Goal: Task Accomplishment & Management: Complete application form

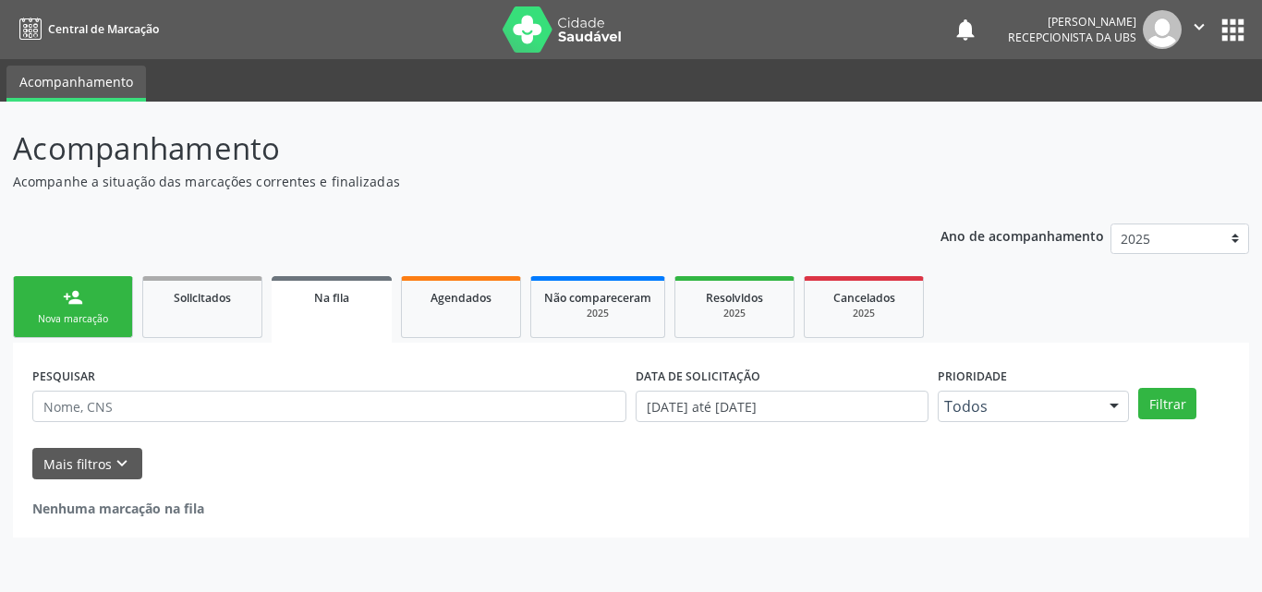
click at [77, 286] on link "person_add Nova marcação" at bounding box center [73, 307] width 120 height 62
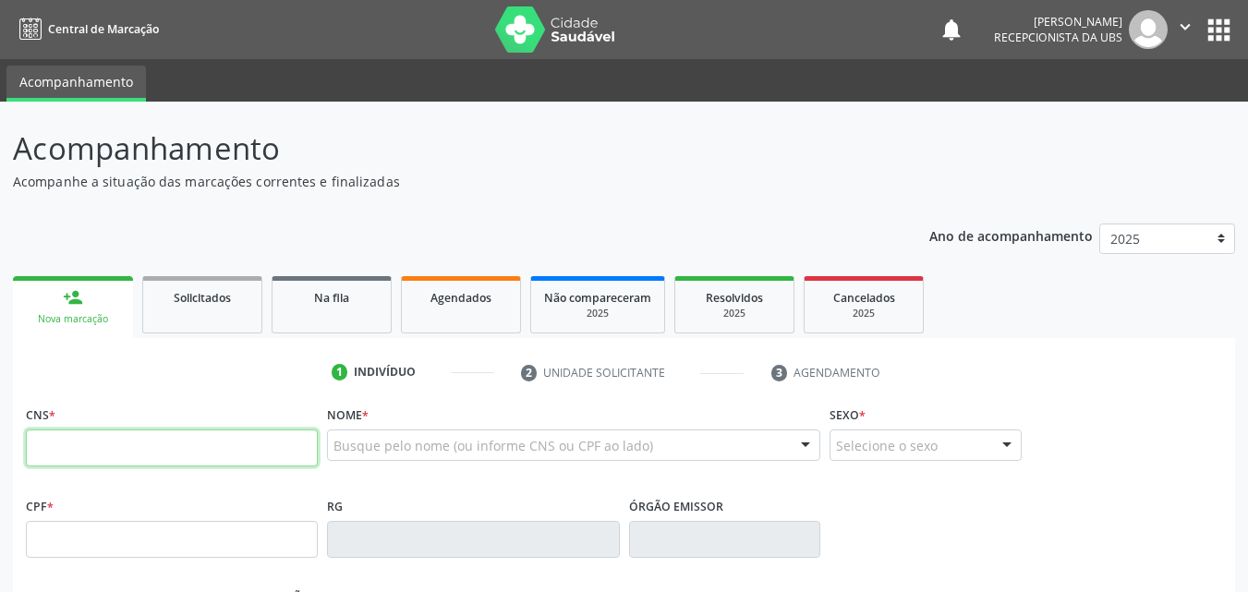
click at [153, 444] on input "text" at bounding box center [172, 448] width 292 height 37
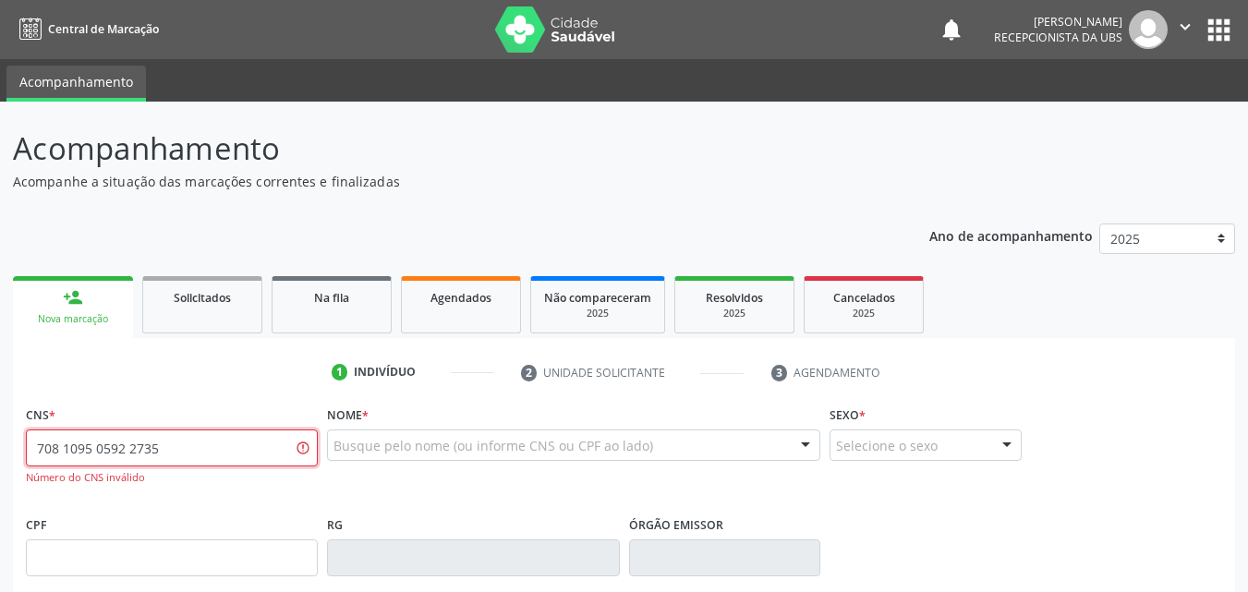
type input "708 1095 0592 2735"
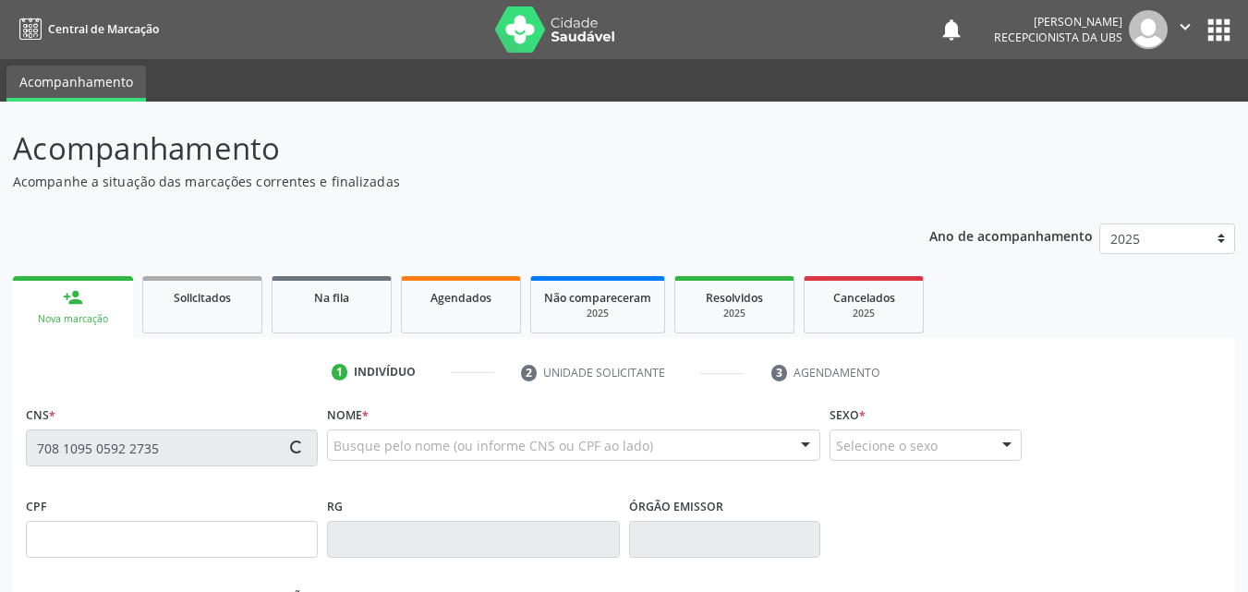
type input "440.593.454-15"
type input "[DATE]"
type input "Pacifica [PERSON_NAME]"
type input "[PHONE_NUMBER]"
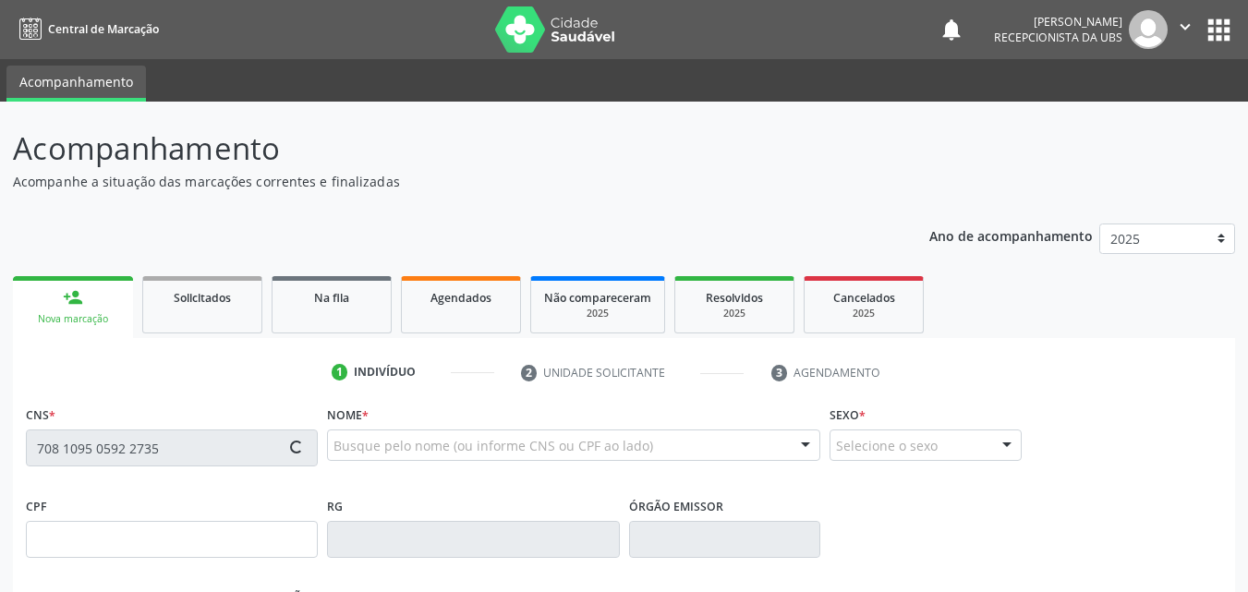
type input "105"
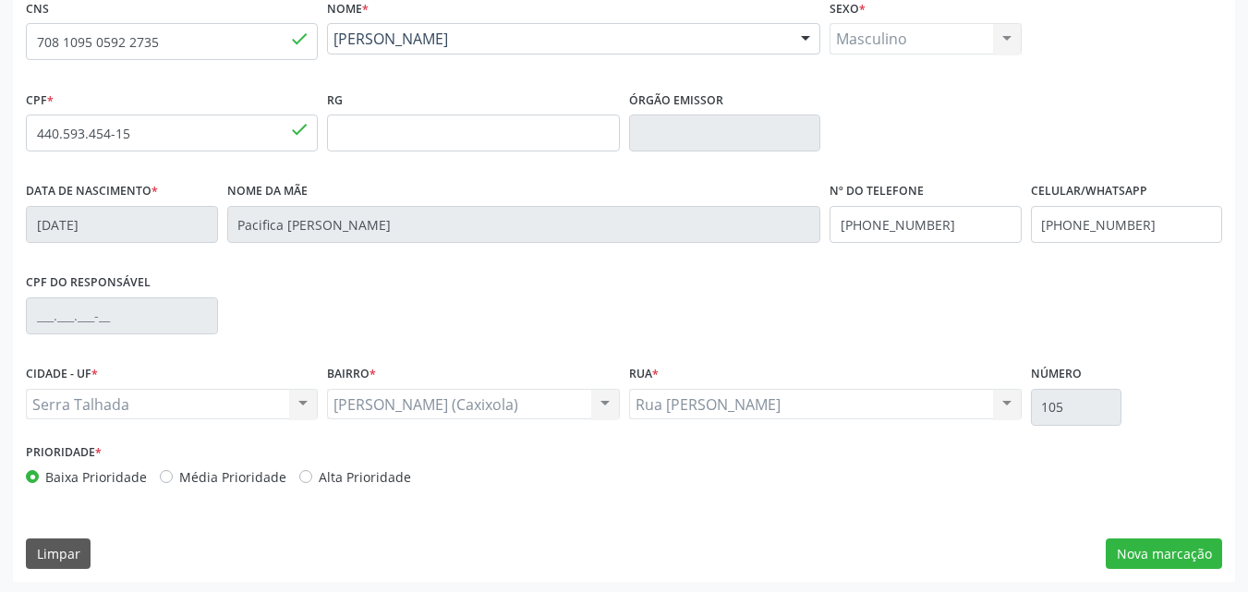
scroll to position [409, 0]
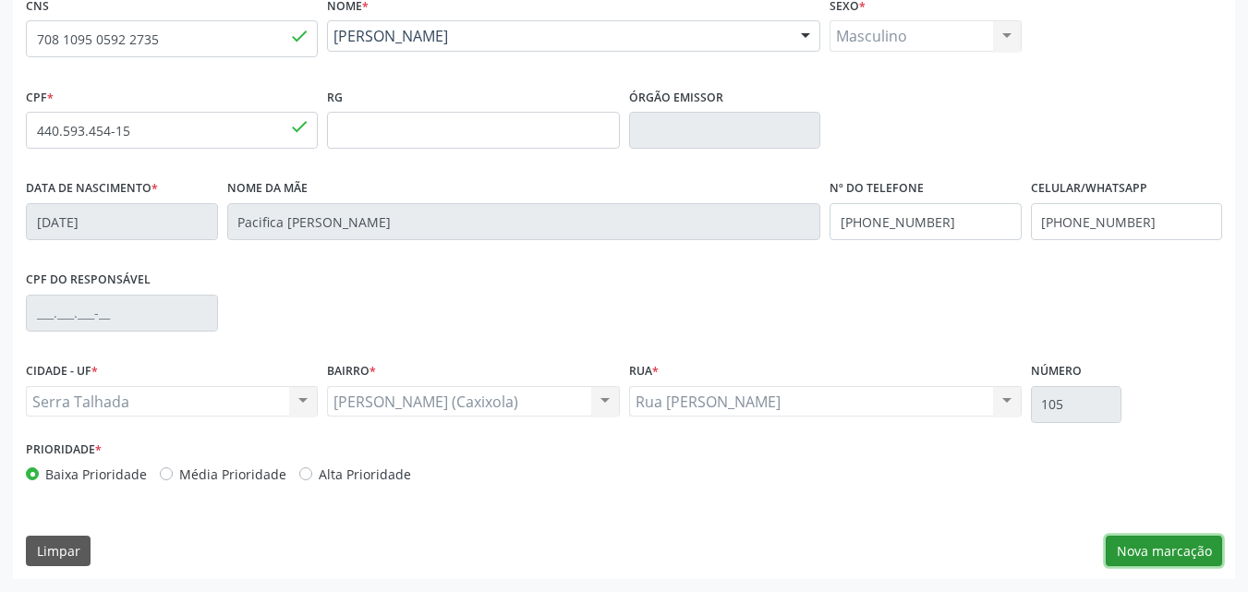
click at [1187, 551] on button "Nova marcação" at bounding box center [1164, 551] width 116 height 31
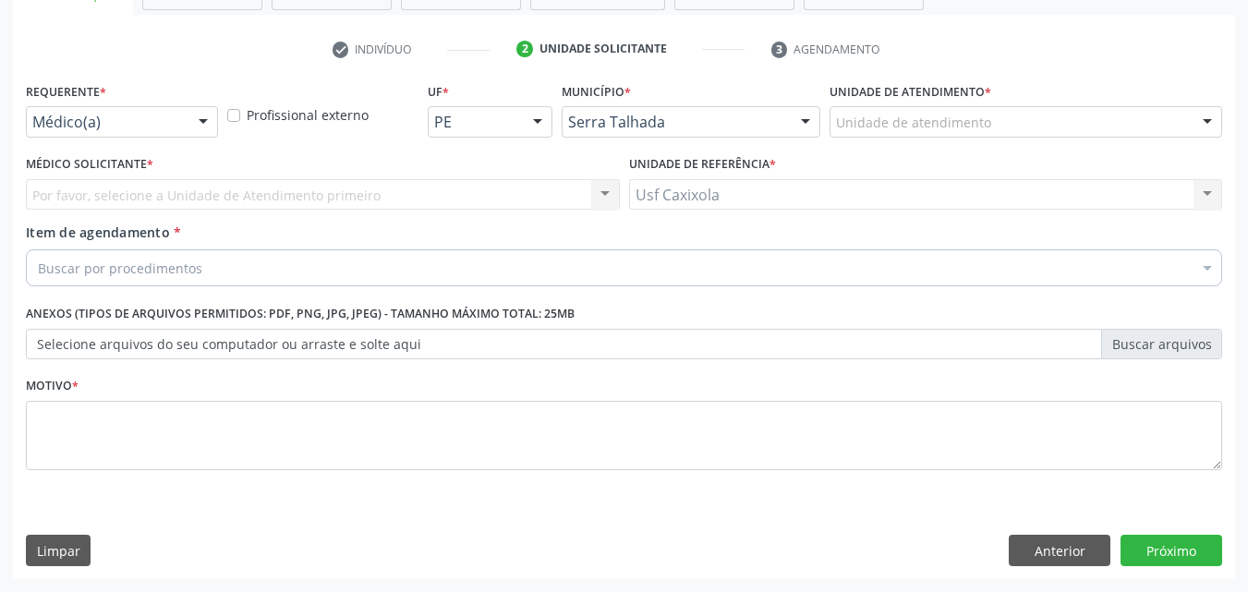
scroll to position [323, 0]
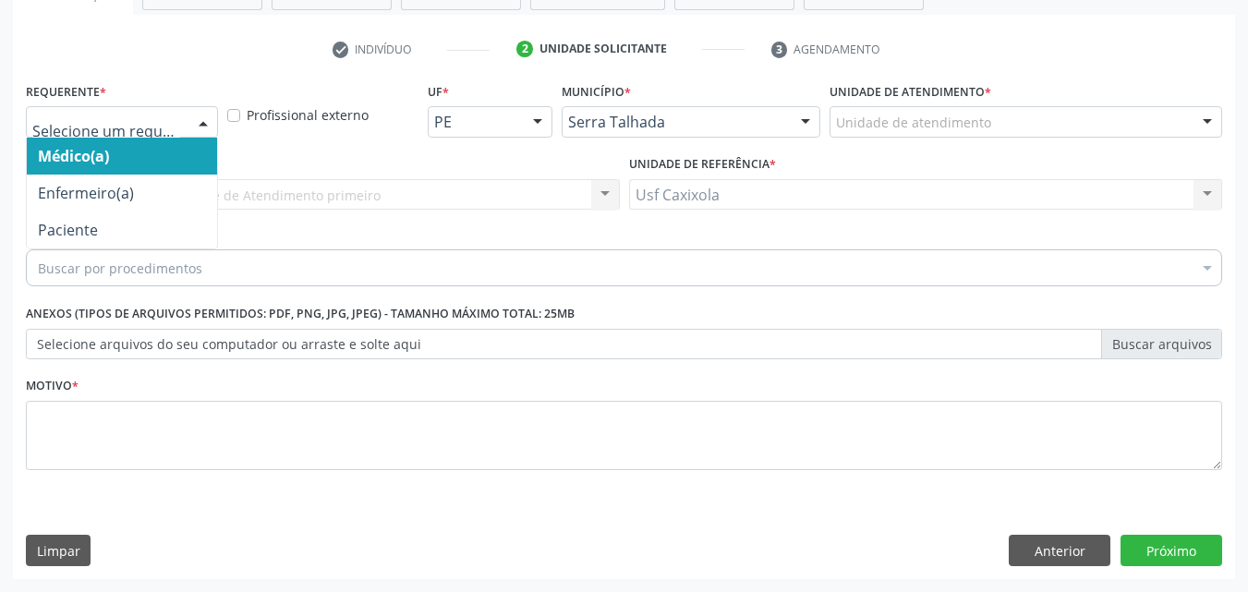
click at [181, 128] on div at bounding box center [122, 121] width 192 height 31
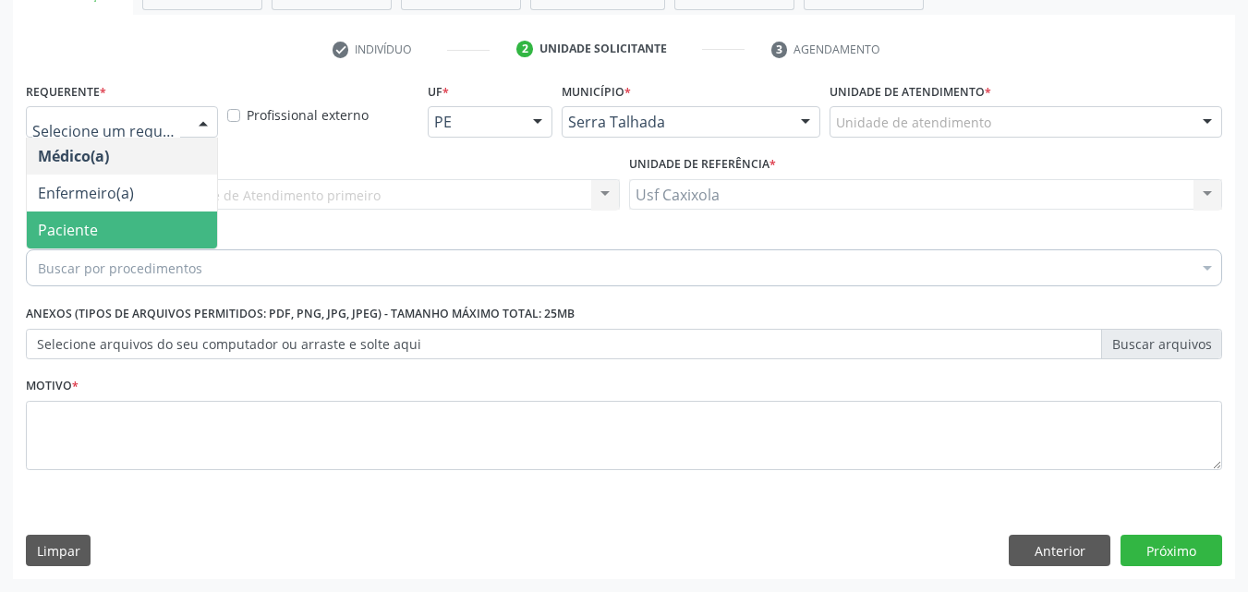
click at [143, 227] on span "Paciente" at bounding box center [122, 230] width 190 height 37
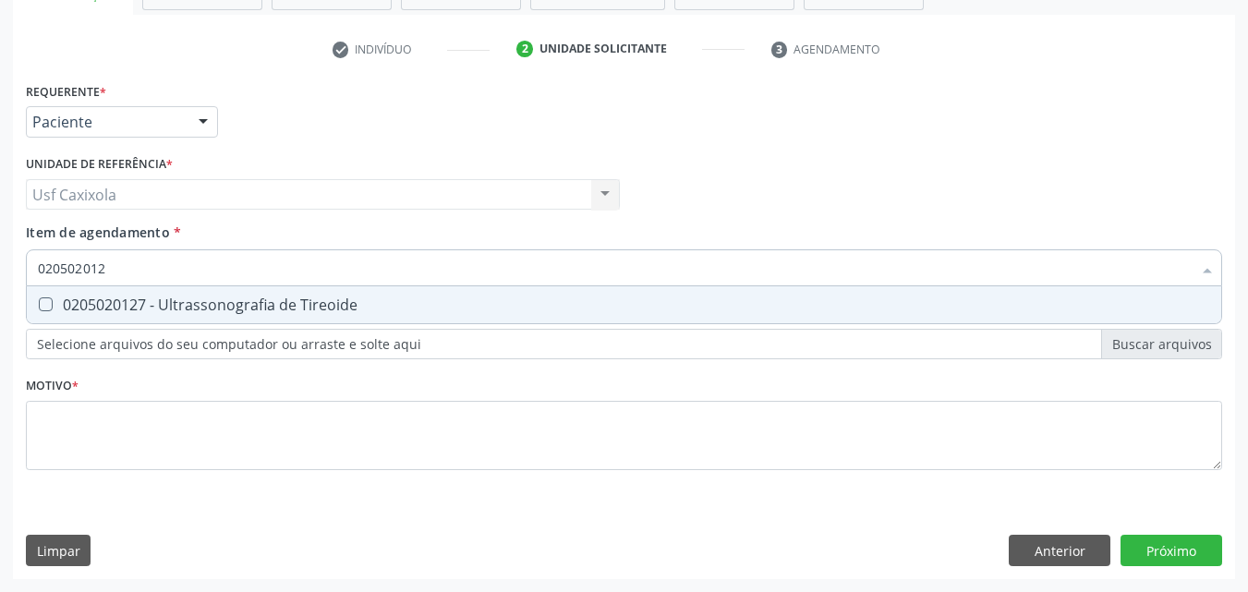
type input "0205020127"
click at [164, 301] on div "0205020127 - Ultrassonografia de Tireoide" at bounding box center [624, 305] width 1173 height 15
checkbox Tireoide "true"
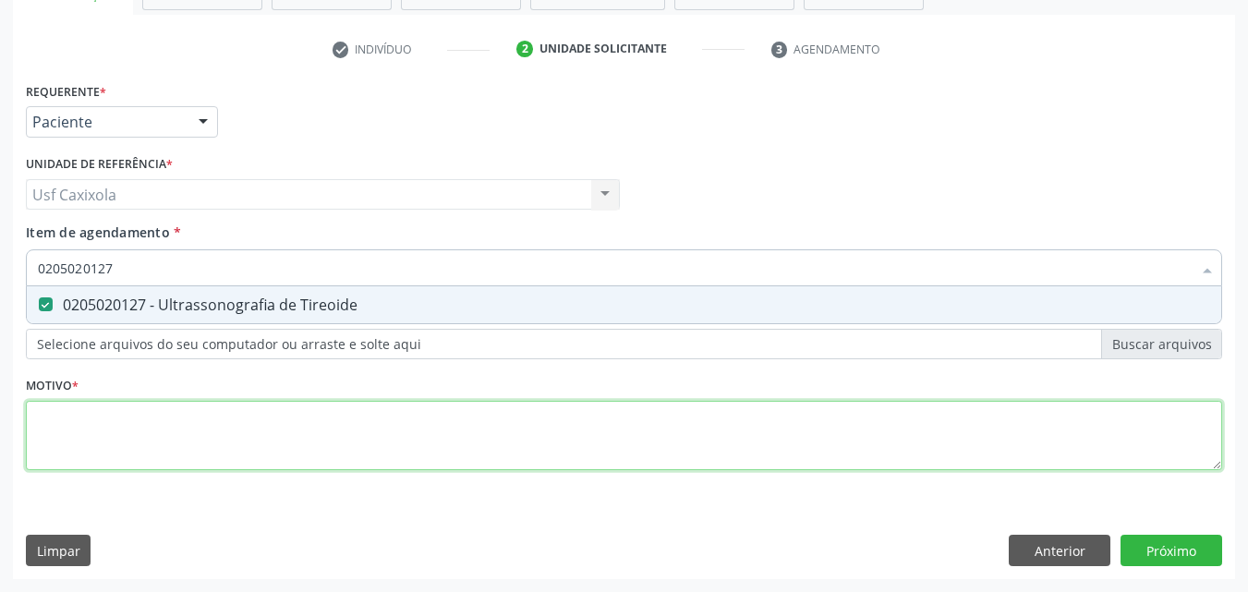
click at [140, 433] on div "Requerente * Paciente Médico(a) Enfermeiro(a) Paciente Nenhum resultado encontr…" at bounding box center [624, 287] width 1197 height 419
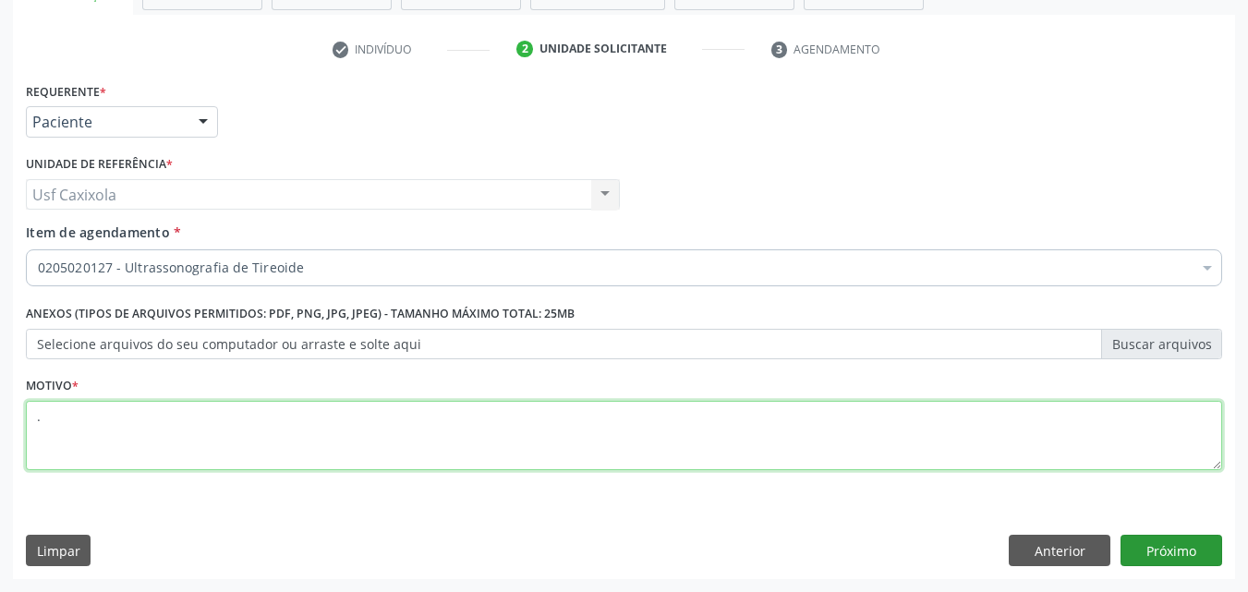
type textarea "."
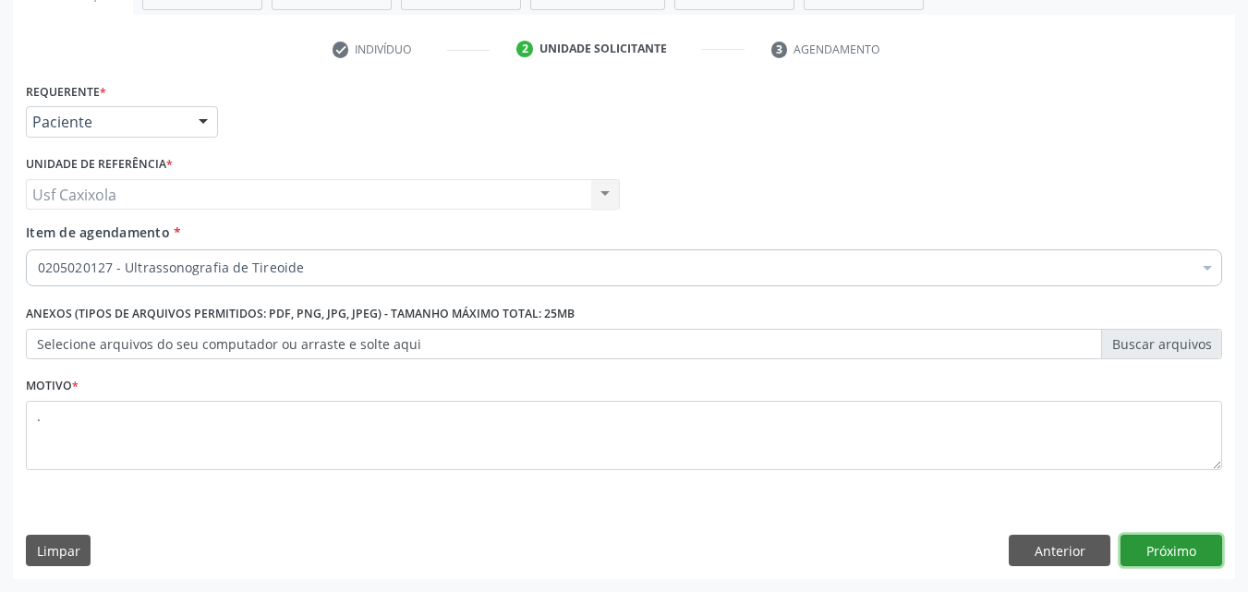
click at [1158, 543] on button "Próximo" at bounding box center [1172, 550] width 102 height 31
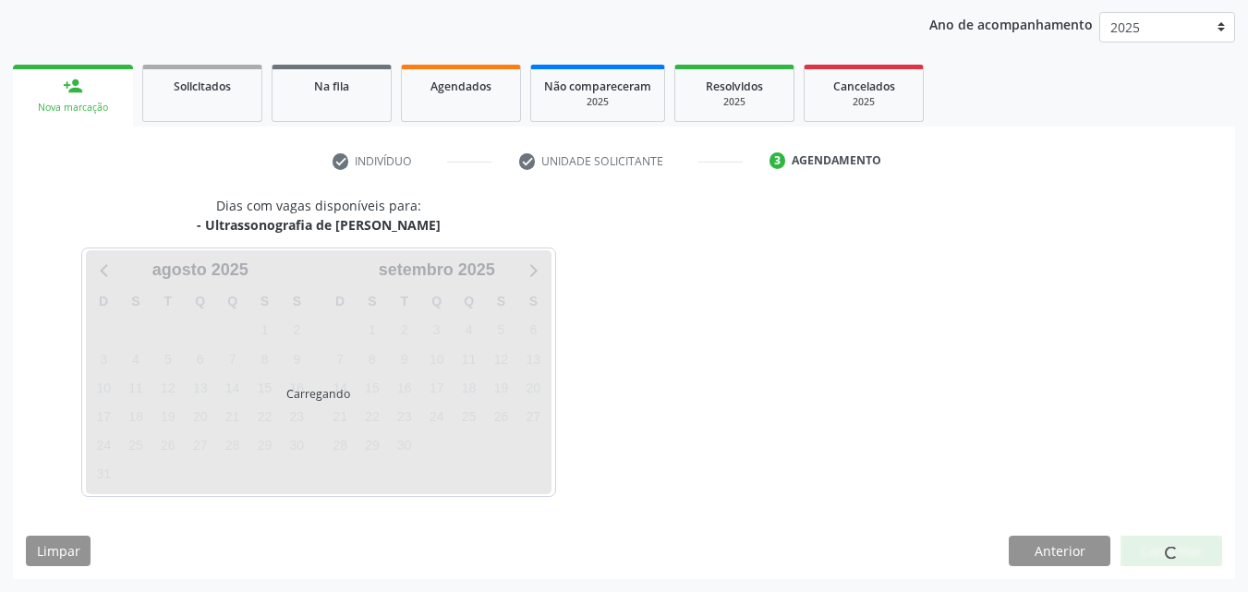
scroll to position [212, 0]
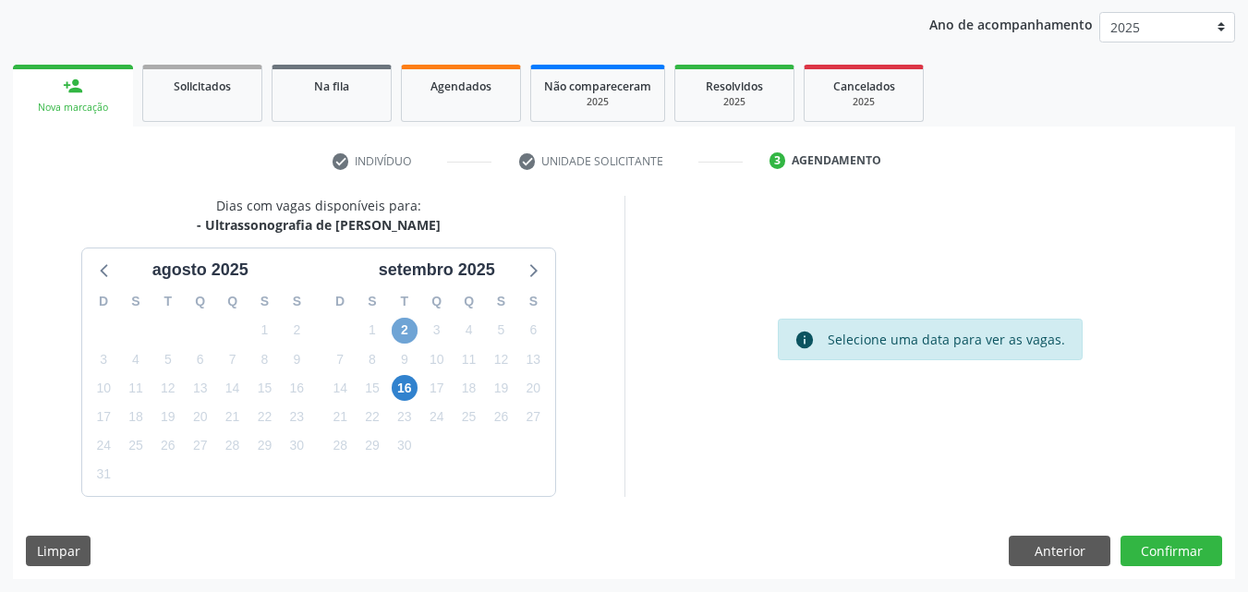
click at [407, 322] on span "2" at bounding box center [405, 331] width 26 height 26
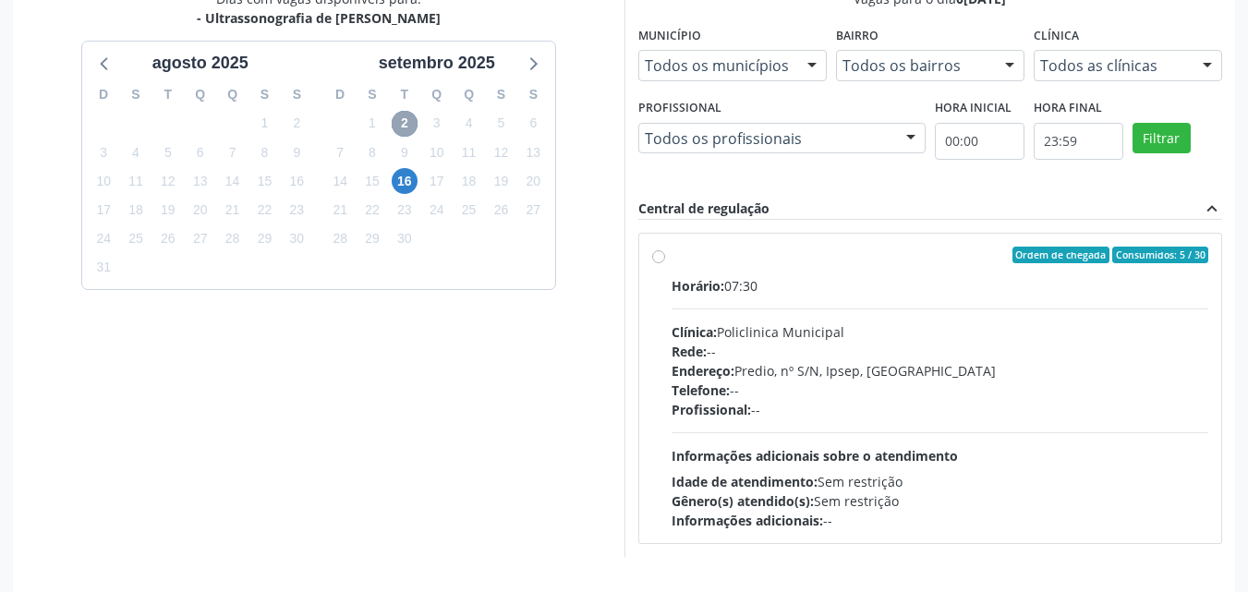
scroll to position [386, 0]
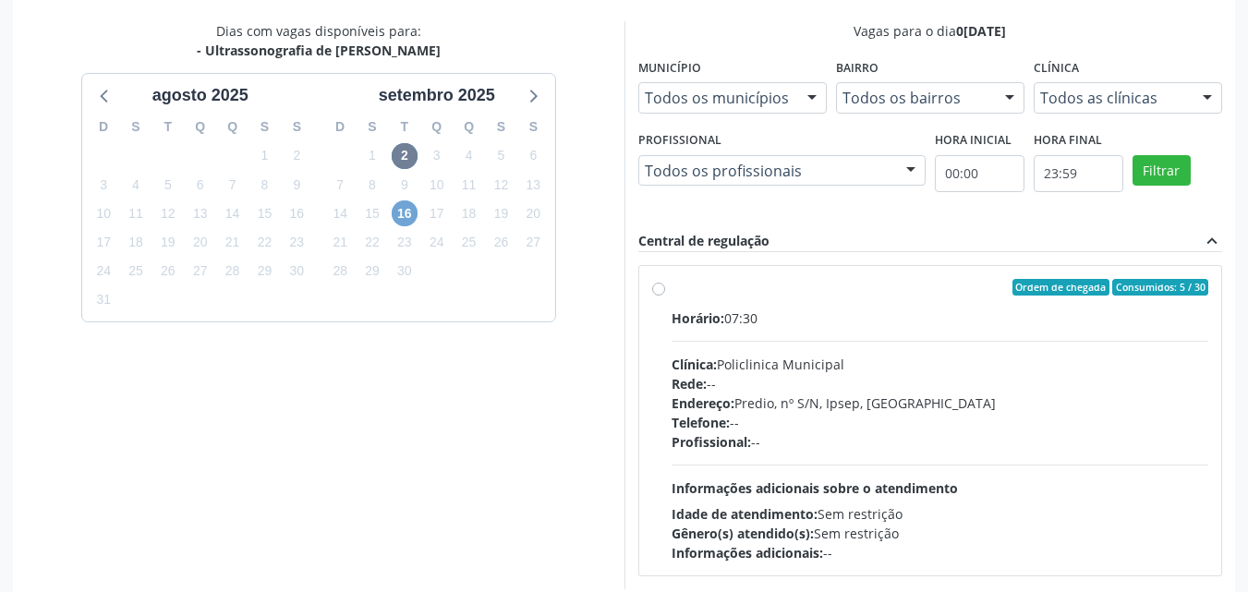
click at [409, 208] on span "16" at bounding box center [405, 214] width 26 height 26
click at [404, 154] on span "2" at bounding box center [405, 156] width 26 height 26
click at [409, 220] on span "16" at bounding box center [405, 214] width 26 height 26
click at [406, 160] on span "2" at bounding box center [405, 156] width 26 height 26
click at [672, 291] on label "Ordem de chegada Consumidos: 5 / 30 Horário: 07:30 Clínica: Policlinica Municip…" at bounding box center [941, 421] width 538 height 284
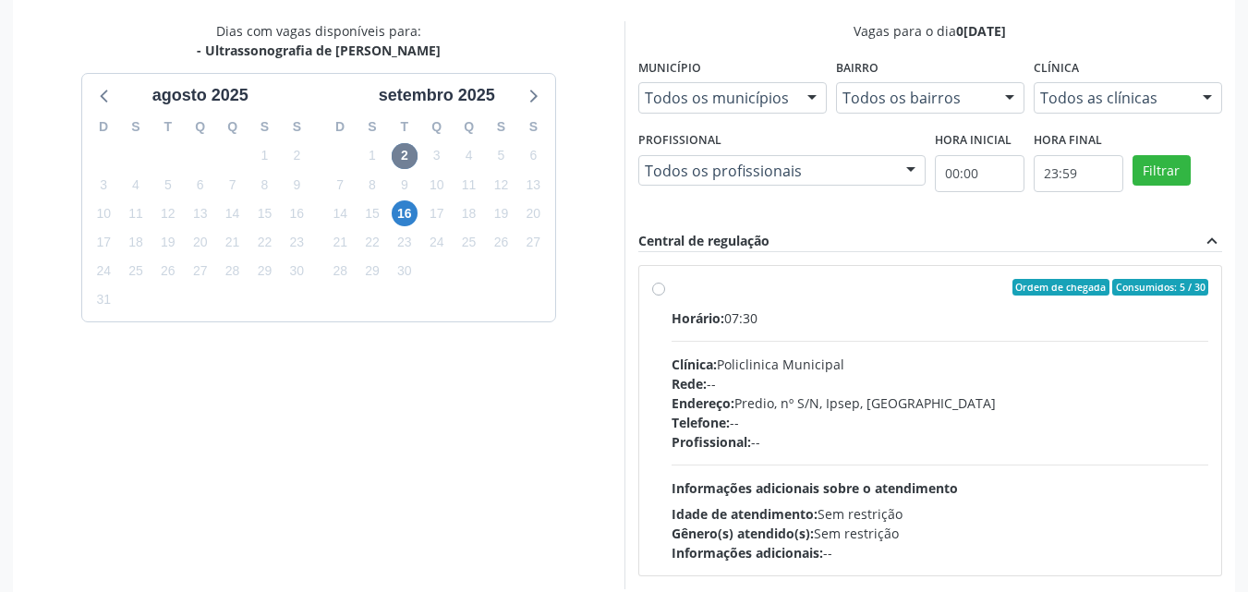
click at [661, 291] on input "Ordem de chegada Consumidos: 5 / 30 Horário: 07:30 Clínica: Policlinica Municip…" at bounding box center [658, 287] width 13 height 17
radio input "true"
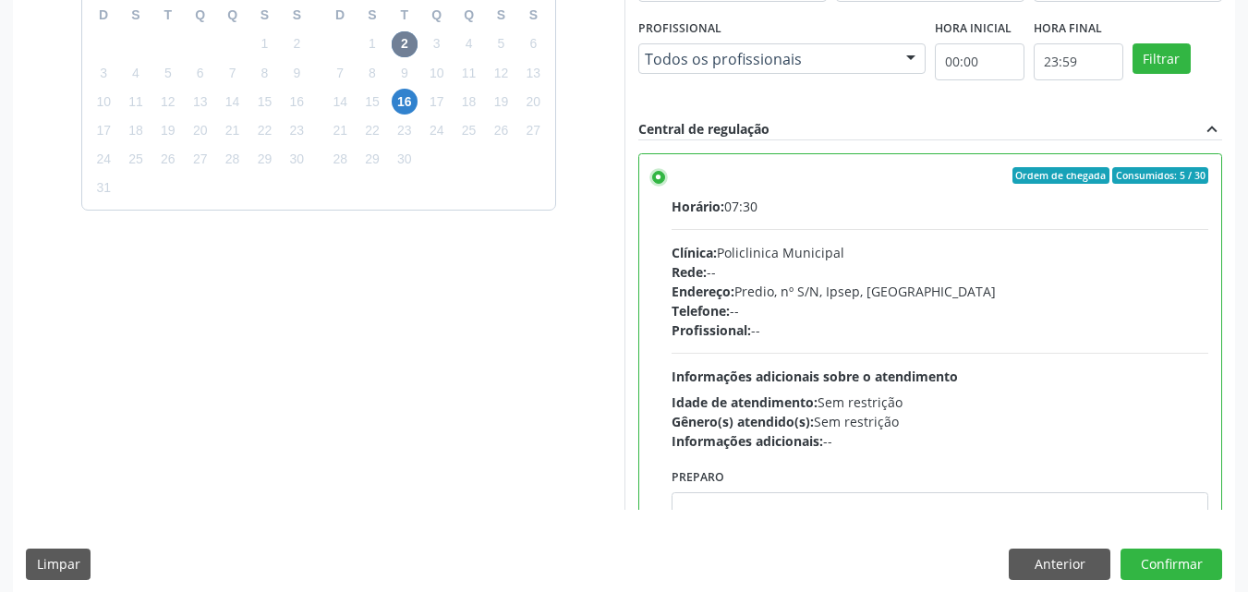
scroll to position [512, 0]
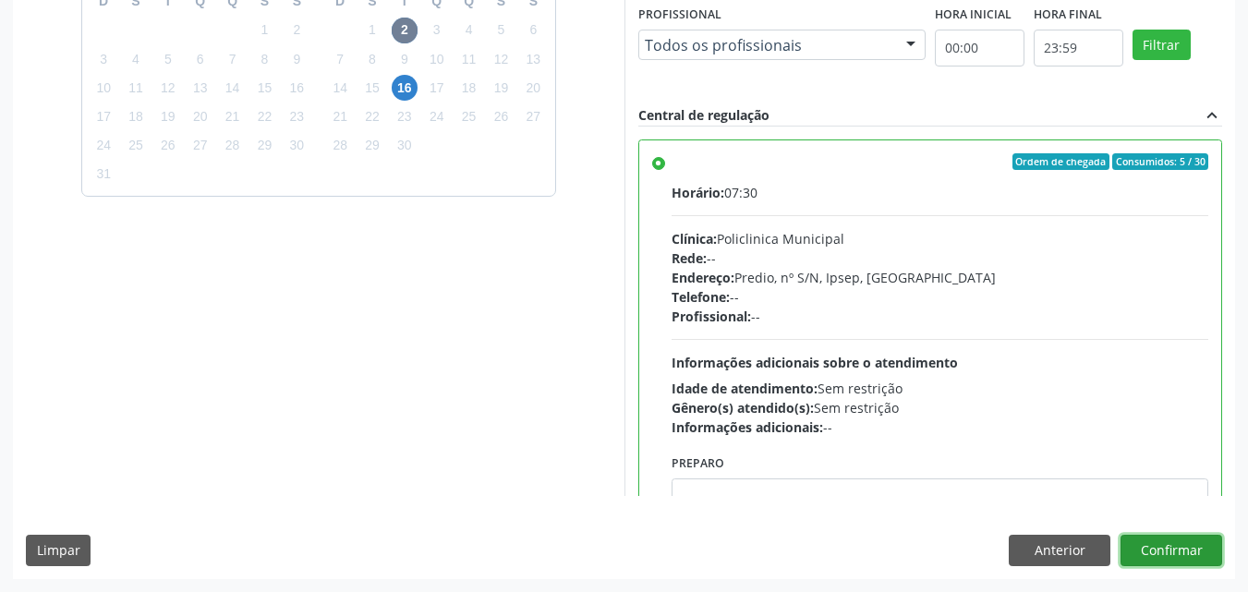
click at [1186, 549] on button "Confirmar" at bounding box center [1172, 550] width 102 height 31
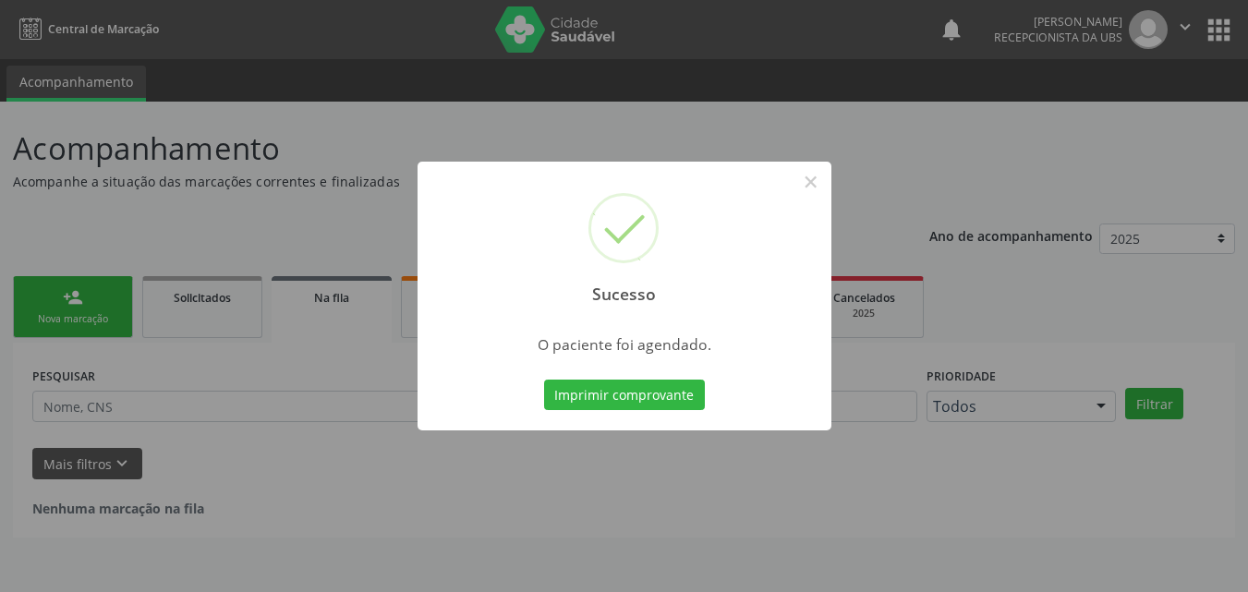
scroll to position [0, 0]
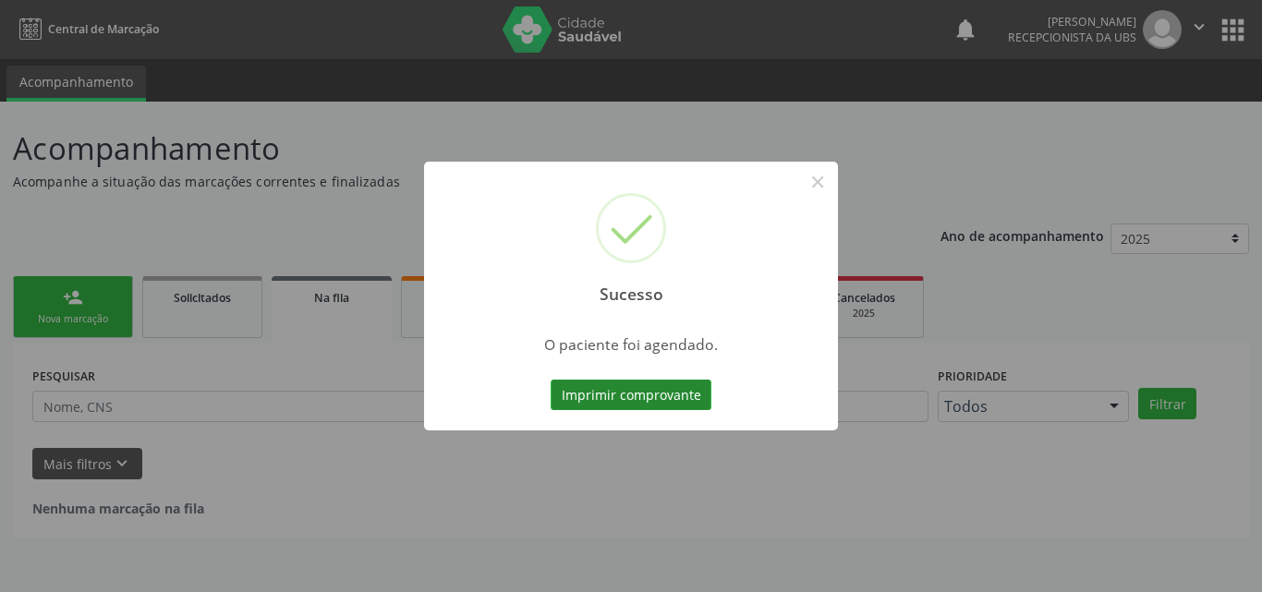
click at [645, 398] on button "Imprimir comprovante" at bounding box center [631, 395] width 161 height 31
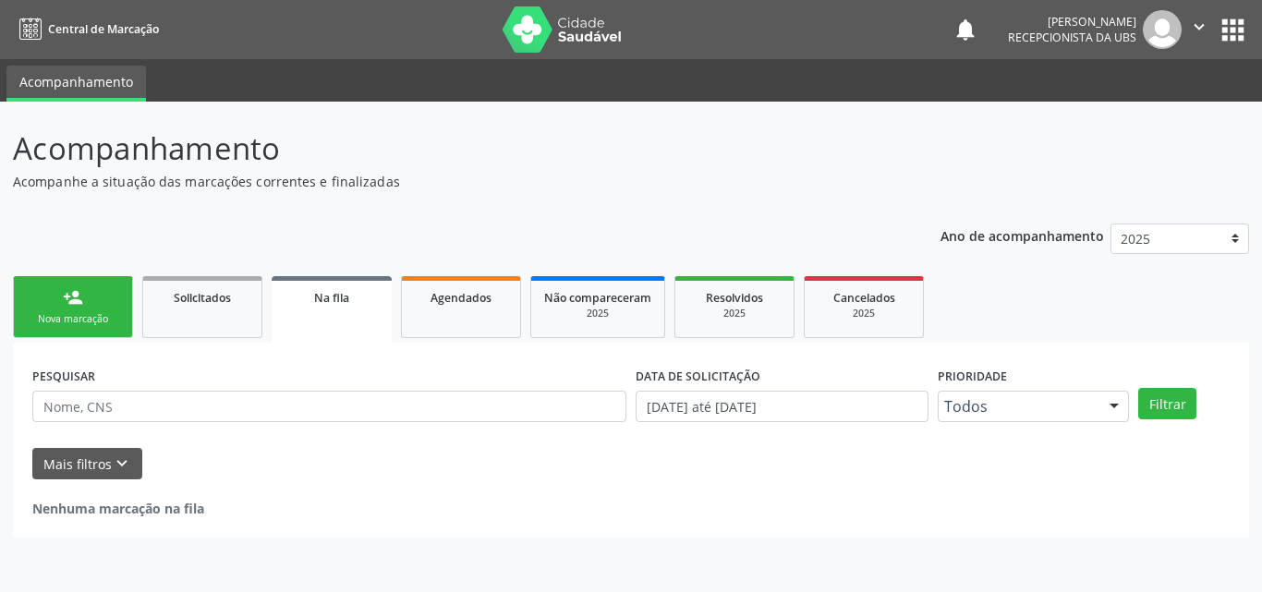
click at [87, 306] on link "person_add Nova marcação" at bounding box center [73, 307] width 120 height 62
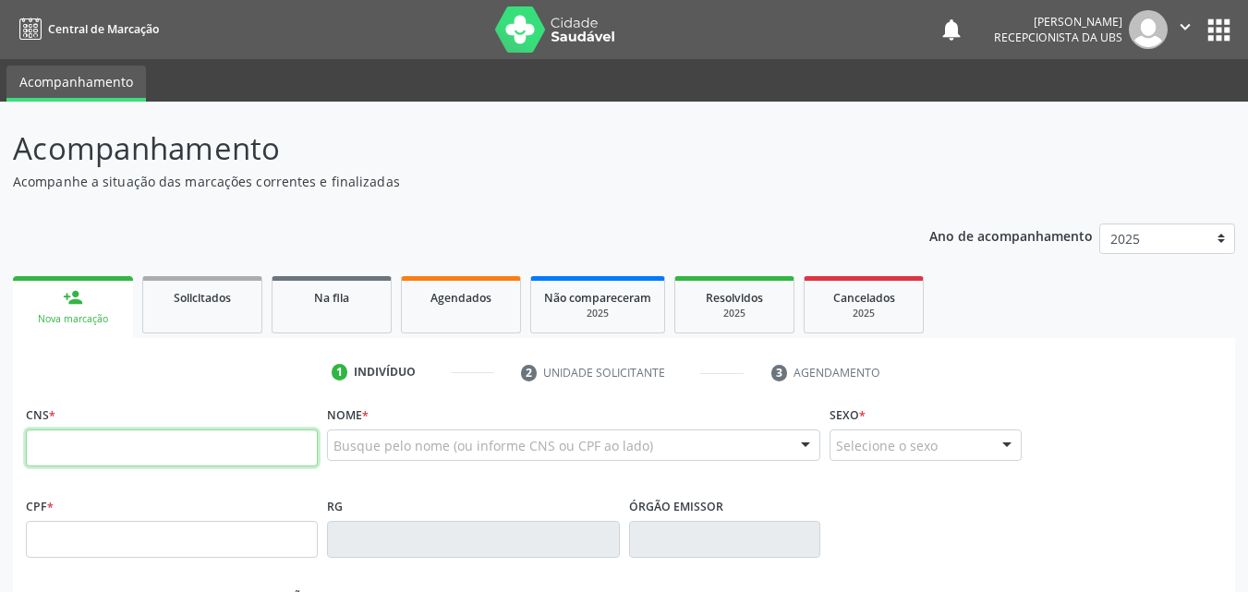
click at [85, 449] on input "text" at bounding box center [172, 448] width 292 height 37
type input "702 6047 8958 1646"
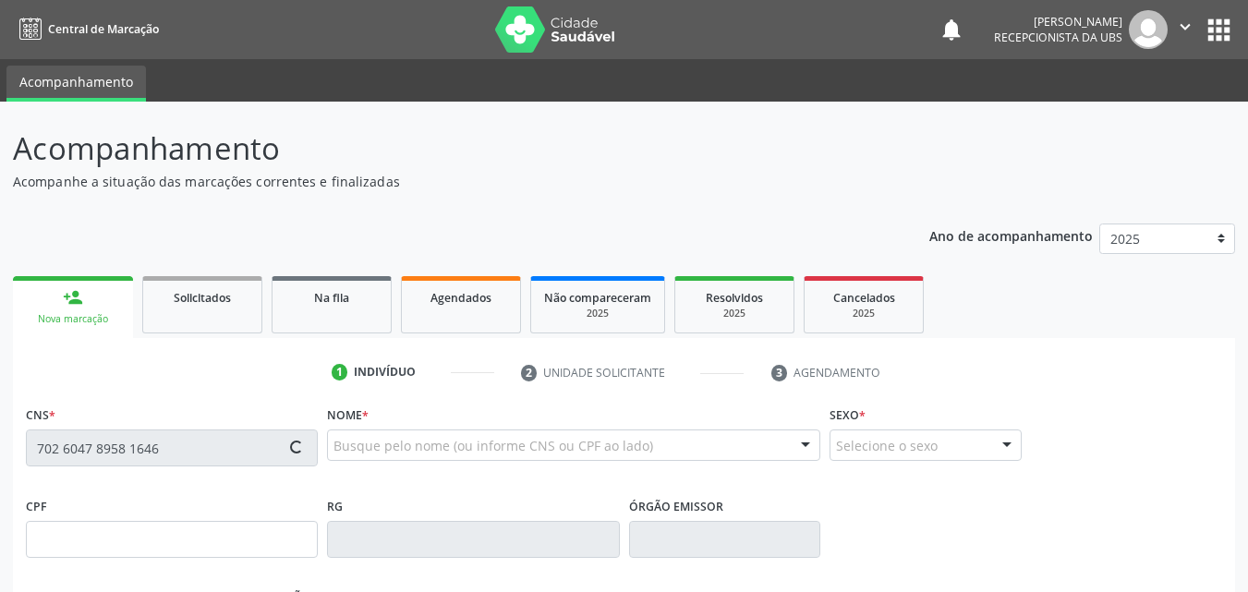
type input "087.179.914-63"
type input "[DATE]"
type input "[PERSON_NAME]"
type input "[PHONE_NUMBER]"
type input "1011"
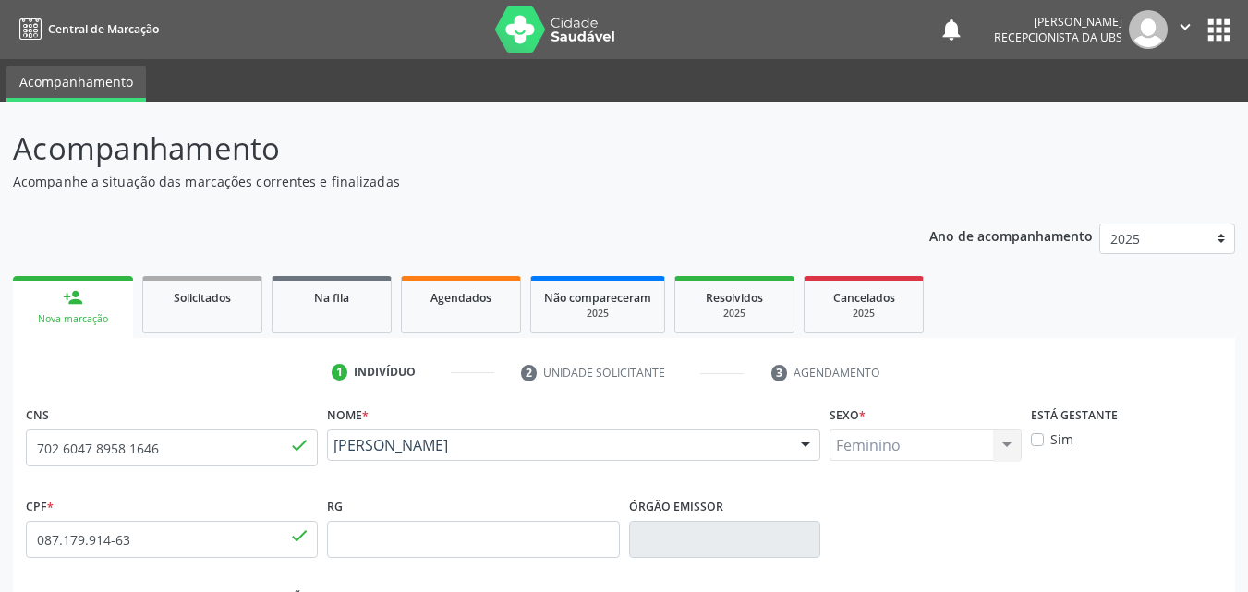
drag, startPoint x: 566, startPoint y: 470, endPoint x: 504, endPoint y: 462, distance: 63.4
click at [483, 460] on div "[PERSON_NAME] [PERSON_NAME] CNS: 702 6047 8958 1646 CPF: 087.179.914-63 Nascime…" at bounding box center [573, 452] width 493 height 44
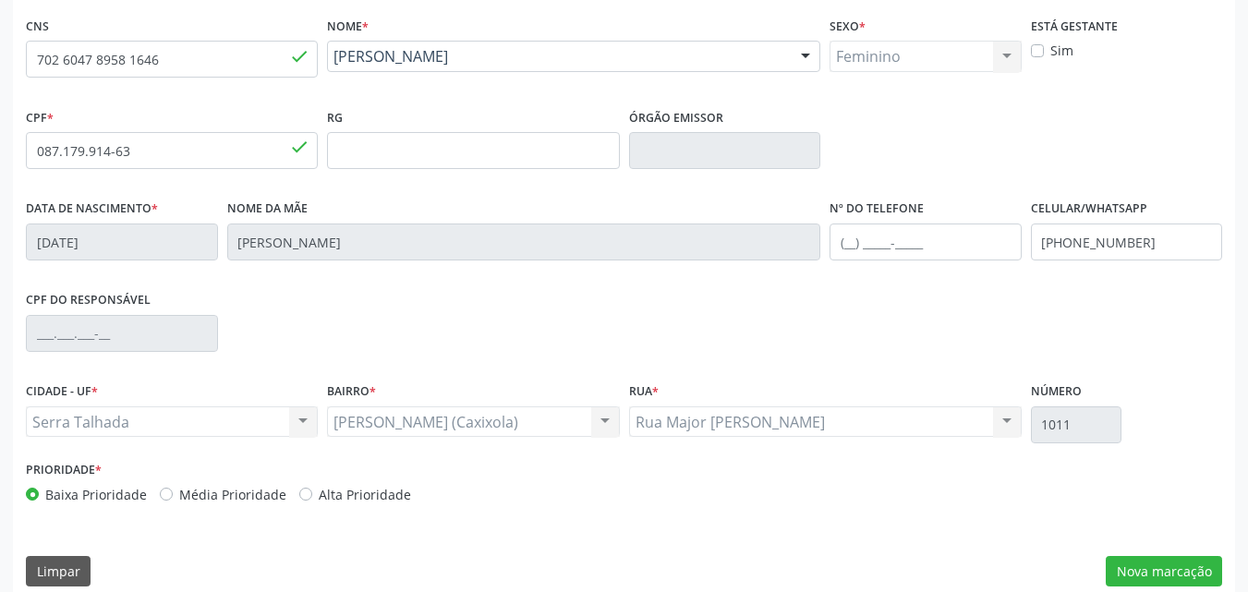
scroll to position [409, 0]
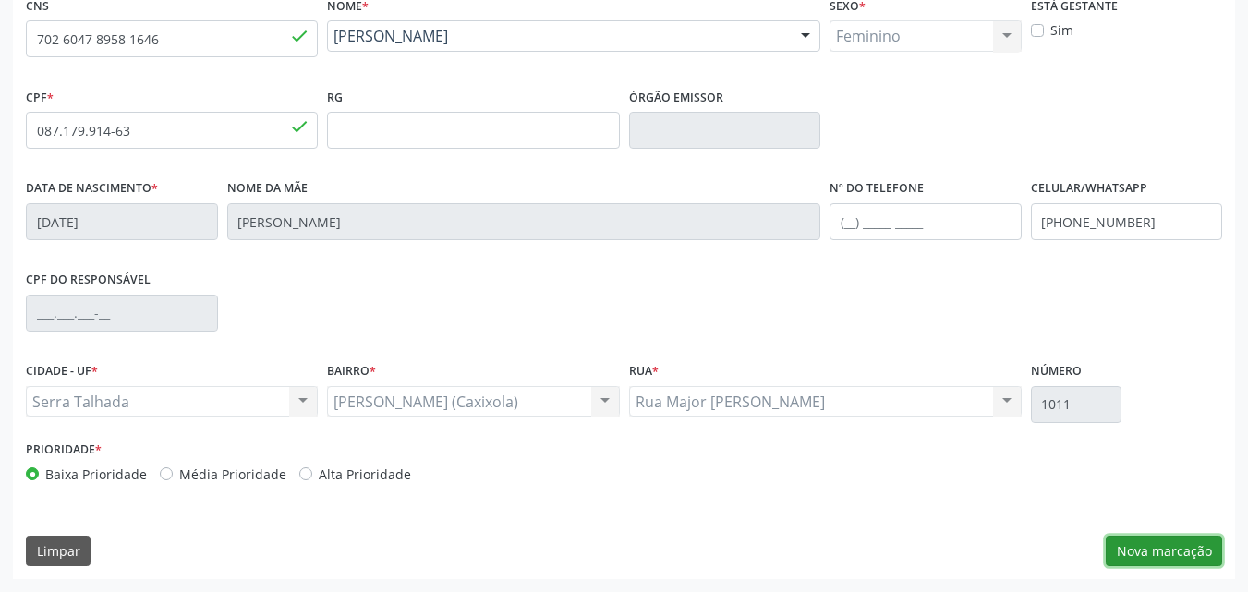
click at [1151, 542] on button "Nova marcação" at bounding box center [1164, 551] width 116 height 31
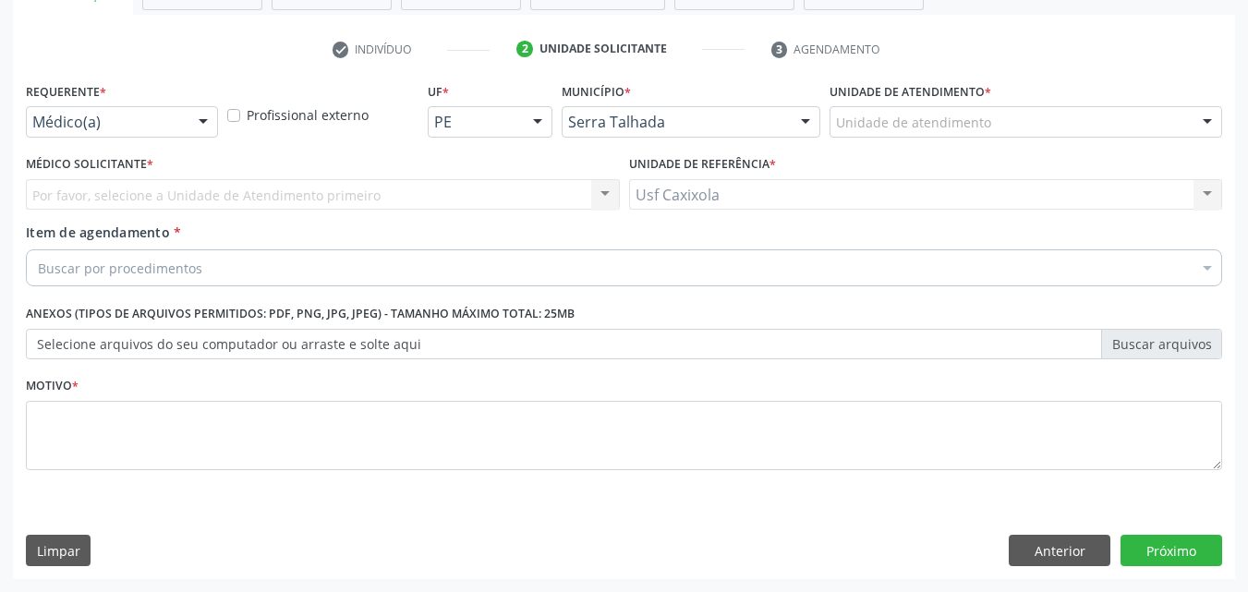
scroll to position [323, 0]
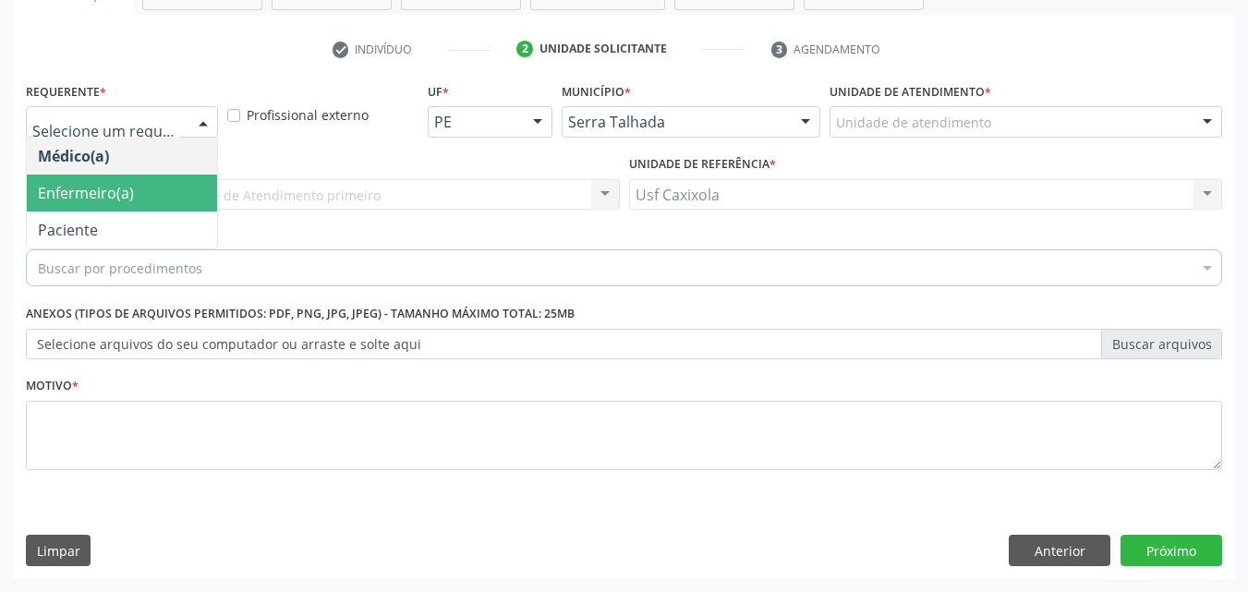
click at [140, 194] on span "Enfermeiro(a)" at bounding box center [122, 193] width 190 height 37
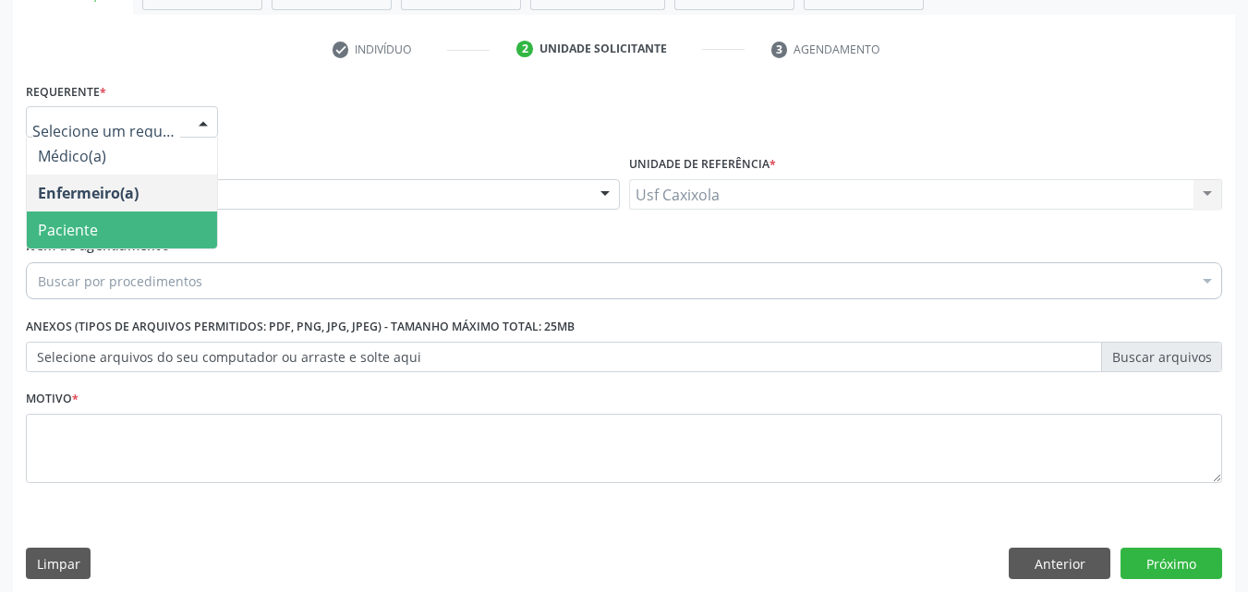
click at [131, 235] on span "Paciente" at bounding box center [122, 230] width 190 height 37
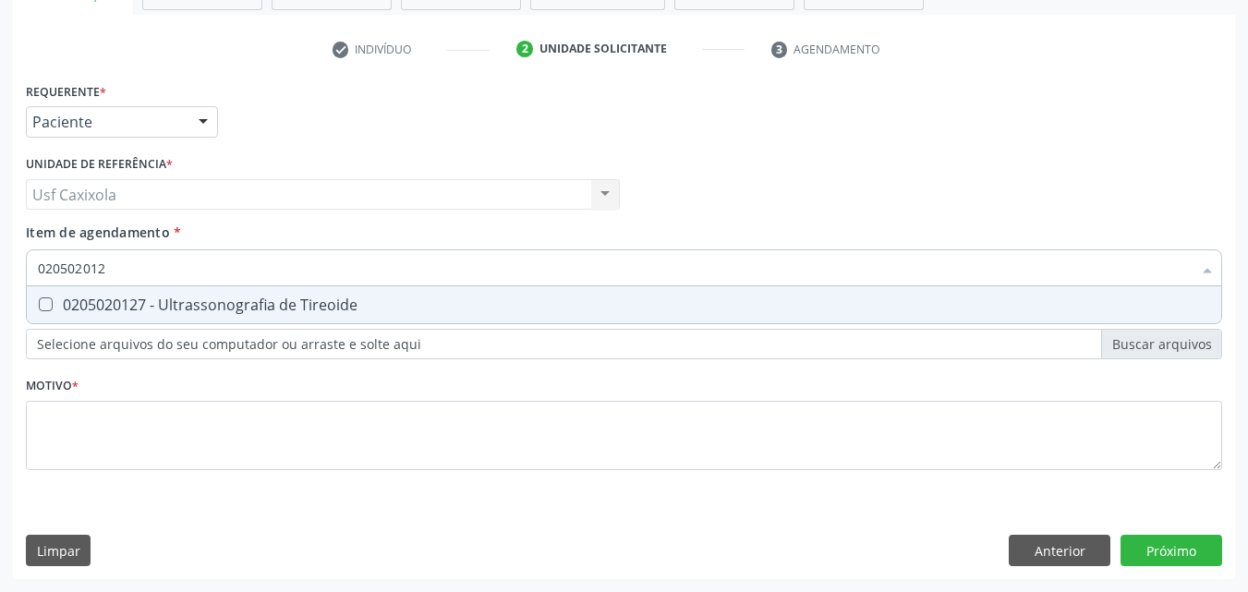
type input "0205020127"
click at [143, 305] on div "0205020127 - Ultrassonografia de Tireoide" at bounding box center [624, 305] width 1173 height 15
checkbox Tireoide "true"
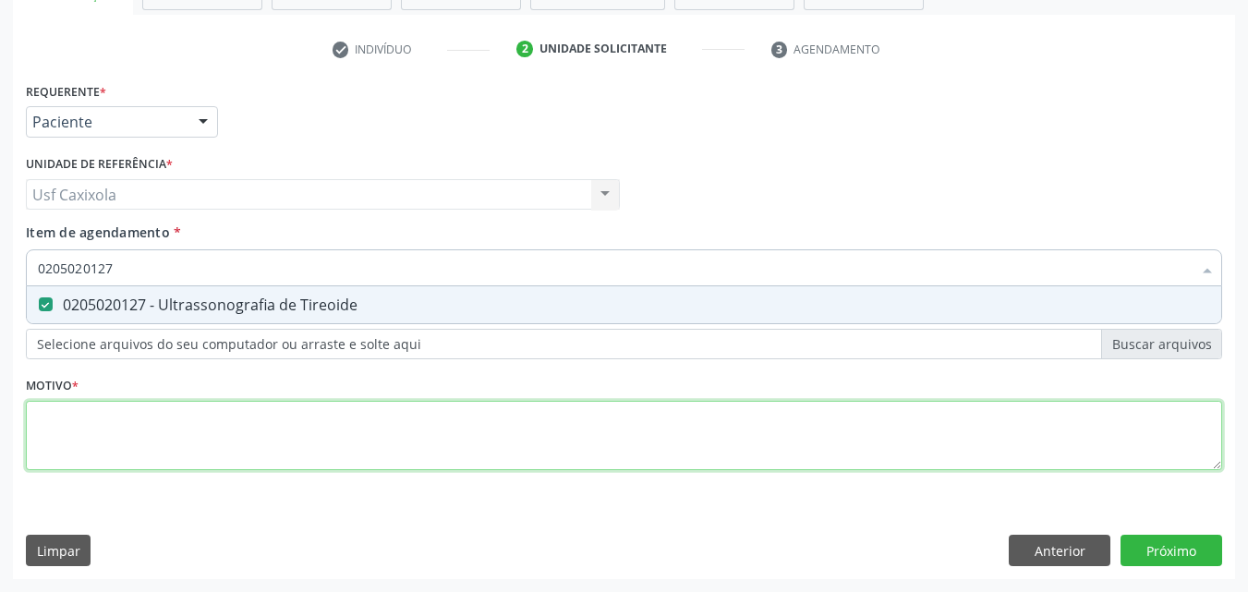
click at [155, 420] on div "Requerente * Paciente Médico(a) Enfermeiro(a) Paciente Nenhum resultado encontr…" at bounding box center [624, 287] width 1197 height 419
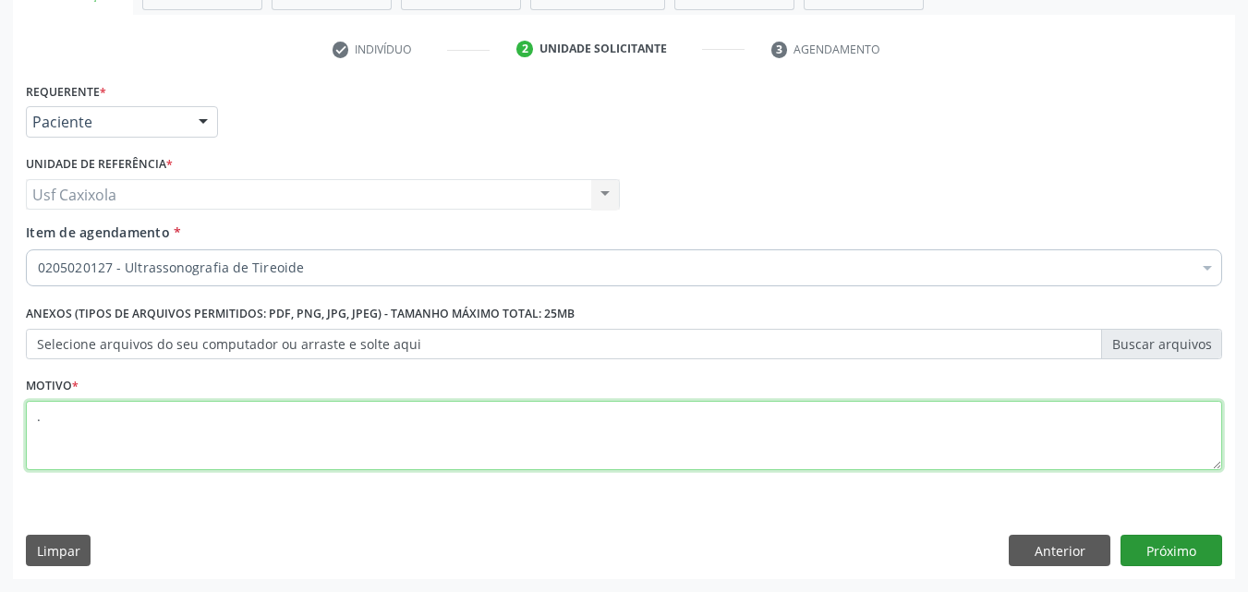
type textarea "."
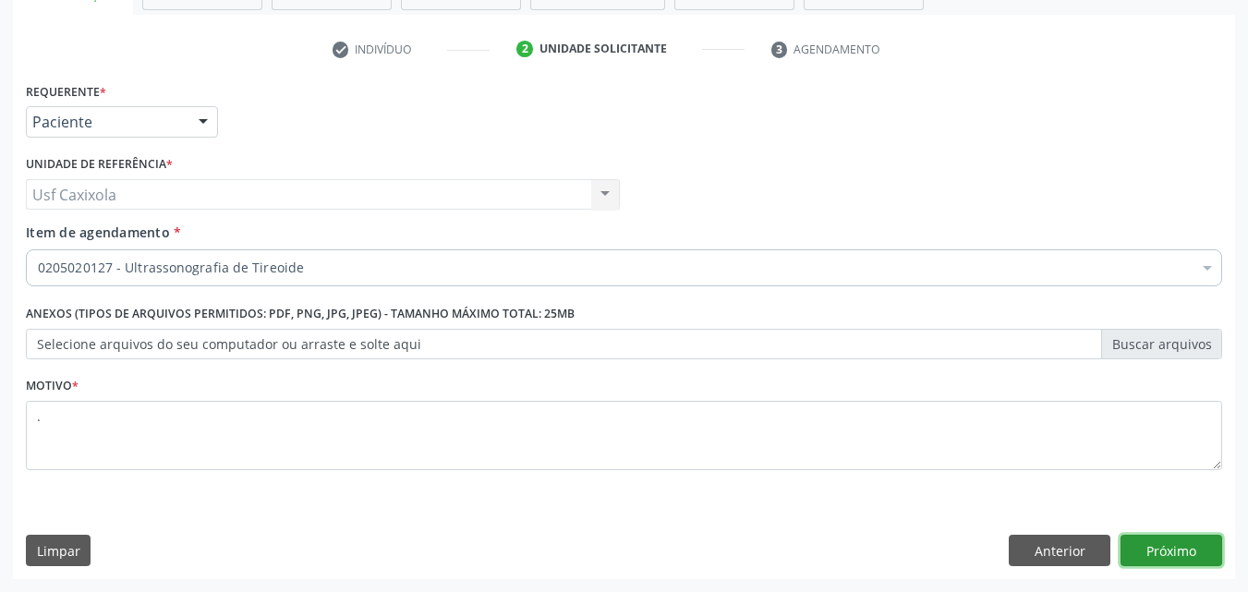
click at [1166, 557] on button "Próximo" at bounding box center [1172, 550] width 102 height 31
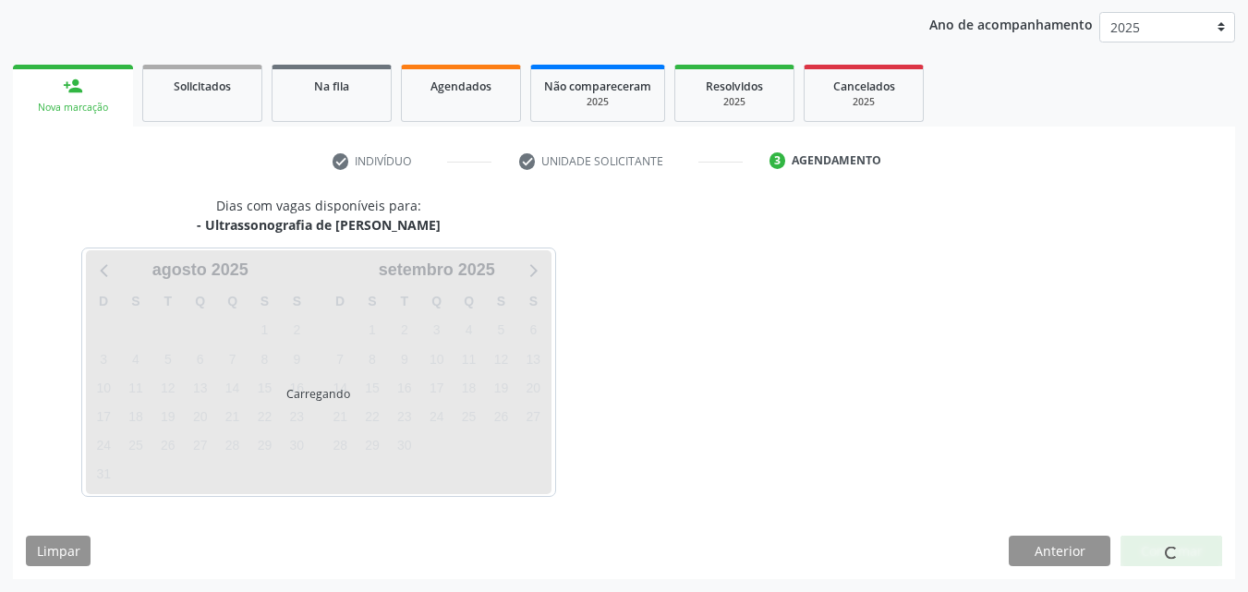
scroll to position [212, 0]
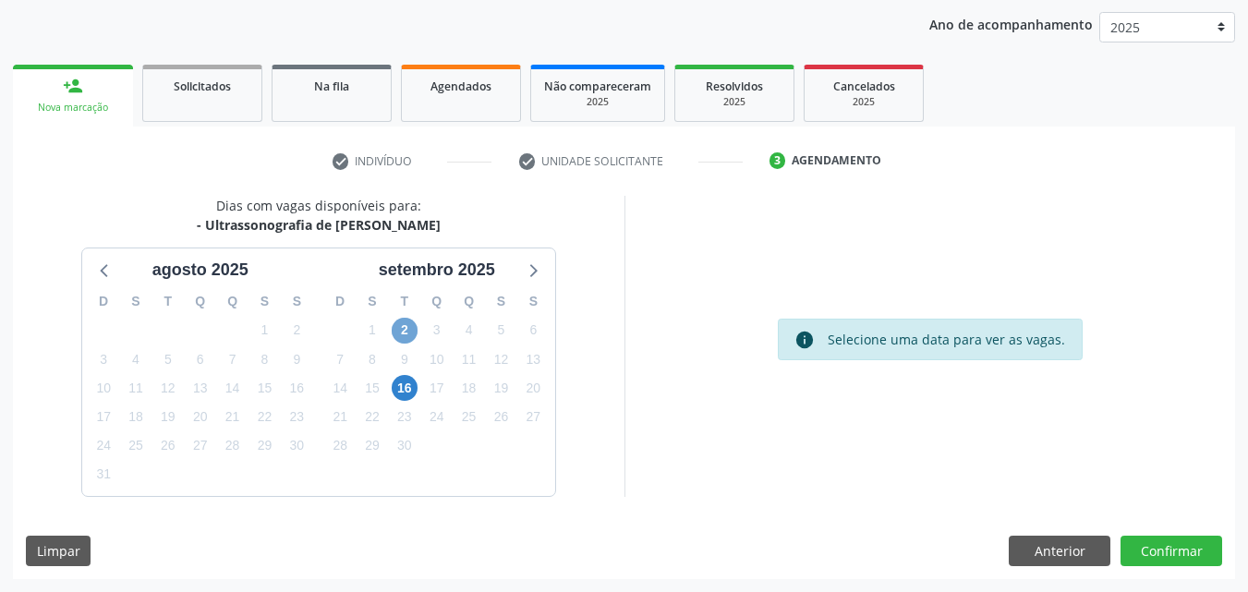
click at [408, 338] on span "2" at bounding box center [405, 331] width 26 height 26
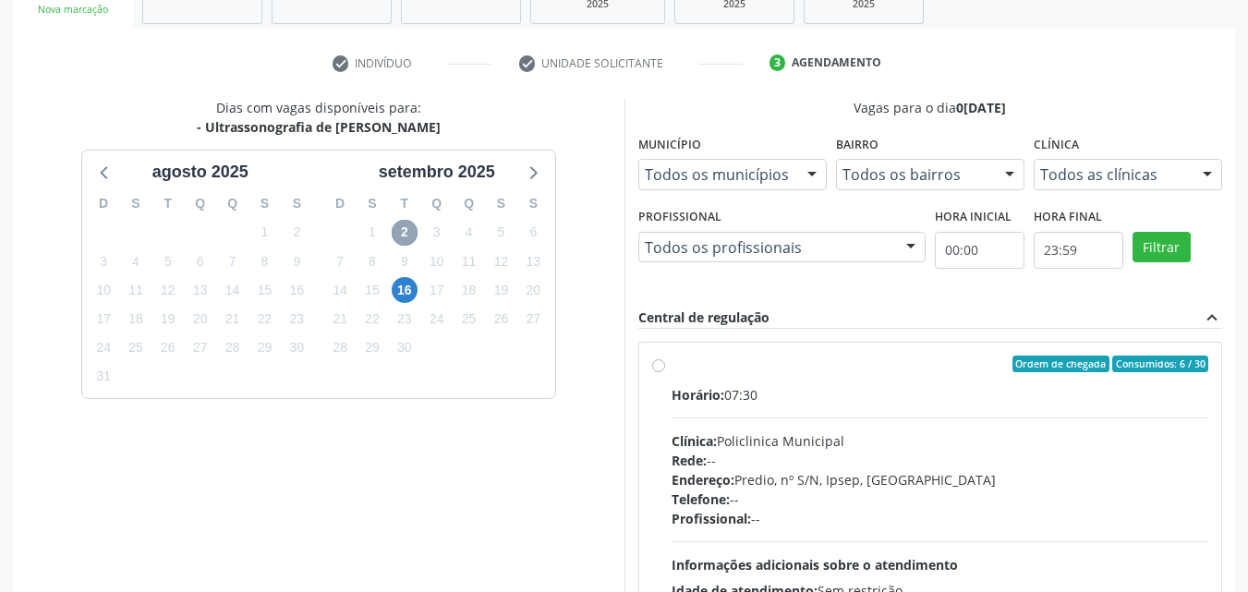
scroll to position [396, 0]
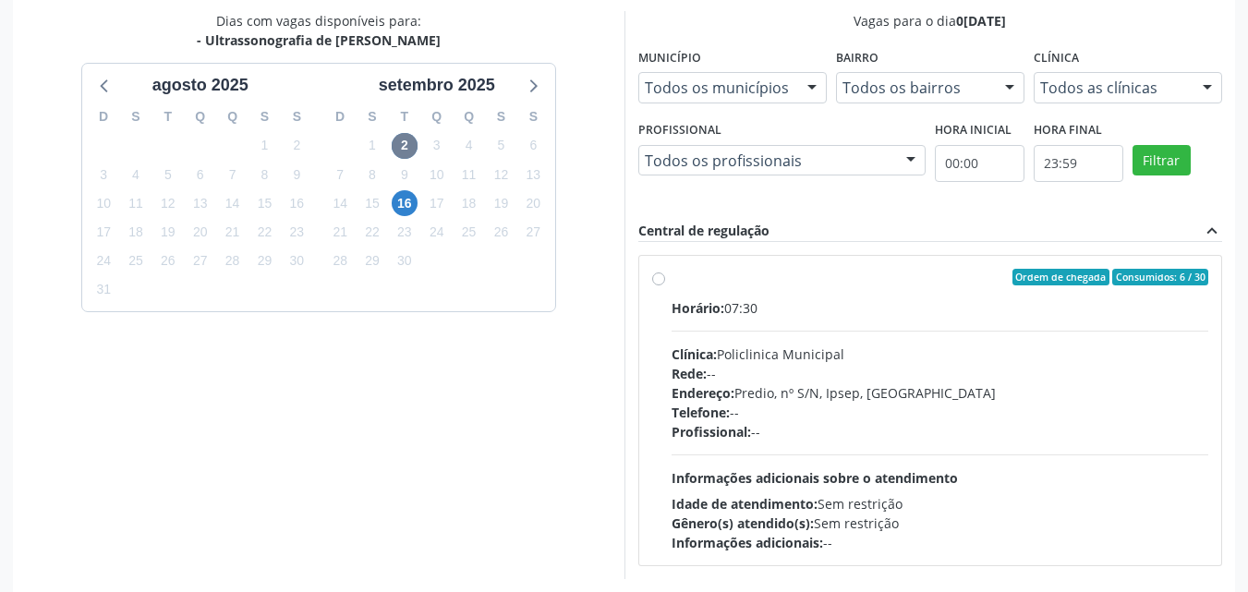
click at [661, 286] on div "Ordem de chegada Consumidos: 6 / 30 Horário: 07:30 Clínica: Policlinica Municip…" at bounding box center [930, 411] width 557 height 284
radio input "true"
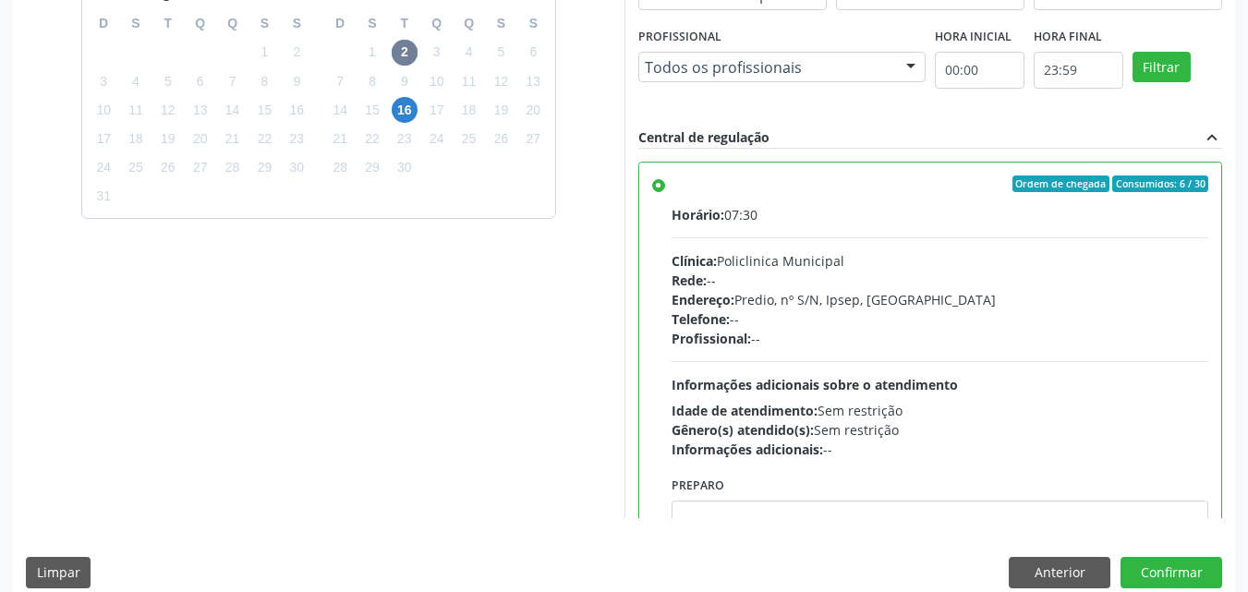
scroll to position [512, 0]
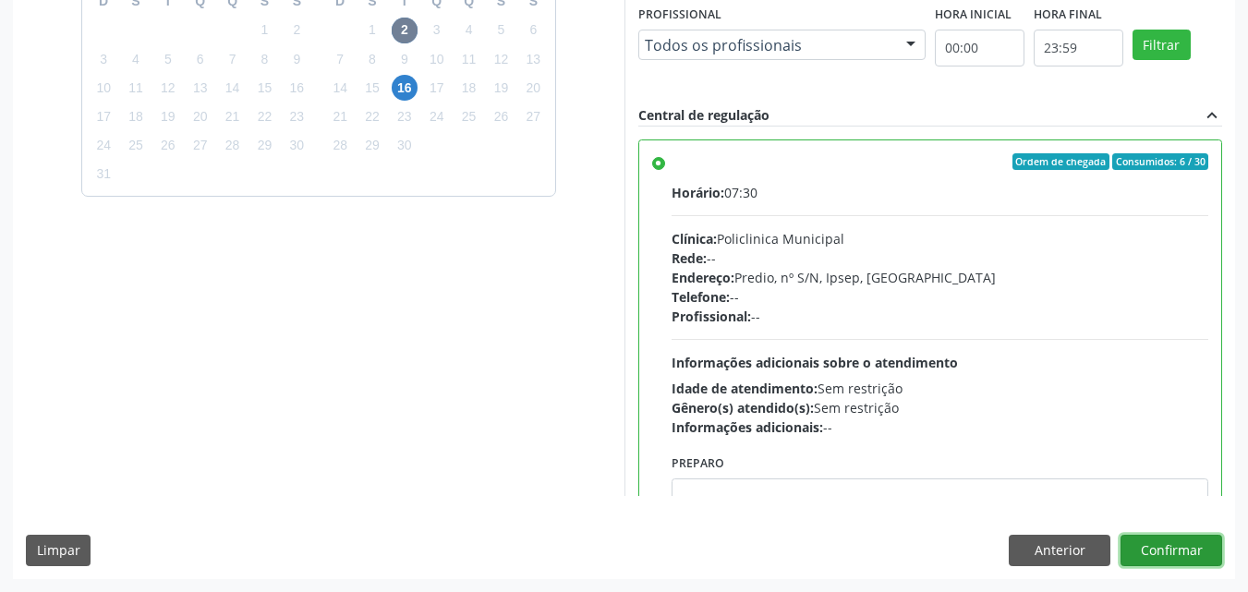
click at [1144, 558] on button "Confirmar" at bounding box center [1172, 550] width 102 height 31
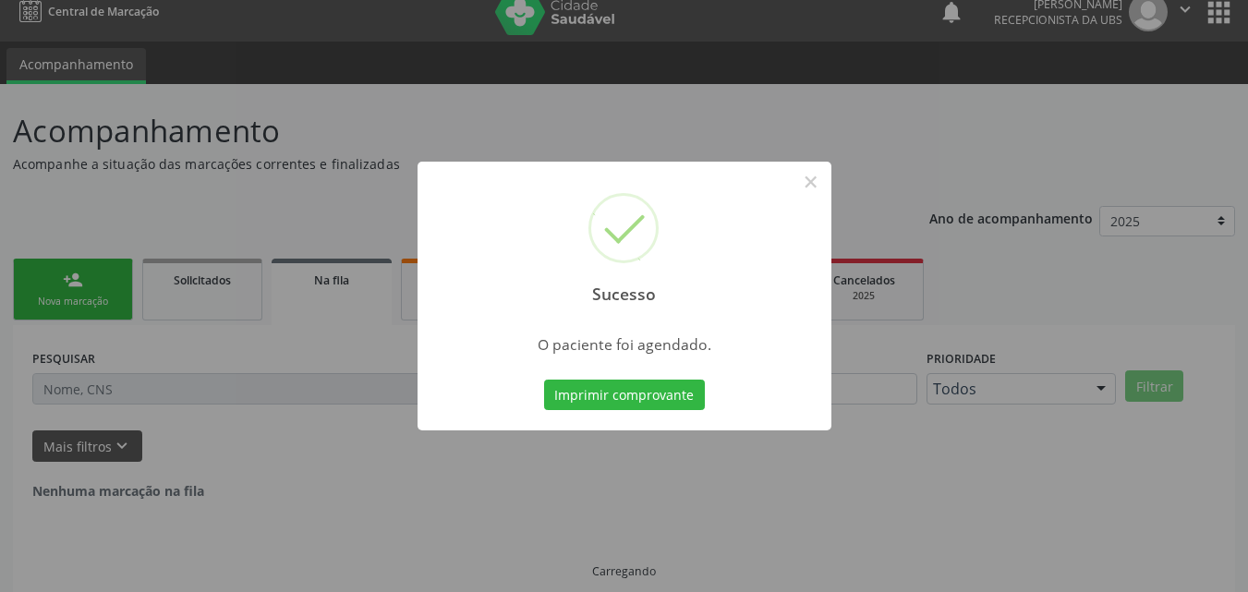
scroll to position [0, 0]
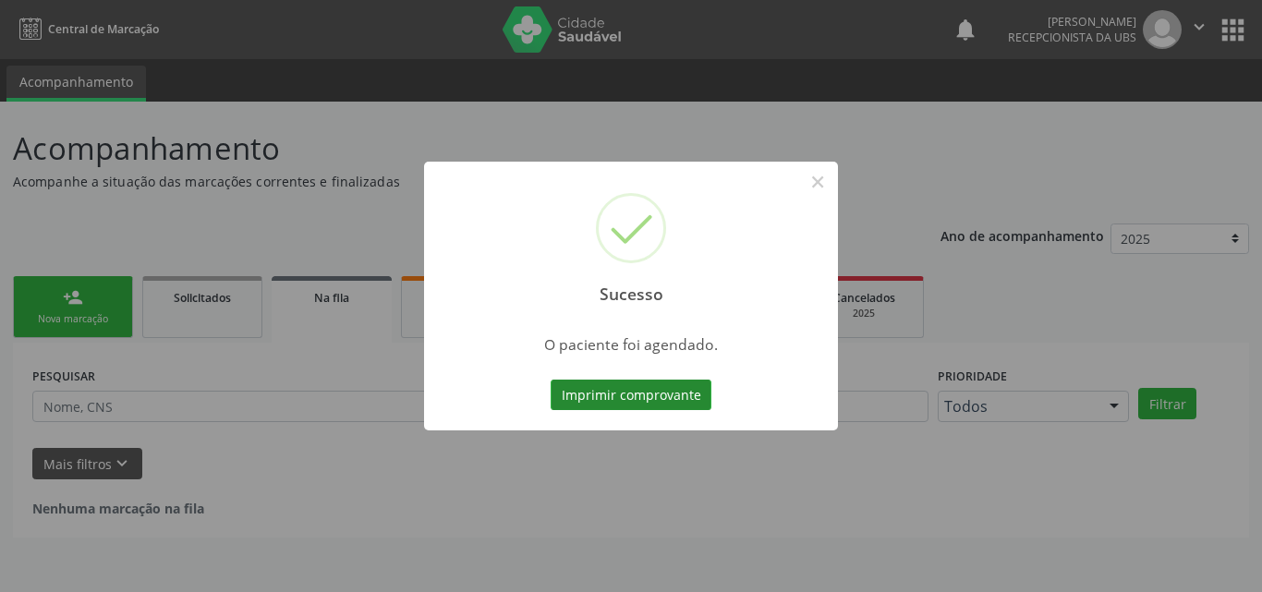
click at [645, 393] on button "Imprimir comprovante" at bounding box center [631, 395] width 161 height 31
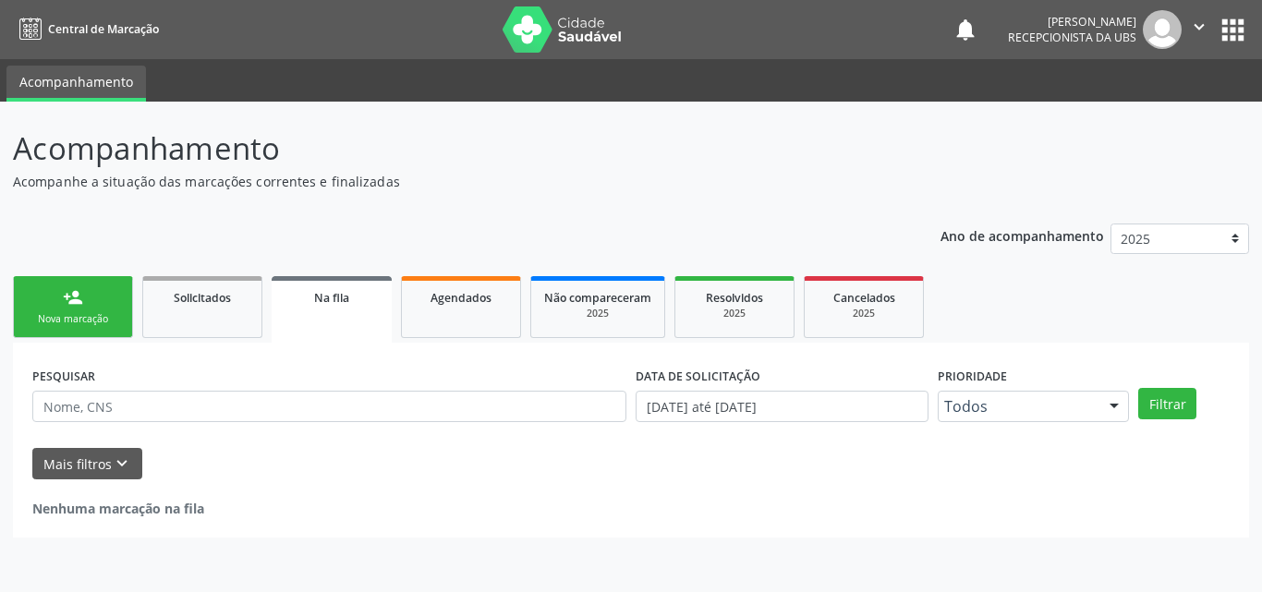
click at [107, 305] on link "person_add Nova marcação" at bounding box center [73, 307] width 120 height 62
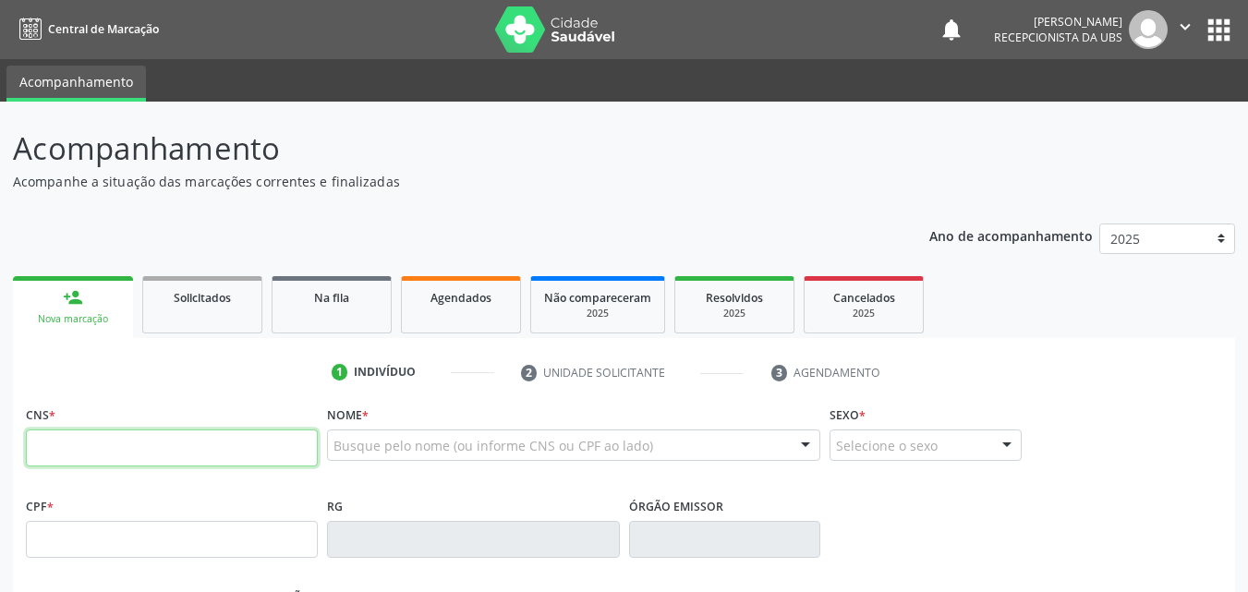
click at [112, 448] on input "text" at bounding box center [172, 448] width 292 height 37
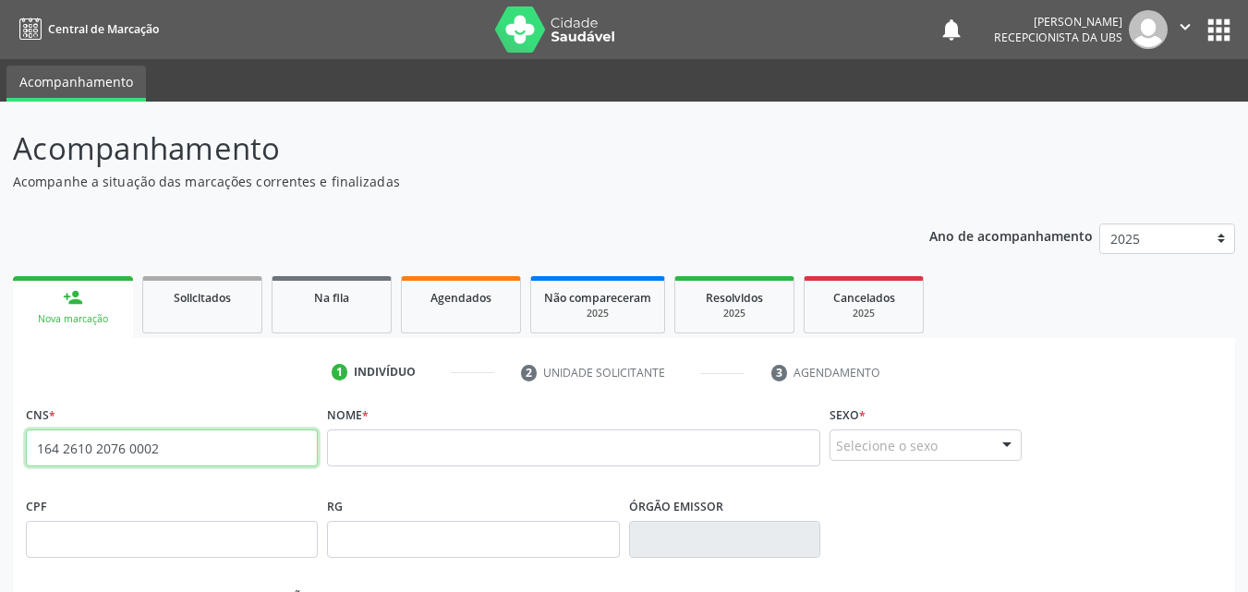
drag, startPoint x: 213, startPoint y: 447, endPoint x: 30, endPoint y: 462, distance: 184.5
click at [30, 462] on input "164 2610 2076 0002" at bounding box center [172, 448] width 292 height 37
paste input "709 7060 1936 1790"
type input "709 7060 1936 1790"
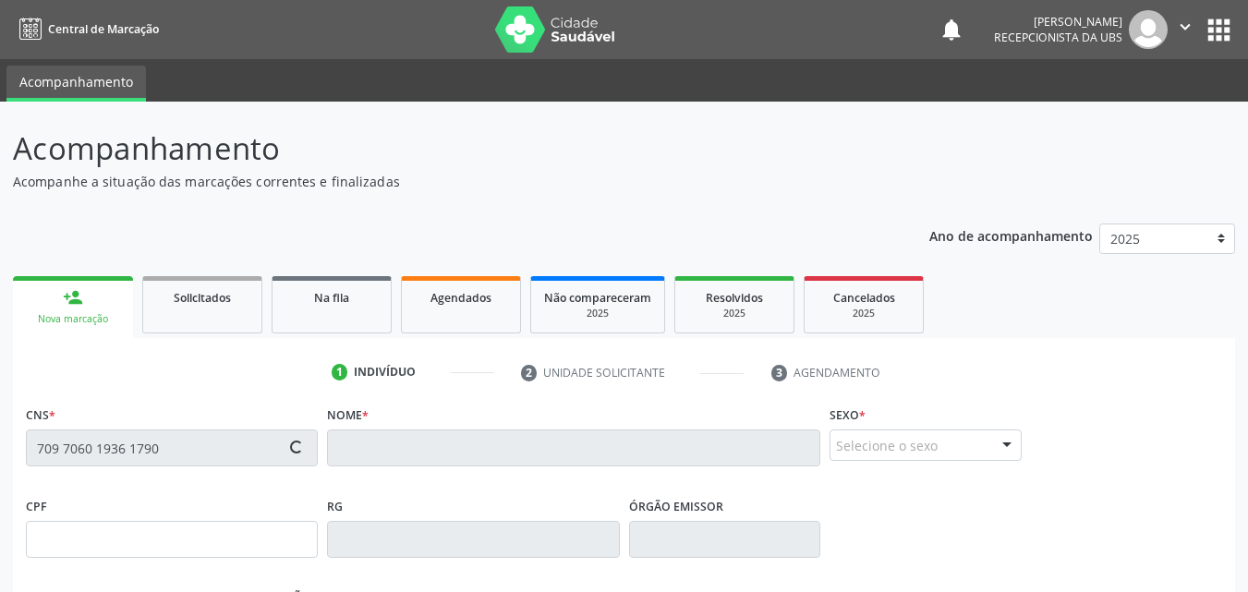
type input "[DATE]"
type input "Gildete [PERSON_NAME]"
type input "[PHONE_NUMBER]"
type input "S/N"
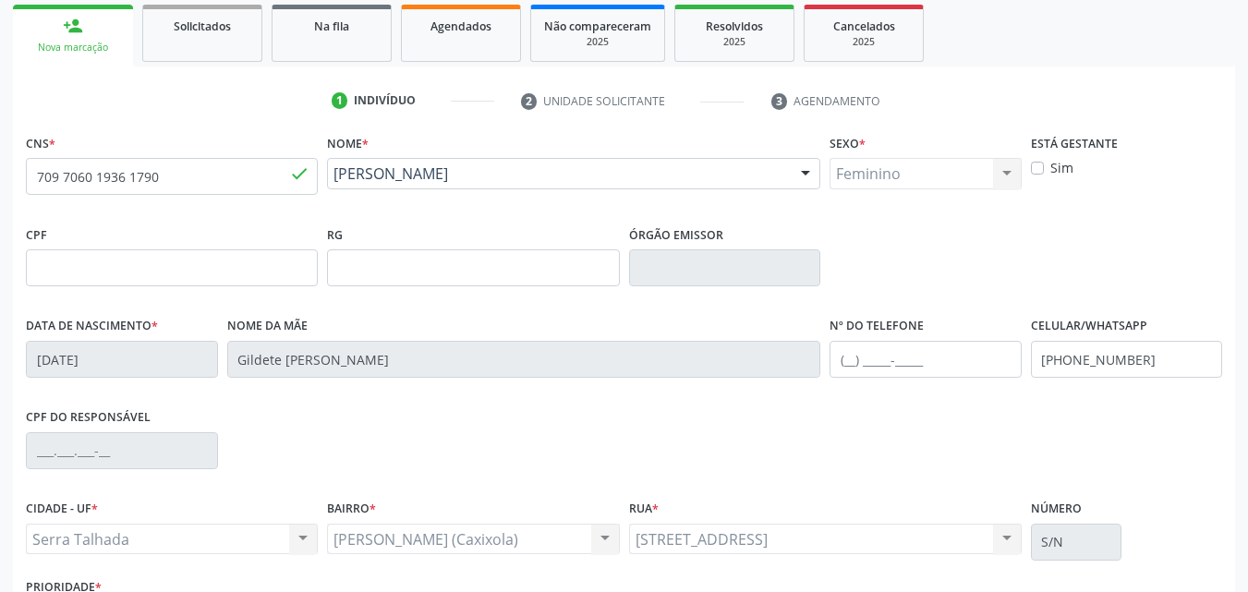
scroll to position [277, 0]
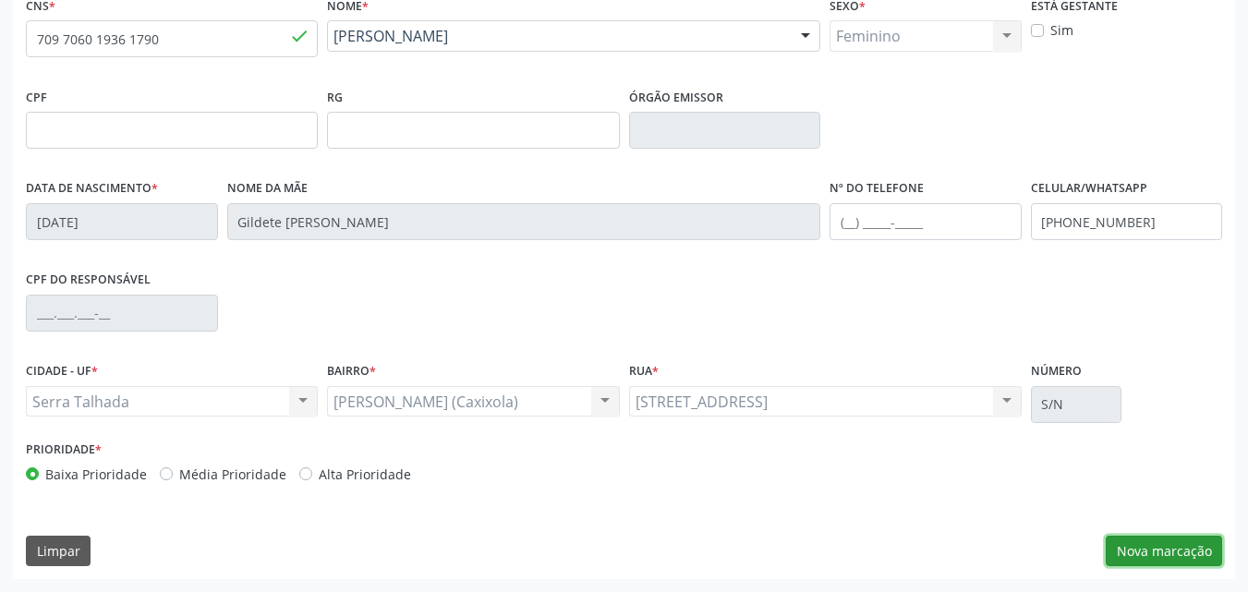
click at [1160, 551] on button "Nova marcação" at bounding box center [1164, 551] width 116 height 31
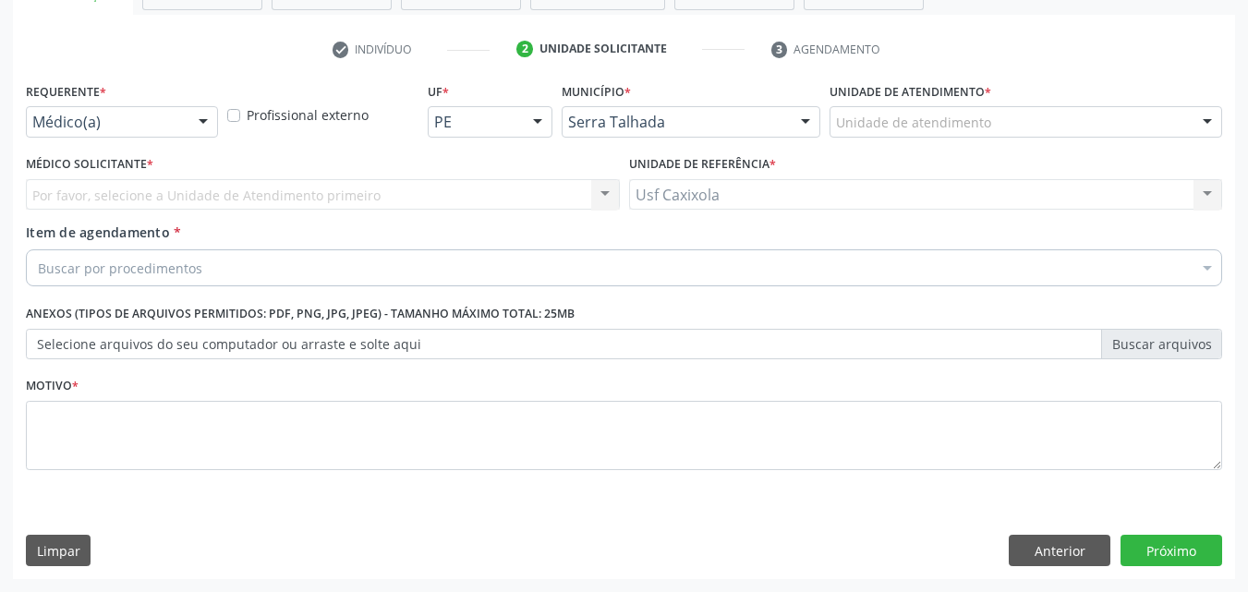
click at [185, 128] on div "Médico(a)" at bounding box center [122, 121] width 192 height 31
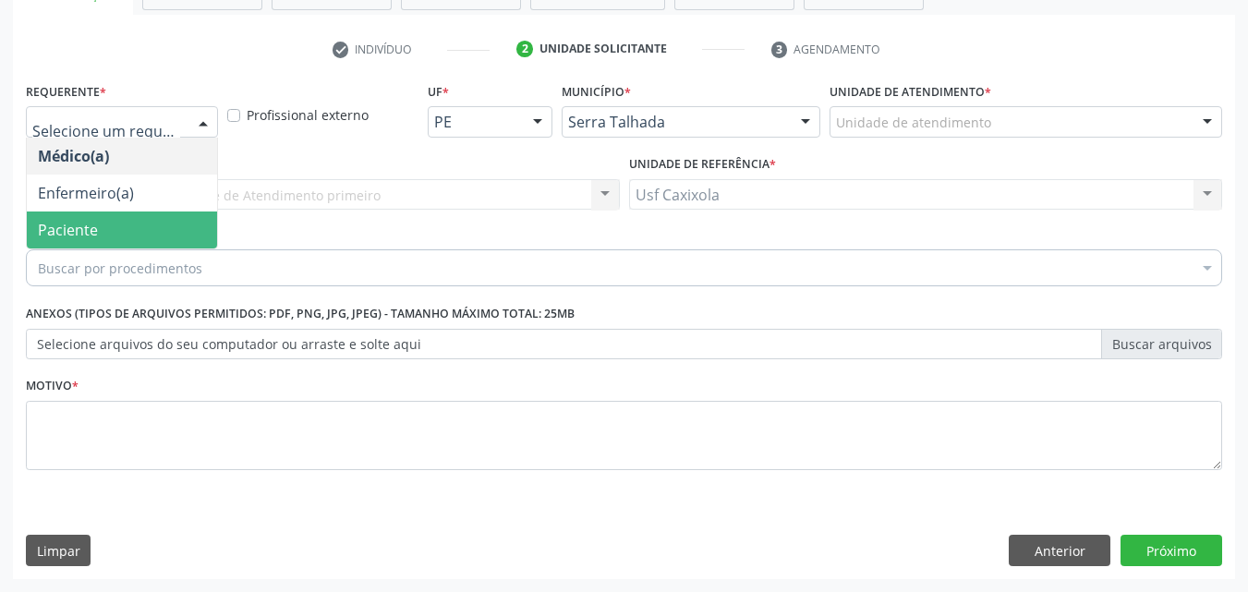
click at [170, 230] on span "Paciente" at bounding box center [122, 230] width 190 height 37
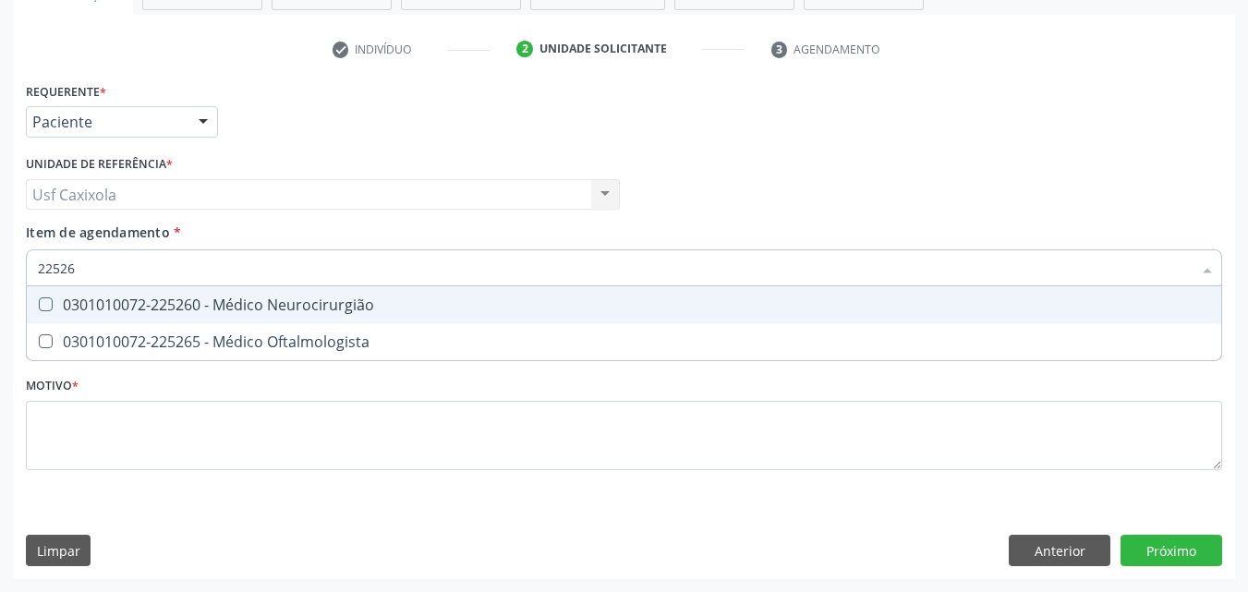
type input "225265"
click at [193, 312] on div "0301010072-225265 - Médico Oftalmologista" at bounding box center [624, 305] width 1173 height 15
checkbox Oftalmologista "true"
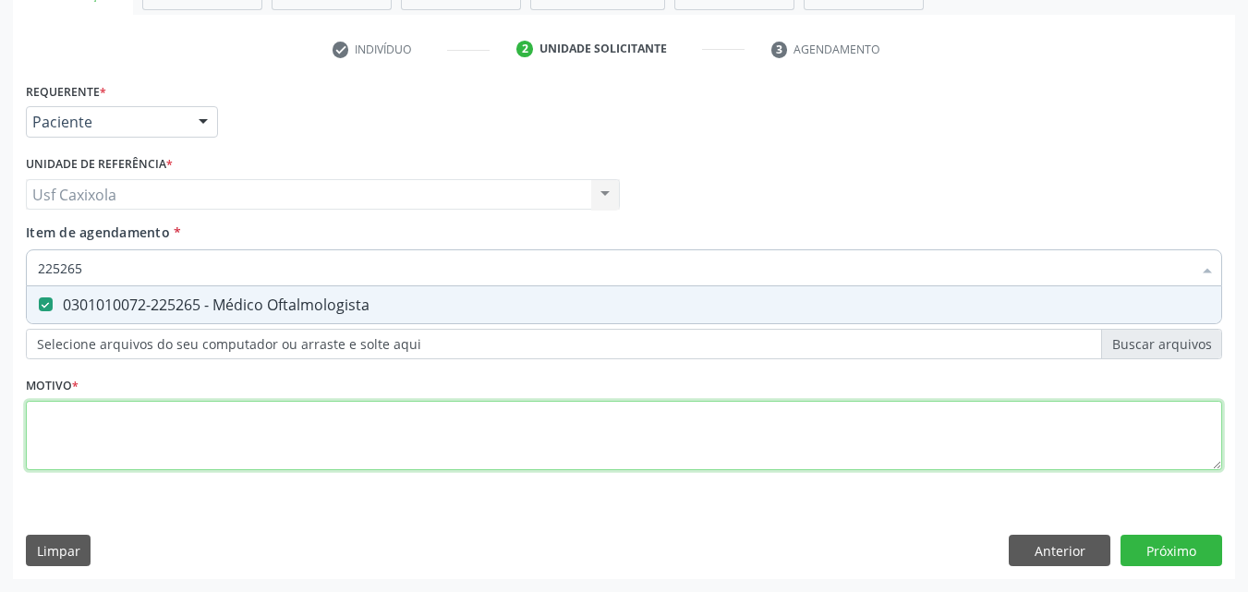
click at [161, 436] on div "Requerente * Paciente Médico(a) Enfermeiro(a) Paciente Nenhum resultado encontr…" at bounding box center [624, 287] width 1197 height 419
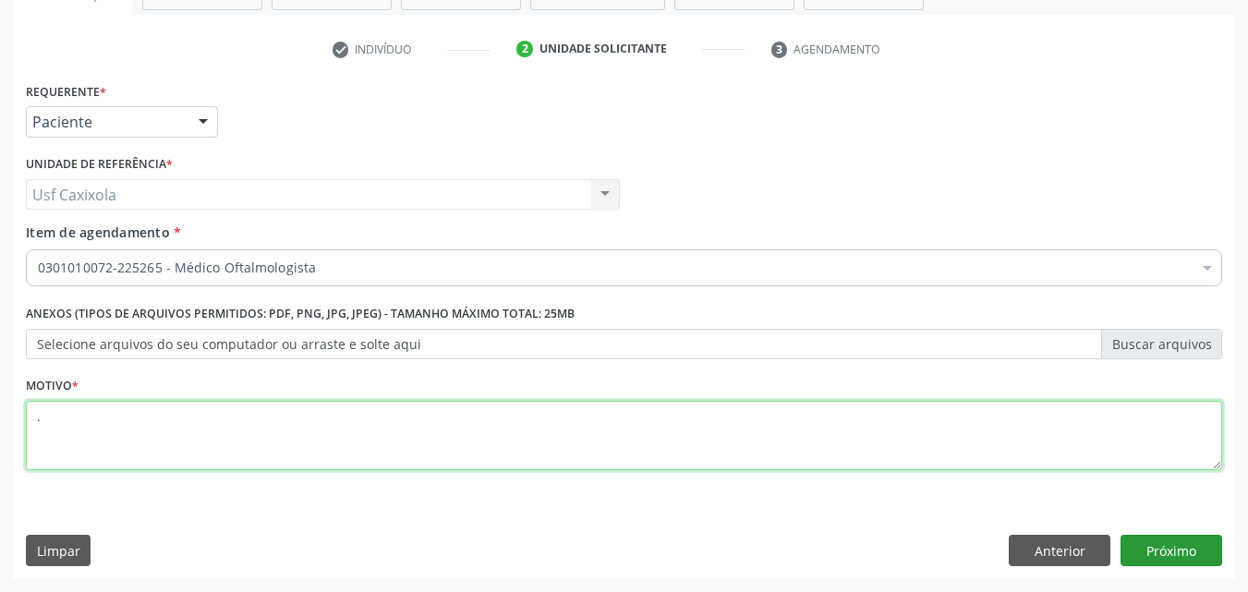
type textarea "."
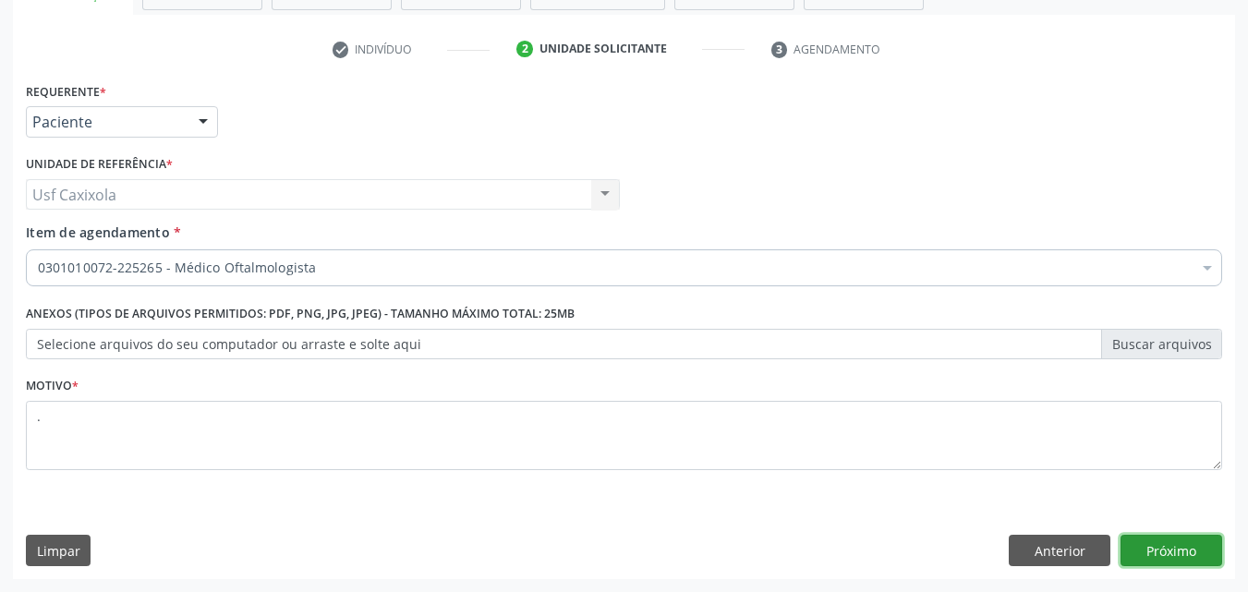
click at [1161, 546] on button "Próximo" at bounding box center [1172, 550] width 102 height 31
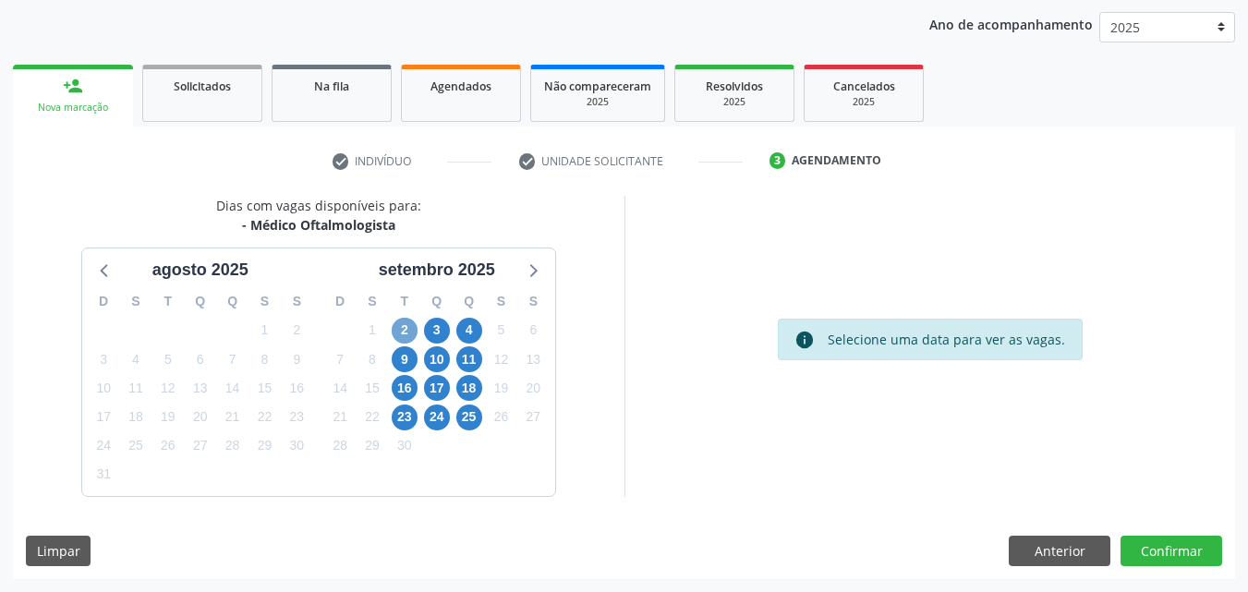
click at [407, 329] on span "2" at bounding box center [405, 331] width 26 height 26
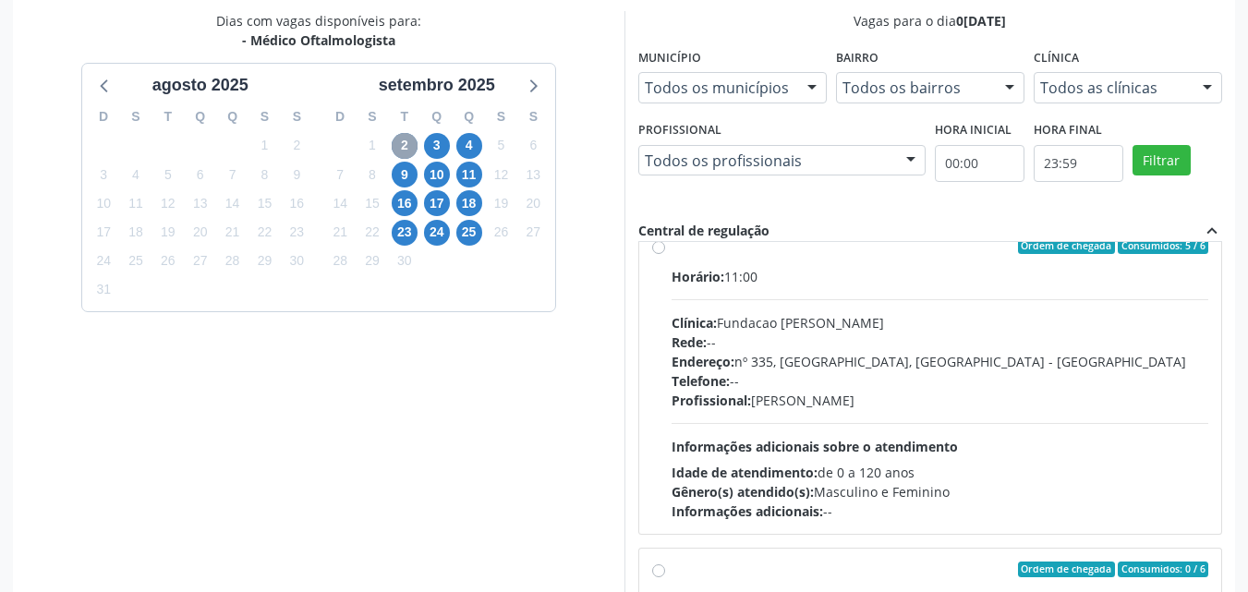
scroll to position [647, 0]
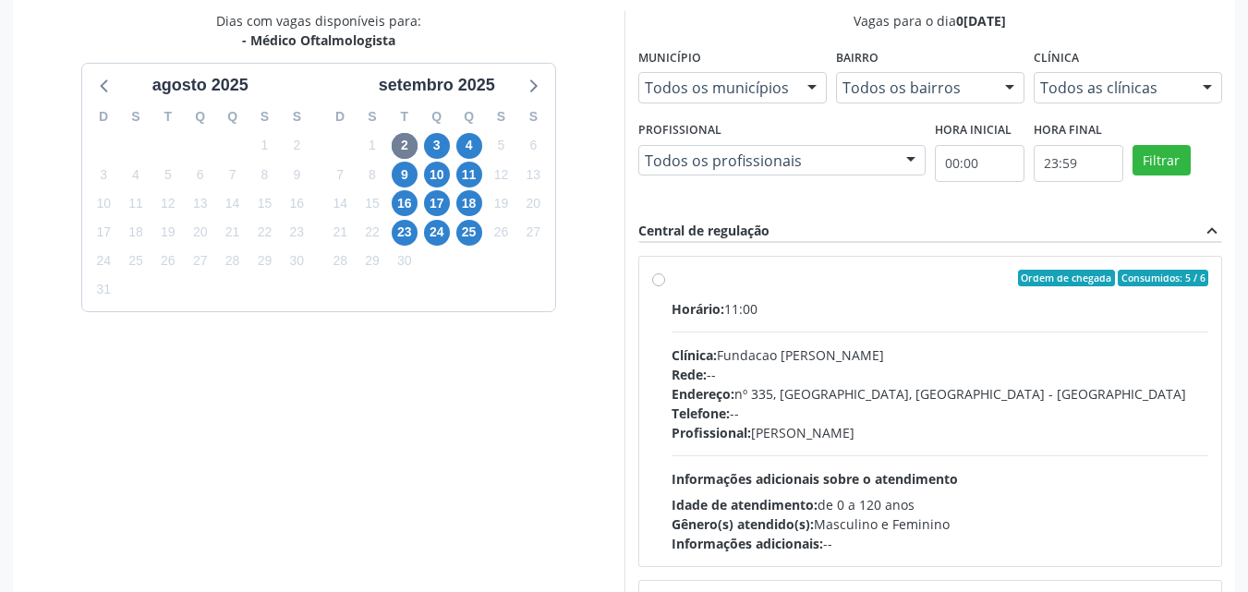
click at [672, 280] on label "Ordem de chegada Consumidos: 5 / 6 Horário: 11:00 Clínica: [PERSON_NAME] Rede: …" at bounding box center [941, 412] width 538 height 284
click at [663, 280] on input "Ordem de chegada Consumidos: 5 / 6 Horário: 11:00 Clínica: [PERSON_NAME] Rede: …" at bounding box center [658, 278] width 13 height 17
radio input "true"
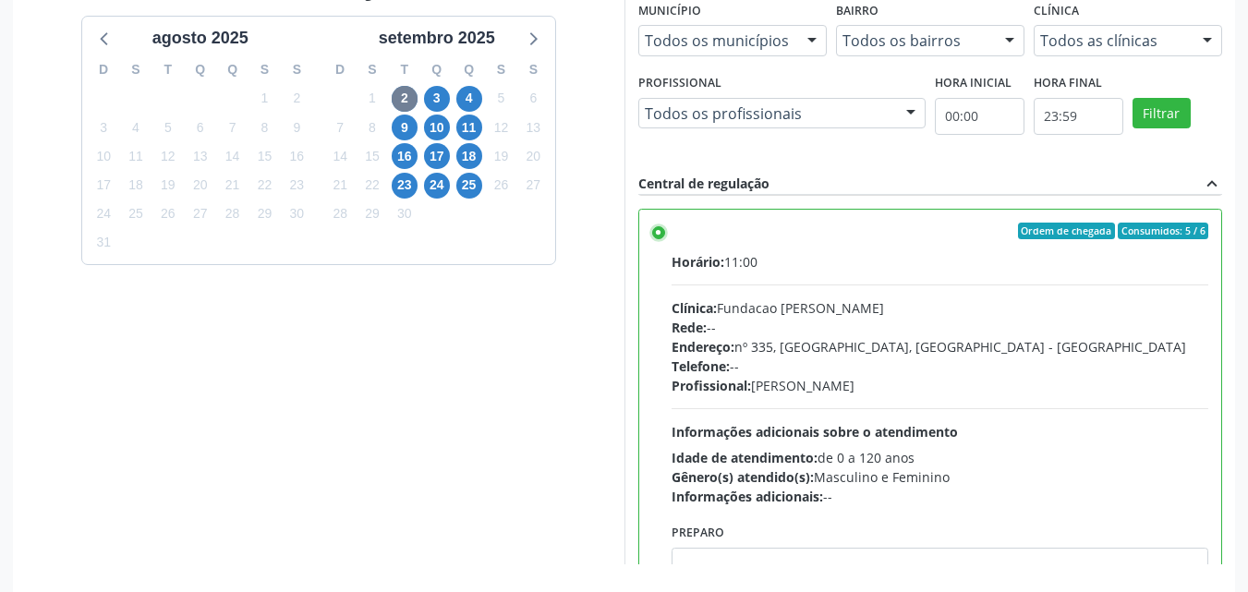
scroll to position [489, 0]
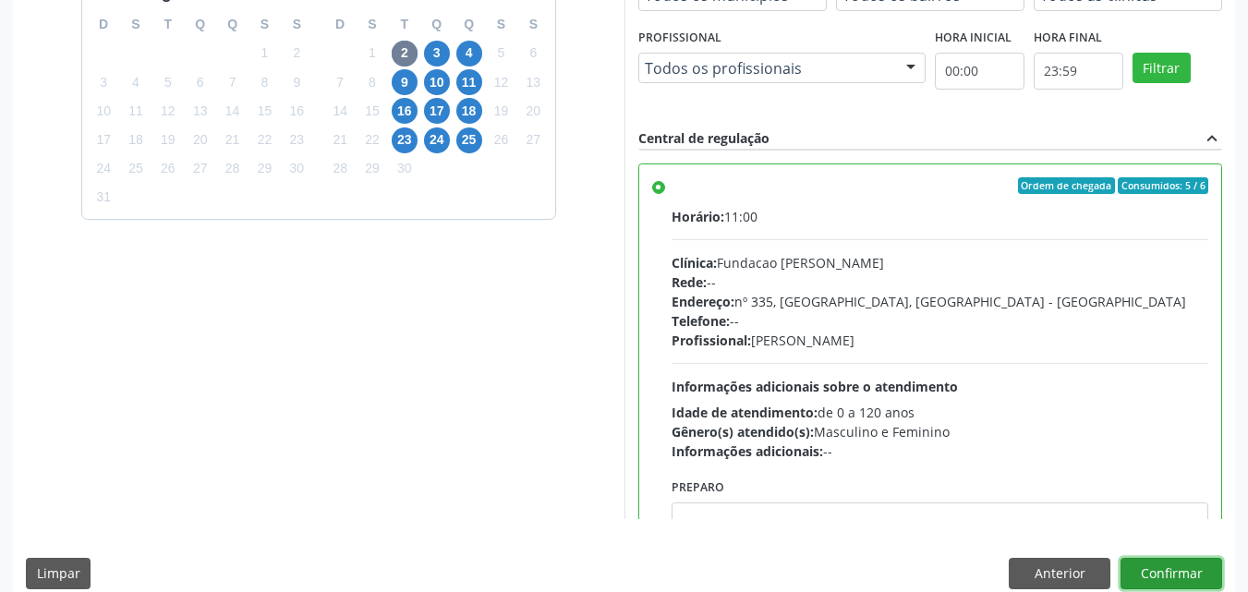
click at [1173, 575] on button "Confirmar" at bounding box center [1172, 573] width 102 height 31
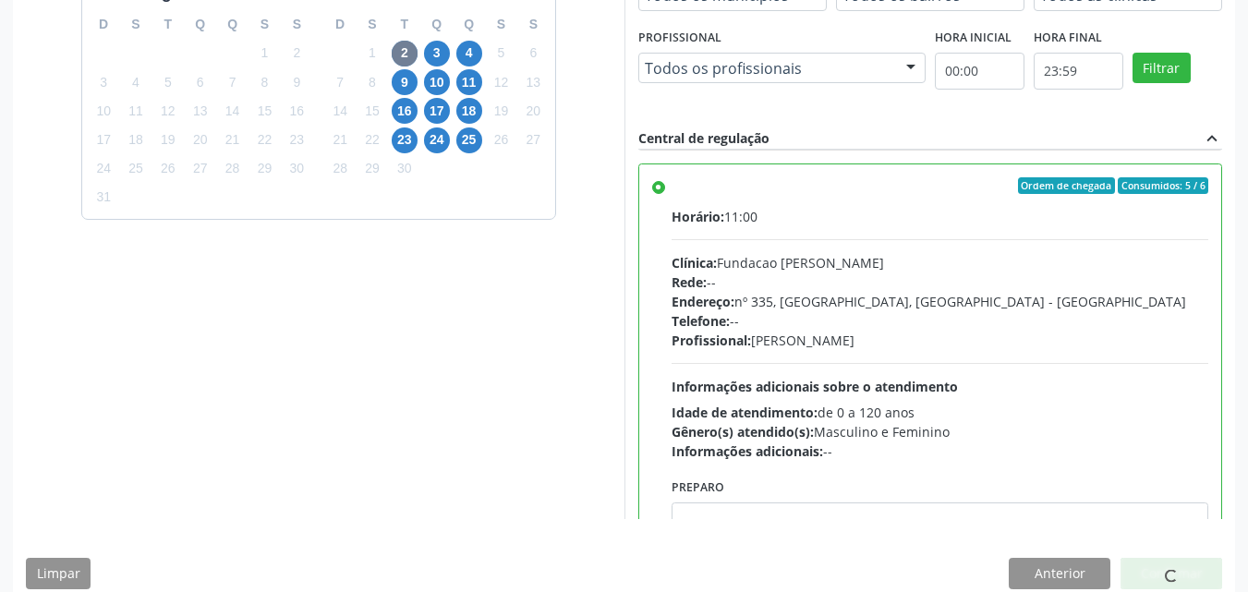
click at [1173, 575] on span at bounding box center [1171, 575] width 15 height 15
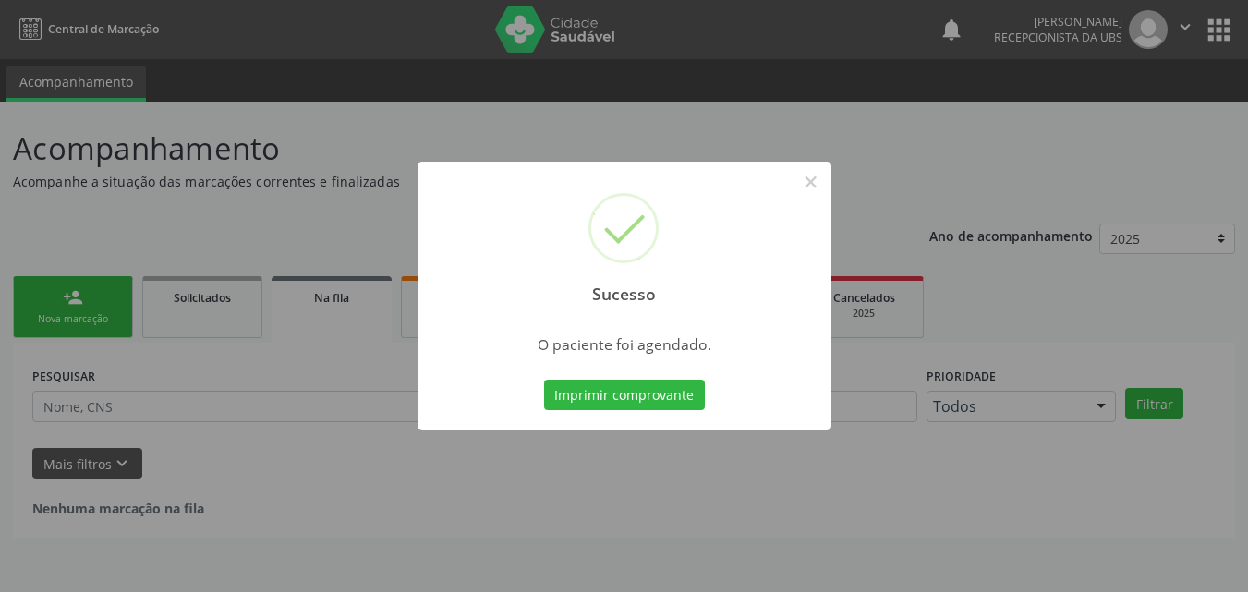
scroll to position [0, 0]
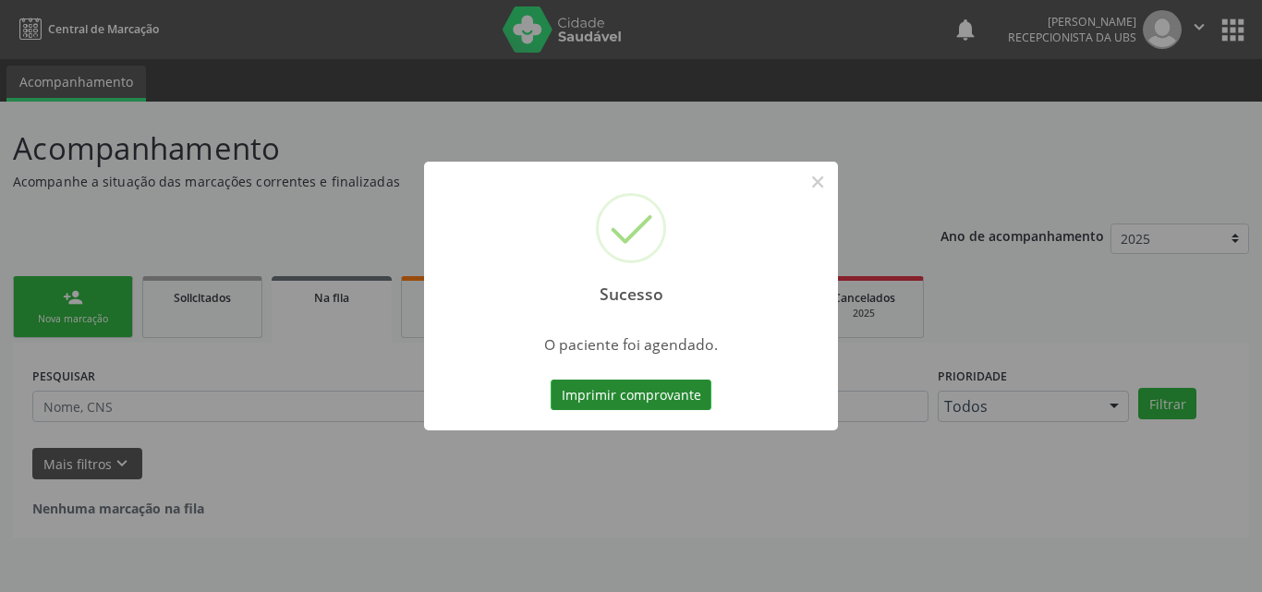
click at [640, 396] on button "Imprimir comprovante" at bounding box center [631, 395] width 161 height 31
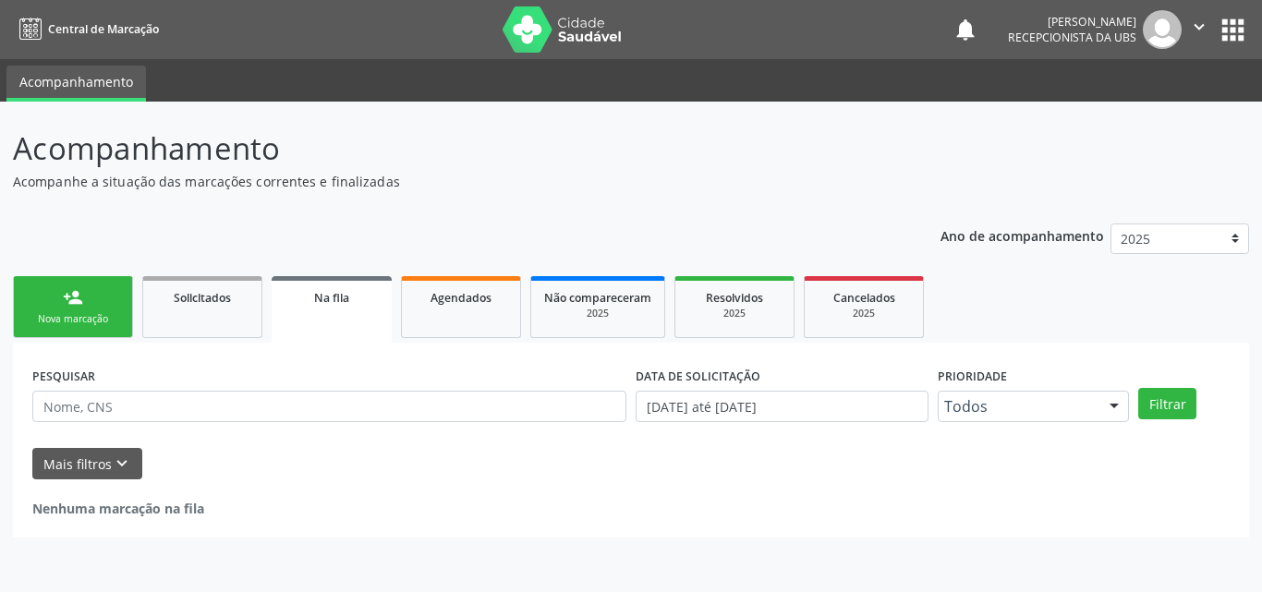
click at [89, 305] on link "person_add Nova marcação" at bounding box center [73, 307] width 120 height 62
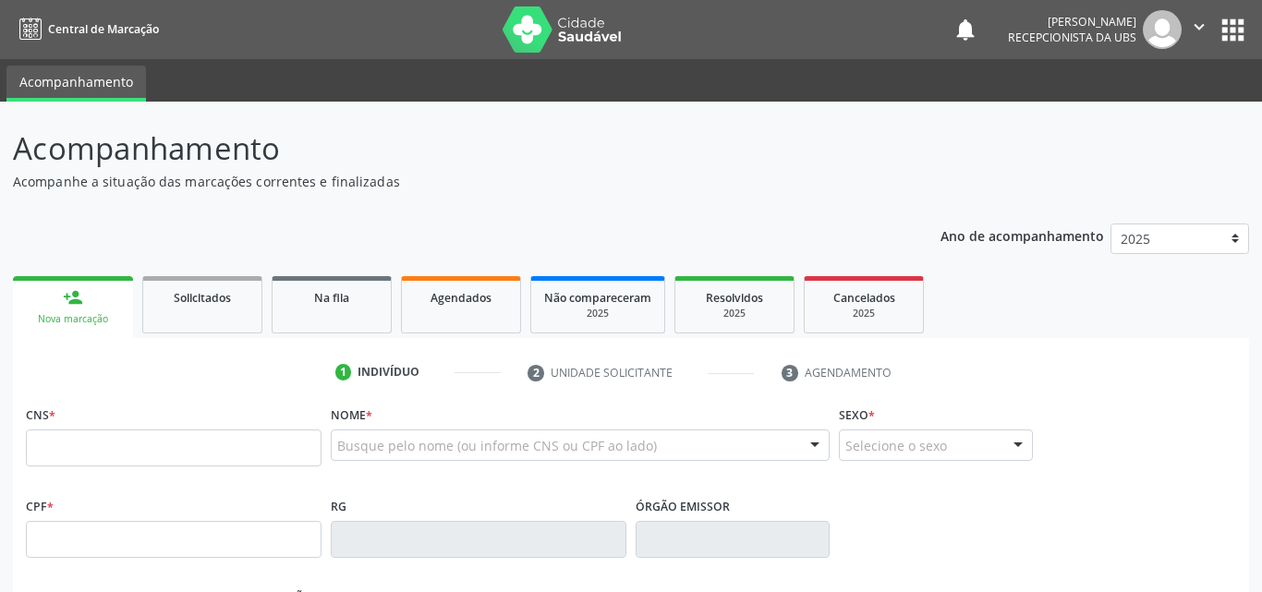
click at [89, 306] on link "person_add Nova marcação" at bounding box center [73, 307] width 120 height 62
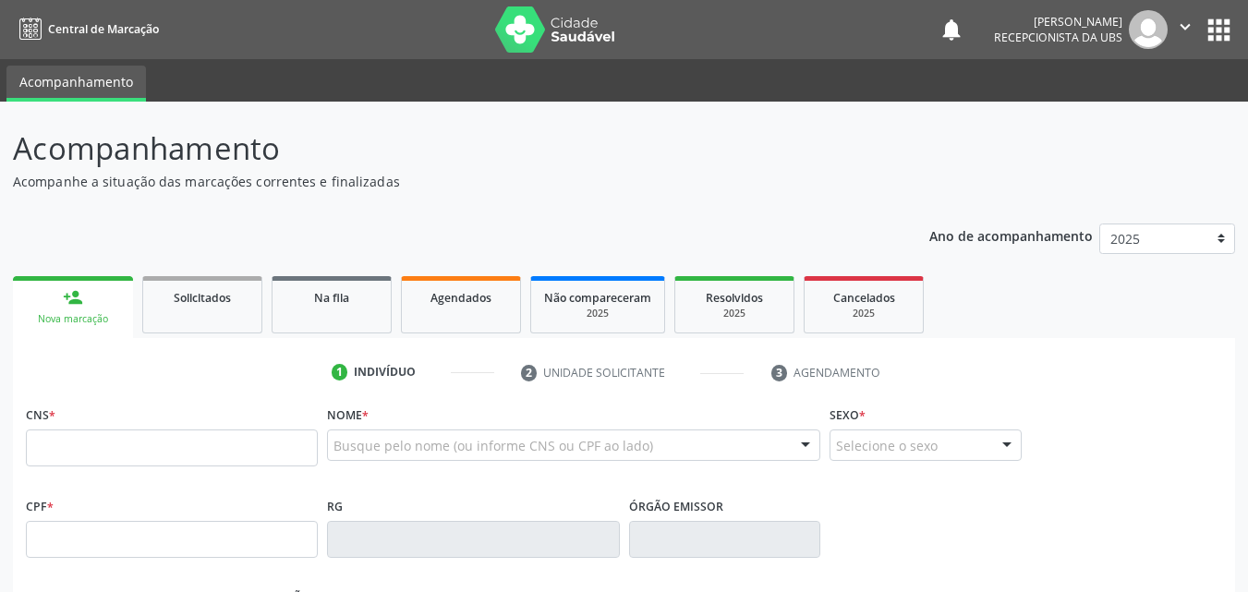
click at [89, 308] on link "person_add Nova marcação" at bounding box center [73, 307] width 120 height 62
click at [163, 446] on input "text" at bounding box center [172, 448] width 292 height 37
paste input "708 6040 9467 3282"
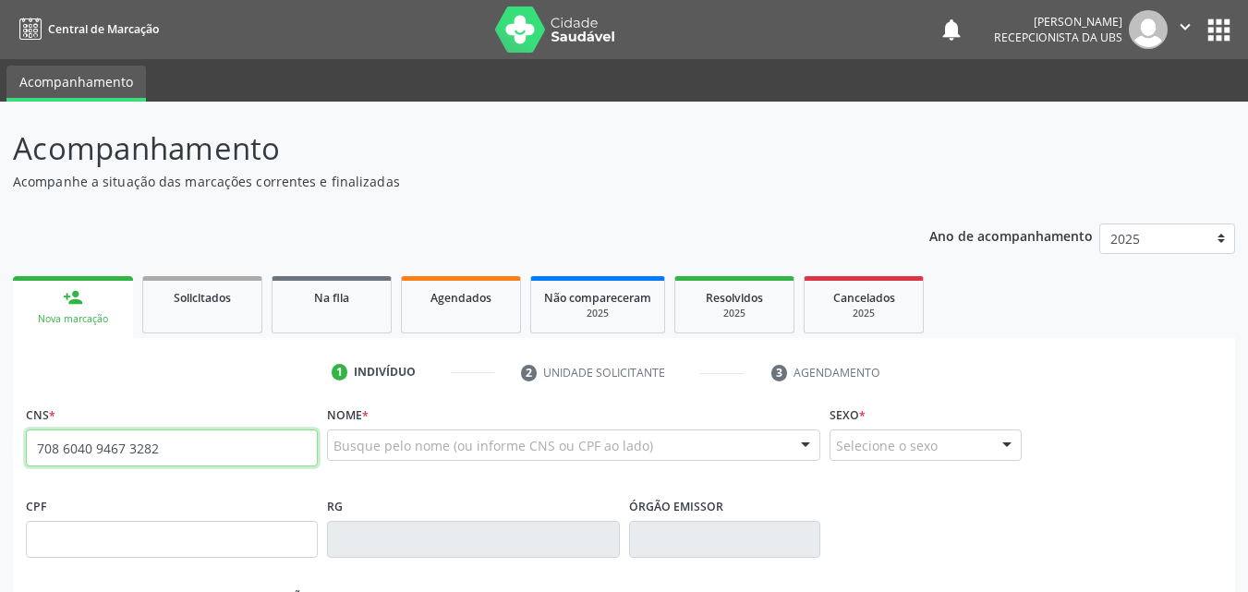
type input "708 6040 9467 3282"
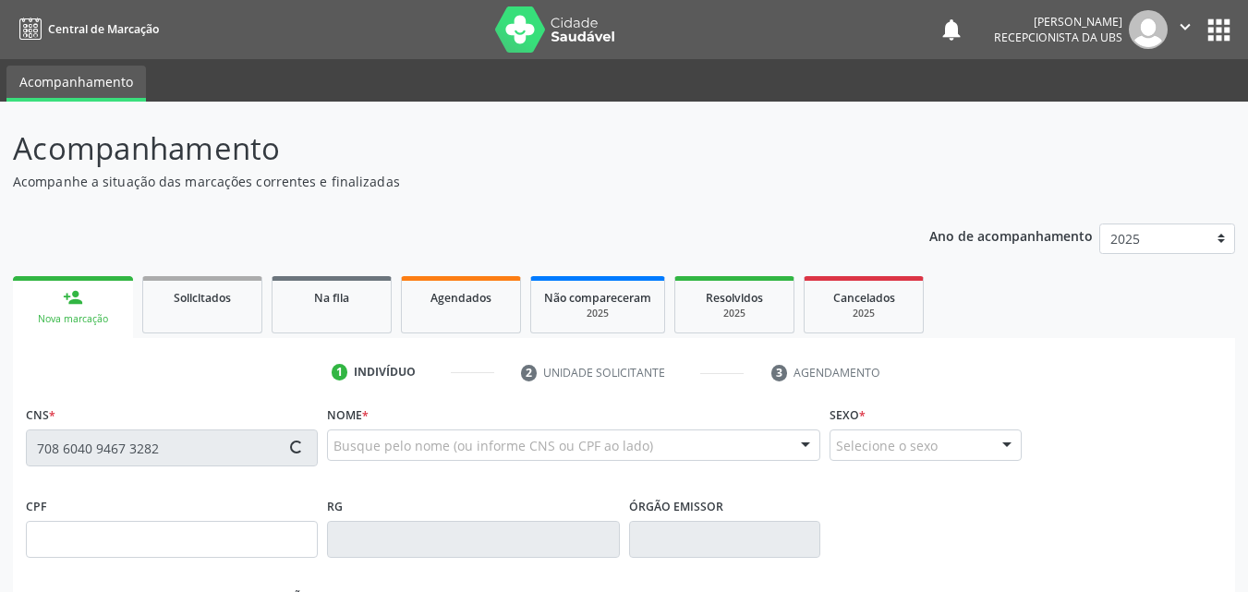
type input "192.629.144-15"
type input "1[DATE]"
type input "[PERSON_NAME]"
type input "[PHONE_NUMBER]"
type input "753"
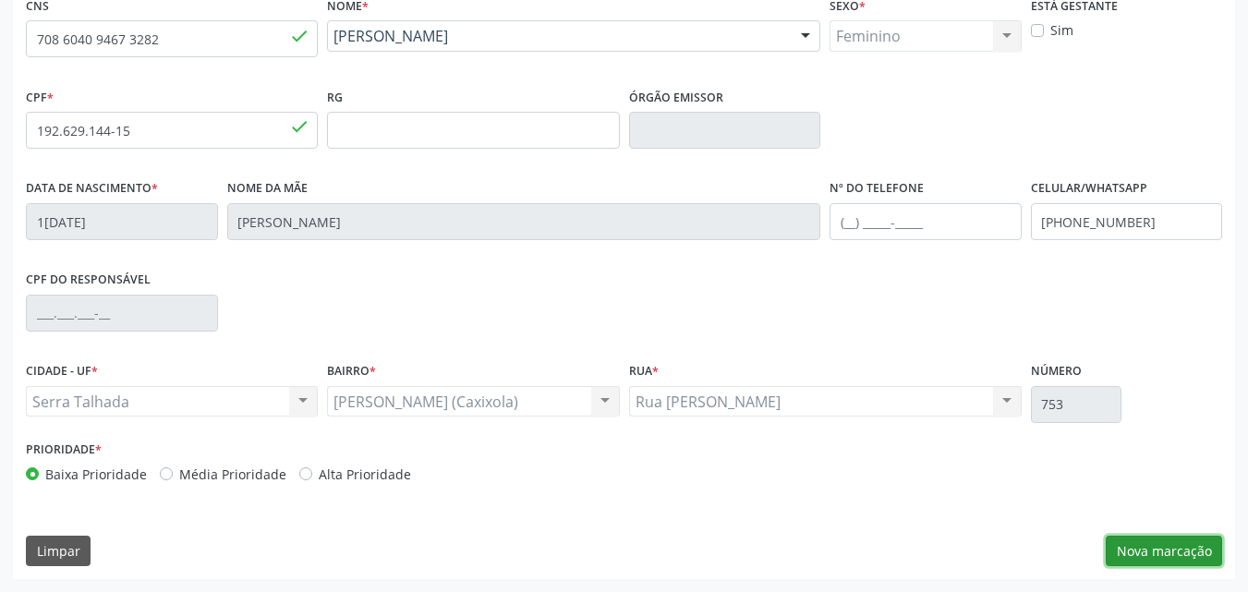
click at [1164, 559] on button "Nova marcação" at bounding box center [1164, 551] width 116 height 31
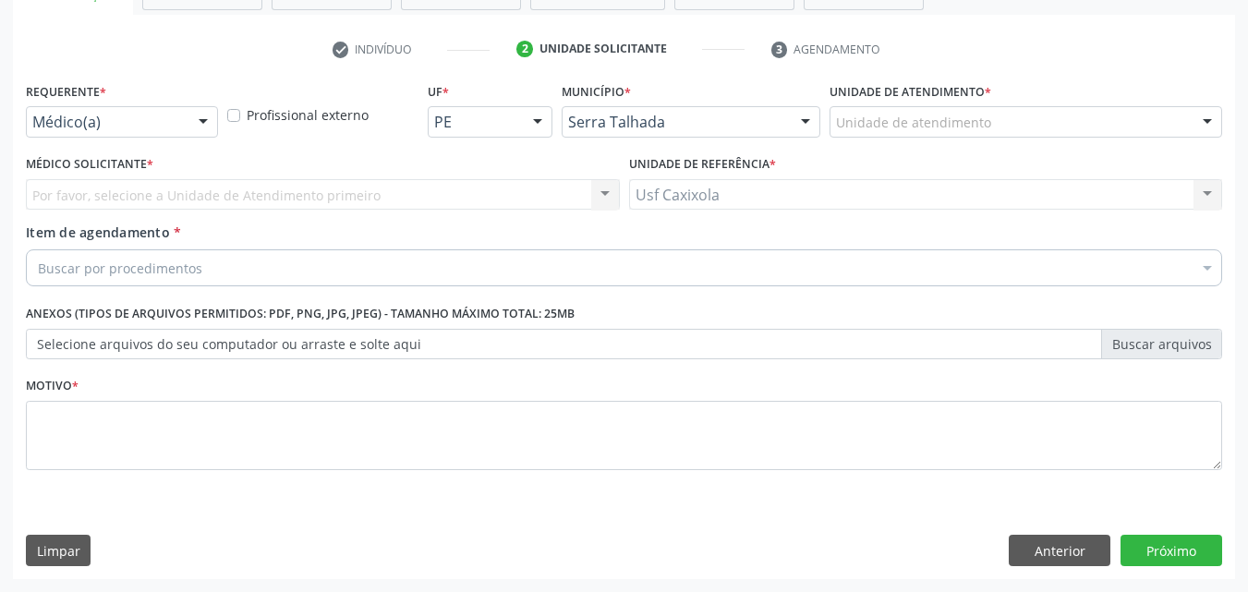
scroll to position [323, 0]
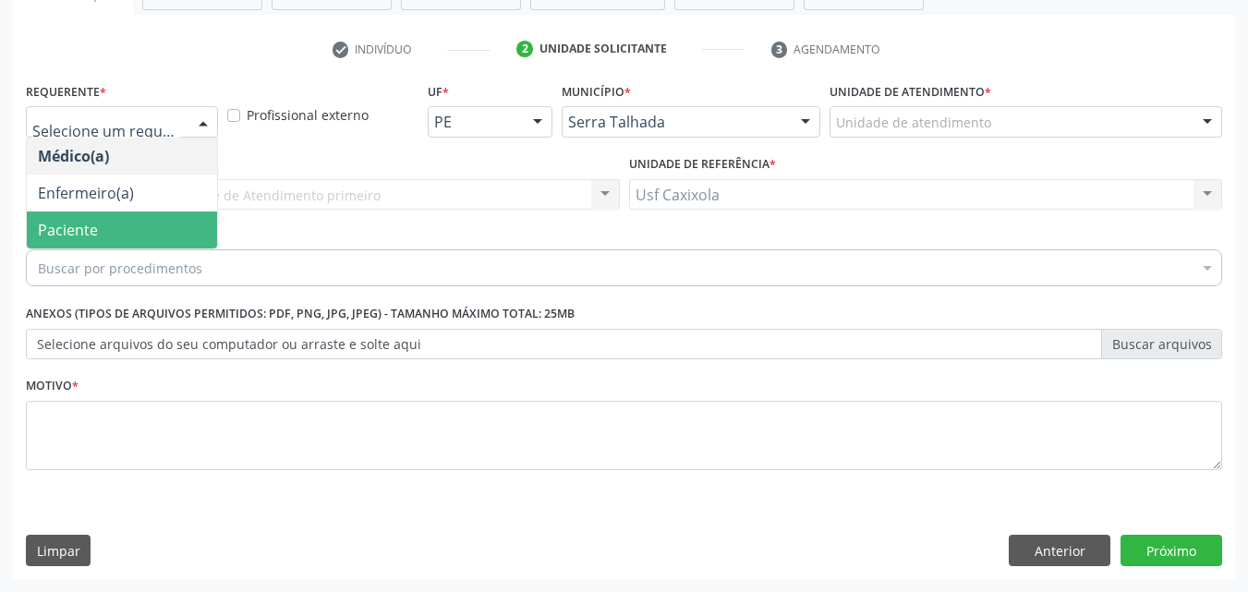
click at [129, 231] on span "Paciente" at bounding box center [122, 230] width 190 height 37
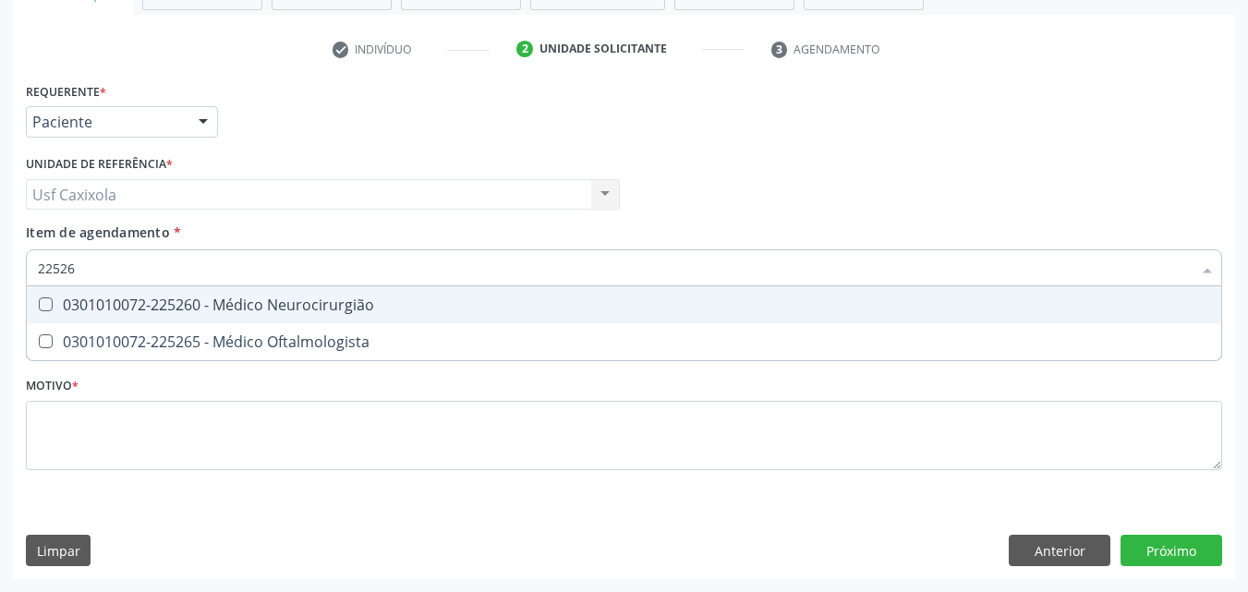
type input "225265"
click at [213, 308] on div "0301010072-225265 - Médico Oftalmologista" at bounding box center [624, 305] width 1173 height 15
checkbox Oftalmologista "true"
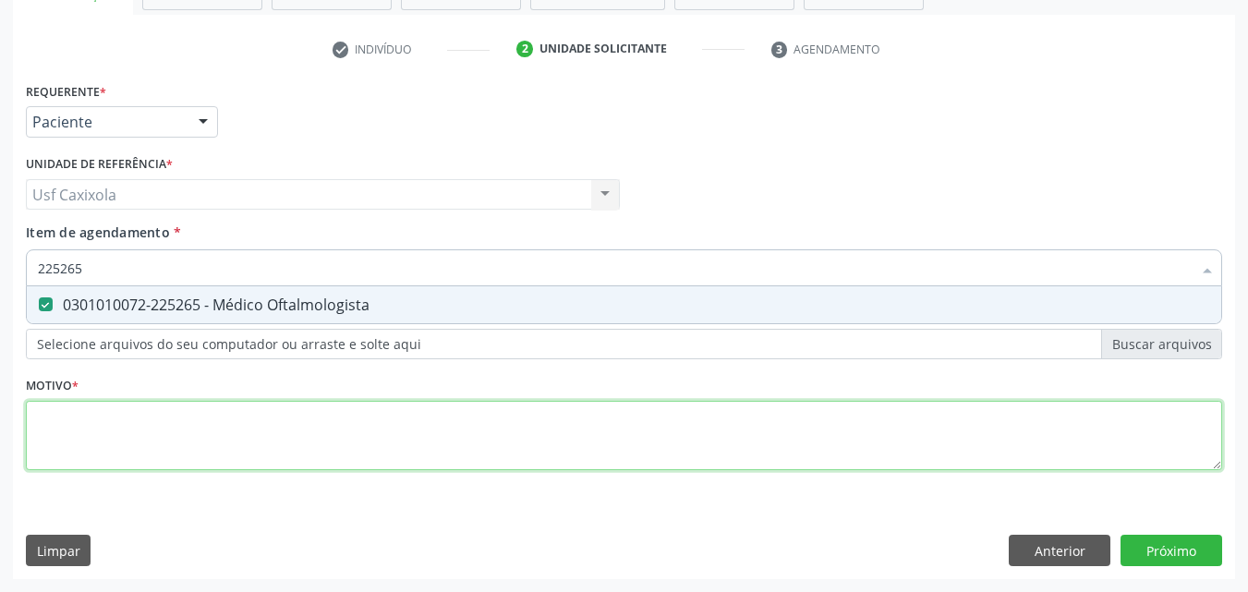
click at [195, 420] on div "Requerente * Paciente Médico(a) Enfermeiro(a) Paciente Nenhum resultado encontr…" at bounding box center [624, 287] width 1197 height 419
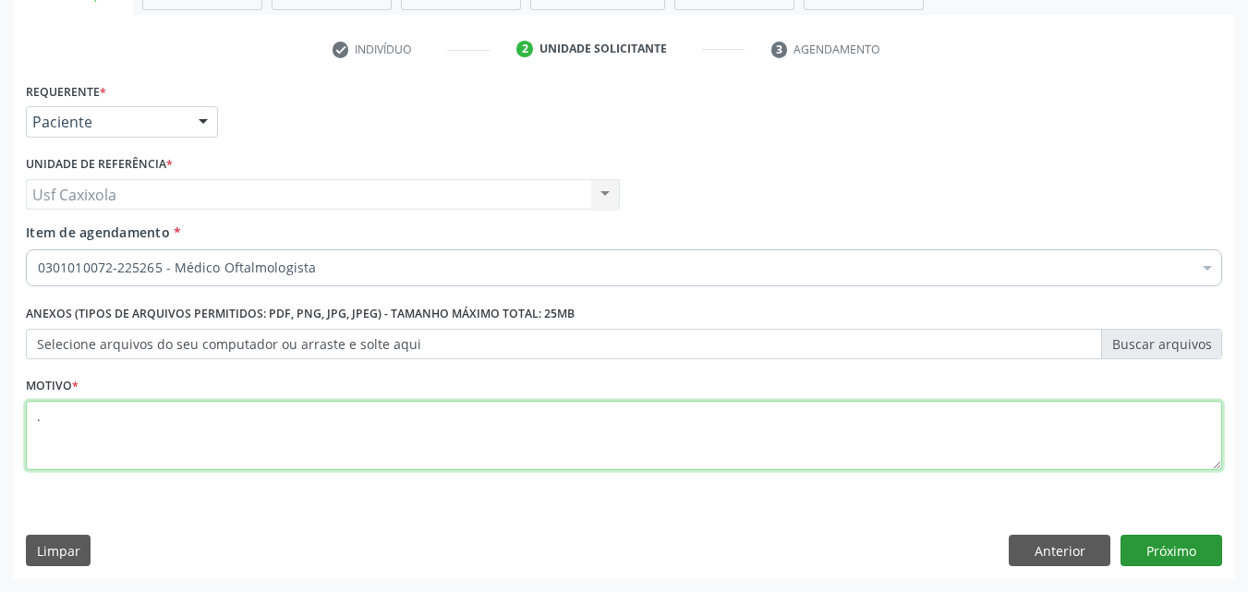
type textarea "."
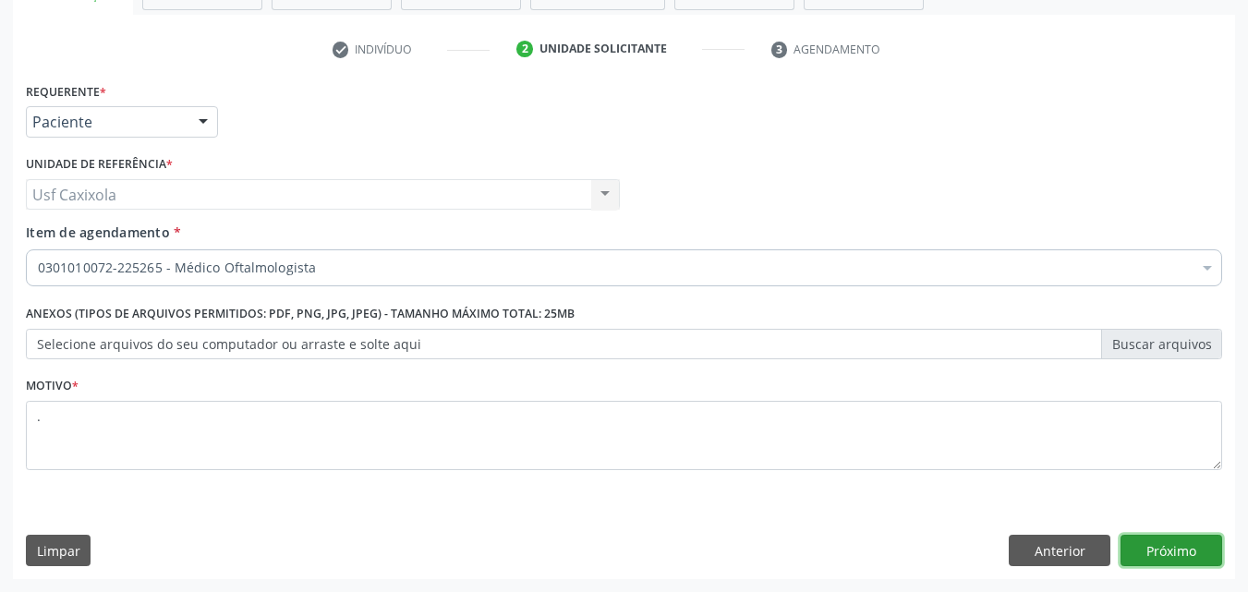
click at [1177, 552] on button "Próximo" at bounding box center [1172, 550] width 102 height 31
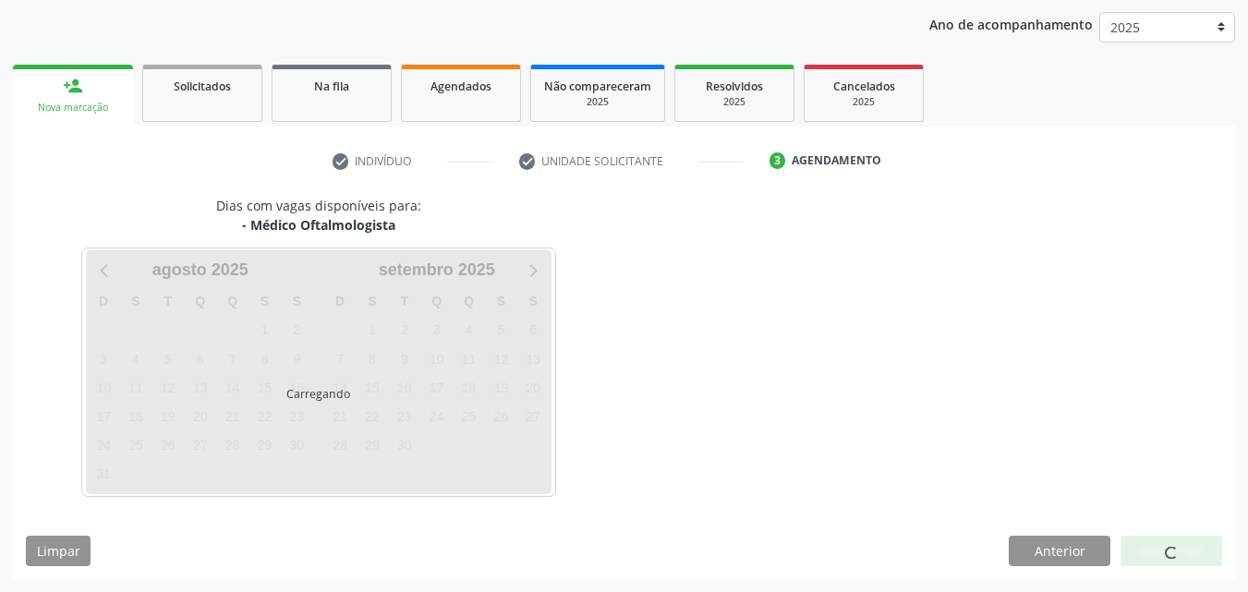
scroll to position [212, 0]
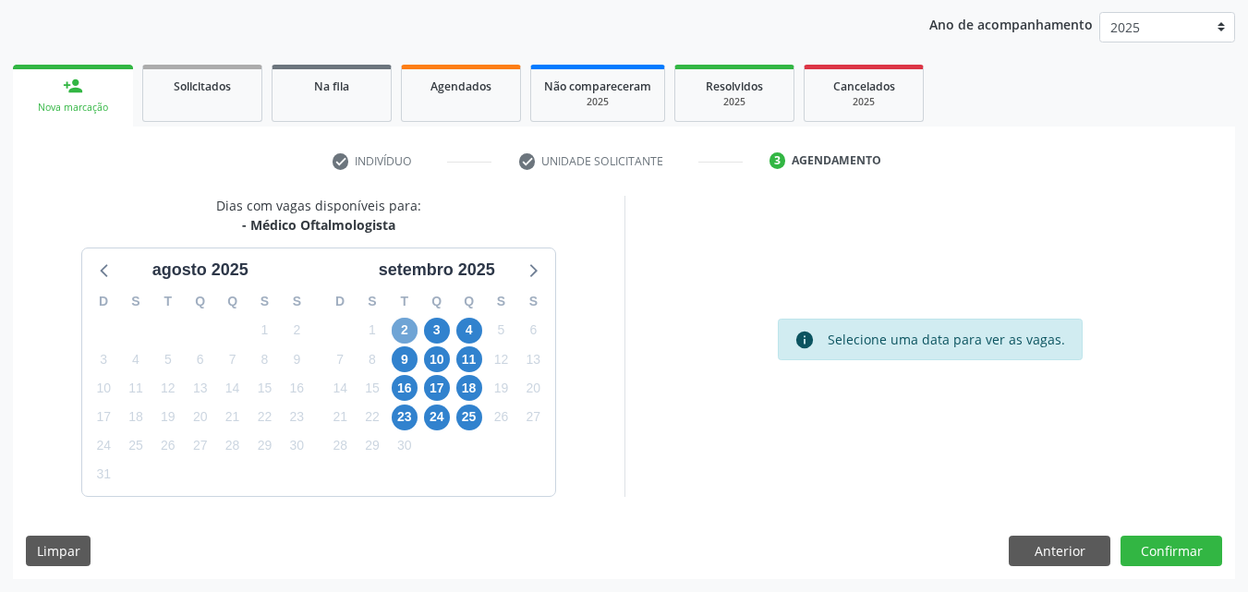
click at [399, 336] on span "2" at bounding box center [405, 331] width 26 height 26
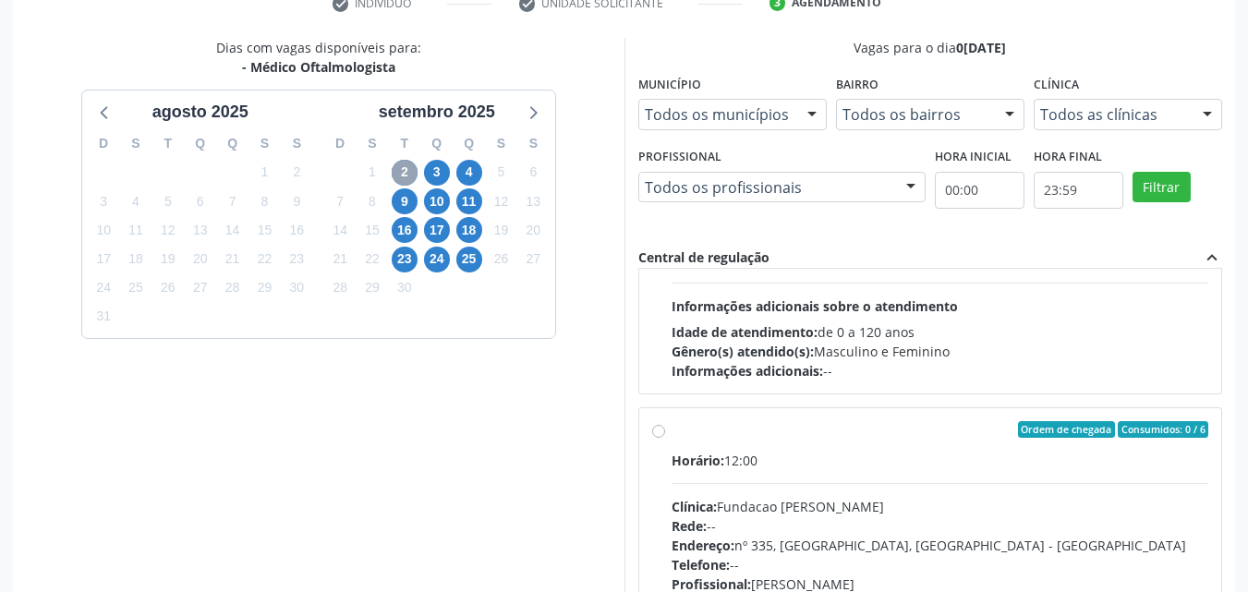
scroll to position [554, 0]
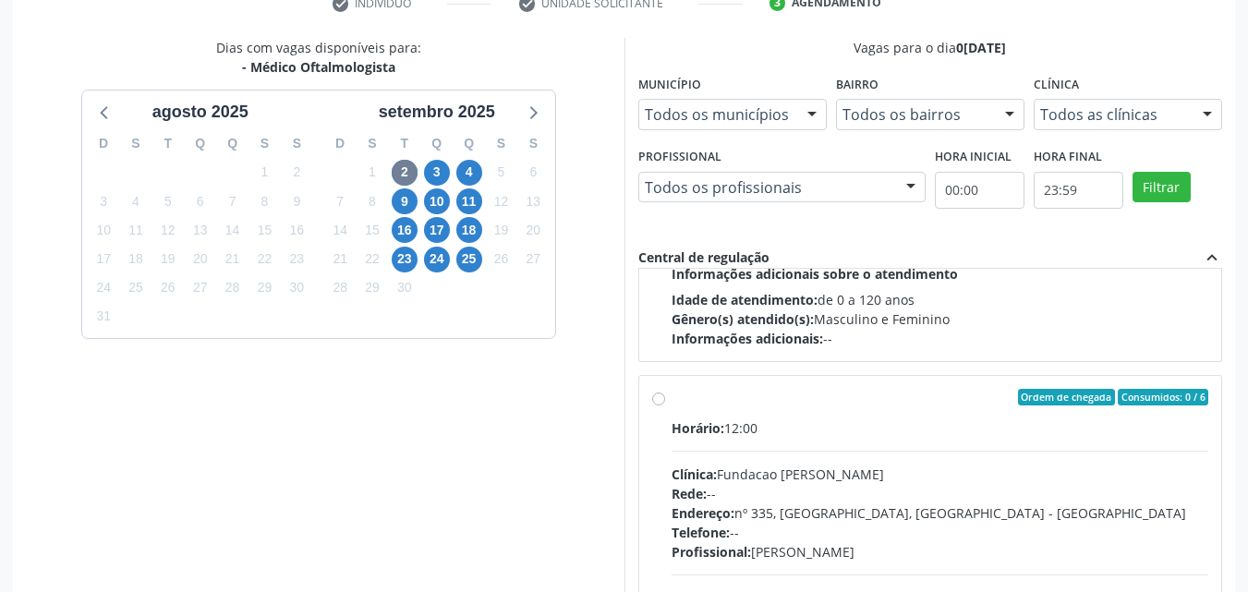
click at [686, 408] on label "Ordem de chegada Consumidos: 0 / 6 Horário: 12:00 Clínica: Fundacao [PERSON_NAM…" at bounding box center [941, 531] width 538 height 284
click at [665, 406] on input "Ordem de chegada Consumidos: 0 / 6 Horário: 12:00 Clínica: Fundacao [PERSON_NAM…" at bounding box center [658, 397] width 13 height 17
radio input "true"
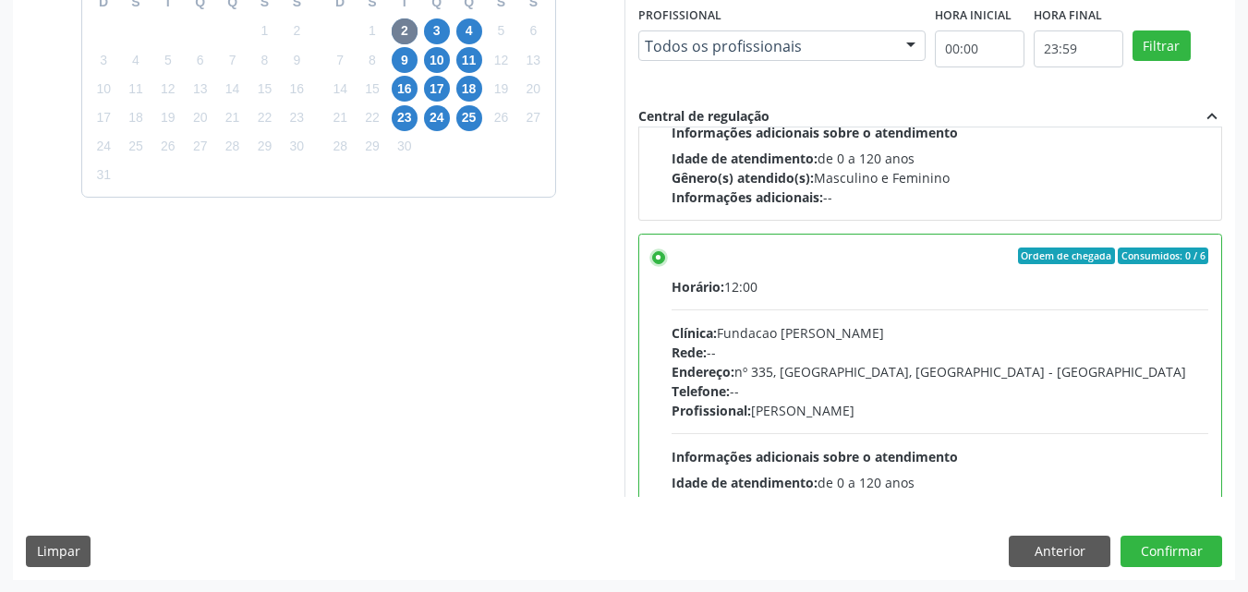
scroll to position [512, 0]
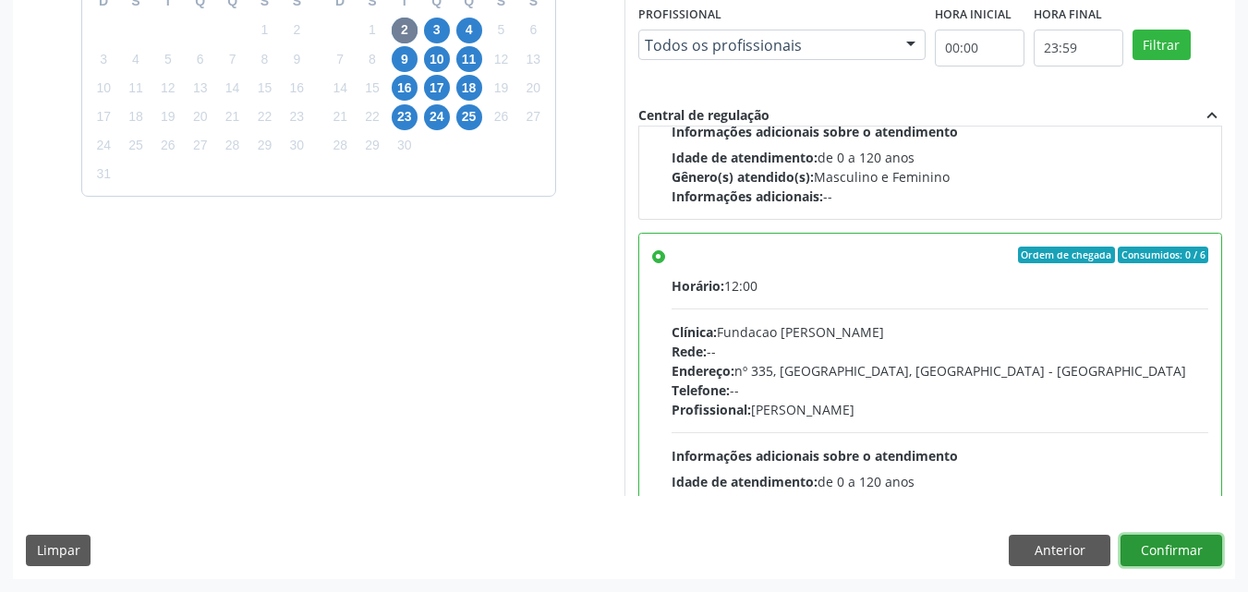
click at [1183, 546] on button "Confirmar" at bounding box center [1172, 550] width 102 height 31
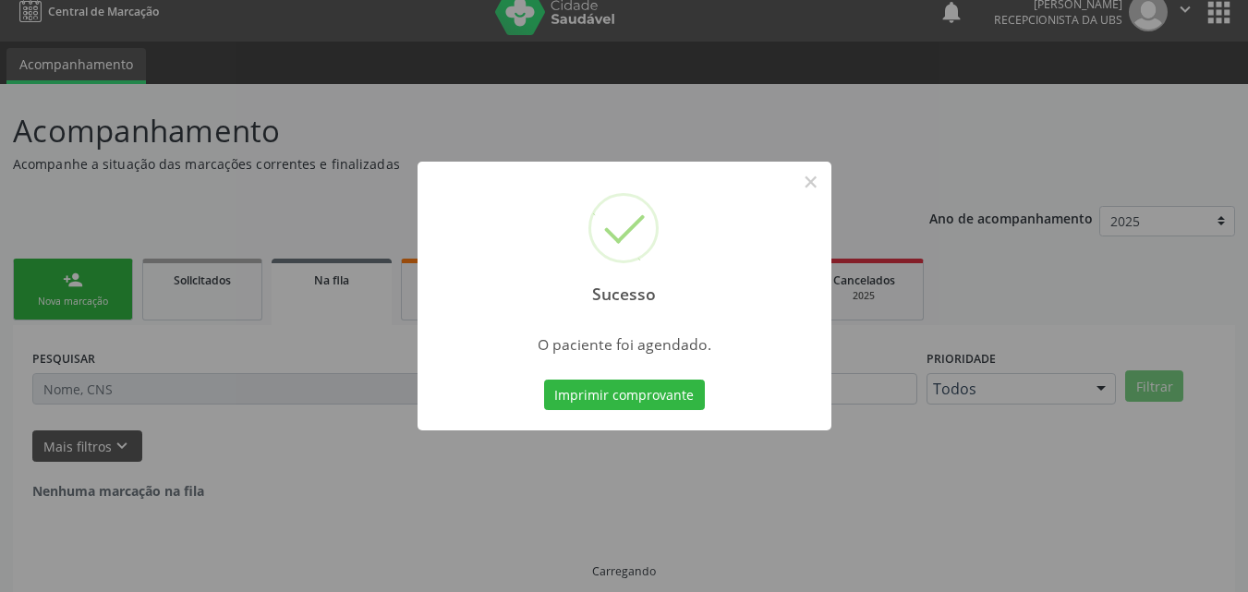
scroll to position [0, 0]
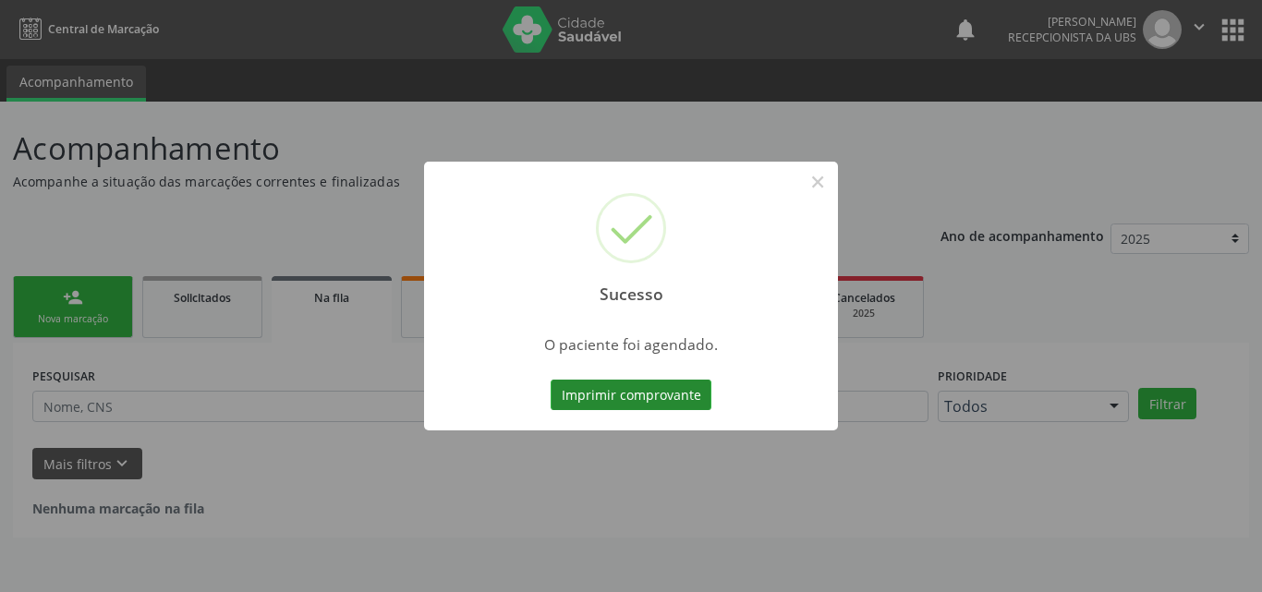
click at [644, 400] on button "Imprimir comprovante" at bounding box center [631, 395] width 161 height 31
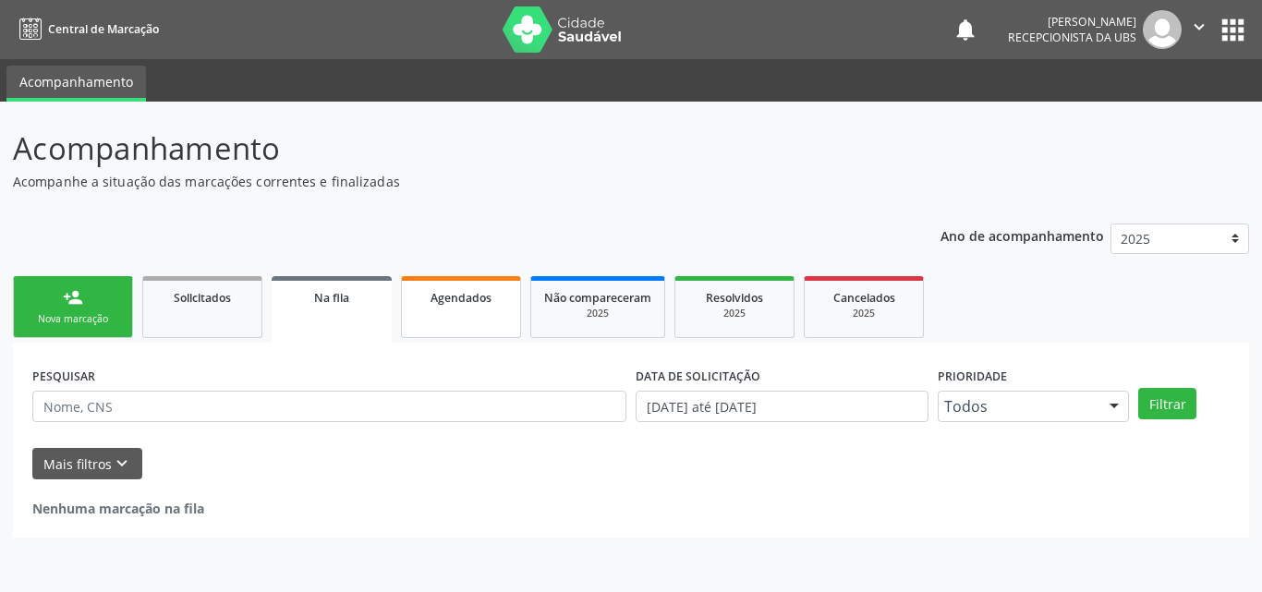
click at [459, 300] on span "Agendados" at bounding box center [461, 298] width 61 height 16
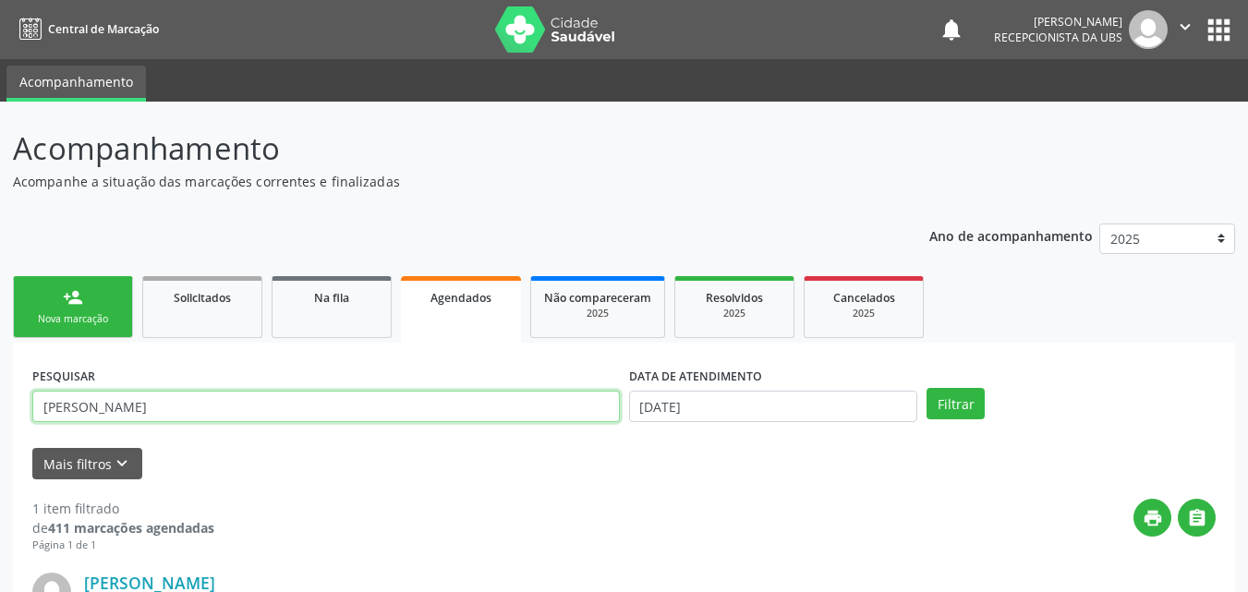
click at [433, 407] on input "[PERSON_NAME]" at bounding box center [326, 406] width 588 height 31
drag, startPoint x: 433, startPoint y: 407, endPoint x: 6, endPoint y: 444, distance: 429.4
click at [0, 437] on div "Acompanhamento Acompanhe a situação das marcações correntes e finalizadas Relat…" at bounding box center [624, 476] width 1248 height 749
type input "izabel"
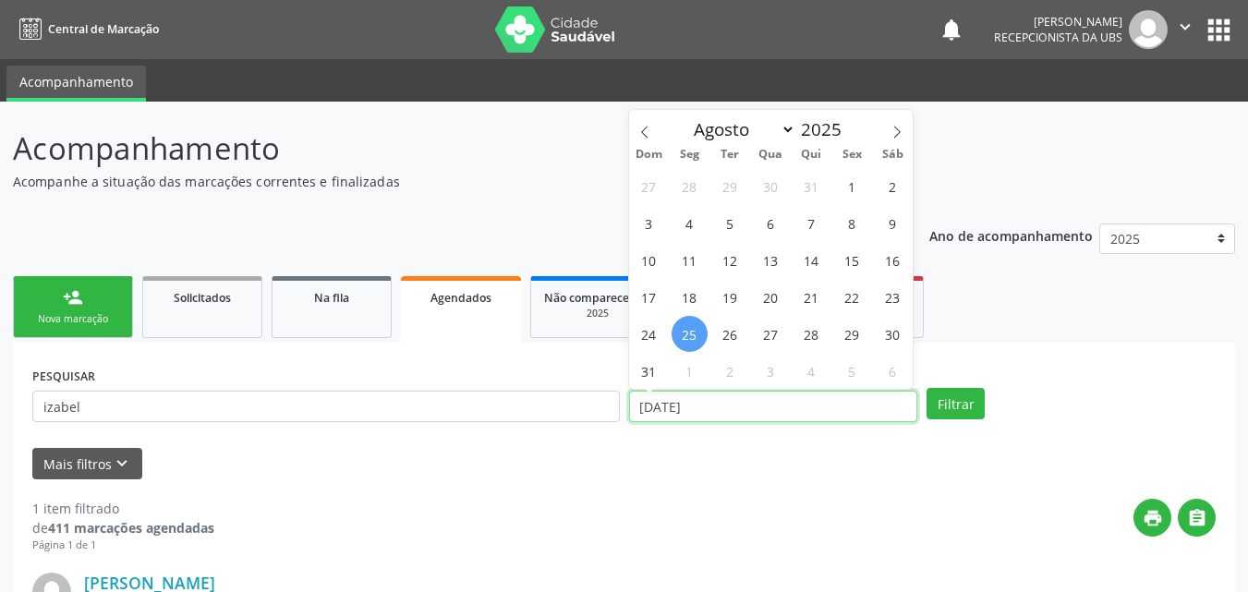
click at [695, 409] on input "[DATE]" at bounding box center [773, 406] width 289 height 31
click at [894, 129] on icon at bounding box center [897, 132] width 13 height 13
select select "8"
click at [721, 189] on span "2" at bounding box center [730, 186] width 36 height 36
type input "0[DATE]"
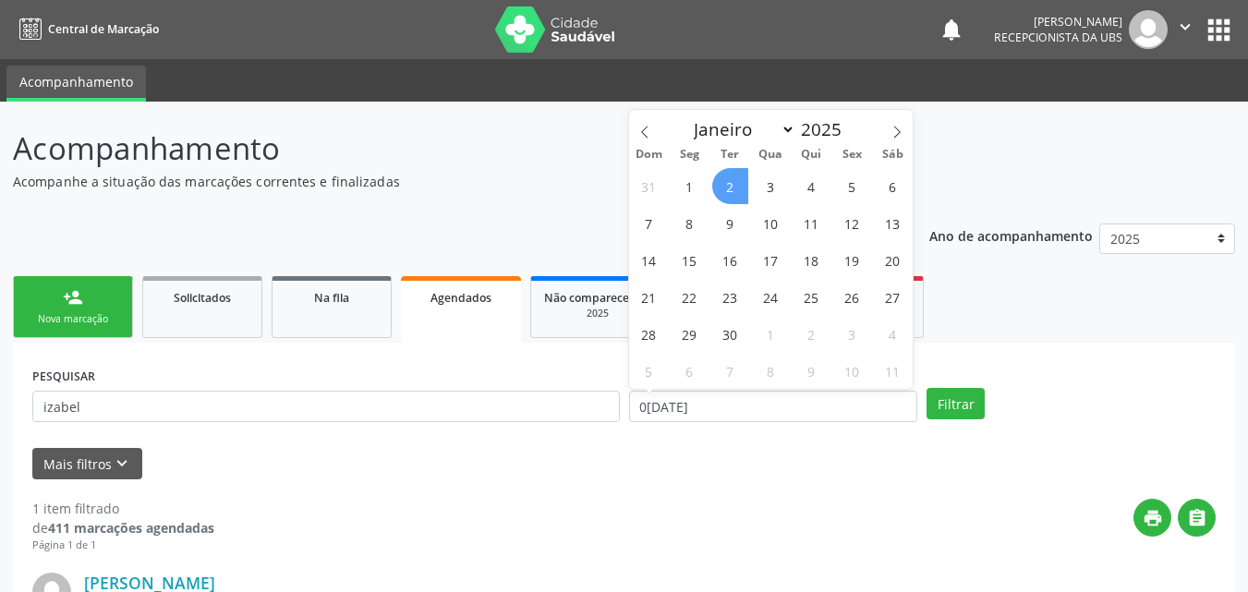
click at [741, 189] on span "2" at bounding box center [730, 186] width 36 height 36
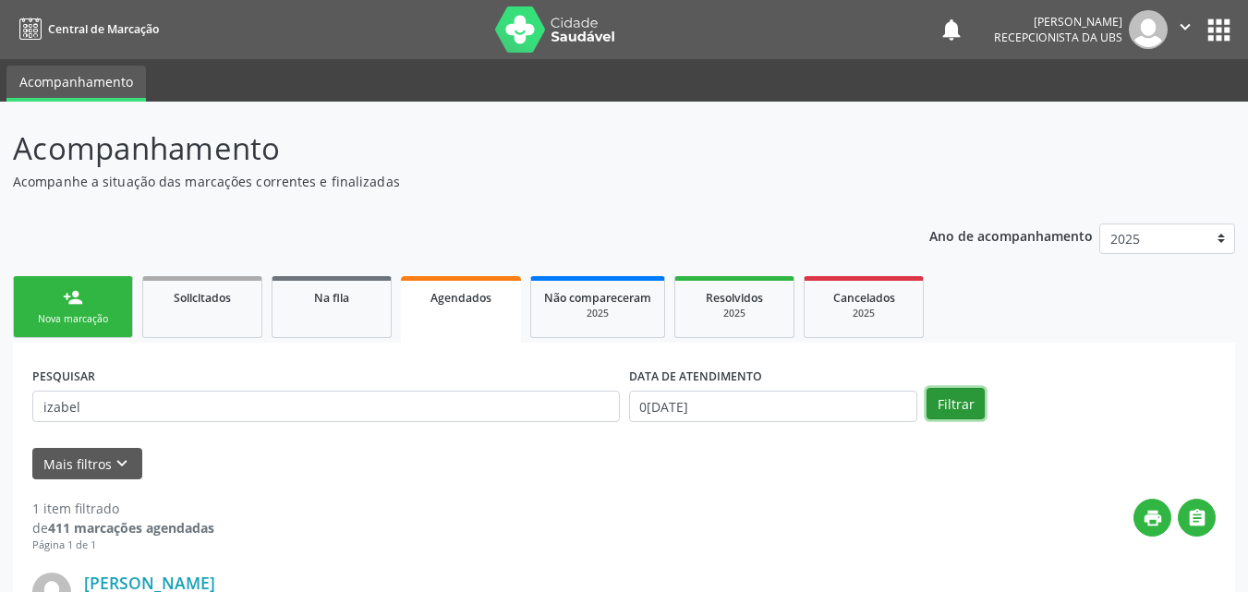
click at [937, 416] on button "Filtrar" at bounding box center [956, 403] width 58 height 31
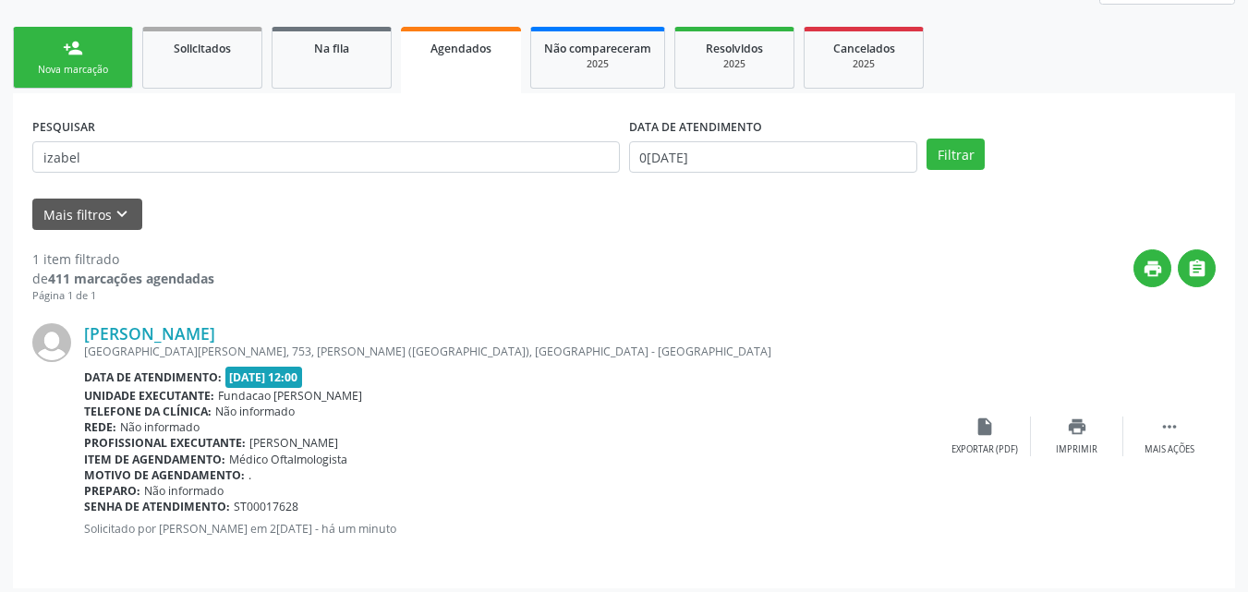
scroll to position [259, 0]
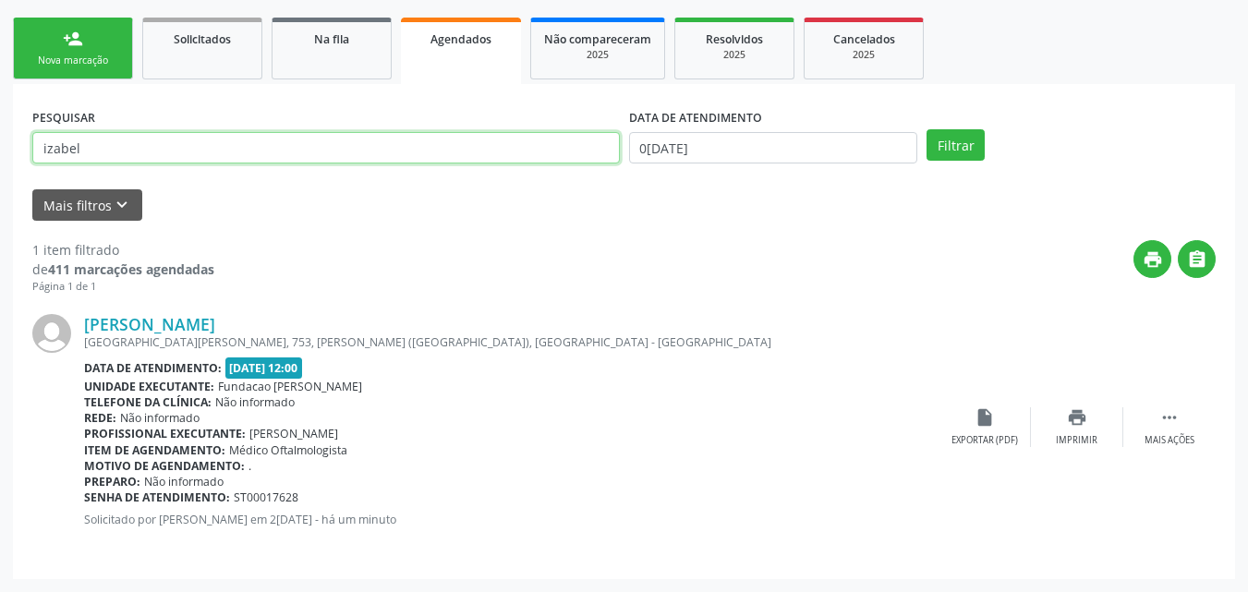
drag, startPoint x: 154, startPoint y: 150, endPoint x: 10, endPoint y: 135, distance: 144.9
click at [10, 135] on div "Acompanhamento Acompanhe a situação das marcações correntes e finalizadas Relat…" at bounding box center [624, 217] width 1248 height 749
type input "[PERSON_NAME]"
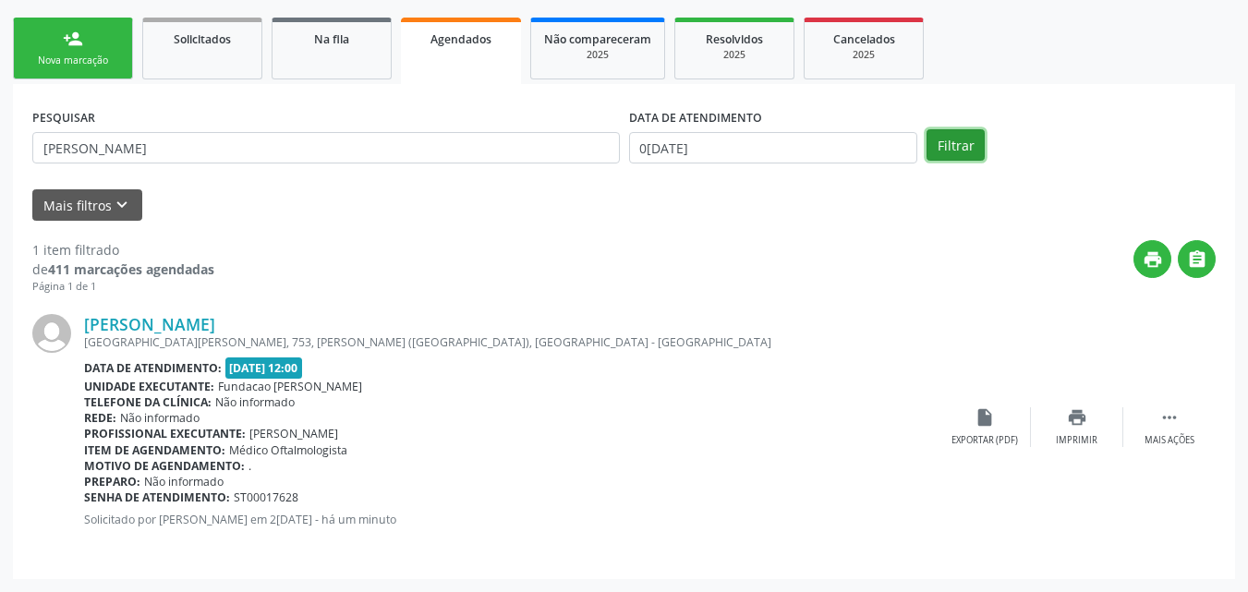
click at [954, 148] on button "Filtrar" at bounding box center [956, 144] width 58 height 31
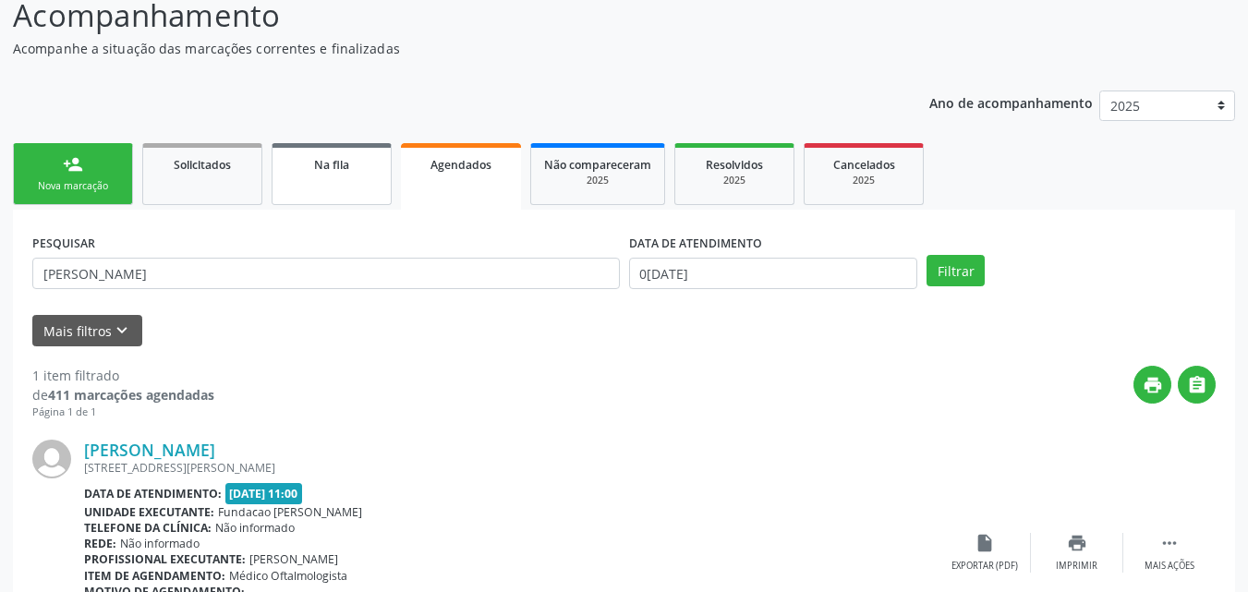
scroll to position [0, 0]
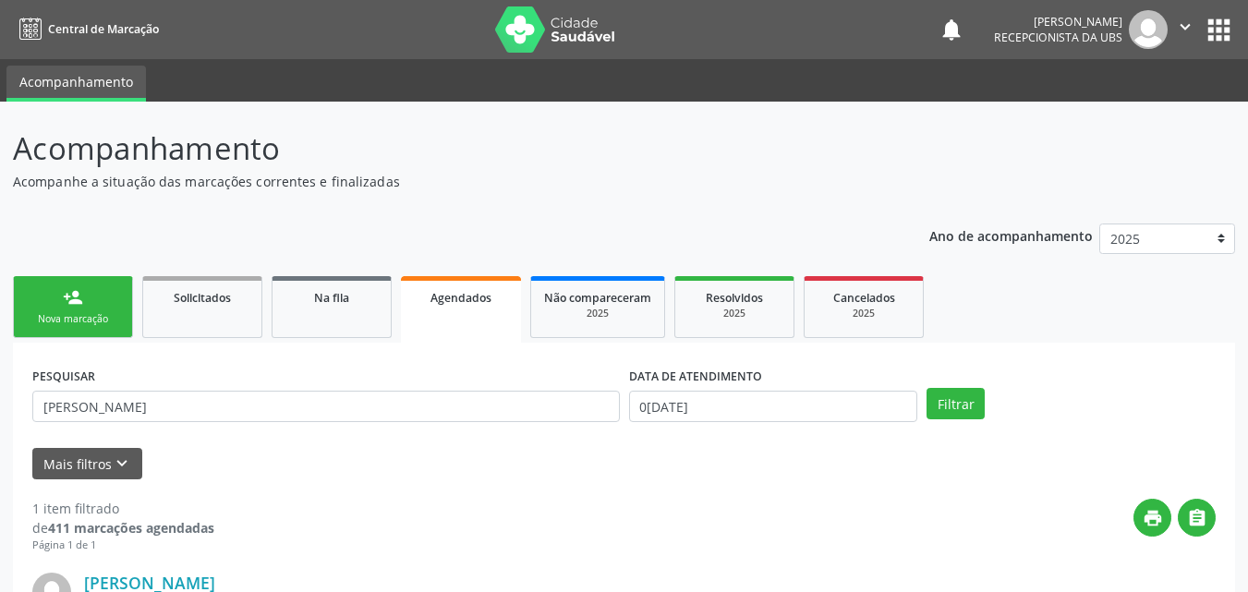
click at [81, 299] on div "person_add" at bounding box center [73, 297] width 20 height 20
click at [80, 298] on div "person_add" at bounding box center [73, 297] width 20 height 20
click at [77, 298] on div "person_add" at bounding box center [73, 297] width 20 height 20
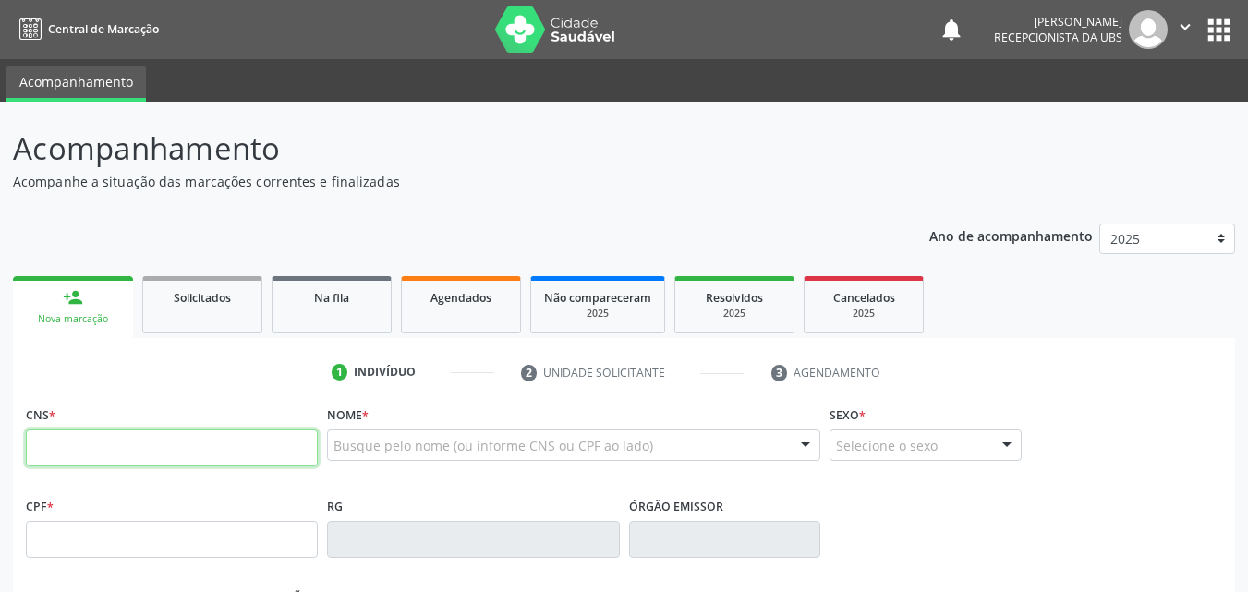
click at [132, 459] on input "text" at bounding box center [172, 448] width 292 height 37
type input "898 0029 9659 5558"
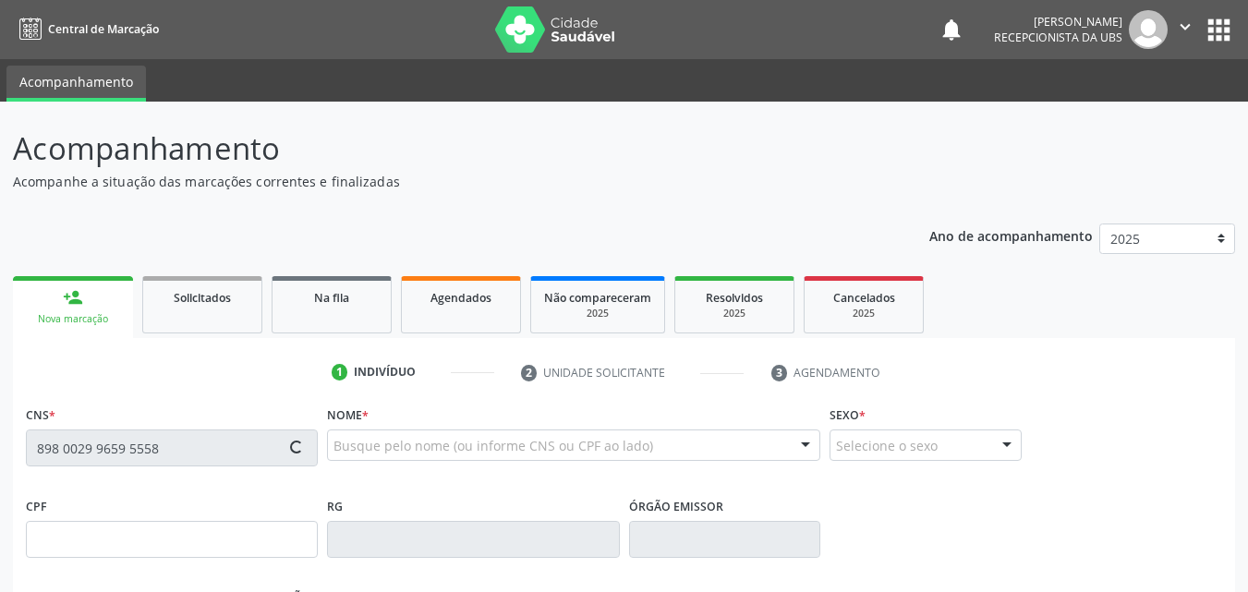
type input "148.204.774-80"
type input "2[DATE]"
type input "[PERSON_NAME]"
type input "[PHONE_NUMBER]"
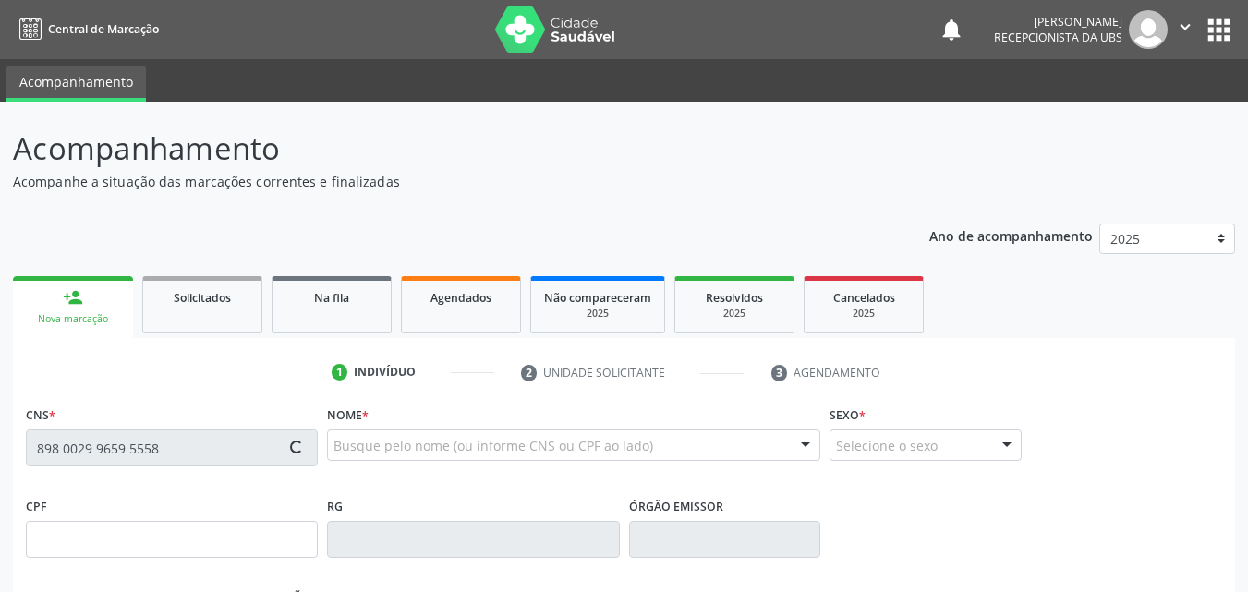
type input "000.266.964-10"
type input "1375"
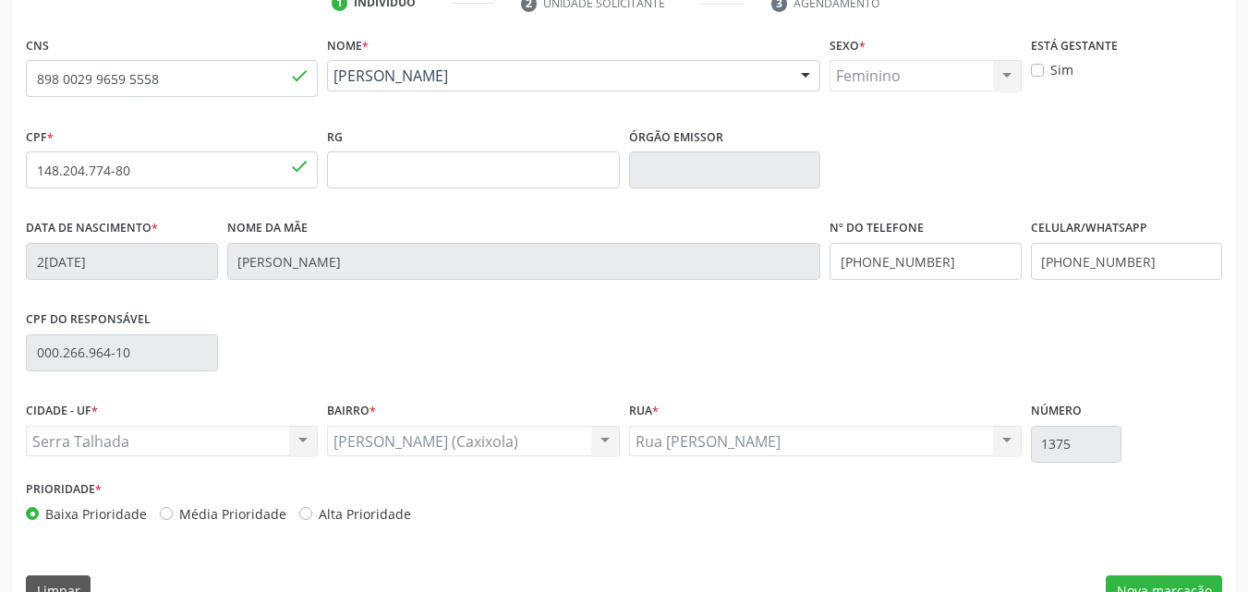
scroll to position [409, 0]
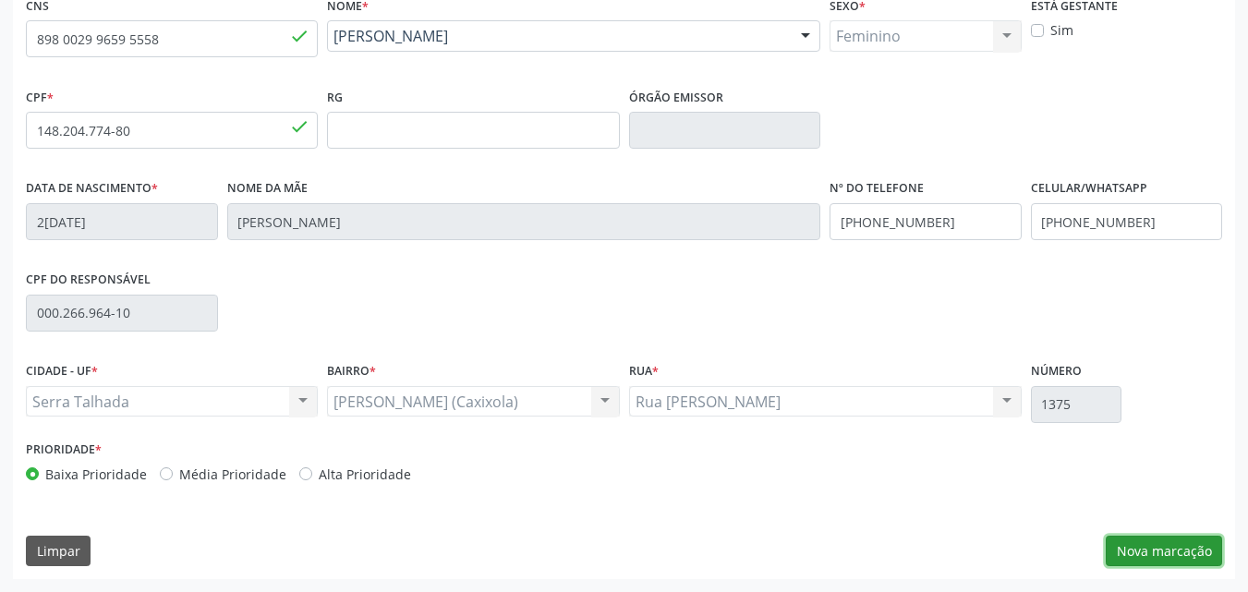
click at [1146, 554] on button "Nova marcação" at bounding box center [1164, 551] width 116 height 31
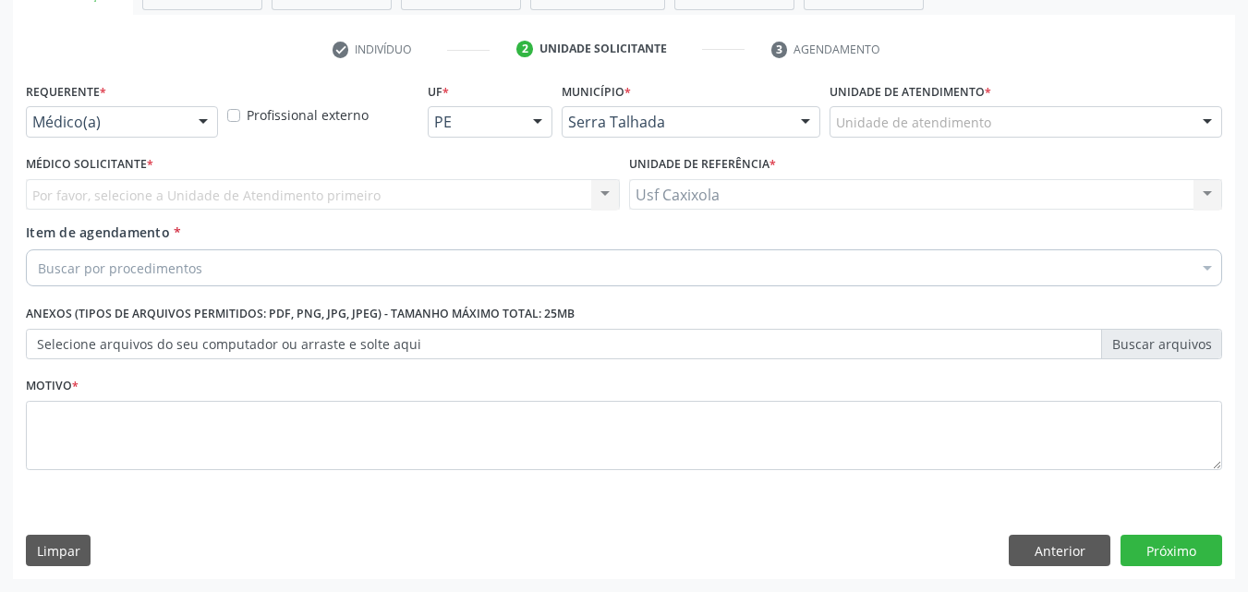
scroll to position [323, 0]
click at [177, 133] on div "Médico(a)" at bounding box center [122, 121] width 192 height 31
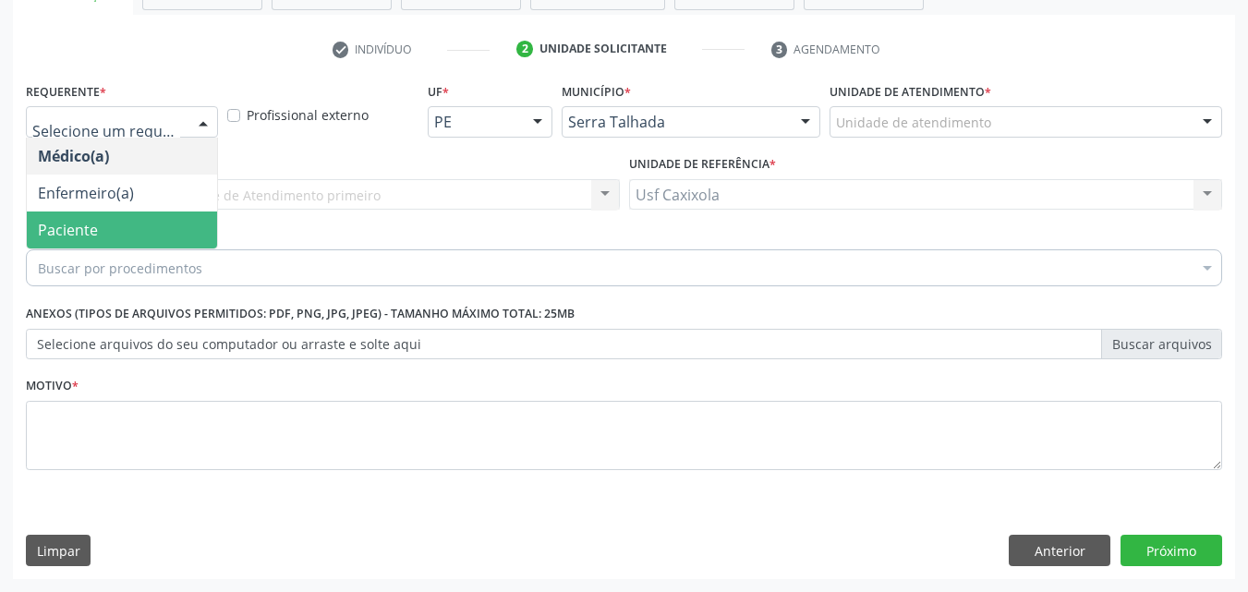
click at [141, 233] on span "Paciente" at bounding box center [122, 230] width 190 height 37
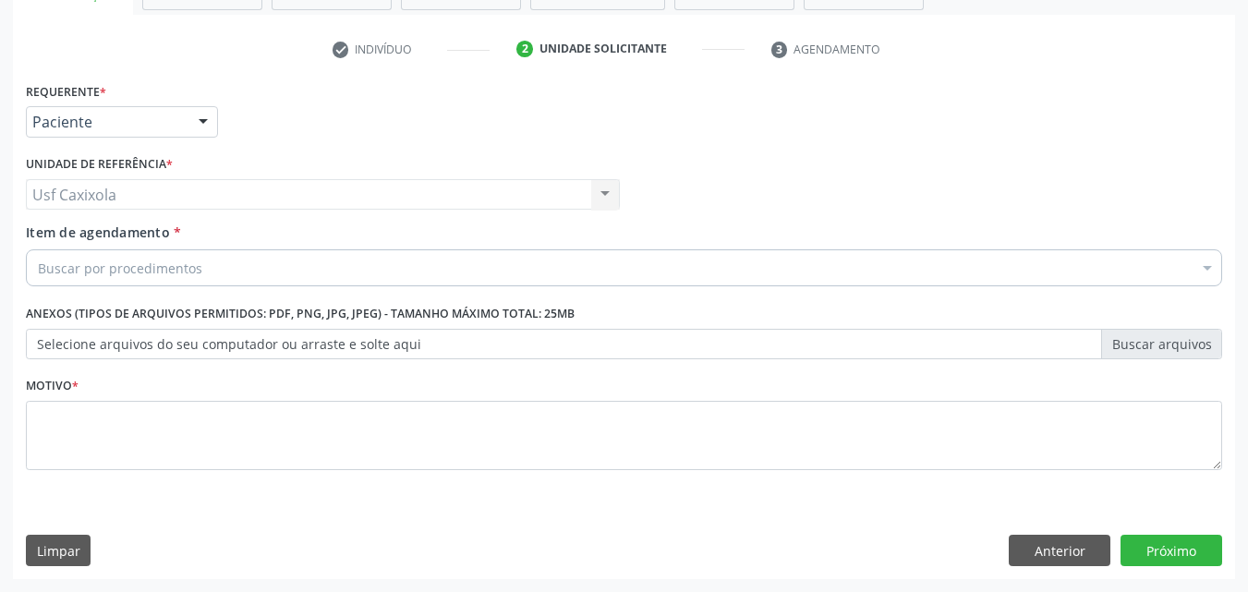
click at [200, 274] on div "Buscar por procedimentos" at bounding box center [624, 267] width 1197 height 37
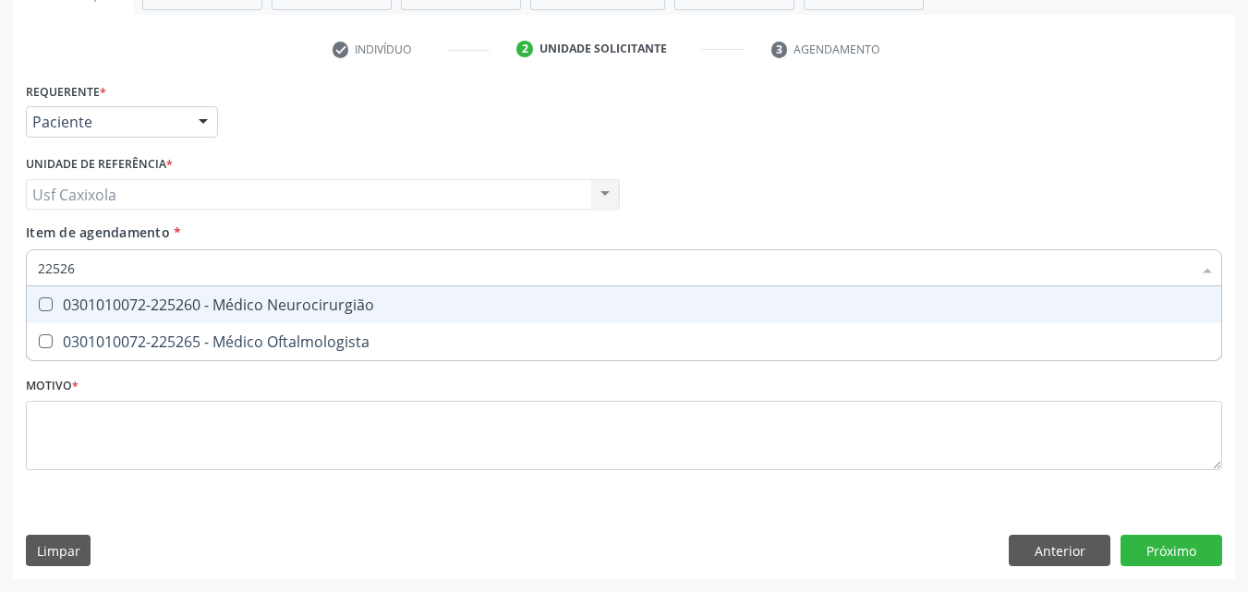
type input "225265"
click at [262, 312] on div "0301010072-225265 - Médico Oftalmologista" at bounding box center [624, 305] width 1173 height 15
checkbox Oftalmologista "true"
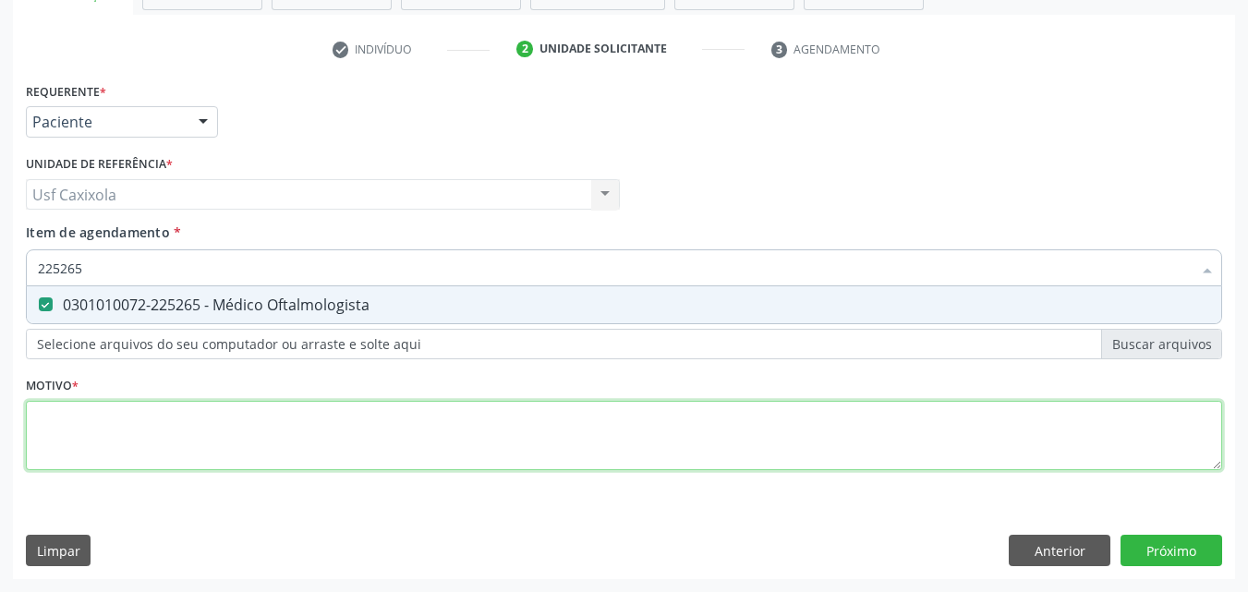
click at [279, 432] on div "Requerente * Paciente Médico(a) Enfermeiro(a) Paciente Nenhum resultado encontr…" at bounding box center [624, 287] width 1197 height 419
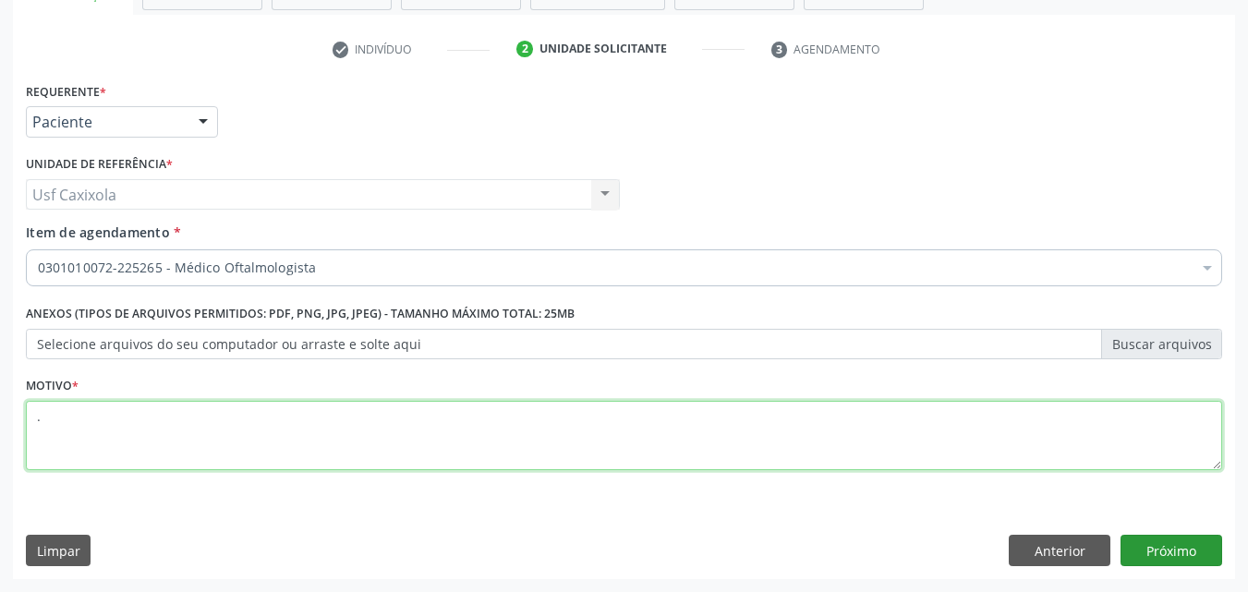
type textarea "."
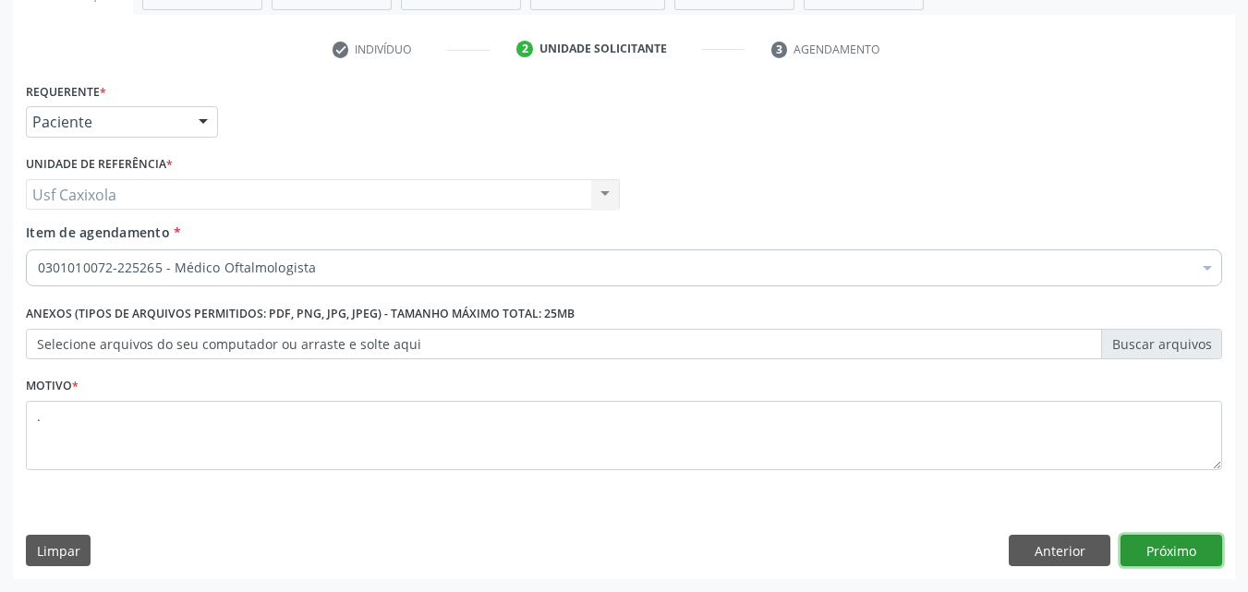
click at [1175, 546] on button "Próximo" at bounding box center [1172, 550] width 102 height 31
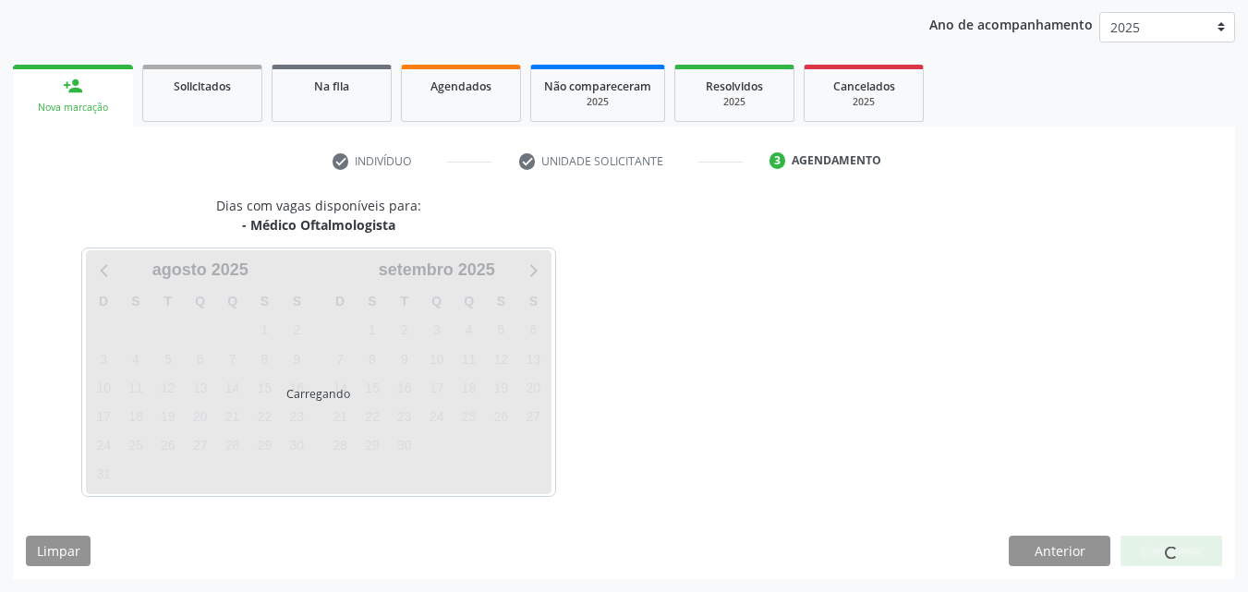
scroll to position [212, 0]
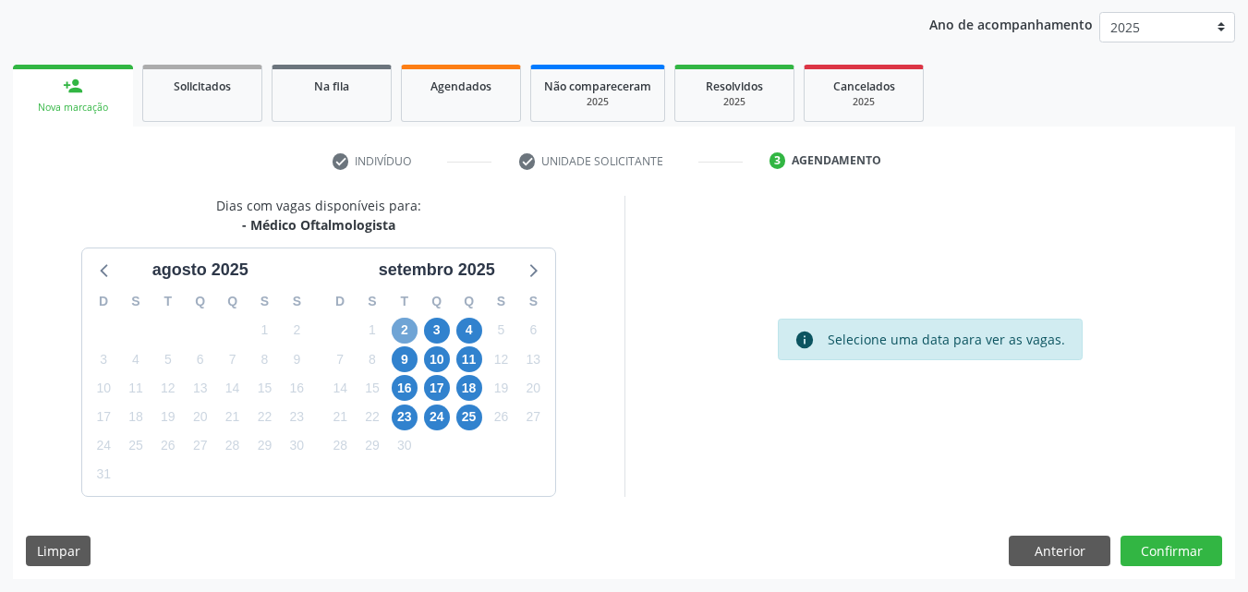
click at [401, 336] on span "2" at bounding box center [405, 331] width 26 height 26
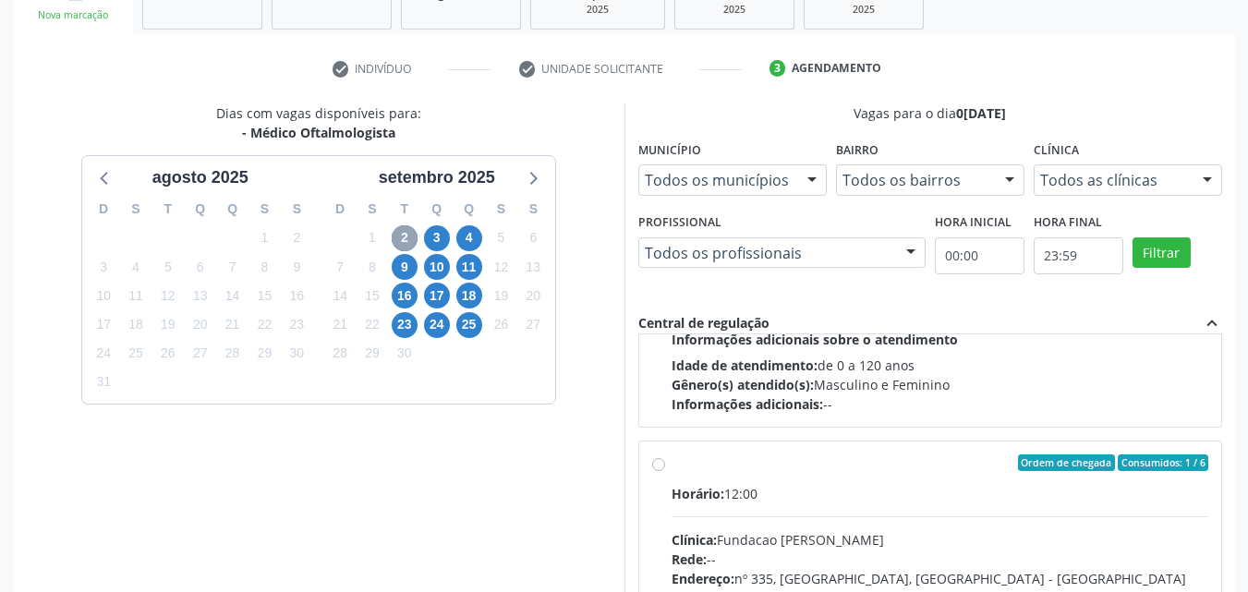
scroll to position [647, 0]
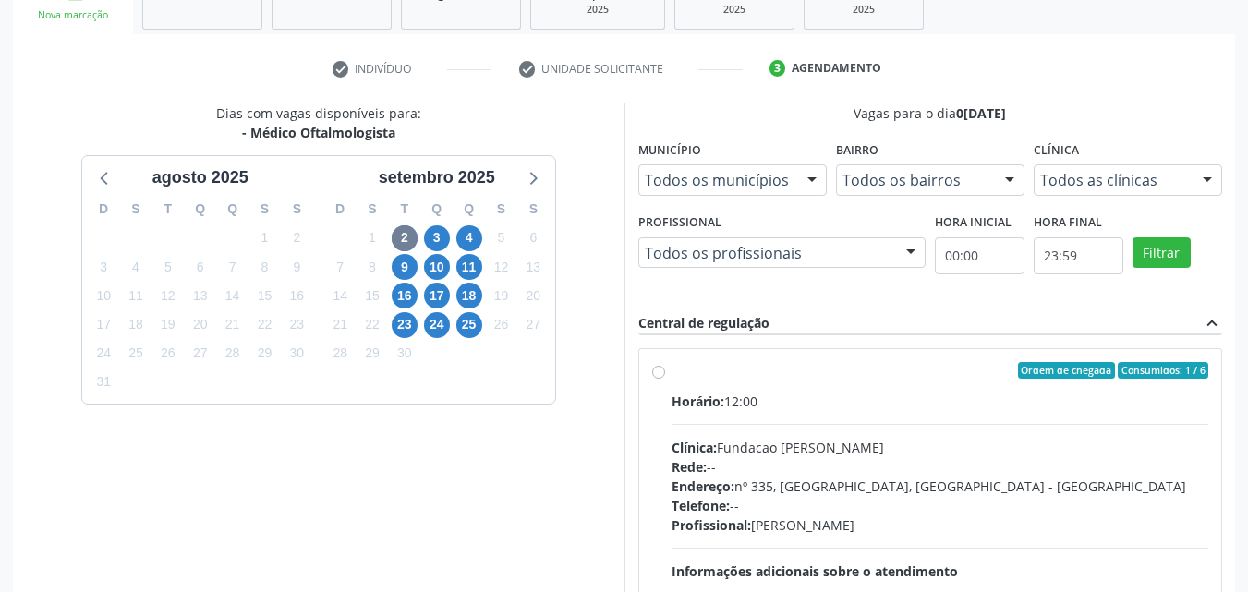
click at [672, 372] on label "Ordem de chegada Consumidos: 1 / 6 Horário: 12:00 Clínica: Fundacao [PERSON_NAM…" at bounding box center [941, 504] width 538 height 284
click at [664, 372] on input "Ordem de chegada Consumidos: 1 / 6 Horário: 12:00 Clínica: Fundacao [PERSON_NAM…" at bounding box center [658, 370] width 13 height 17
radio input "true"
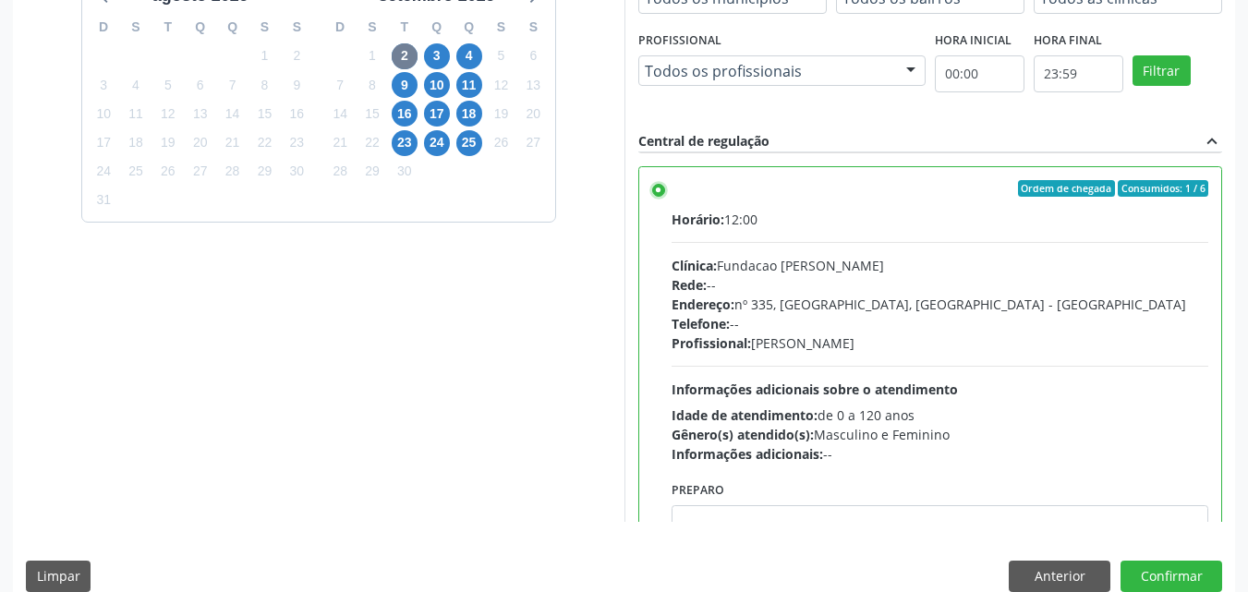
scroll to position [489, 0]
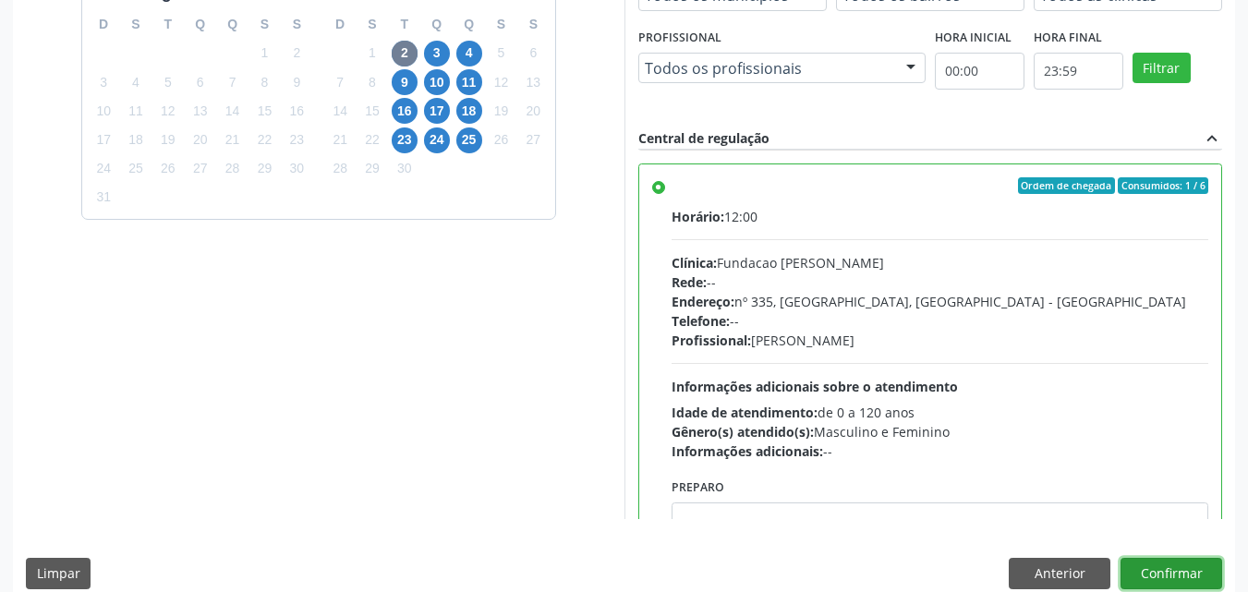
click at [1158, 579] on button "Confirmar" at bounding box center [1172, 573] width 102 height 31
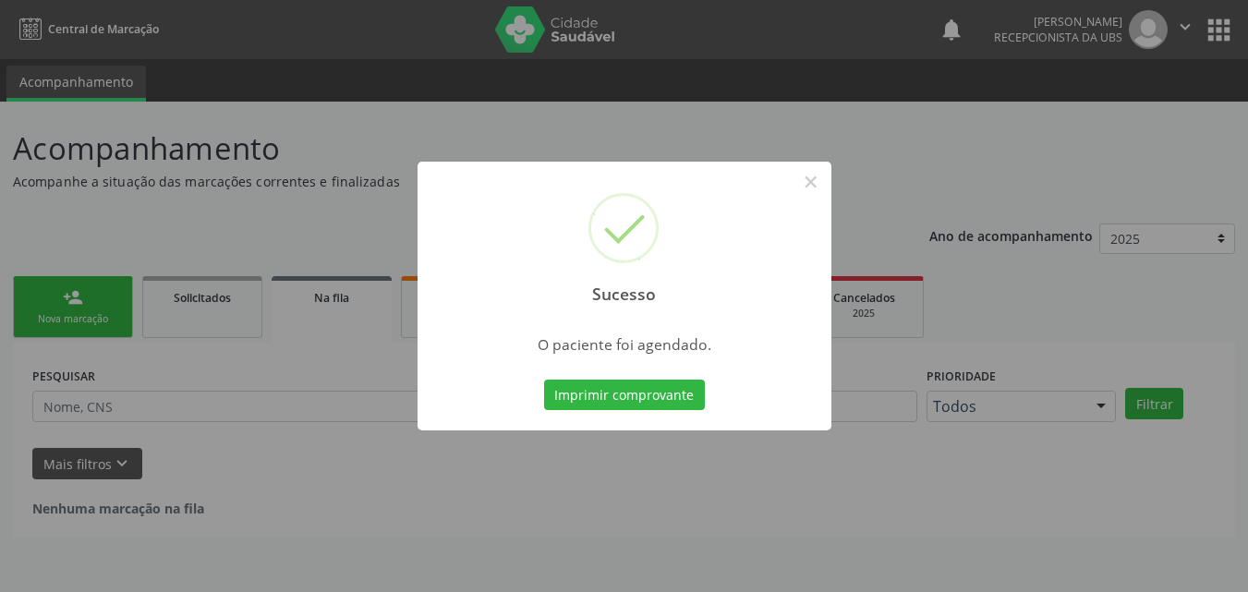
scroll to position [0, 0]
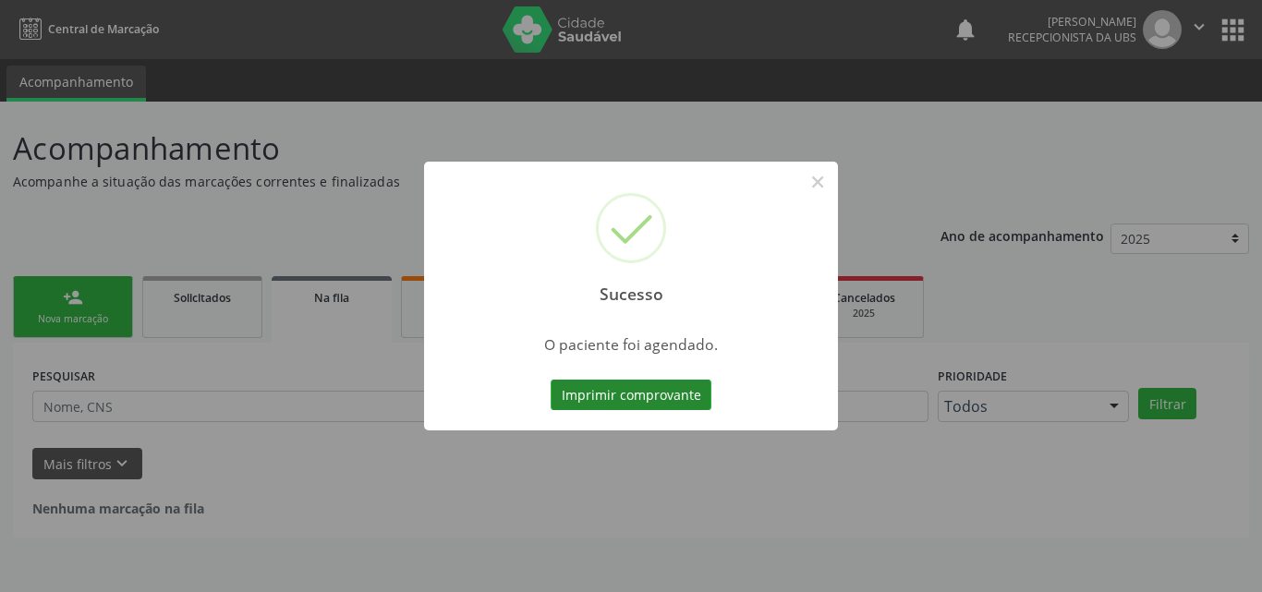
click at [682, 396] on button "Imprimir comprovante" at bounding box center [631, 395] width 161 height 31
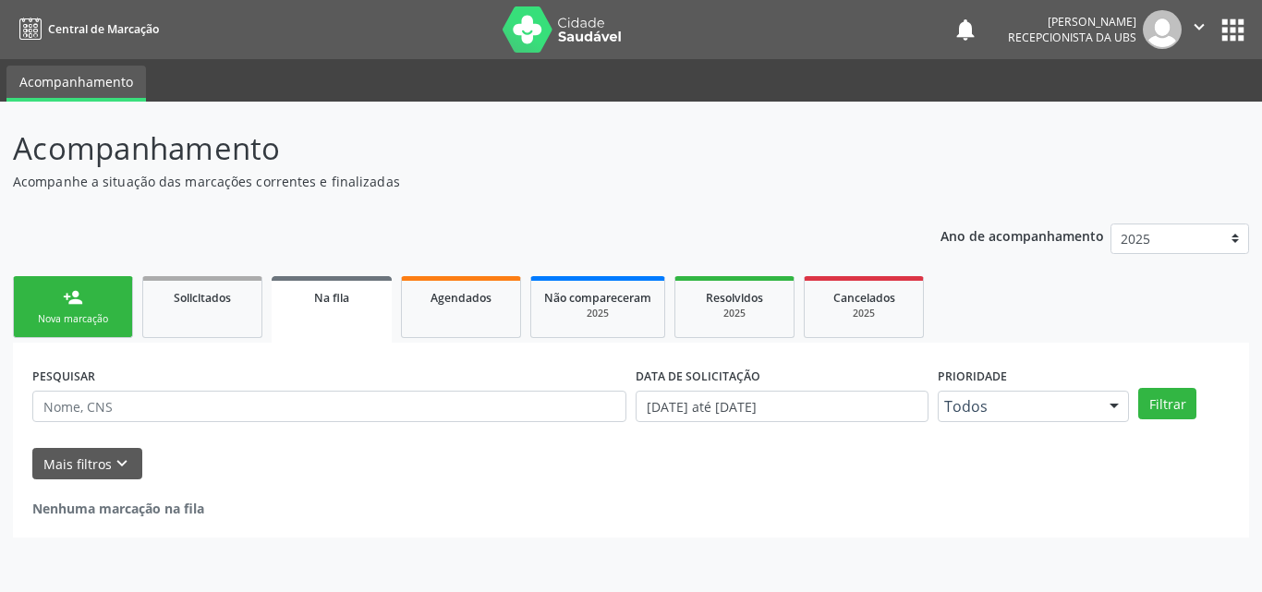
click at [88, 302] on link "person_add Nova marcação" at bounding box center [73, 307] width 120 height 62
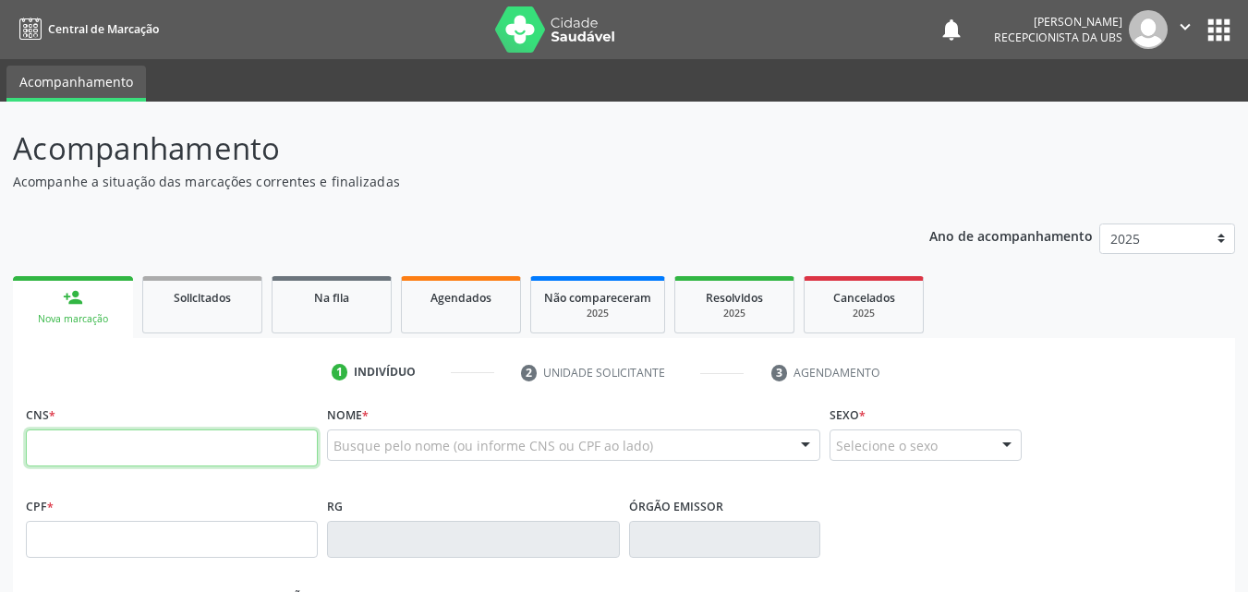
click at [120, 449] on input "text" at bounding box center [172, 448] width 292 height 37
type input "702 0088 0183 7888"
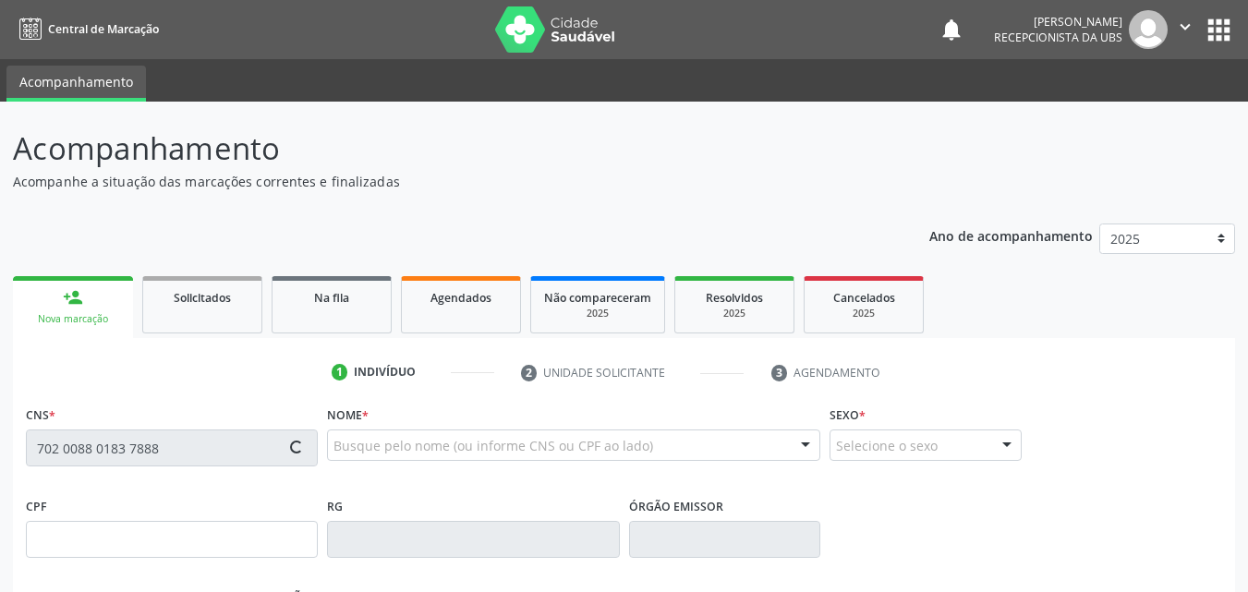
type input "1[DATE]"
type input "[PERSON_NAME]"
type input "[PHONE_NUMBER]"
type input "7"
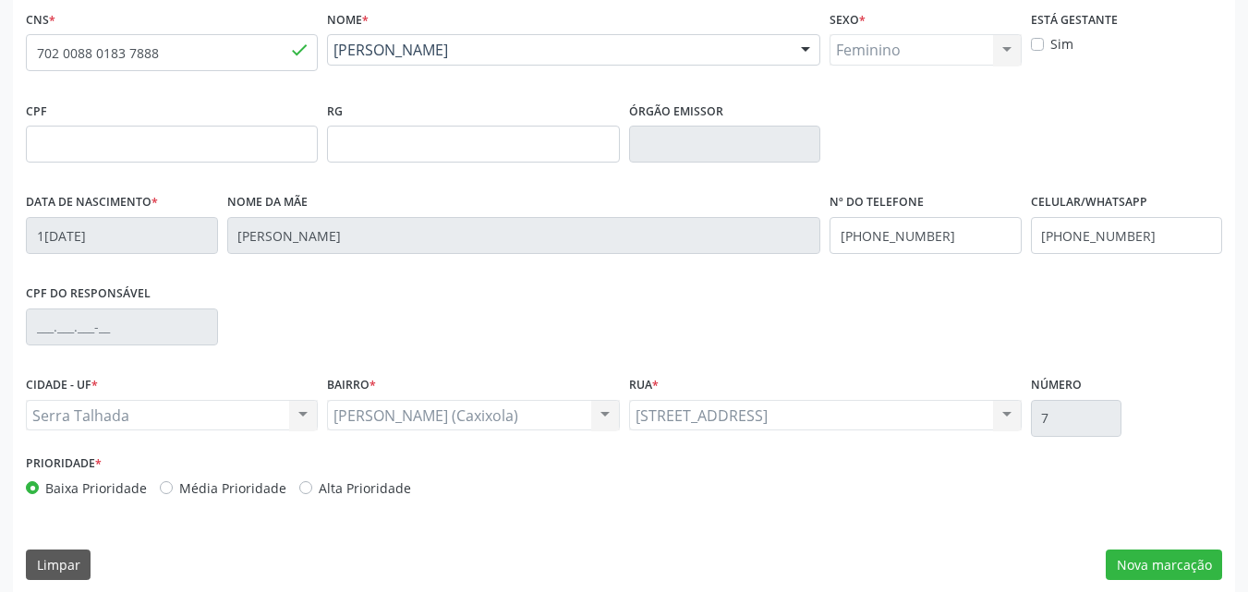
scroll to position [409, 0]
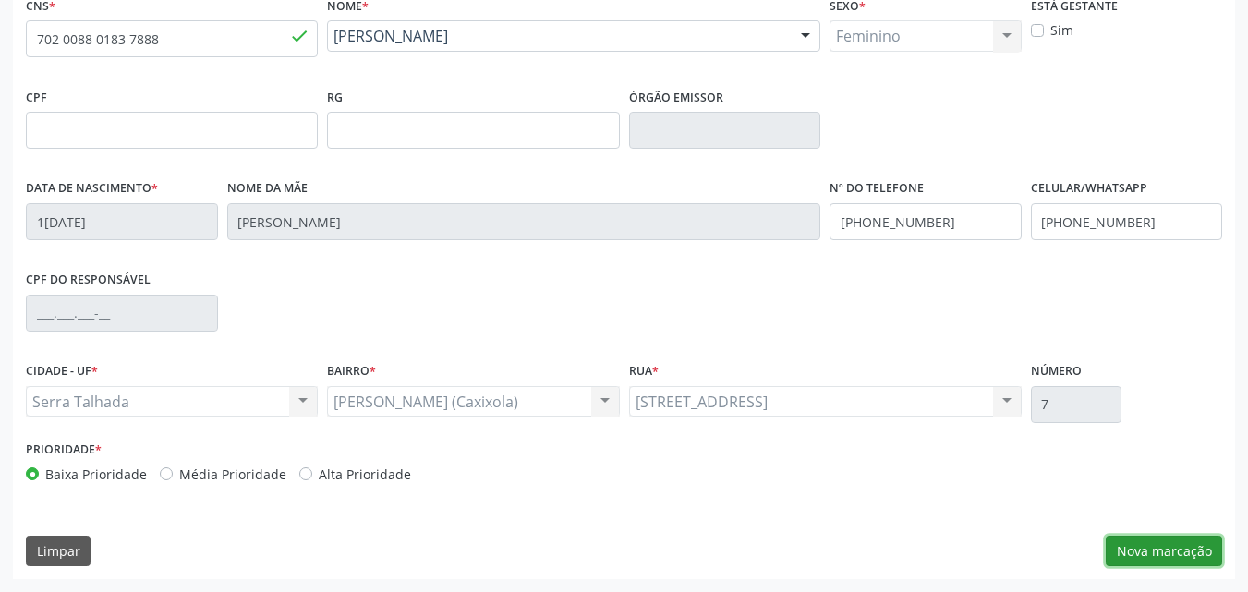
click at [1191, 550] on button "Nova marcação" at bounding box center [1164, 551] width 116 height 31
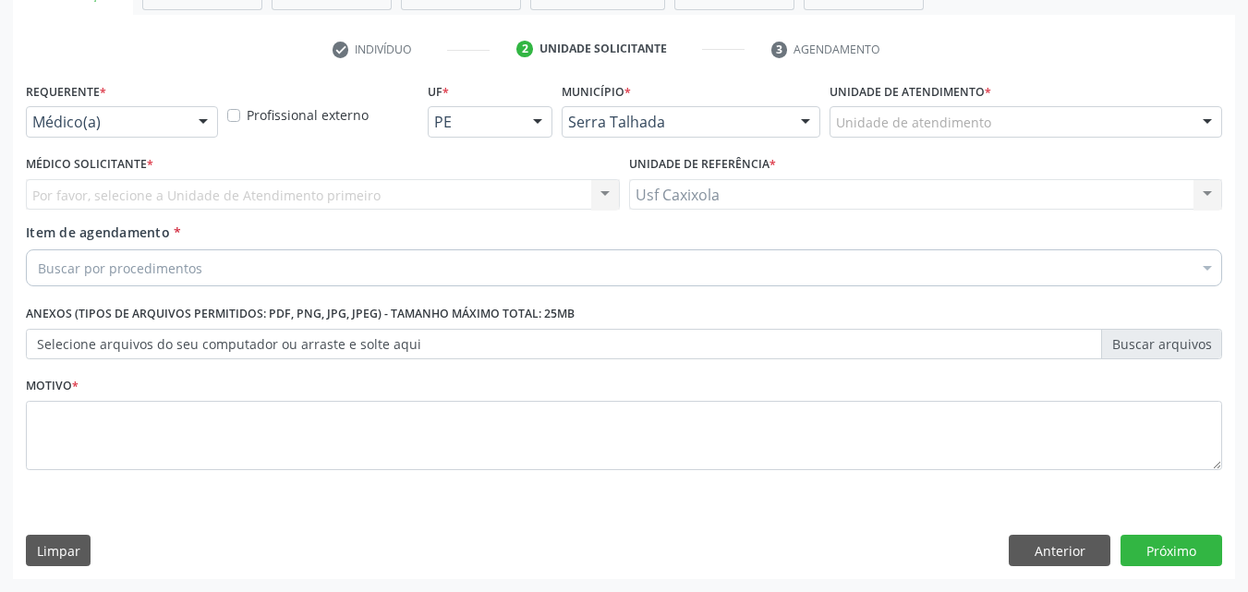
scroll to position [323, 0]
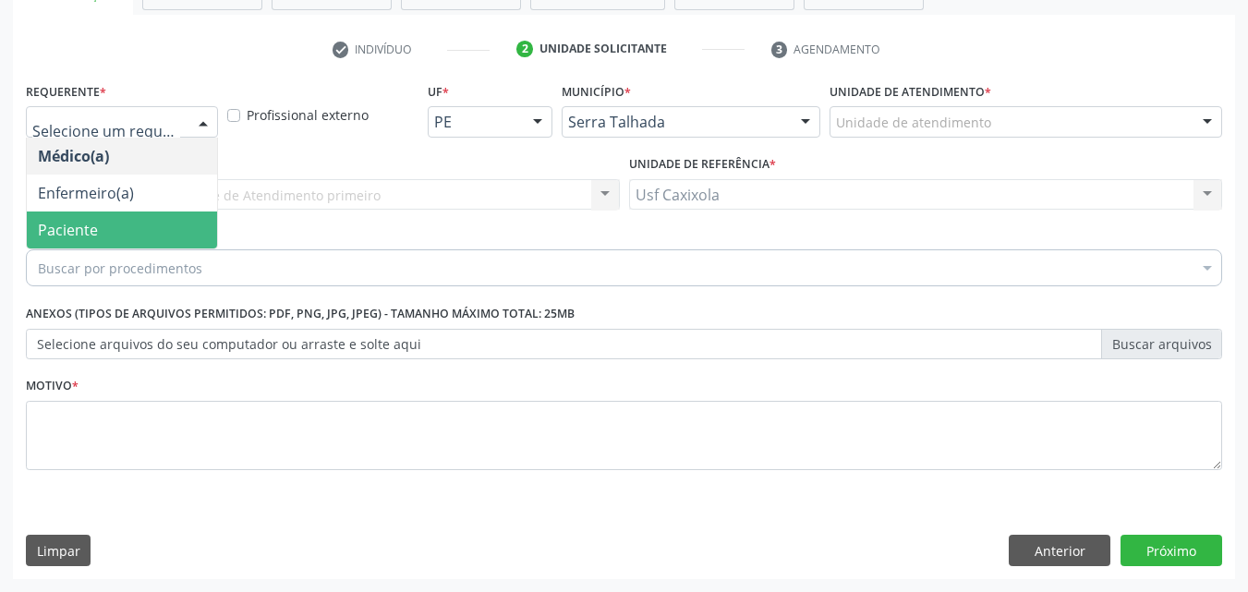
click at [131, 238] on span "Paciente" at bounding box center [122, 230] width 190 height 37
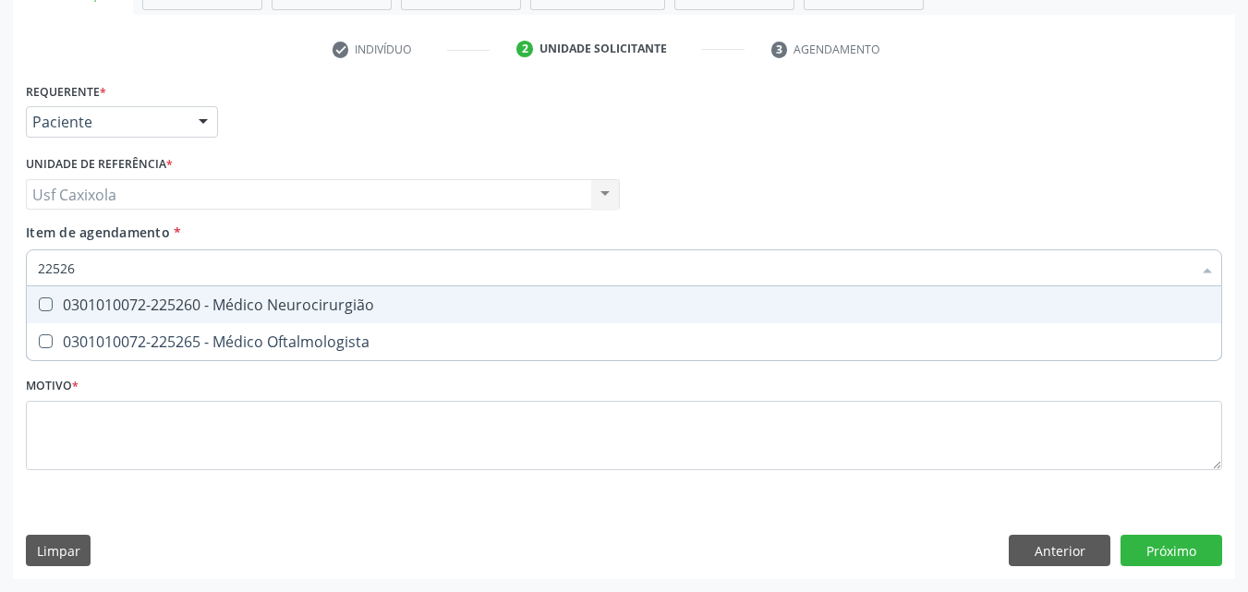
type input "225265"
click at [164, 312] on div "0301010072-225265 - Médico Oftalmologista" at bounding box center [624, 305] width 1173 height 15
checkbox Oftalmologista "true"
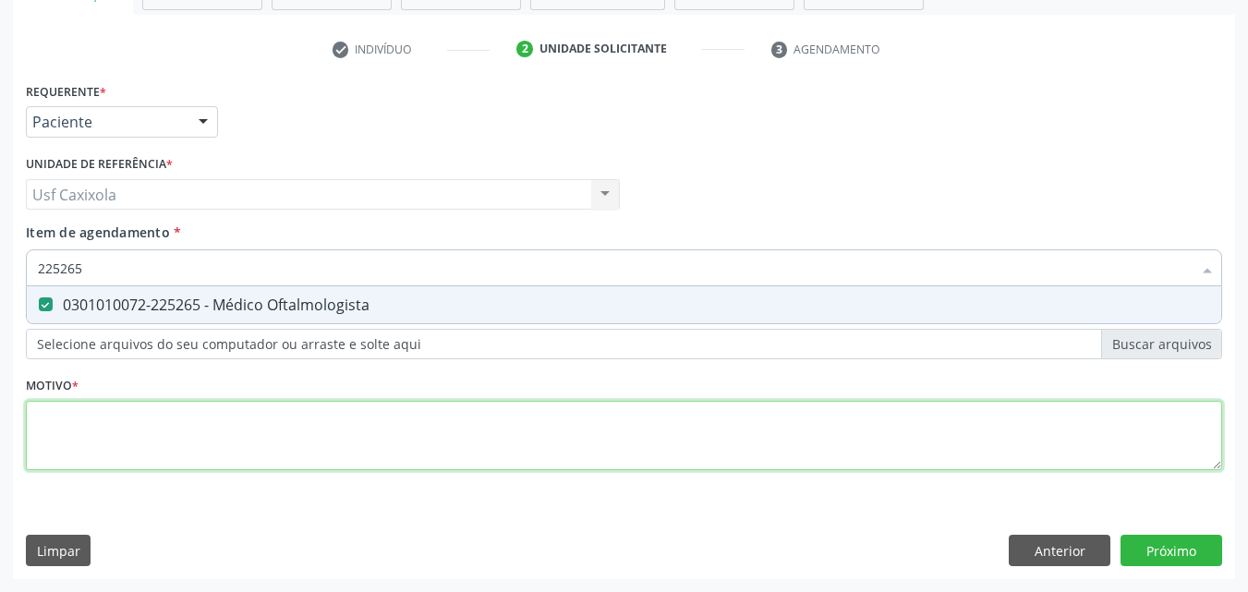
click at [158, 433] on div "Requerente * Paciente Médico(a) Enfermeiro(a) Paciente Nenhum resultado encontr…" at bounding box center [624, 287] width 1197 height 419
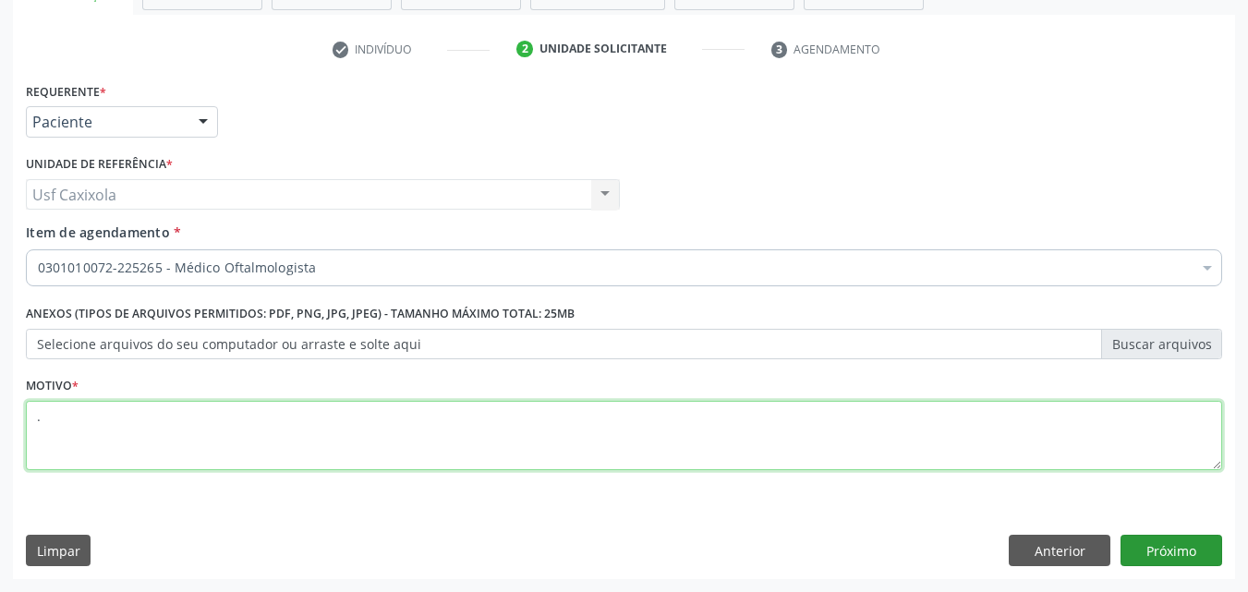
type textarea "."
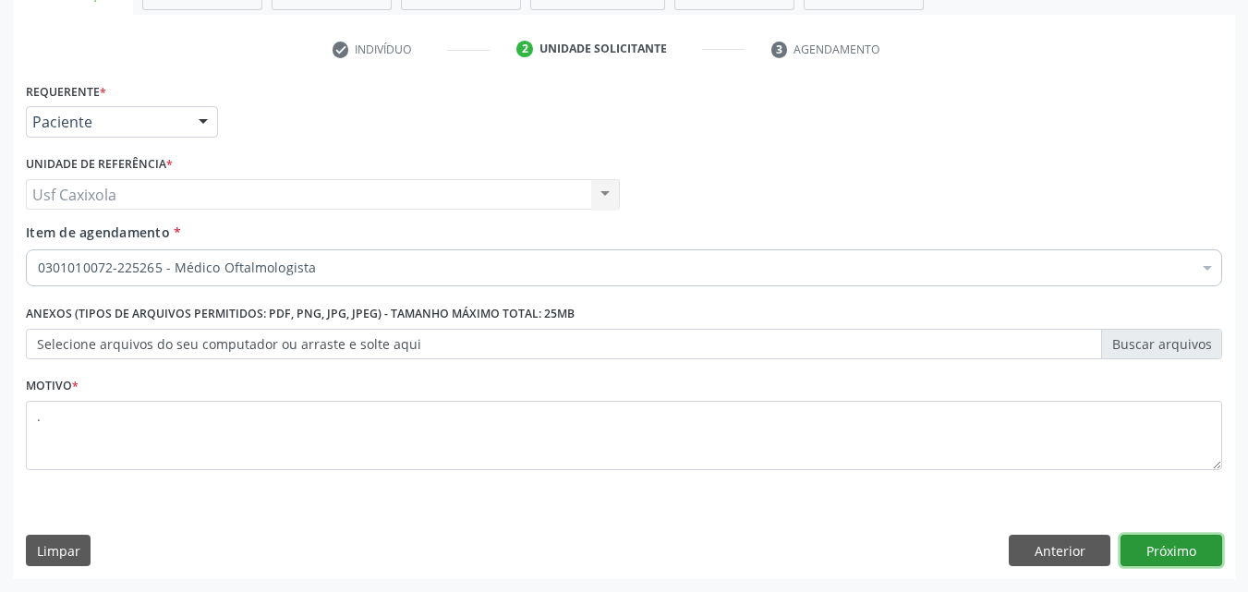
click at [1151, 552] on button "Próximo" at bounding box center [1172, 550] width 102 height 31
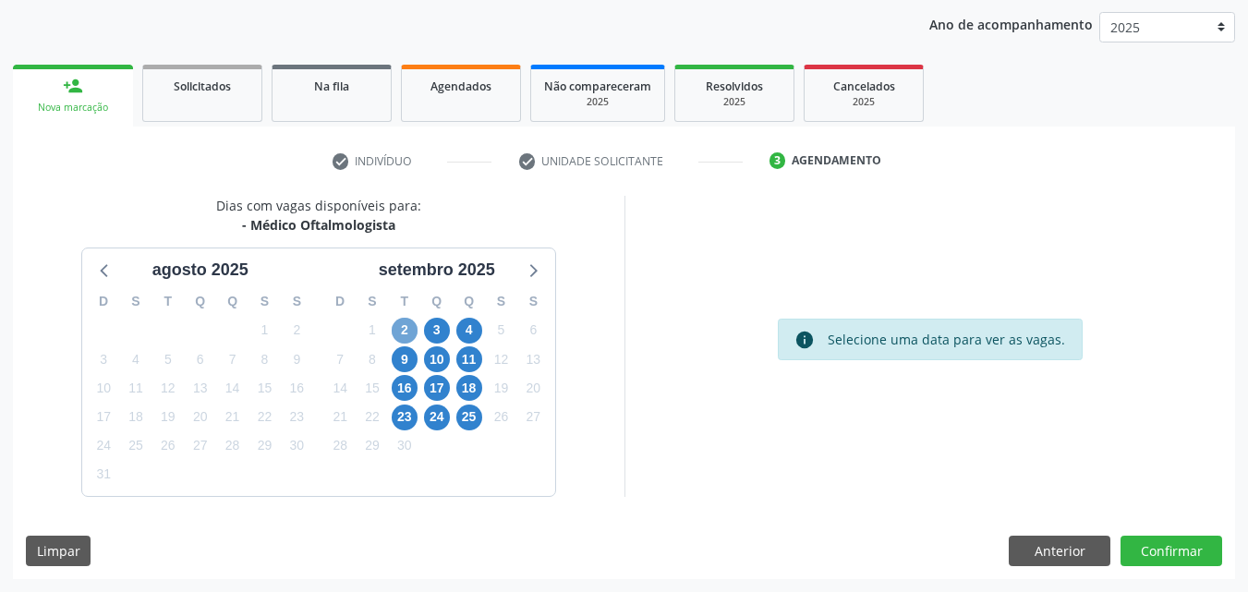
click at [404, 335] on span "2" at bounding box center [405, 331] width 26 height 26
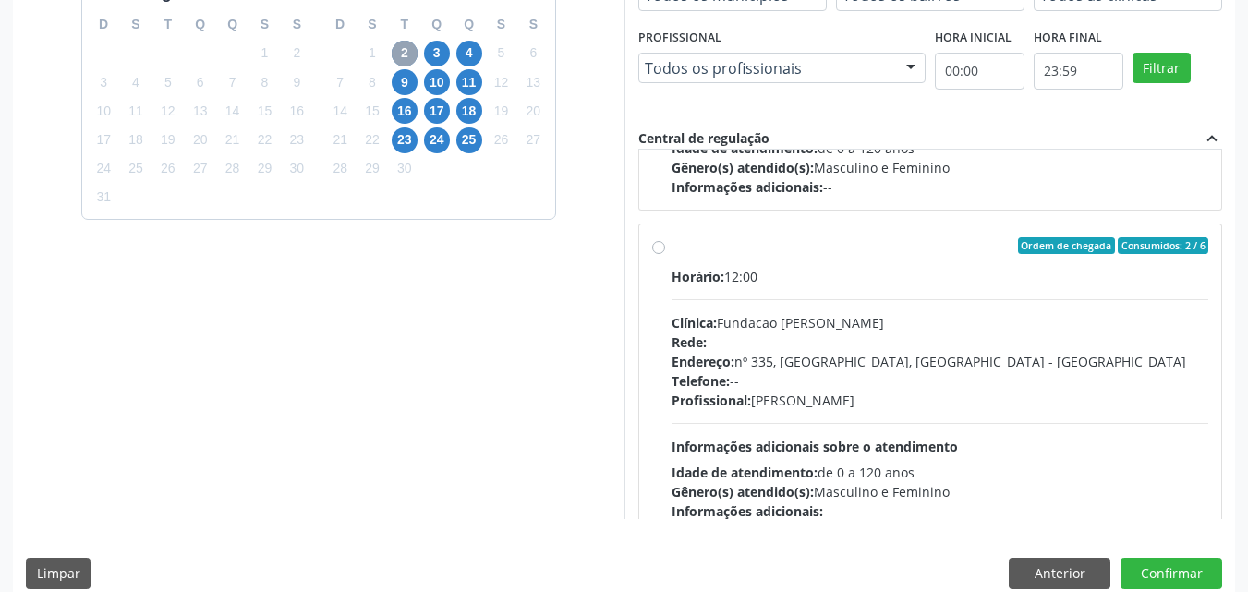
scroll to position [554, 0]
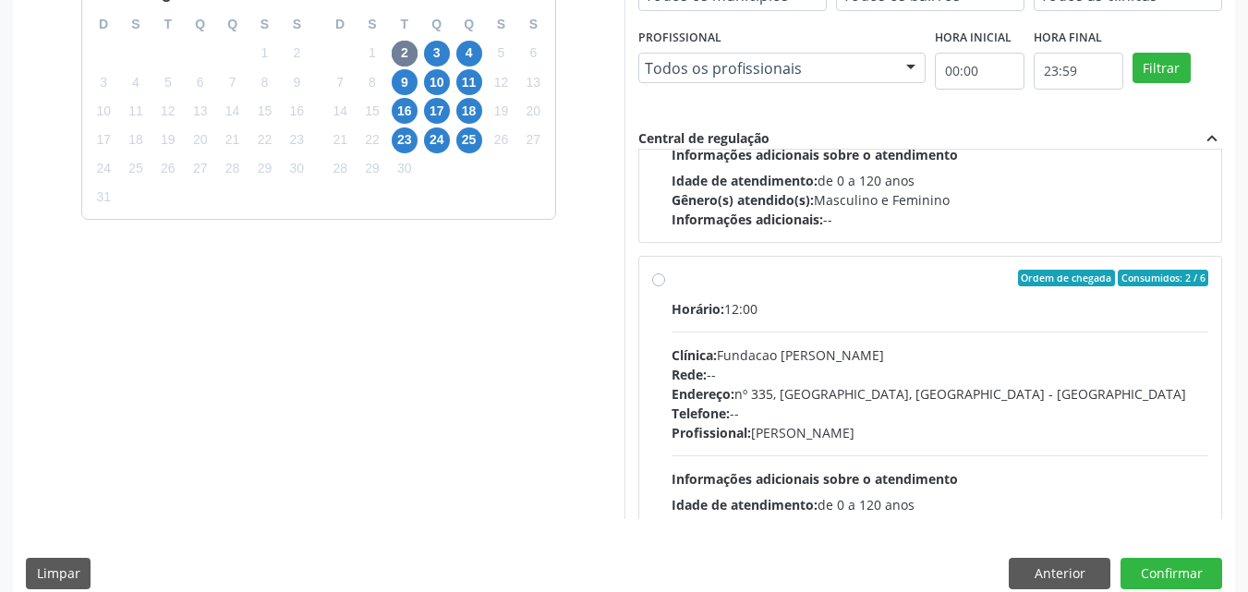
click at [672, 281] on label "Ordem de chegada Consumidos: 2 / 6 Horário: 12:00 Clínica: Fundacao [PERSON_NAM…" at bounding box center [941, 412] width 538 height 284
click at [658, 281] on input "Ordem de chegada Consumidos: 2 / 6 Horário: 12:00 Clínica: Fundacao [PERSON_NAM…" at bounding box center [658, 278] width 13 height 17
radio input "true"
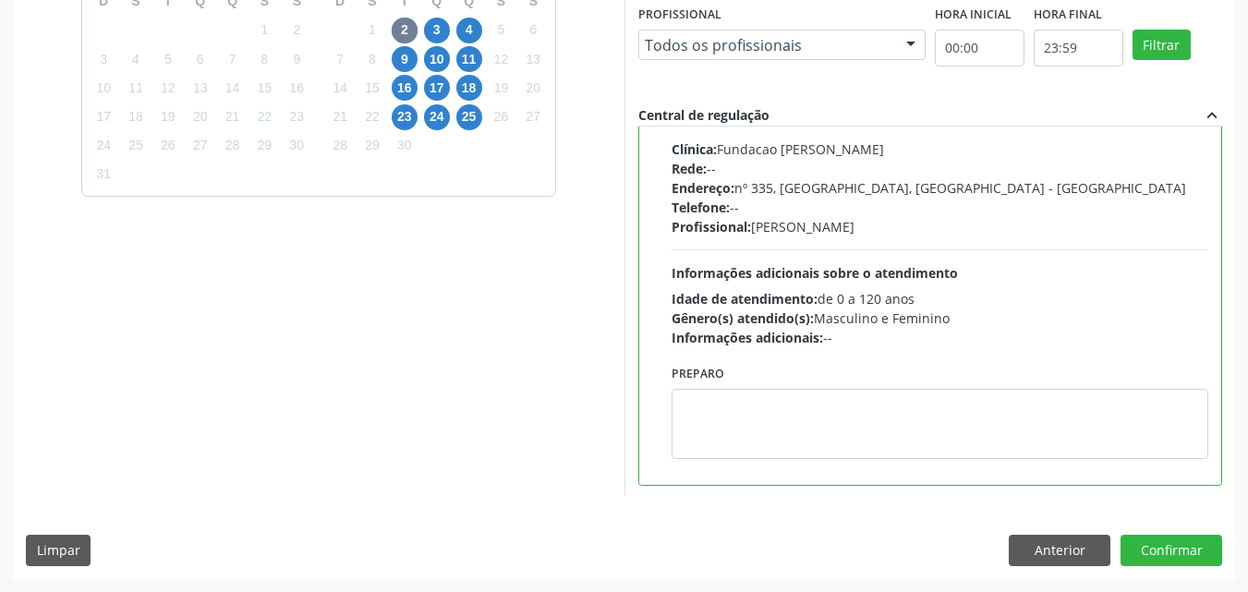
scroll to position [739, 0]
click at [1169, 542] on button "Confirmar" at bounding box center [1172, 550] width 102 height 31
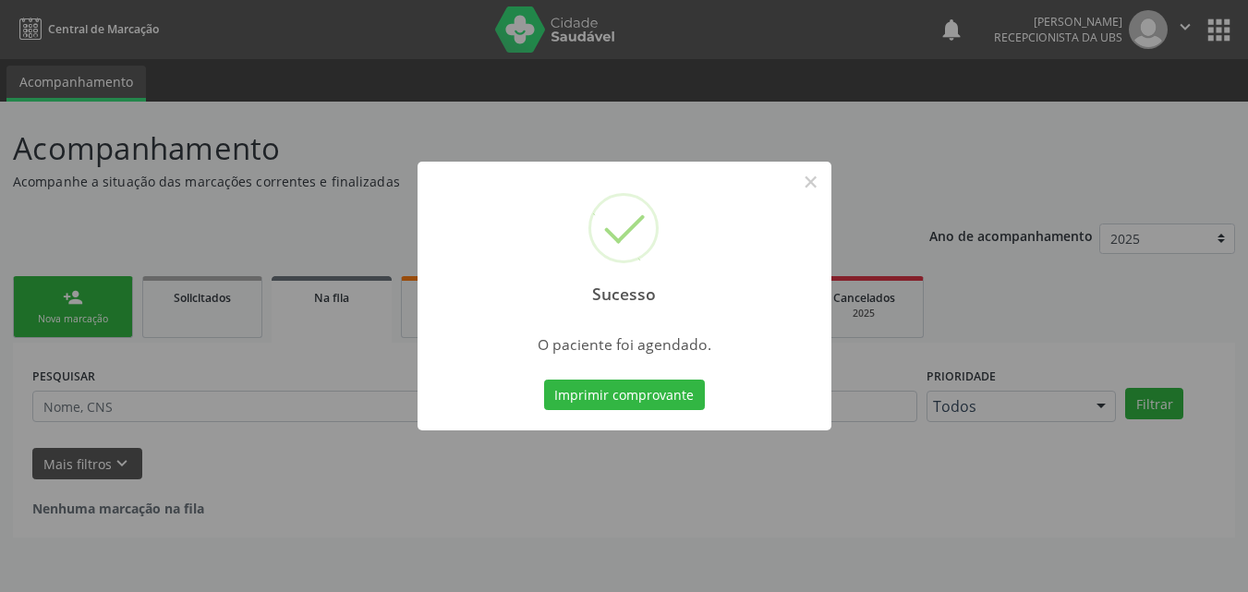
scroll to position [0, 0]
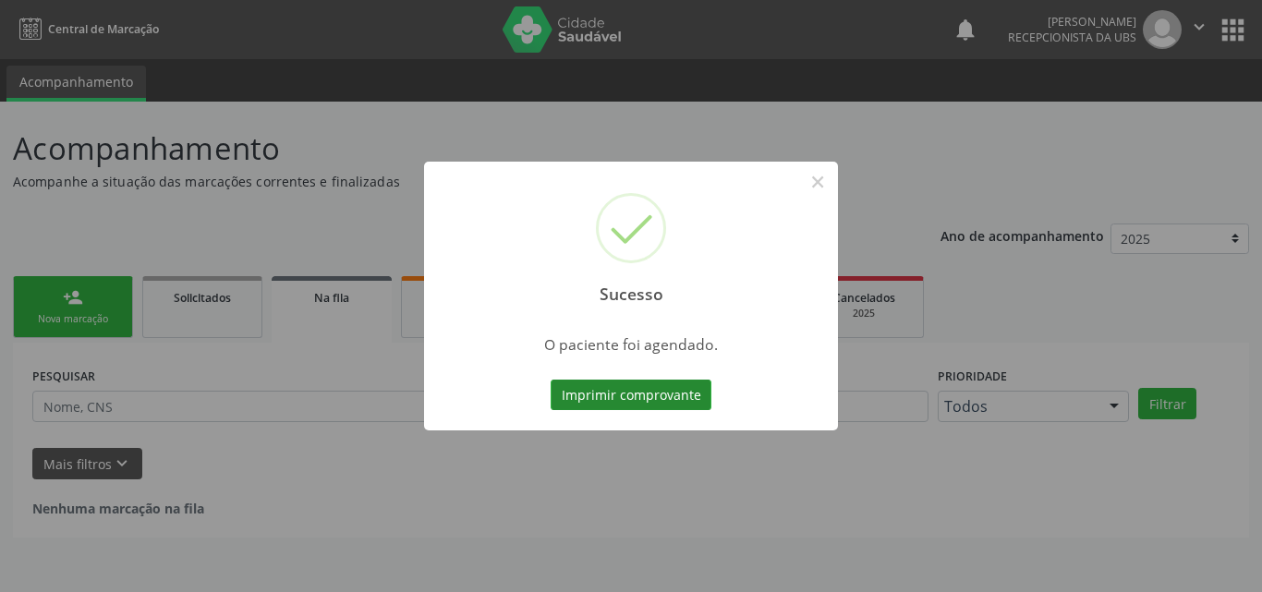
click at [686, 400] on button "Imprimir comprovante" at bounding box center [631, 395] width 161 height 31
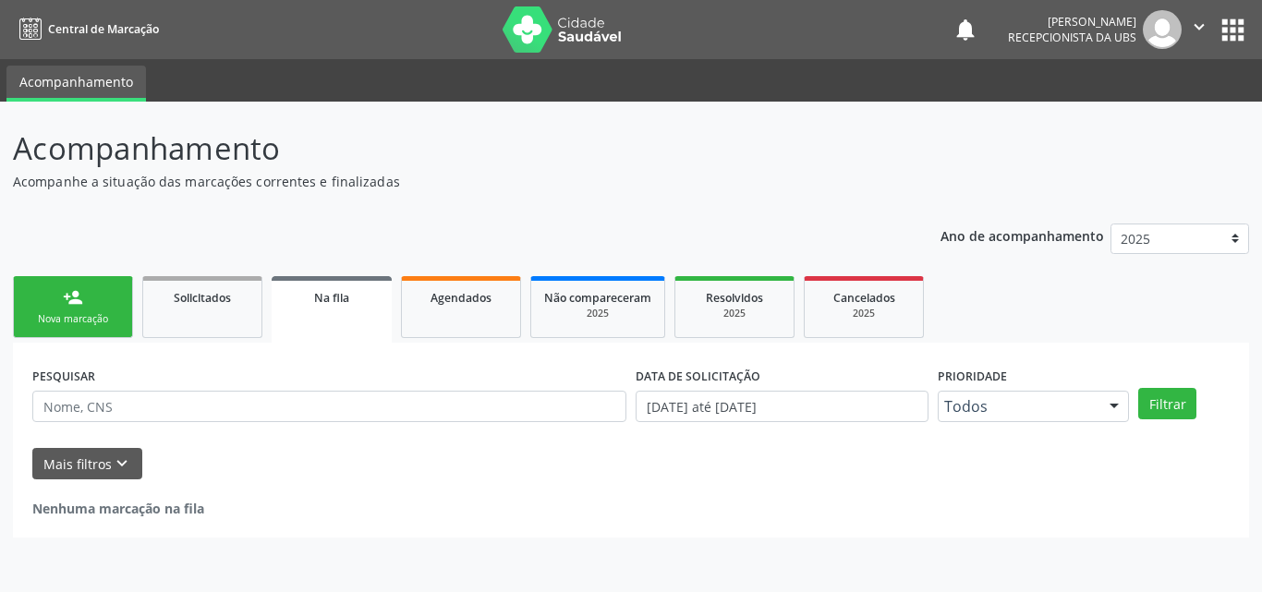
click at [99, 310] on link "person_add Nova marcação" at bounding box center [73, 307] width 120 height 62
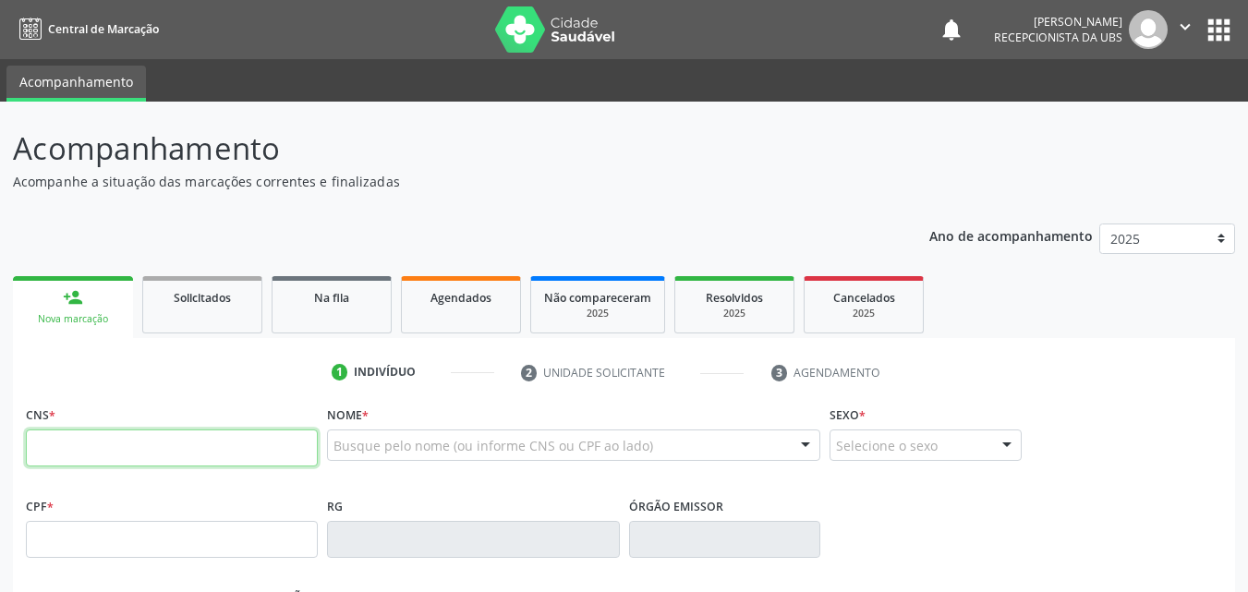
click at [125, 452] on input "text" at bounding box center [172, 448] width 292 height 37
click at [132, 448] on input "text" at bounding box center [172, 448] width 292 height 37
paste input "708 0058 7950 3526"
type input "708 0058 7950 3526"
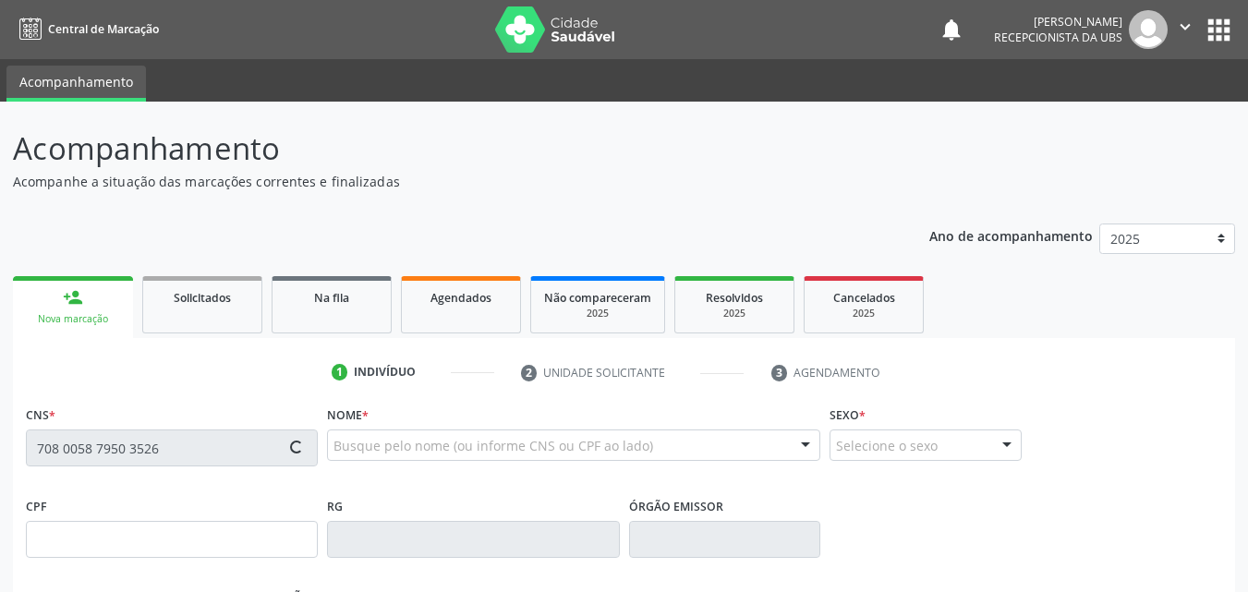
type input "[DATE]"
type input "[PERSON_NAME]"
type input "[PHONE_NUMBER]"
type input "068.227.884-09"
type input "815"
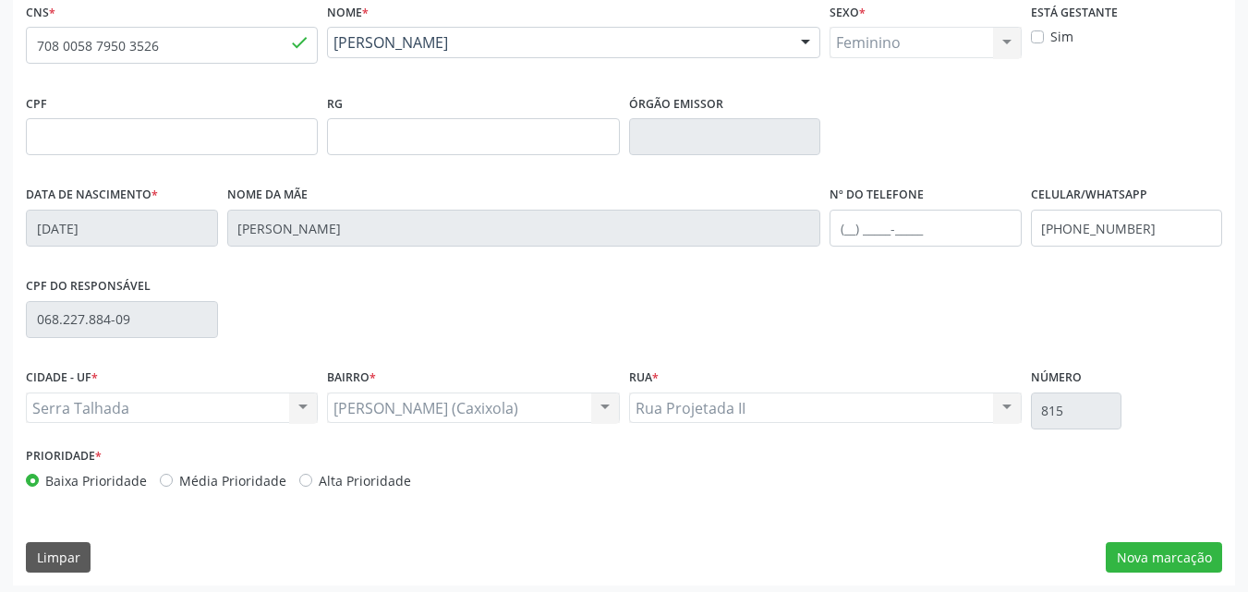
scroll to position [409, 0]
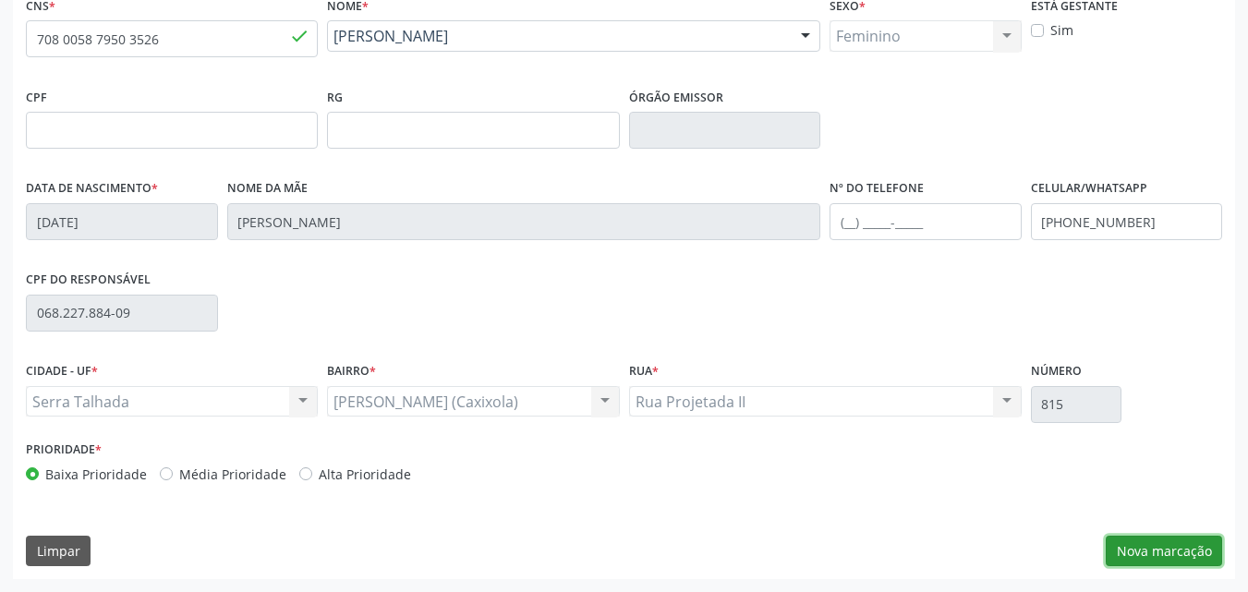
click at [1156, 551] on button "Nova marcação" at bounding box center [1164, 551] width 116 height 31
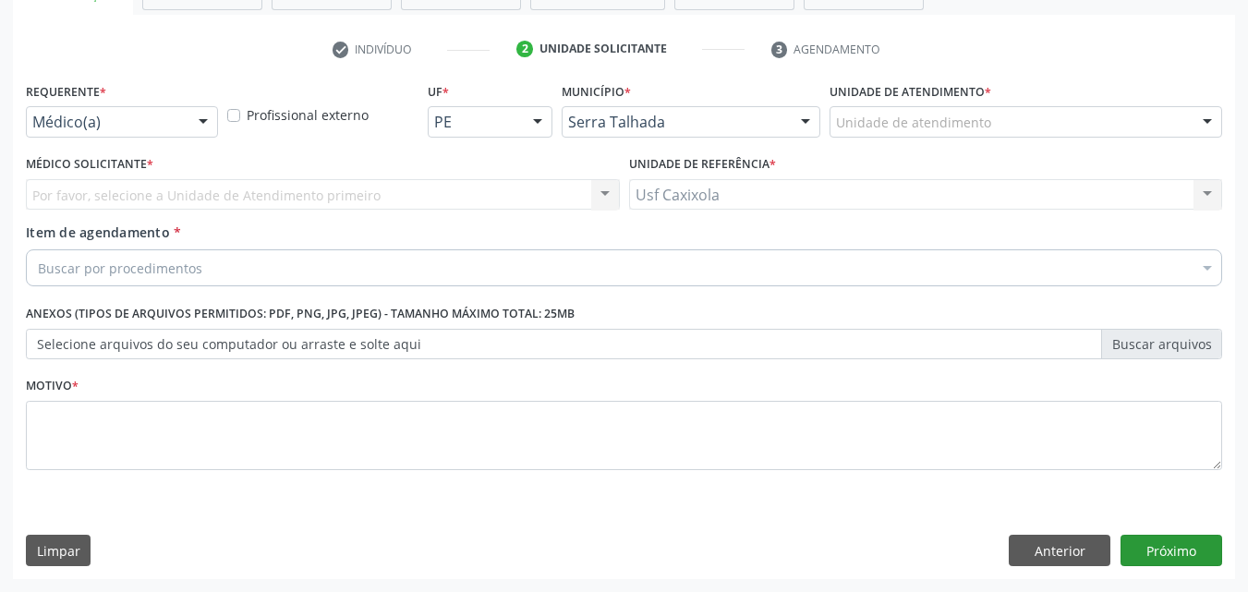
scroll to position [323, 0]
click at [213, 125] on div at bounding box center [203, 122] width 28 height 31
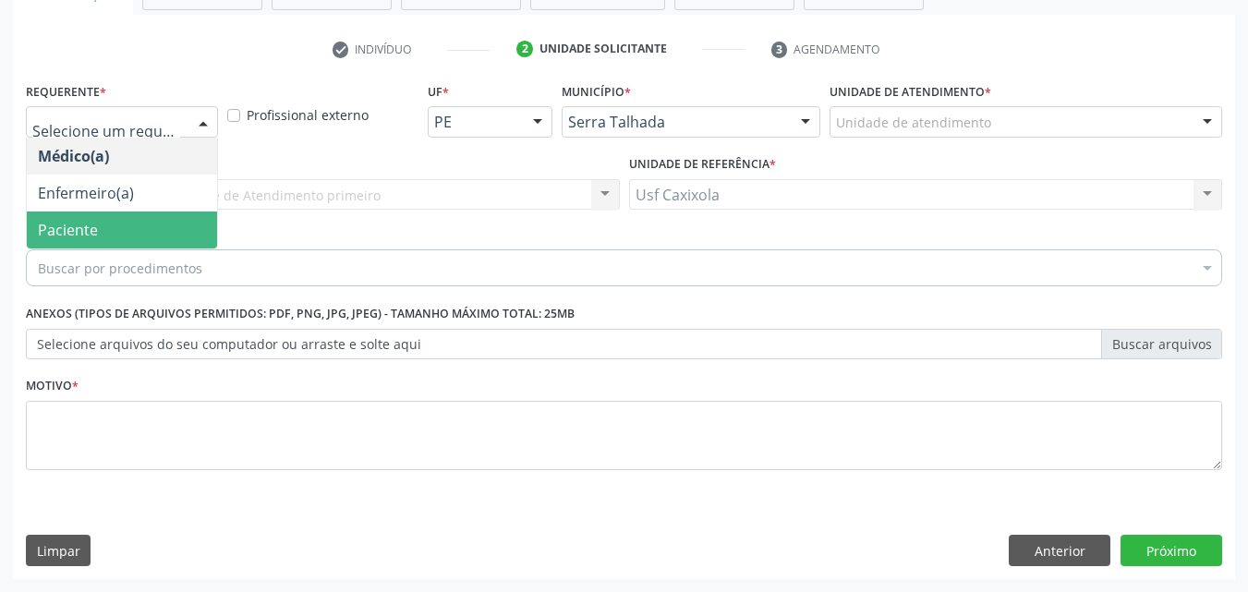
click at [166, 237] on span "Paciente" at bounding box center [122, 230] width 190 height 37
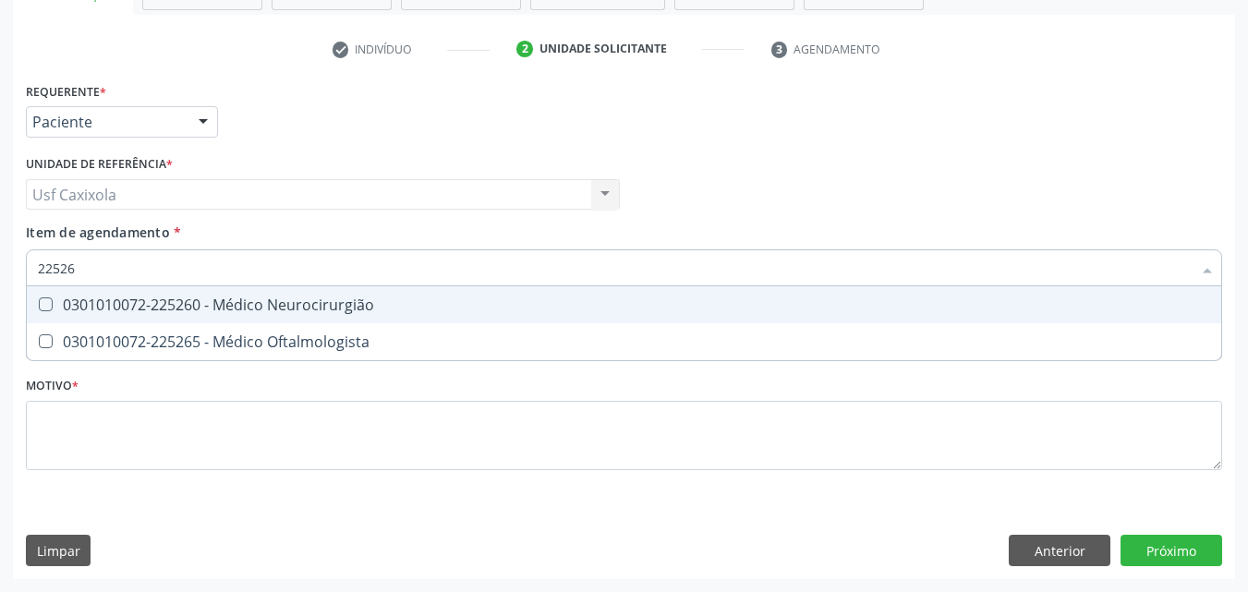
type input "225265"
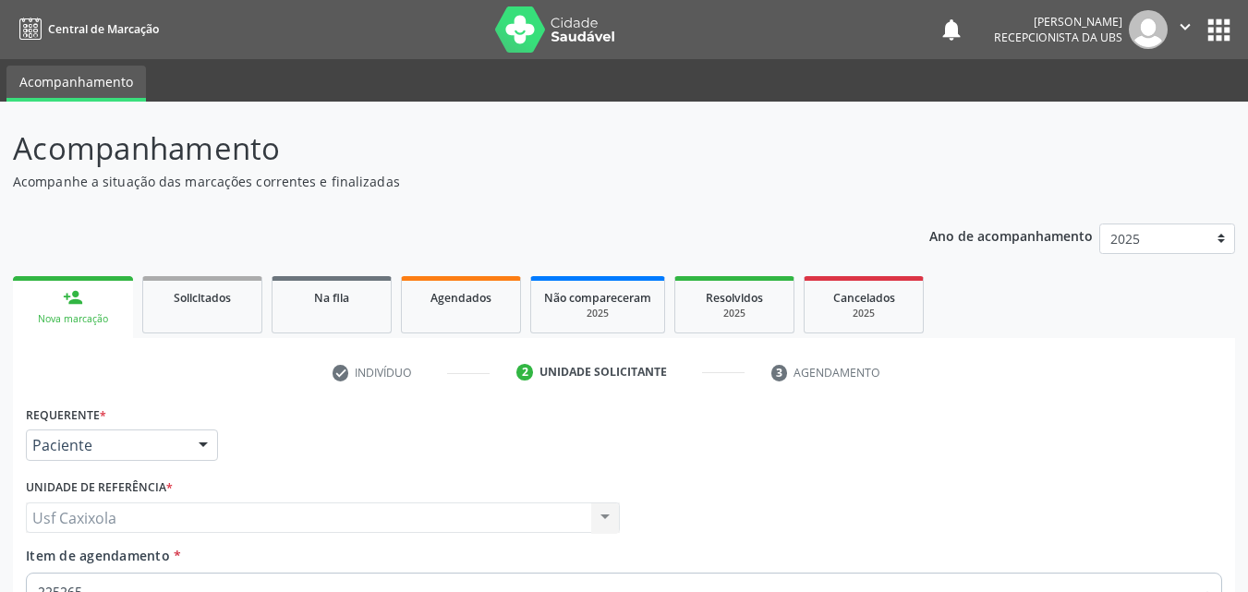
scroll to position [323, 0]
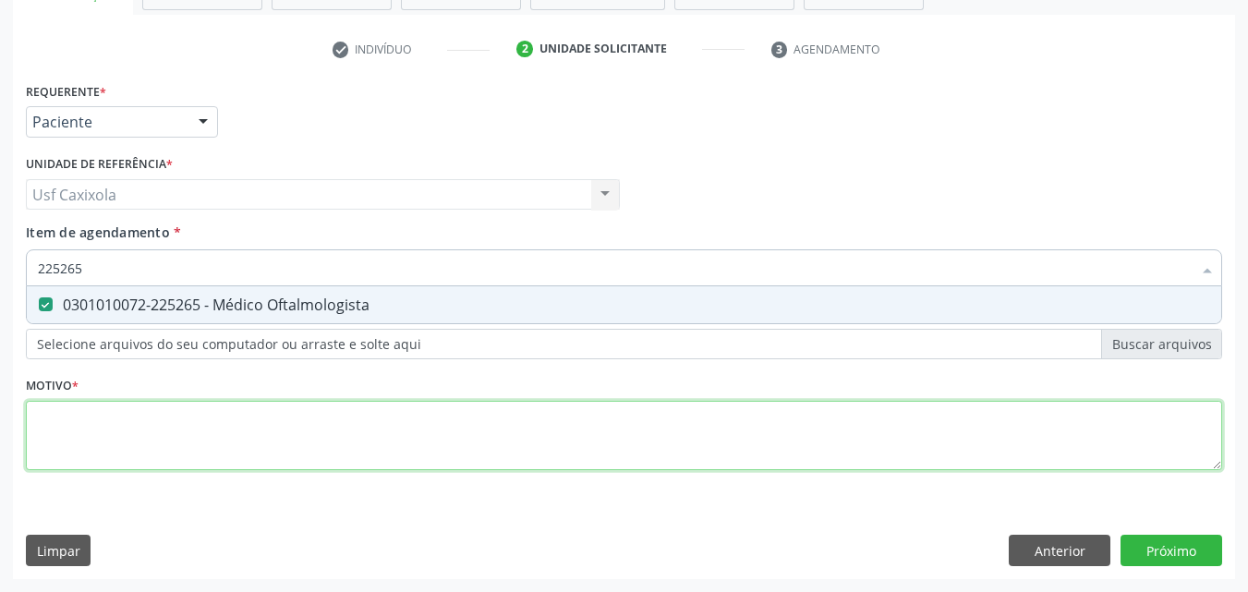
click at [230, 422] on div "Requerente * Paciente Médico(a) Enfermeiro(a) Paciente Nenhum resultado encontr…" at bounding box center [624, 287] width 1197 height 419
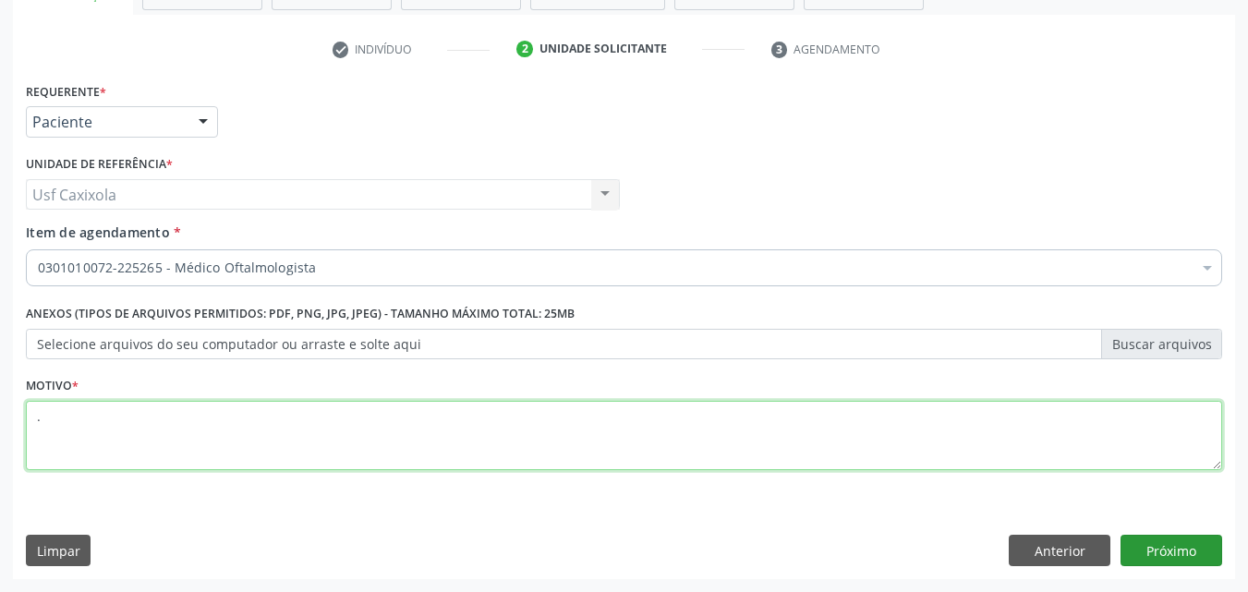
type textarea "."
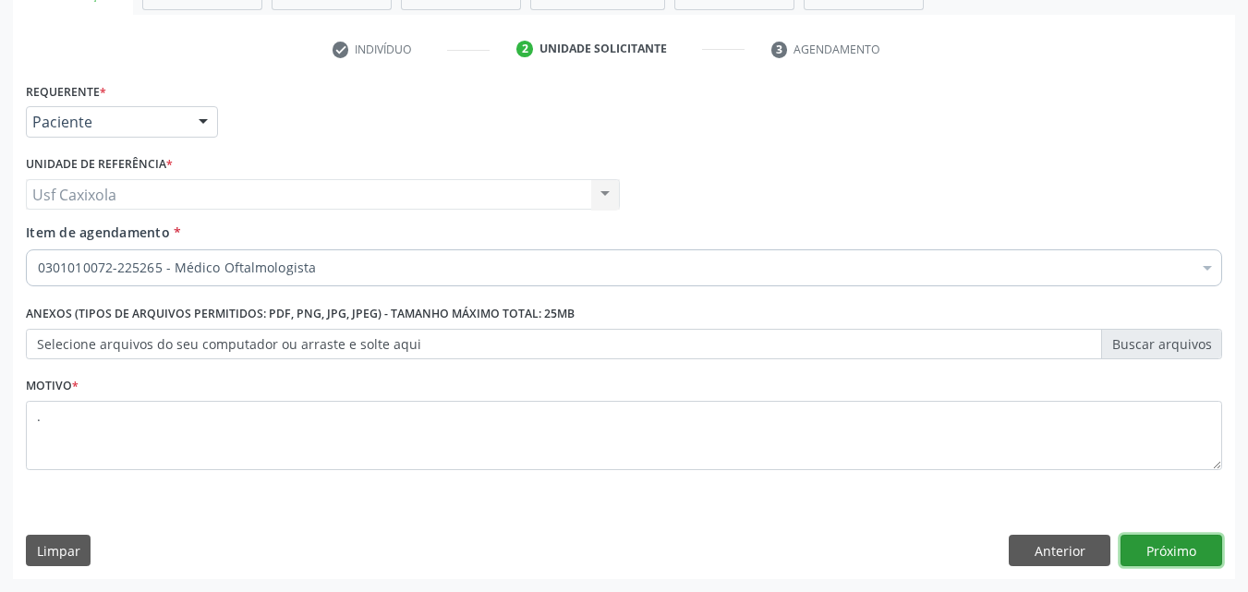
click at [1155, 558] on button "Próximo" at bounding box center [1172, 550] width 102 height 31
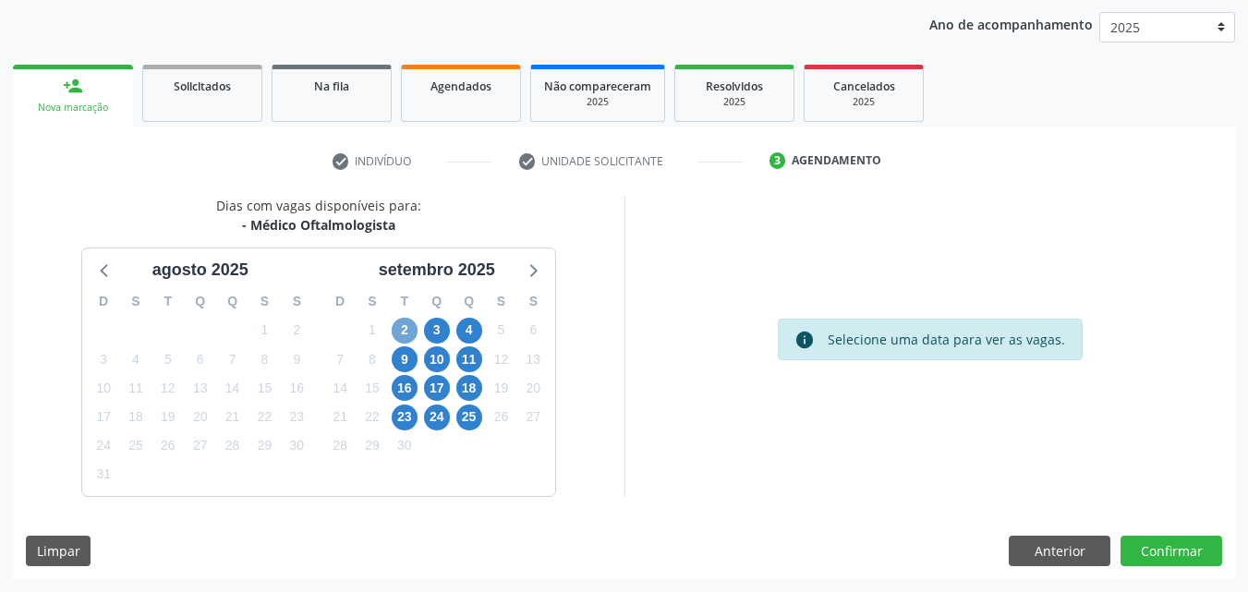
click at [409, 331] on span "2" at bounding box center [405, 331] width 26 height 26
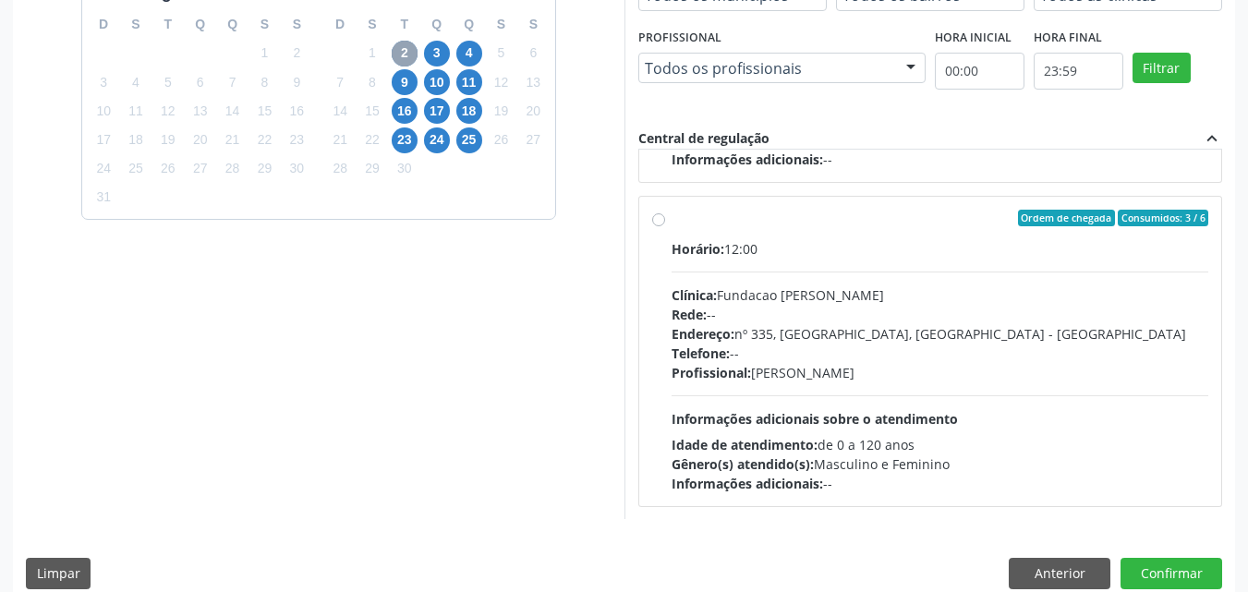
scroll to position [647, 0]
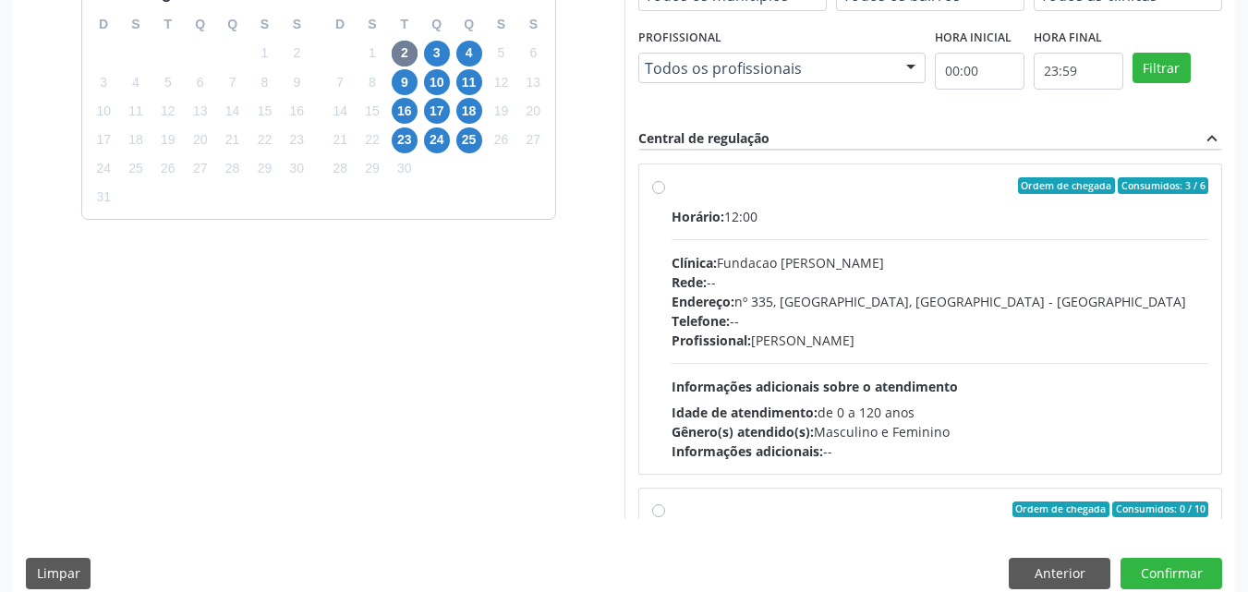
click at [665, 183] on div "Ordem de chegada Consumidos: 3 / 6 Horário: 12:00 Clínica: Fundacao Altino Vent…" at bounding box center [930, 319] width 557 height 284
radio input "true"
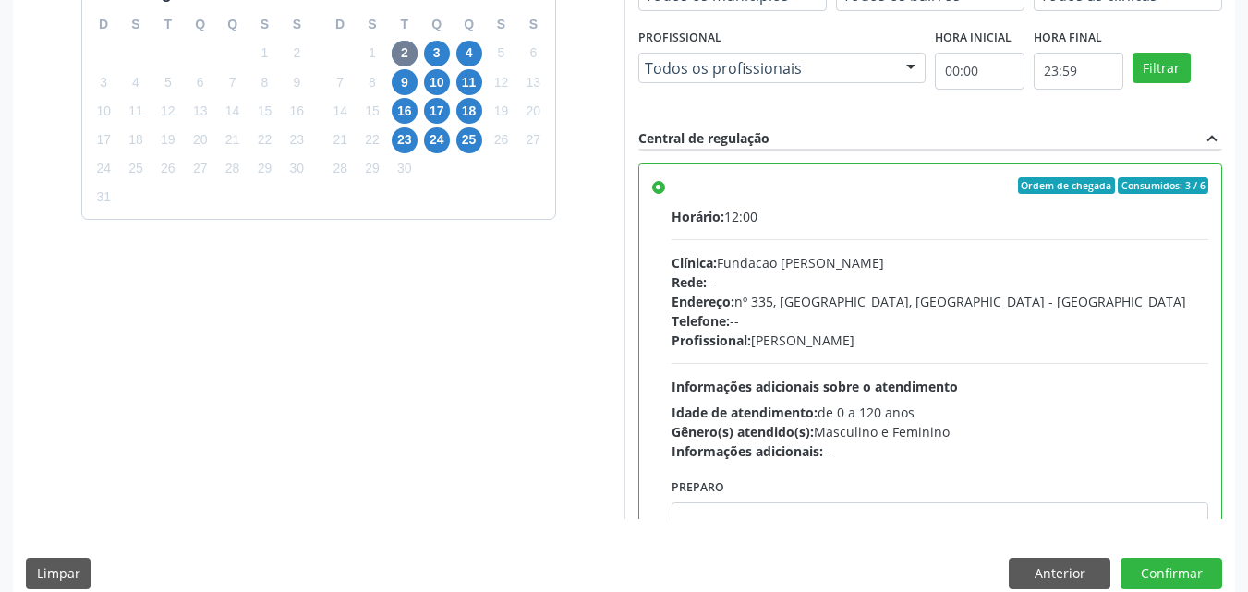
click at [595, 297] on div "Dias com vagas disponíveis para: - Médico Oftalmologista agosto 2025 D S T Q Q …" at bounding box center [319, 219] width 612 height 601
click at [1158, 573] on button "Confirmar" at bounding box center [1172, 573] width 102 height 31
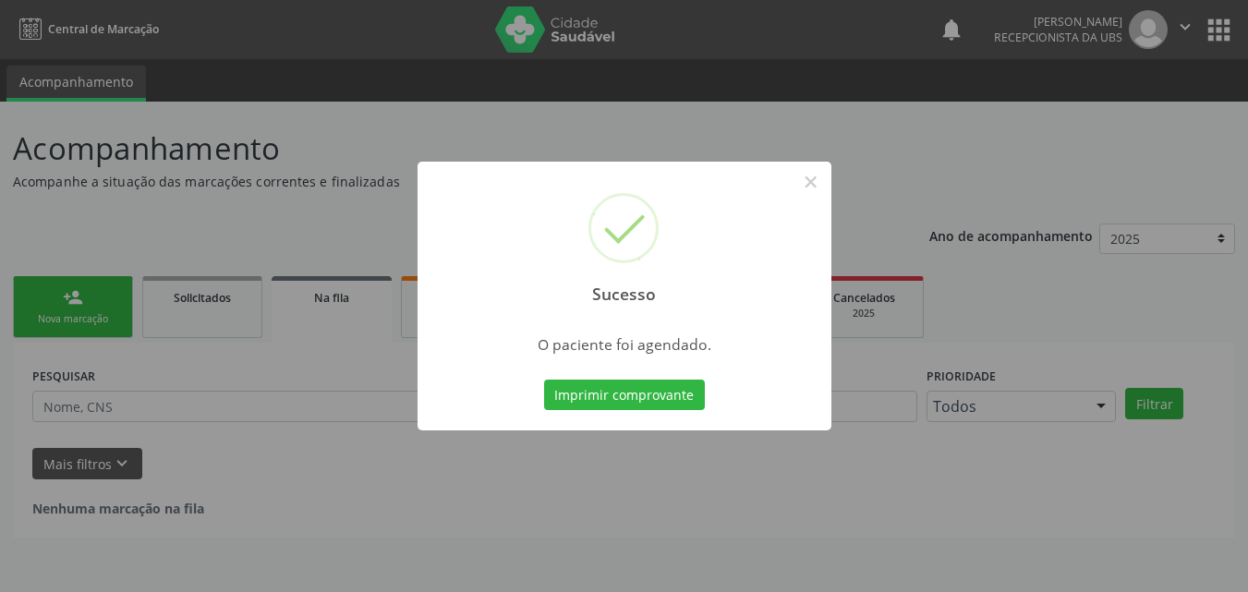
scroll to position [0, 0]
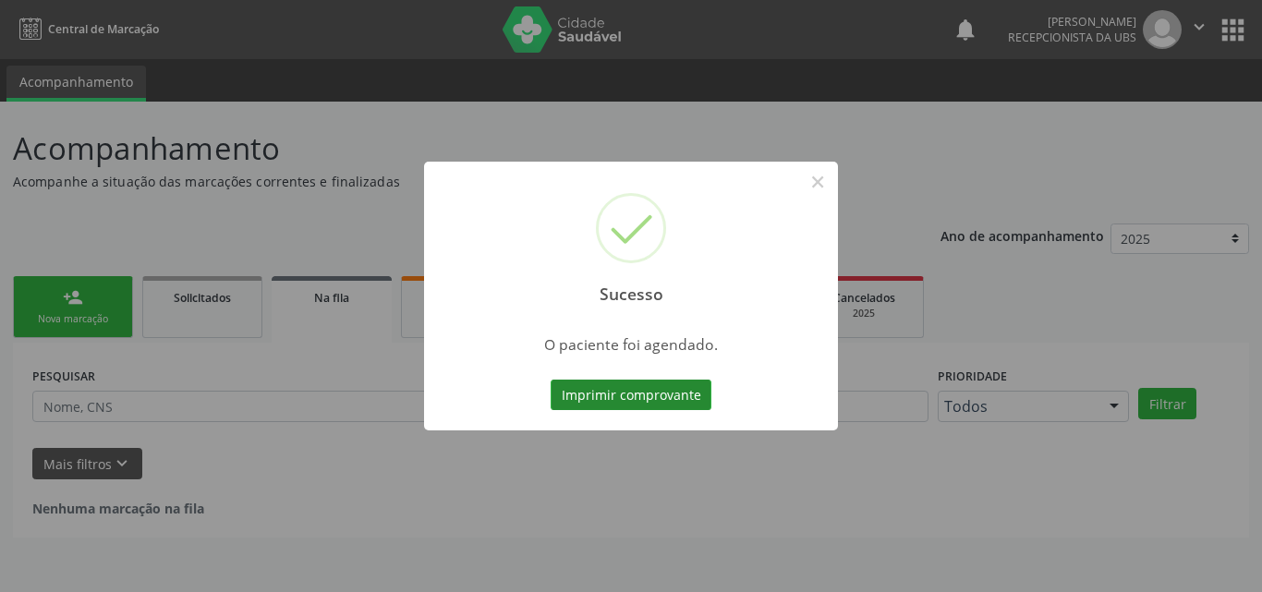
click at [646, 390] on button "Imprimir comprovante" at bounding box center [631, 395] width 161 height 31
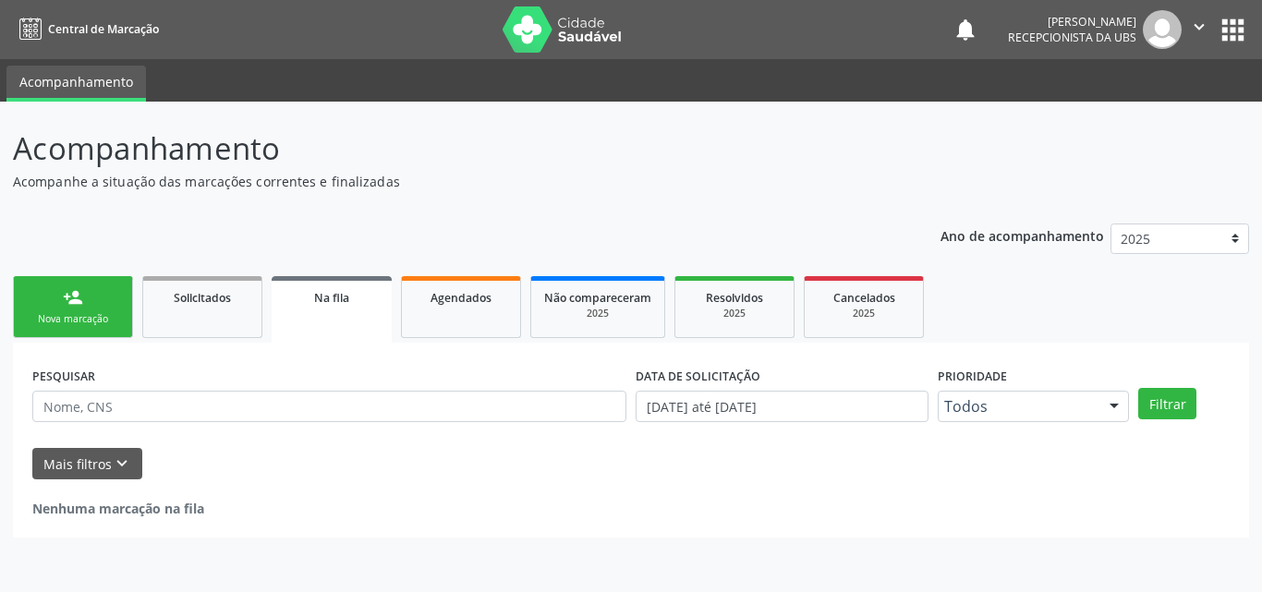
click at [80, 317] on div "Nova marcação" at bounding box center [73, 319] width 92 height 14
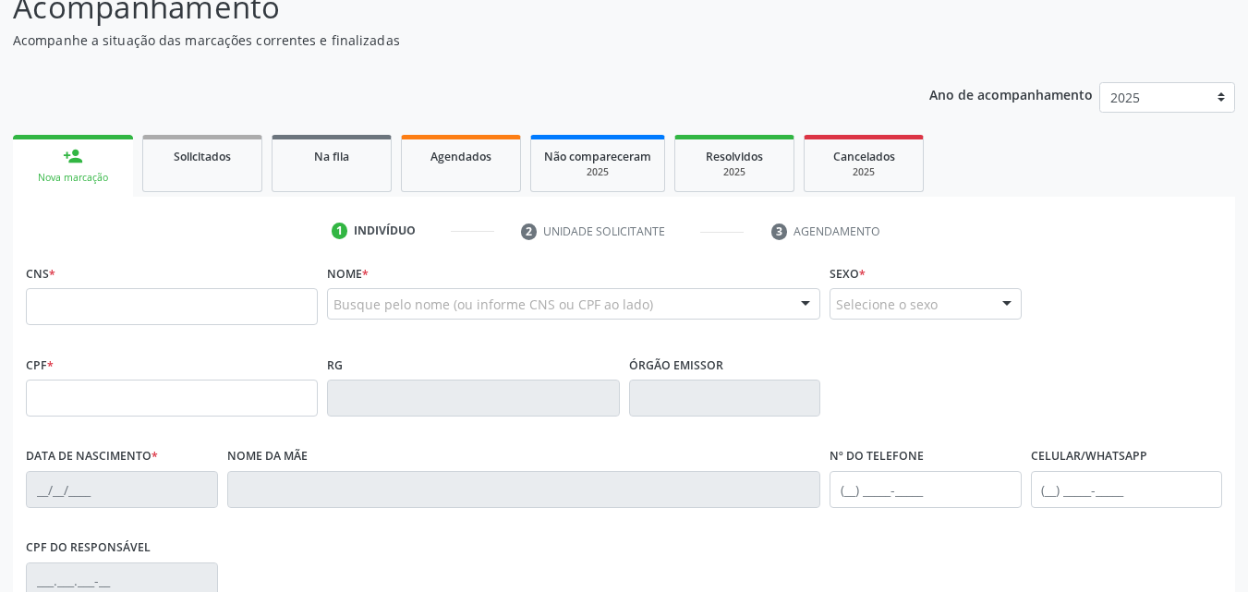
scroll to position [185, 0]
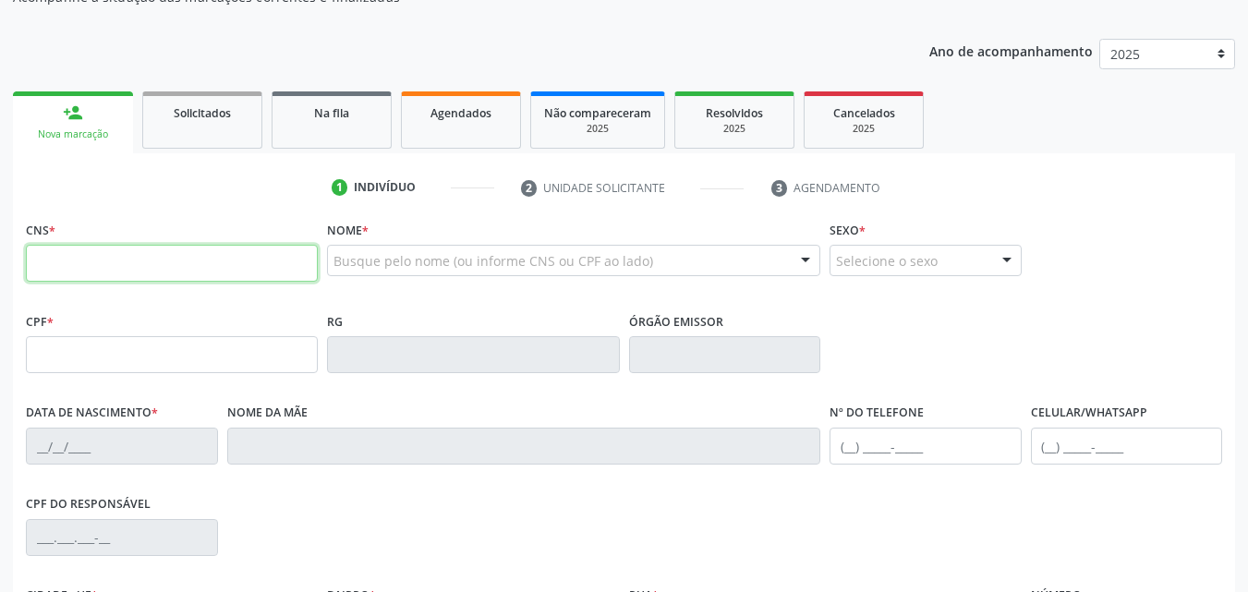
click at [169, 264] on input "text" at bounding box center [172, 263] width 292 height 37
paste input "704 1031 9864 3771"
type input "704 1031 9864 3771"
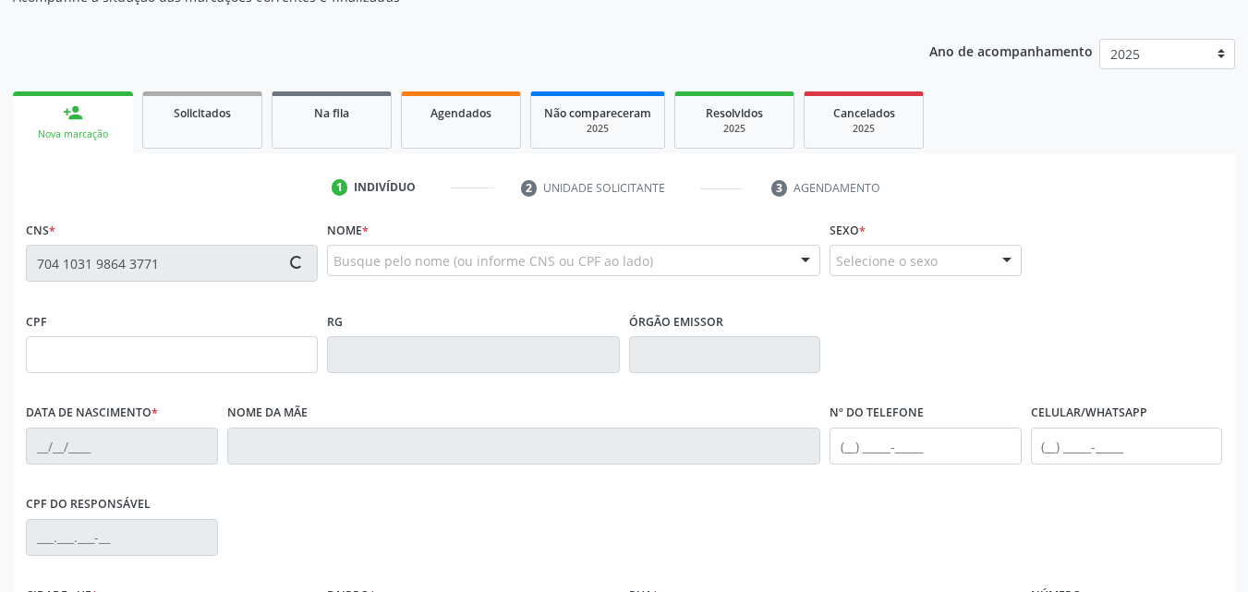
type input "584.092.894-15"
type input "17/02/1961"
type input "Geracina Maria dos Santos"
type input "(87) 99985-2026"
type input "705"
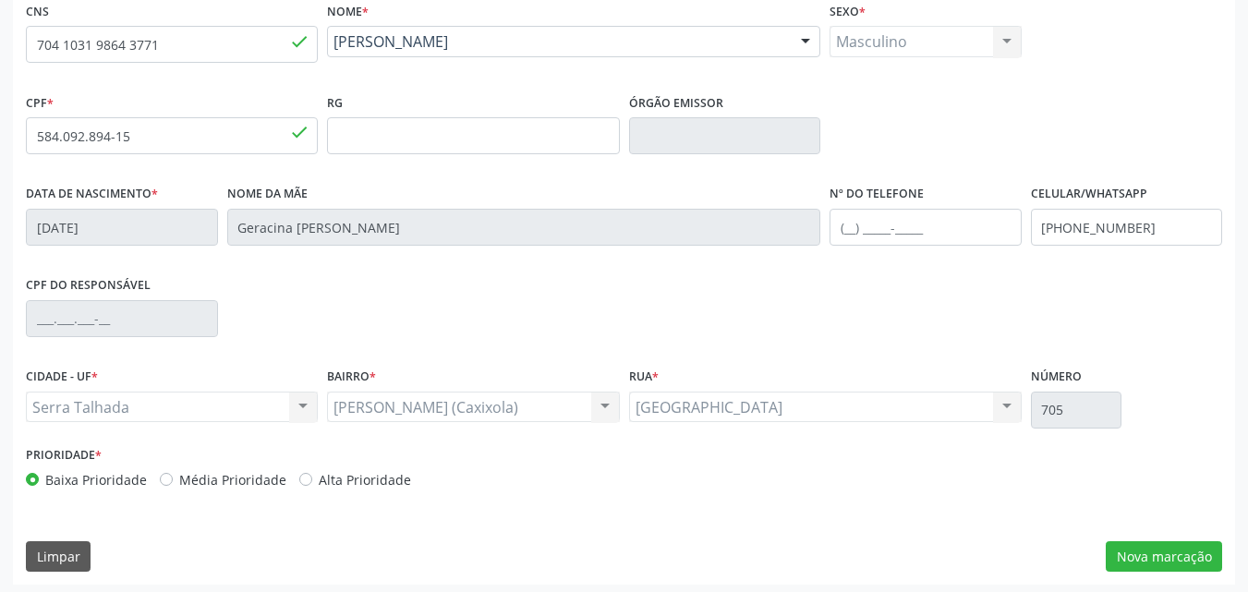
scroll to position [409, 0]
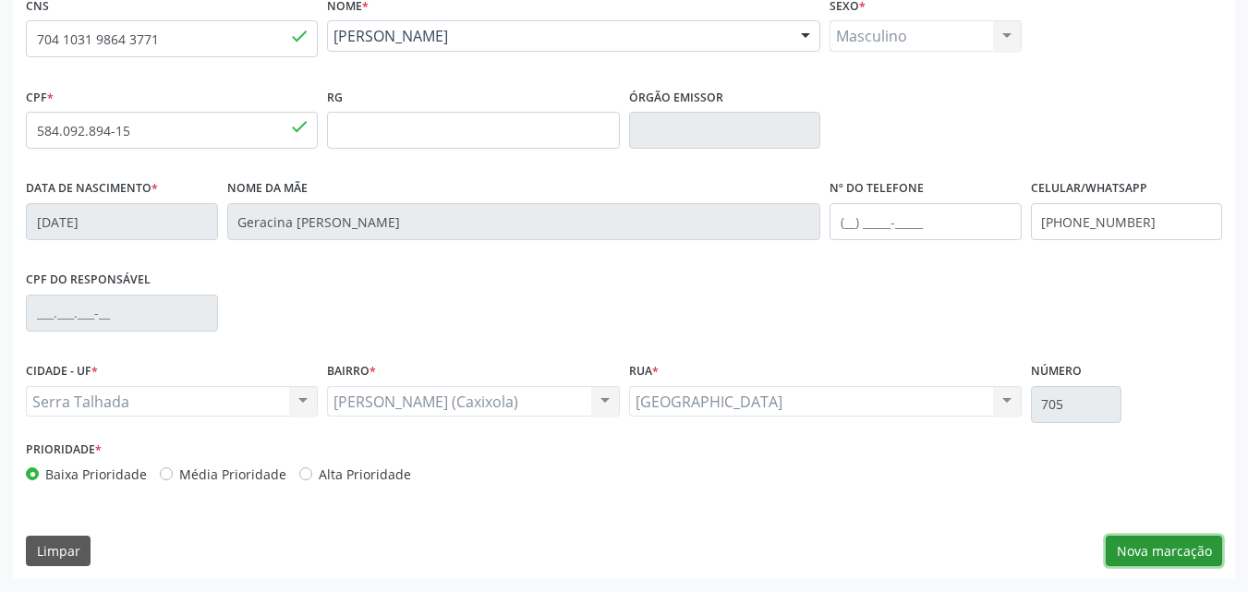
click at [1185, 552] on button "Nova marcação" at bounding box center [1164, 551] width 116 height 31
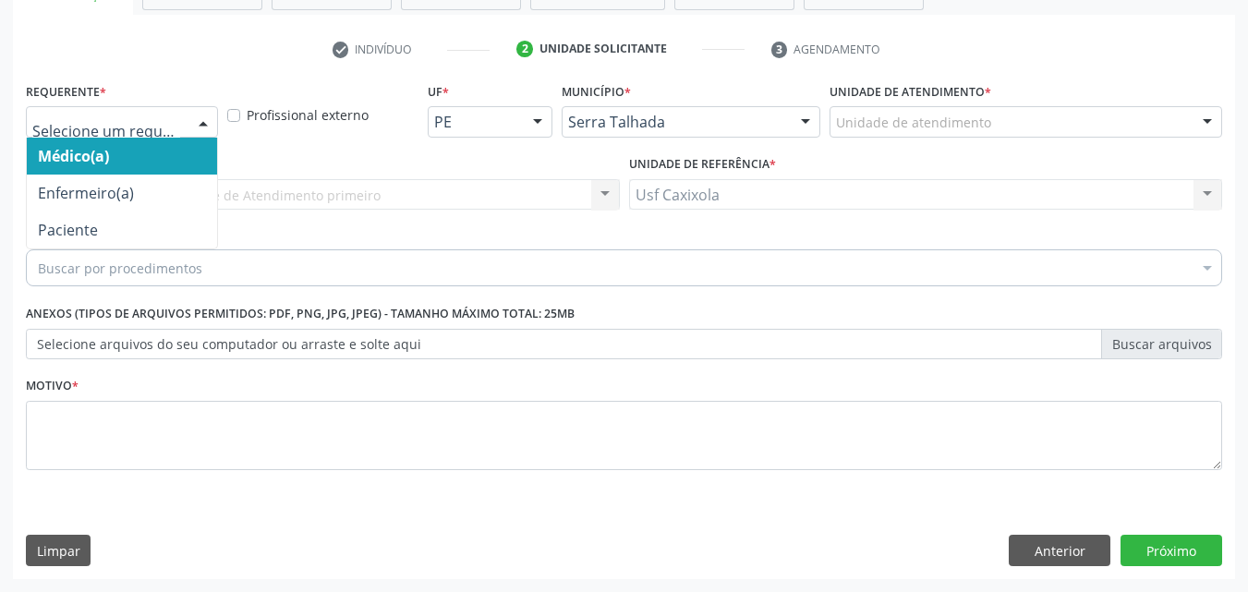
click at [192, 126] on div at bounding box center [203, 122] width 28 height 31
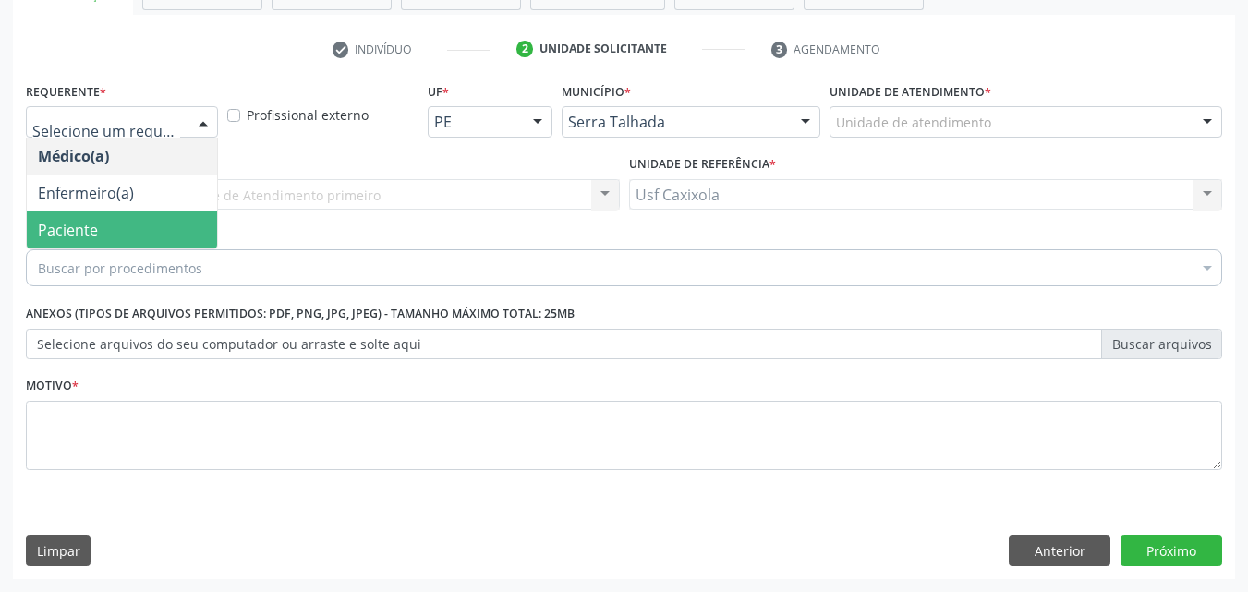
click at [146, 233] on span "Paciente" at bounding box center [122, 230] width 190 height 37
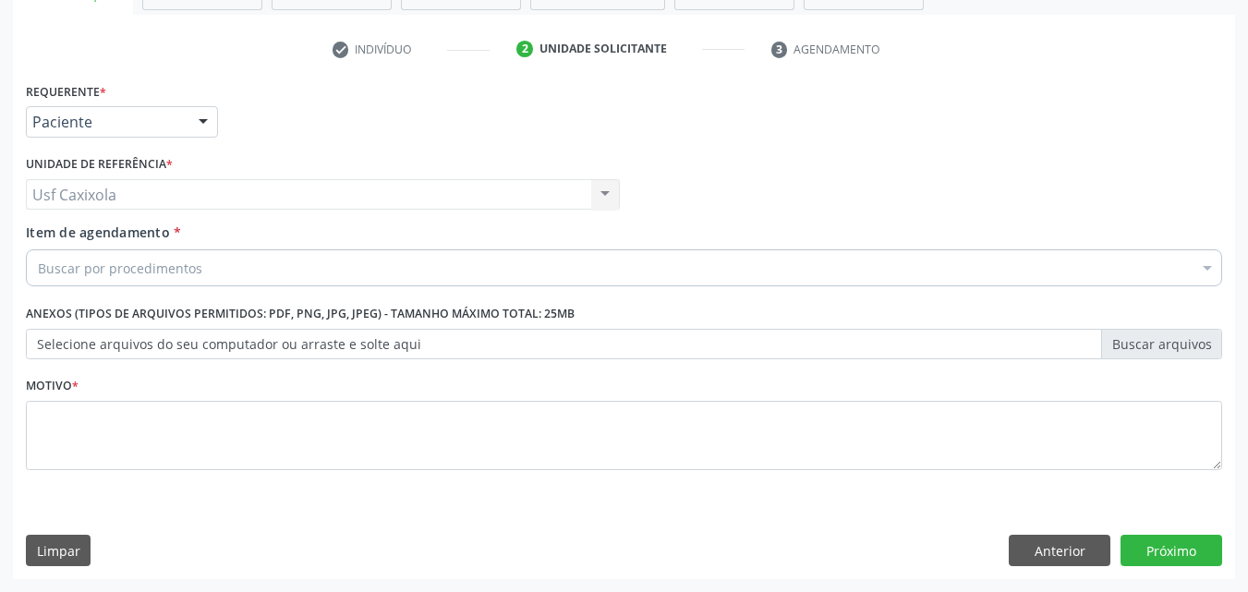
click at [348, 268] on div "Buscar por procedimentos" at bounding box center [624, 267] width 1197 height 37
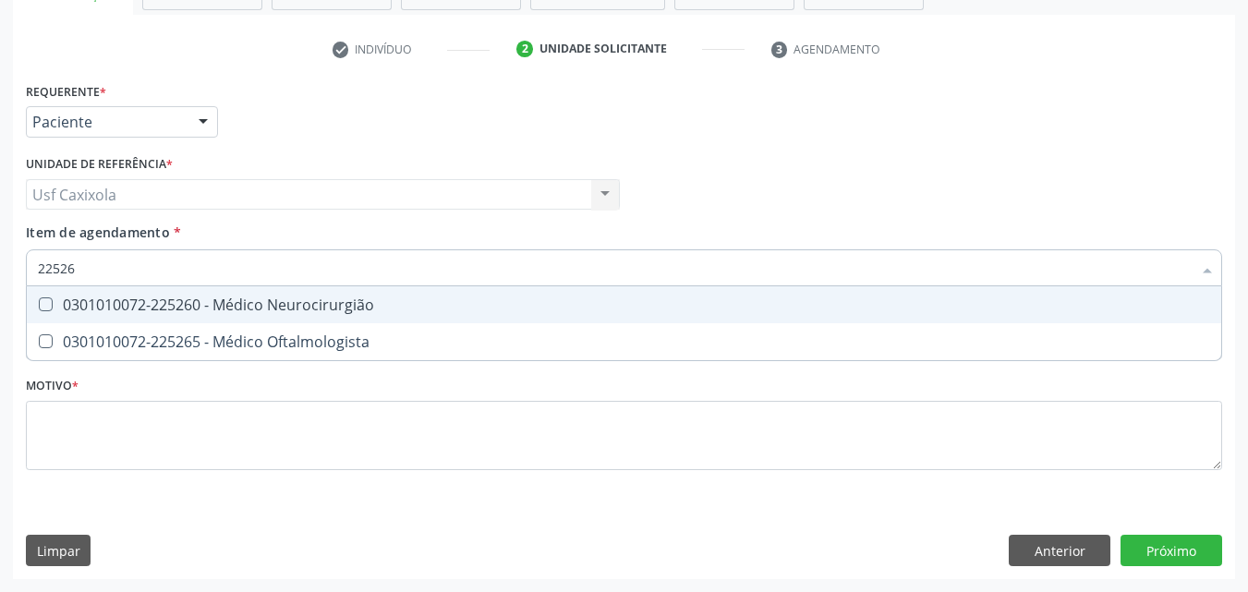
type input "225265"
click at [243, 307] on div "0301010072-225265 - Médico Oftalmologista" at bounding box center [624, 305] width 1173 height 15
checkbox Oftalmologista "true"
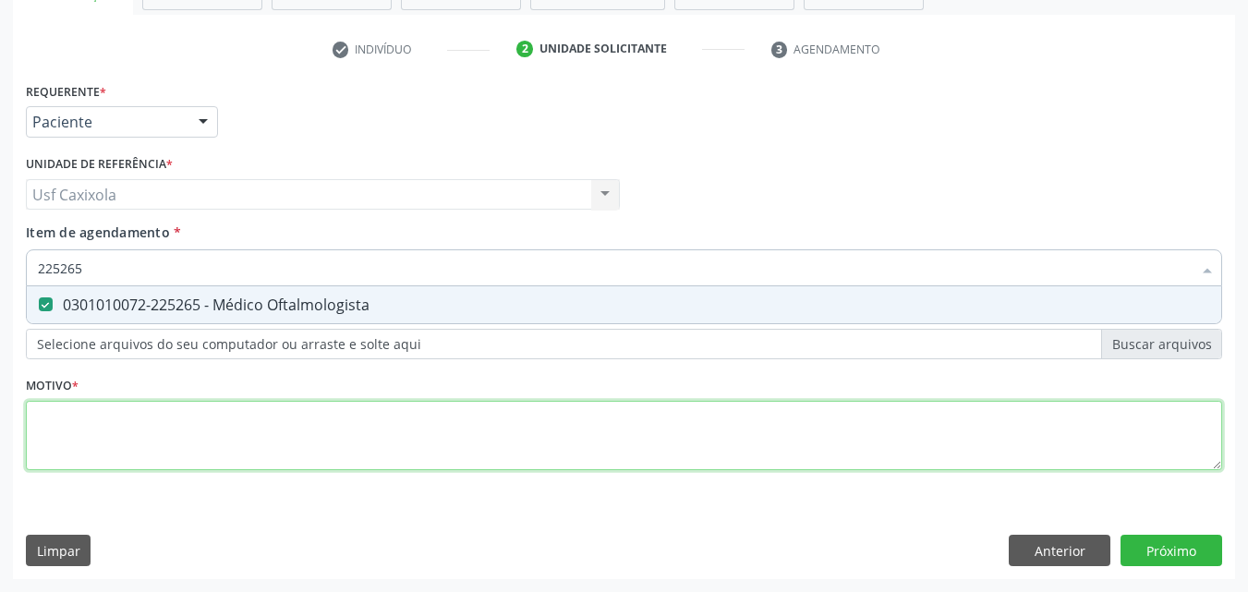
click at [228, 436] on div "Requerente * Paciente Médico(a) Enfermeiro(a) Paciente Nenhum resultado encontr…" at bounding box center [624, 287] width 1197 height 419
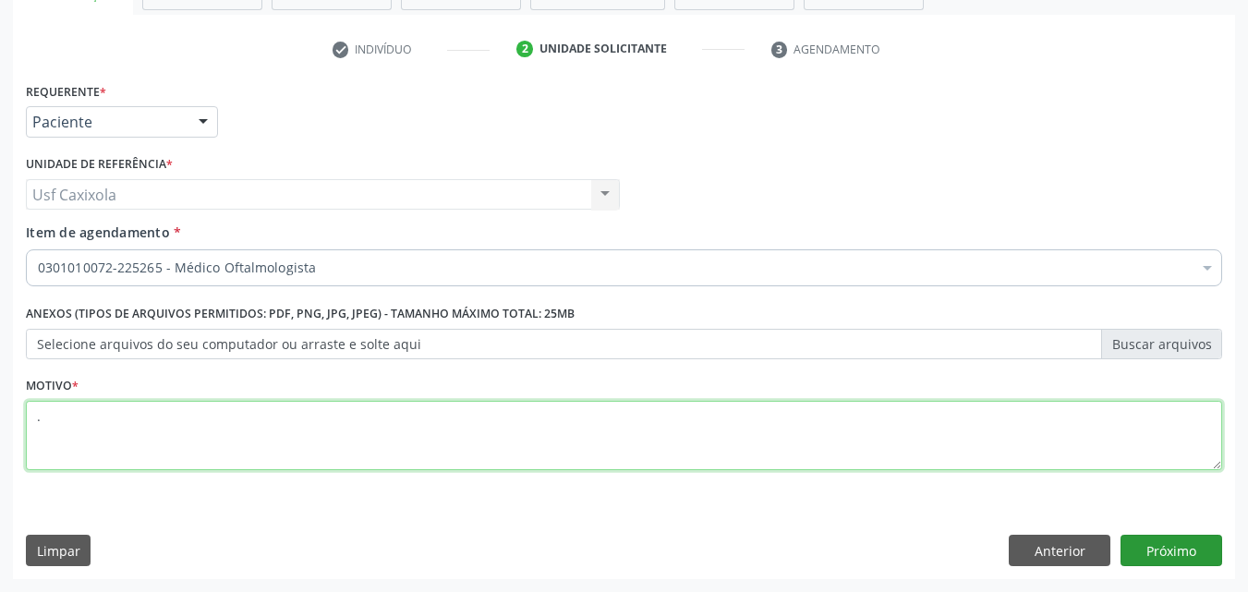
type textarea "."
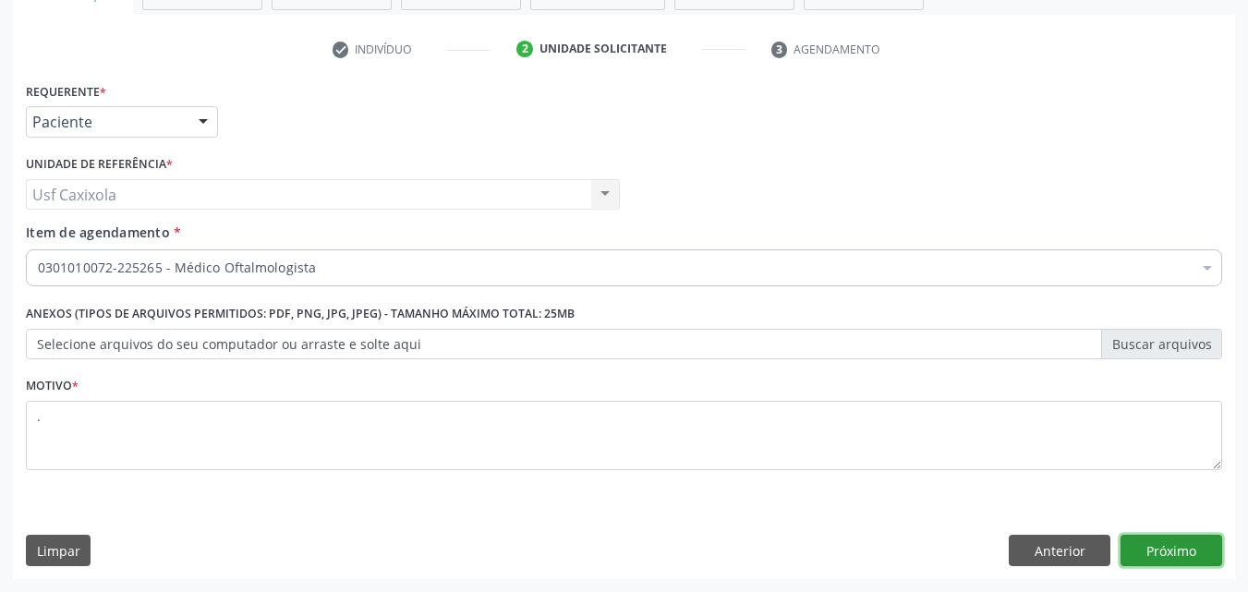
click at [1189, 550] on button "Próximo" at bounding box center [1172, 550] width 102 height 31
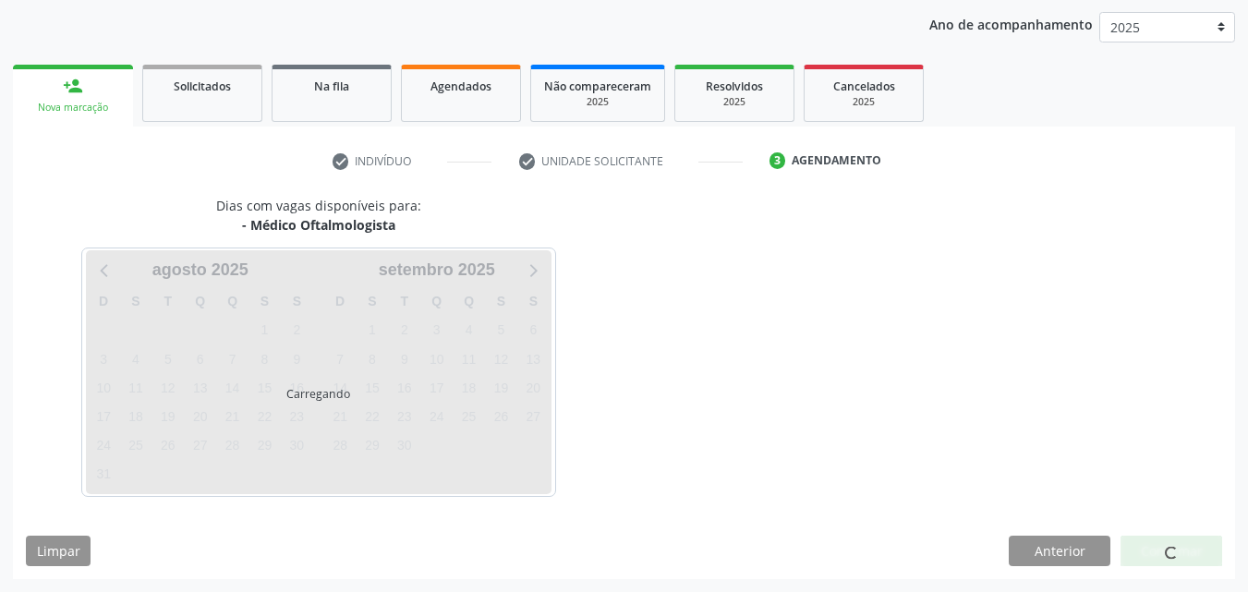
scroll to position [212, 0]
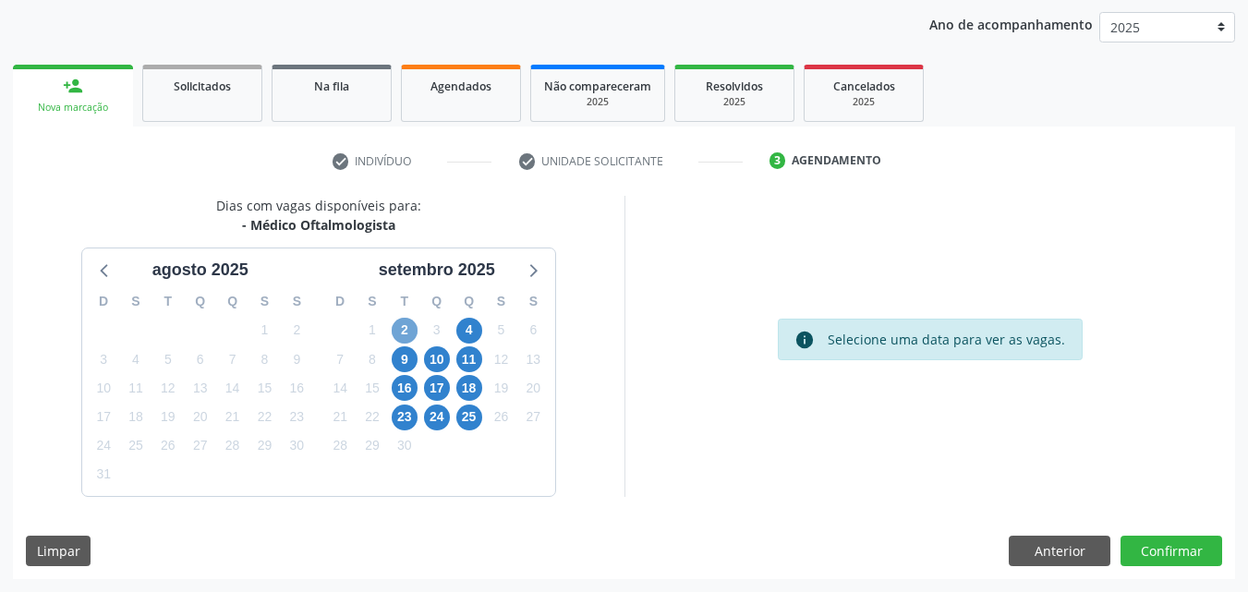
click at [400, 335] on span "2" at bounding box center [405, 331] width 26 height 26
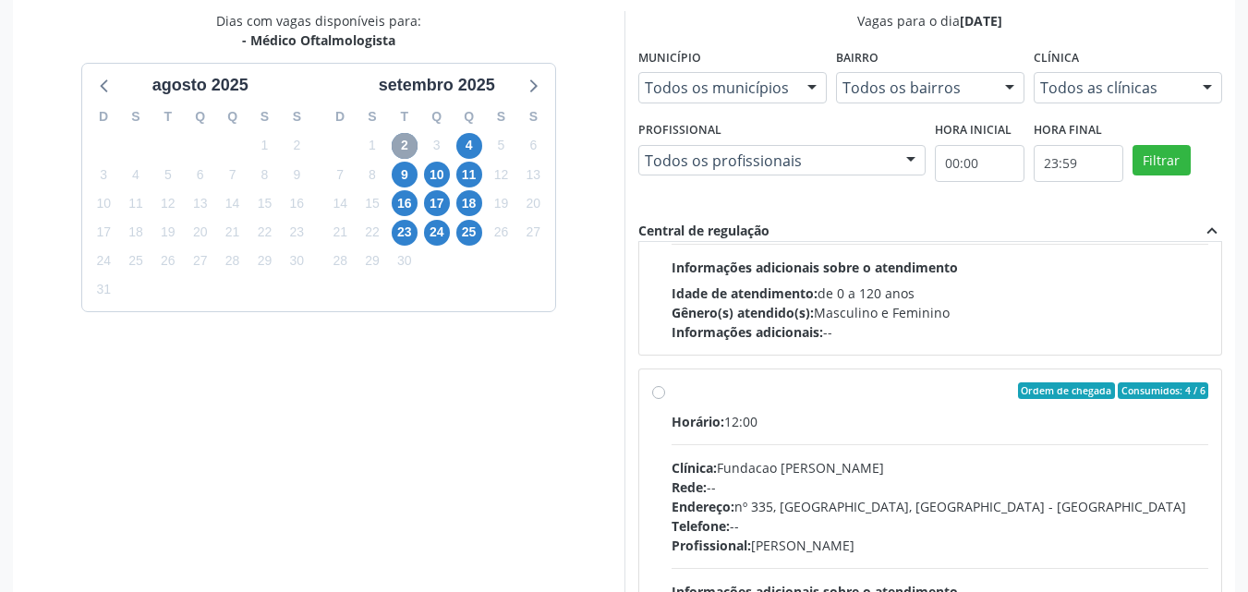
scroll to position [554, 0]
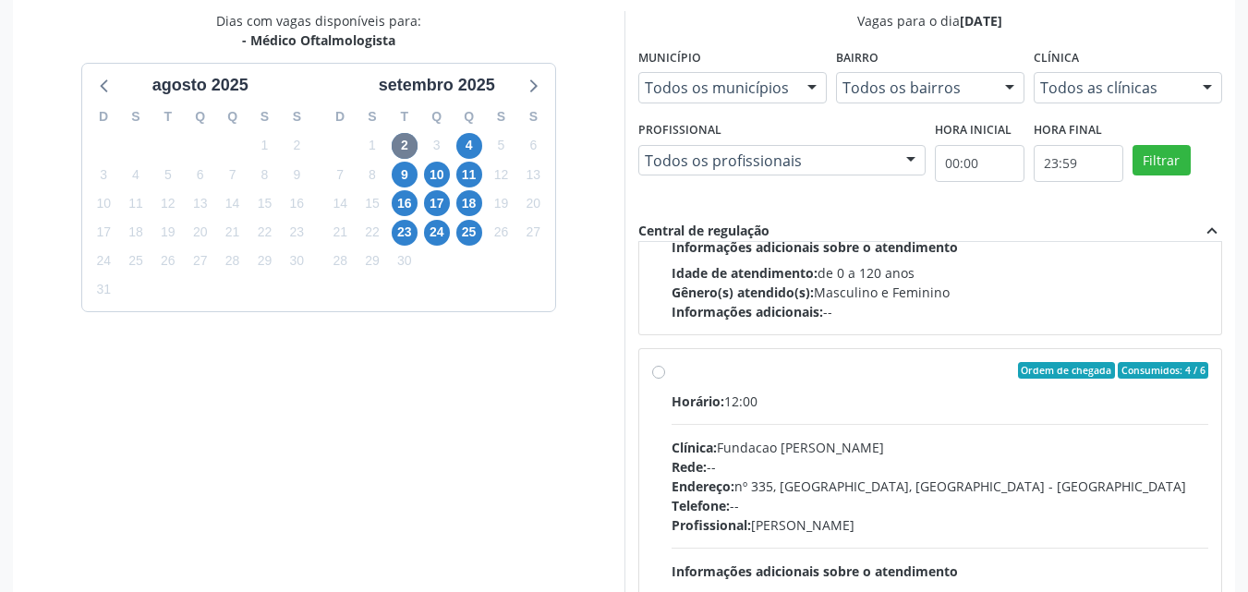
click at [672, 382] on label "Ordem de chegada Consumidos: 4 / 6 Horário: 12:00 Clínica: Fundacao Altino Vent…" at bounding box center [941, 504] width 538 height 284
click at [665, 379] on input "Ordem de chegada Consumidos: 4 / 6 Horário: 12:00 Clínica: Fundacao Altino Vent…" at bounding box center [658, 370] width 13 height 17
radio input "true"
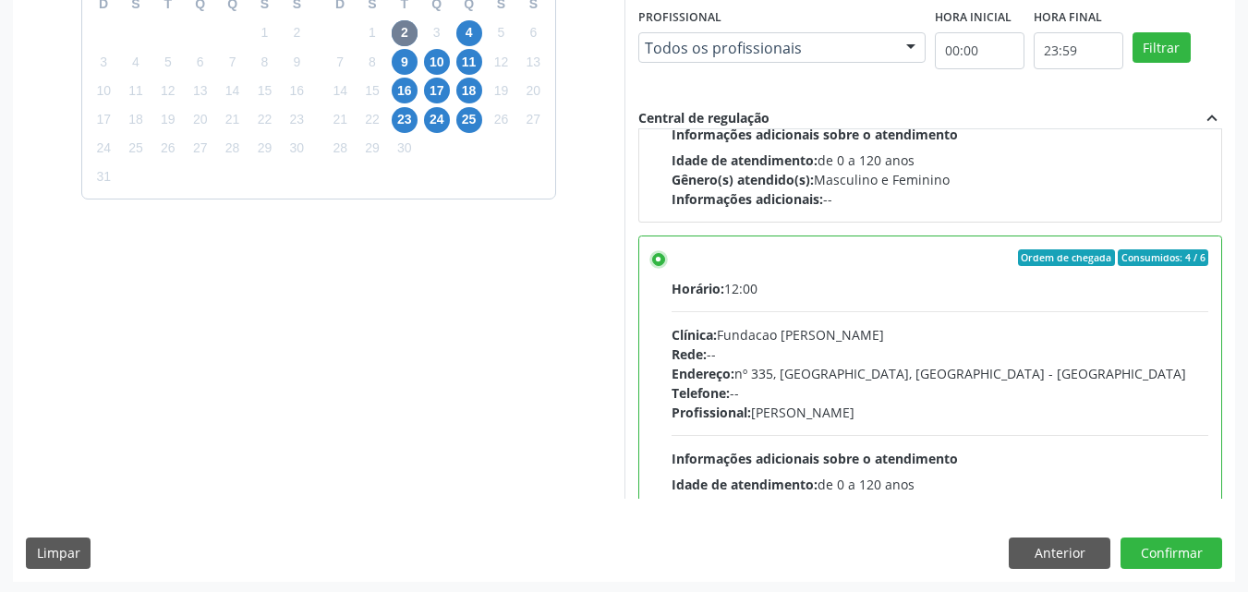
scroll to position [512, 0]
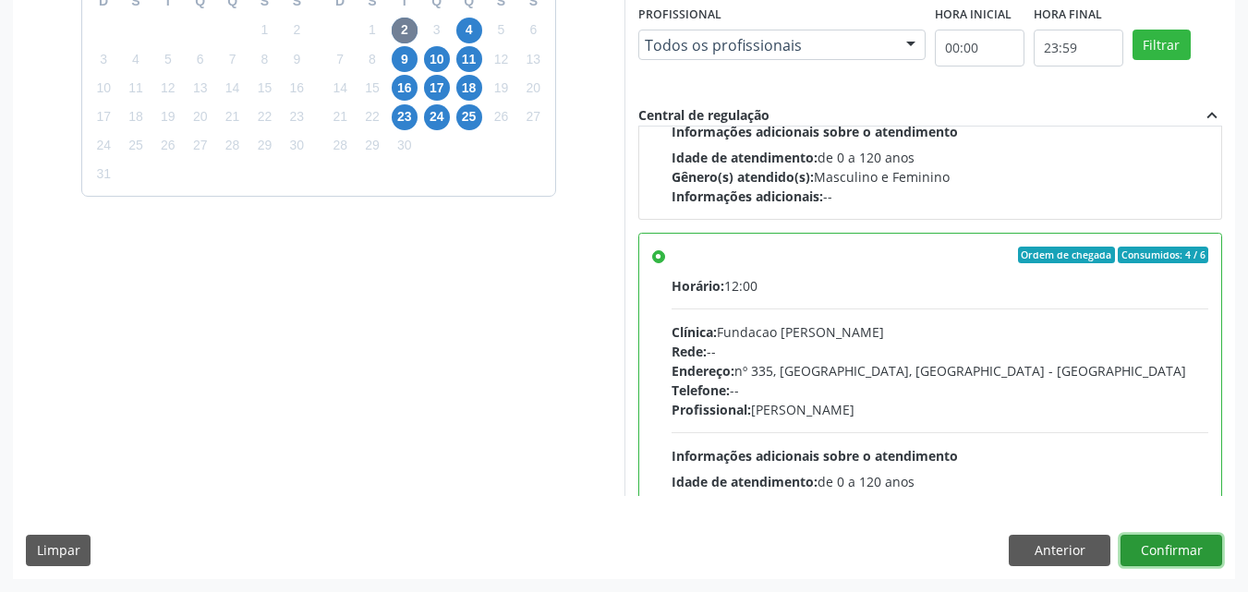
click at [1182, 558] on button "Confirmar" at bounding box center [1172, 550] width 102 height 31
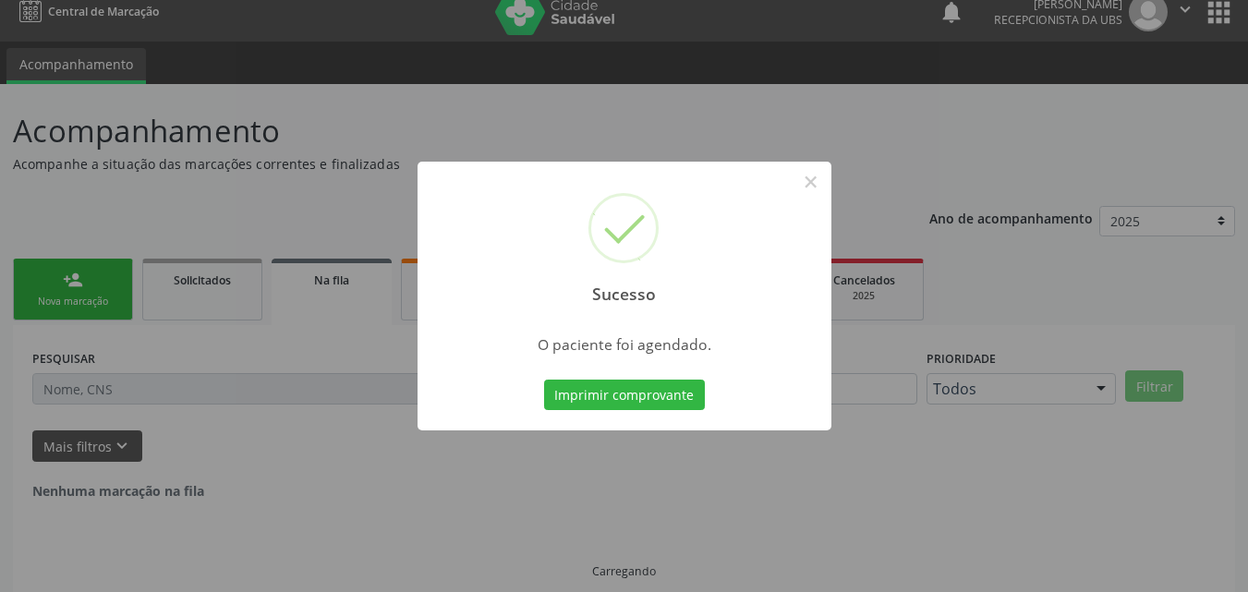
scroll to position [0, 0]
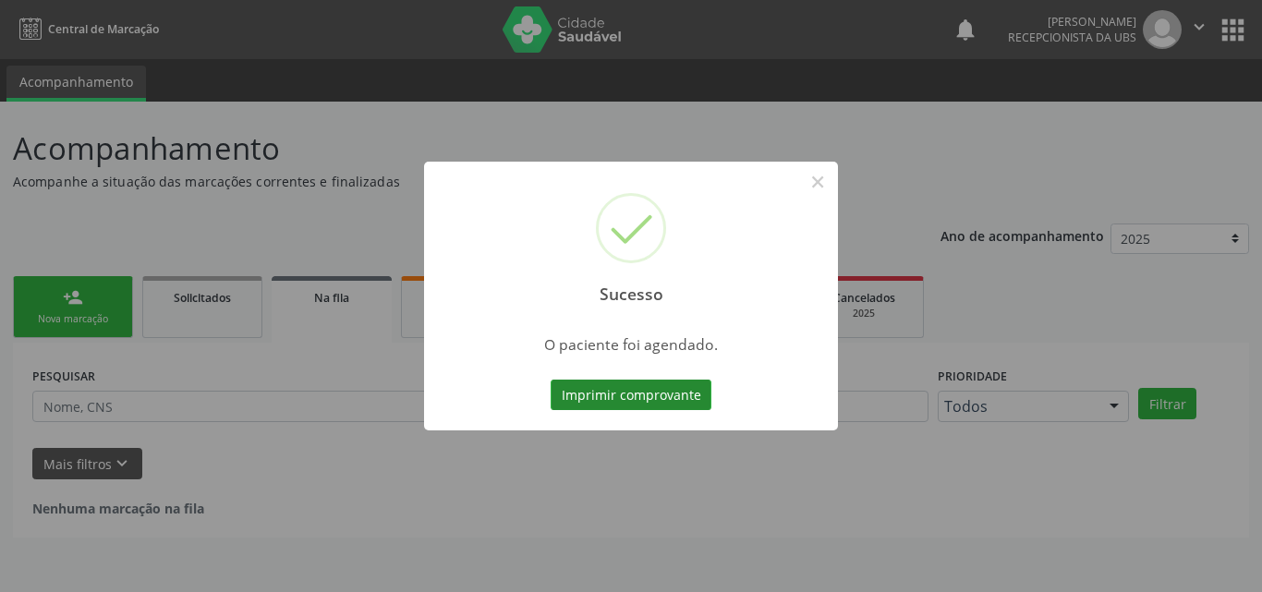
click at [690, 400] on button "Imprimir comprovante" at bounding box center [631, 395] width 161 height 31
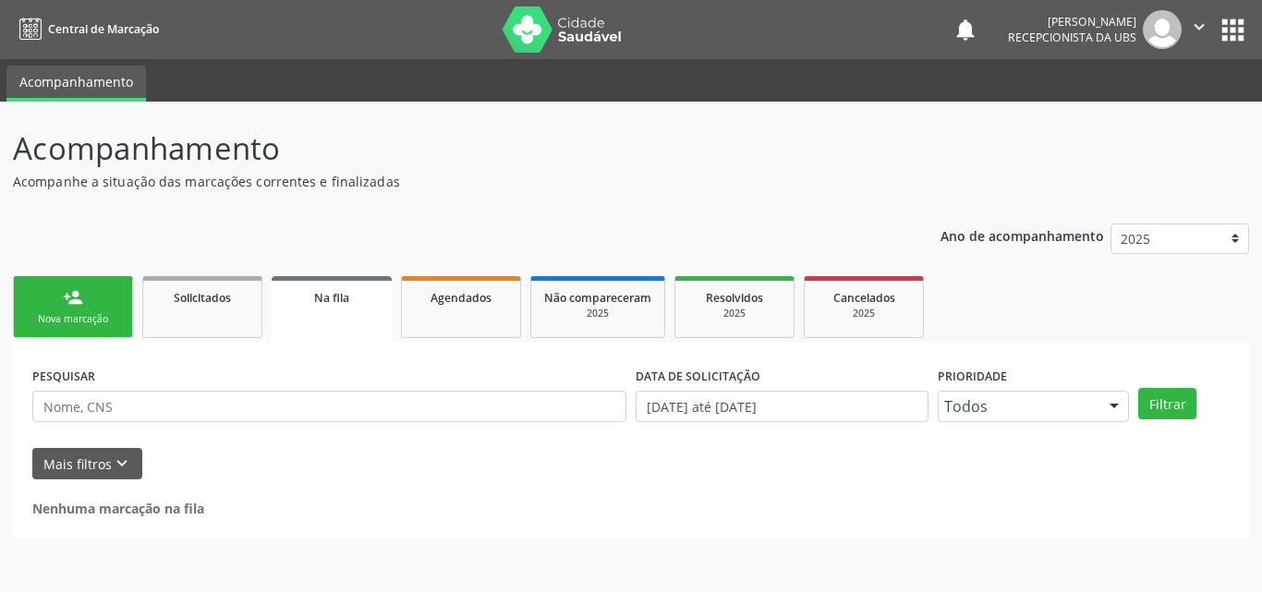
click at [98, 325] on div "Nova marcação" at bounding box center [73, 319] width 92 height 14
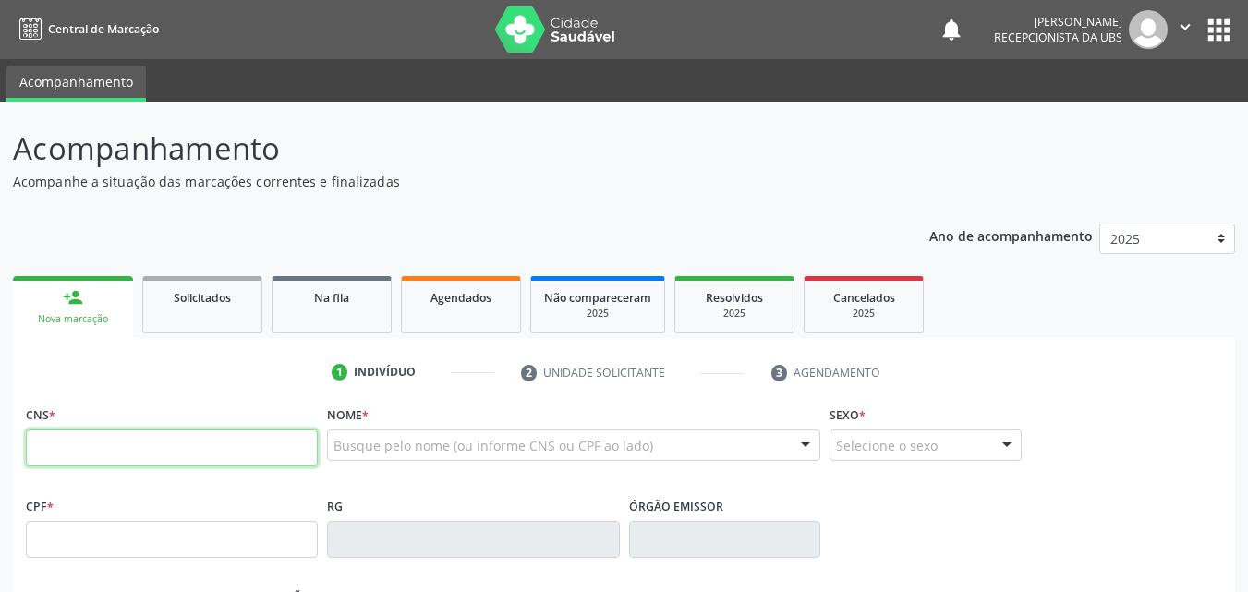
click at [118, 455] on input "text" at bounding box center [172, 448] width 292 height 37
type input "706 0088 7889 8949"
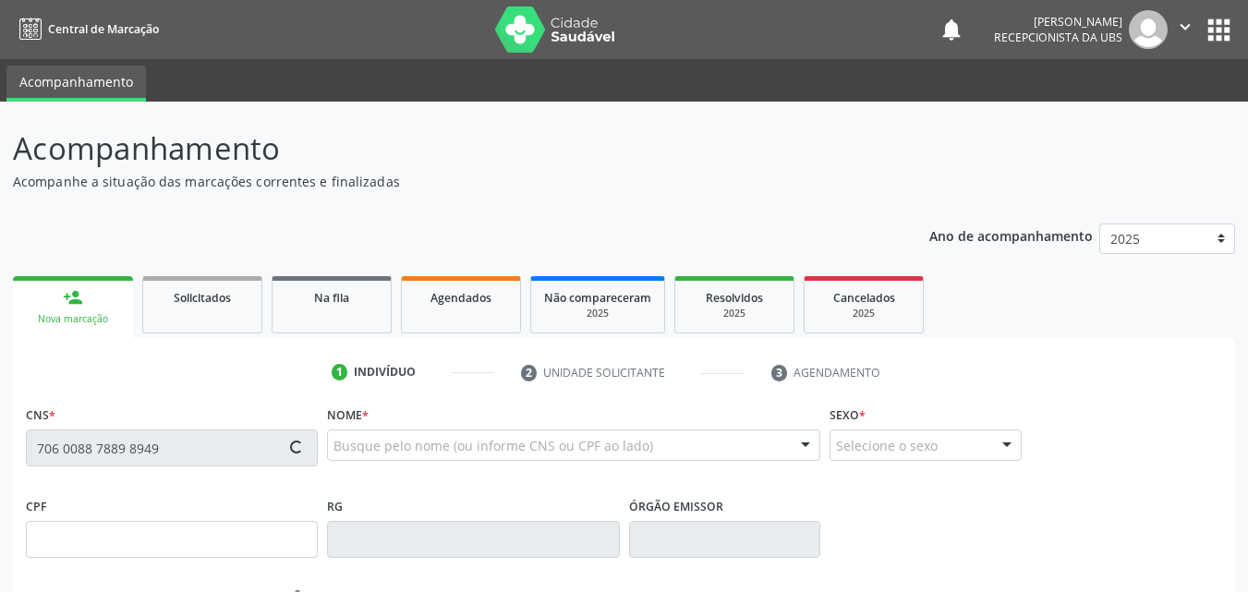
type input "058.993.674-31"
type input "10/09/1984"
type input "[PERSON_NAME]"
type input "(87) 99999-9999"
type input "680.233.834-34"
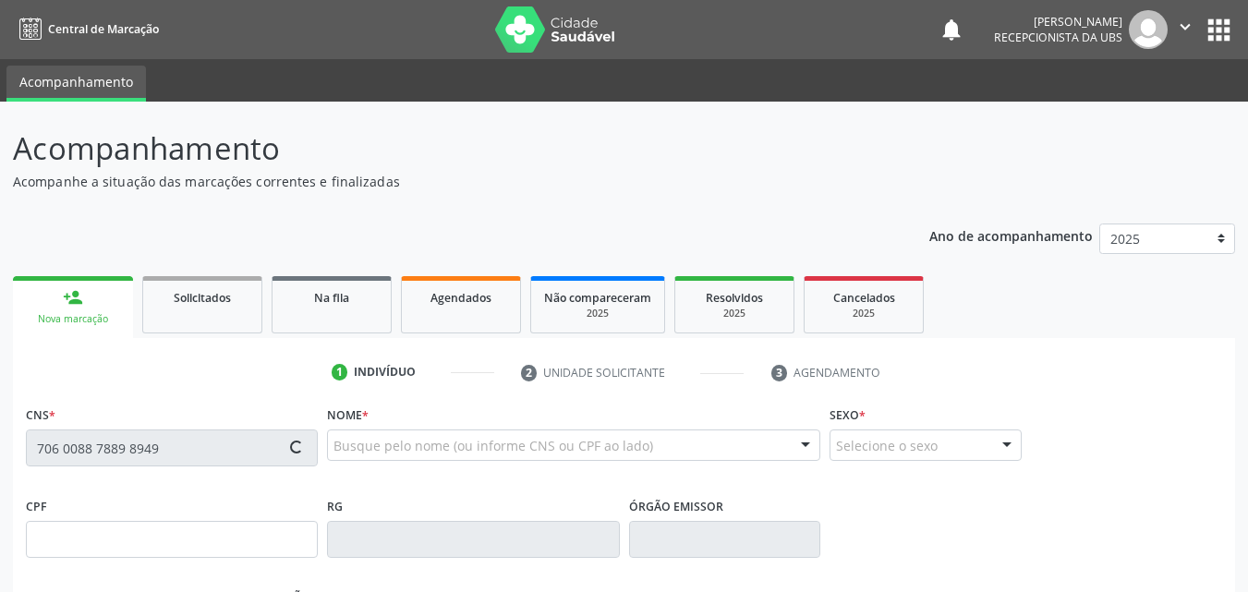
type input "7"
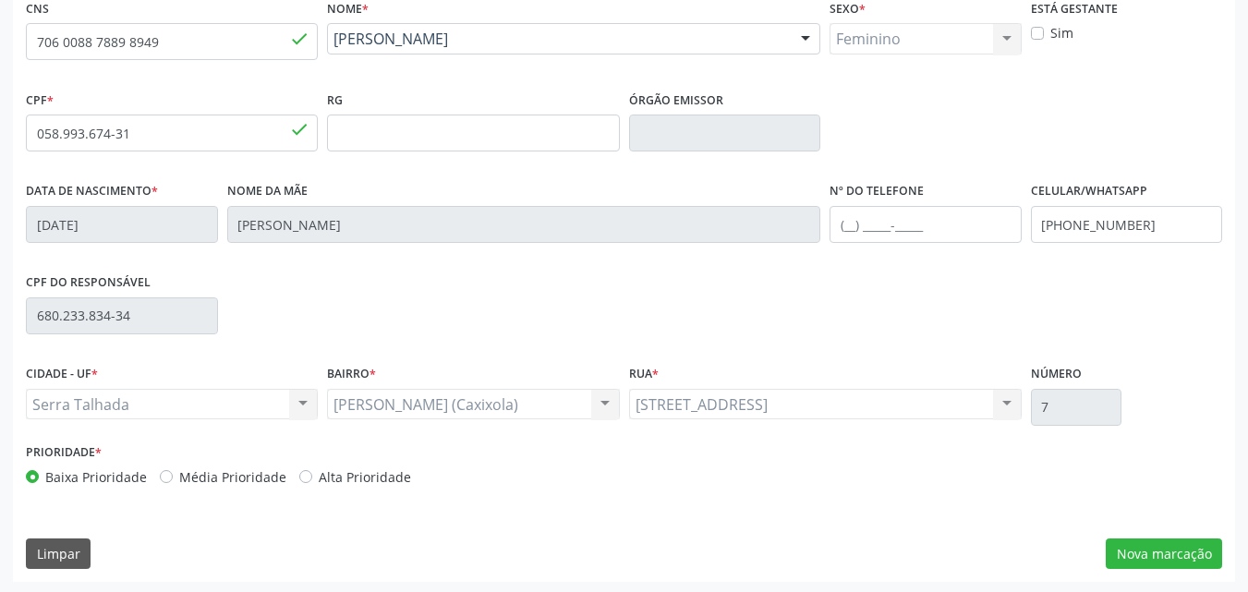
scroll to position [409, 0]
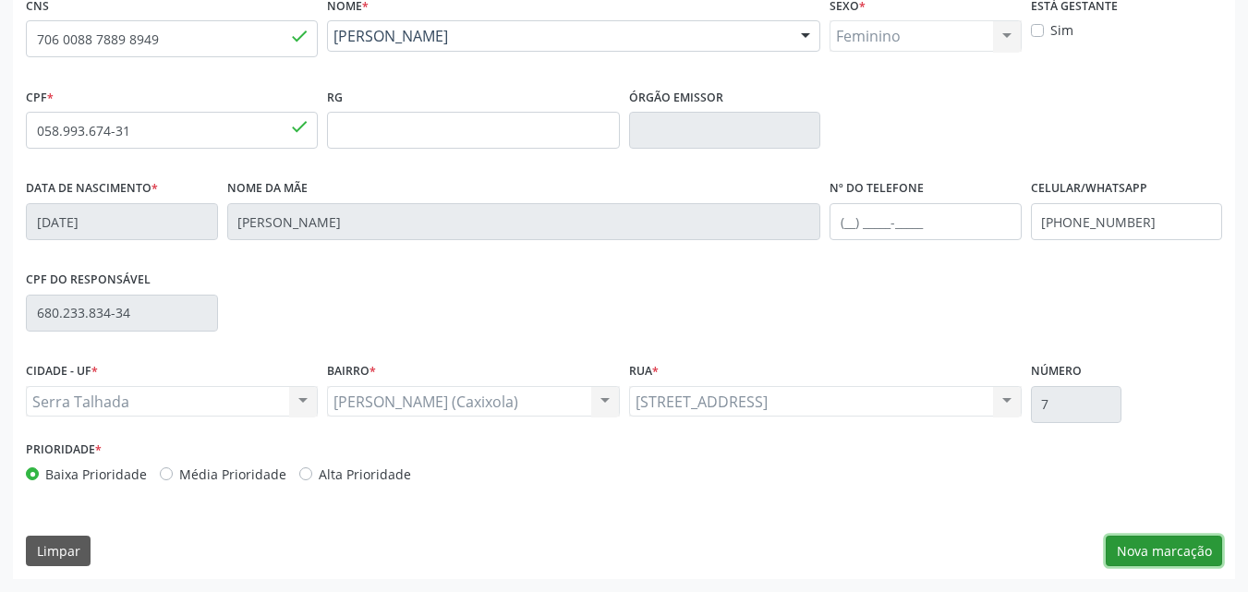
click at [1184, 552] on button "Nova marcação" at bounding box center [1164, 551] width 116 height 31
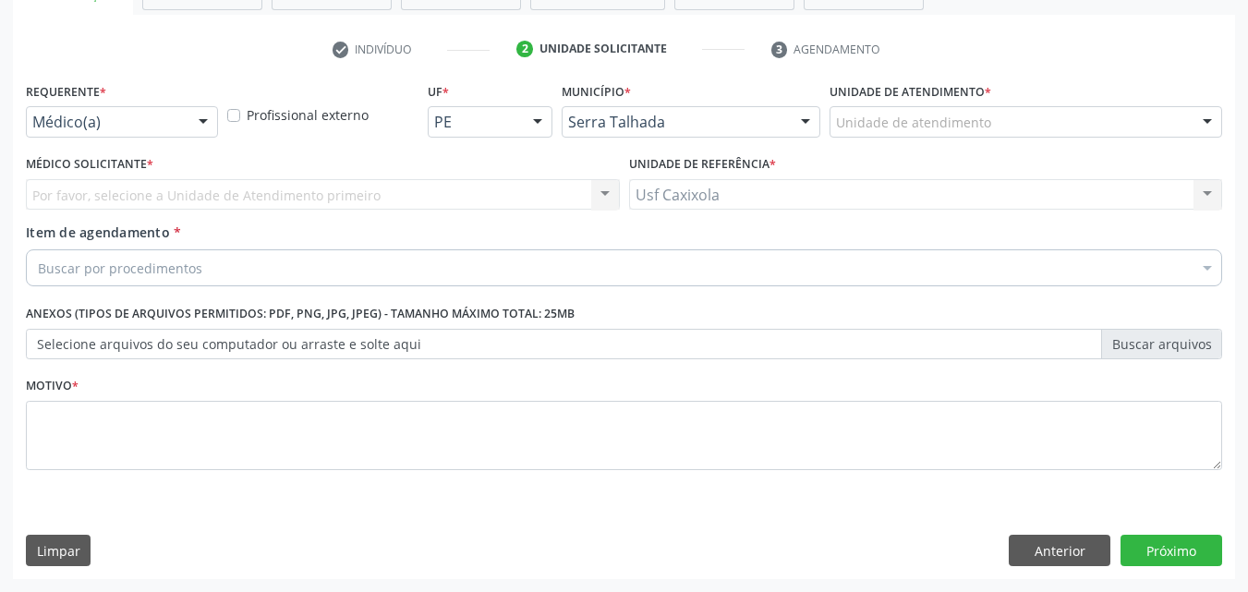
scroll to position [323, 0]
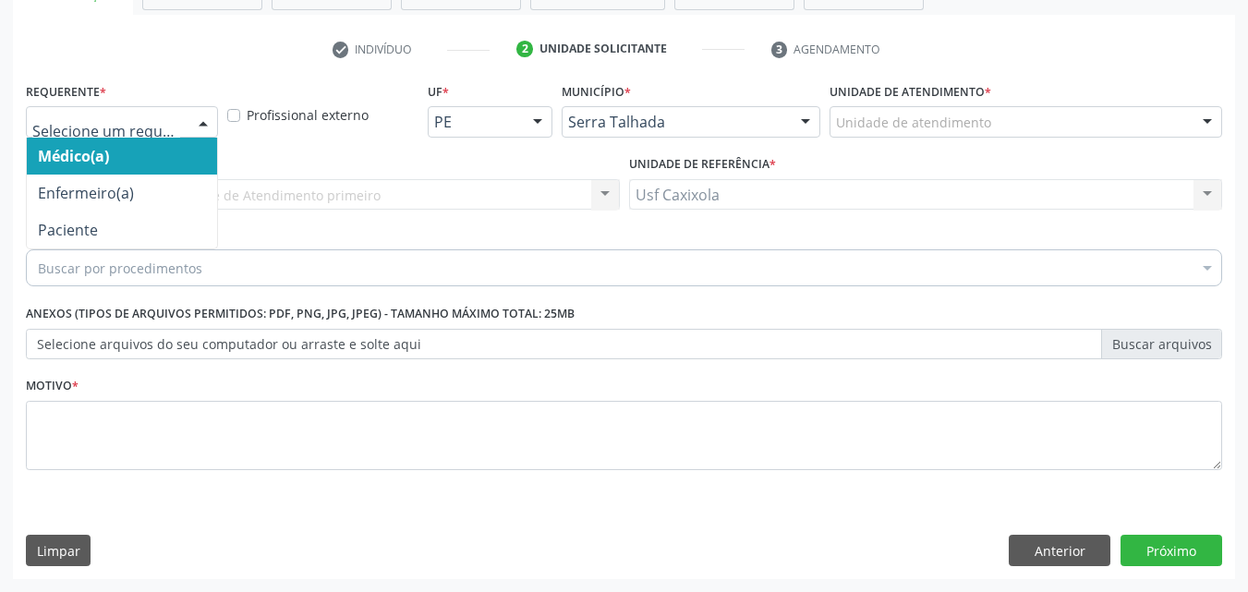
click at [156, 136] on div at bounding box center [122, 121] width 192 height 31
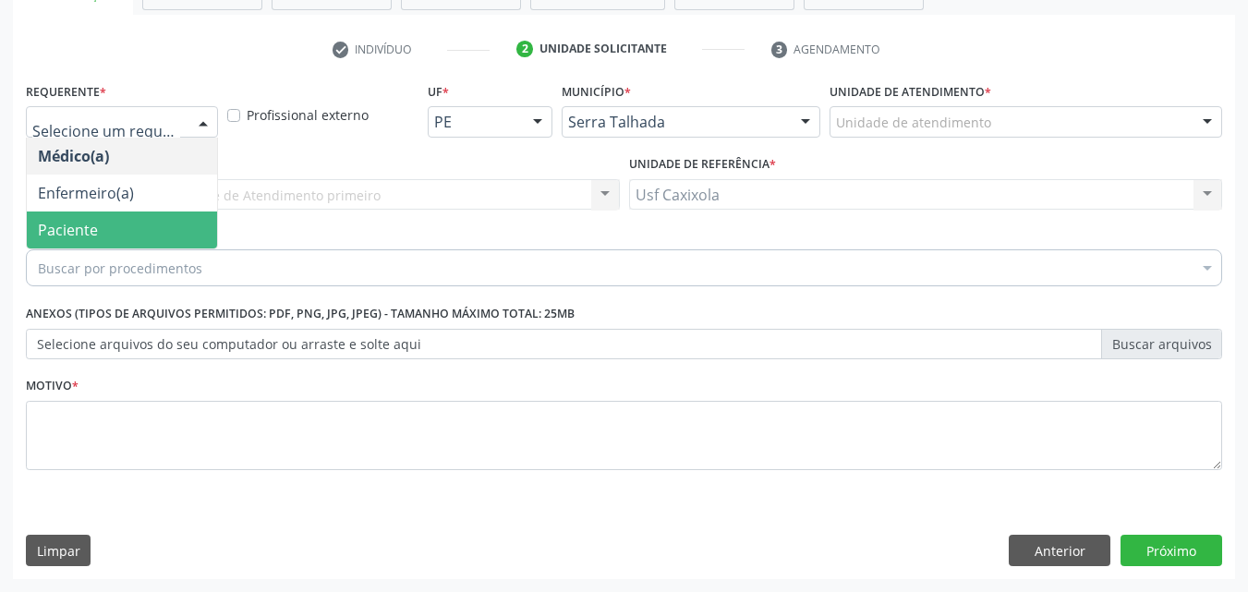
click at [123, 241] on span "Paciente" at bounding box center [122, 230] width 190 height 37
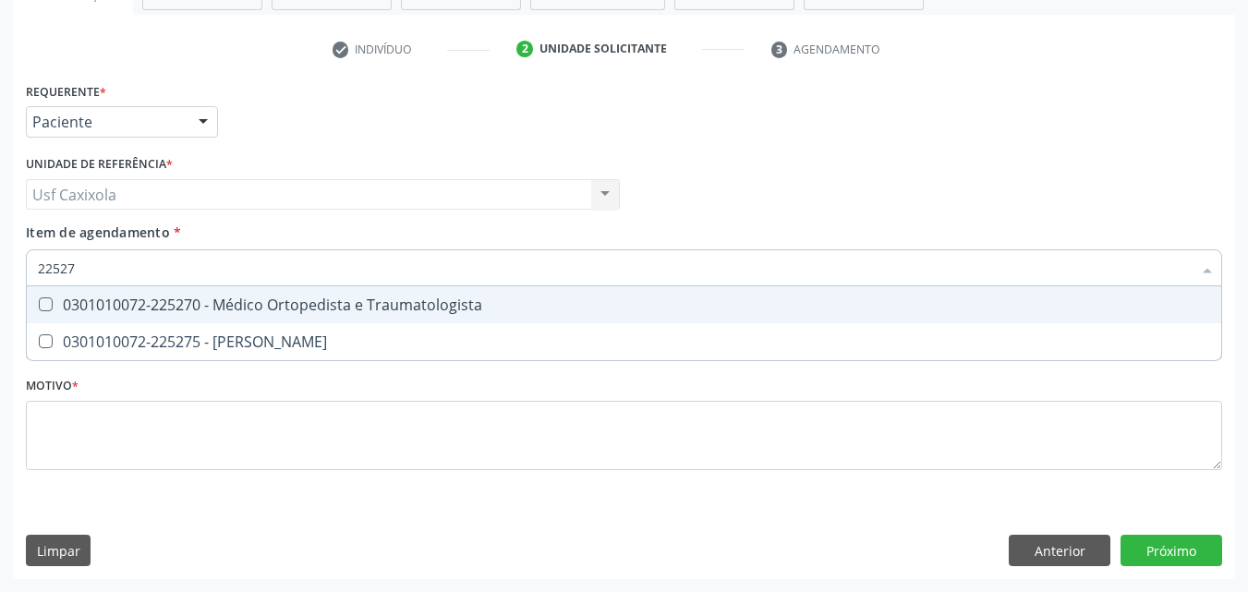
type input "225270"
click at [164, 308] on div "0301010072-225270 - Médico Ortopedista e Traumatologista" at bounding box center [624, 305] width 1173 height 15
checkbox Traumatologista "true"
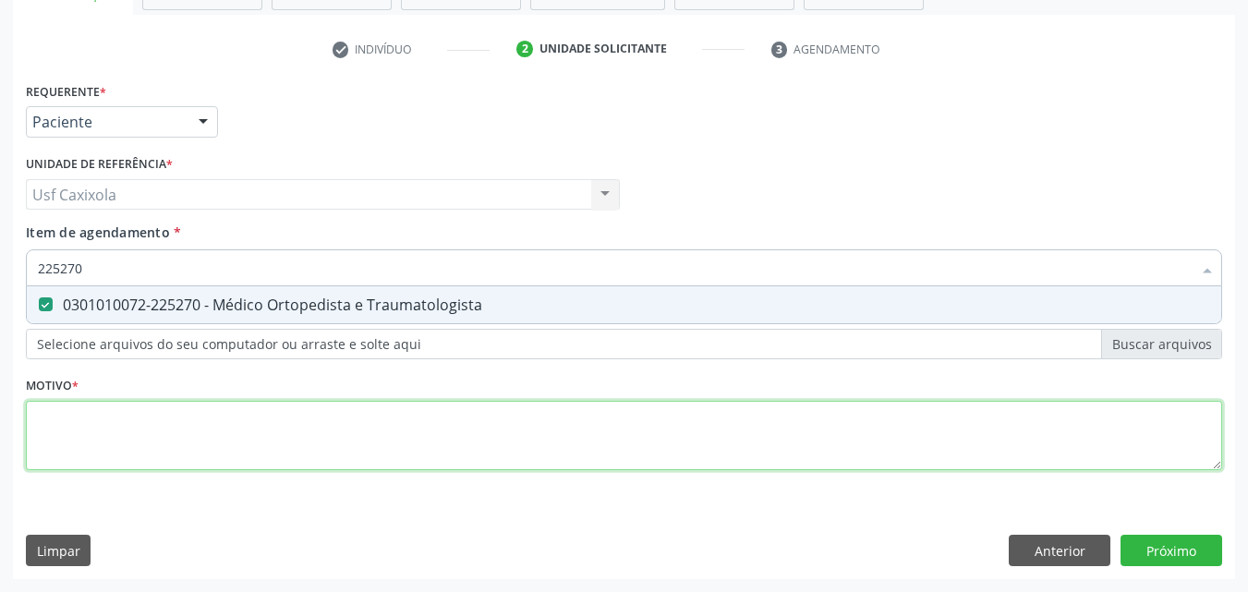
click at [189, 423] on div "Requerente * Paciente Médico(a) Enfermeiro(a) Paciente Nenhum resultado encontr…" at bounding box center [624, 287] width 1197 height 419
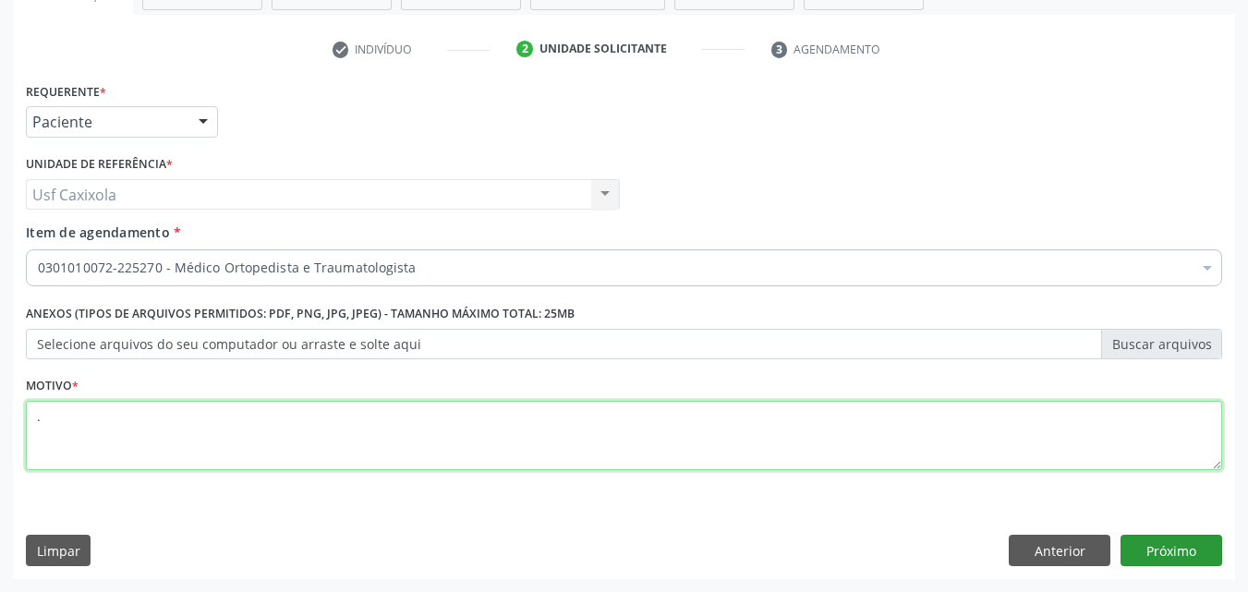
type textarea "."
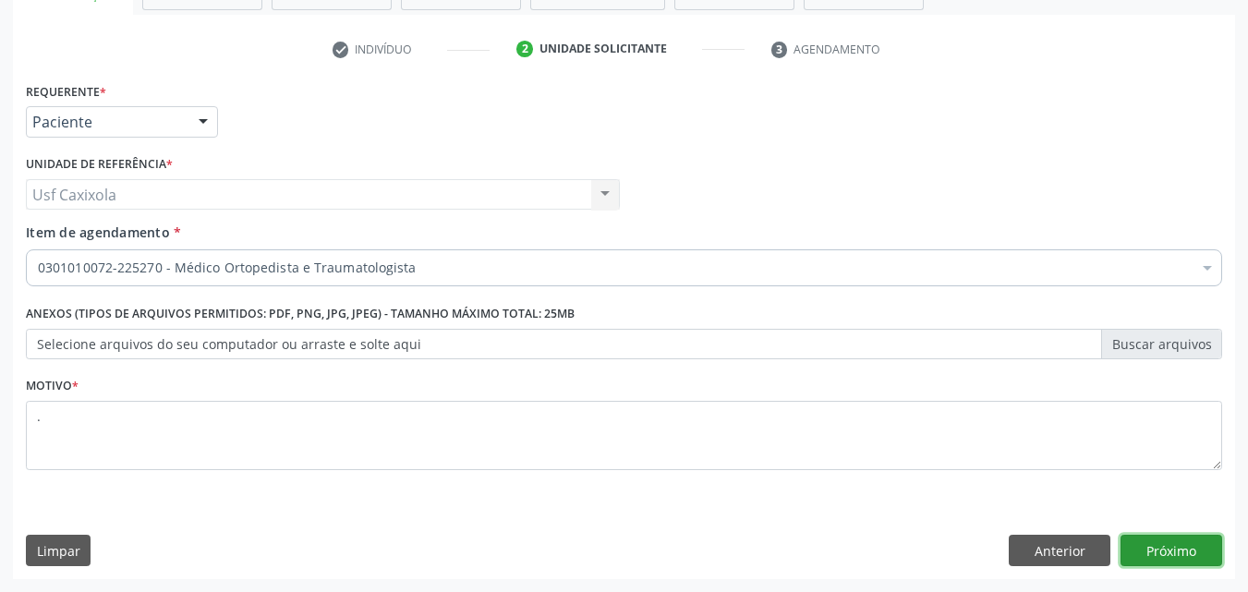
click at [1173, 552] on button "Próximo" at bounding box center [1172, 550] width 102 height 31
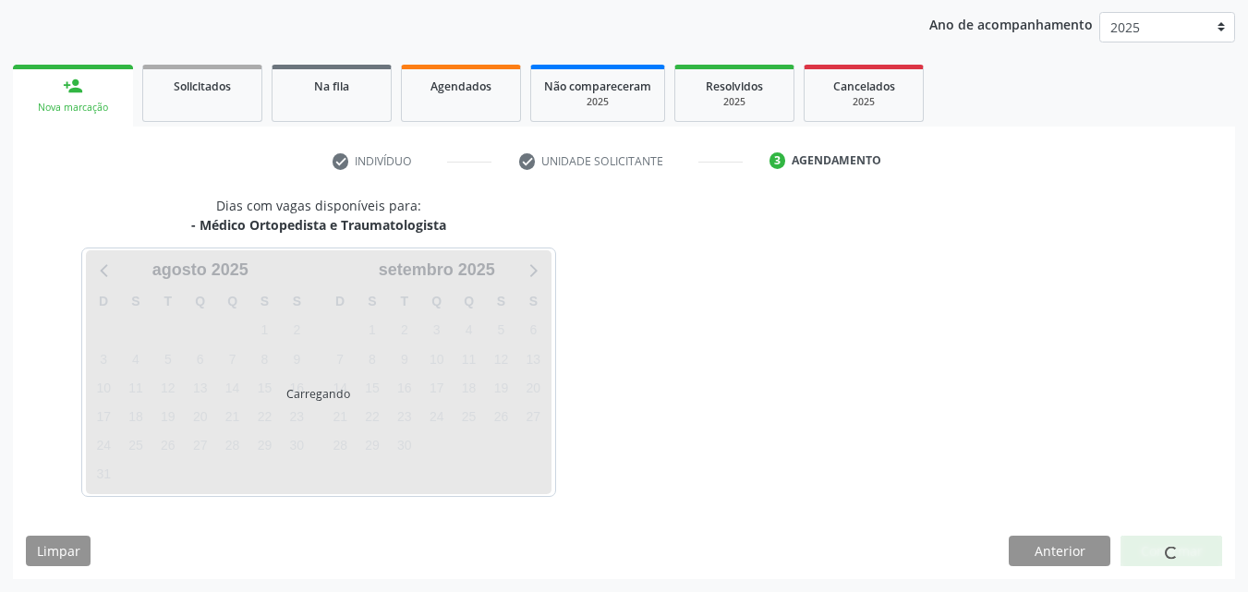
scroll to position [212, 0]
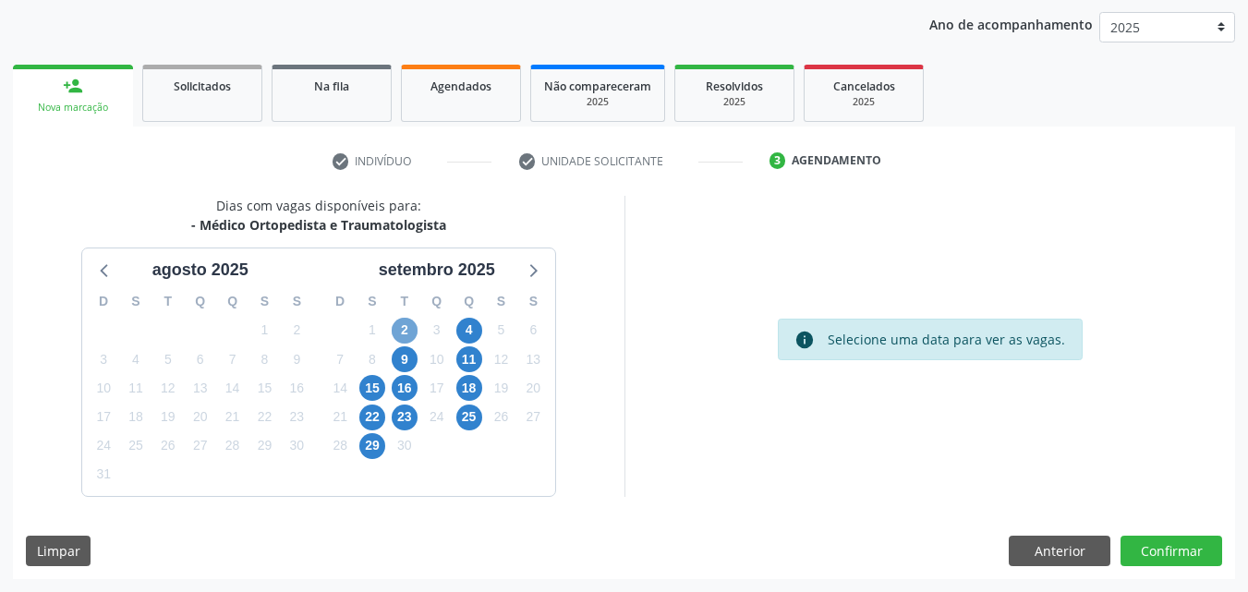
click at [416, 326] on span "2" at bounding box center [405, 331] width 26 height 26
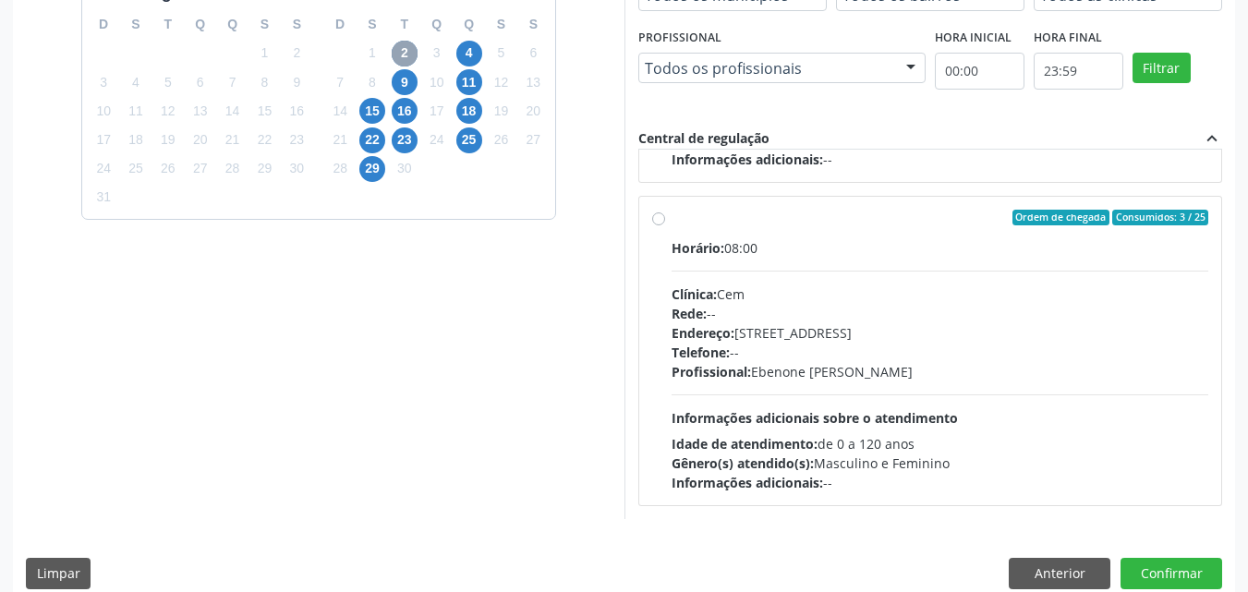
scroll to position [199, 0]
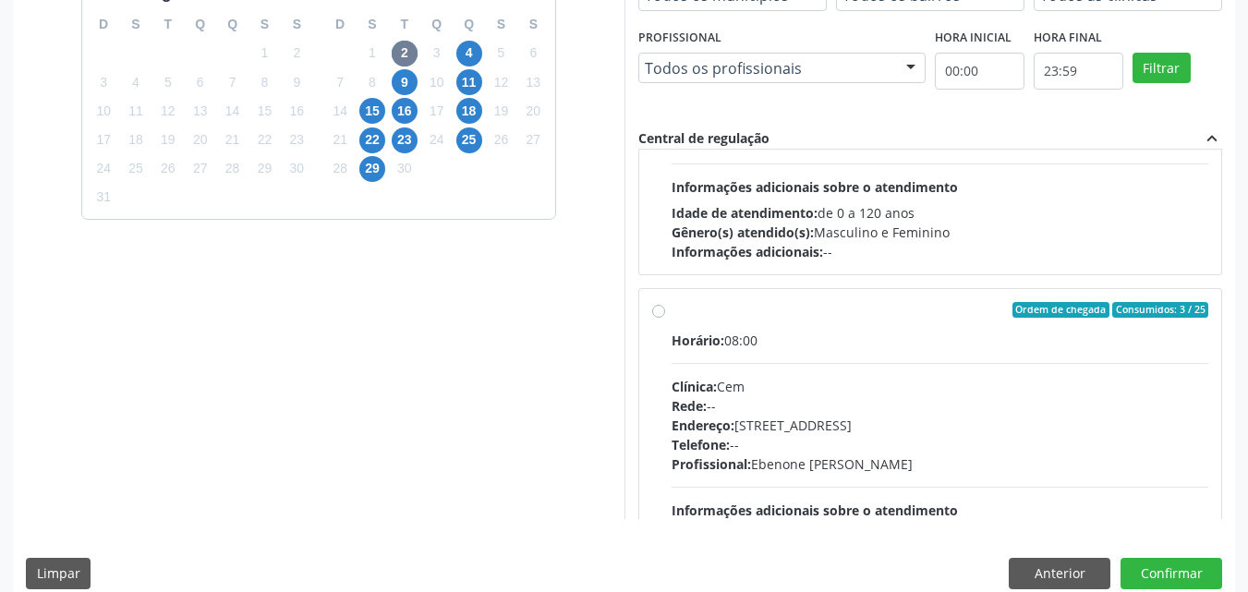
click at [672, 314] on label "Ordem de chegada Consumidos: 3 / 25 Horário: 08:00 Clínica: Cem Rede: -- Endere…" at bounding box center [941, 444] width 538 height 284
click at [662, 314] on input "Ordem de chegada Consumidos: 3 / 25 Horário: 08:00 Clínica: Cem Rede: -- Endere…" at bounding box center [658, 310] width 13 height 17
radio input "true"
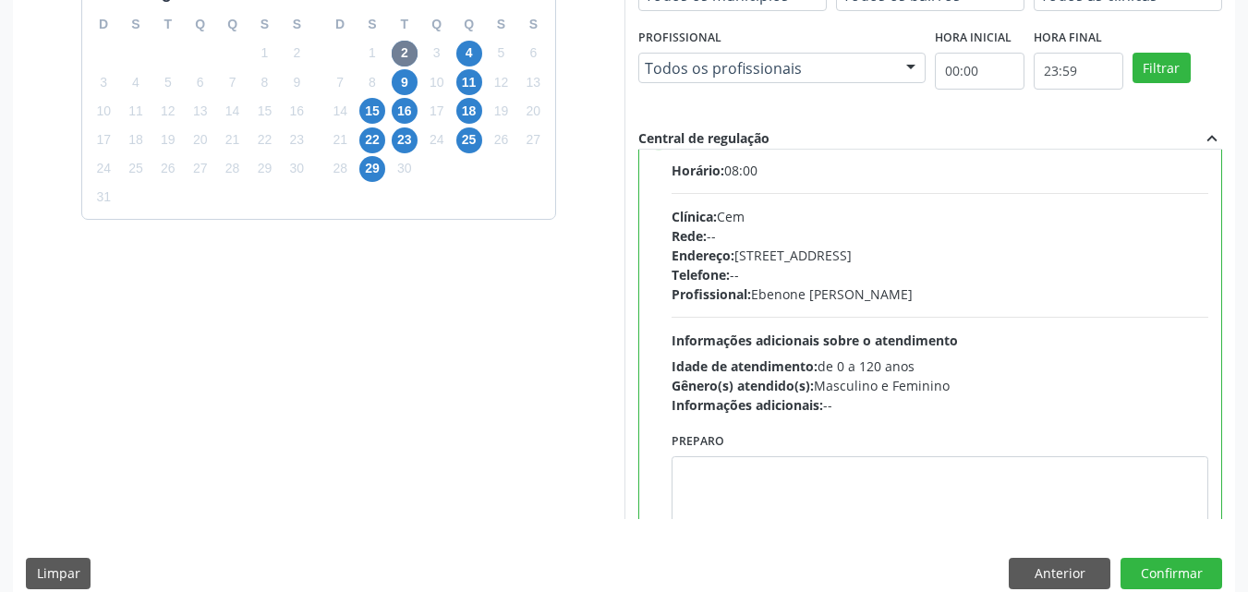
scroll to position [323, 0]
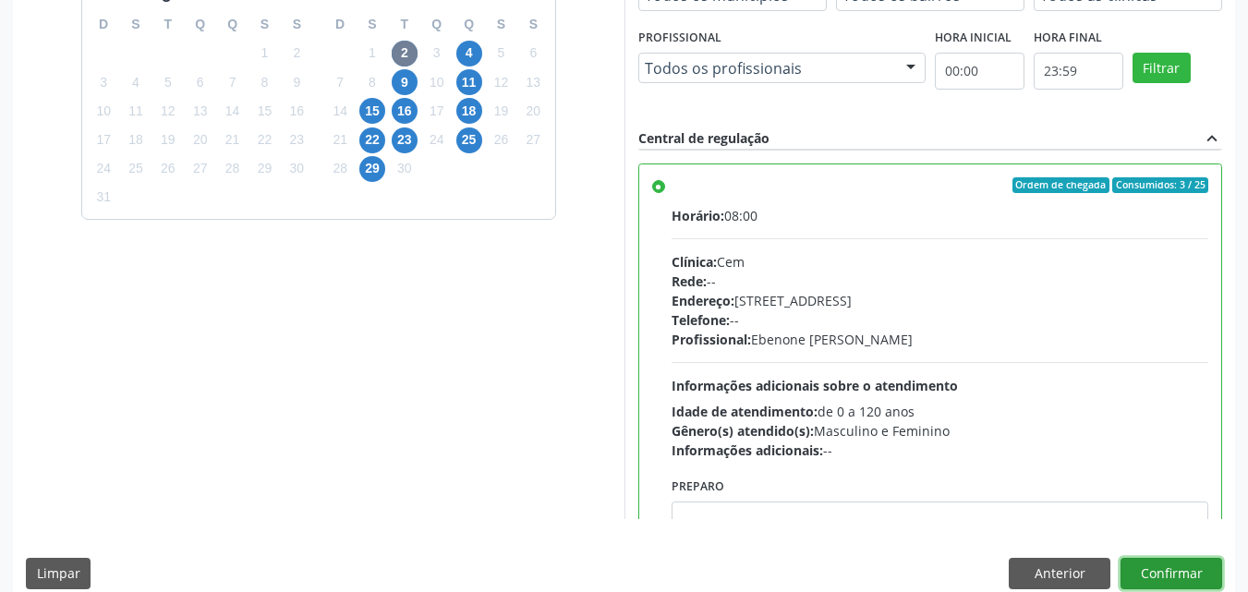
click at [1159, 578] on button "Confirmar" at bounding box center [1172, 573] width 102 height 31
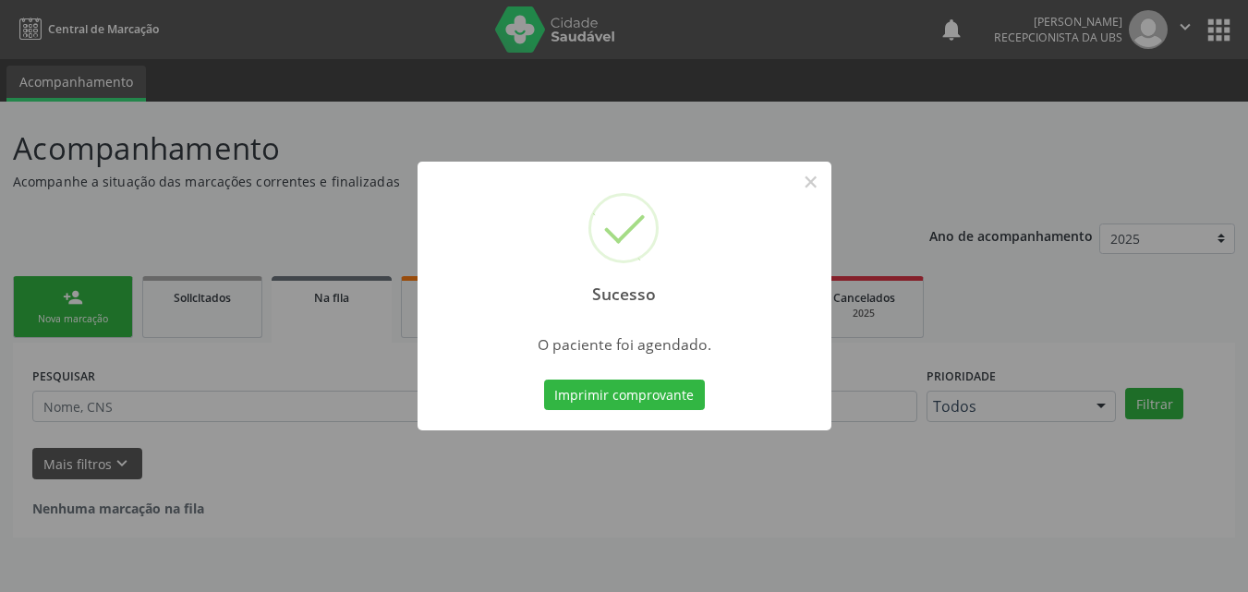
scroll to position [0, 0]
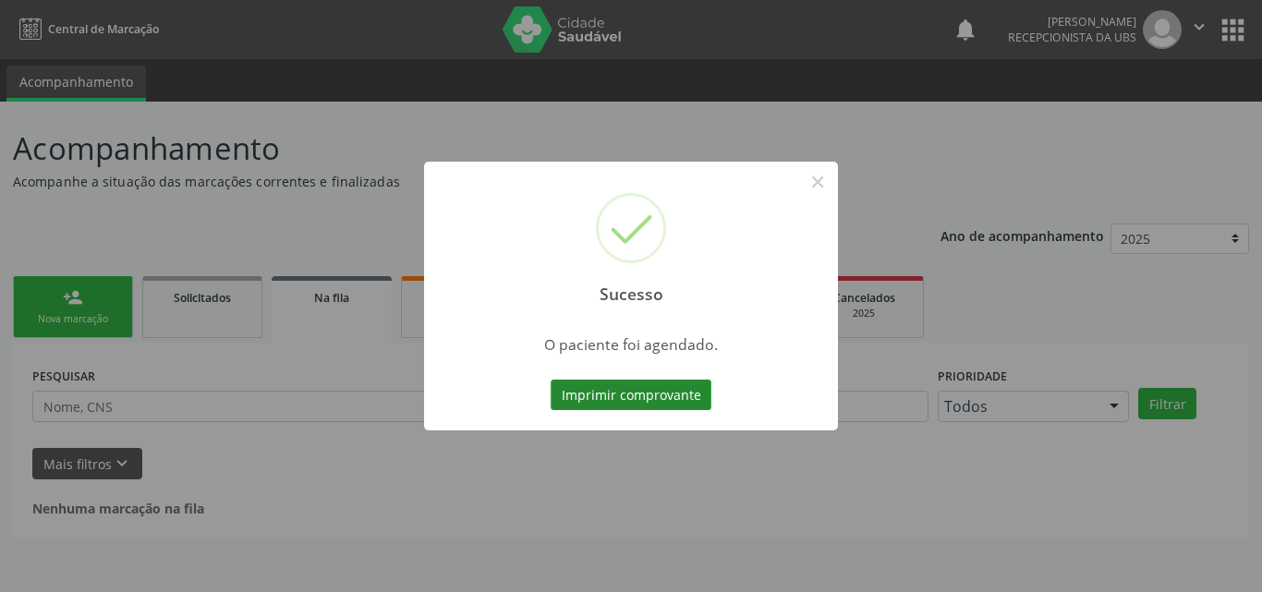
click at [666, 403] on button "Imprimir comprovante" at bounding box center [631, 395] width 161 height 31
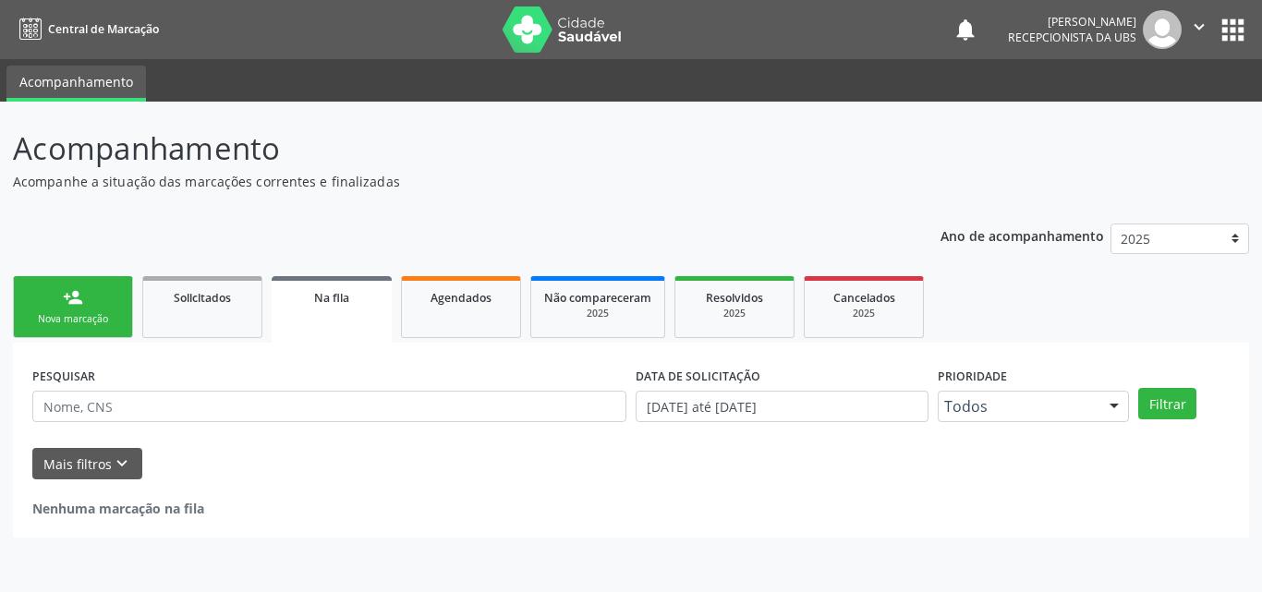
click at [85, 314] on div "Nova marcação" at bounding box center [73, 319] width 92 height 14
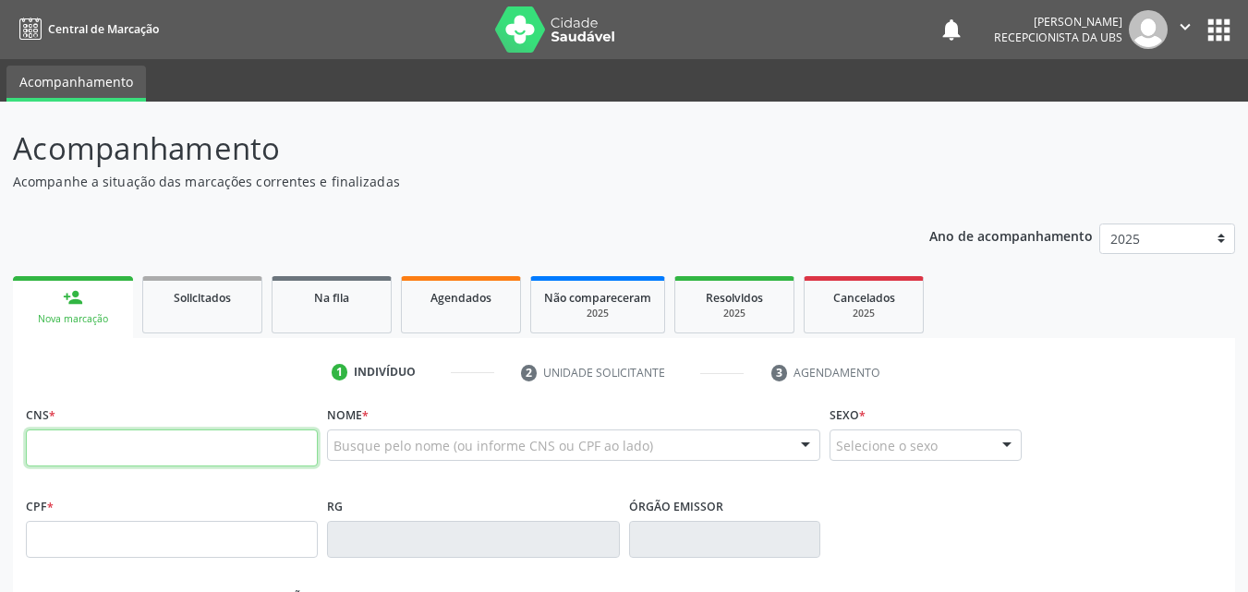
click at [116, 454] on input "text" at bounding box center [172, 448] width 292 height 37
type input "700 3019 4026 8240"
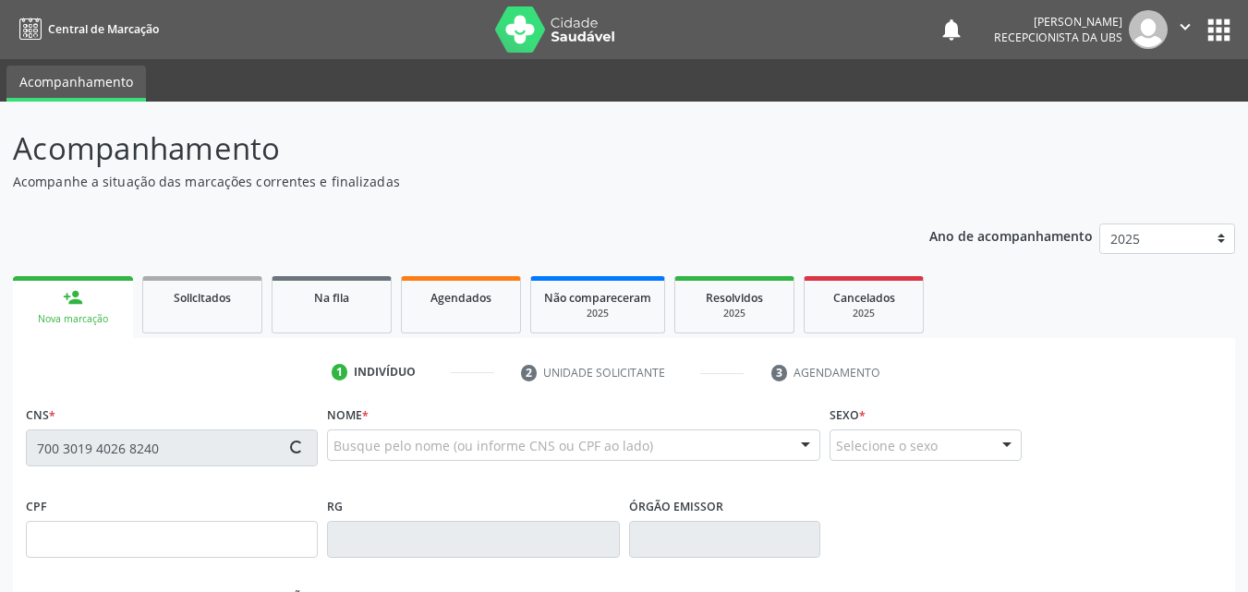
type input "133.427.314-60"
type input "04/02/2014"
type input "Marcia Luiza da Silva"
type input "(87) 99615-7720"
type input "063.710.084-04"
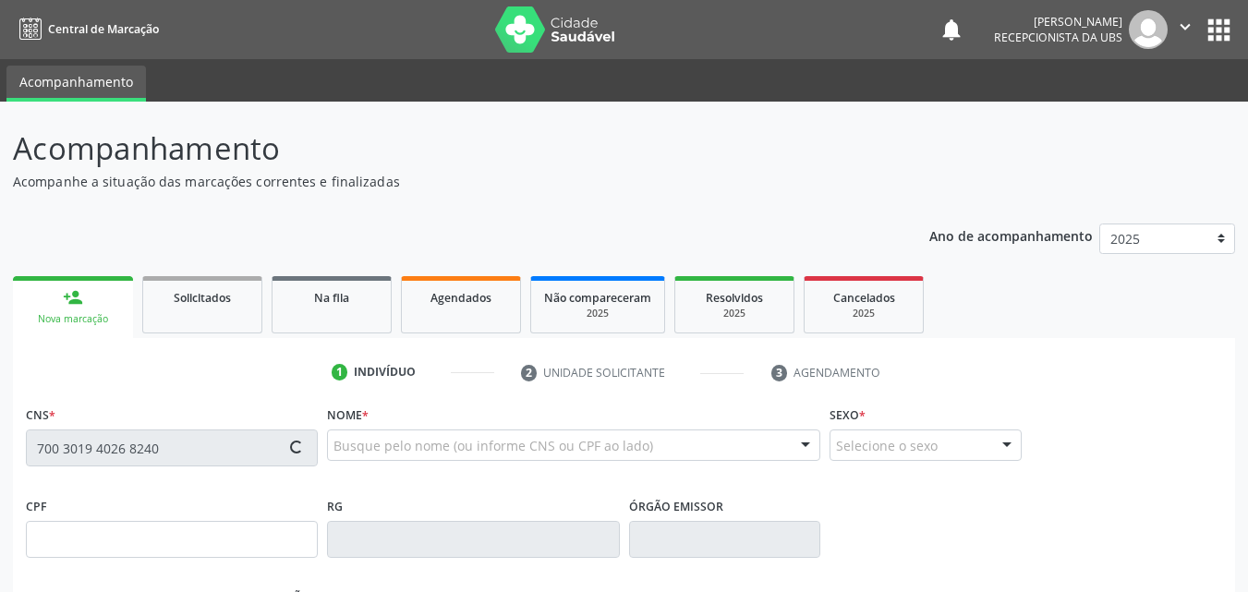
type input "22"
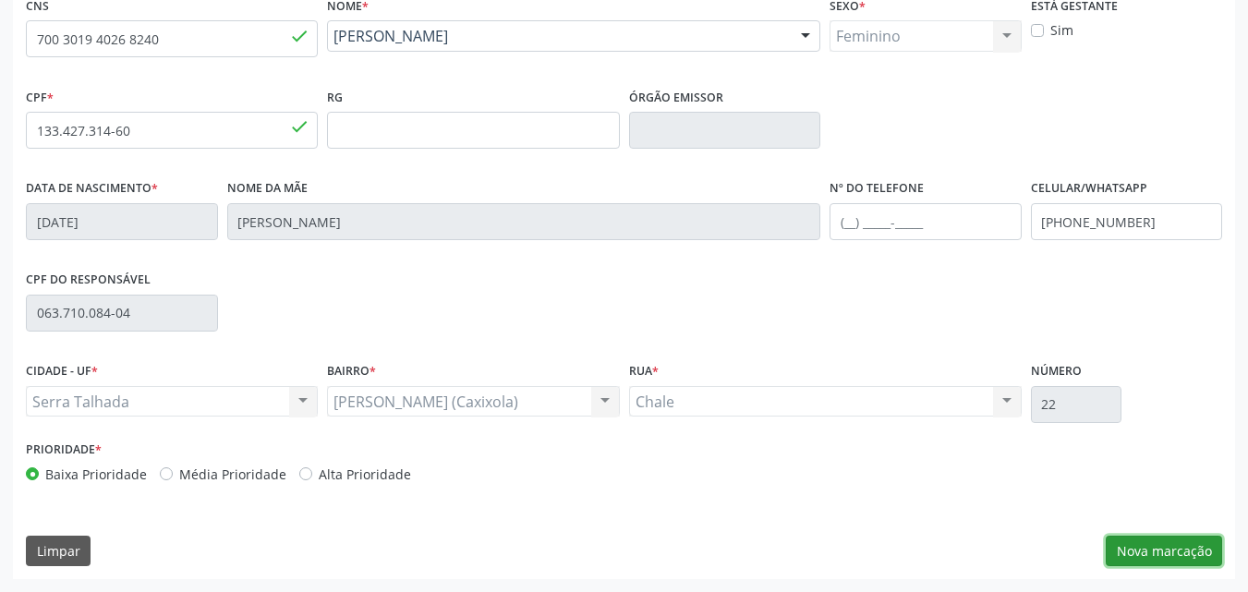
click at [1132, 554] on button "Nova marcação" at bounding box center [1164, 551] width 116 height 31
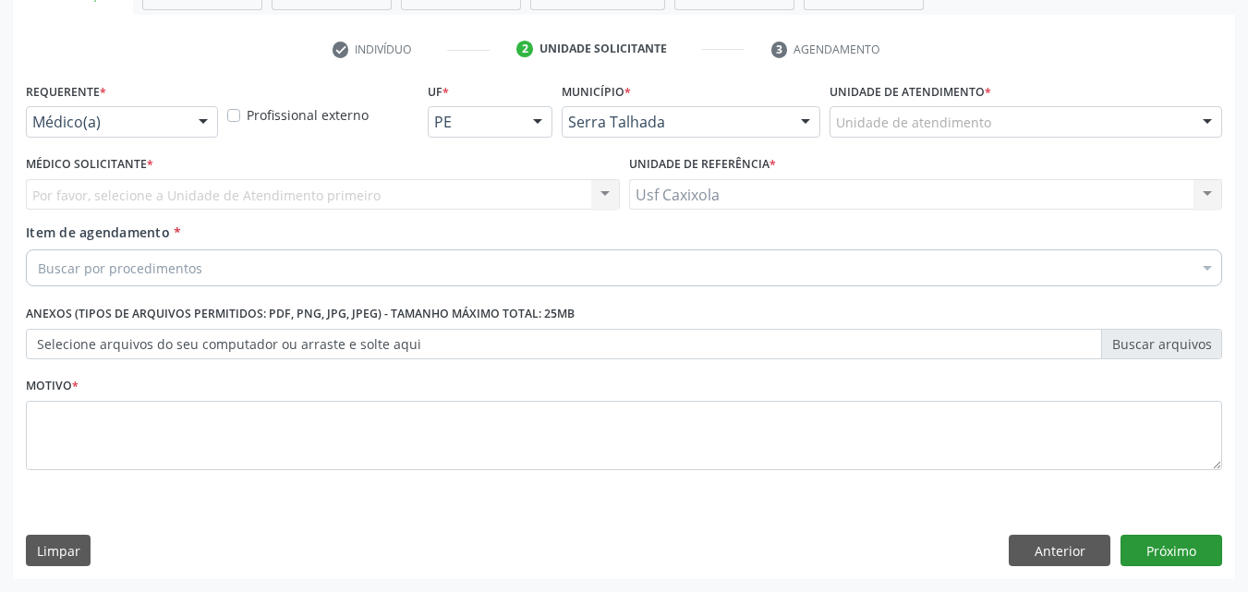
scroll to position [323, 0]
click at [188, 128] on div "Médico(a)" at bounding box center [122, 121] width 192 height 31
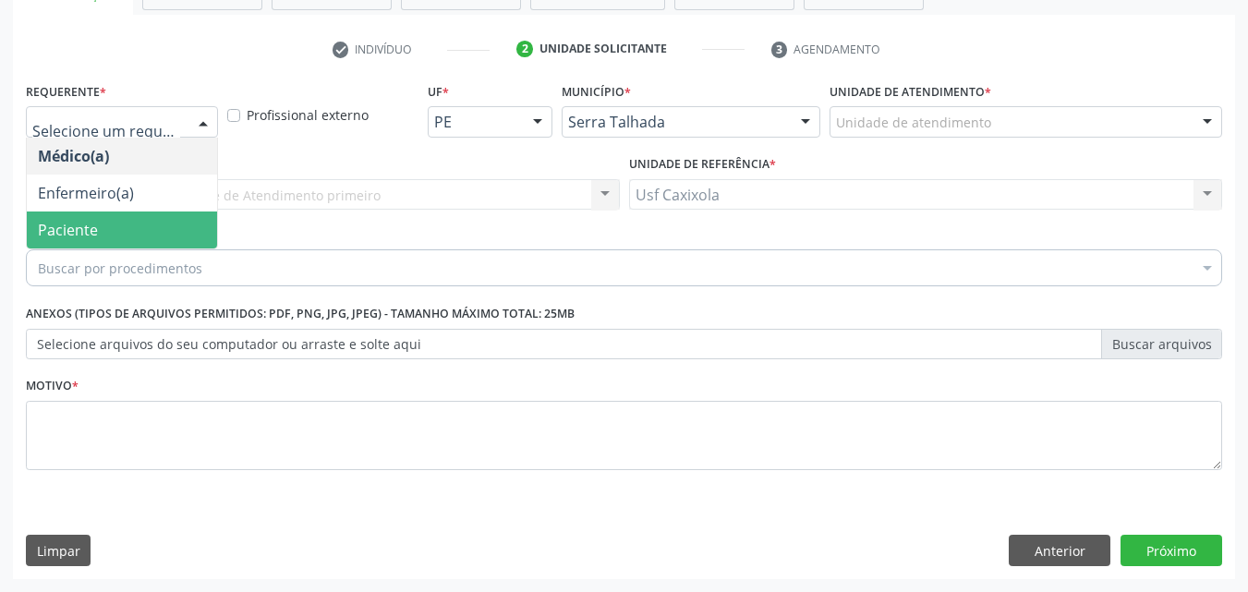
click at [172, 226] on span "Paciente" at bounding box center [122, 230] width 190 height 37
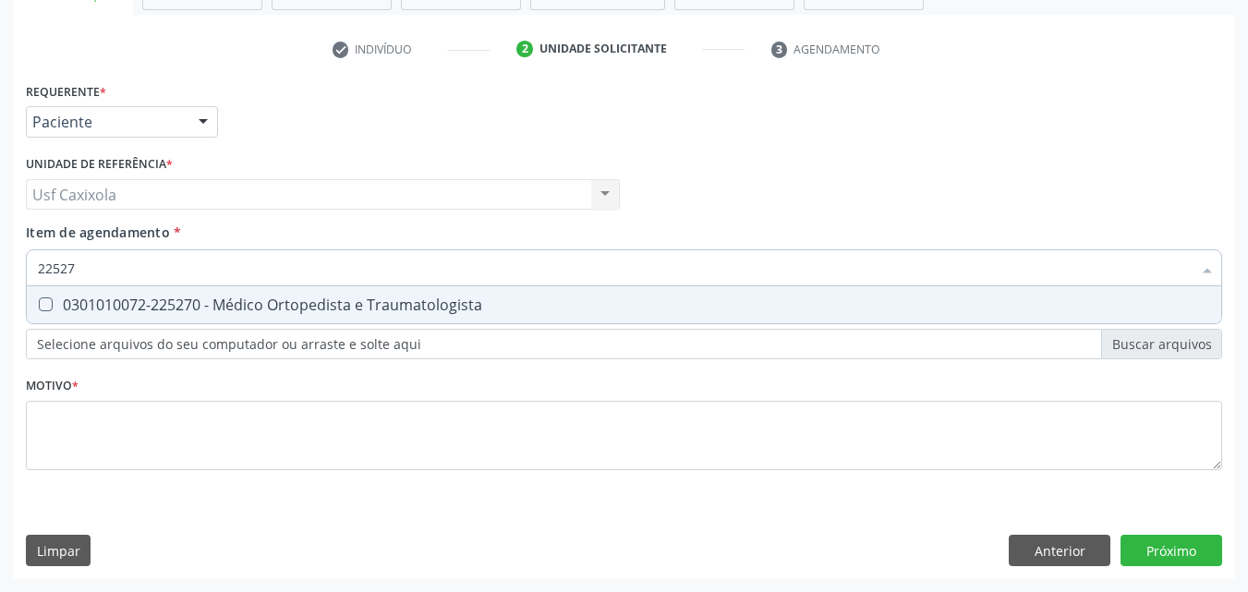
type input "225270"
click at [189, 310] on div "0301010072-225270 - Médico Ortopedista e Traumatologista" at bounding box center [624, 305] width 1173 height 15
checkbox Traumatologista "true"
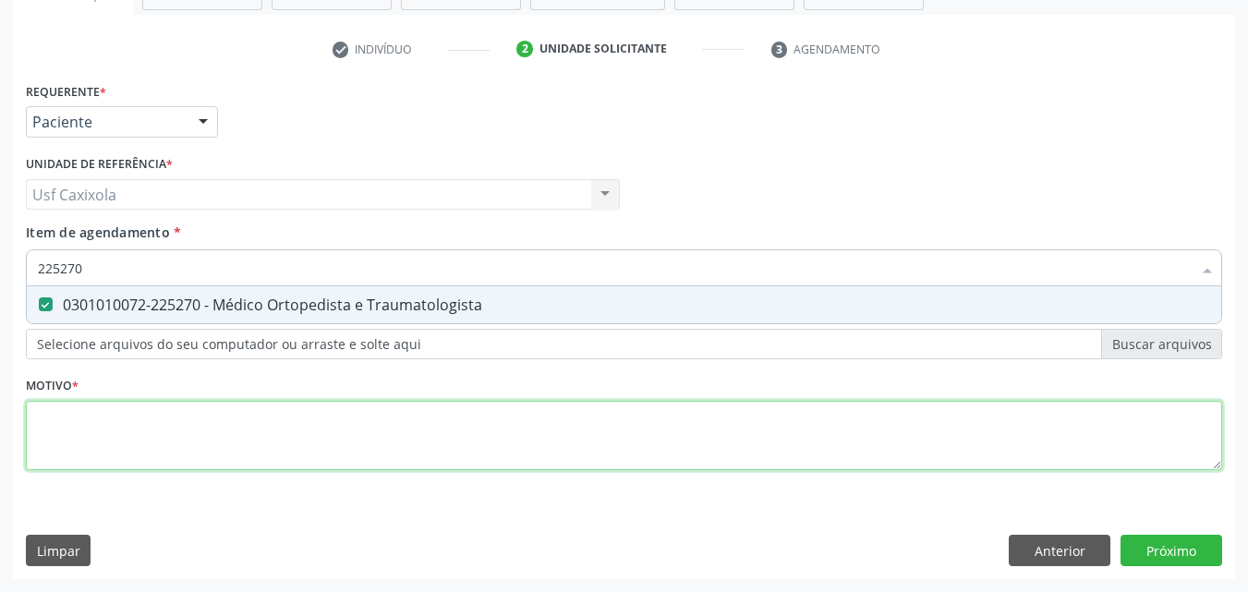
click at [180, 421] on div "Requerente * Paciente Médico(a) Enfermeiro(a) Paciente Nenhum resultado encontr…" at bounding box center [624, 287] width 1197 height 419
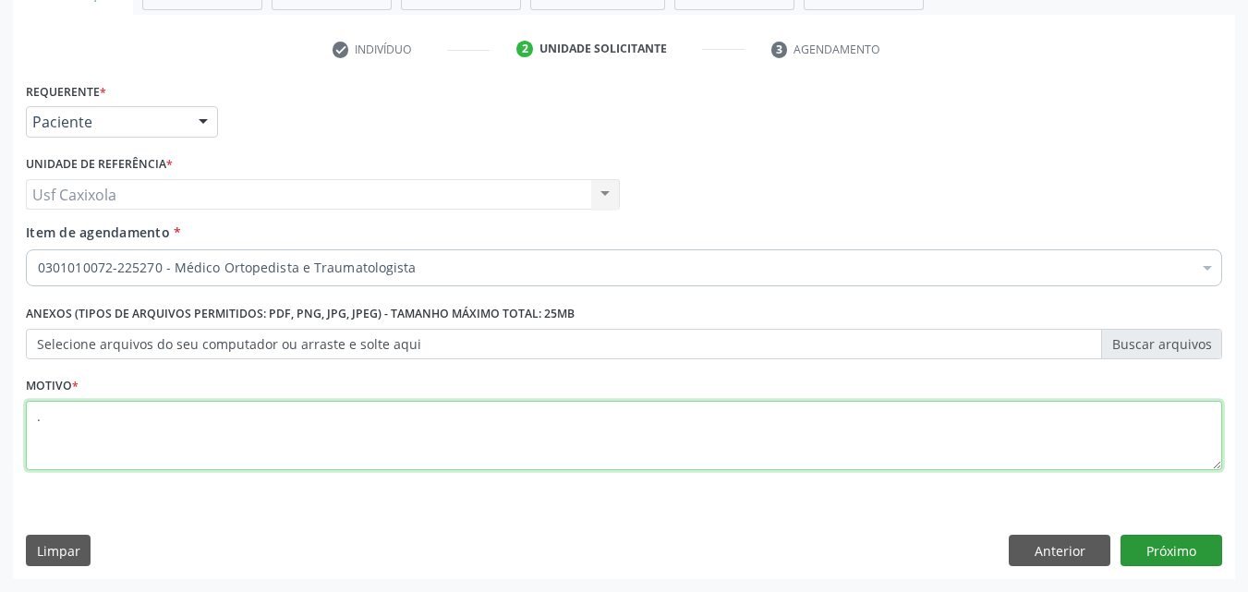
type textarea "."
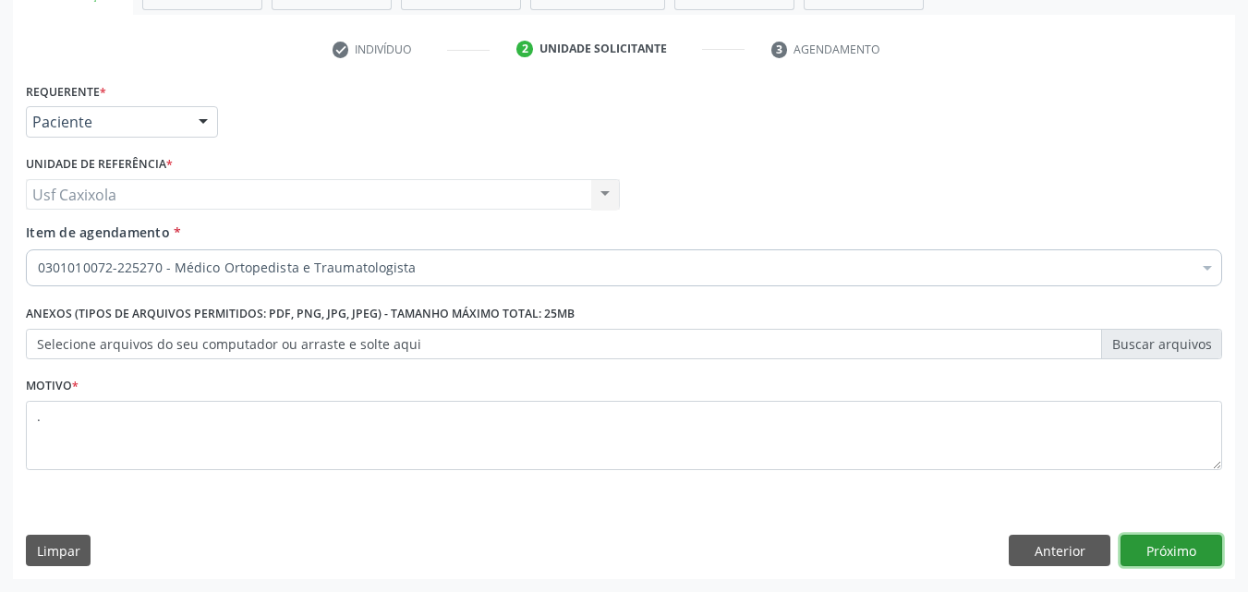
click at [1144, 557] on button "Próximo" at bounding box center [1172, 550] width 102 height 31
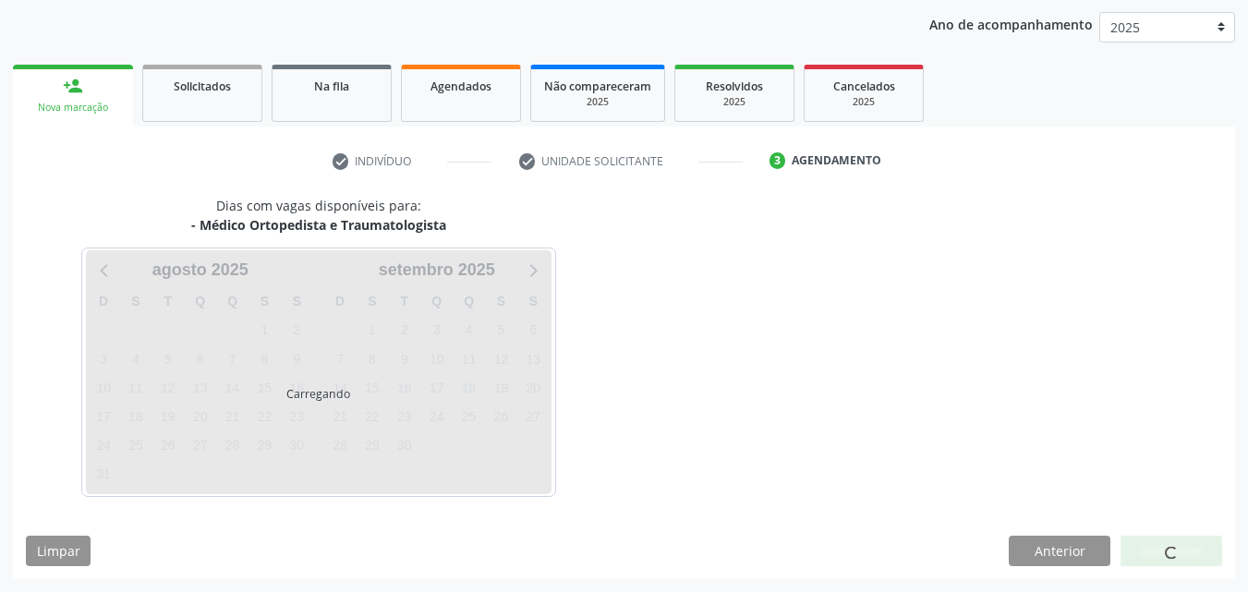
scroll to position [212, 0]
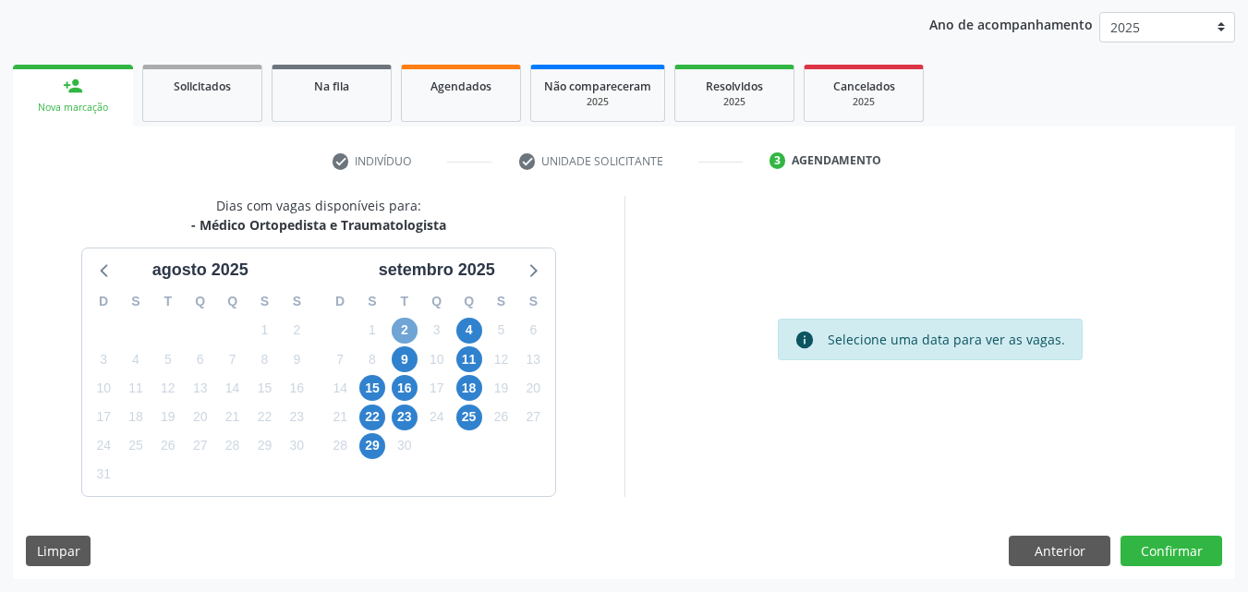
click at [397, 335] on span "2" at bounding box center [405, 331] width 26 height 26
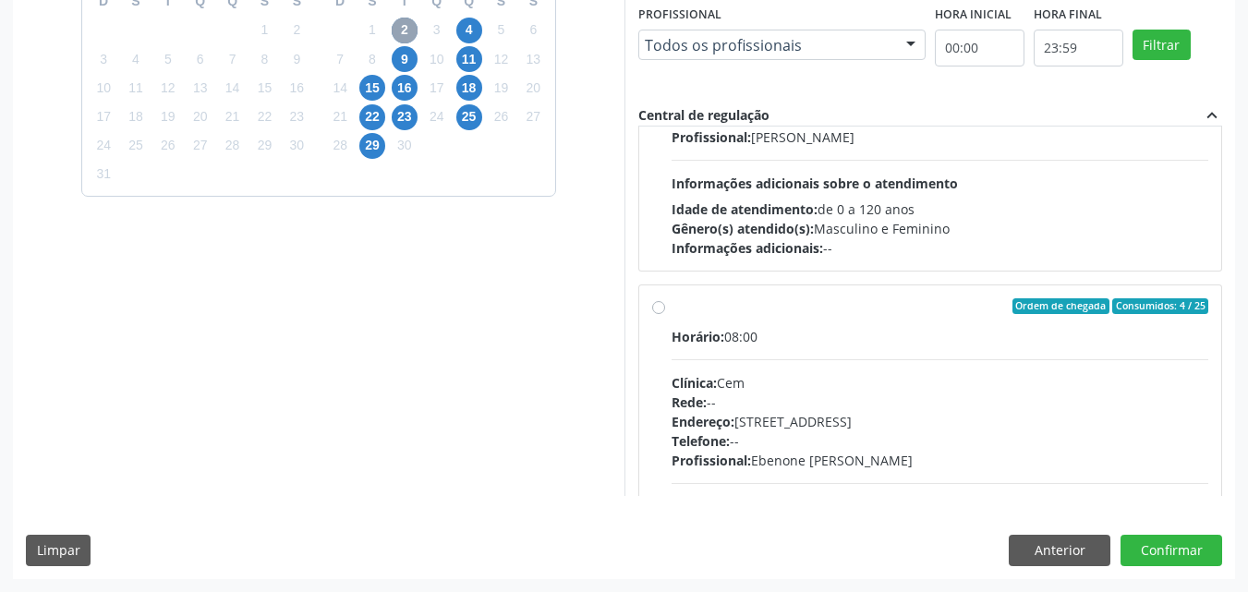
scroll to position [185, 0]
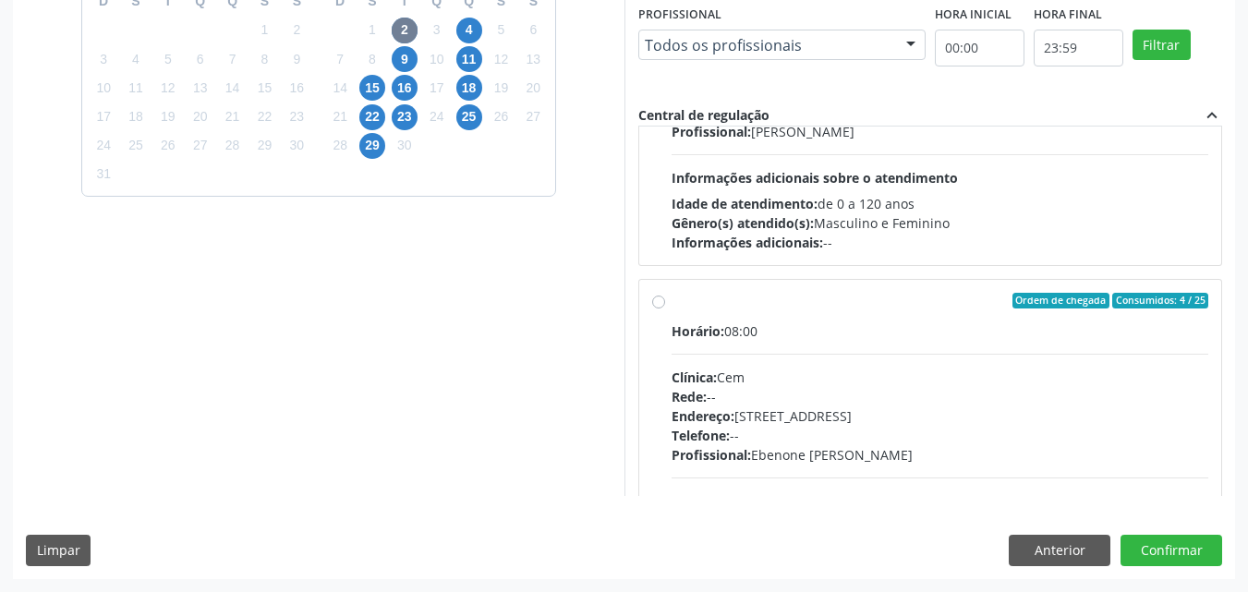
click at [672, 300] on label "Ordem de chegada Consumidos: 4 / 25 Horário: 08:00 Clínica: Cem Rede: -- Endere…" at bounding box center [941, 435] width 538 height 284
click at [663, 300] on input "Ordem de chegada Consumidos: 4 / 25 Horário: 08:00 Clínica: Cem Rede: -- Endere…" at bounding box center [658, 301] width 13 height 17
radio input "true"
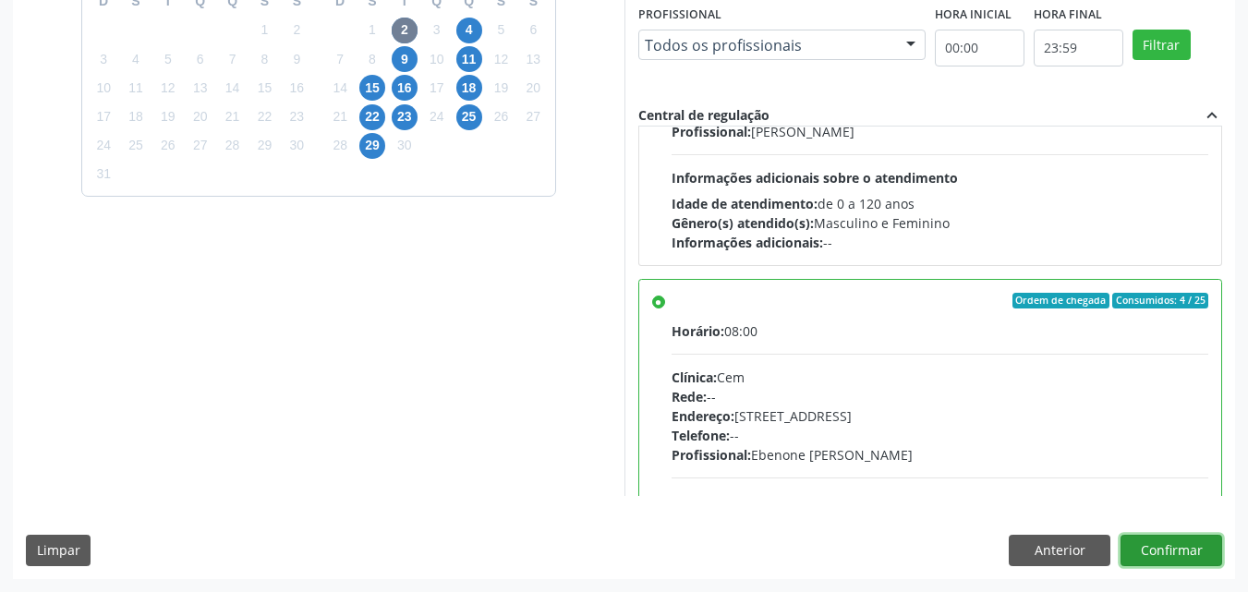
click at [1150, 544] on button "Confirmar" at bounding box center [1172, 550] width 102 height 31
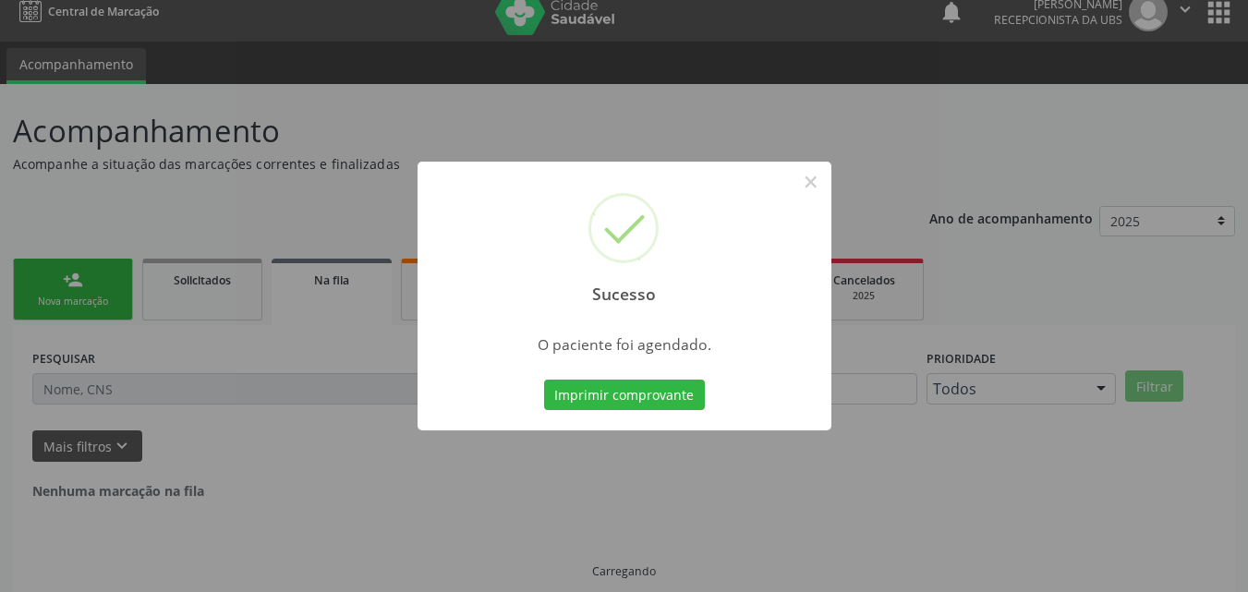
scroll to position [0, 0]
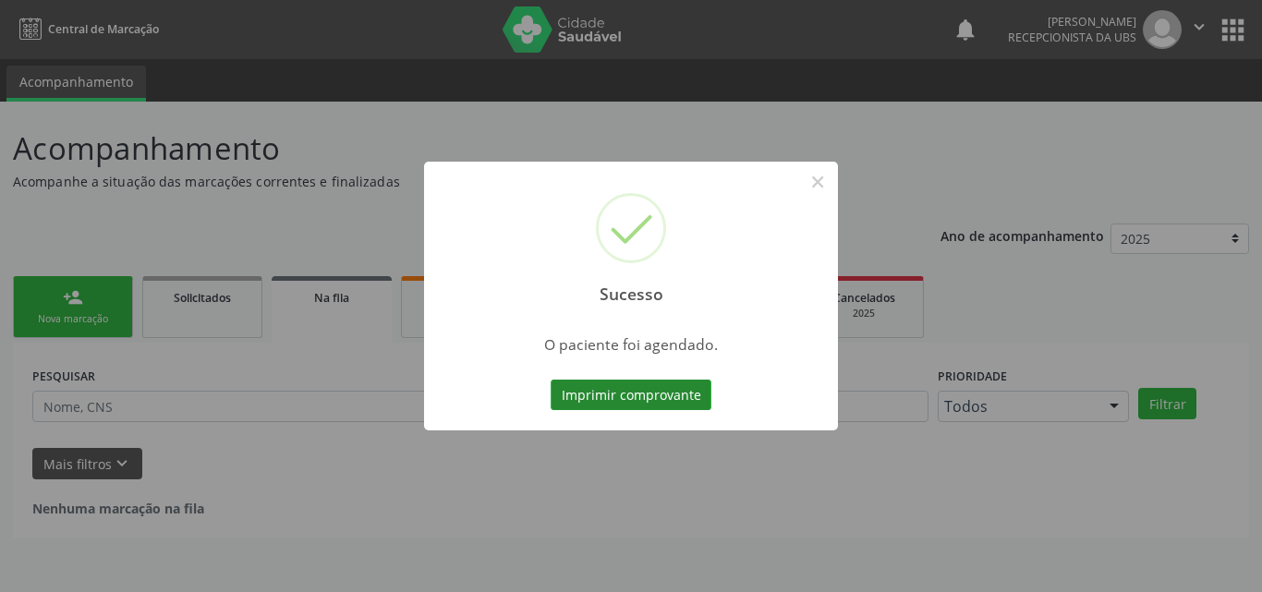
click at [697, 405] on button "Imprimir comprovante" at bounding box center [631, 395] width 161 height 31
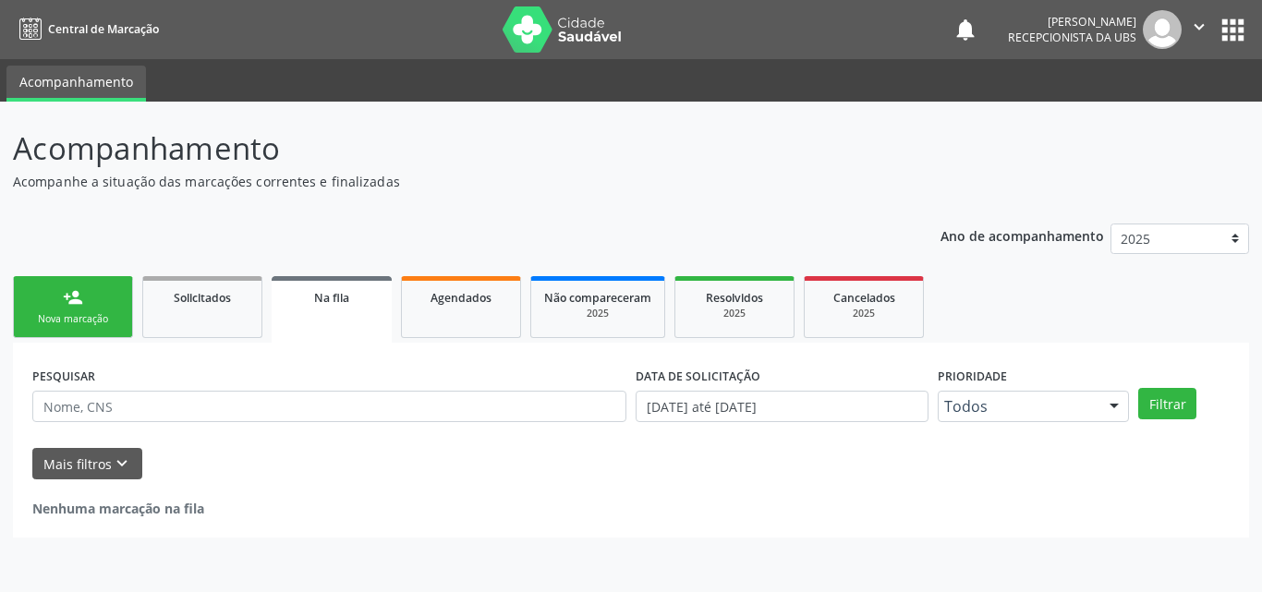
click at [66, 304] on div "person_add" at bounding box center [73, 297] width 20 height 20
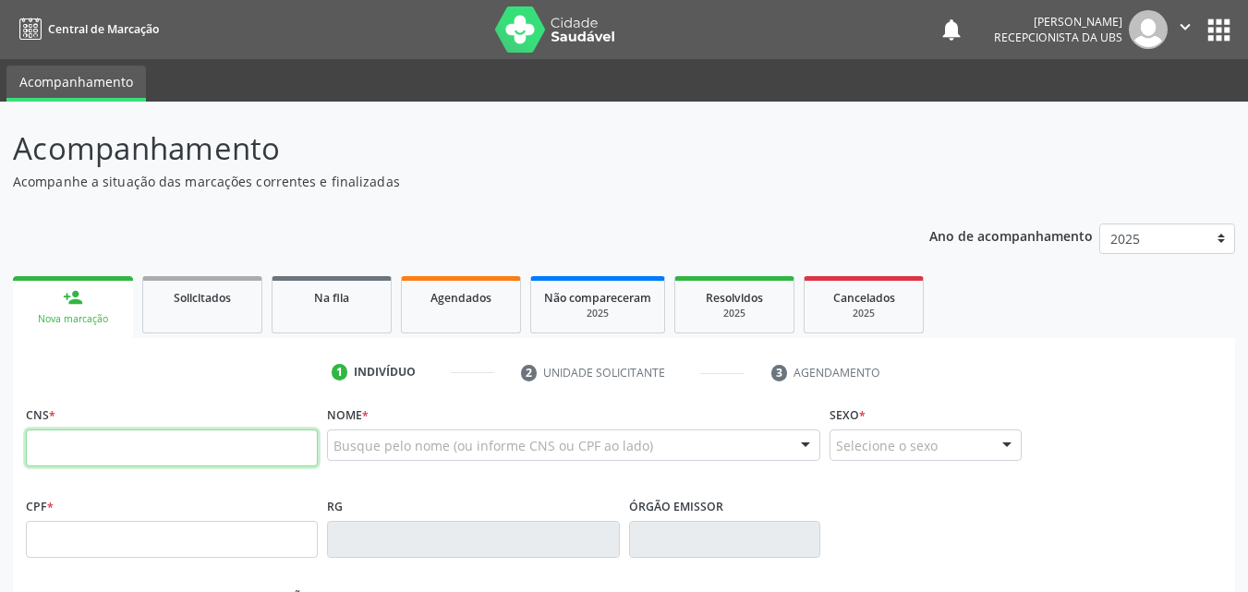
click at [109, 450] on input "text" at bounding box center [172, 448] width 292 height 37
type input "700 2094 9471 0927"
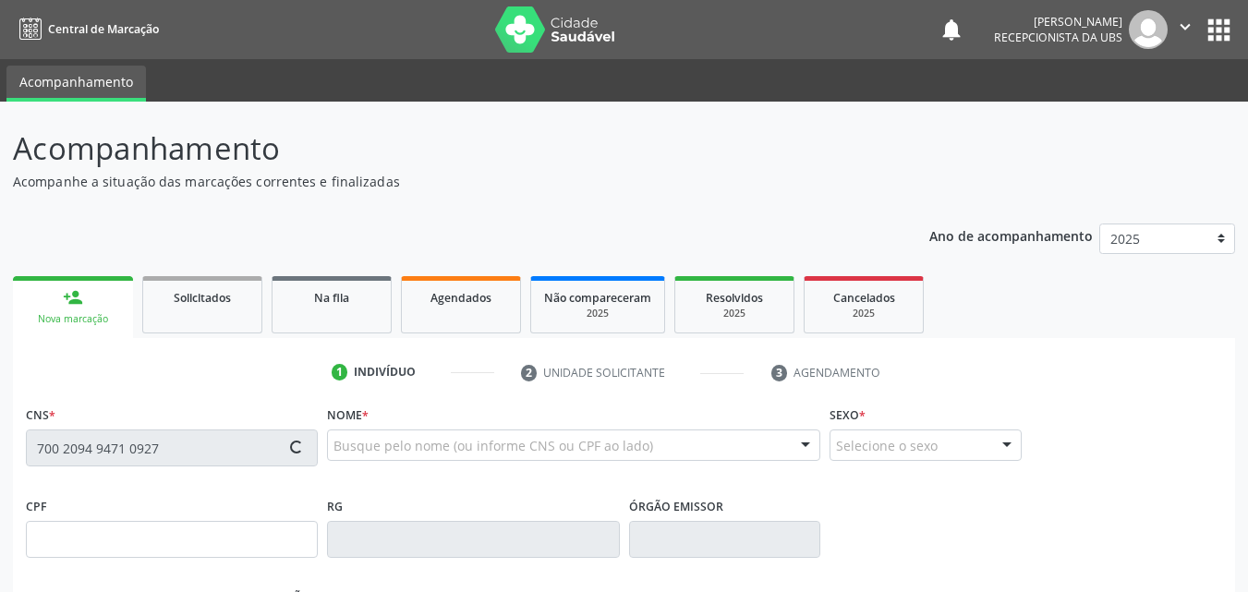
type input "845.498.314-72"
type input "22/10/1962"
type input "Mariana Freire de Menezes"
type input "(87) 99992-1655"
type input "770"
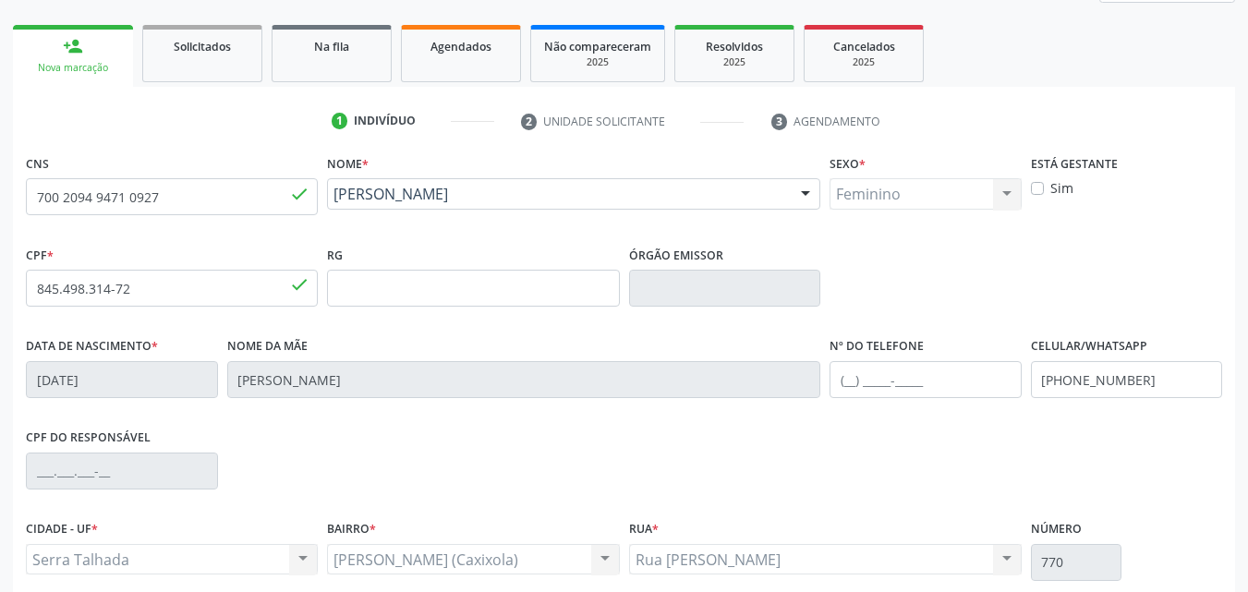
scroll to position [409, 0]
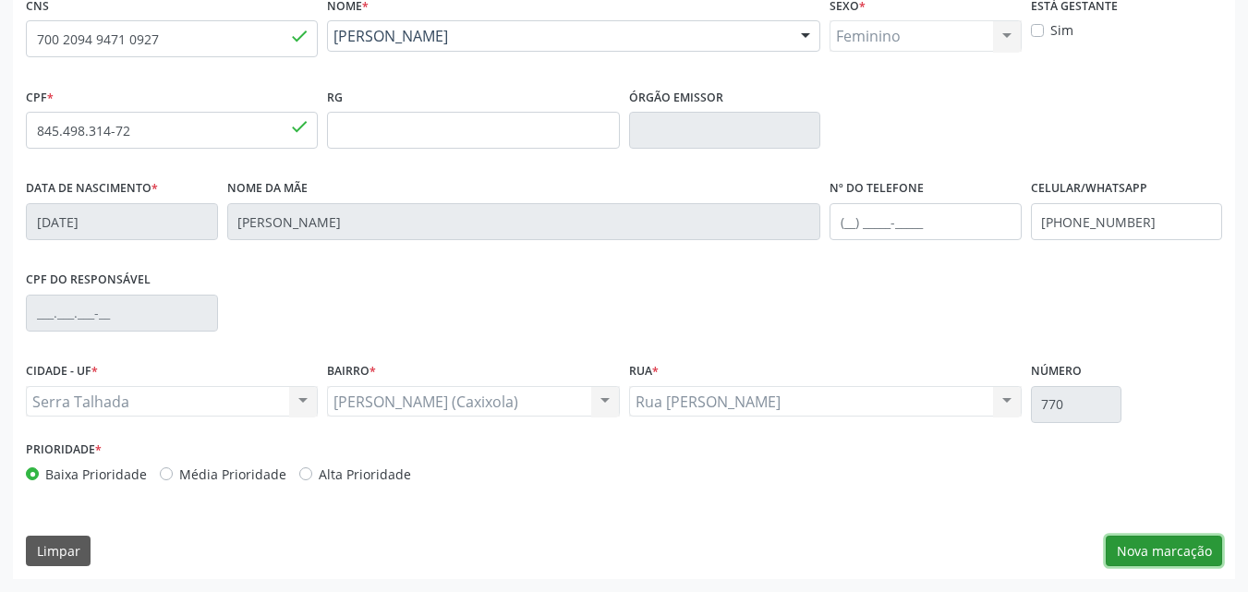
click at [1208, 554] on button "Nova marcação" at bounding box center [1164, 551] width 116 height 31
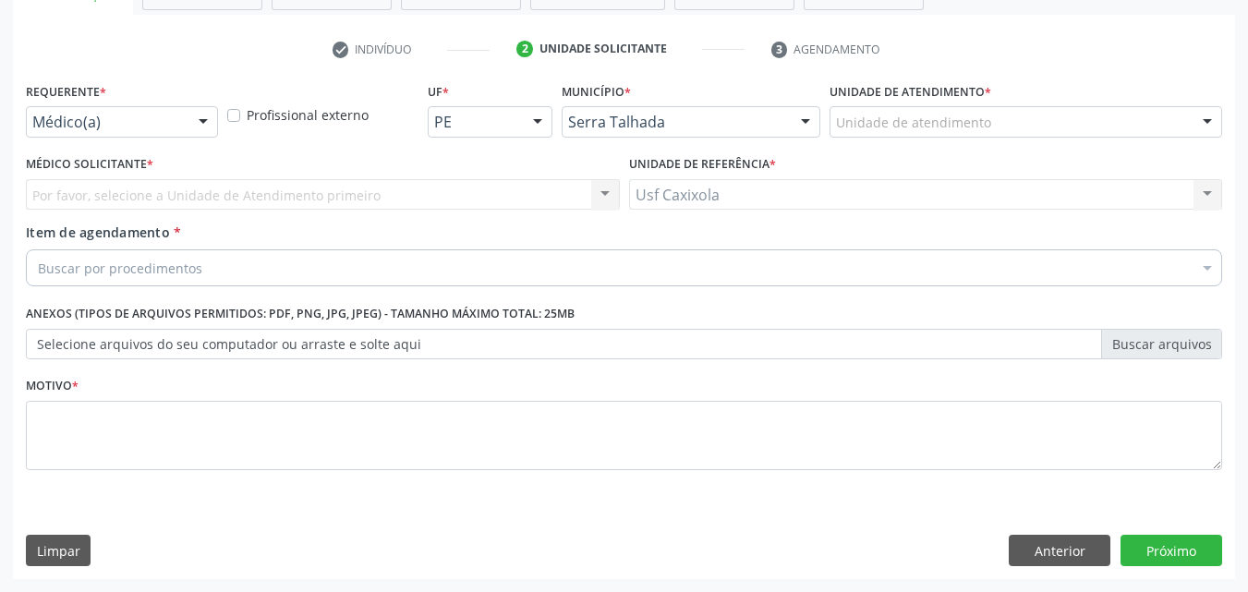
scroll to position [323, 0]
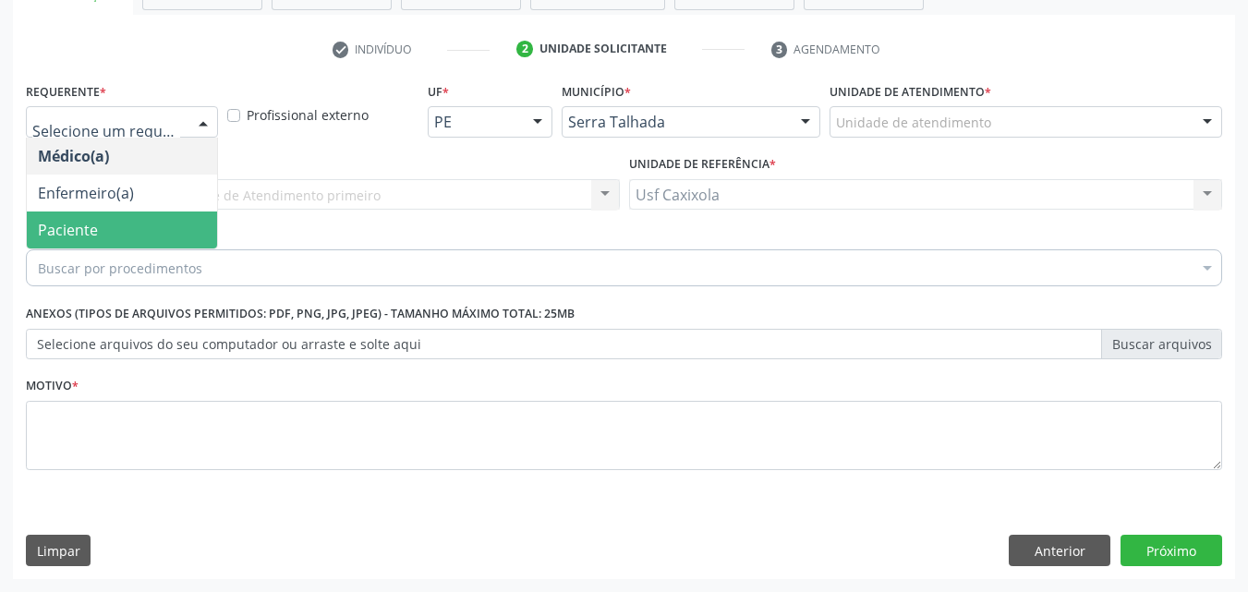
click at [128, 216] on span "Paciente" at bounding box center [122, 230] width 190 height 37
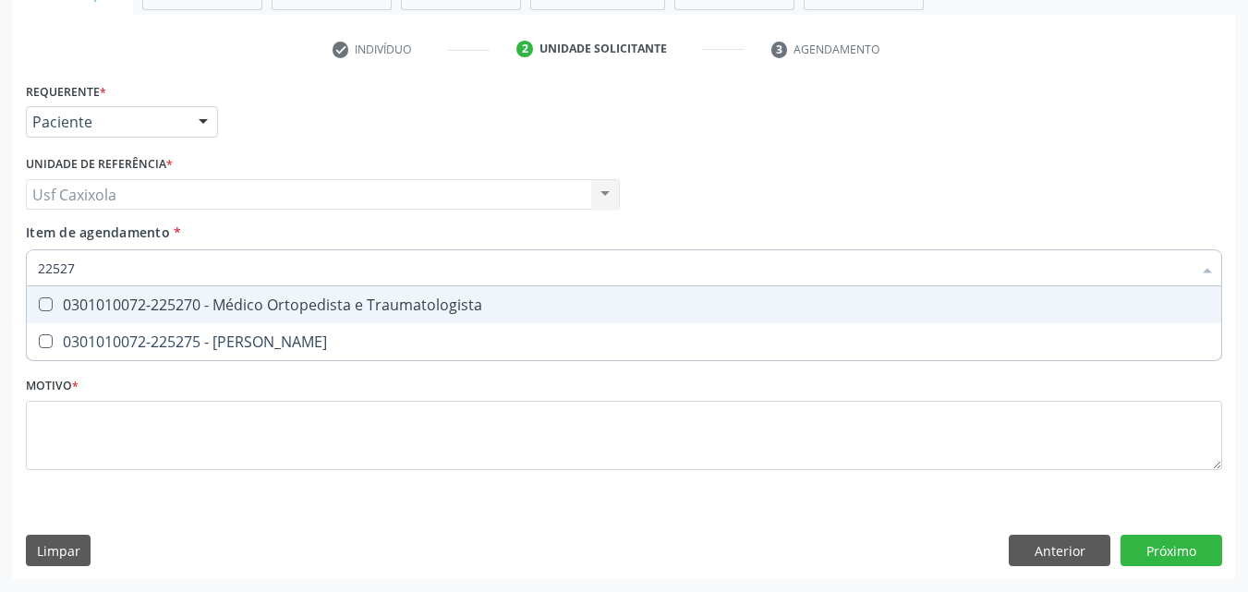
type input "225270"
click at [250, 308] on div "0301010072-225270 - Médico Ortopedista e Traumatologista" at bounding box center [624, 305] width 1173 height 15
checkbox Traumatologista "true"
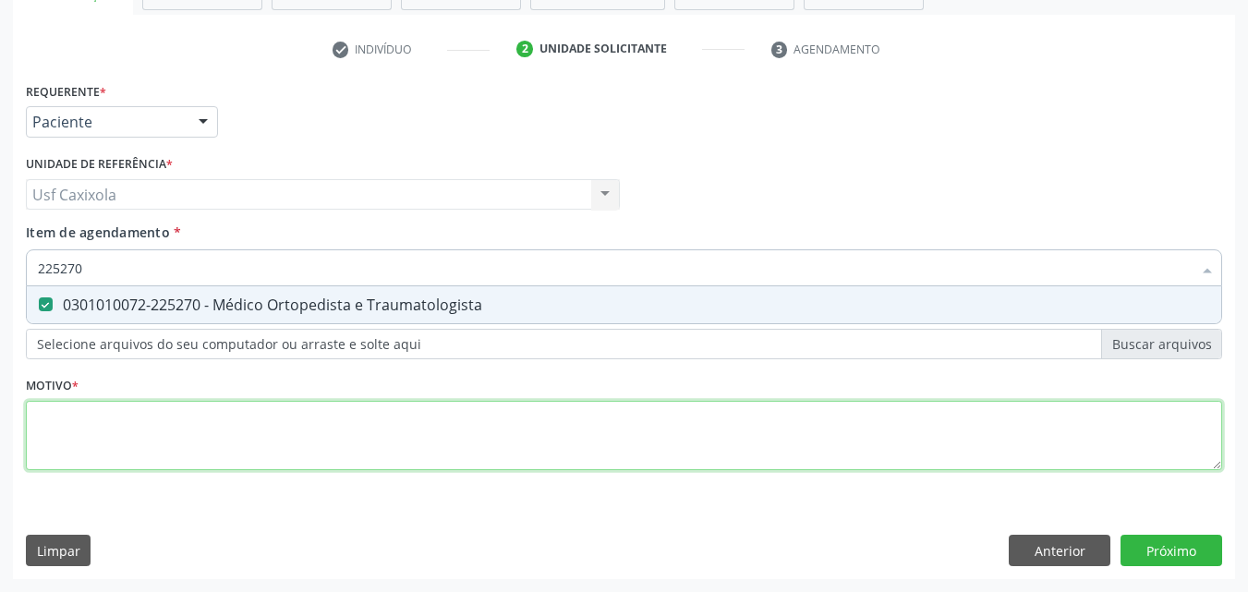
click at [242, 432] on div "Requerente * Paciente Médico(a) Enfermeiro(a) Paciente Nenhum resultado encontr…" at bounding box center [624, 287] width 1197 height 419
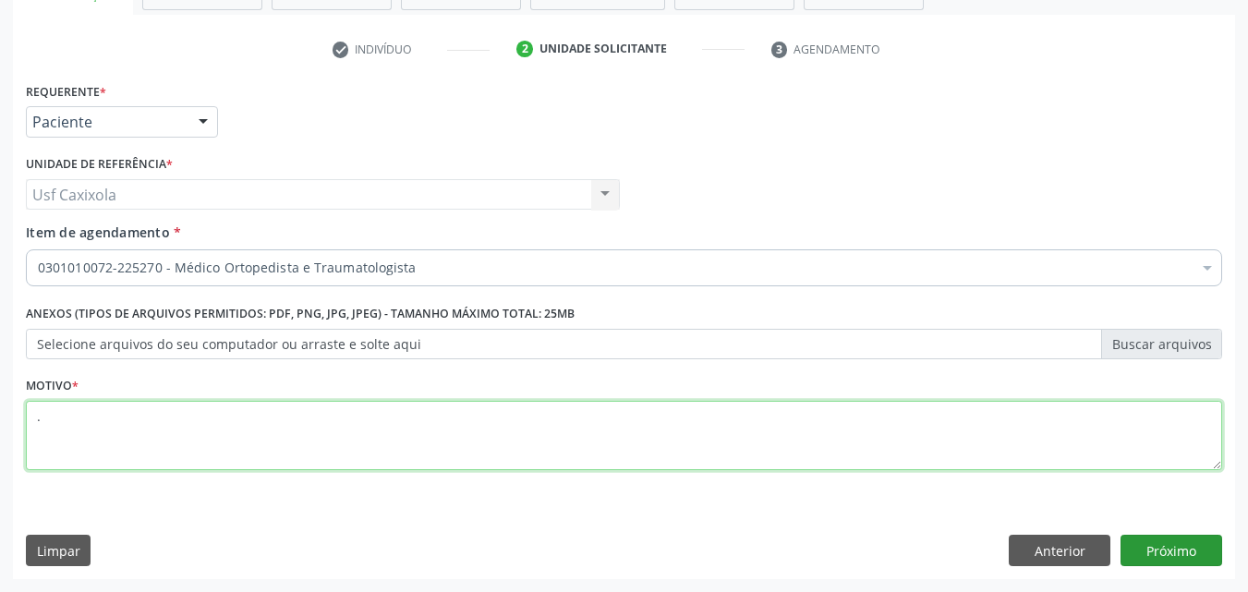
type textarea "."
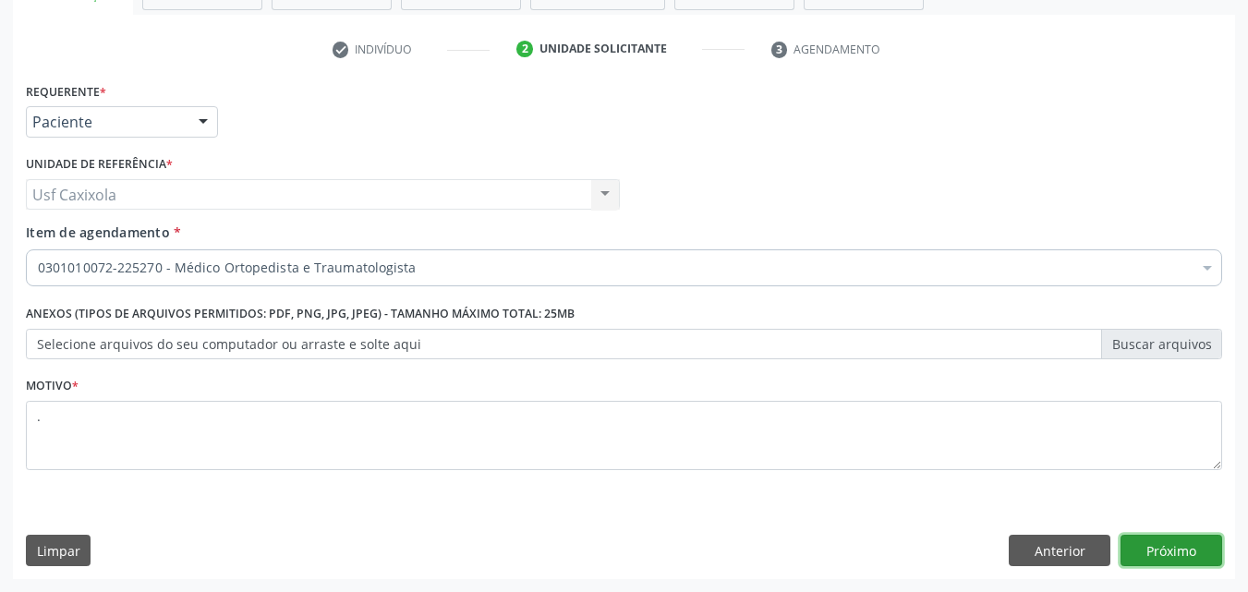
click at [1152, 554] on button "Próximo" at bounding box center [1172, 550] width 102 height 31
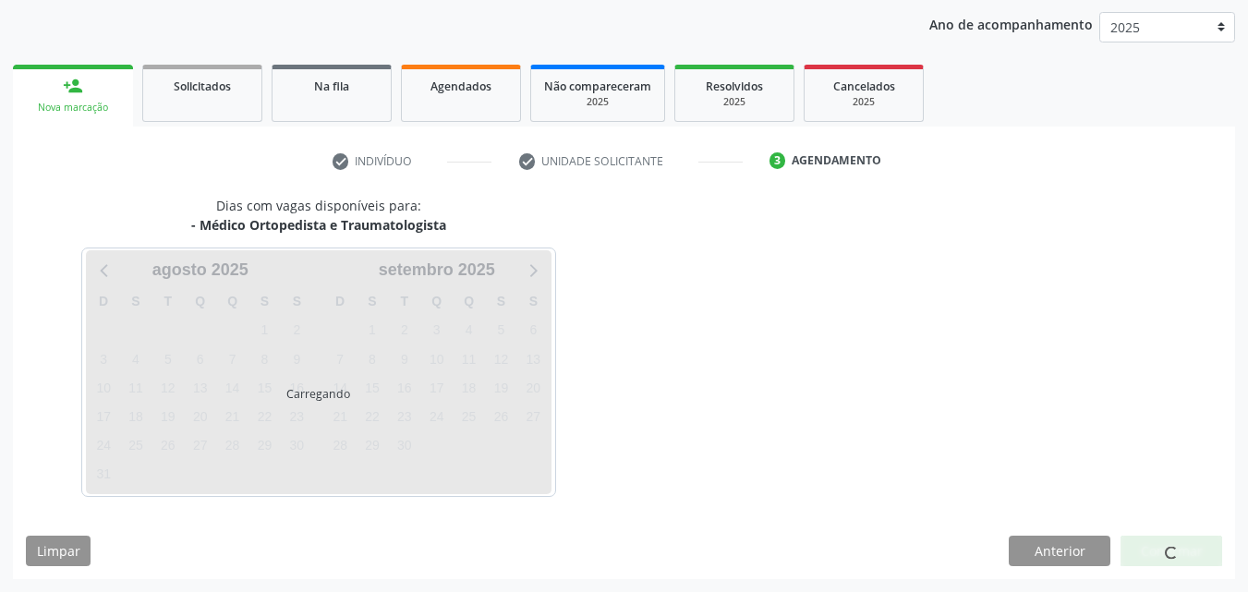
scroll to position [212, 0]
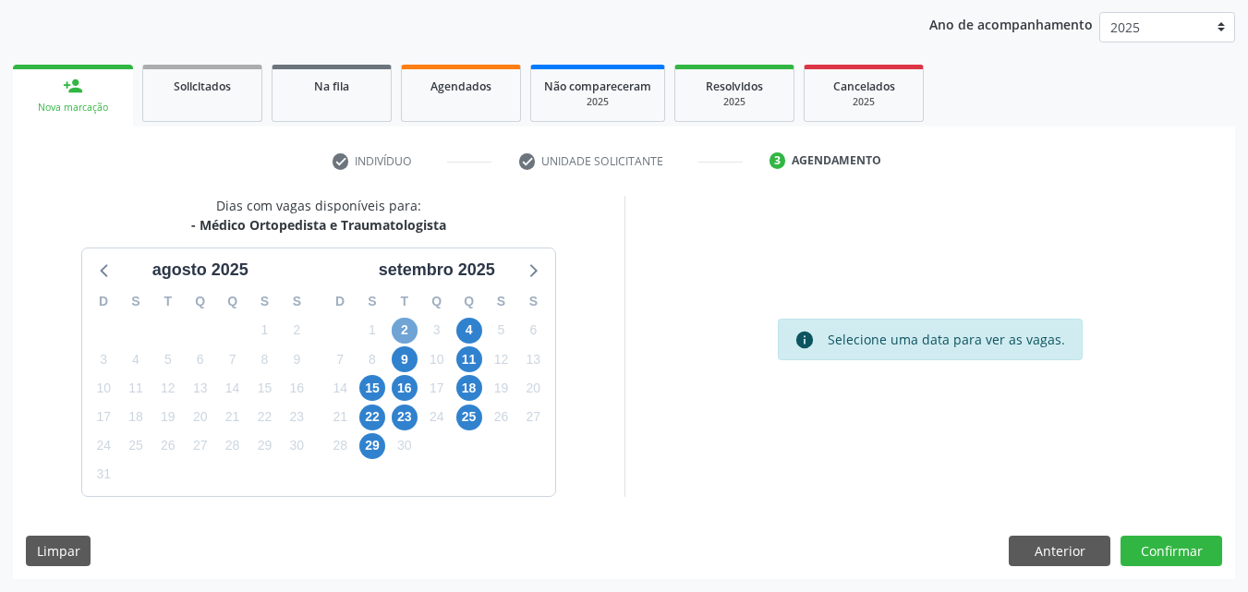
click at [401, 331] on span "2" at bounding box center [405, 331] width 26 height 26
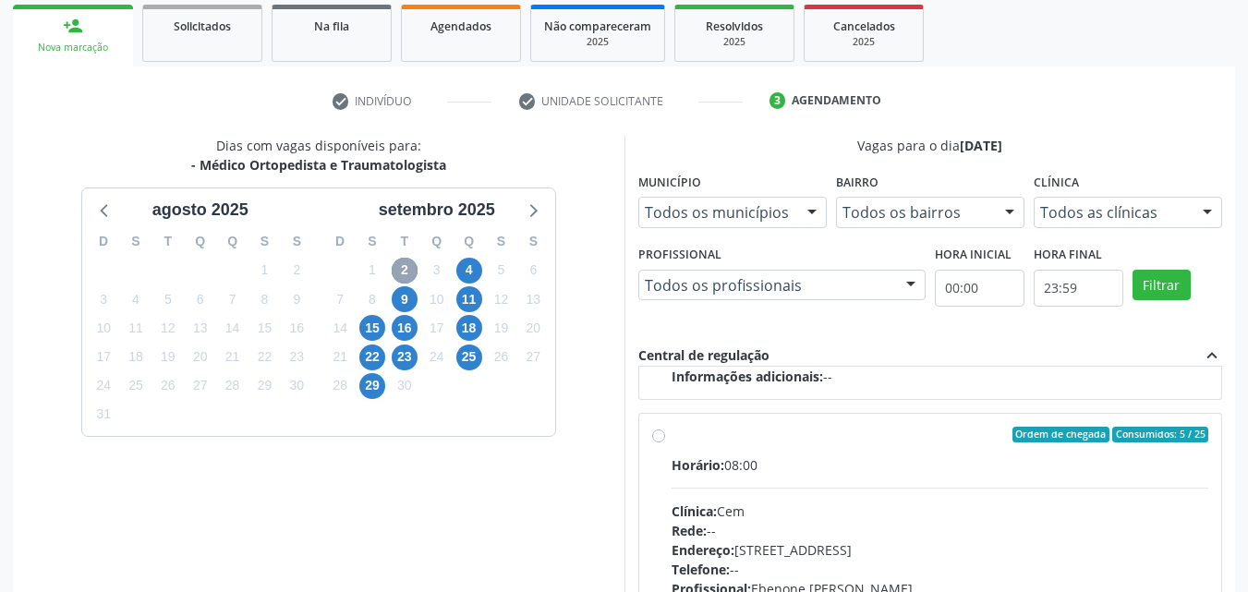
scroll to position [304, 0]
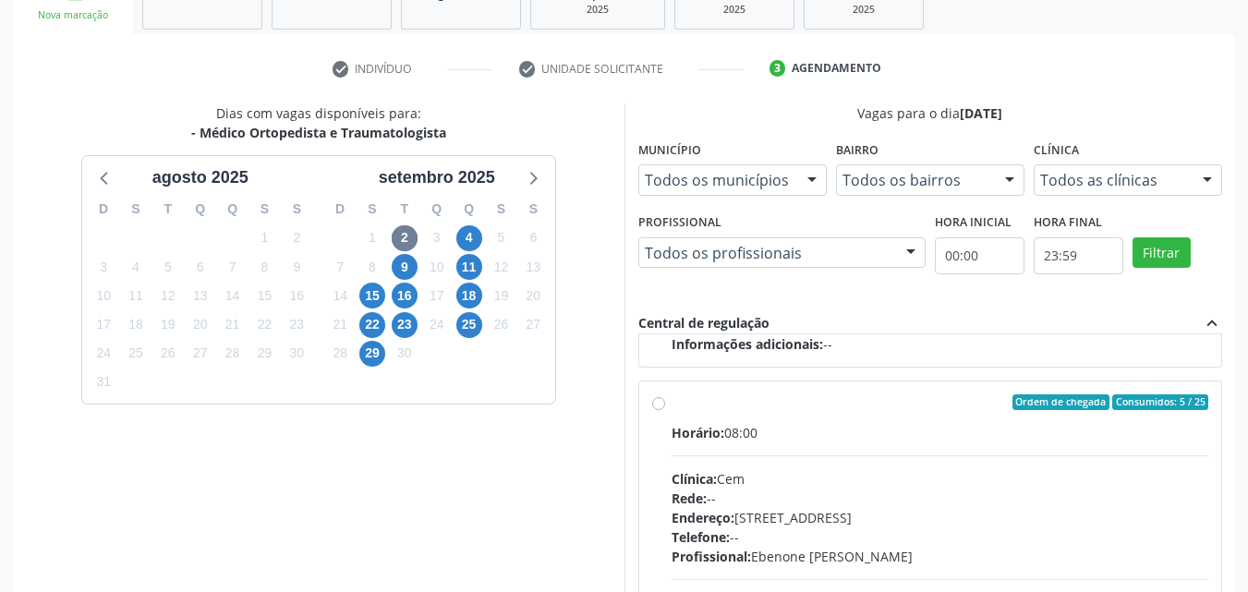
click at [672, 410] on label "Ordem de chegada Consumidos: 5 / 25 Horário: 08:00 Clínica: Cem Rede: -- Endere…" at bounding box center [941, 537] width 538 height 284
click at [663, 410] on input "Ordem de chegada Consumidos: 5 / 25 Horário: 08:00 Clínica: Cem Rede: -- Endere…" at bounding box center [658, 403] width 13 height 17
radio input "true"
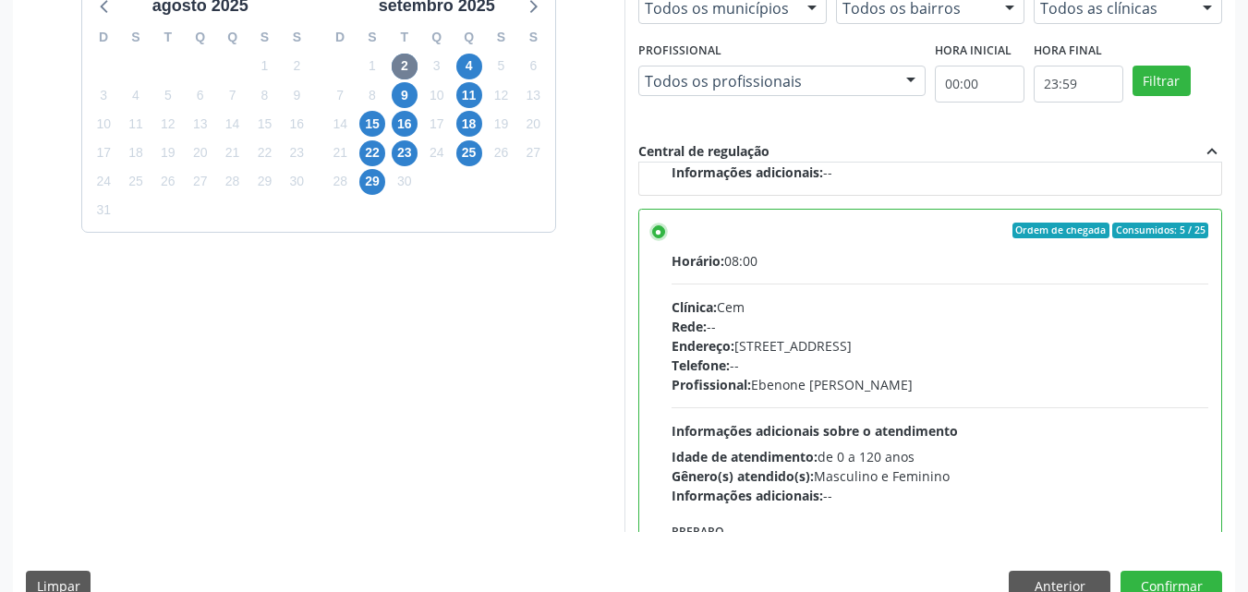
scroll to position [512, 0]
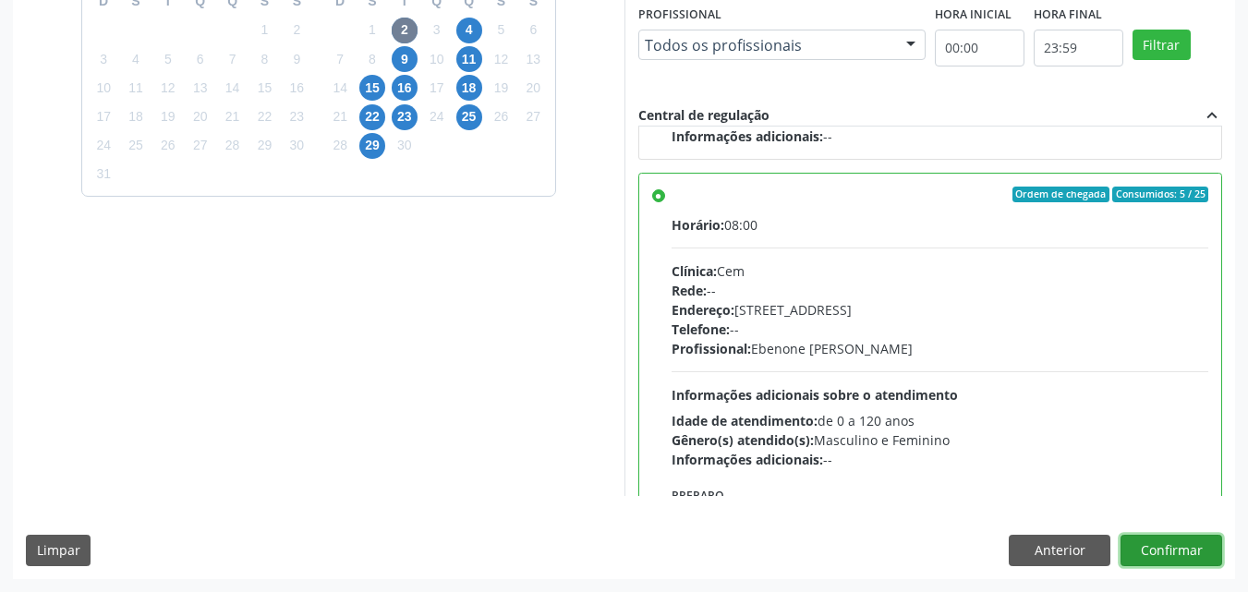
click at [1144, 549] on button "Confirmar" at bounding box center [1172, 550] width 102 height 31
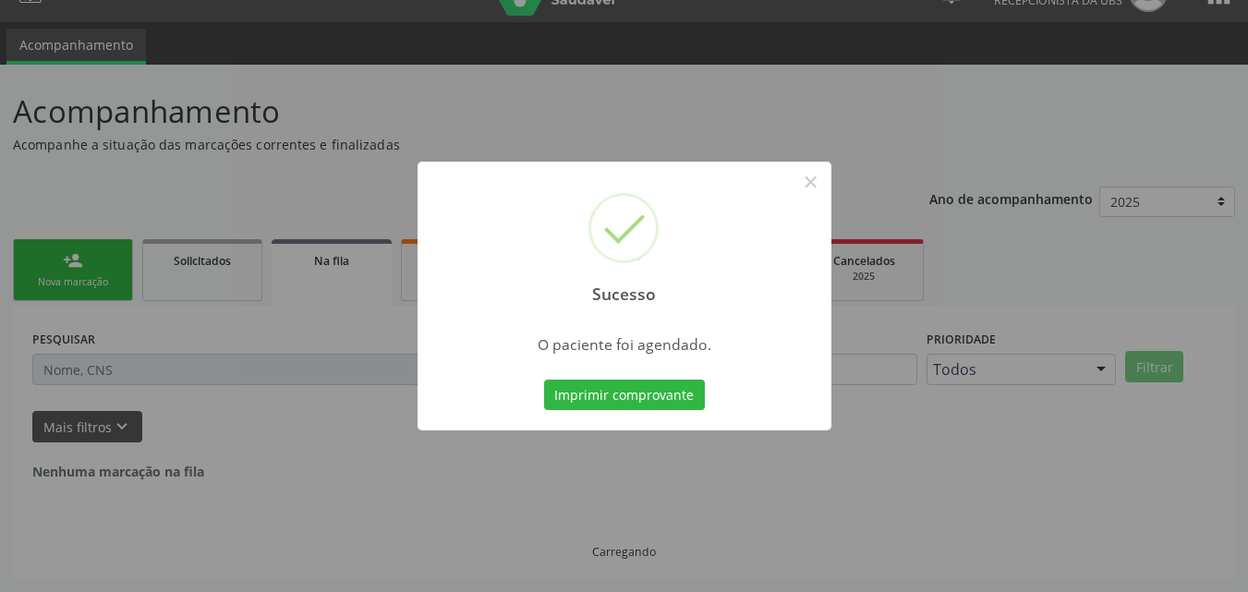
scroll to position [0, 0]
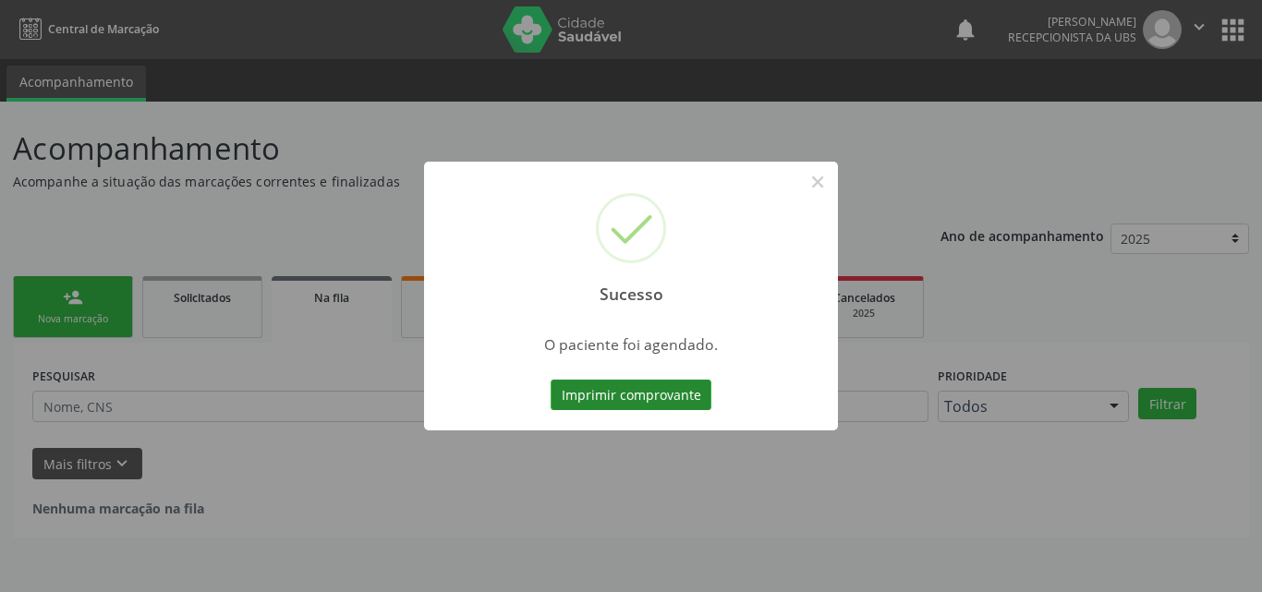
click at [658, 396] on button "Imprimir comprovante" at bounding box center [631, 395] width 161 height 31
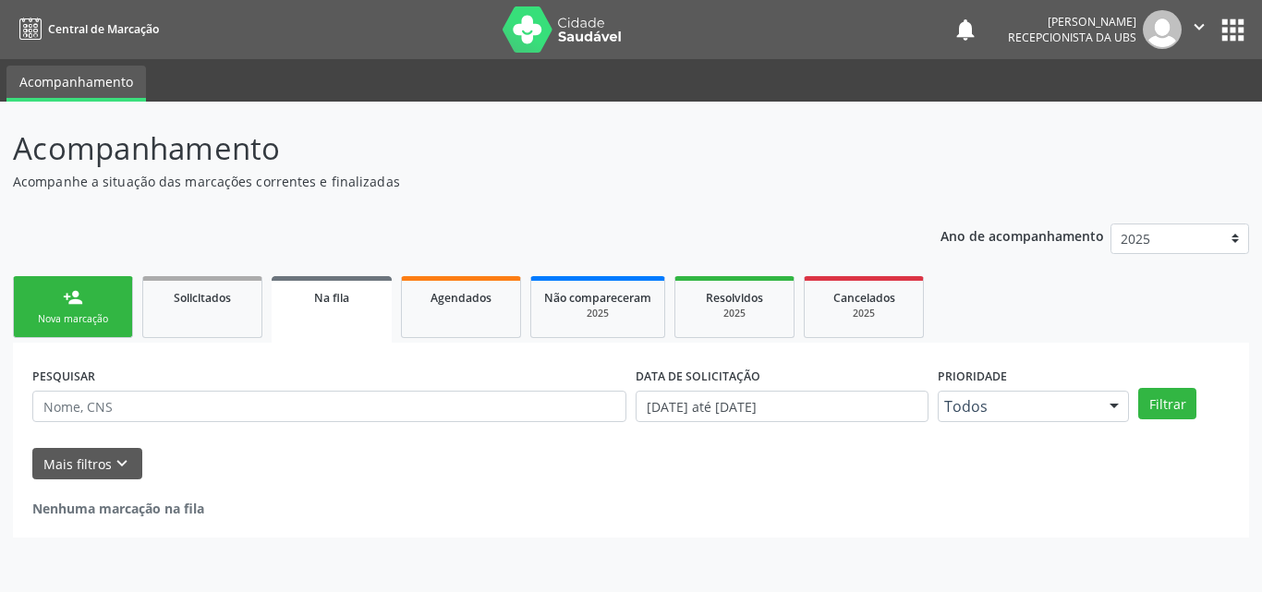
click at [93, 305] on link "person_add Nova marcação" at bounding box center [73, 307] width 120 height 62
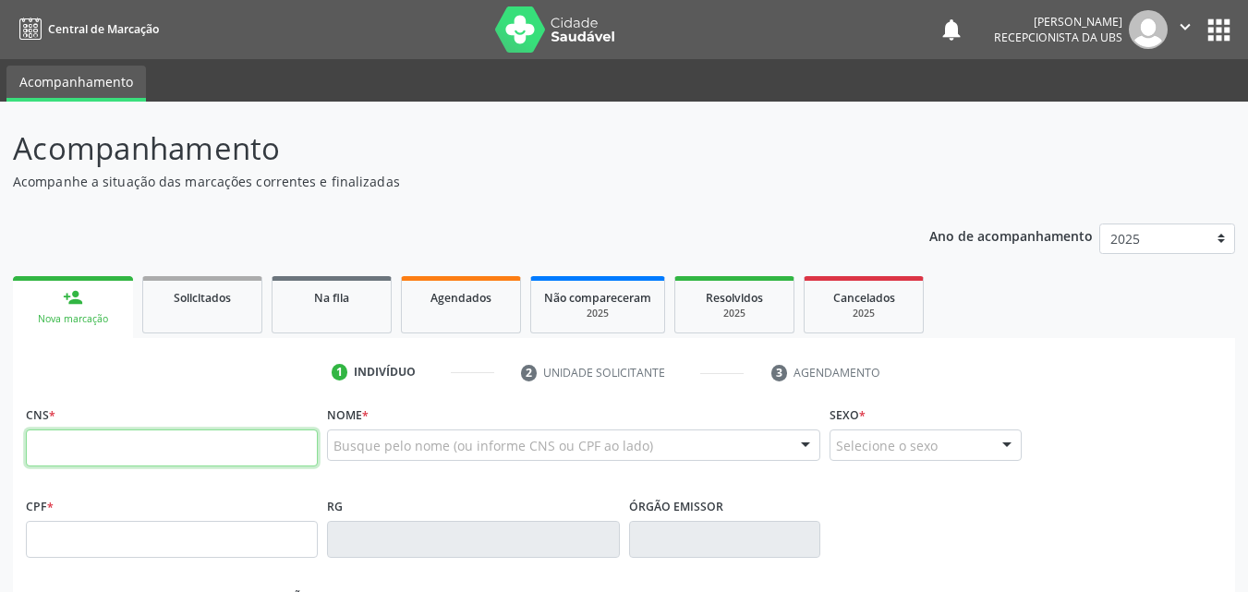
click at [96, 450] on input "text" at bounding box center [172, 448] width 292 height 37
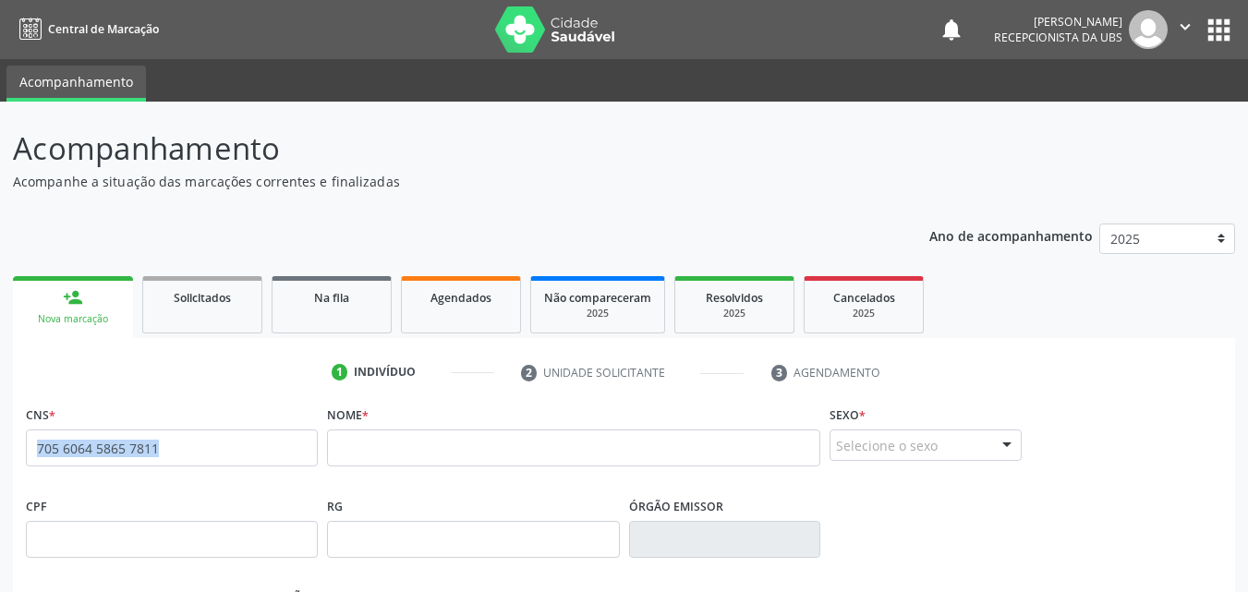
drag, startPoint x: 230, startPoint y: 441, endPoint x: 0, endPoint y: 486, distance: 234.5
click at [0, 486] on div "Acompanhamento Acompanhe a situação das marcações correntes e finalizadas Relat…" at bounding box center [624, 552] width 1248 height 900
click at [220, 453] on input "705 6064 5865 7811" at bounding box center [172, 448] width 292 height 37
click at [149, 446] on input "705 6064 5865 7811" at bounding box center [172, 448] width 292 height 37
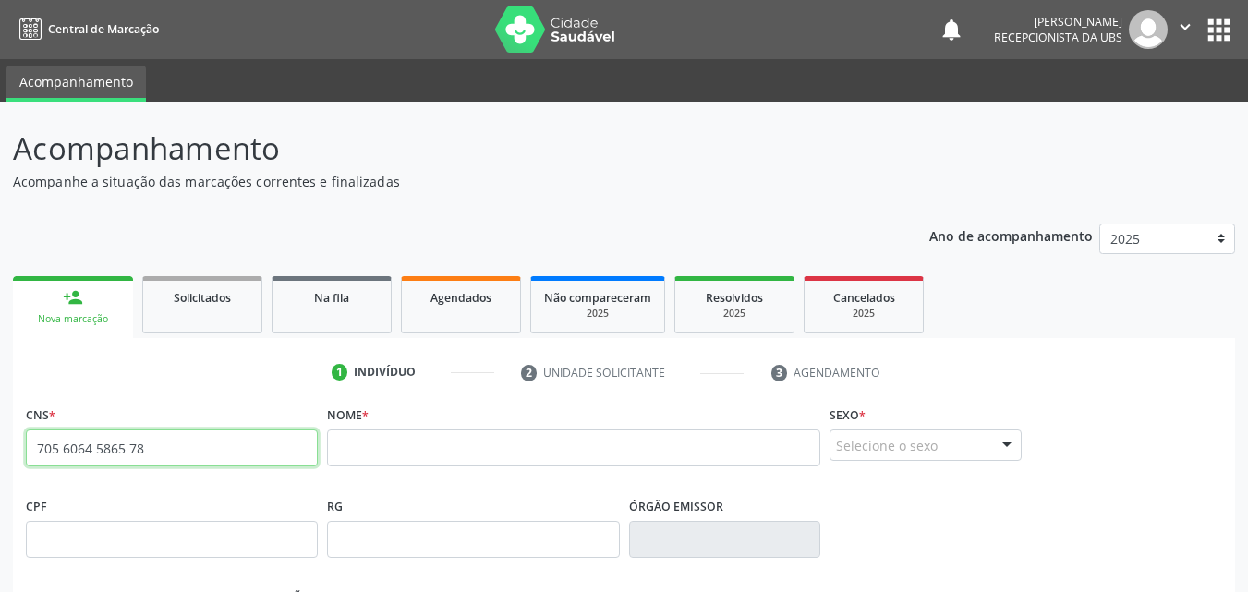
click at [164, 450] on input "705 6064 5865 78" at bounding box center [172, 448] width 292 height 37
type input "7"
paste input "165 6622 4190 0007"
type input "165 6622 4190 0007"
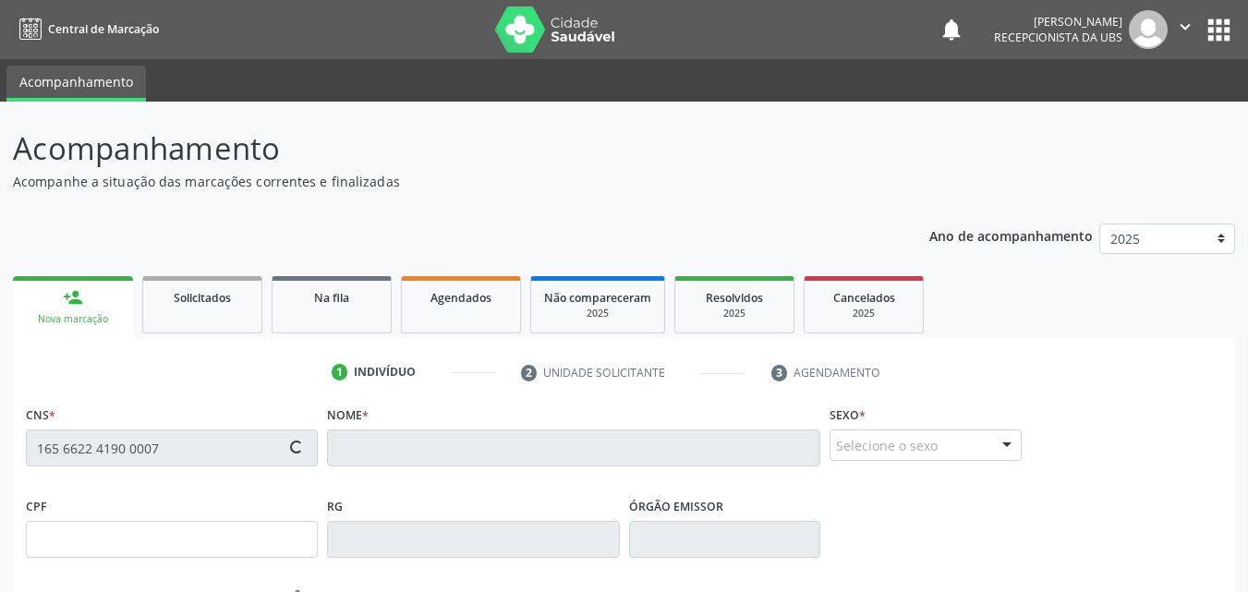
type input "10/07/1971"
type input "Elzita Pereira de Sousa"
type input "(87) 9968-7689"
type input "(87) 98857-4505"
type input "166.228.008-47"
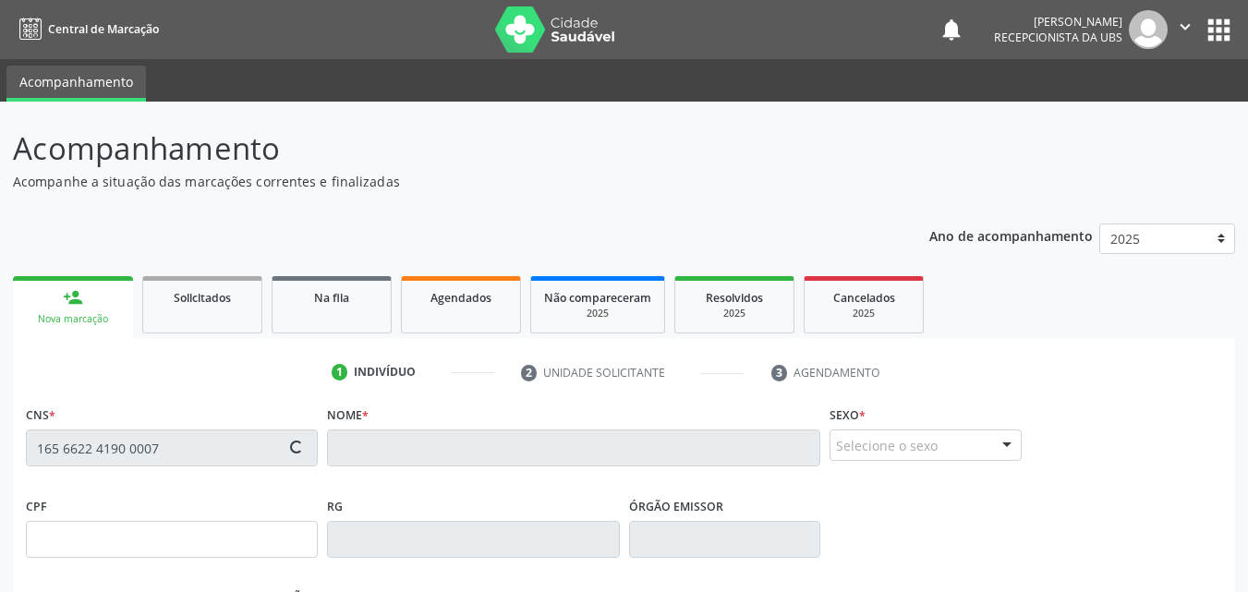
type input "106"
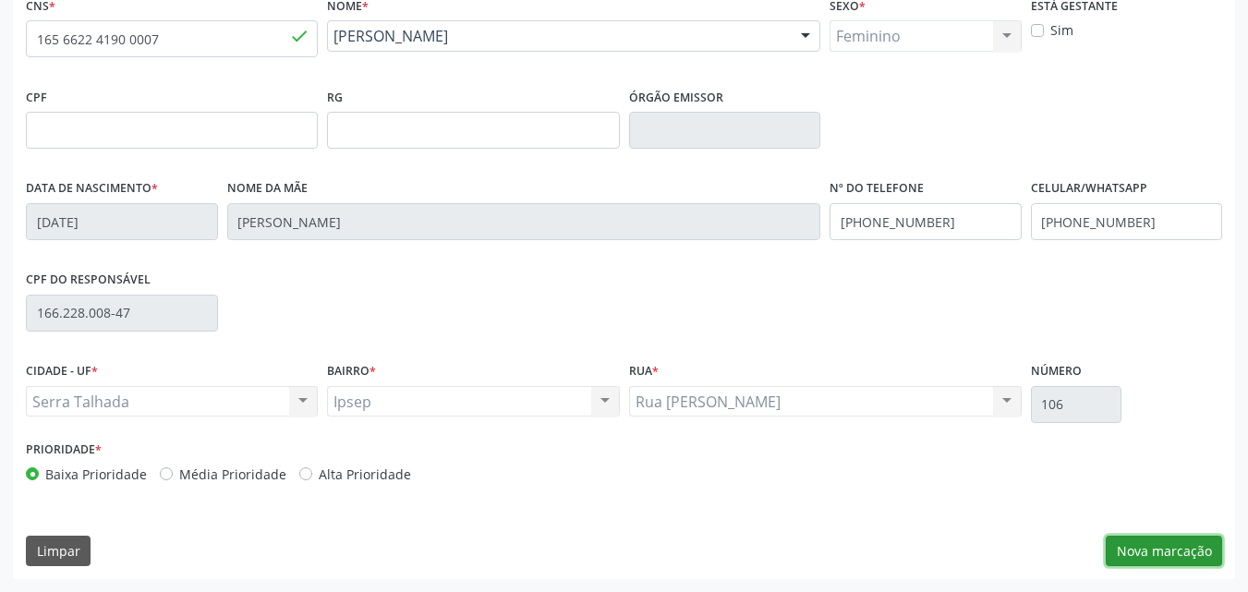
click at [1161, 547] on button "Nova marcação" at bounding box center [1164, 551] width 116 height 31
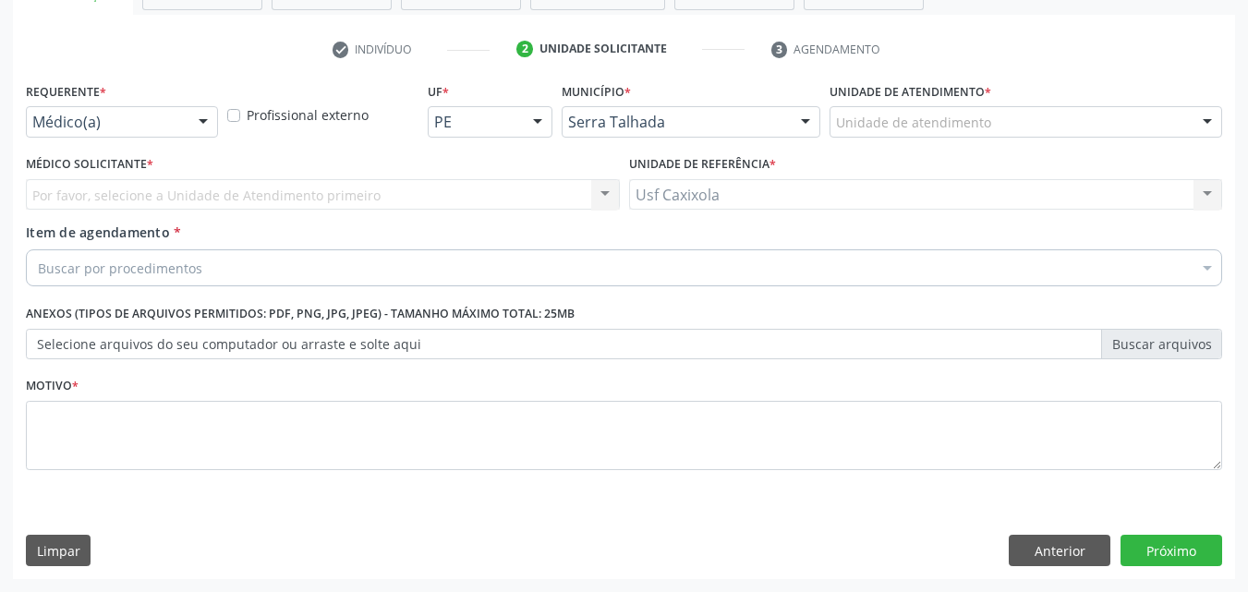
scroll to position [323, 0]
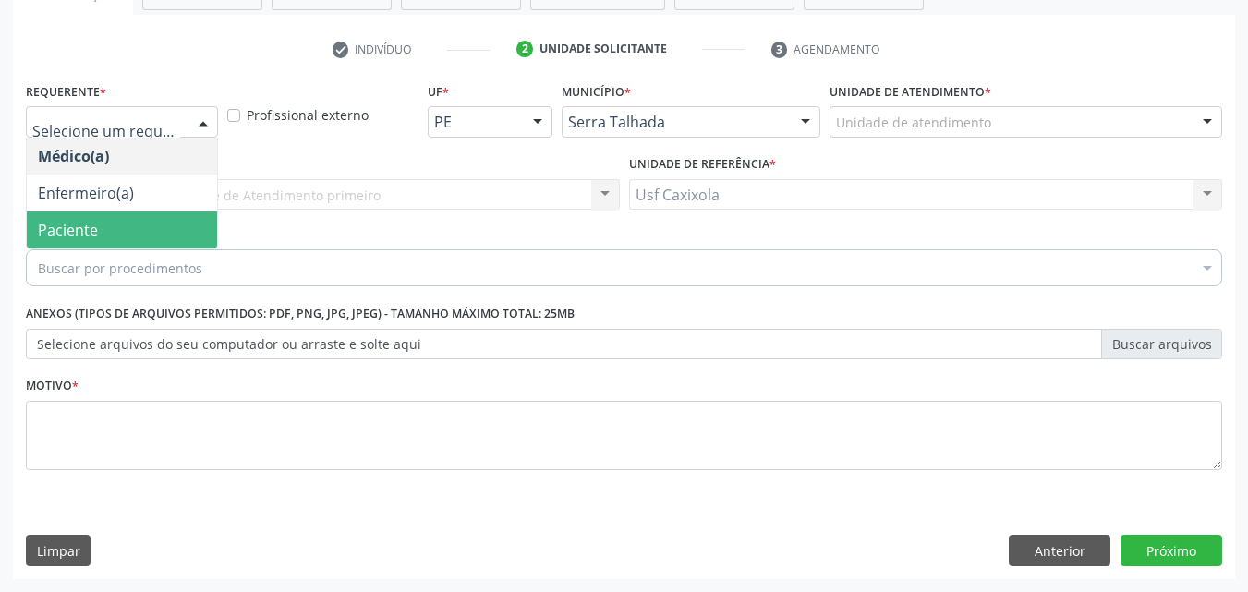
click at [167, 229] on span "Paciente" at bounding box center [122, 230] width 190 height 37
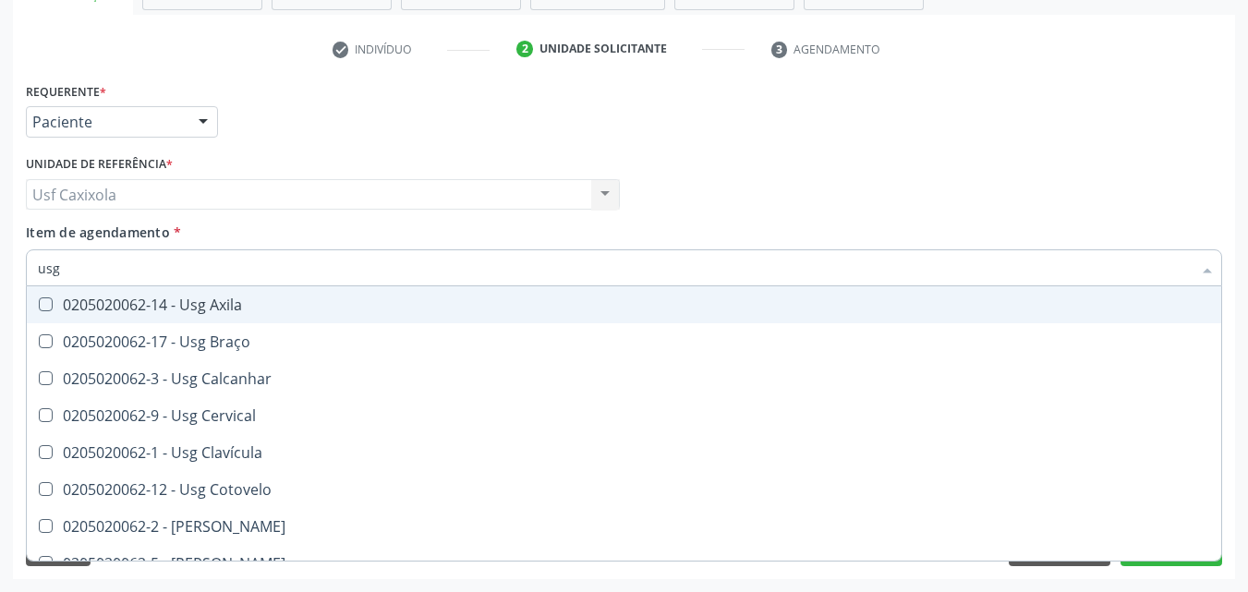
type input "usg p"
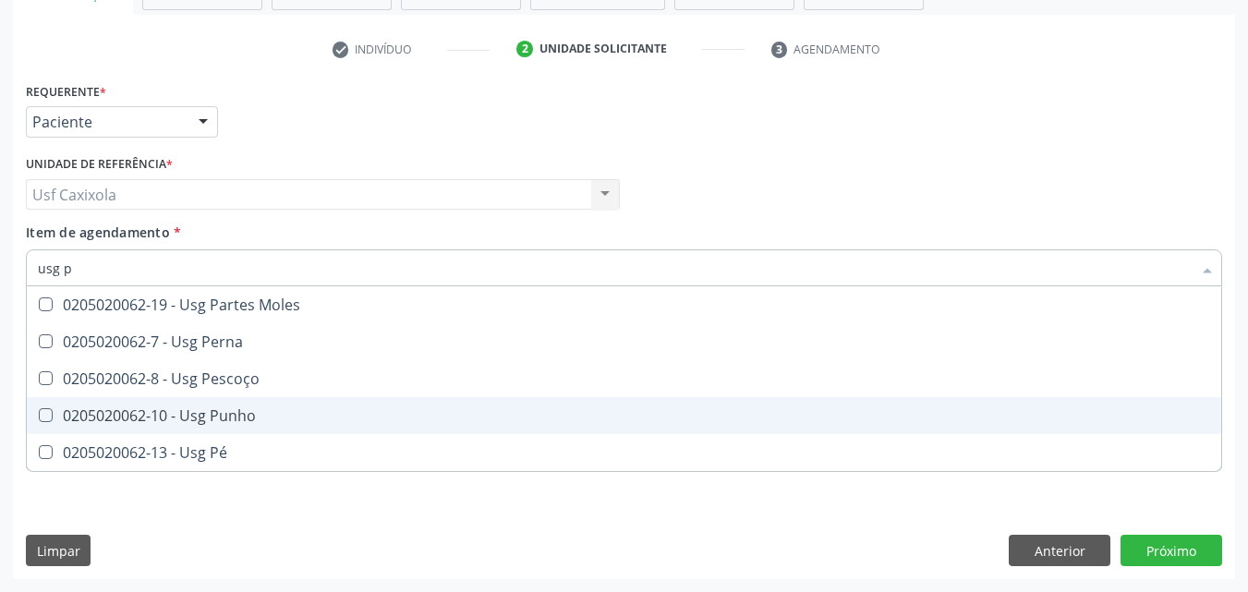
click at [128, 420] on div "0205020062-10 - Usg Punho" at bounding box center [624, 415] width 1173 height 15
checkbox Punho "true"
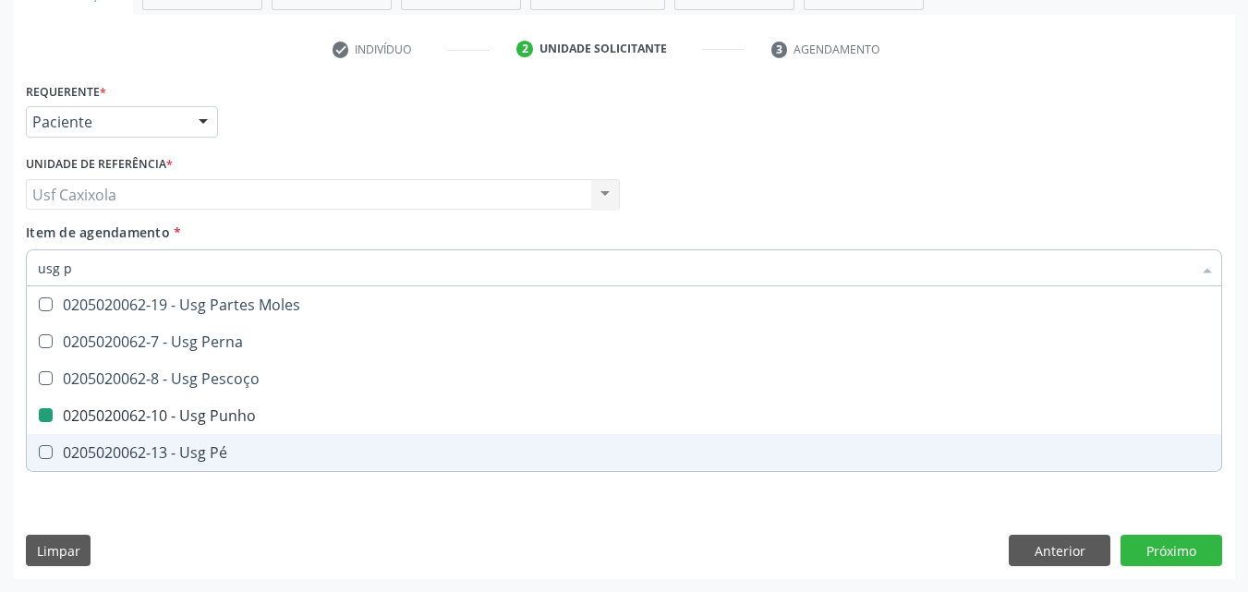
click at [473, 528] on div "Requerente * Paciente Médico(a) Enfermeiro(a) Paciente Nenhum resultado encontr…" at bounding box center [624, 329] width 1223 height 502
checkbox Perna "true"
checkbox Punho "false"
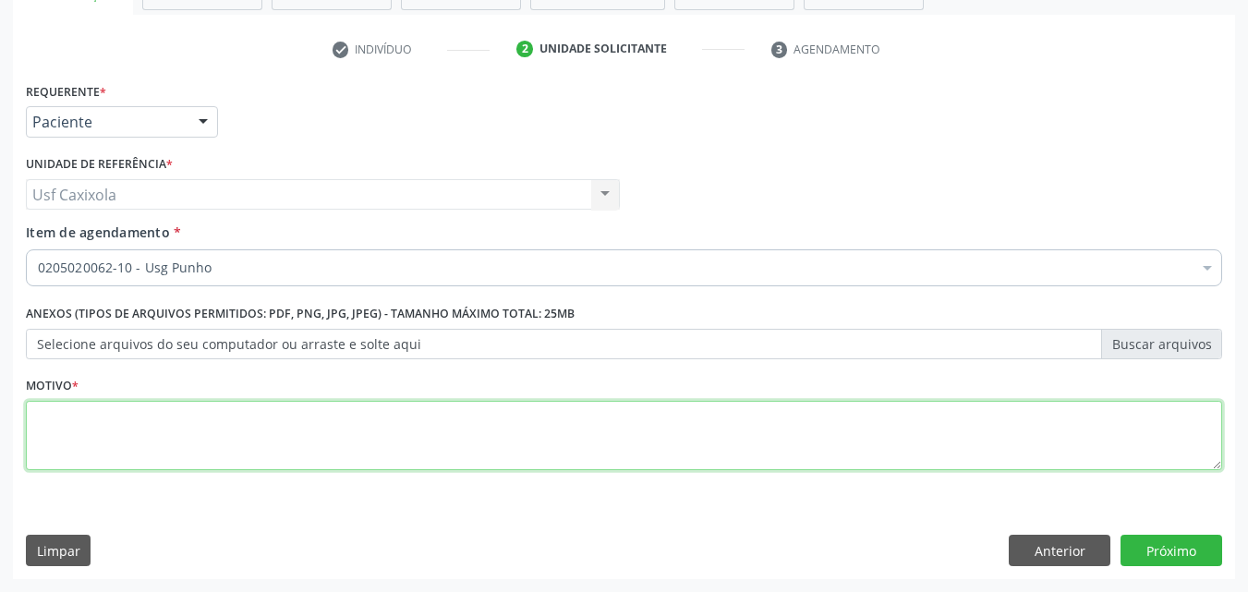
click at [315, 427] on textarea at bounding box center [624, 436] width 1197 height 70
type textarea "."
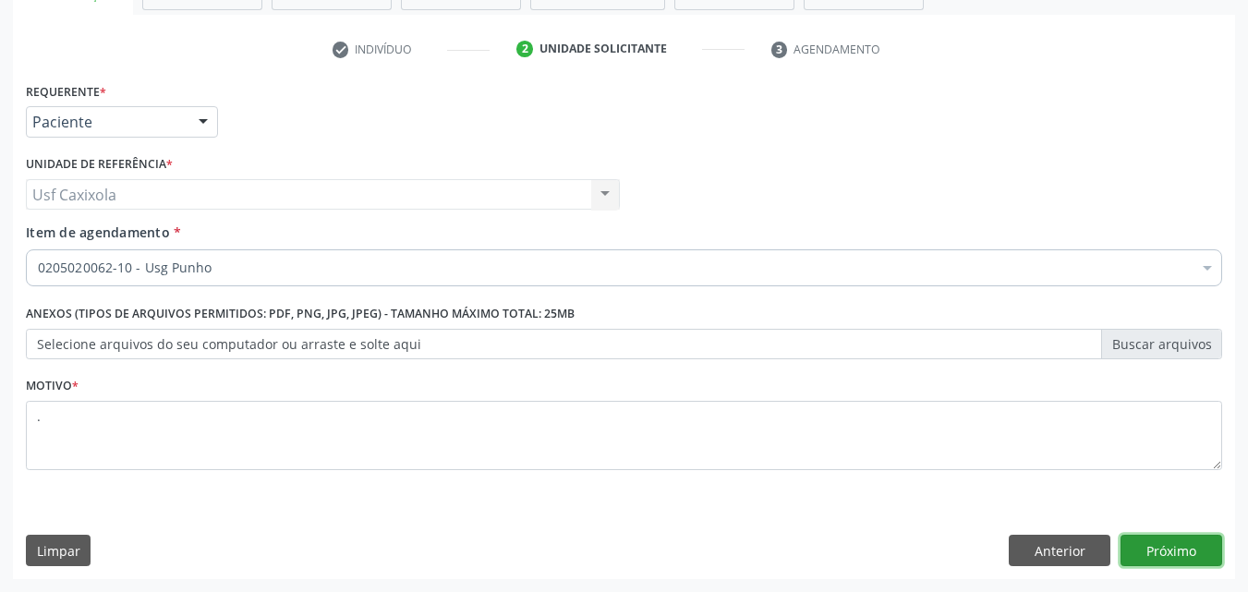
click at [1136, 554] on button "Próximo" at bounding box center [1172, 550] width 102 height 31
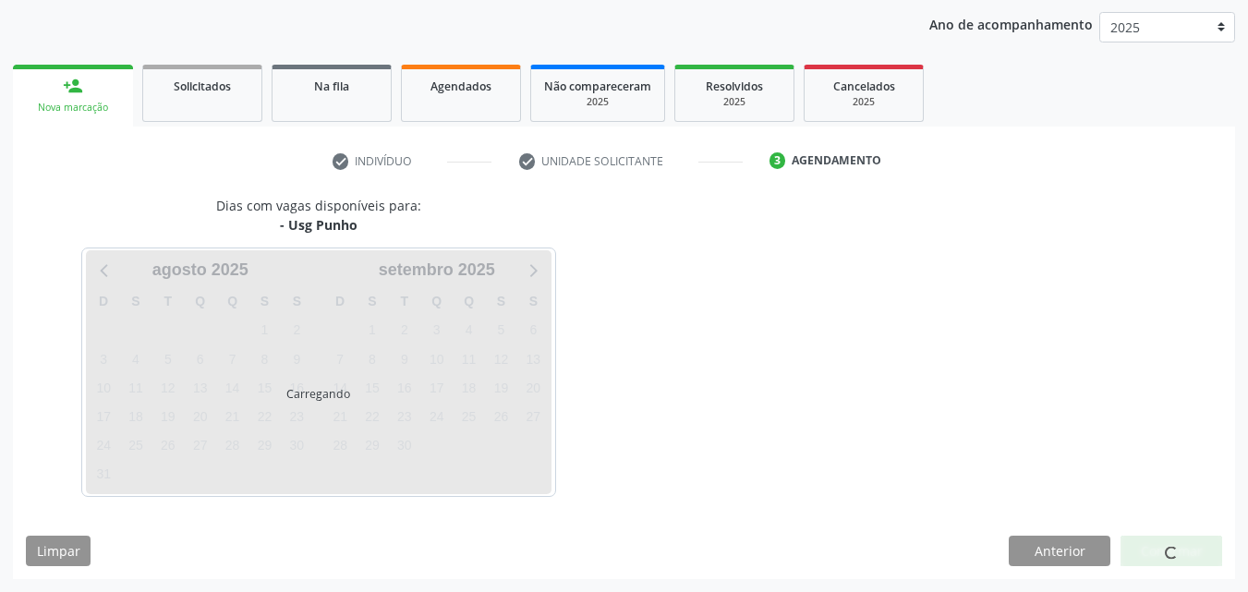
scroll to position [212, 0]
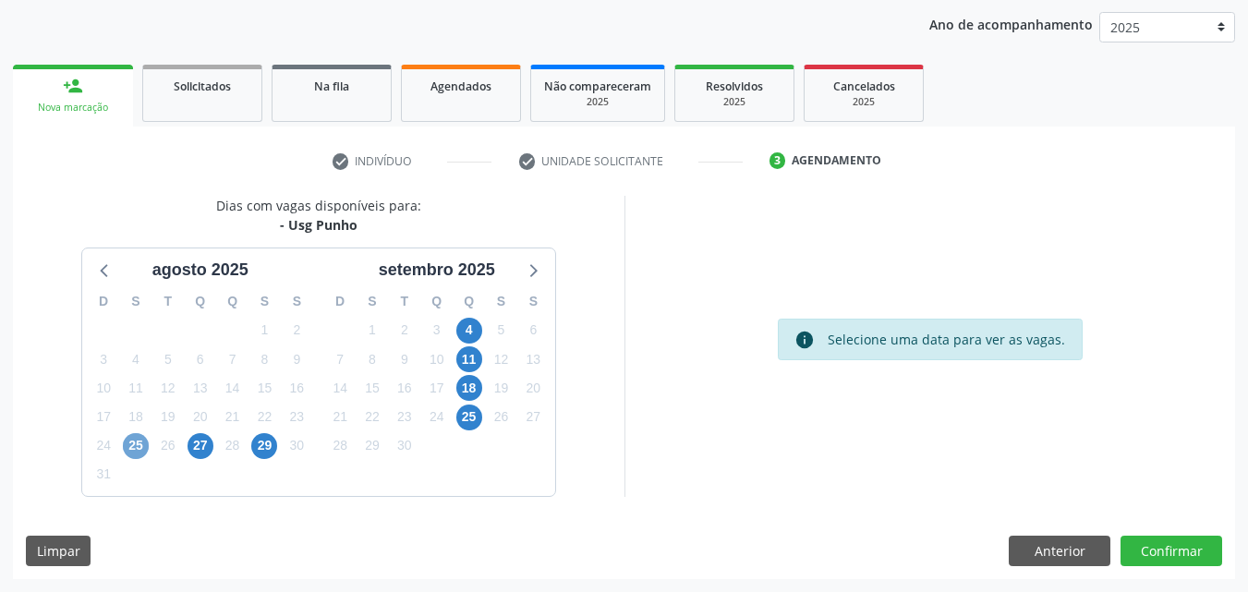
click at [141, 441] on span "25" at bounding box center [136, 446] width 26 height 26
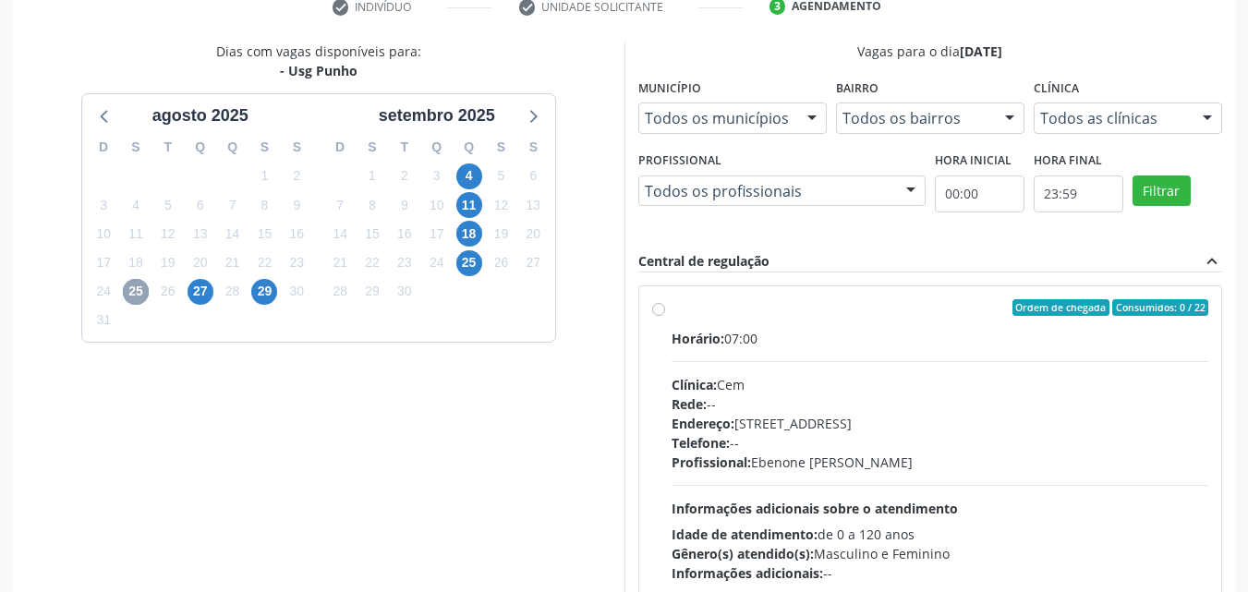
scroll to position [396, 0]
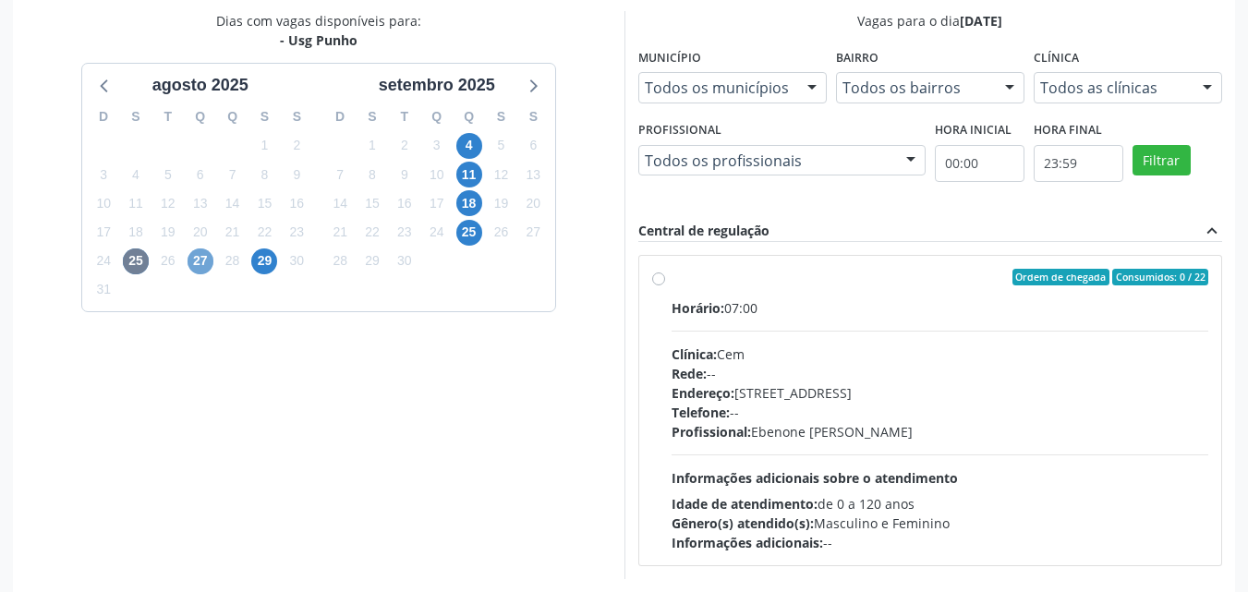
click at [199, 267] on span "27" at bounding box center [201, 262] width 26 height 26
click at [672, 281] on label "Ordem de chegada Consumidos: 0 / 22 Horário: 07:00 Clínica: Cem Rede: -- Endere…" at bounding box center [941, 411] width 538 height 284
click at [658, 281] on input "Ordem de chegada Consumidos: 0 / 22 Horário: 07:00 Clínica: Cem Rede: -- Endere…" at bounding box center [658, 277] width 13 height 17
radio input "true"
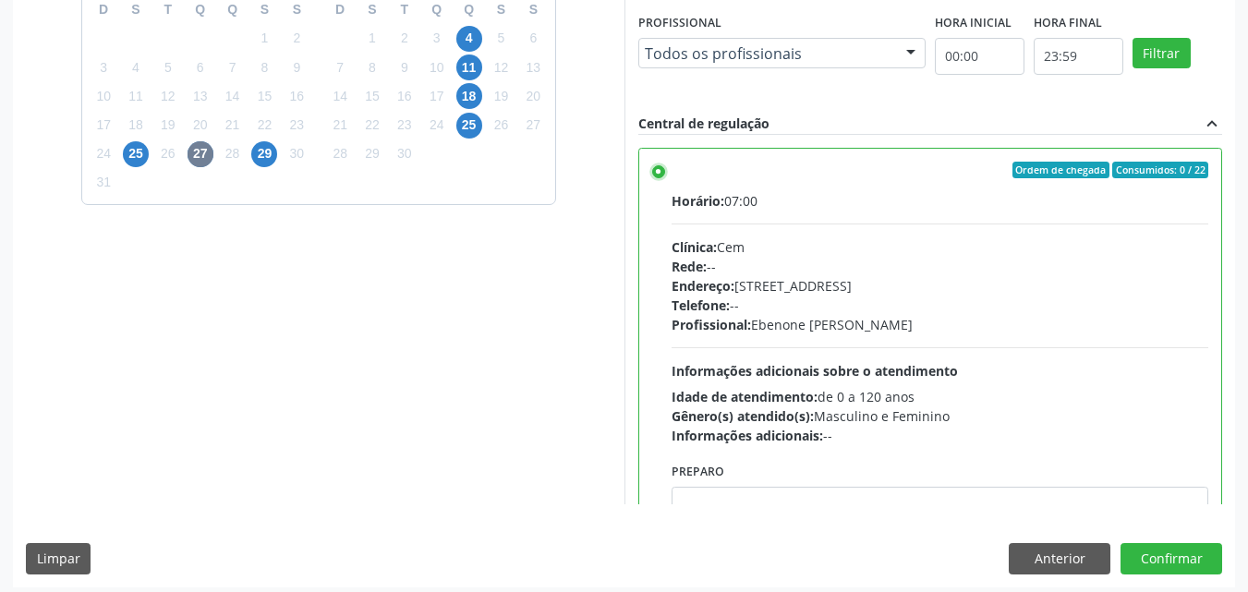
scroll to position [512, 0]
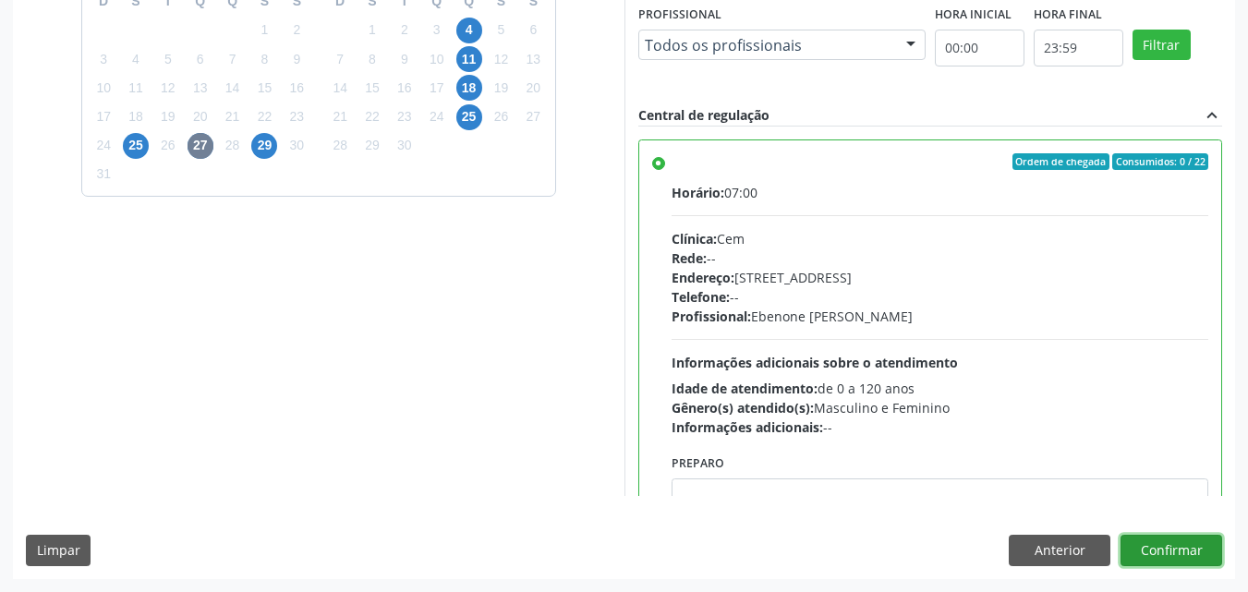
click at [1166, 550] on button "Confirmar" at bounding box center [1172, 550] width 102 height 31
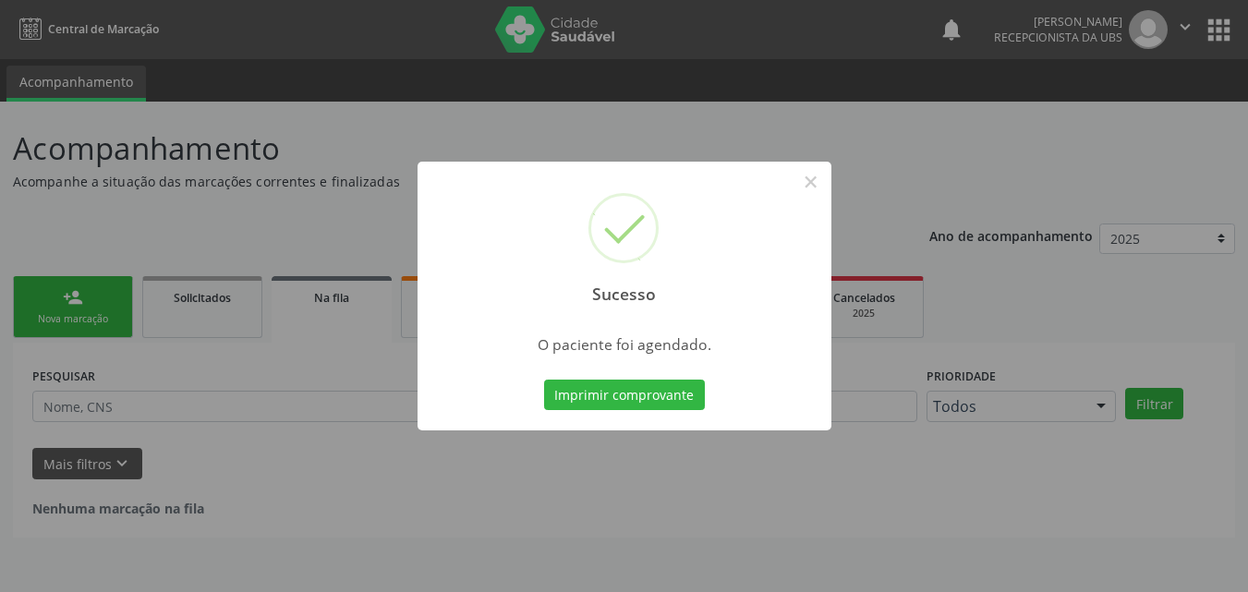
scroll to position [0, 0]
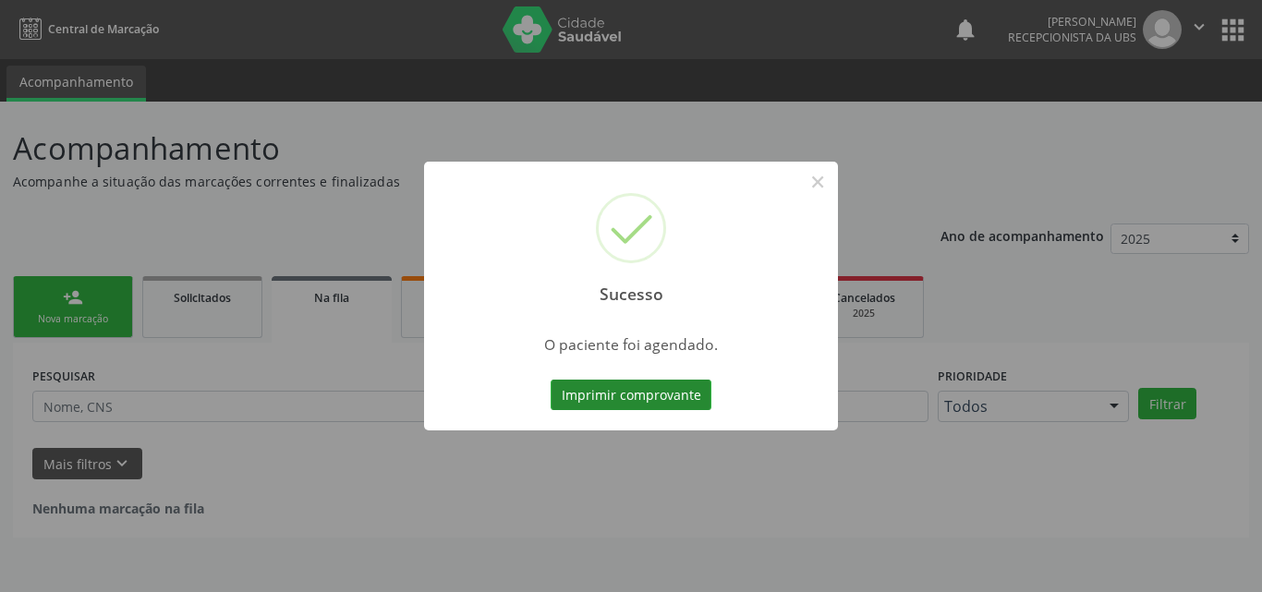
click at [609, 400] on button "Imprimir comprovante" at bounding box center [631, 395] width 161 height 31
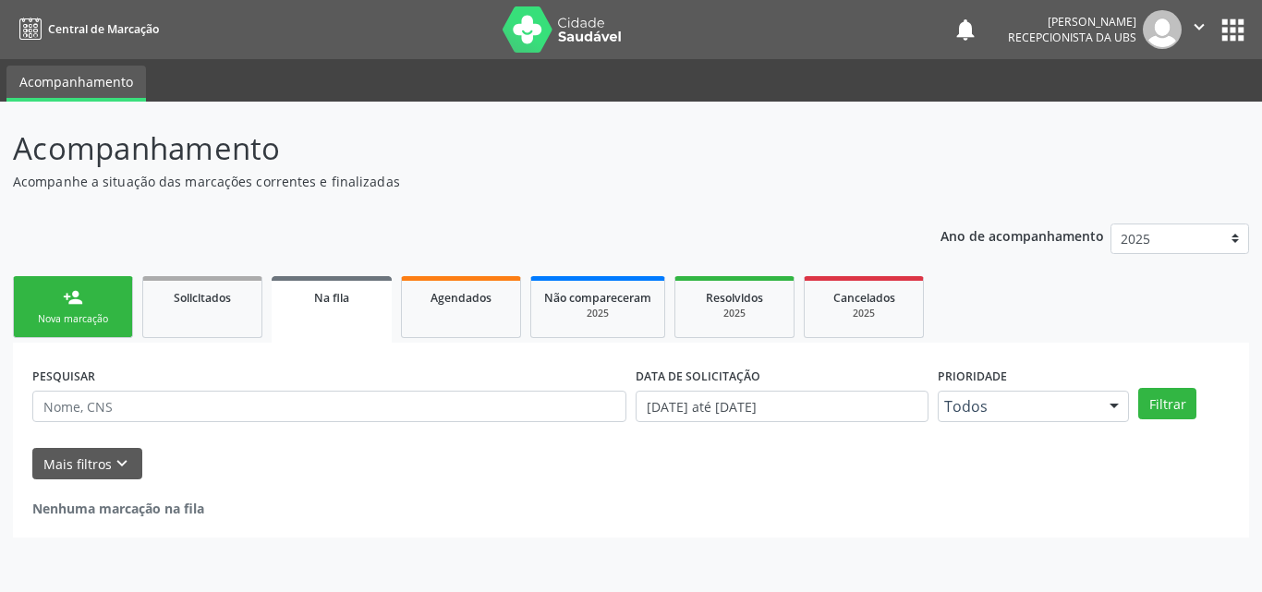
click at [79, 310] on link "person_add Nova marcação" at bounding box center [73, 307] width 120 height 62
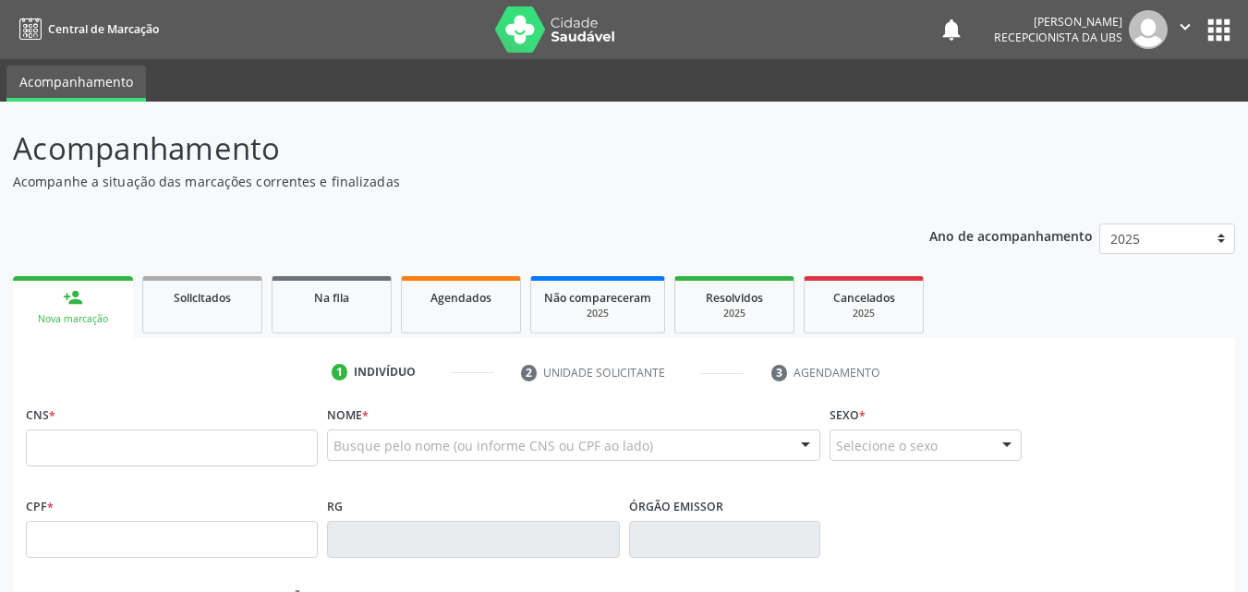
scroll to position [92, 0]
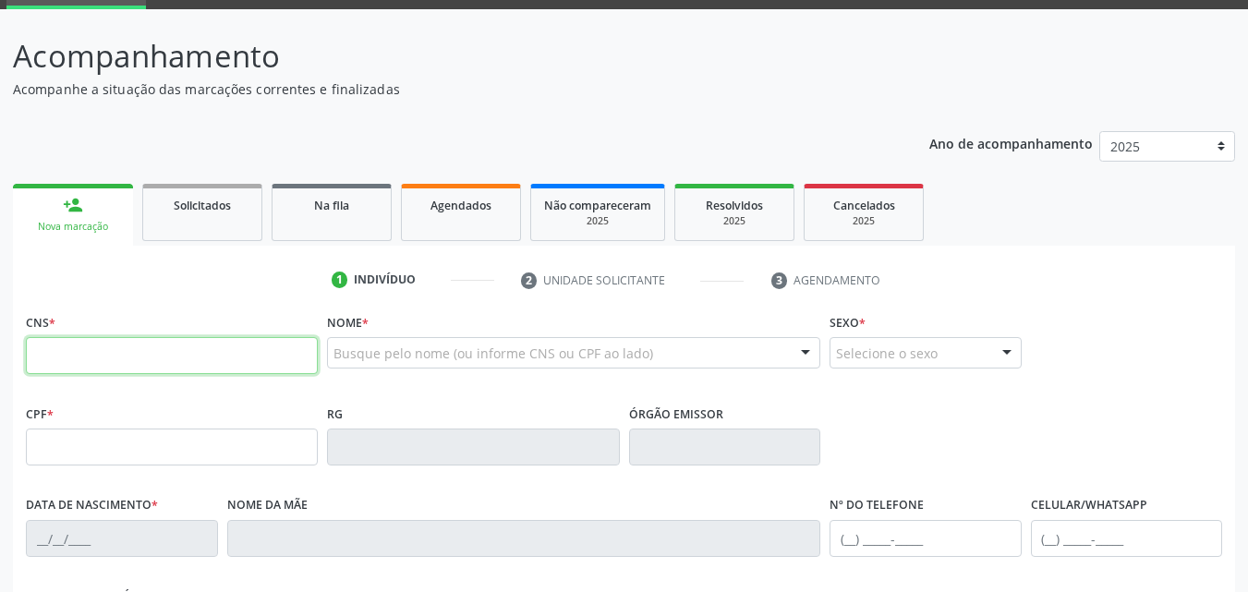
click at [116, 359] on input "text" at bounding box center [172, 355] width 292 height 37
type input "708 0038 8464 1522"
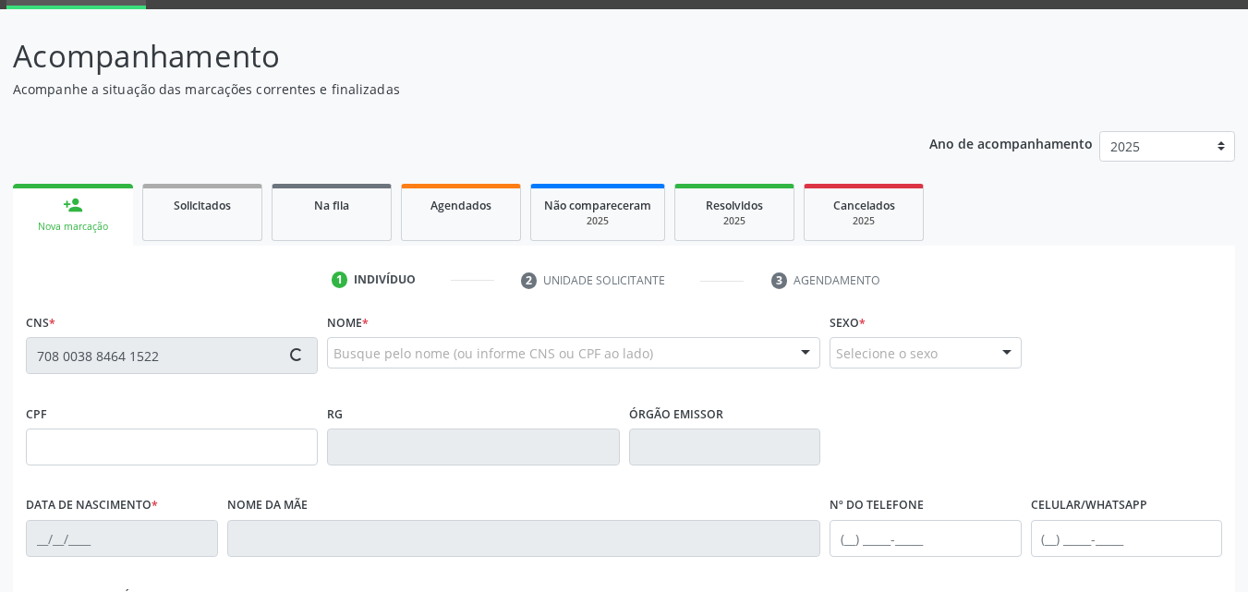
type input "054.203.314-38"
type input "13/01/1979"
type input "Irene Maria da Conceição"
type input "(87) 99655-9396"
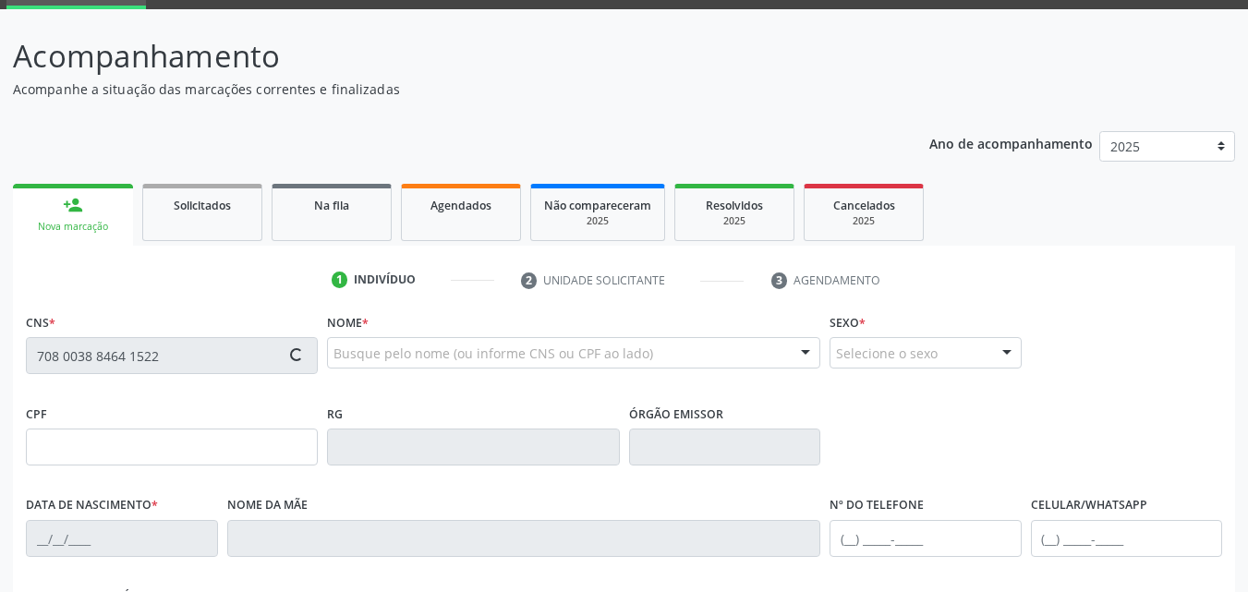
type input "309"
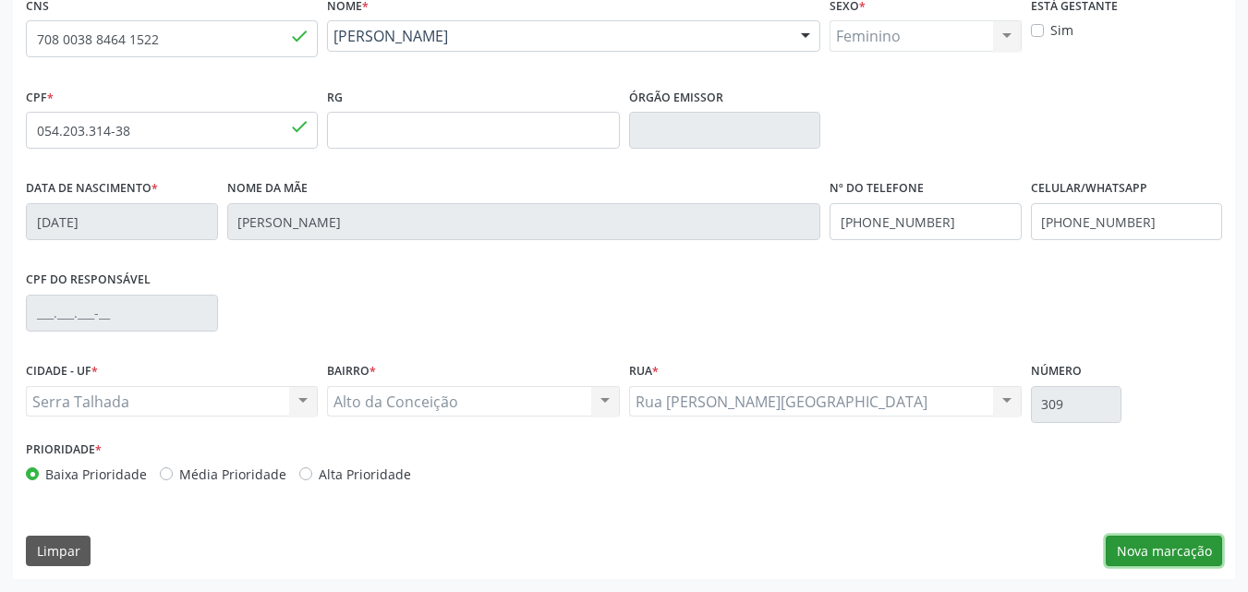
click at [1165, 557] on button "Nova marcação" at bounding box center [1164, 551] width 116 height 31
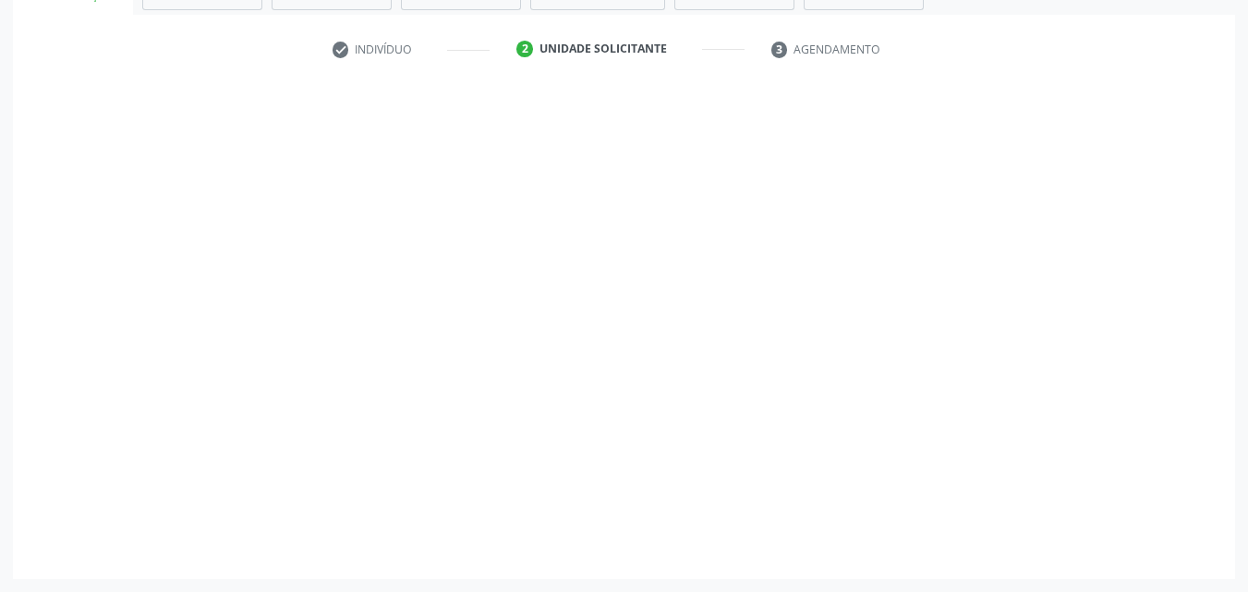
scroll to position [323, 0]
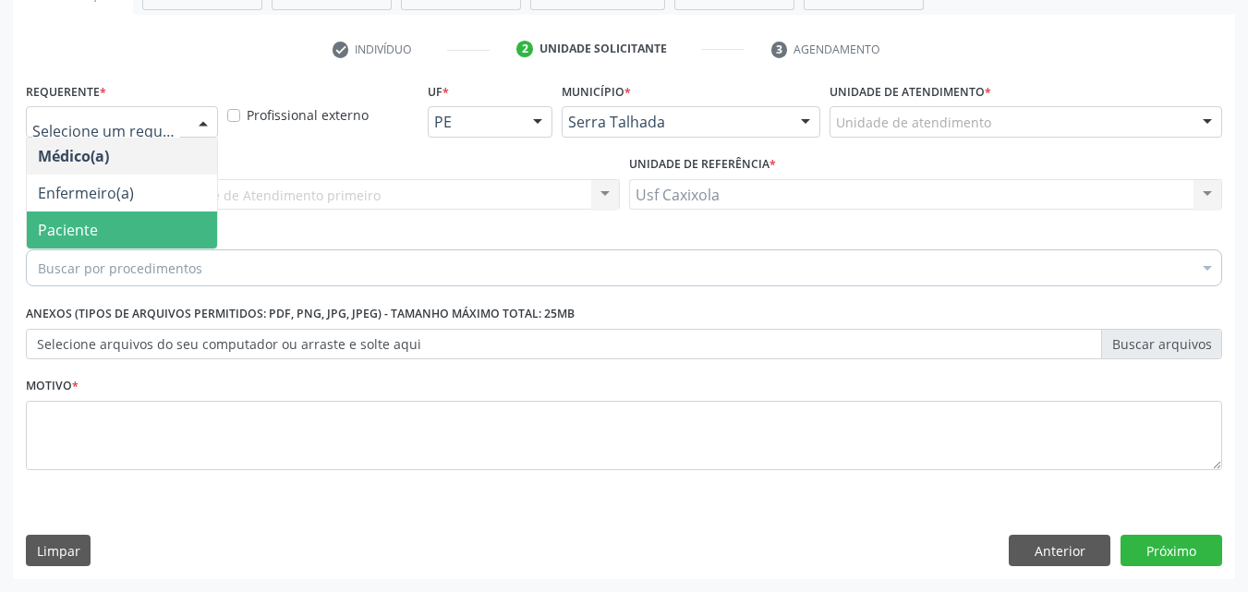
click at [113, 227] on span "Paciente" at bounding box center [122, 230] width 190 height 37
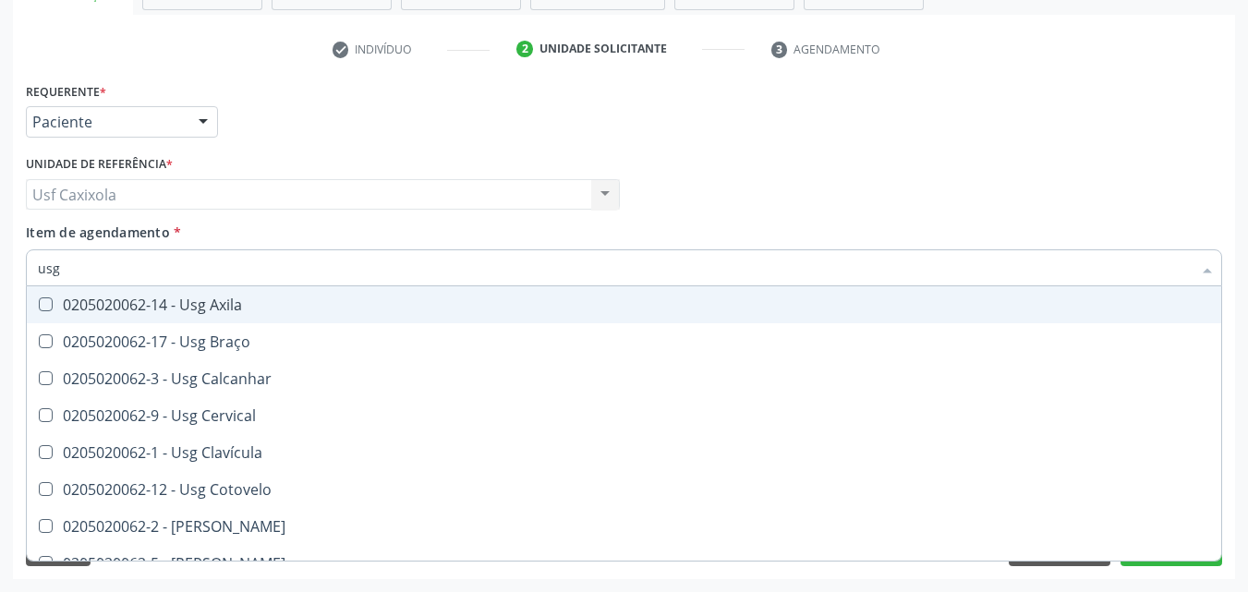
type input "usg"
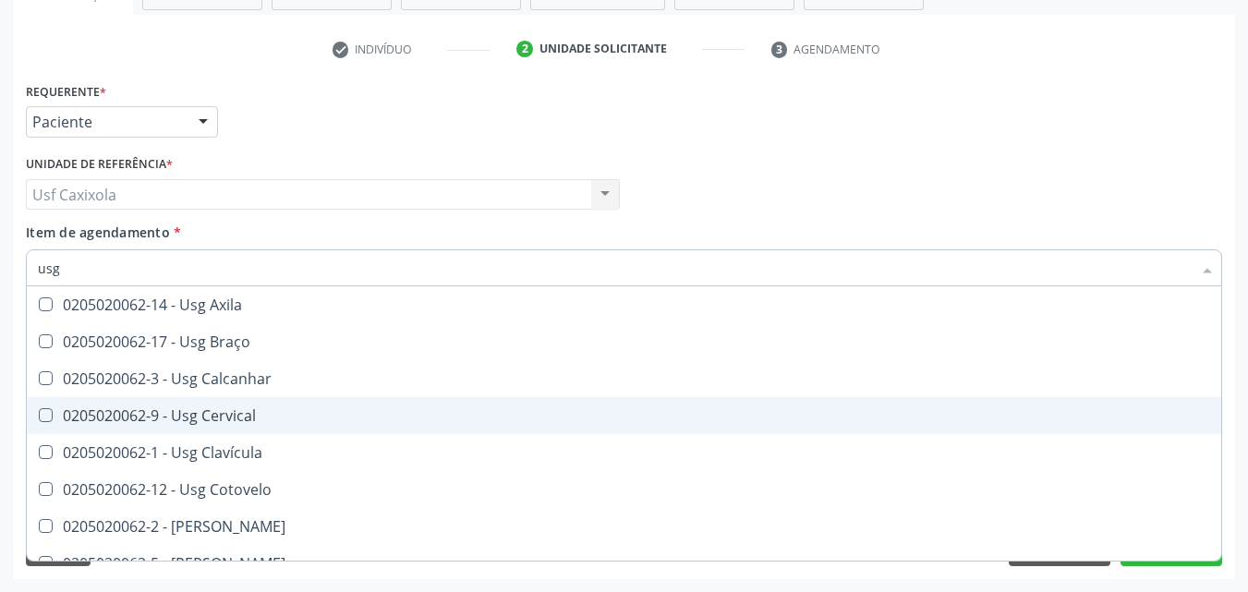
click at [232, 417] on div "0205020062-9 - Usg Cervical" at bounding box center [624, 415] width 1173 height 15
checkbox Cervical "true"
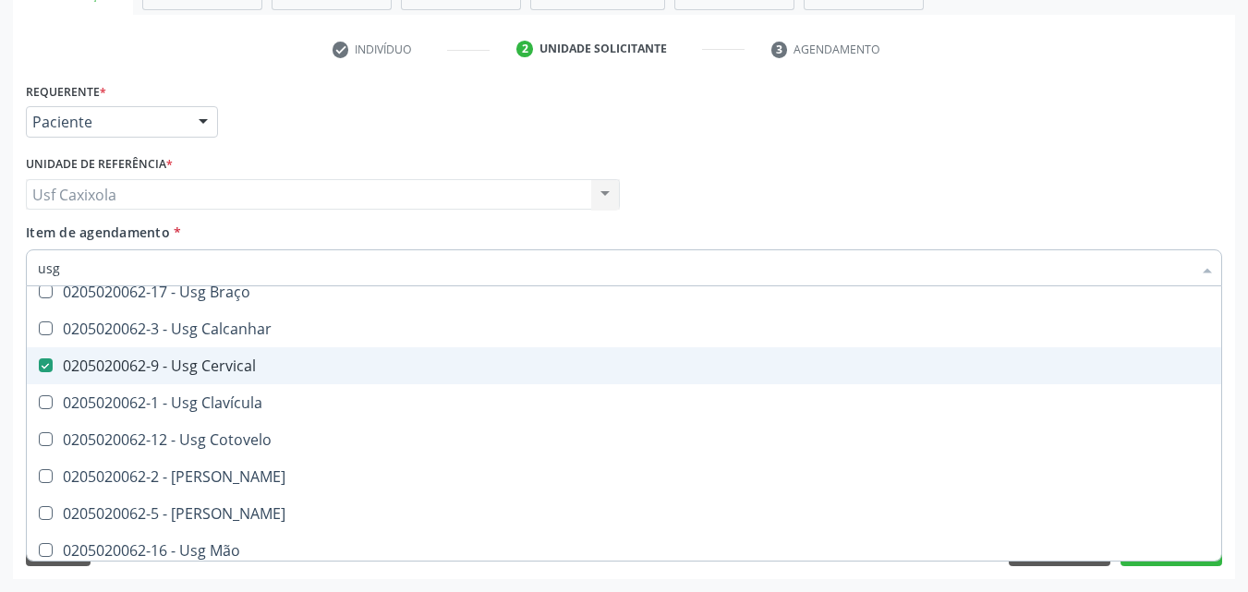
scroll to position [92, 0]
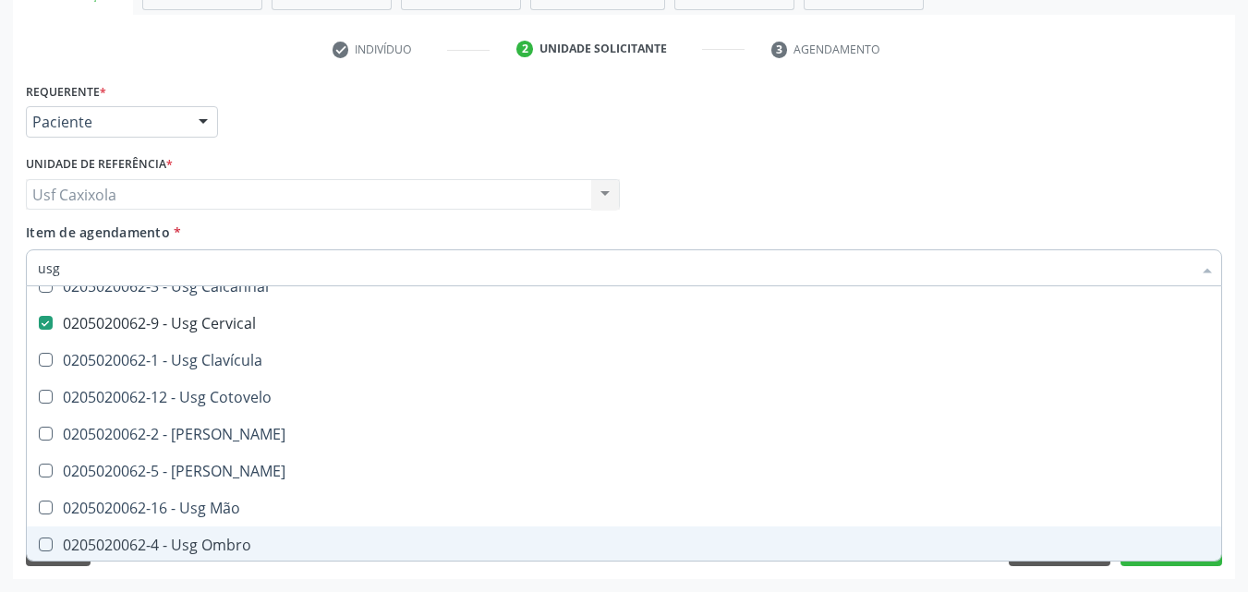
click at [226, 551] on div "0205020062-4 - Usg Ombro" at bounding box center [624, 545] width 1173 height 15
checkbox Ombro "true"
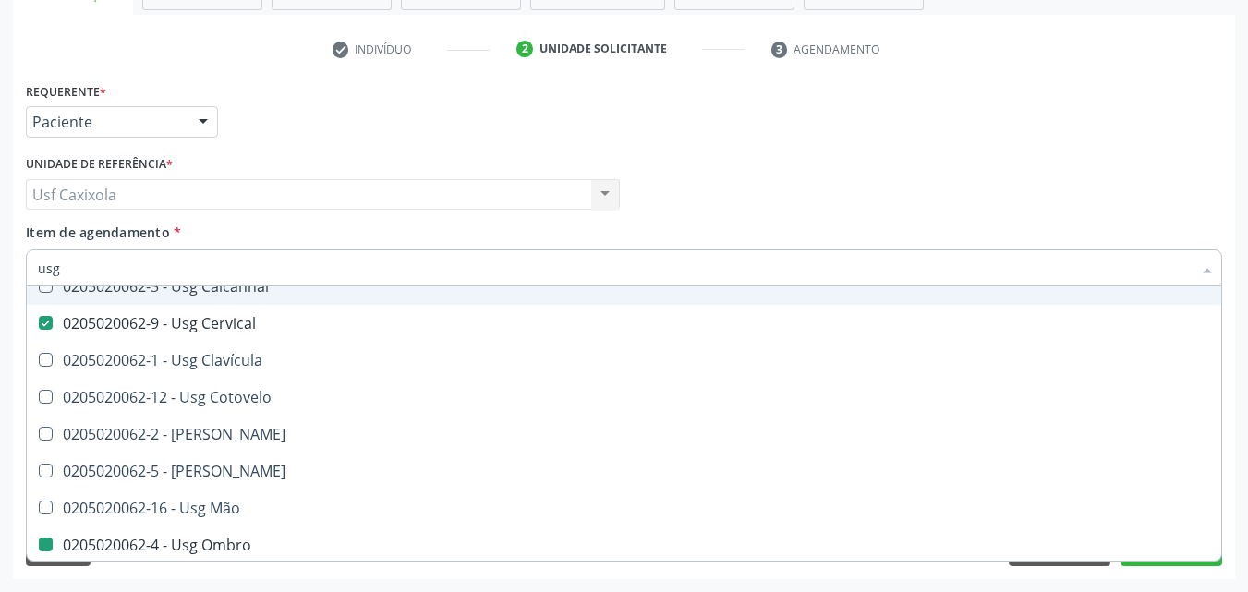
click at [672, 176] on div "Médico Solicitante Por favor, selecione a Unidade de Atendimento primeiro Nenhu…" at bounding box center [624, 187] width 1206 height 72
checkbox Braço "true"
checkbox Calcanhar "true"
checkbox Ombro "false"
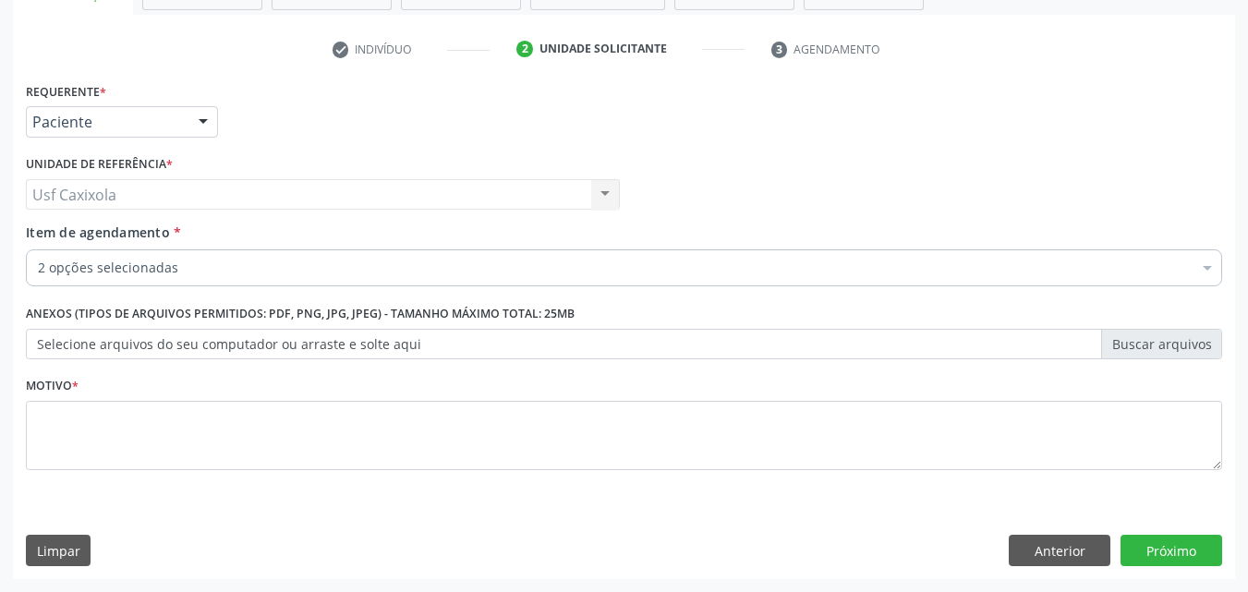
scroll to position [0, 0]
click at [1183, 545] on button "Próximo" at bounding box center [1172, 550] width 102 height 31
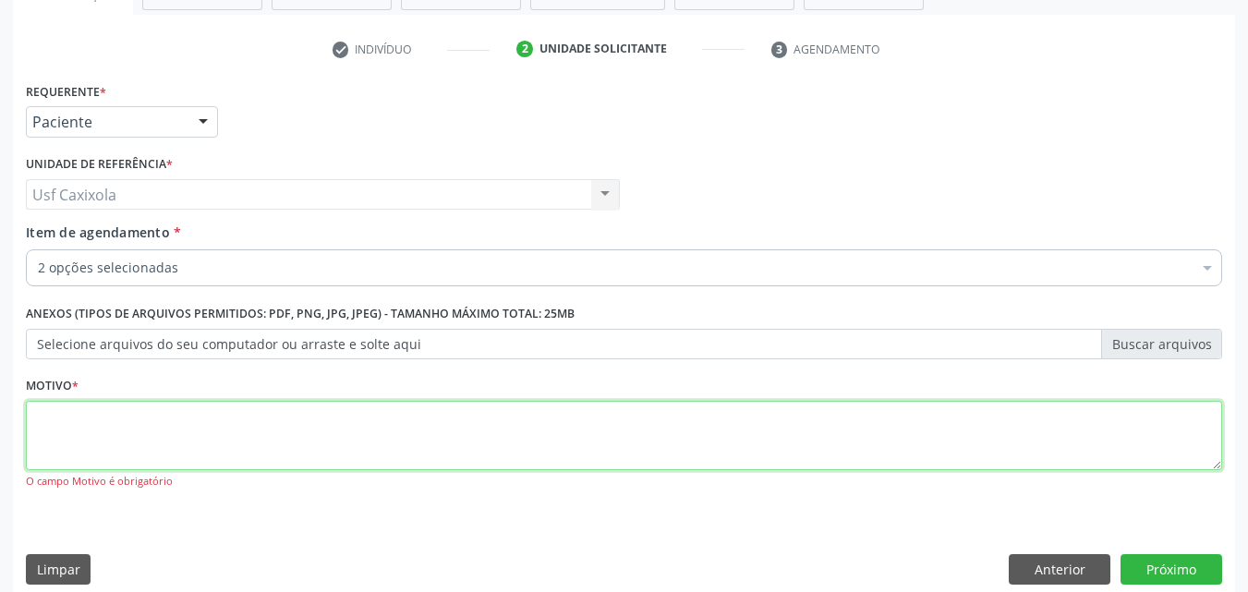
click at [640, 436] on textarea at bounding box center [624, 436] width 1197 height 70
type textarea "."
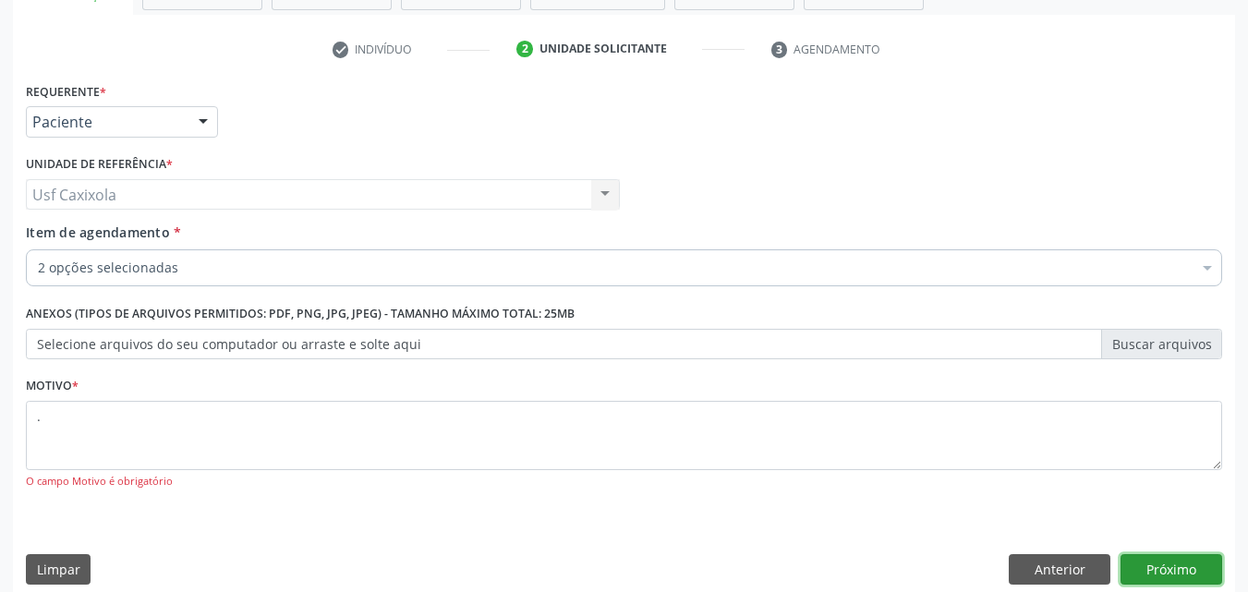
click at [1140, 567] on button "Próximo" at bounding box center [1172, 569] width 102 height 31
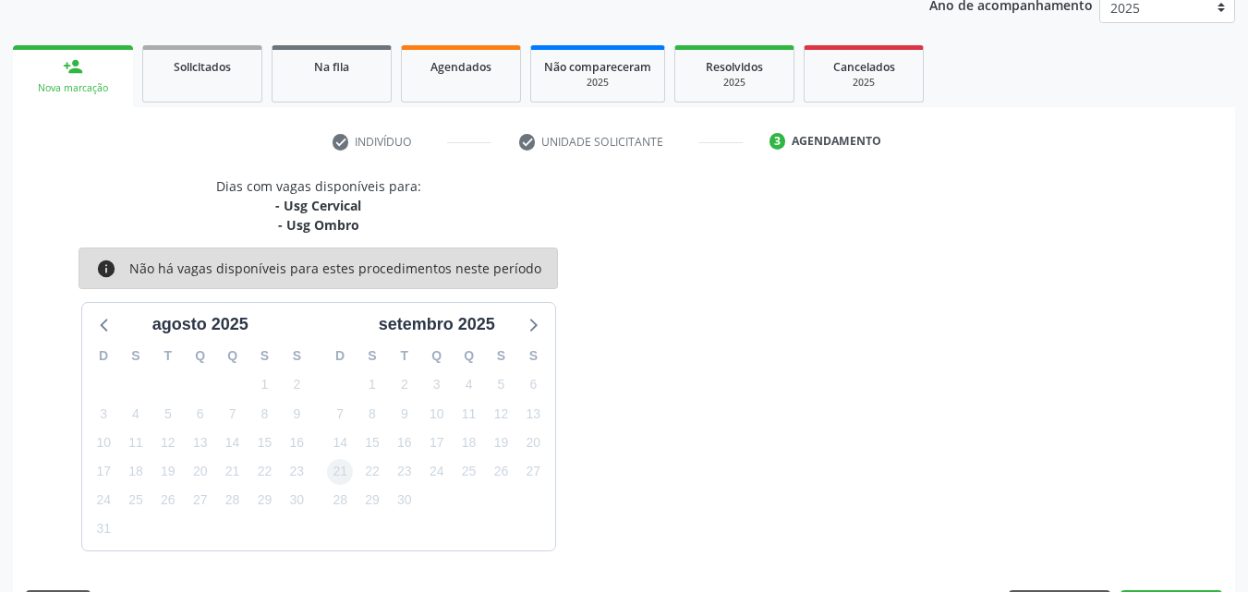
scroll to position [286, 0]
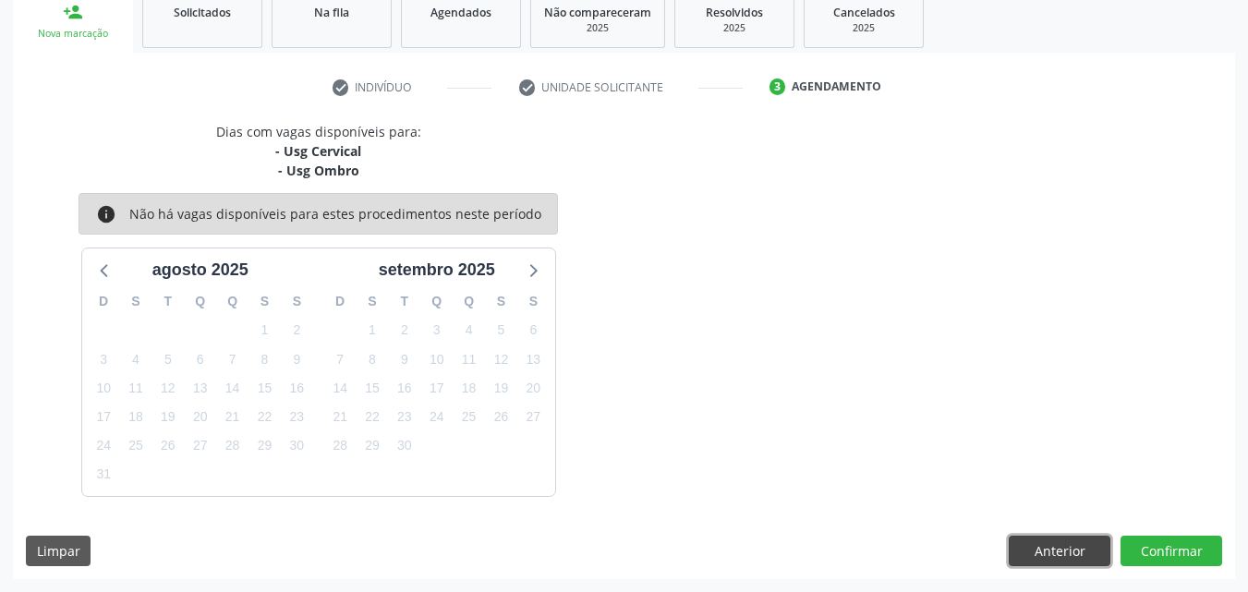
click at [1065, 553] on button "Anterior" at bounding box center [1060, 551] width 102 height 31
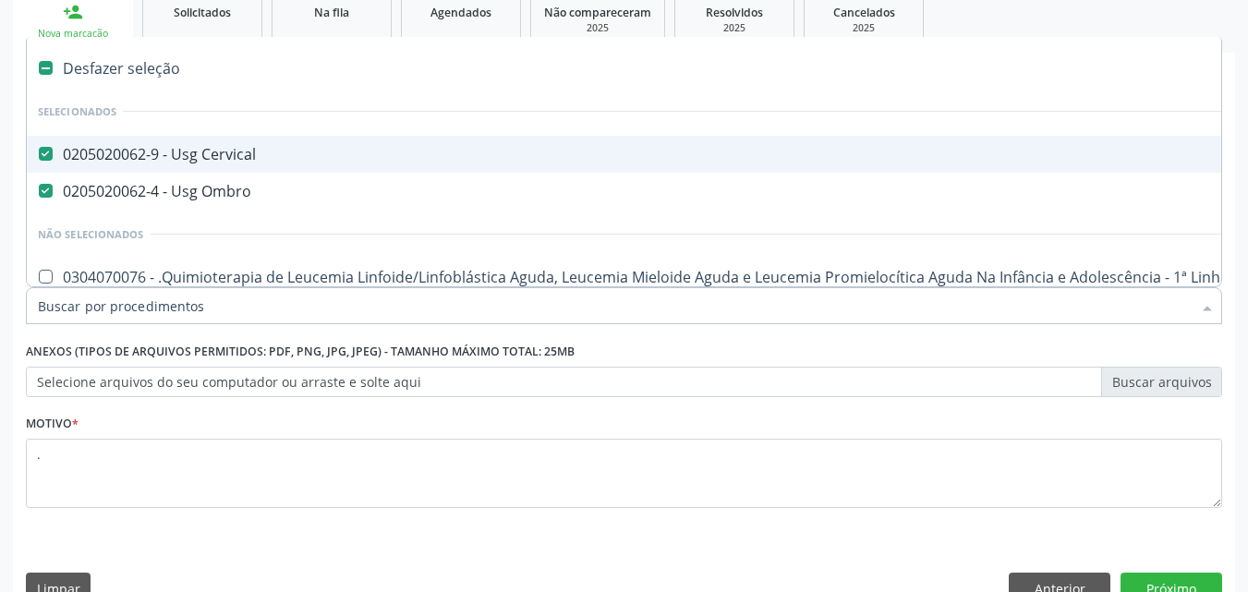
click at [278, 159] on div "0205020062-9 - Usg Cervical" at bounding box center [757, 154] width 1439 height 15
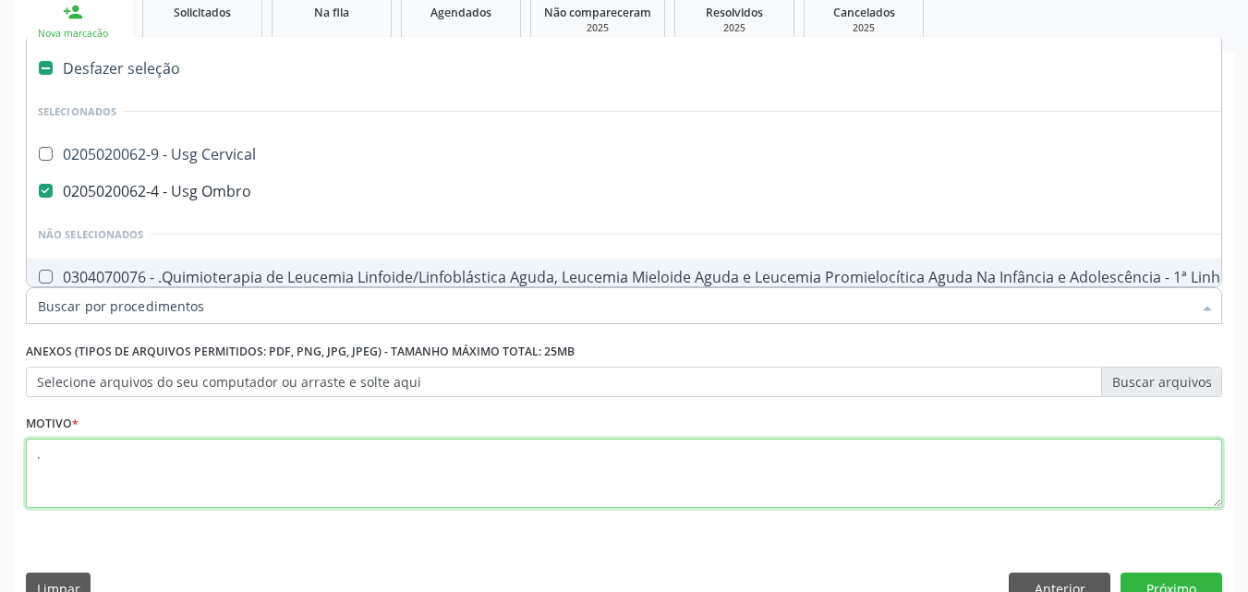
checkbox Cervical "true"
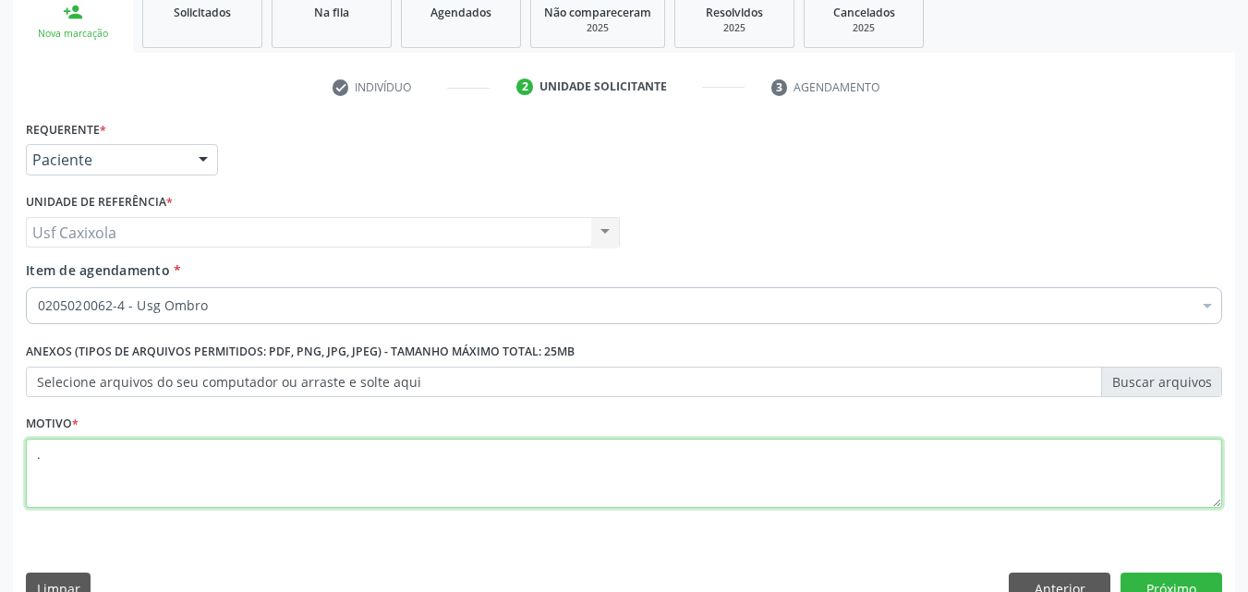
click at [414, 475] on textarea "." at bounding box center [624, 474] width 1197 height 70
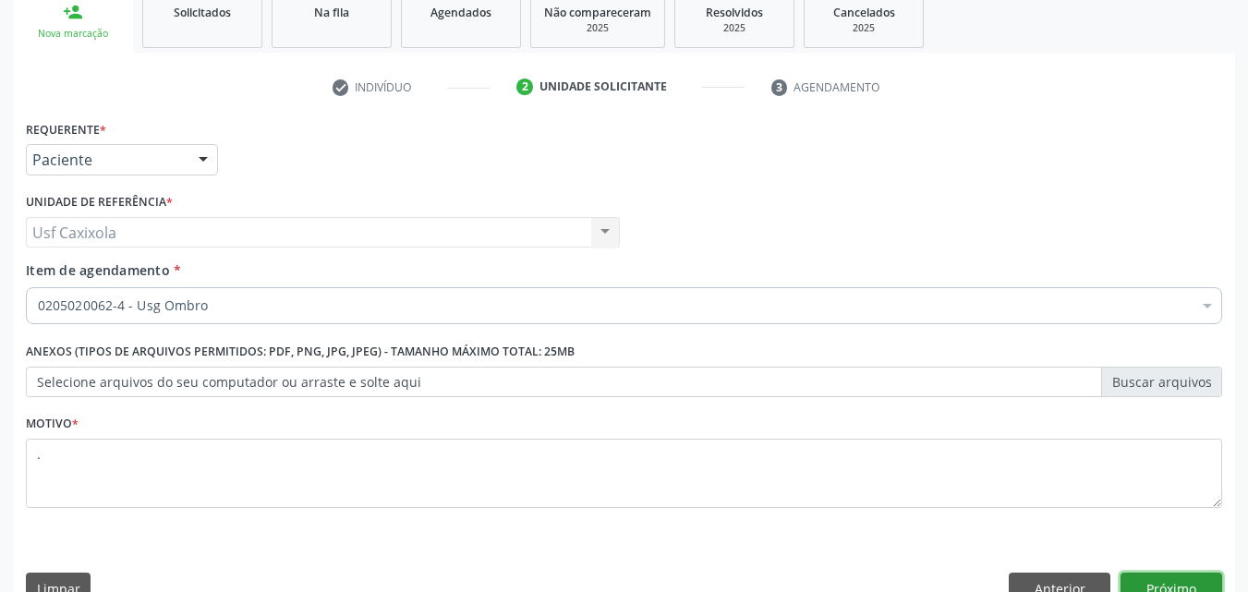
click at [1186, 576] on button "Próximo" at bounding box center [1172, 588] width 102 height 31
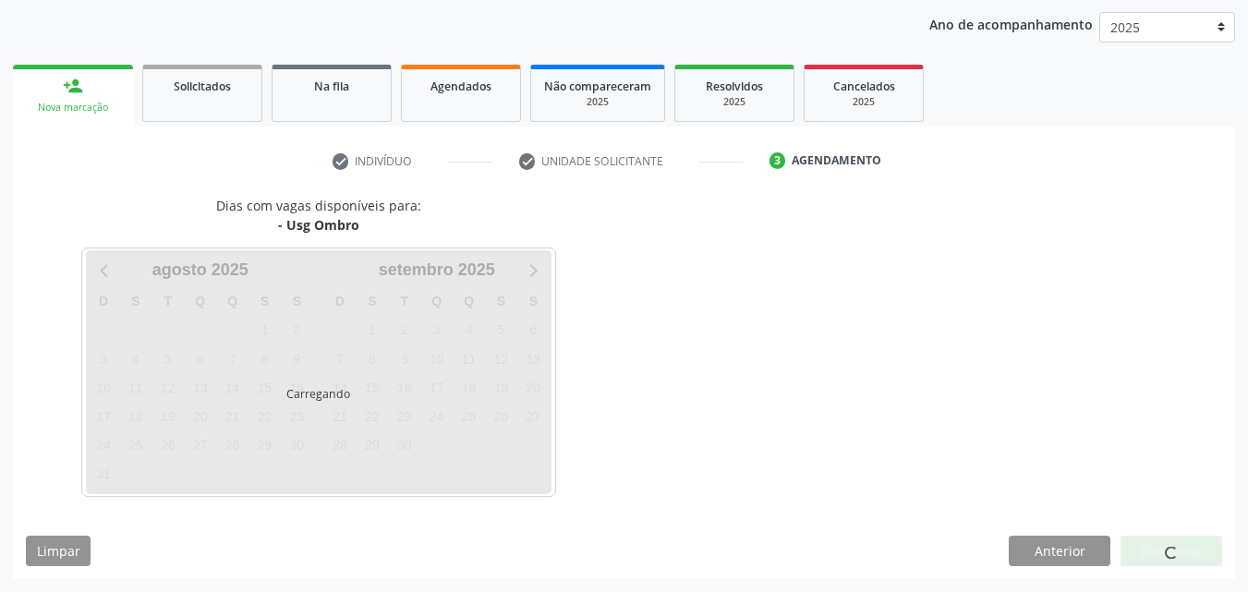
scroll to position [212, 0]
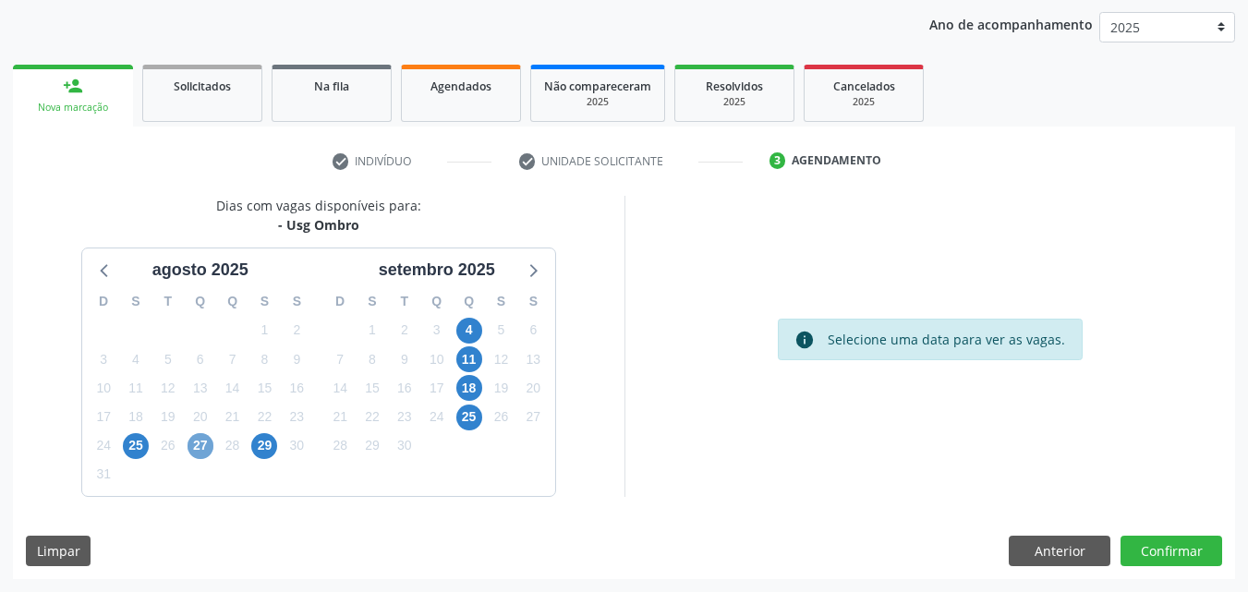
click at [203, 449] on span "27" at bounding box center [201, 446] width 26 height 26
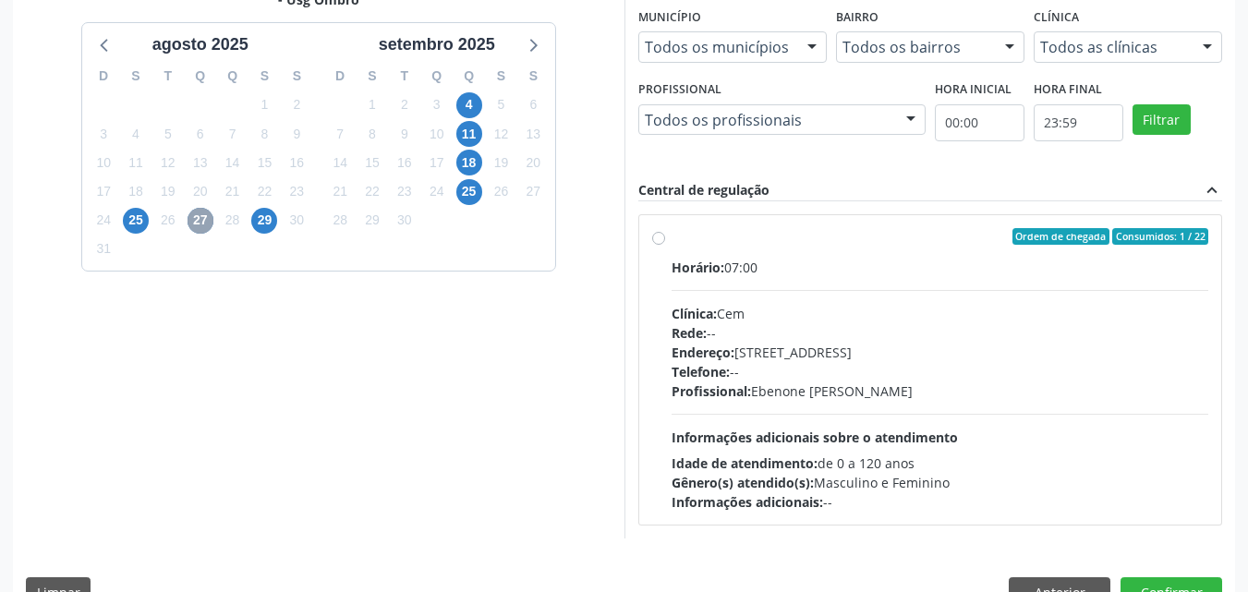
scroll to position [479, 0]
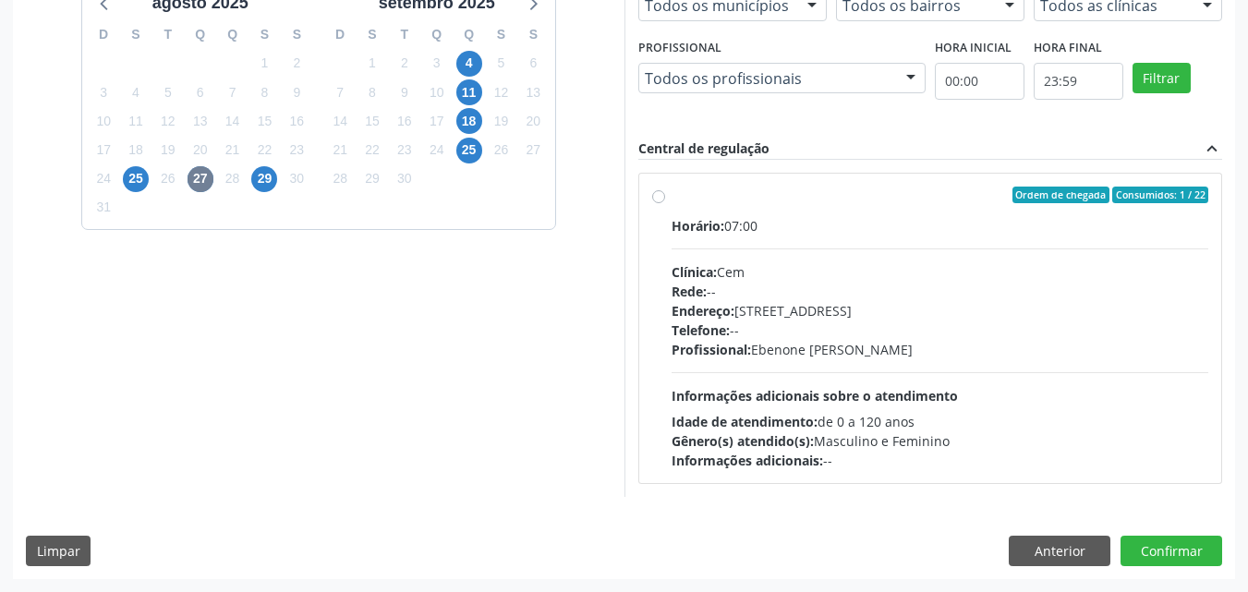
click at [673, 198] on div "Ordem de chegada Consumidos: 1 / 22" at bounding box center [941, 195] width 538 height 17
click at [665, 198] on input "Ordem de chegada Consumidos: 1 / 22 Horário: 07:00 Clínica: Cem Rede: -- Endere…" at bounding box center [658, 195] width 13 height 17
radio input "true"
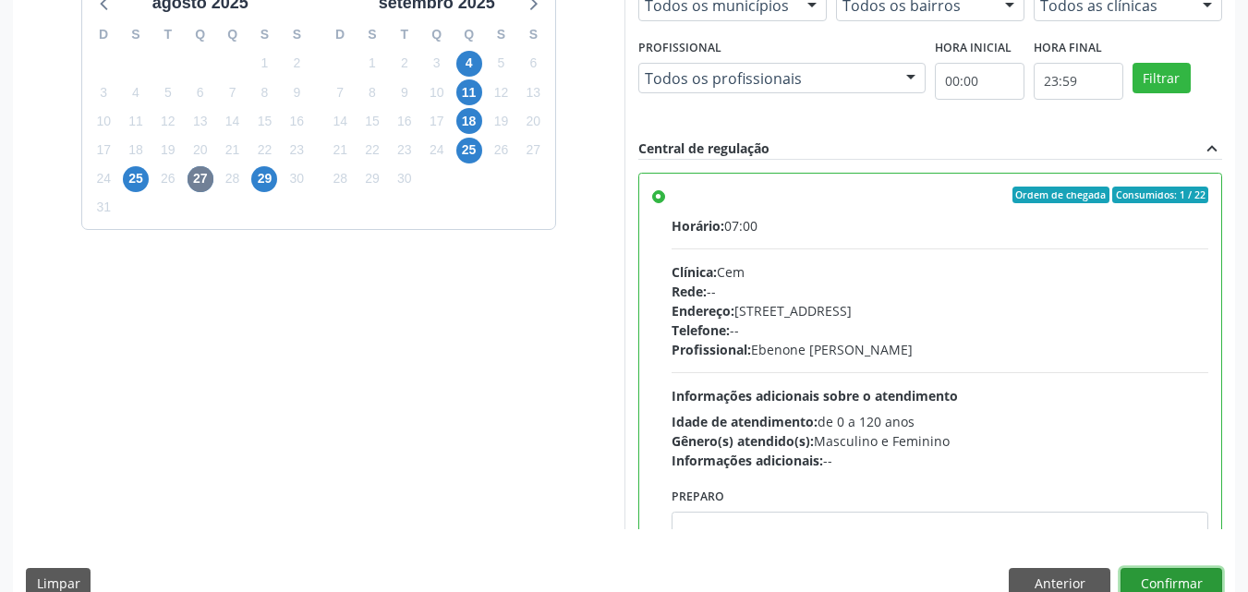
click at [1168, 577] on button "Confirmar" at bounding box center [1172, 583] width 102 height 31
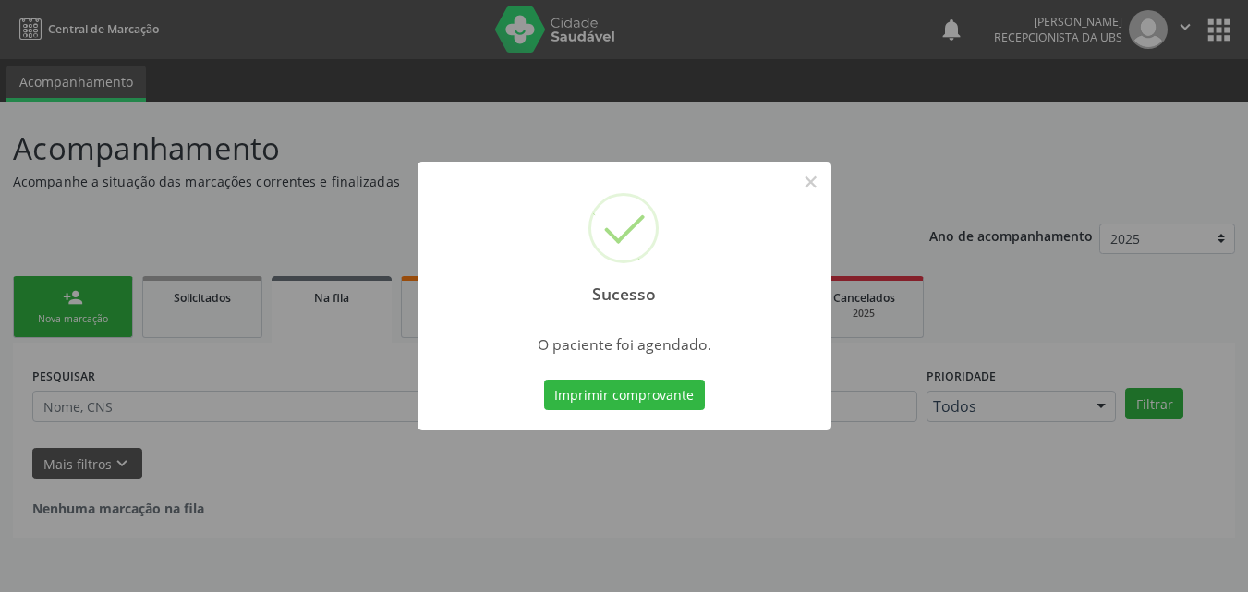
scroll to position [0, 0]
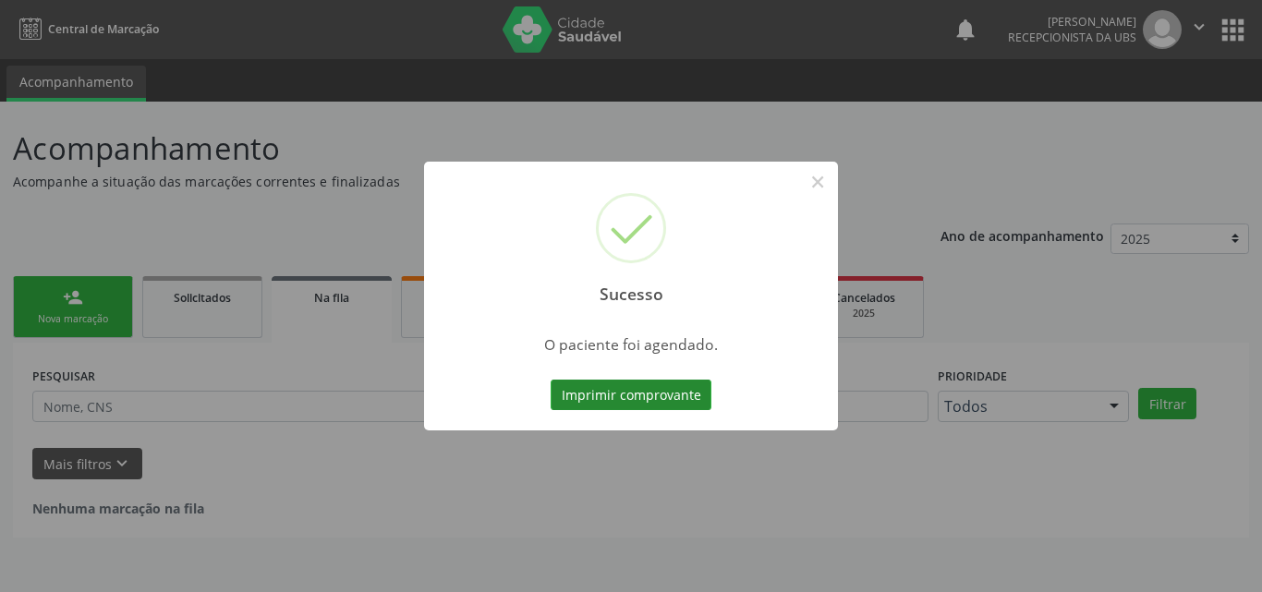
click at [643, 398] on button "Imprimir comprovante" at bounding box center [631, 395] width 161 height 31
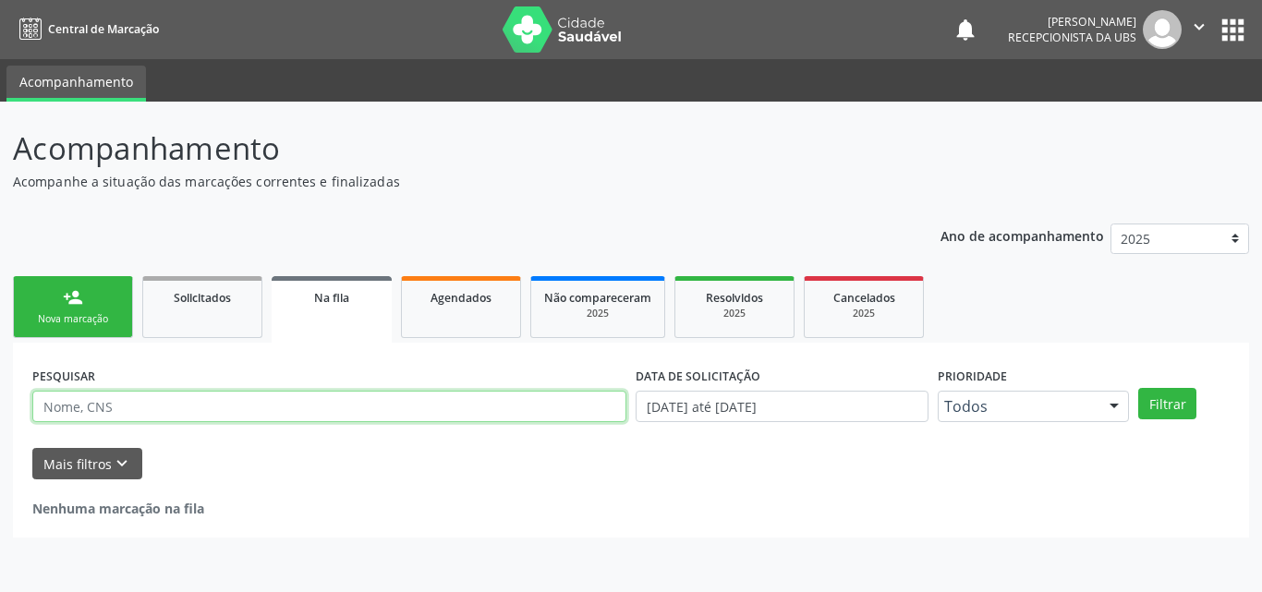
click at [114, 416] on input "text" at bounding box center [329, 406] width 594 height 31
paste input "708 0038 8464 1522"
type input "708 0038 8464 1522"
click at [1138, 388] on button "Filtrar" at bounding box center [1167, 403] width 58 height 31
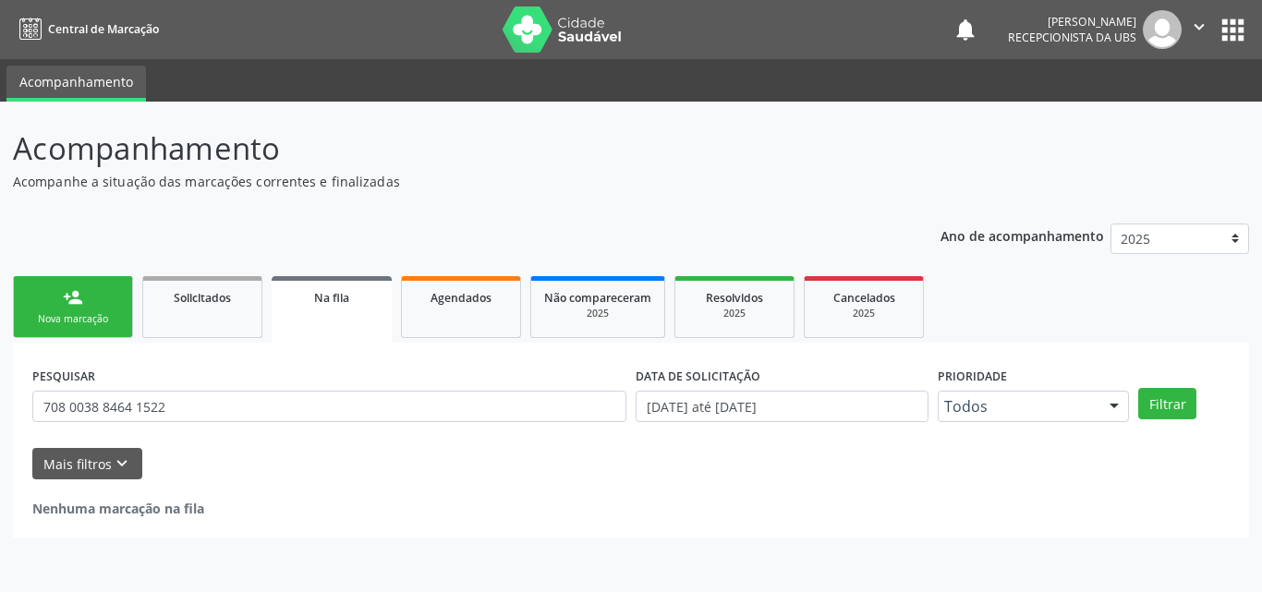
click at [105, 310] on link "person_add Nova marcação" at bounding box center [73, 307] width 120 height 62
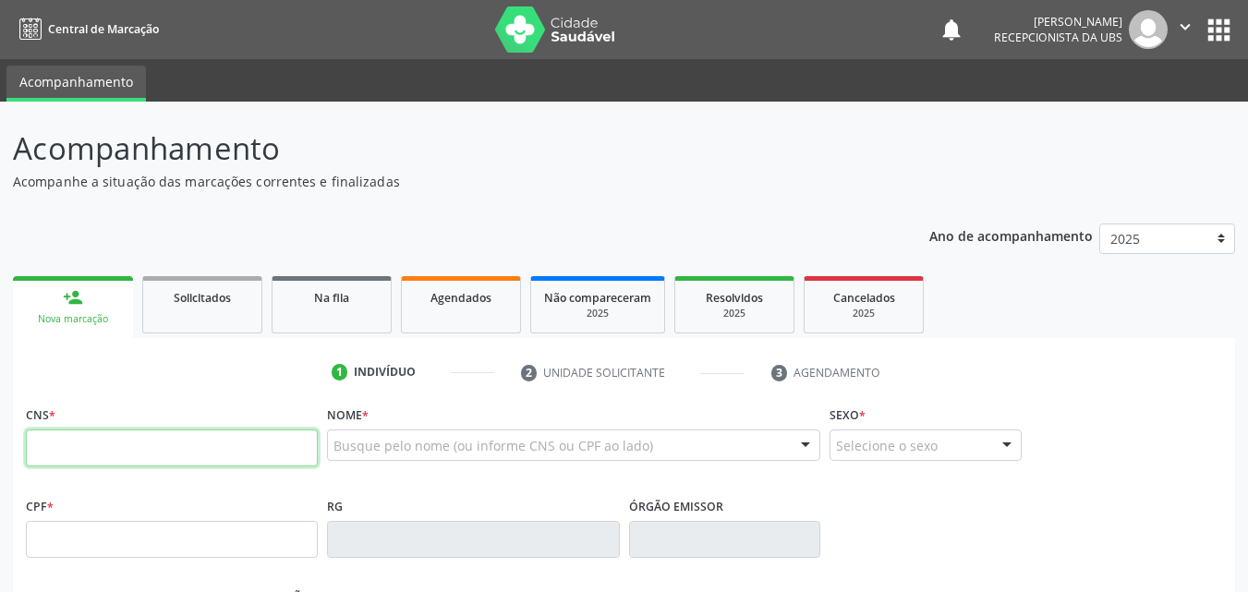
click at [124, 444] on input "text" at bounding box center [172, 448] width 292 height 37
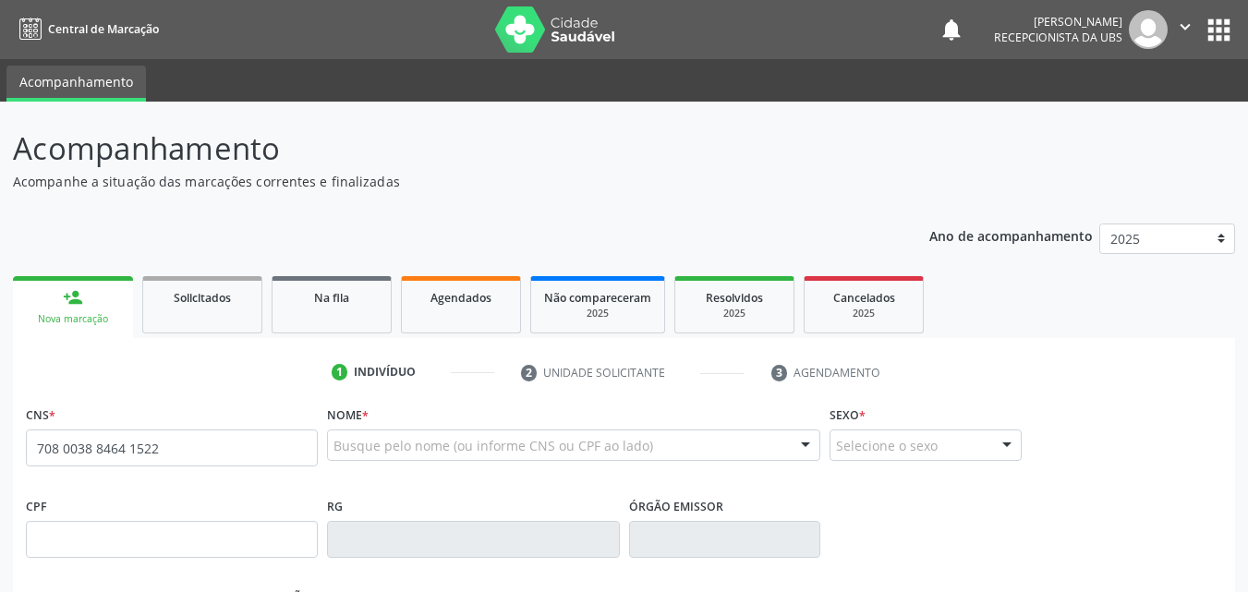
type input "708 0038 8464 1522"
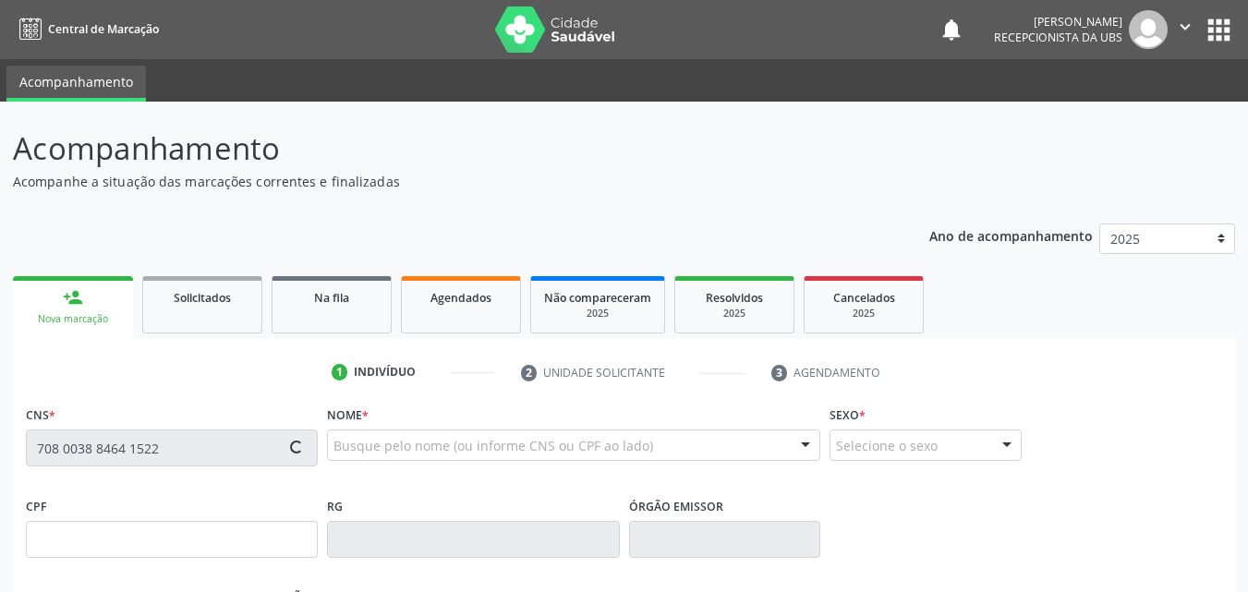
type input "054.203.314-38"
type input "13/01/1979"
type input "Irene Maria da Conceição"
type input "(87) 99655-9396"
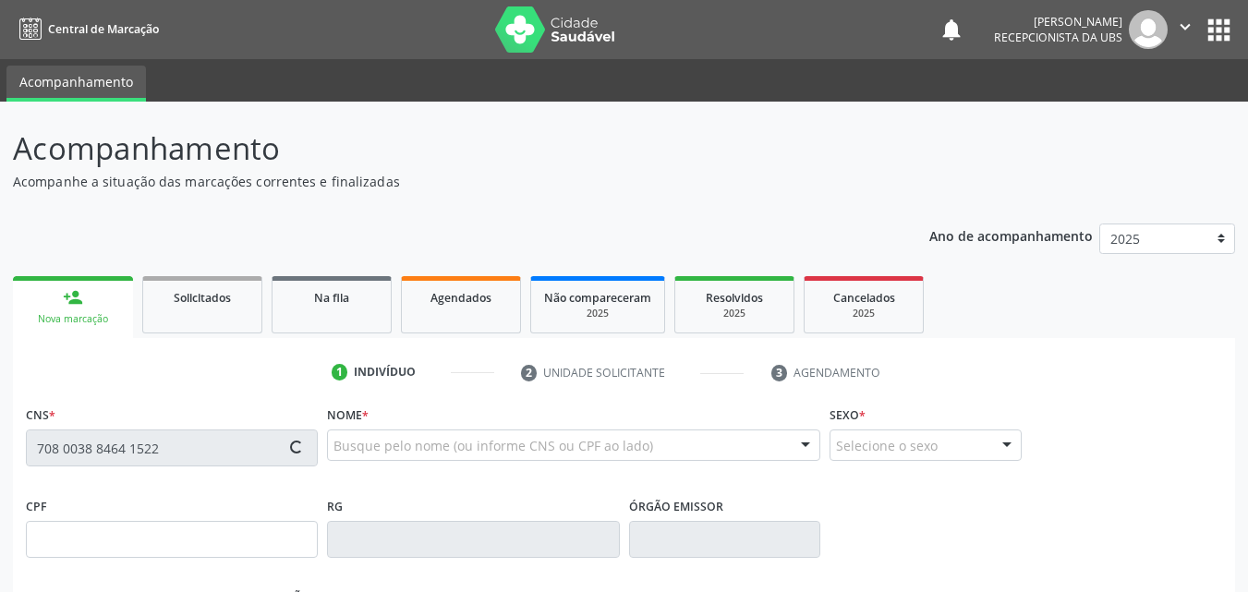
type input "309"
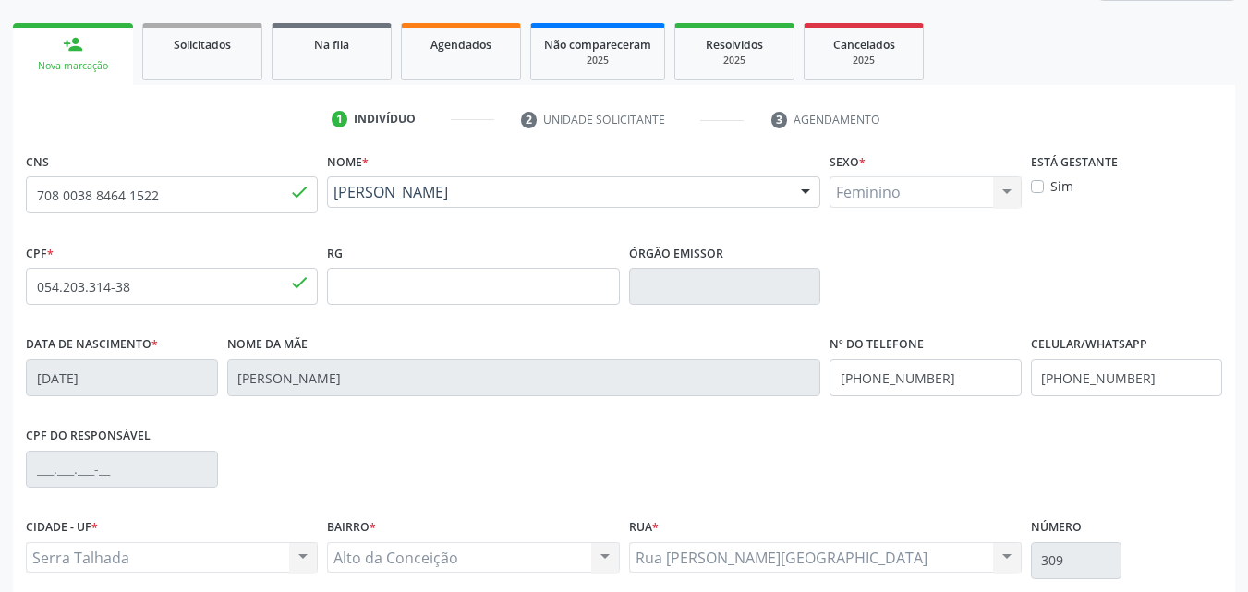
scroll to position [409, 0]
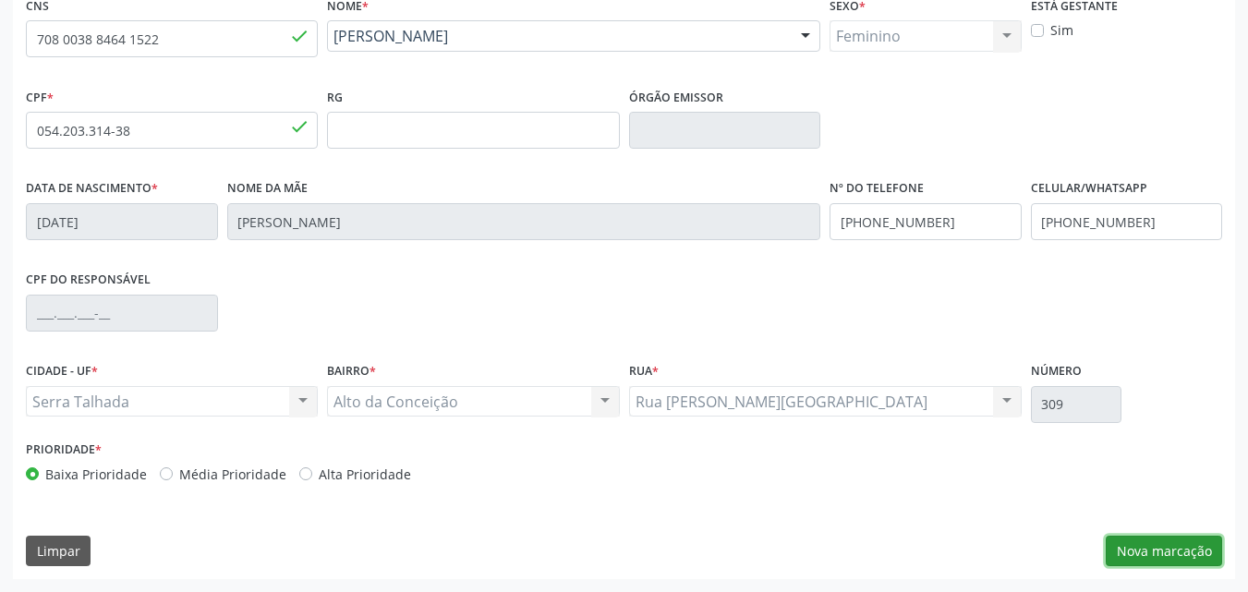
click at [1180, 547] on button "Nova marcação" at bounding box center [1164, 551] width 116 height 31
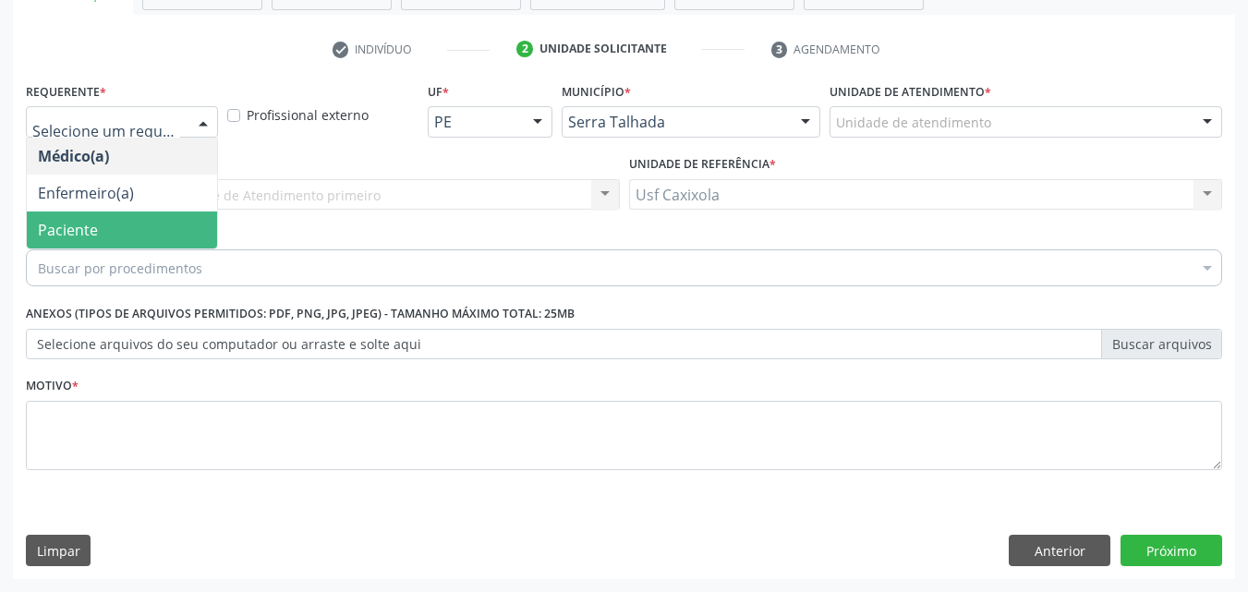
click at [145, 229] on span "Paciente" at bounding box center [122, 230] width 190 height 37
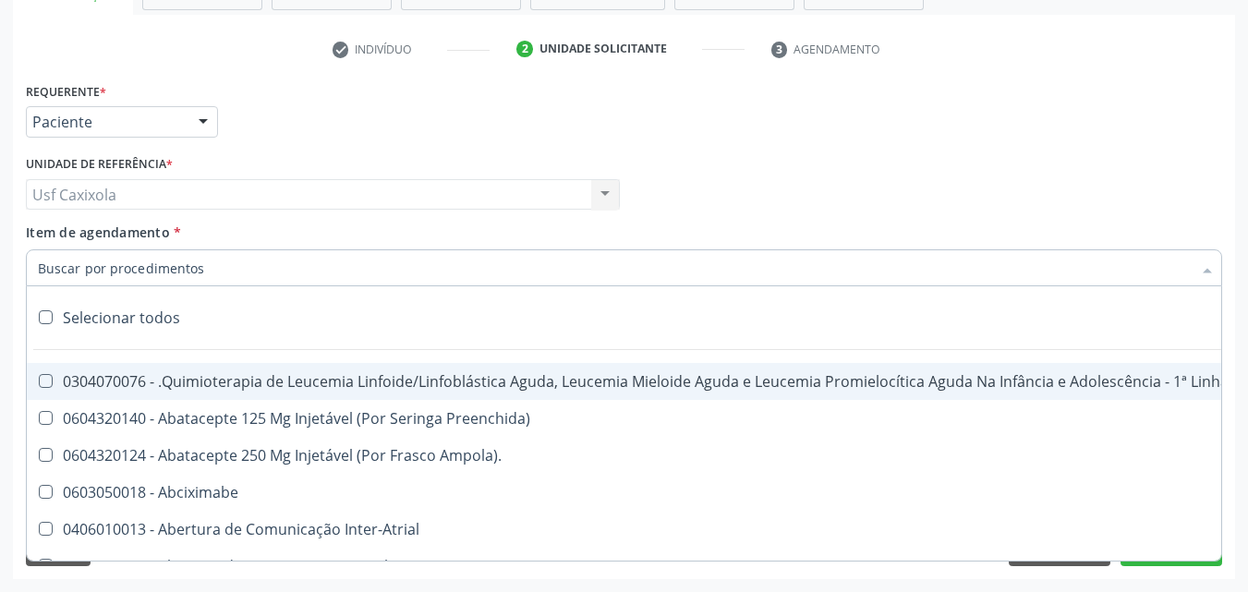
click at [125, 282] on div at bounding box center [624, 267] width 1197 height 37
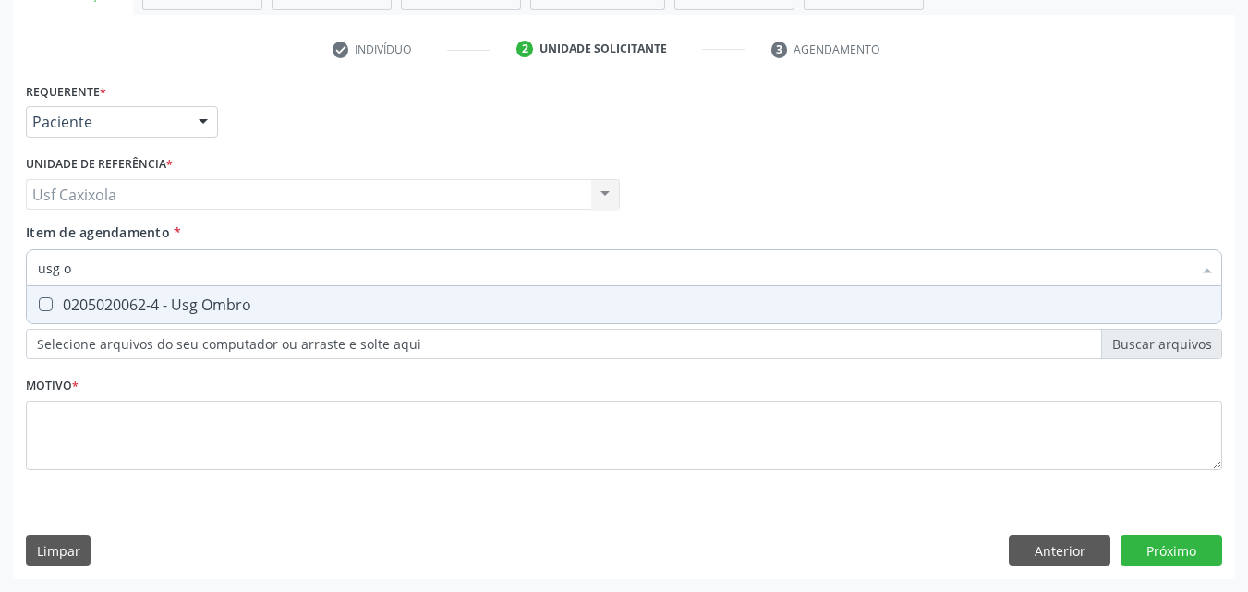
type input "usg om"
click at [284, 303] on div "0205020062-4 - Usg Ombro" at bounding box center [624, 305] width 1173 height 15
checkbox Ombro "true"
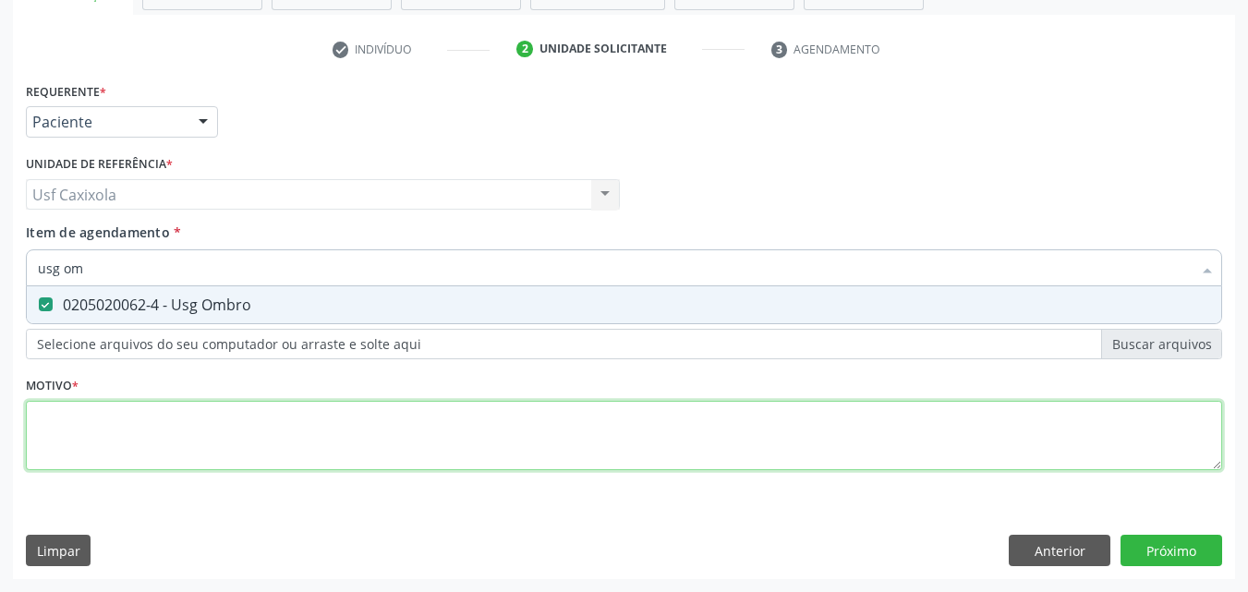
click at [235, 447] on div "Requerente * Paciente Médico(a) Enfermeiro(a) Paciente Nenhum resultado encontr…" at bounding box center [624, 287] width 1197 height 419
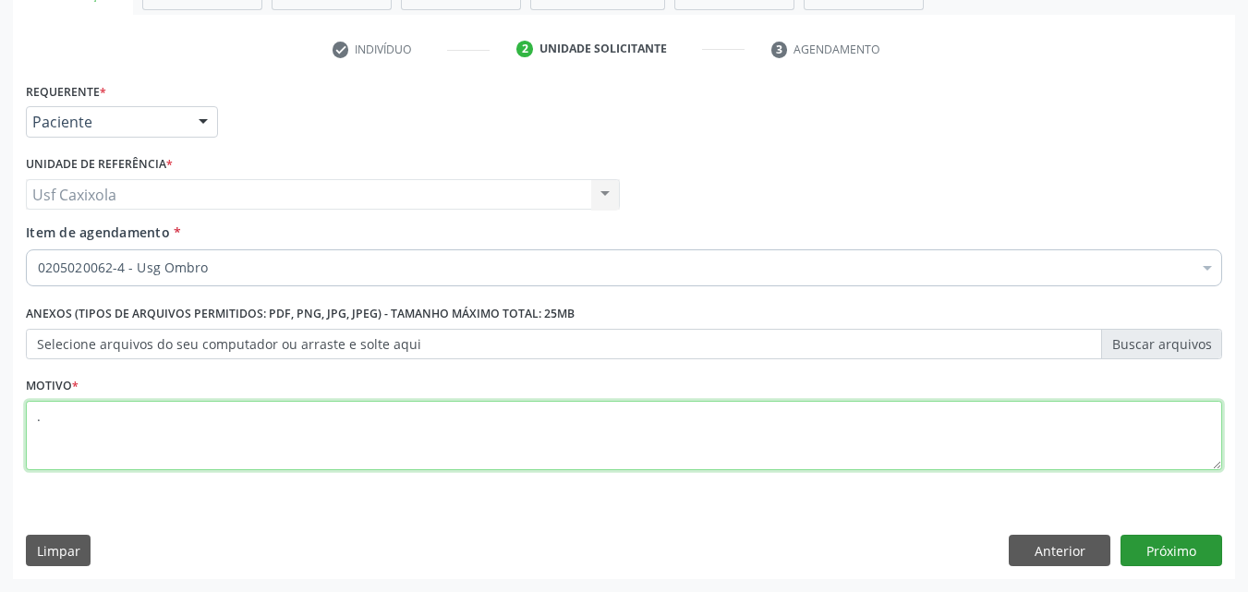
type textarea "."
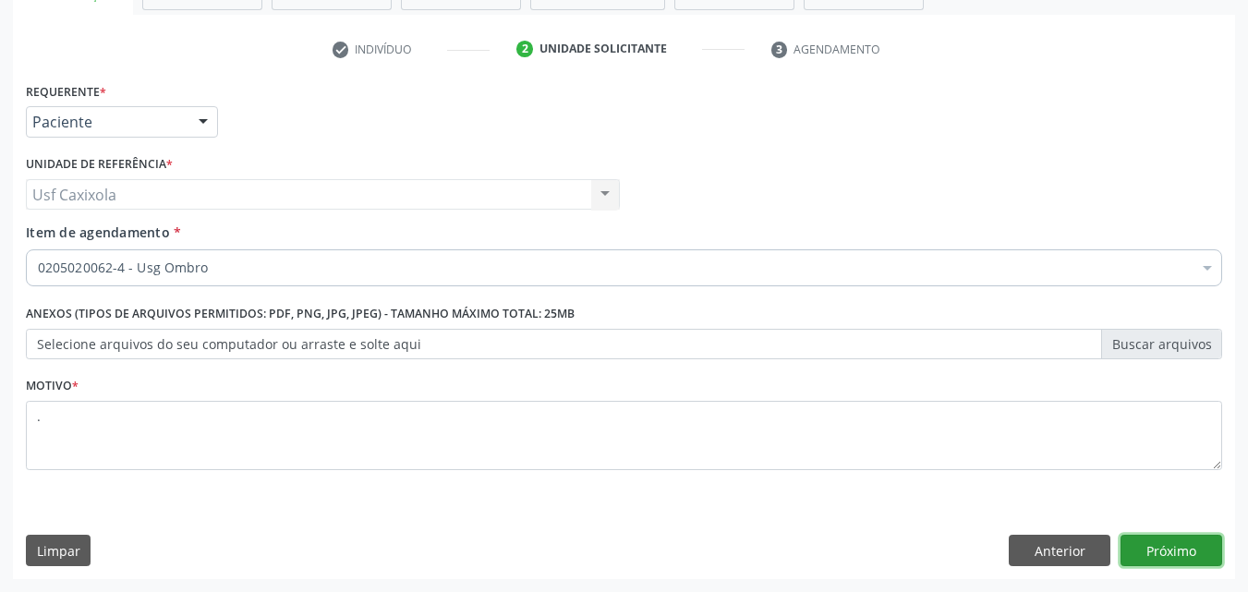
click at [1141, 545] on button "Próximo" at bounding box center [1172, 550] width 102 height 31
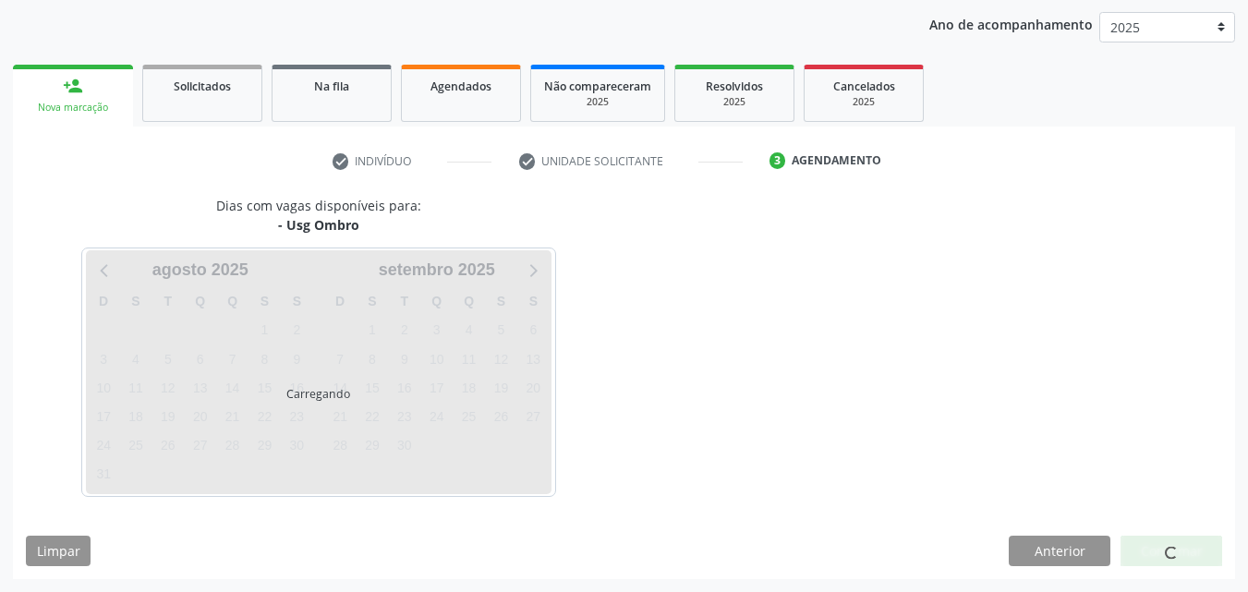
scroll to position [212, 0]
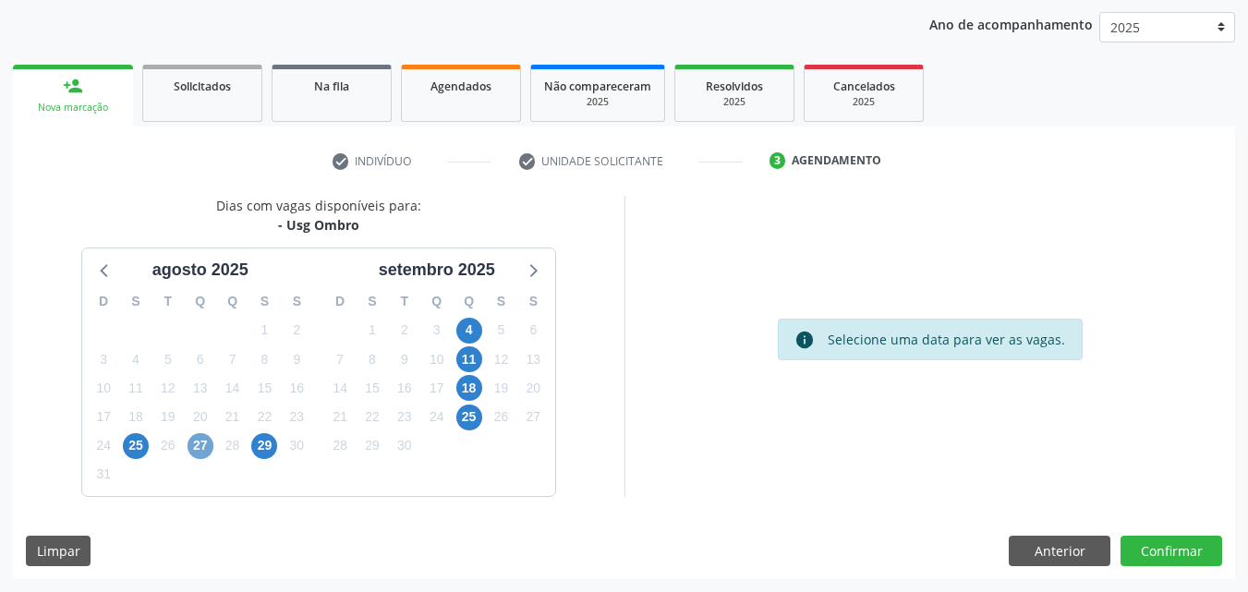
click at [198, 453] on span "27" at bounding box center [201, 446] width 26 height 26
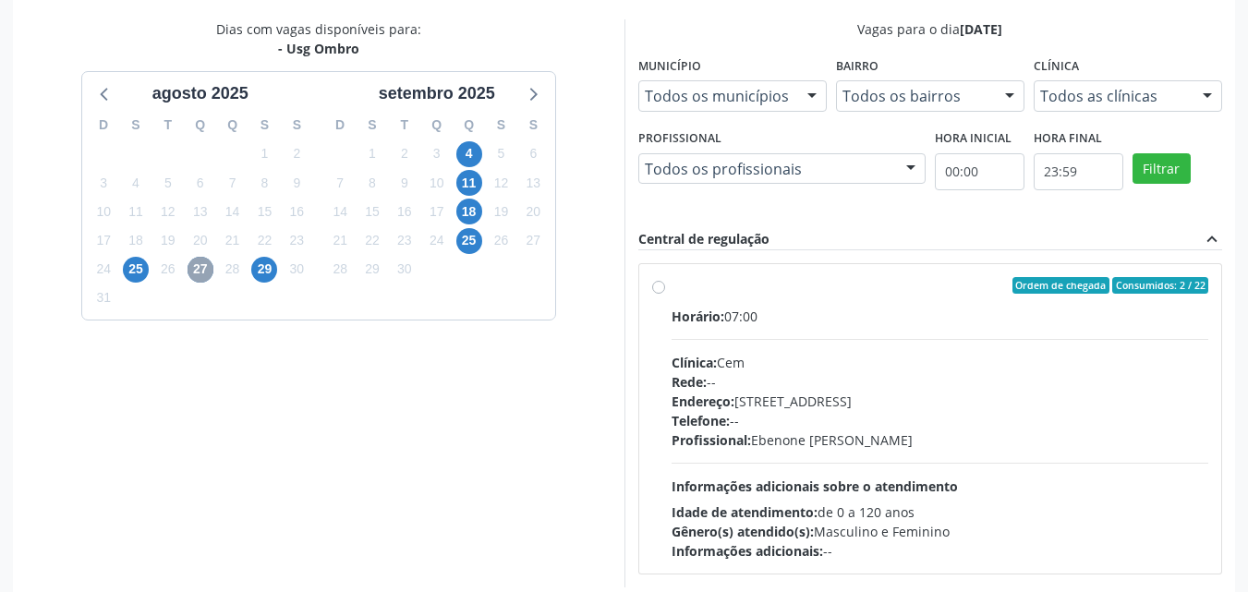
scroll to position [396, 0]
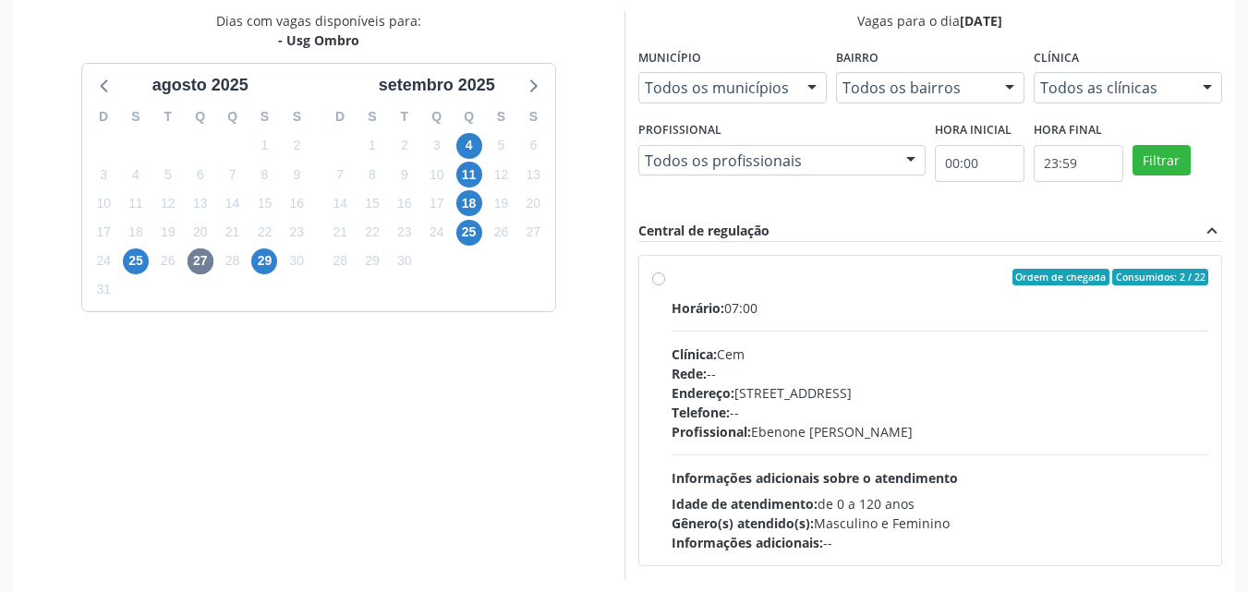
click at [666, 286] on div "Ordem de chegada Consumidos: 2 / 22 Horário: 07:00 Clínica: Cem Rede: -- Endere…" at bounding box center [930, 411] width 557 height 284
radio input "true"
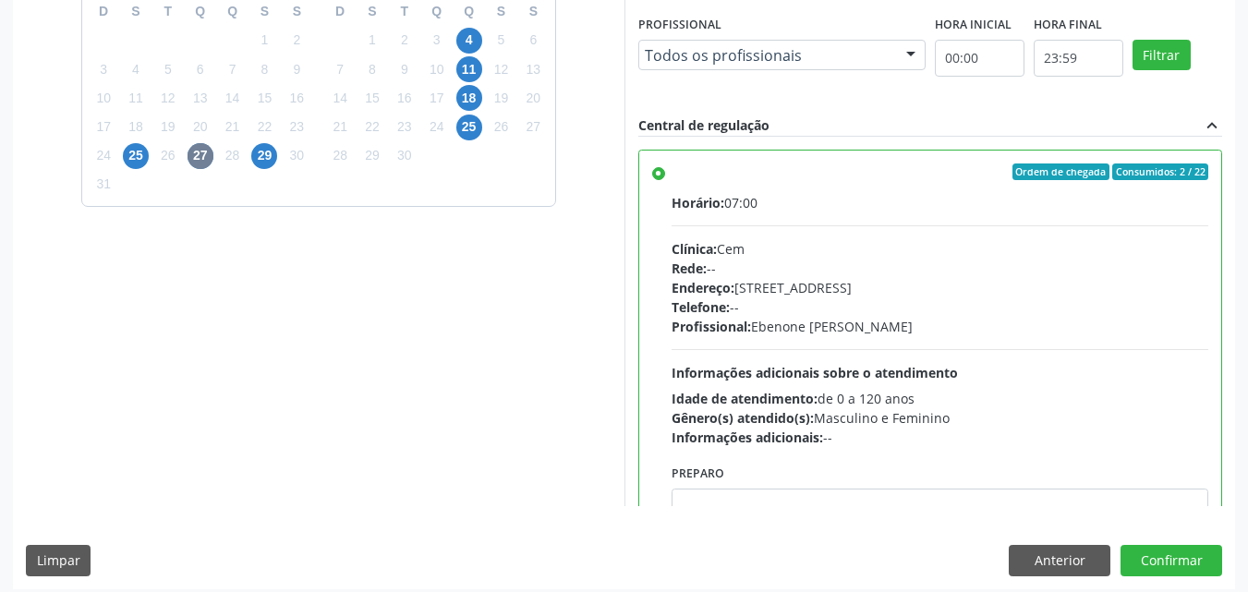
scroll to position [512, 0]
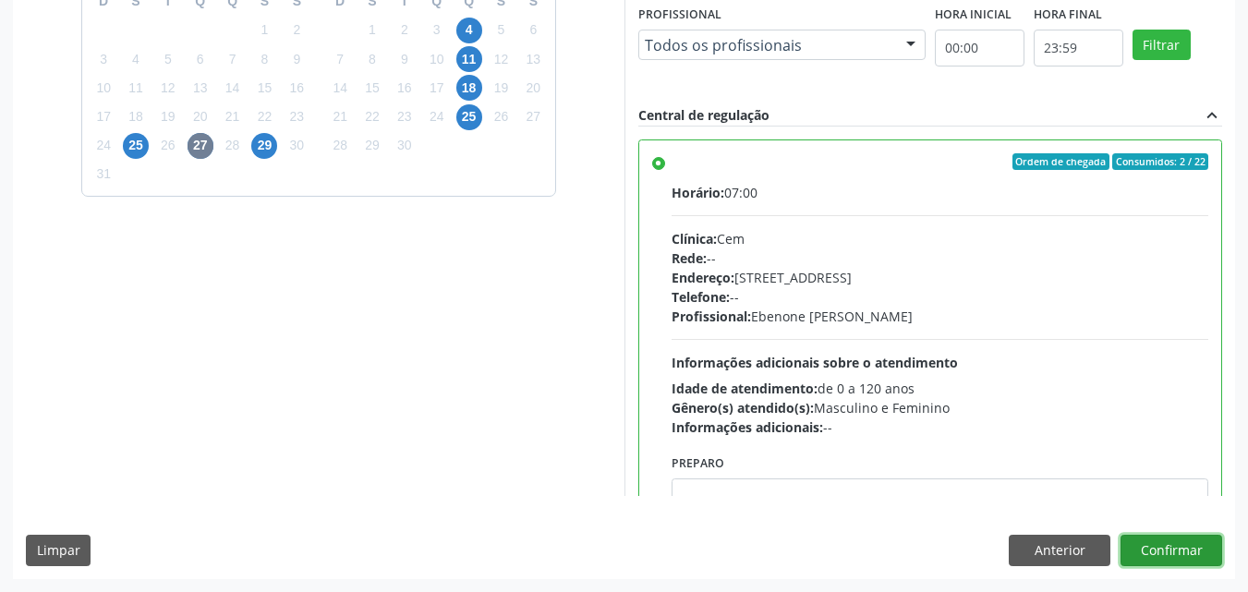
click at [1162, 555] on button "Confirmar" at bounding box center [1172, 550] width 102 height 31
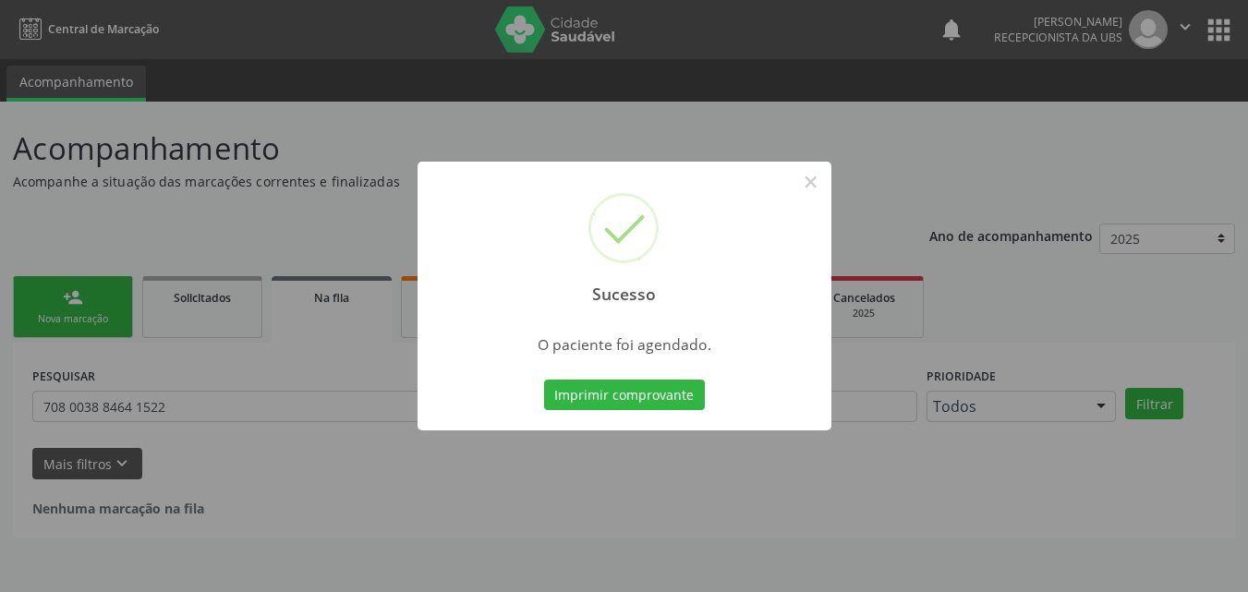
scroll to position [0, 0]
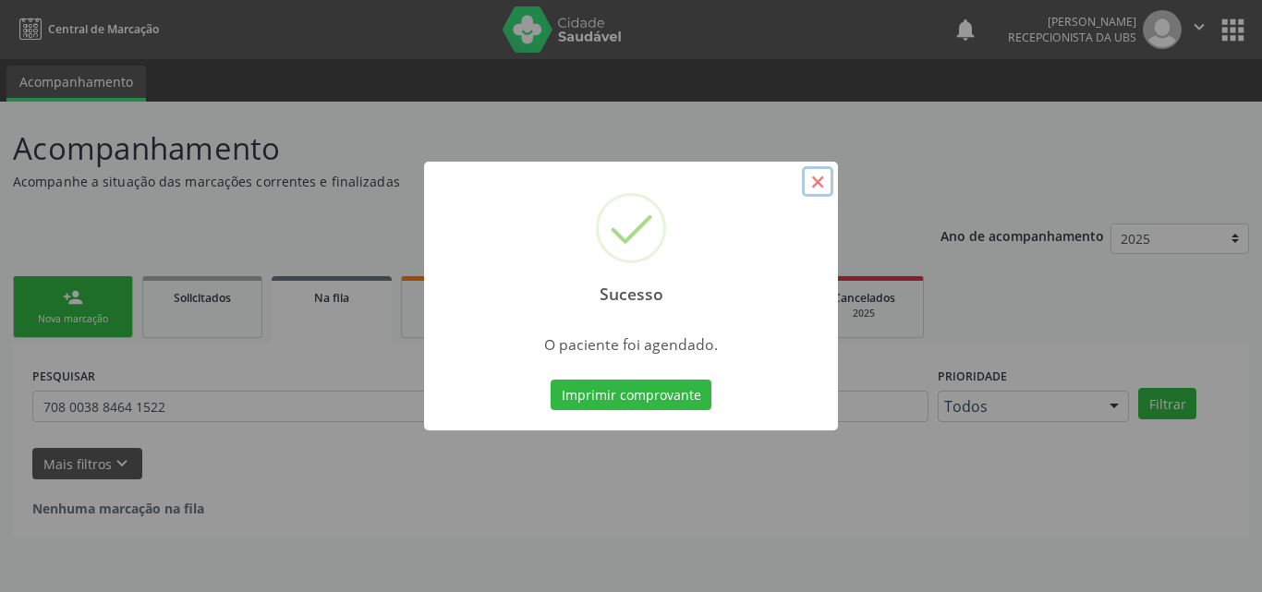
click at [820, 181] on button "×" at bounding box center [817, 181] width 31 height 31
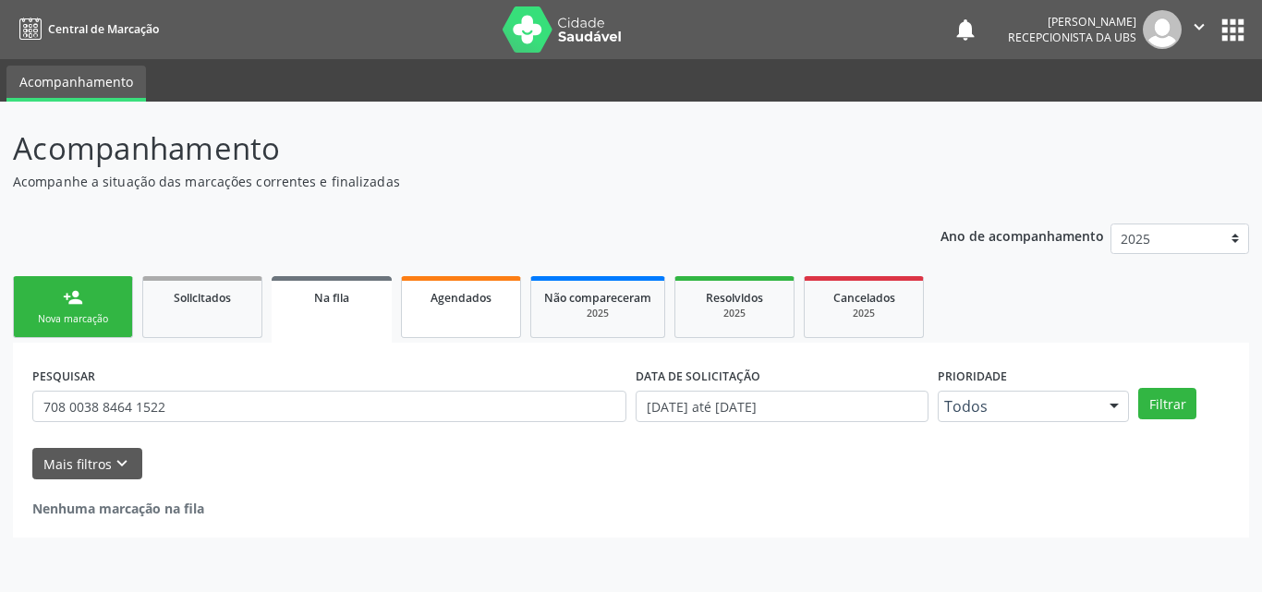
click at [469, 327] on link "Agendados" at bounding box center [461, 307] width 120 height 62
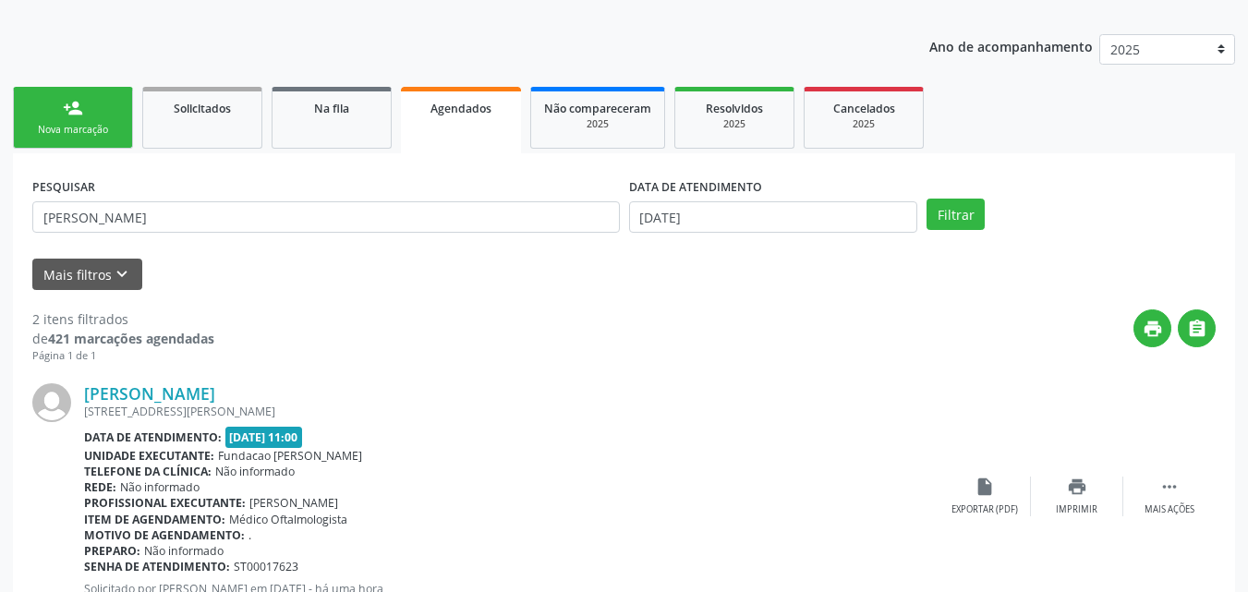
scroll to position [222, 0]
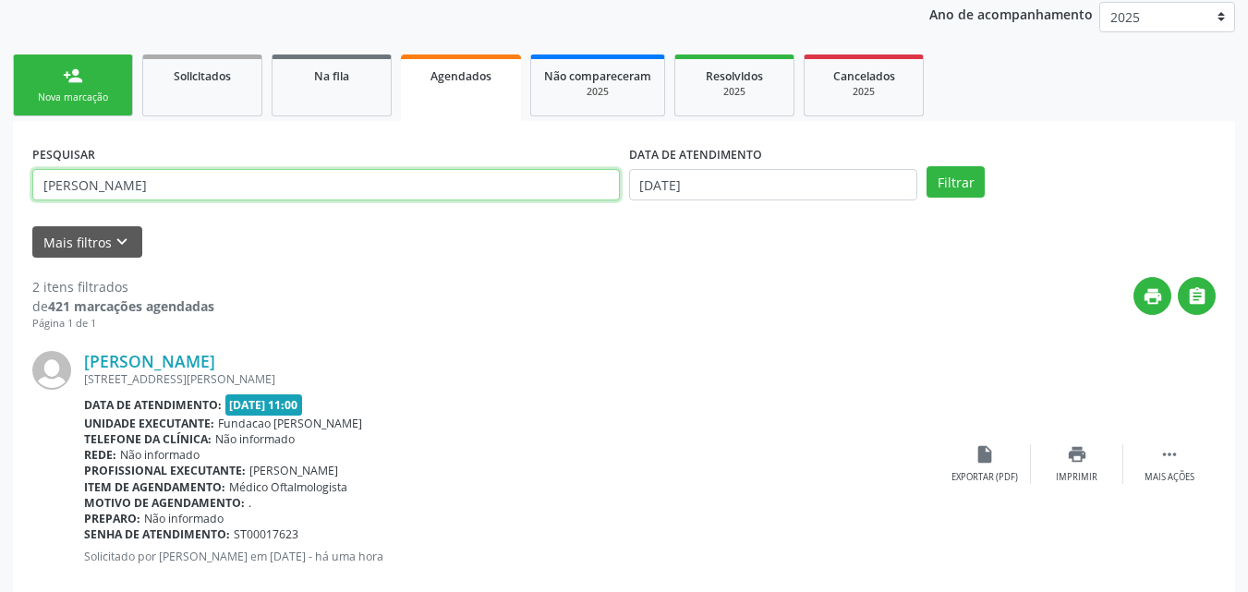
drag, startPoint x: 534, startPoint y: 186, endPoint x: 31, endPoint y: 194, distance: 502.8
click at [33, 189] on input "[PERSON_NAME]" at bounding box center [326, 184] width 588 height 31
type input "givanilda alves da silva"
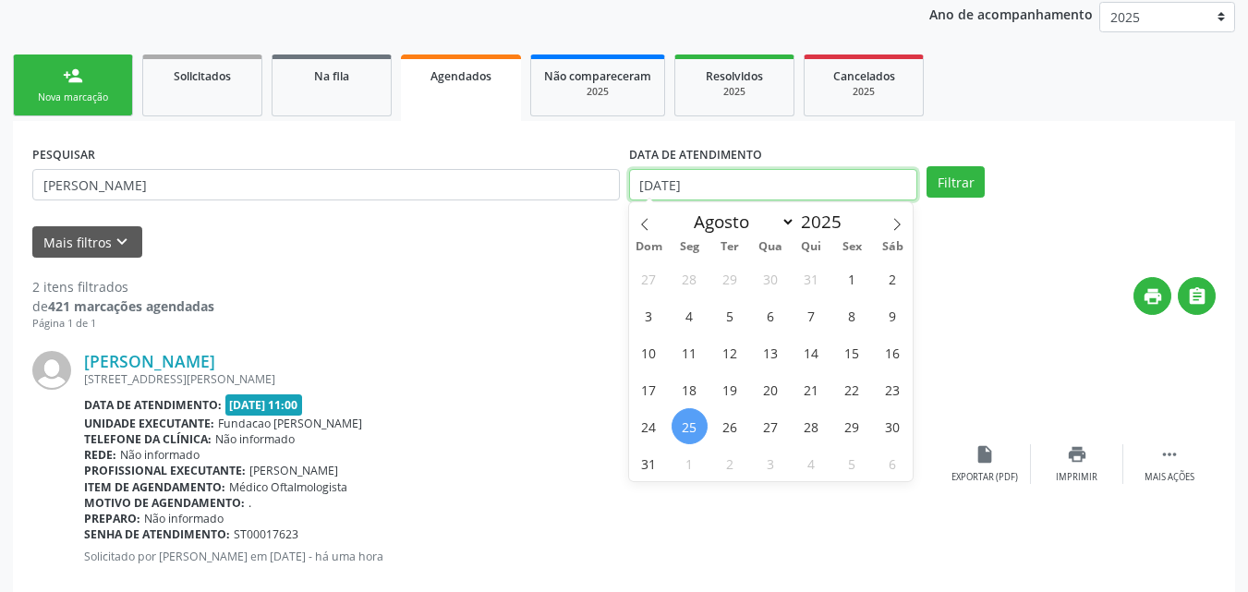
click at [707, 187] on input "[DATE]" at bounding box center [773, 184] width 289 height 31
click at [778, 430] on span "27" at bounding box center [771, 426] width 36 height 36
type input "27/08/2025"
click at [775, 430] on span "27" at bounding box center [771, 426] width 36 height 36
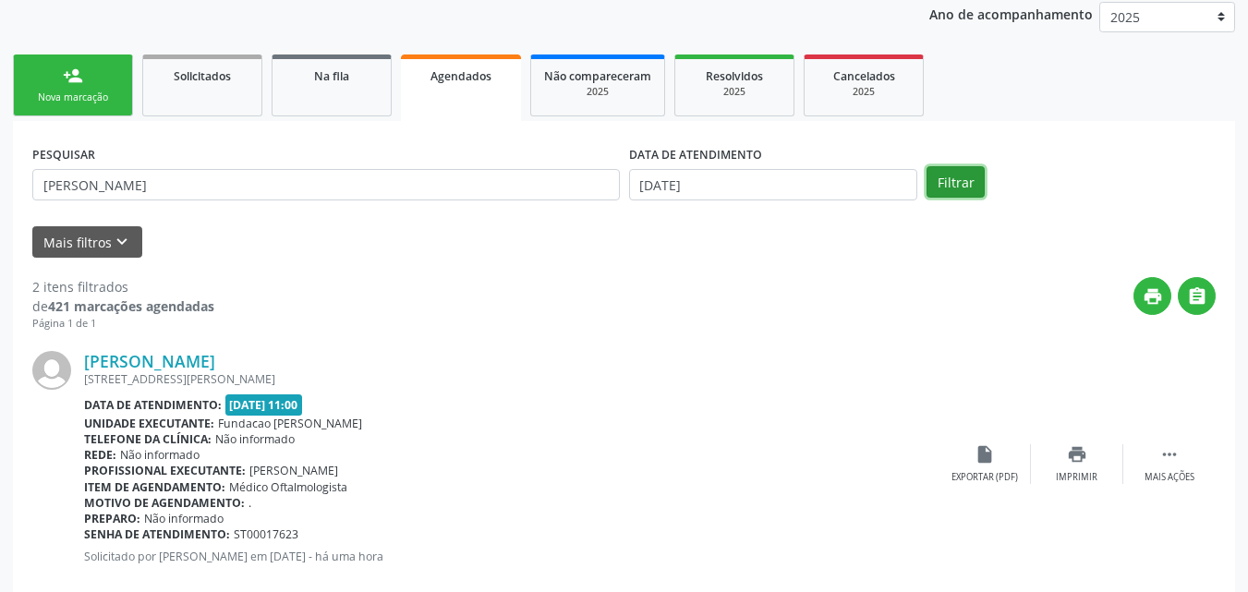
click at [949, 184] on button "Filtrar" at bounding box center [956, 181] width 58 height 31
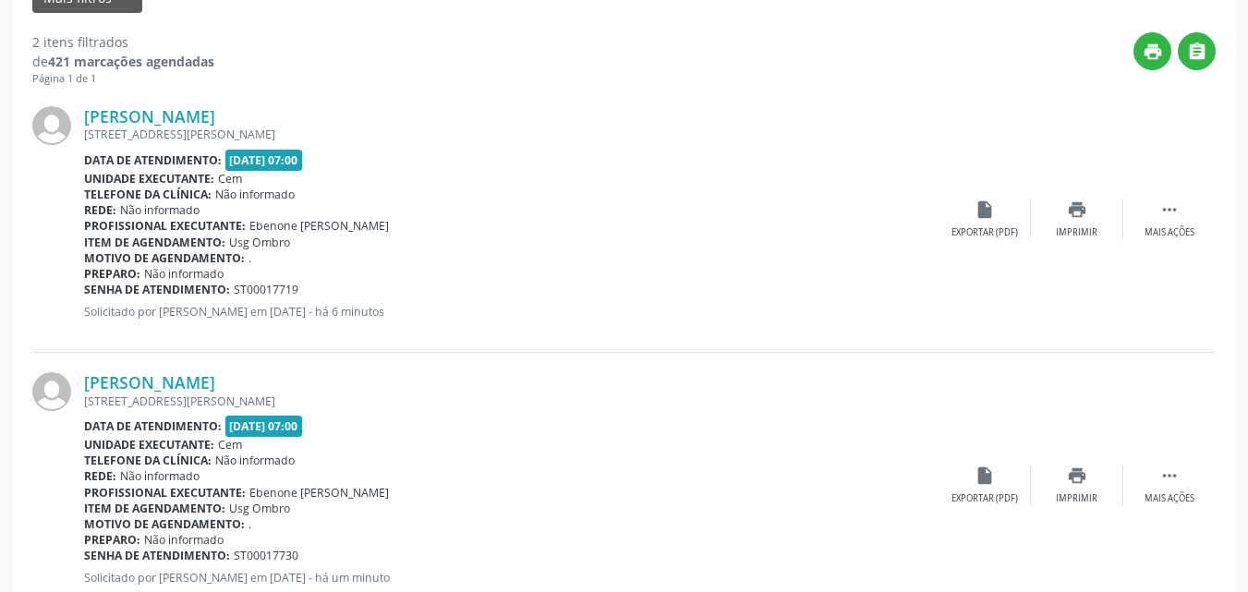
scroll to position [499, 0]
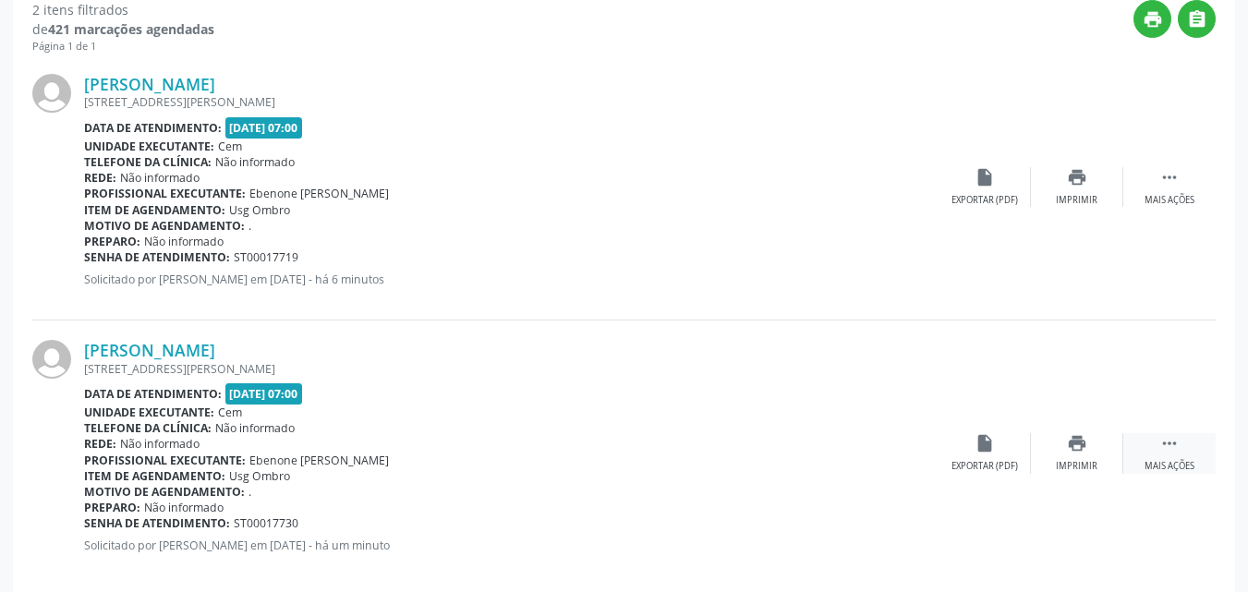
click at [1165, 445] on icon "" at bounding box center [1170, 443] width 20 height 20
click at [1070, 441] on icon "edit" at bounding box center [1077, 443] width 20 height 20
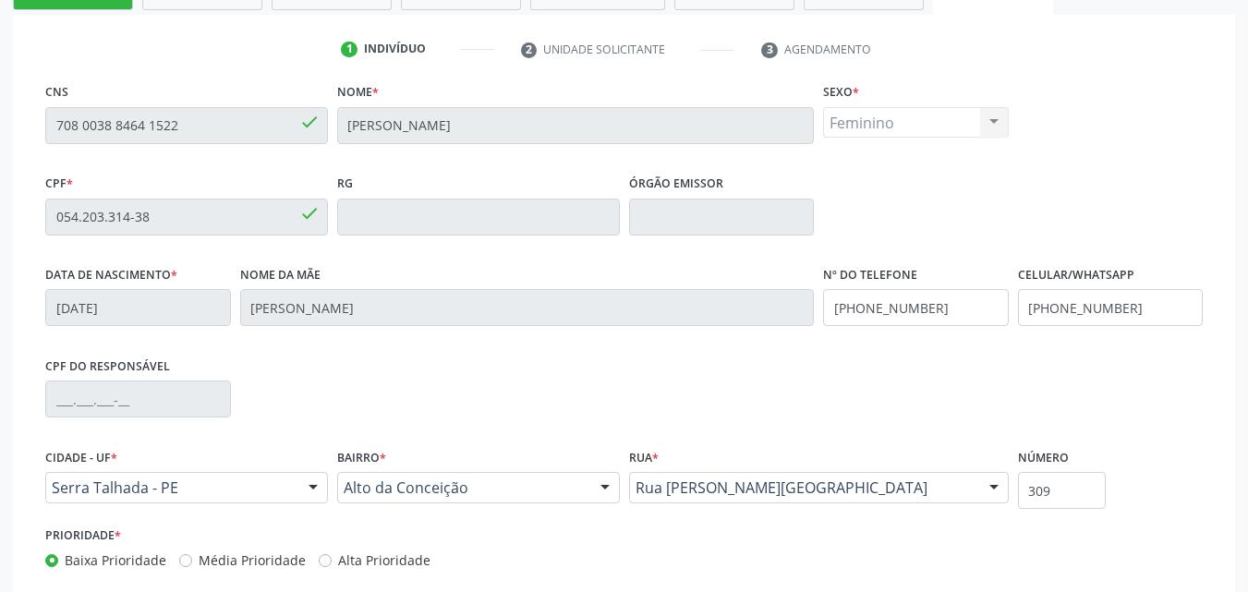
scroll to position [434, 0]
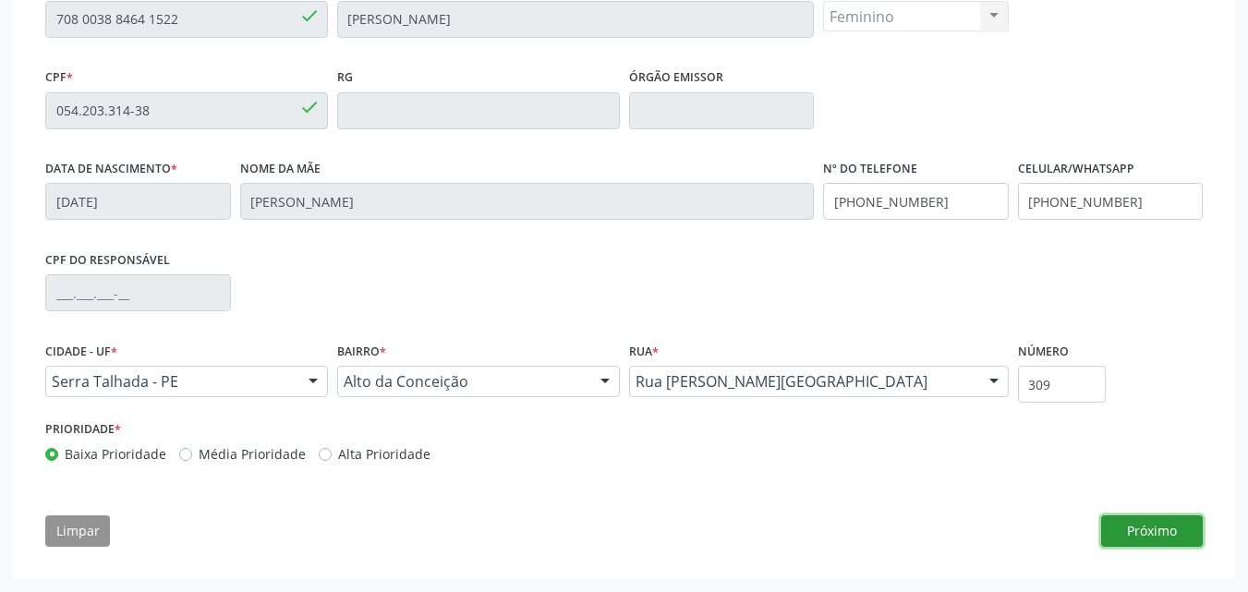
click at [1150, 532] on button "Próximo" at bounding box center [1152, 531] width 102 height 31
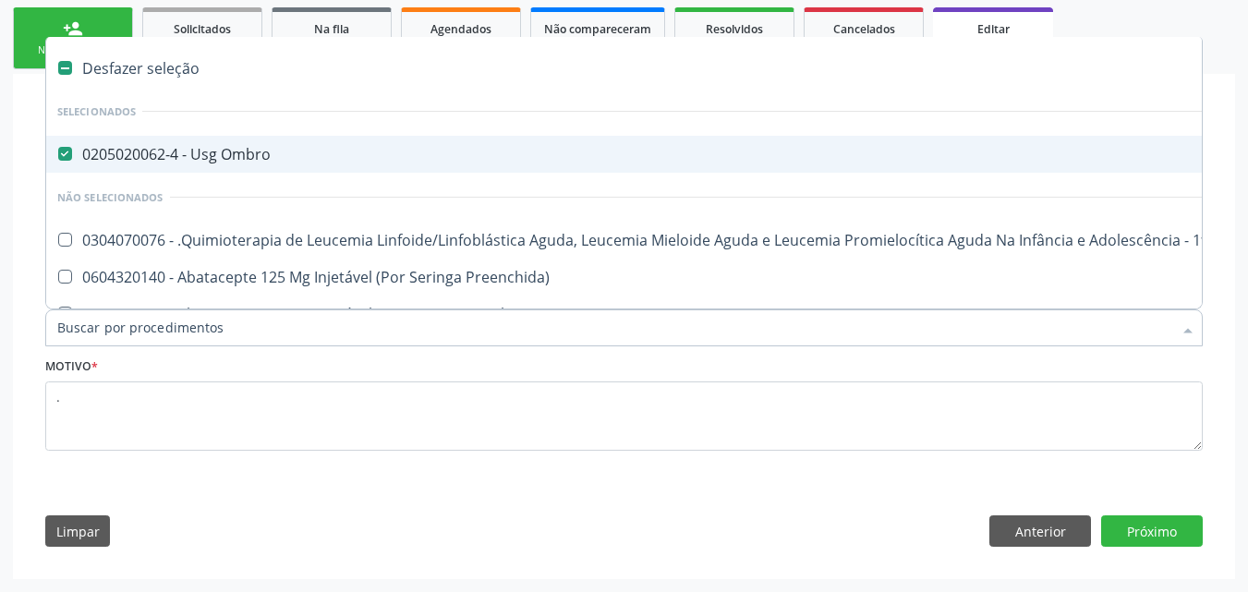
click at [209, 148] on div "0205020062-4 - Usg Ombro" at bounding box center [776, 154] width 1439 height 15
checkbox Ombro "false"
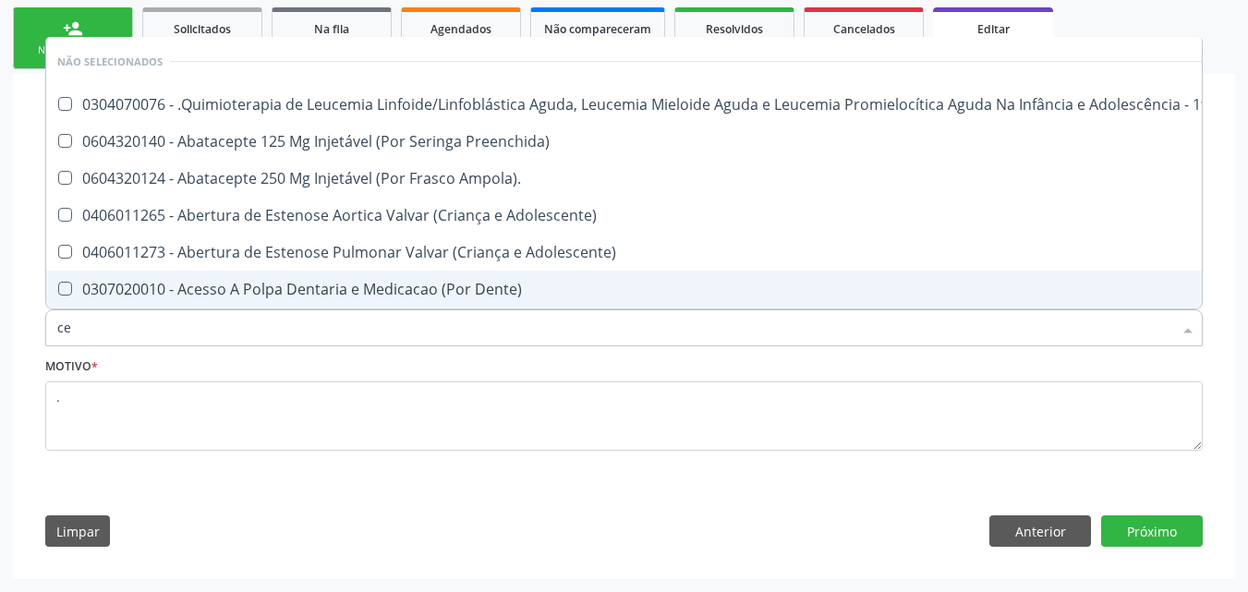
type input "c"
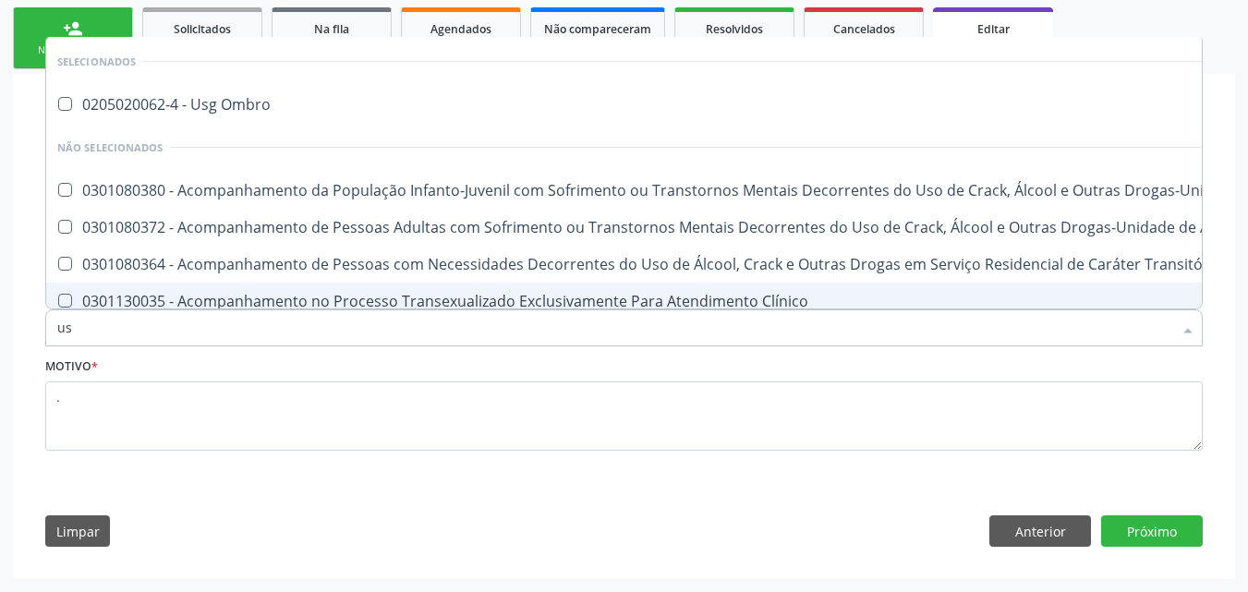
type input "usg"
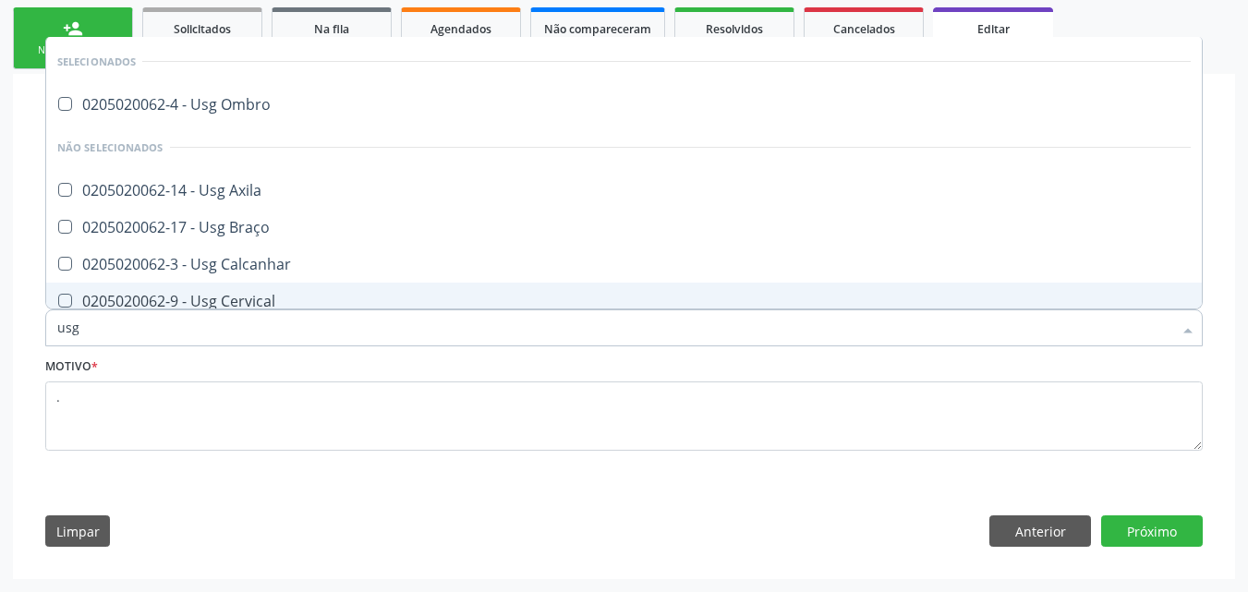
click at [225, 294] on div "0205020062-9 - Usg Cervical" at bounding box center [624, 301] width 1134 height 15
checkbox Cervical "true"
click at [793, 502] on div "Requerente * Paciente Médico(a) Enfermeiro(a) Paciente Nenhum resultado encontr…" at bounding box center [624, 349] width 1184 height 422
checkbox Ombro "true"
checkbox Cervical "false"
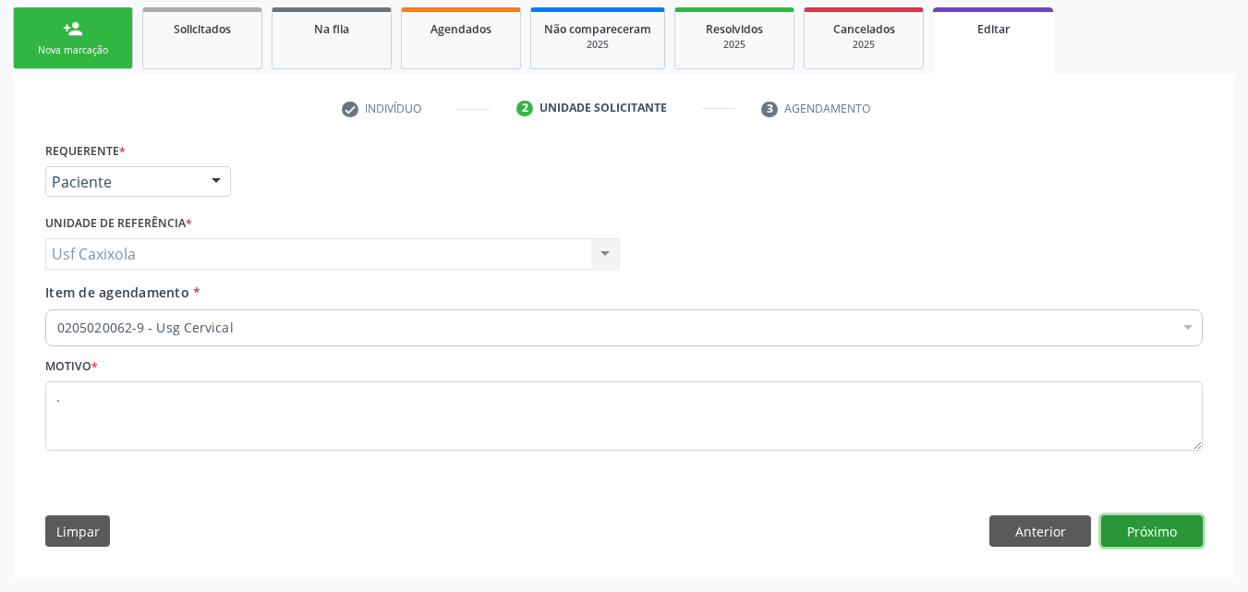
click at [1155, 530] on button "Próximo" at bounding box center [1152, 531] width 102 height 31
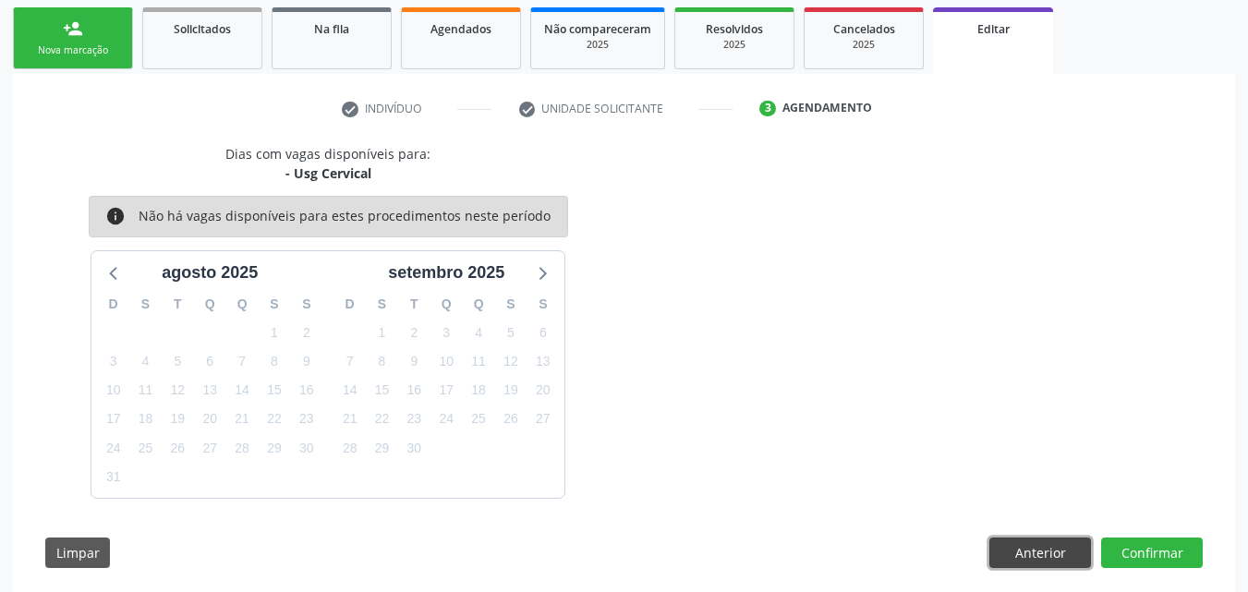
click at [1016, 553] on button "Anterior" at bounding box center [1041, 553] width 102 height 31
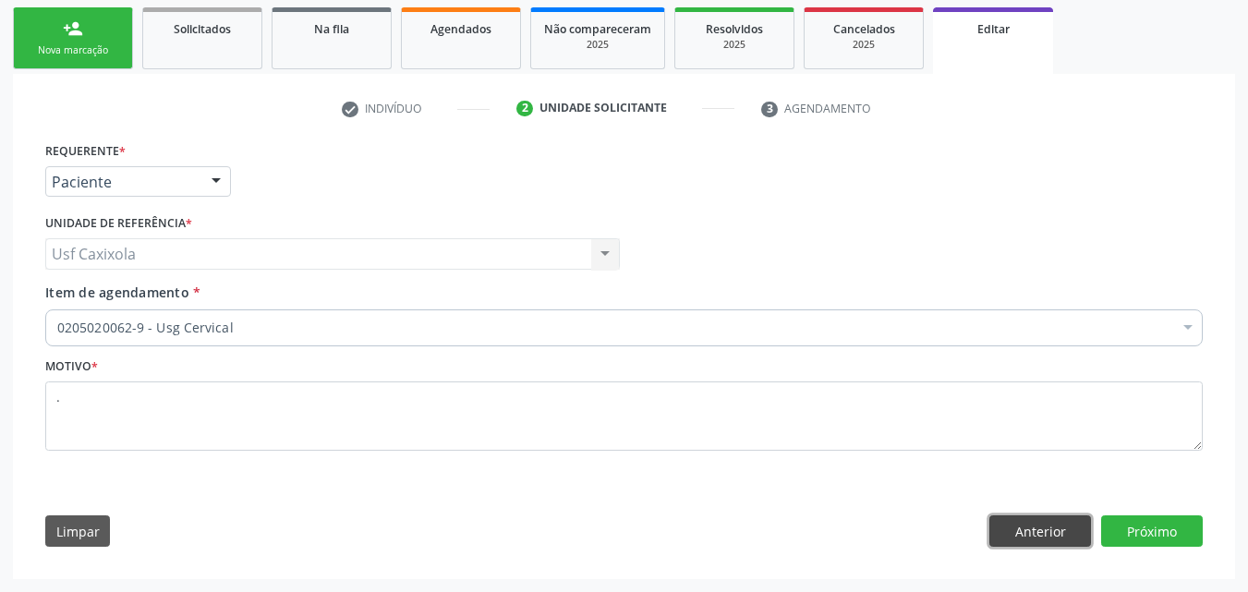
click at [1034, 528] on button "Anterior" at bounding box center [1041, 531] width 102 height 31
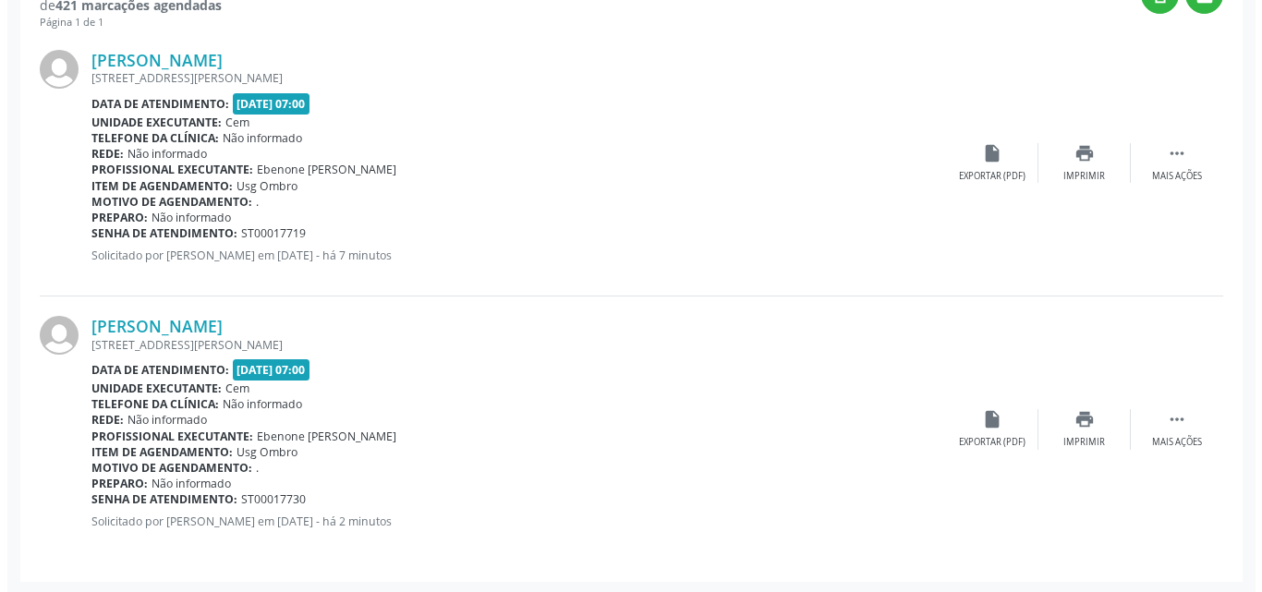
scroll to position [487, 0]
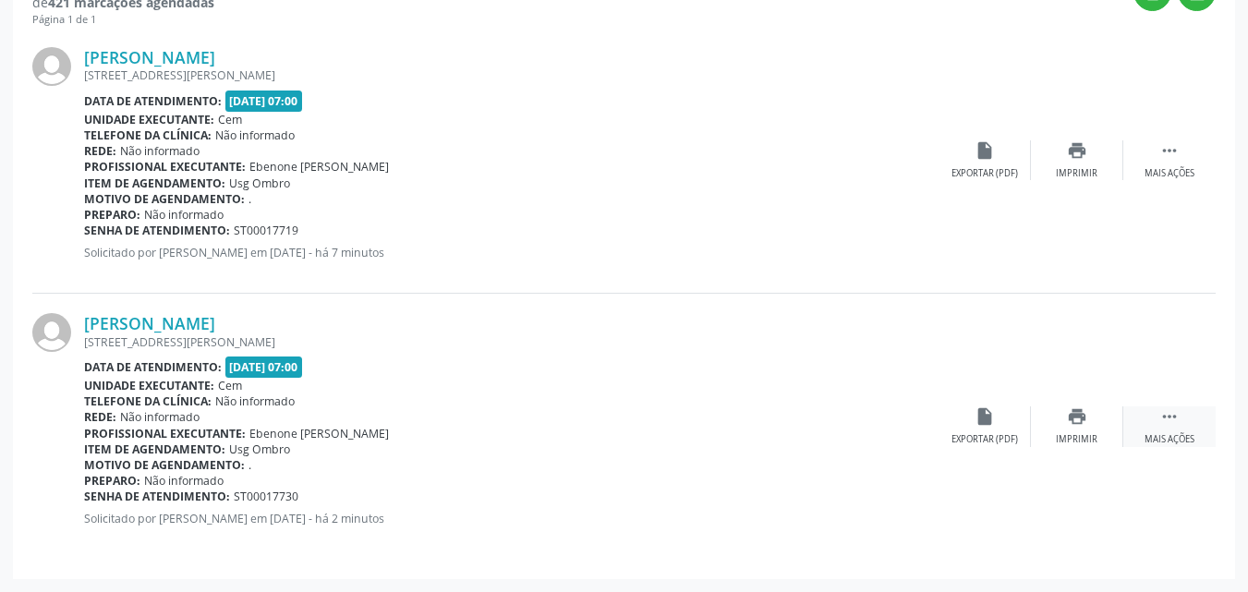
click at [1170, 419] on icon "" at bounding box center [1170, 417] width 20 height 20
click at [982, 421] on icon "cancel" at bounding box center [985, 417] width 20 height 20
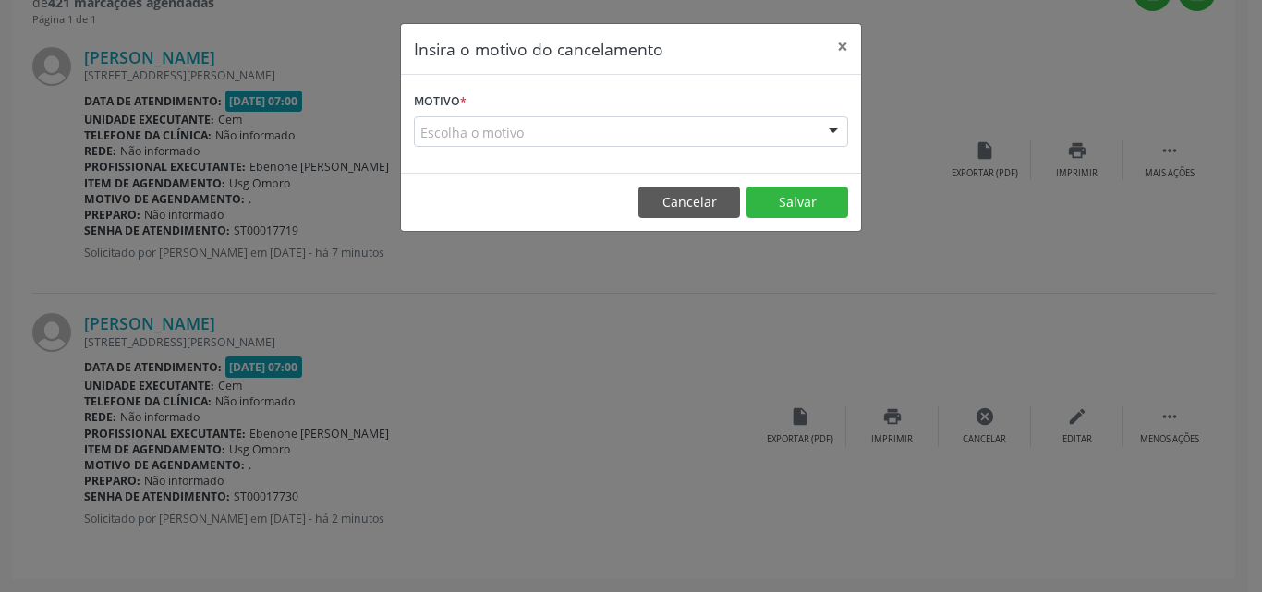
click at [723, 131] on div "Escolha o motivo" at bounding box center [631, 131] width 434 height 31
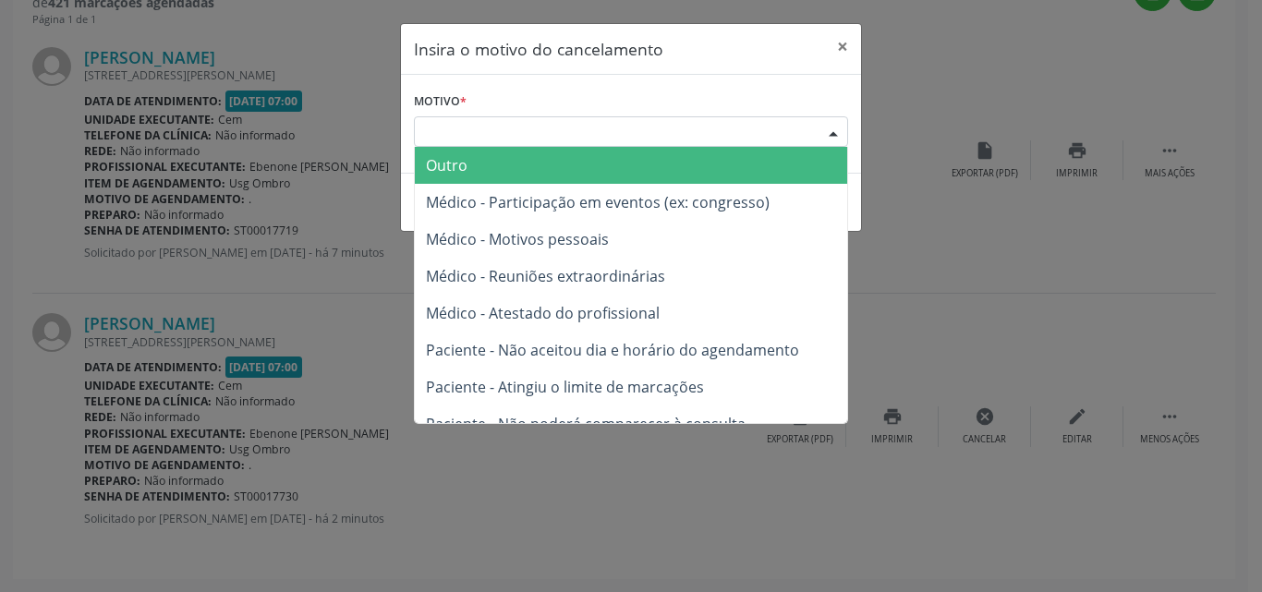
click at [616, 179] on span "Outro" at bounding box center [631, 165] width 432 height 37
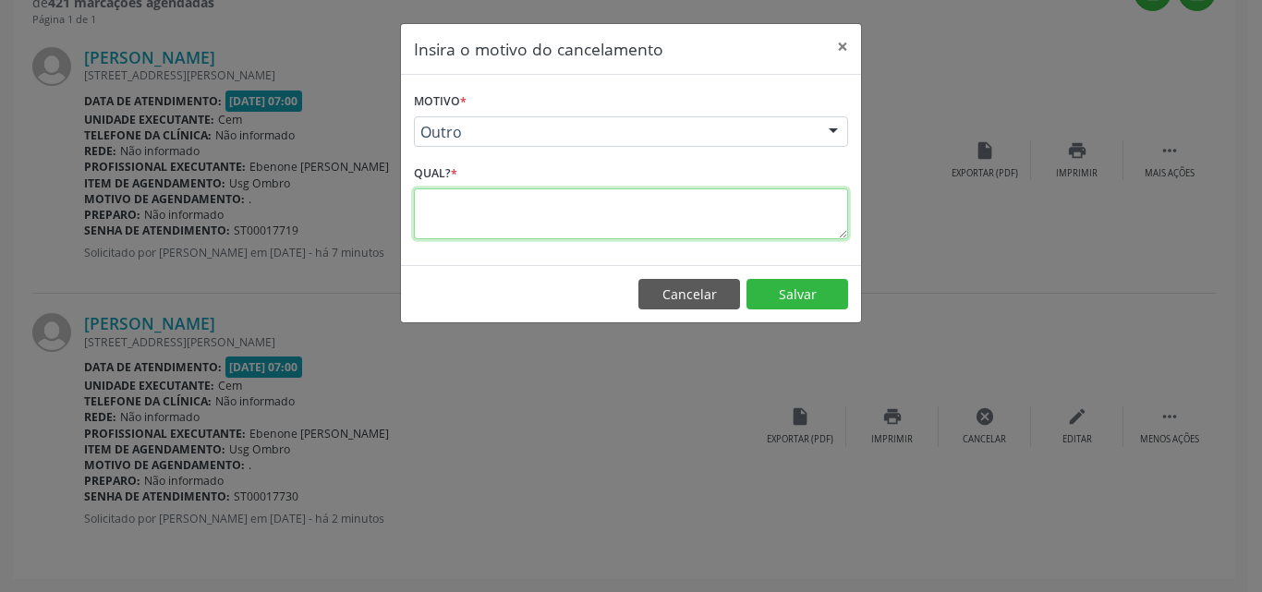
click at [643, 223] on textarea at bounding box center [631, 214] width 434 height 51
type textarea "."
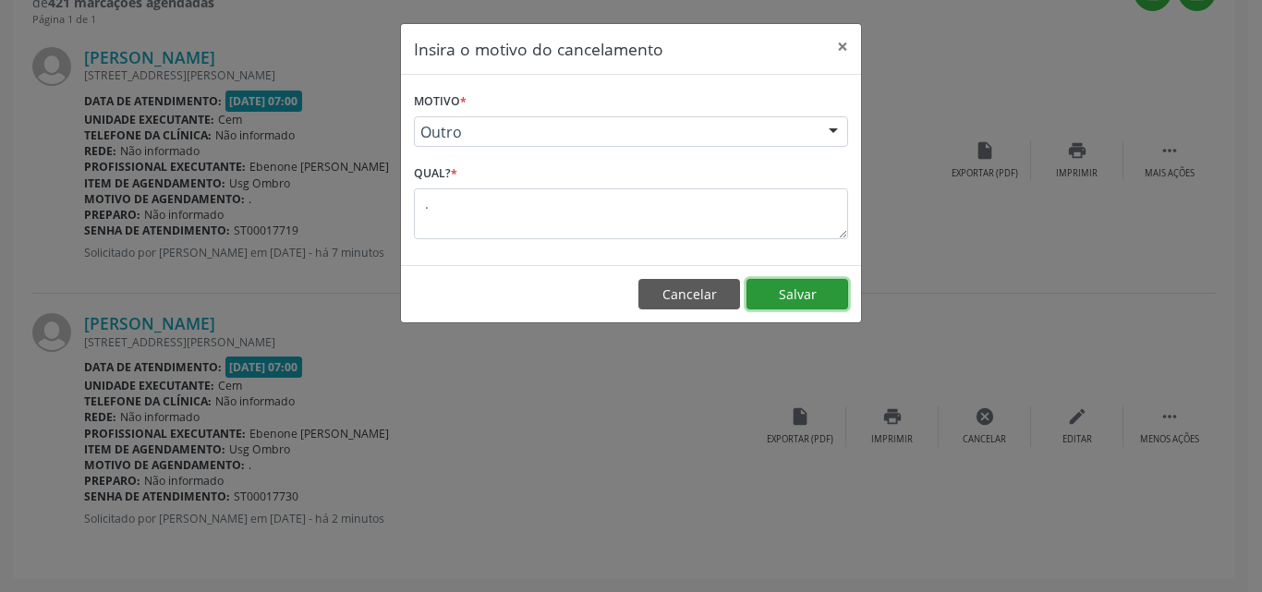
click at [785, 294] on button "Salvar" at bounding box center [798, 294] width 102 height 31
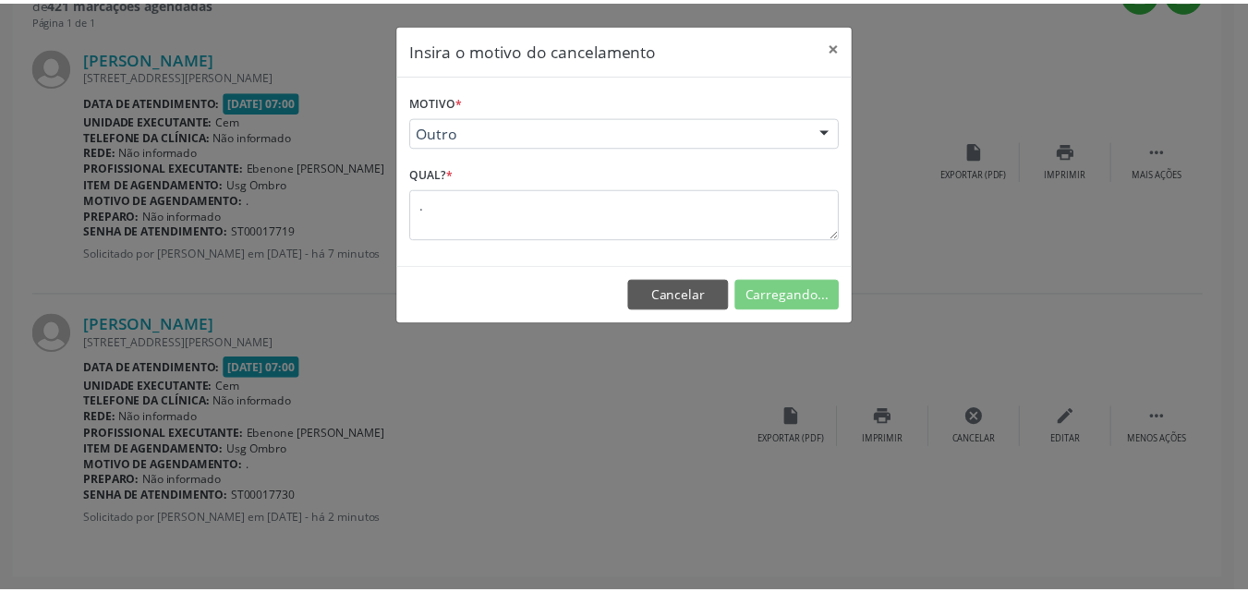
scroll to position [0, 0]
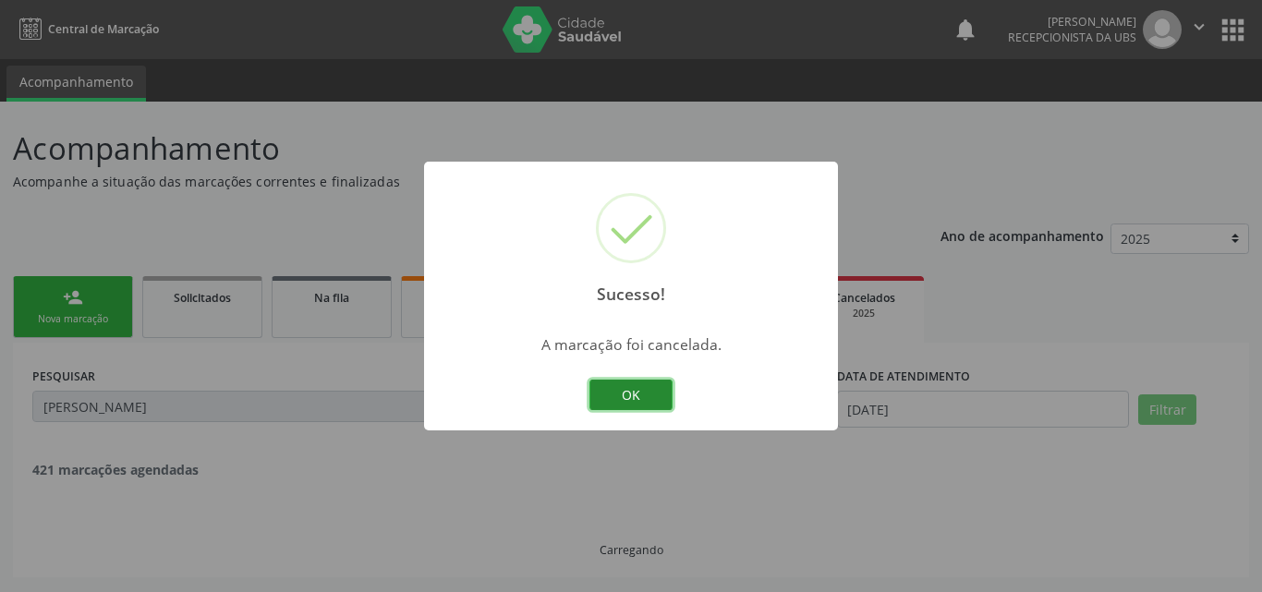
click at [663, 397] on button "OK" at bounding box center [631, 395] width 83 height 31
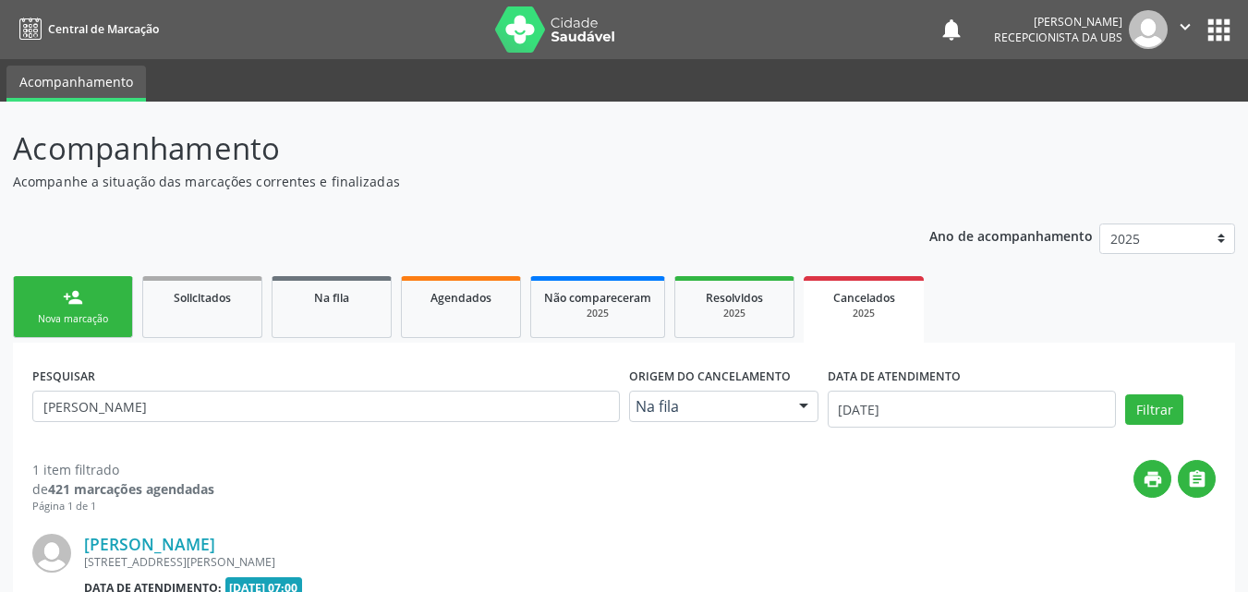
click at [86, 296] on link "person_add Nova marcação" at bounding box center [73, 307] width 120 height 62
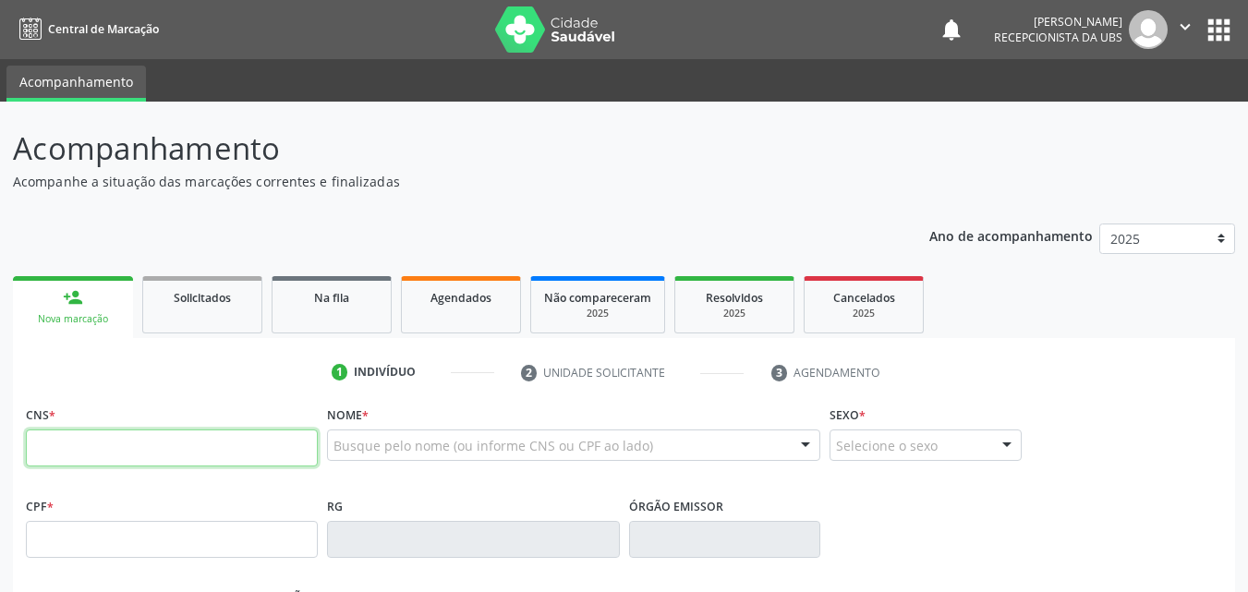
click at [106, 453] on input "text" at bounding box center [172, 448] width 292 height 37
paste input "708 0038 8464 1522"
type input "708 0038 8464 1522"
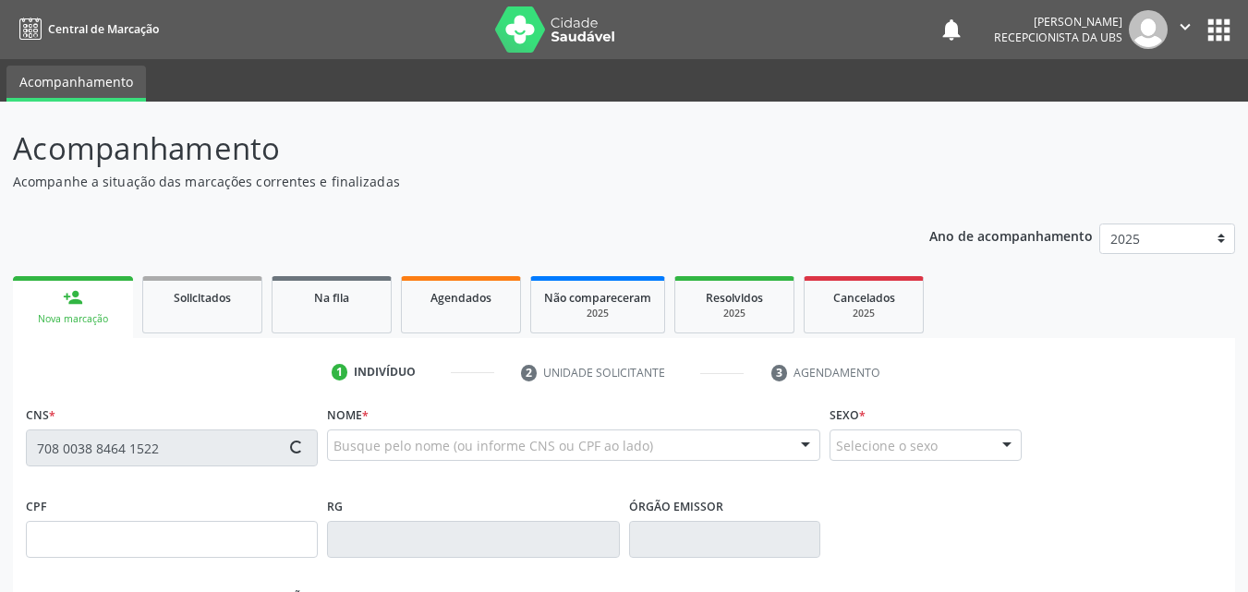
type input "054.203.314-38"
type input "13/01/1979"
type input "Irene Maria da Conceição"
type input "(87) 99655-9396"
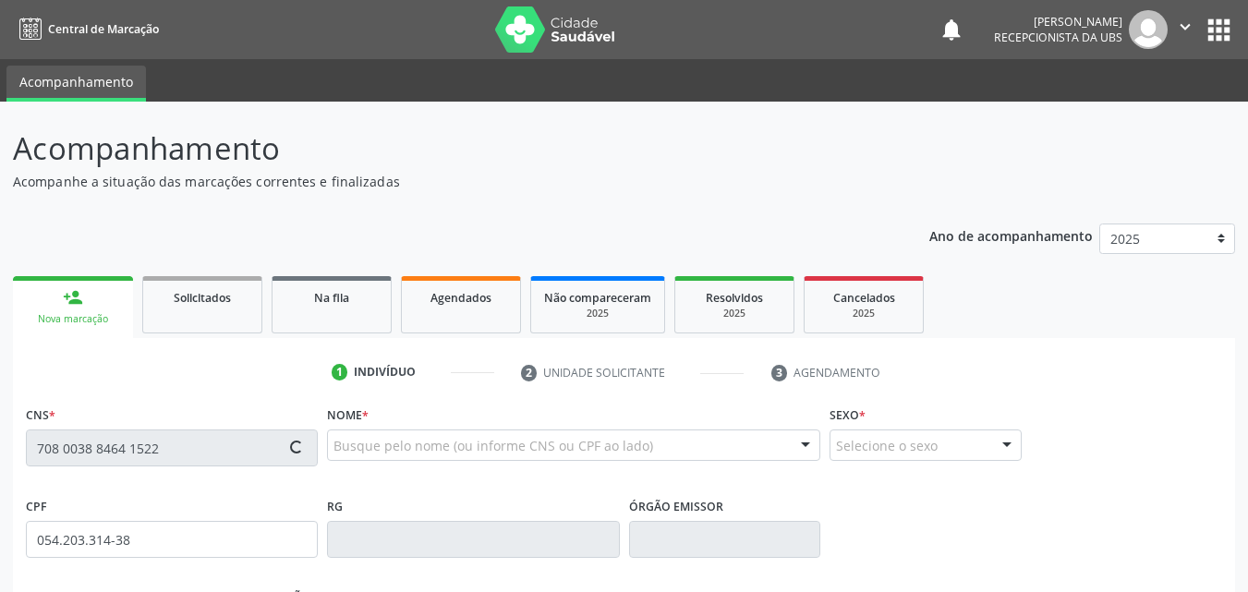
type input "309"
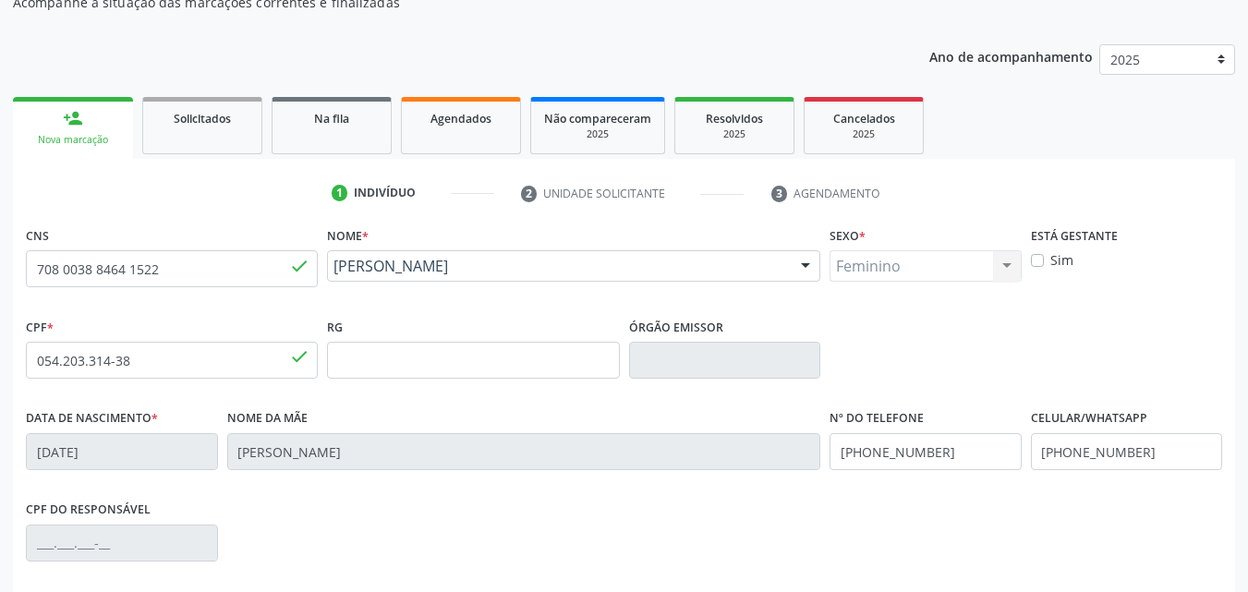
scroll to position [409, 0]
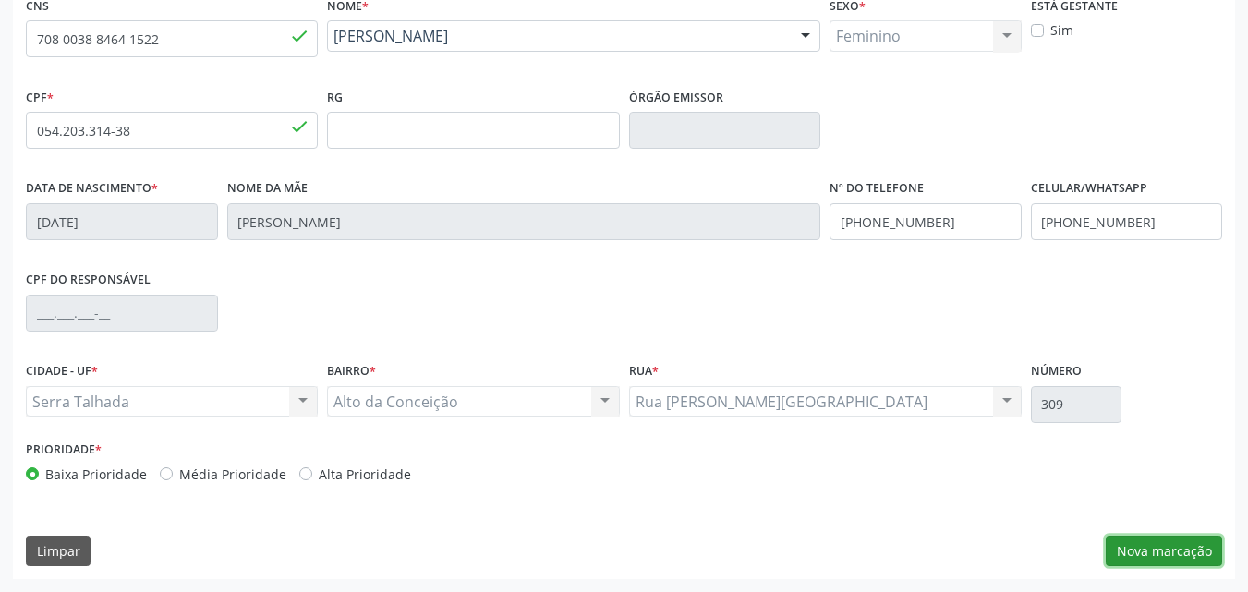
click at [1156, 551] on button "Nova marcação" at bounding box center [1164, 551] width 116 height 31
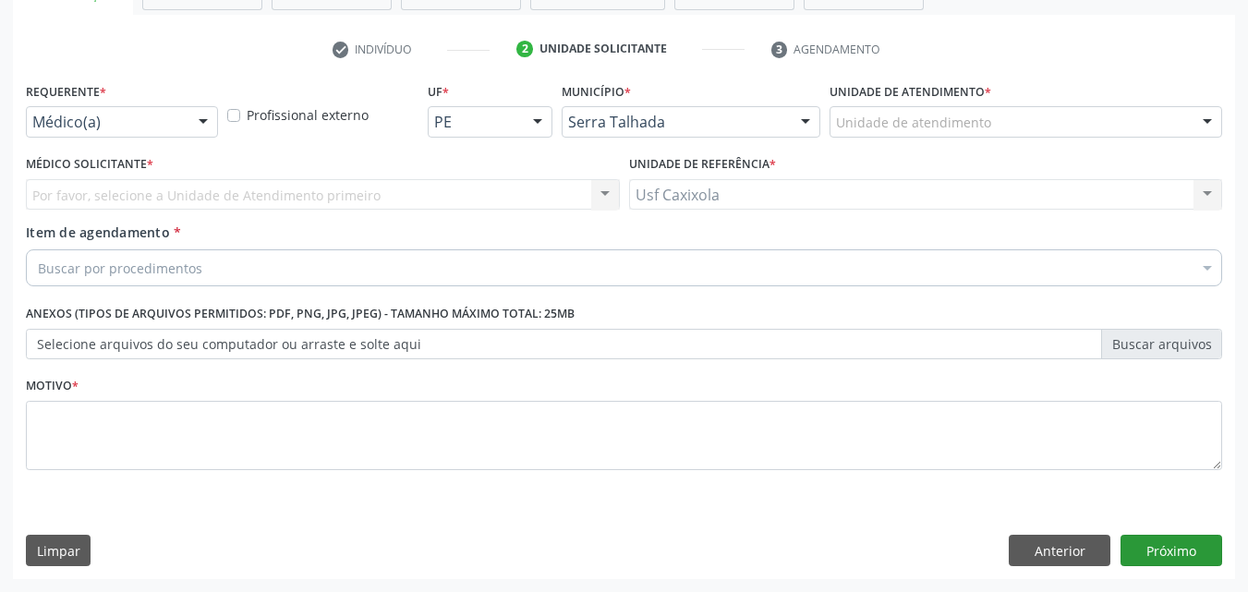
scroll to position [323, 0]
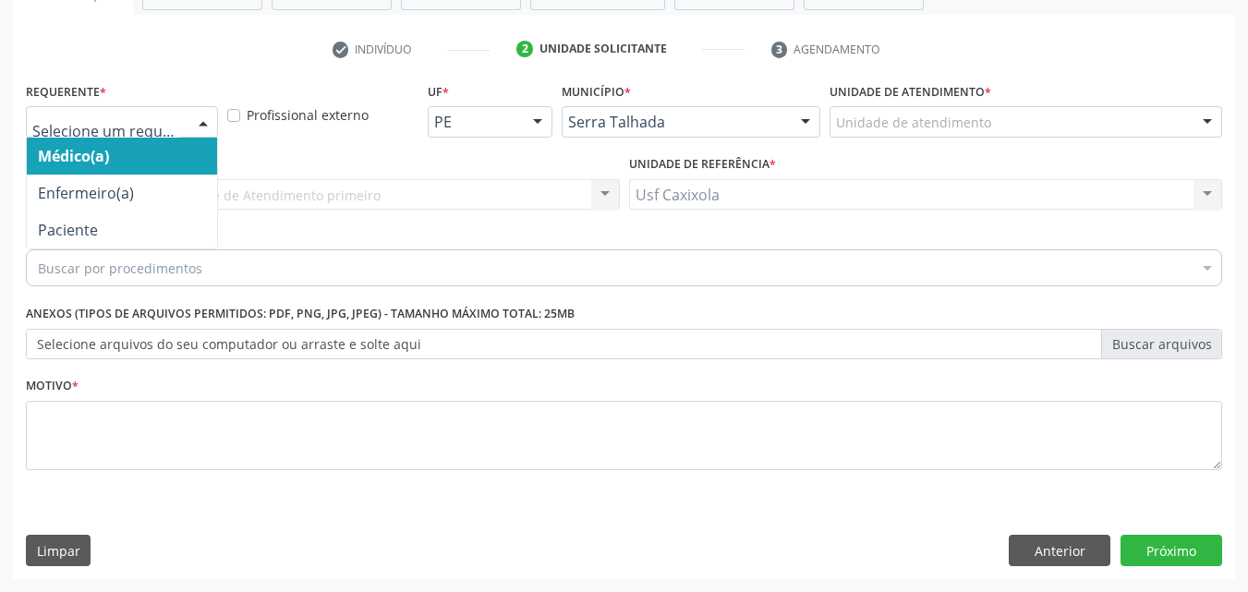
click at [189, 135] on div at bounding box center [203, 122] width 28 height 31
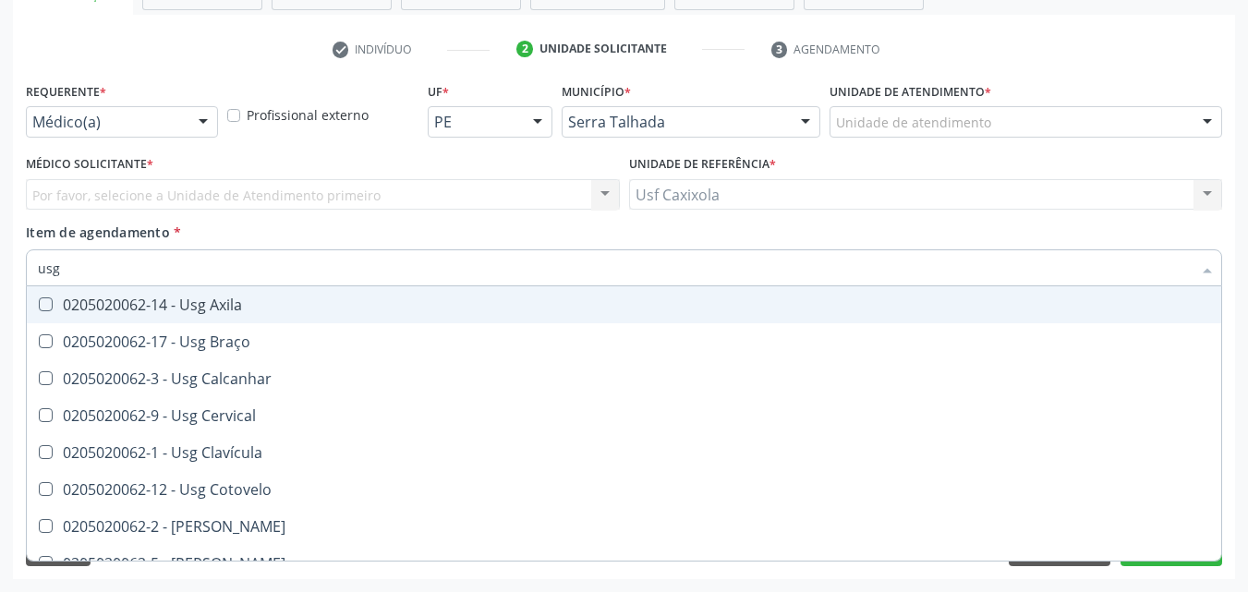
type input "usg c"
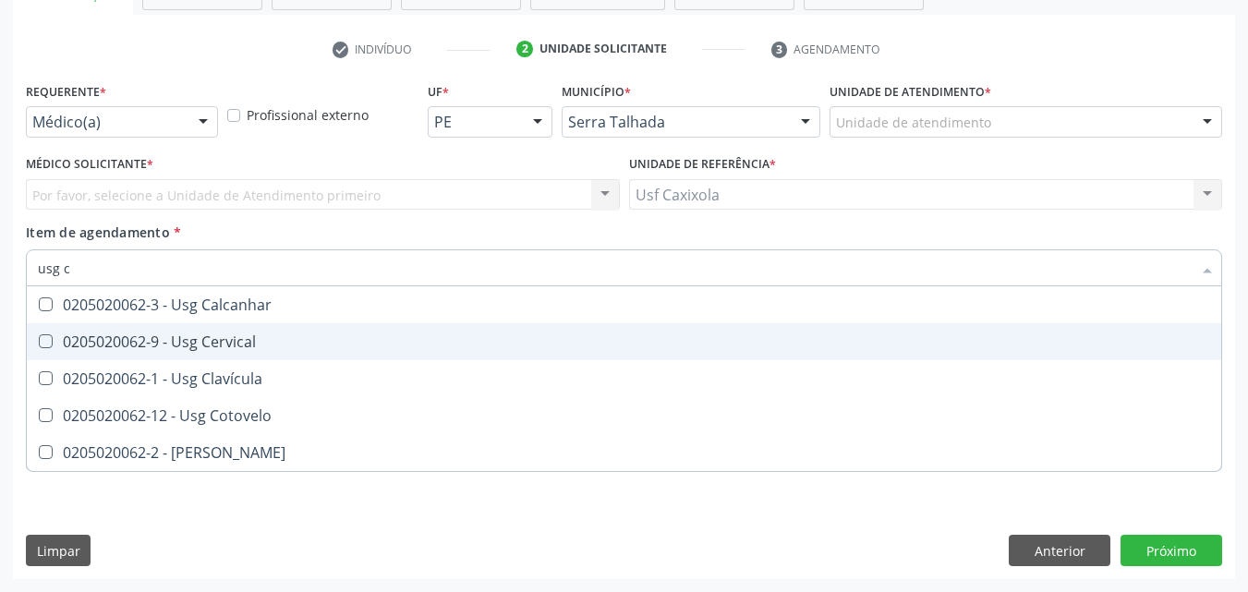
click at [214, 345] on div "0205020062-9 - Usg Cervical" at bounding box center [624, 342] width 1173 height 15
checkbox Cervical "true"
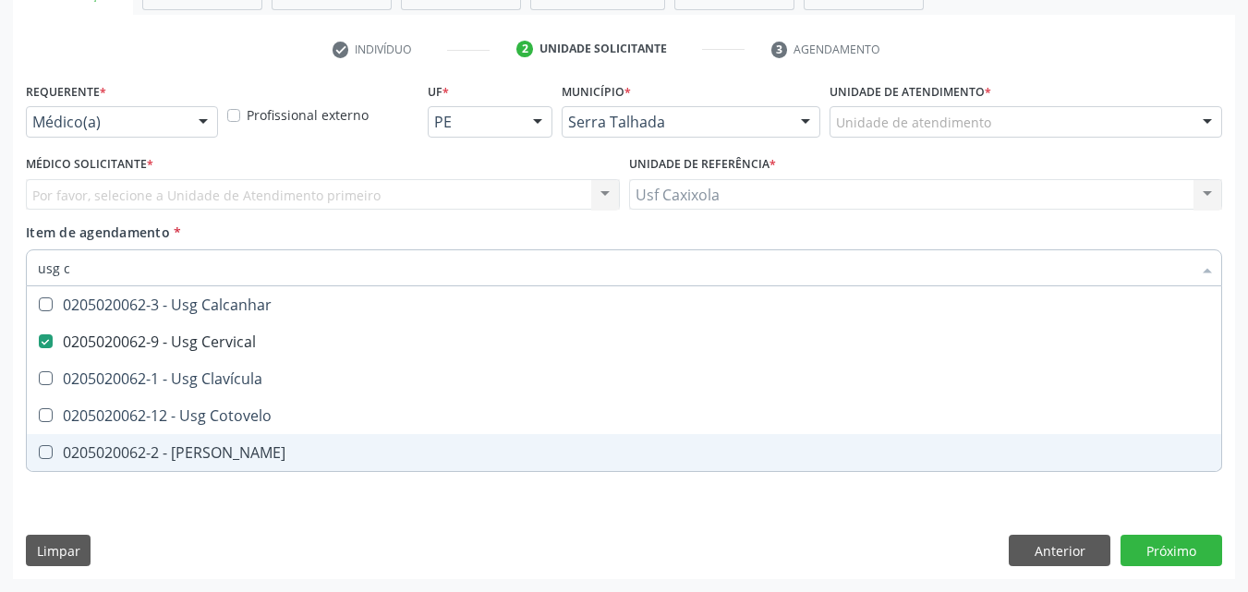
click at [1008, 517] on div "Requerente * Médico(a) Médico(a) Enfermeiro(a) Paciente Nenhum resultado encont…" at bounding box center [624, 329] width 1223 height 502
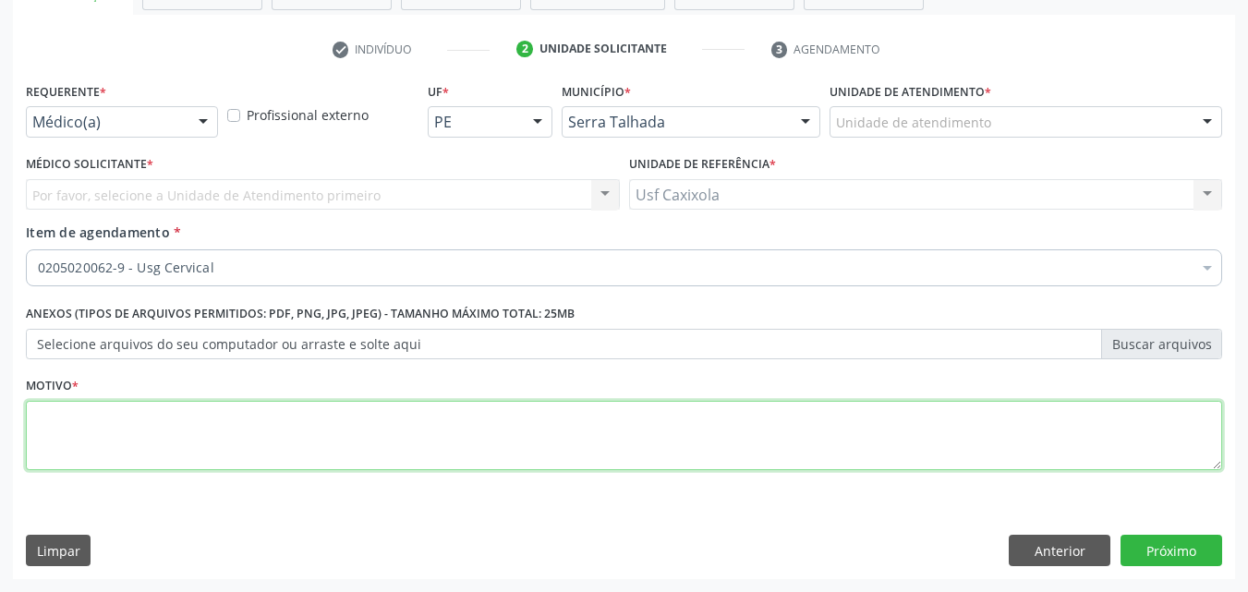
click at [236, 454] on textarea at bounding box center [624, 436] width 1197 height 70
type textarea "."
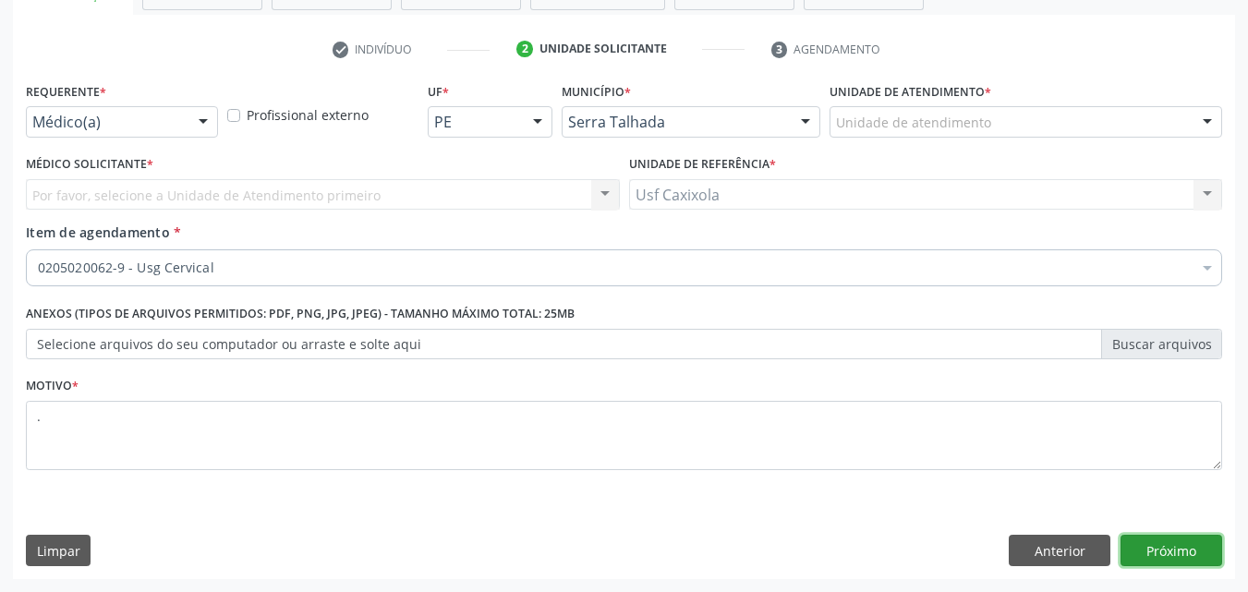
click at [1210, 553] on button "Próximo" at bounding box center [1172, 550] width 102 height 31
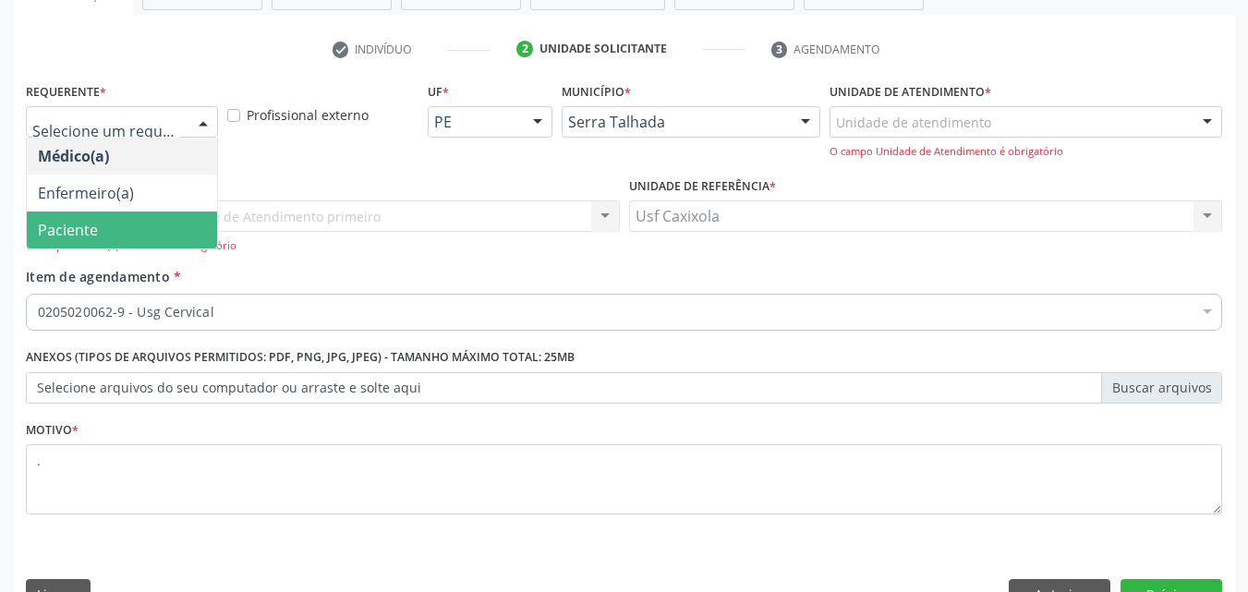
click at [184, 128] on div at bounding box center [122, 121] width 192 height 31
click at [124, 242] on span "Paciente" at bounding box center [122, 230] width 190 height 37
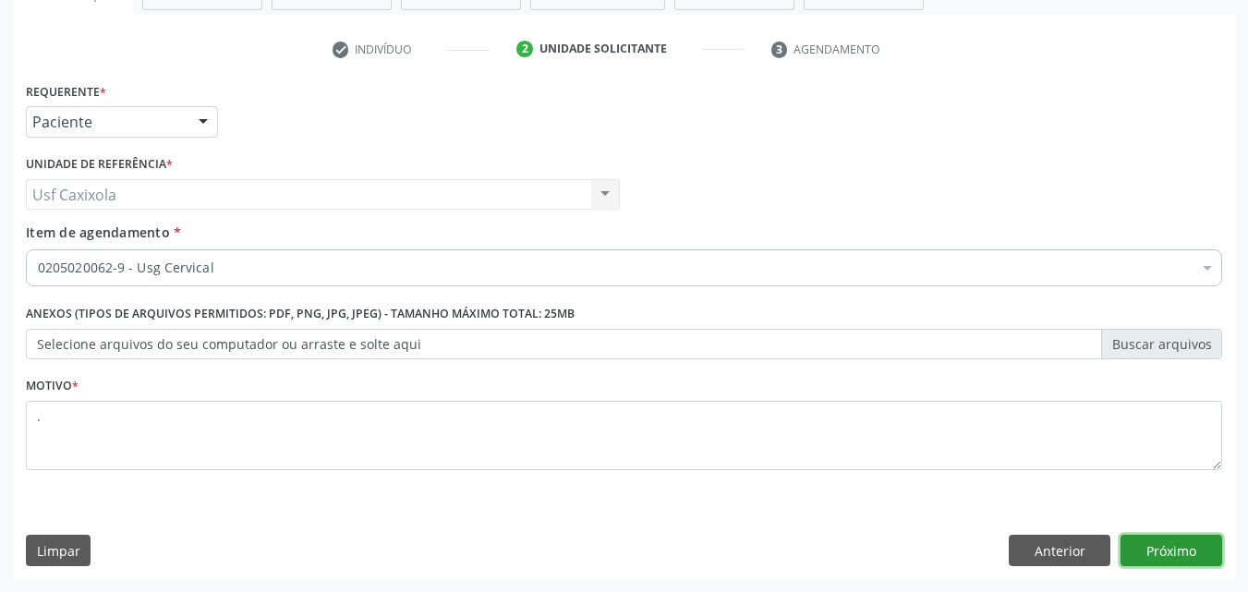
click at [1150, 549] on button "Próximo" at bounding box center [1172, 550] width 102 height 31
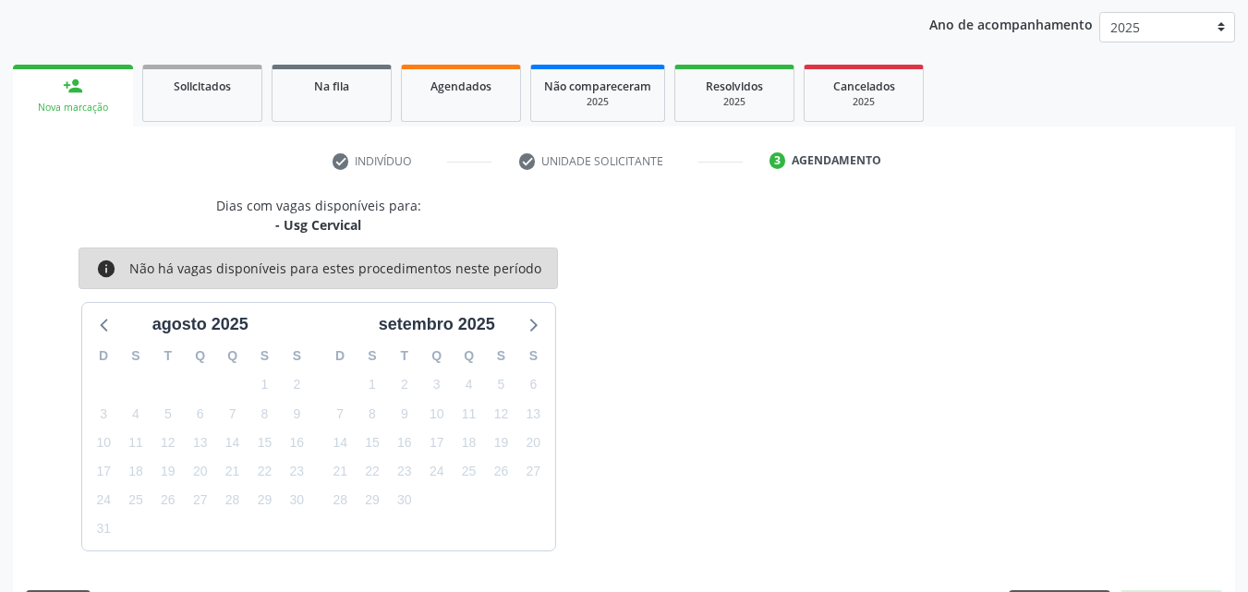
scroll to position [266, 0]
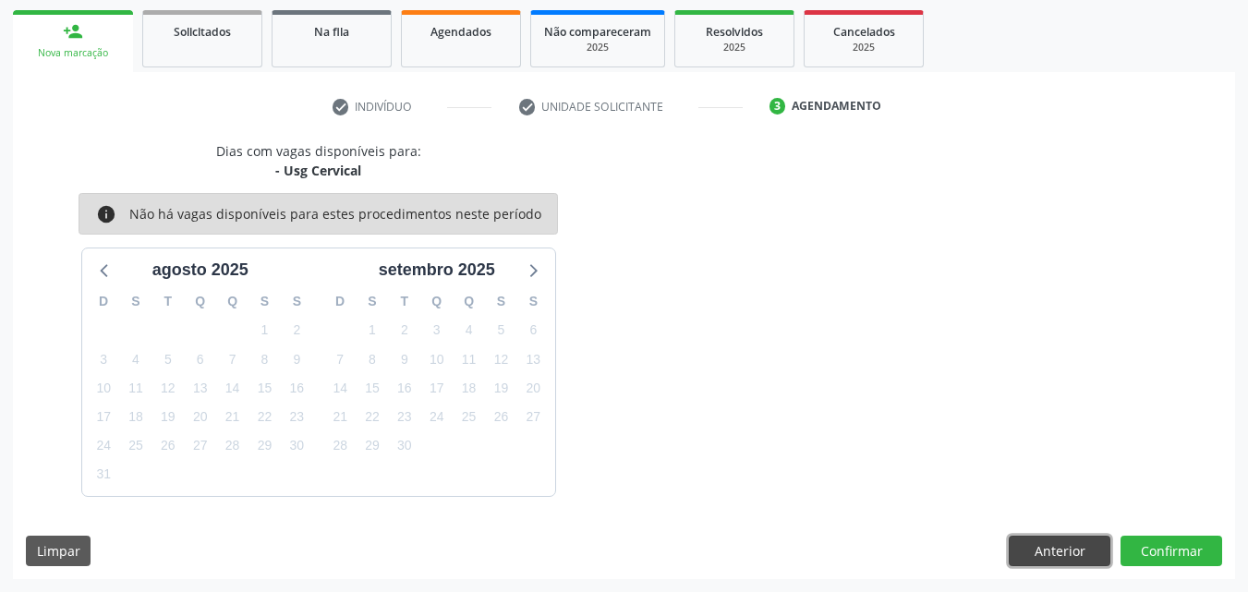
click at [1066, 556] on button "Anterior" at bounding box center [1060, 551] width 102 height 31
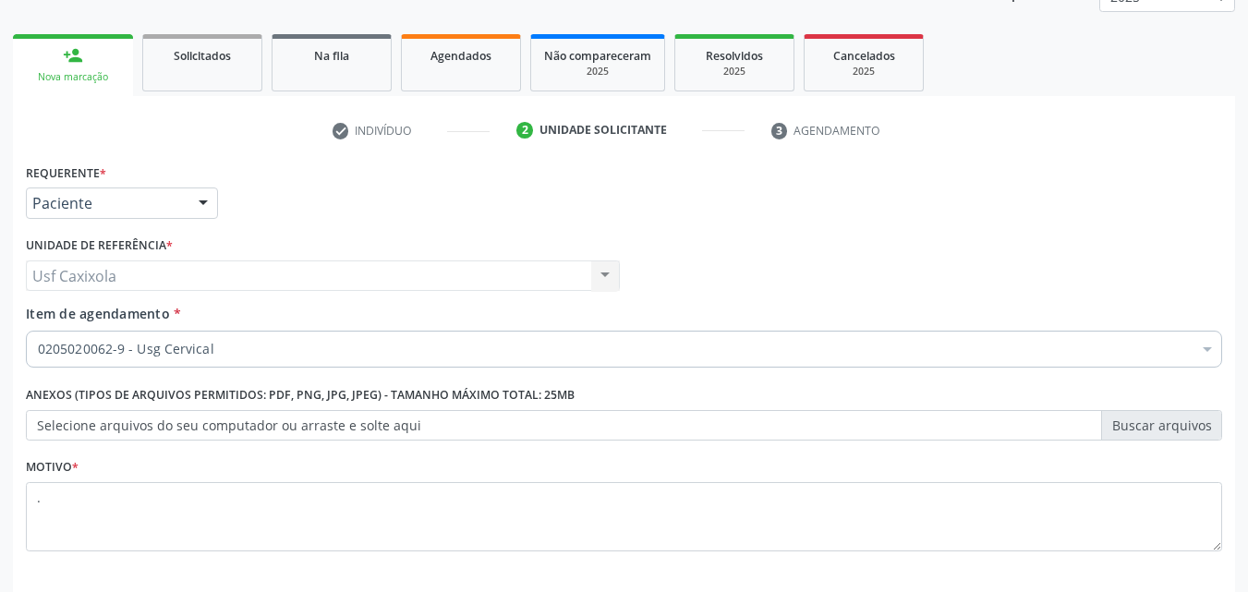
scroll to position [46, 0]
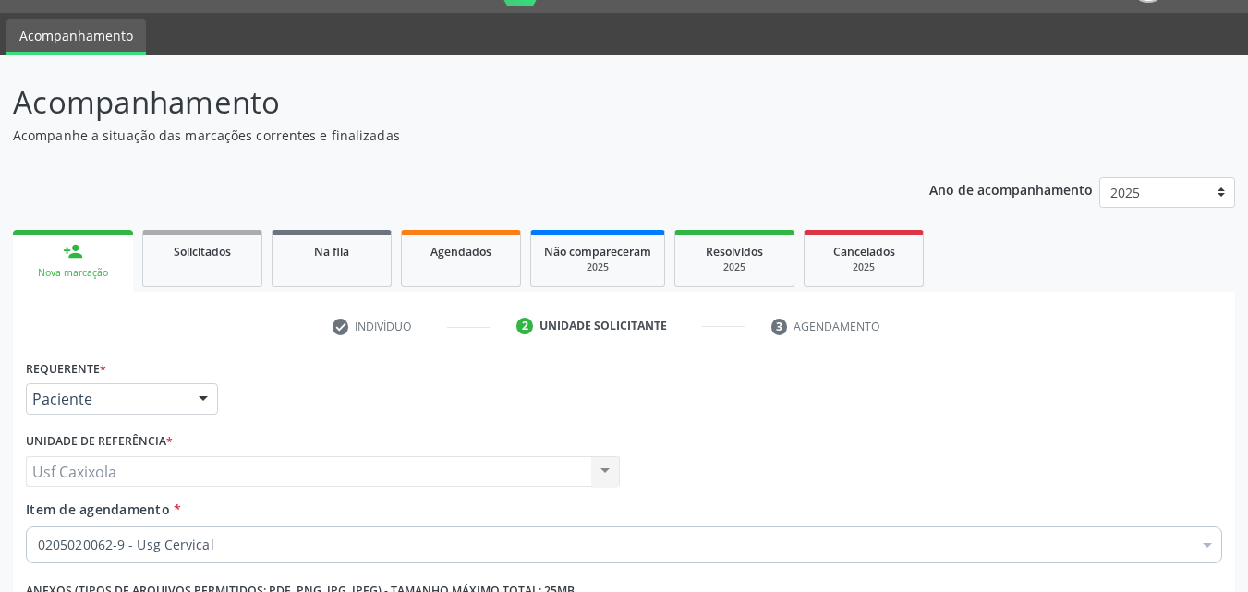
click at [223, 255] on span "Solicitados" at bounding box center [202, 252] width 57 height 16
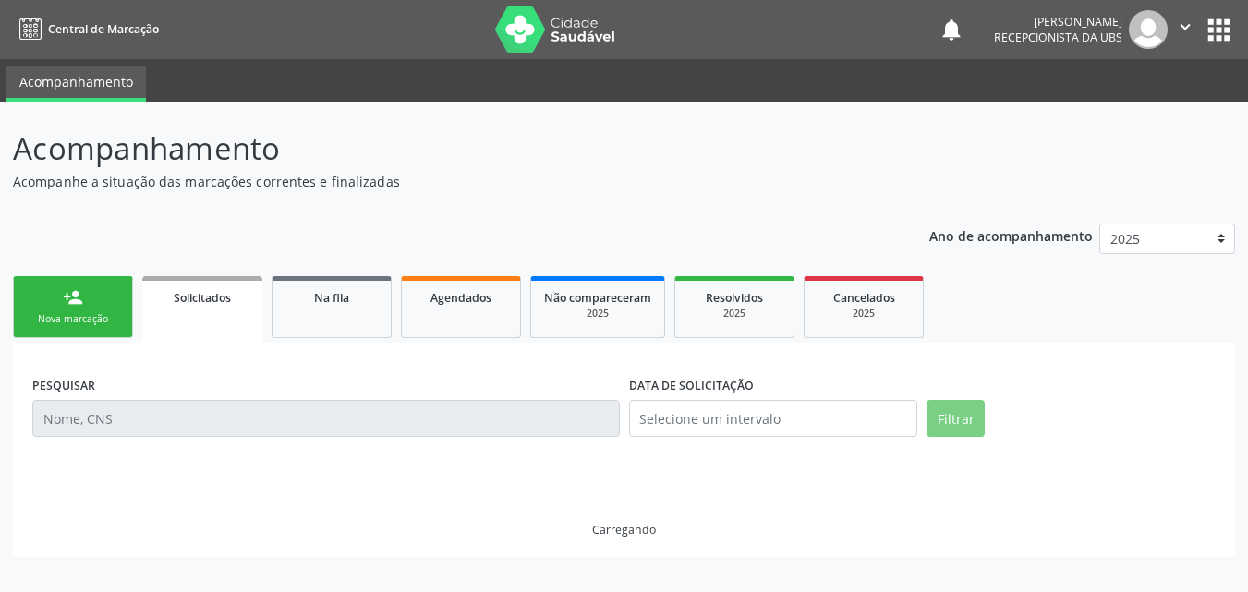
scroll to position [0, 0]
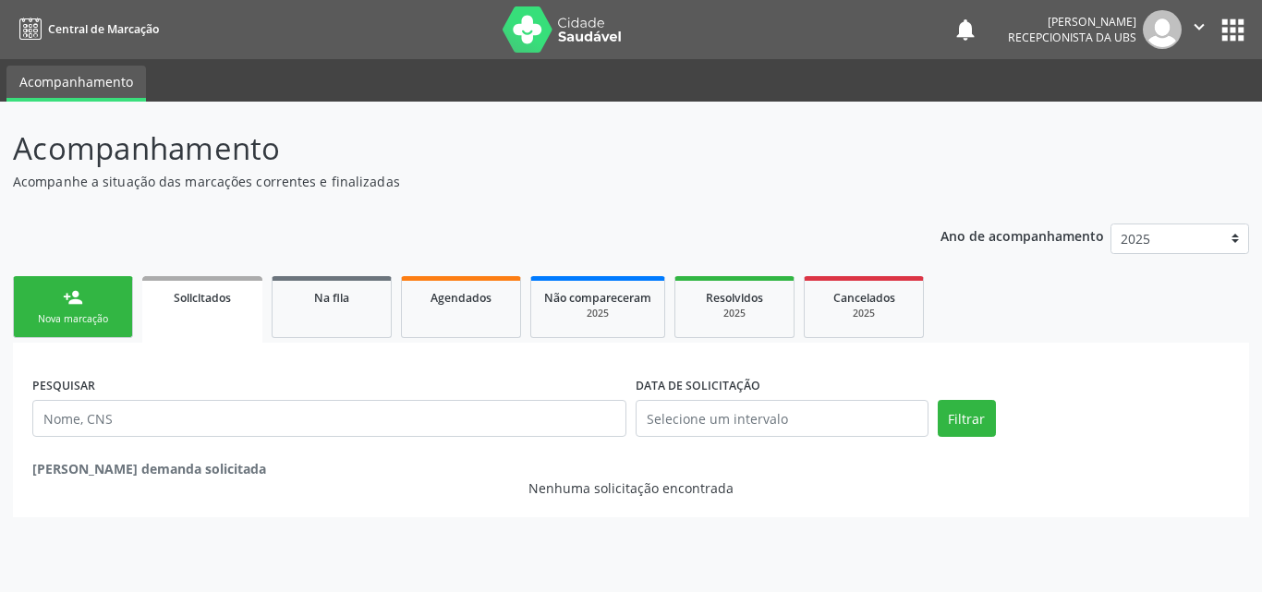
click at [91, 300] on link "person_add Nova marcação" at bounding box center [73, 307] width 120 height 62
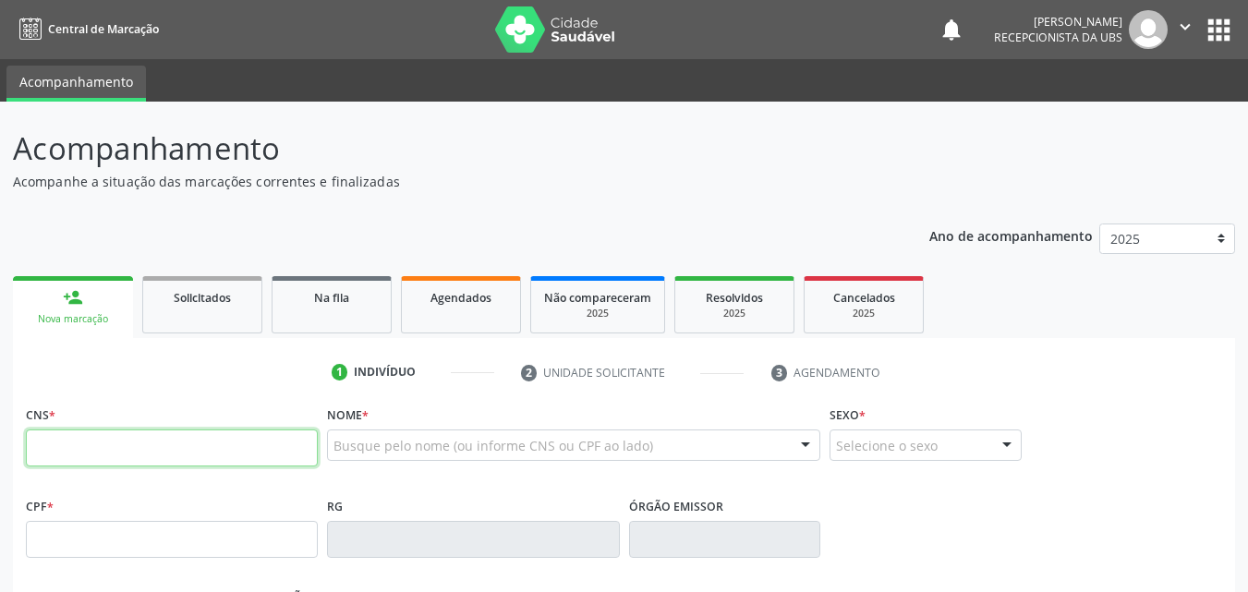
click at [51, 446] on input "text" at bounding box center [172, 448] width 292 height 37
paste input "701 0088 4621 5799"
type input "701 0088 4621 5799"
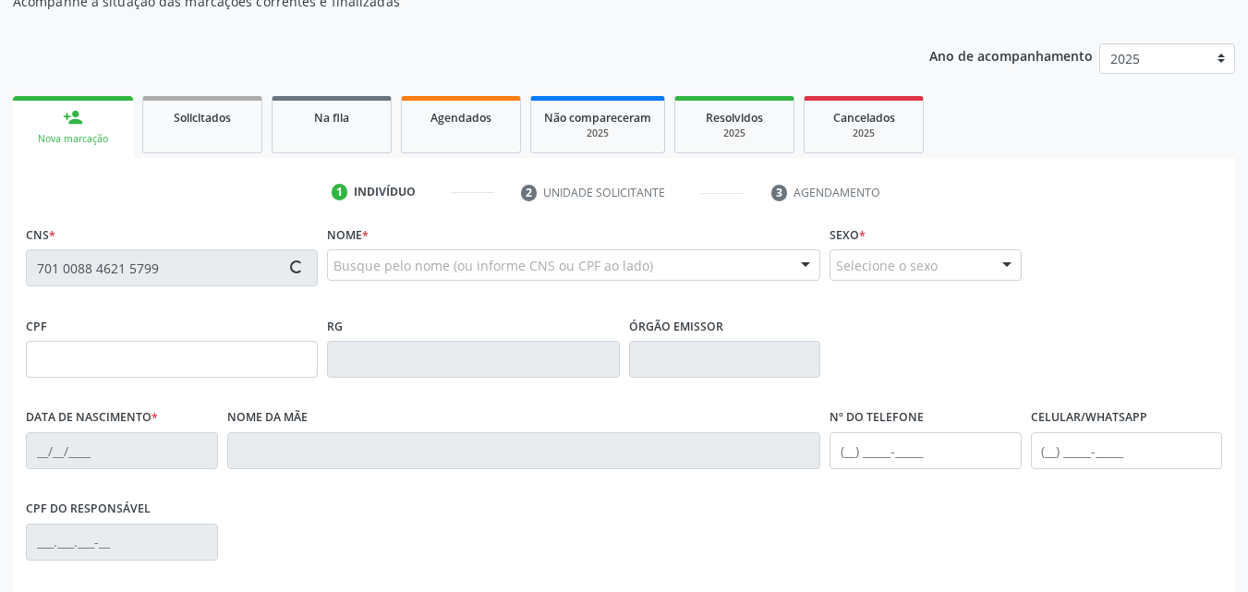
scroll to position [185, 0]
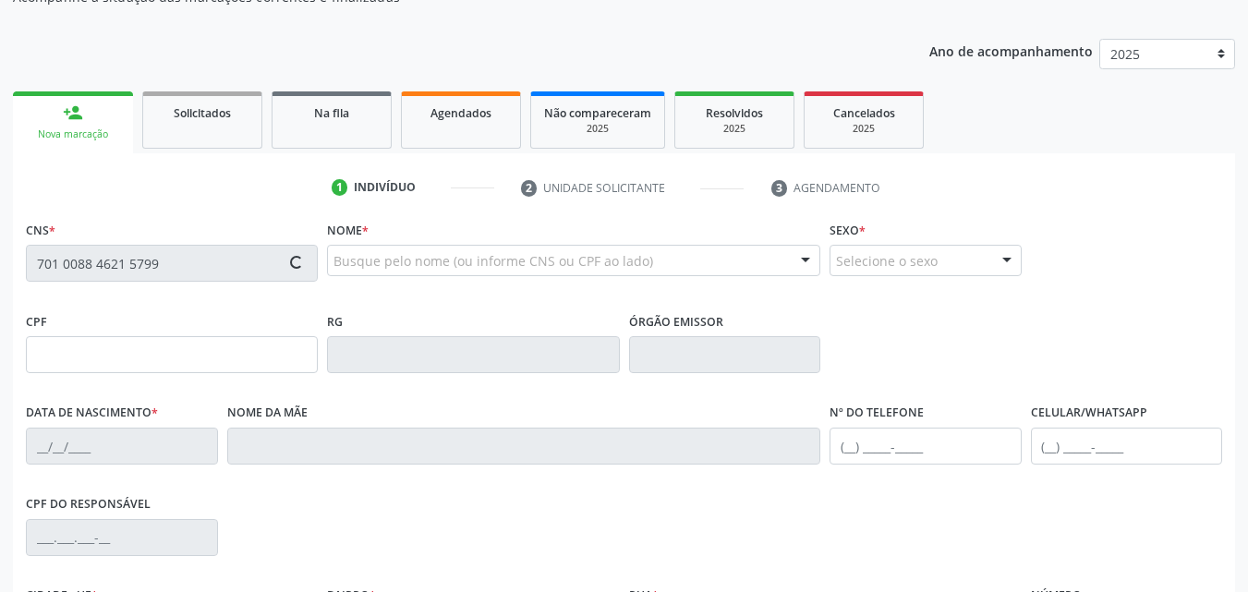
type input "426.637.844-00"
type input "12/06/1958"
type input "Ines Alves de Souza Magalhaes"
type input "(87) 99604-8472"
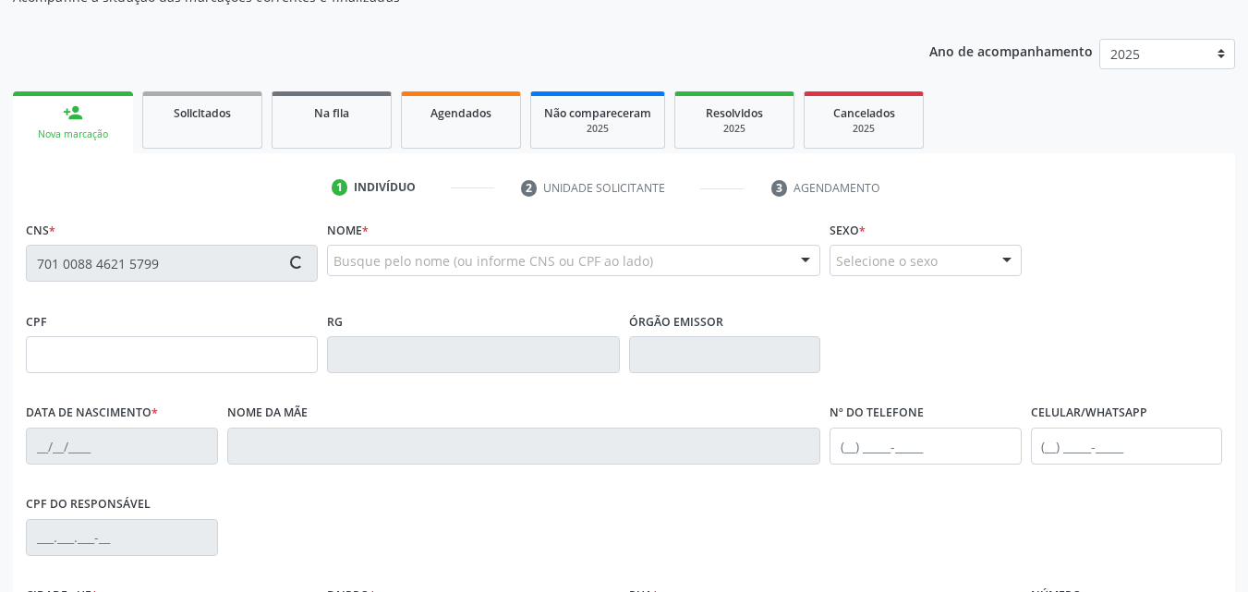
type input "785"
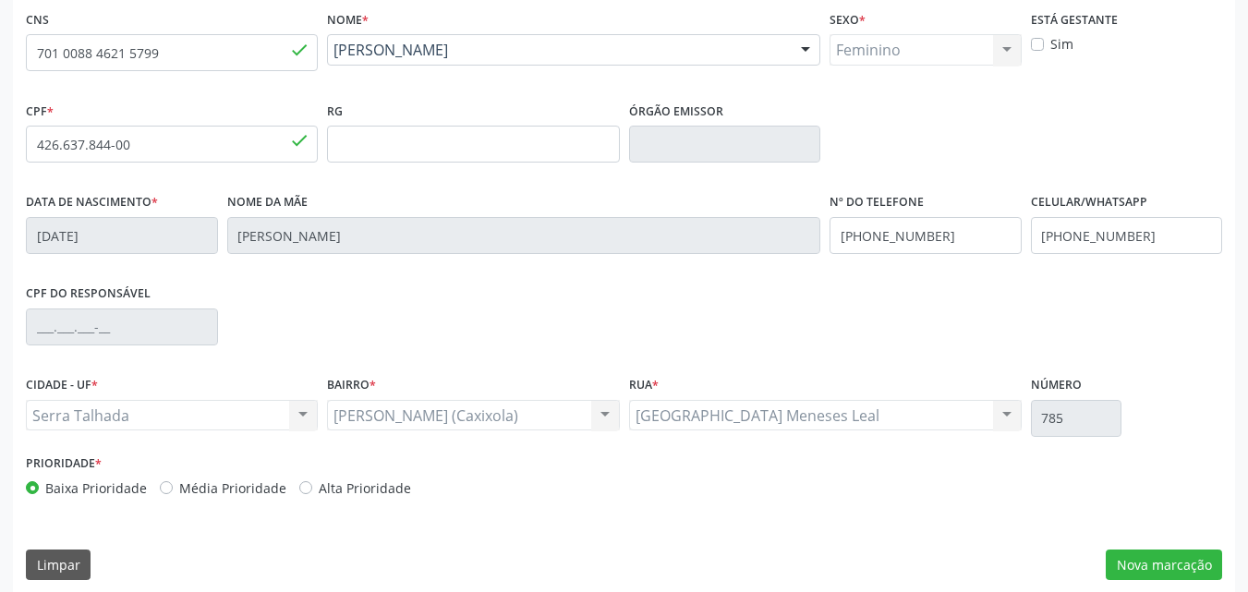
scroll to position [409, 0]
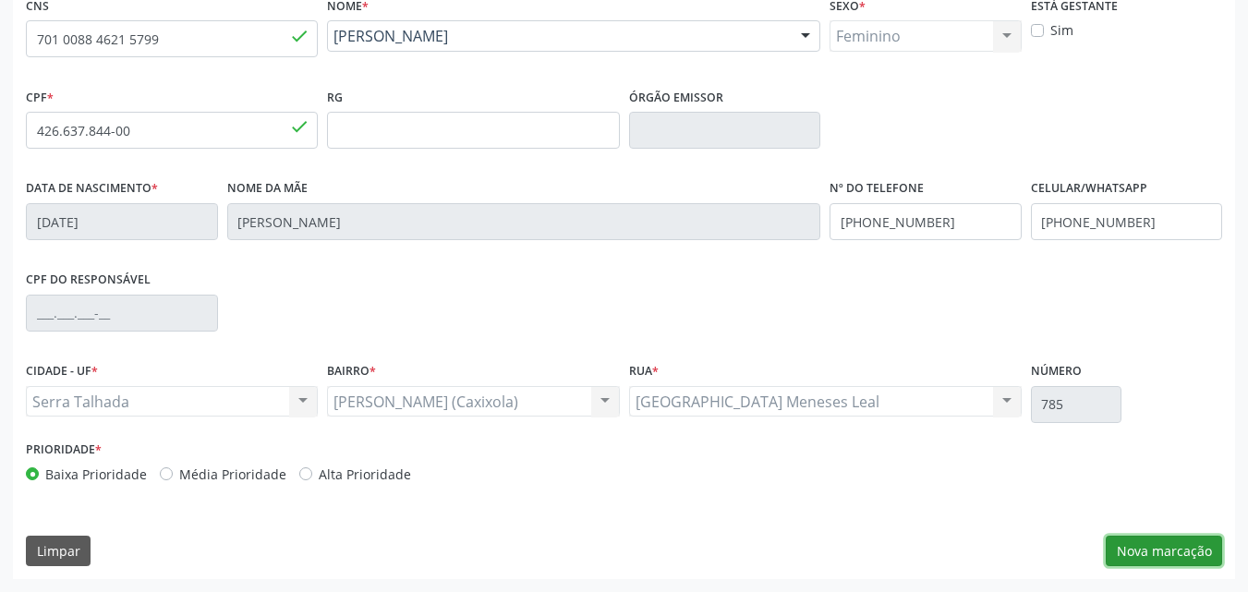
click at [1178, 555] on button "Nova marcação" at bounding box center [1164, 551] width 116 height 31
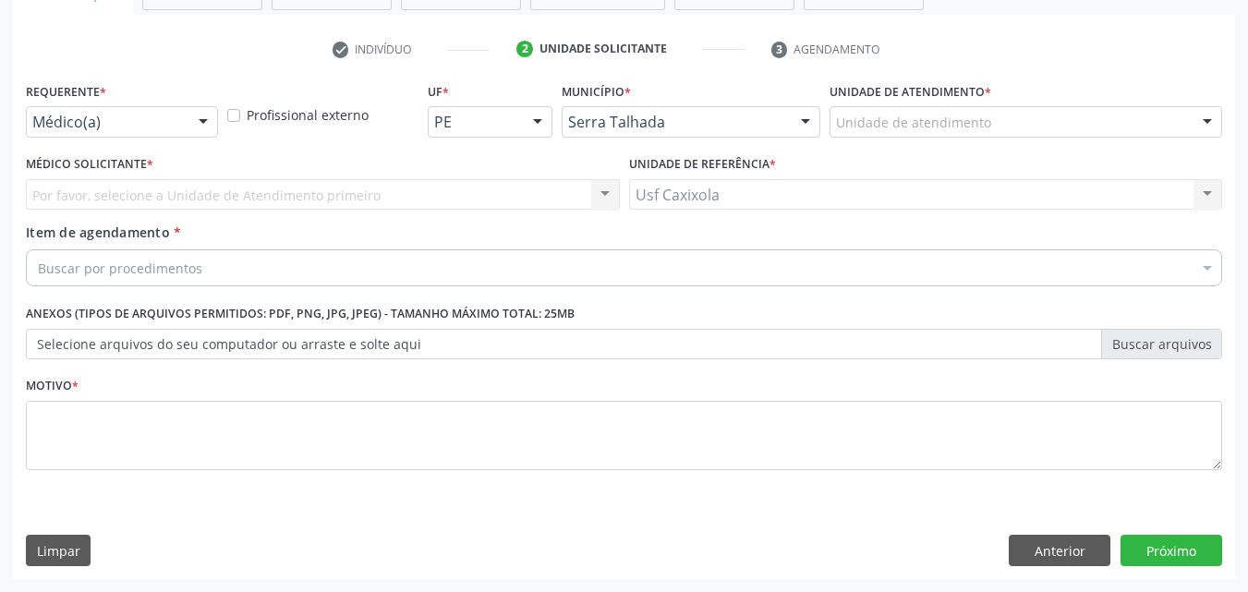
scroll to position [323, 0]
click at [201, 118] on div at bounding box center [203, 122] width 28 height 31
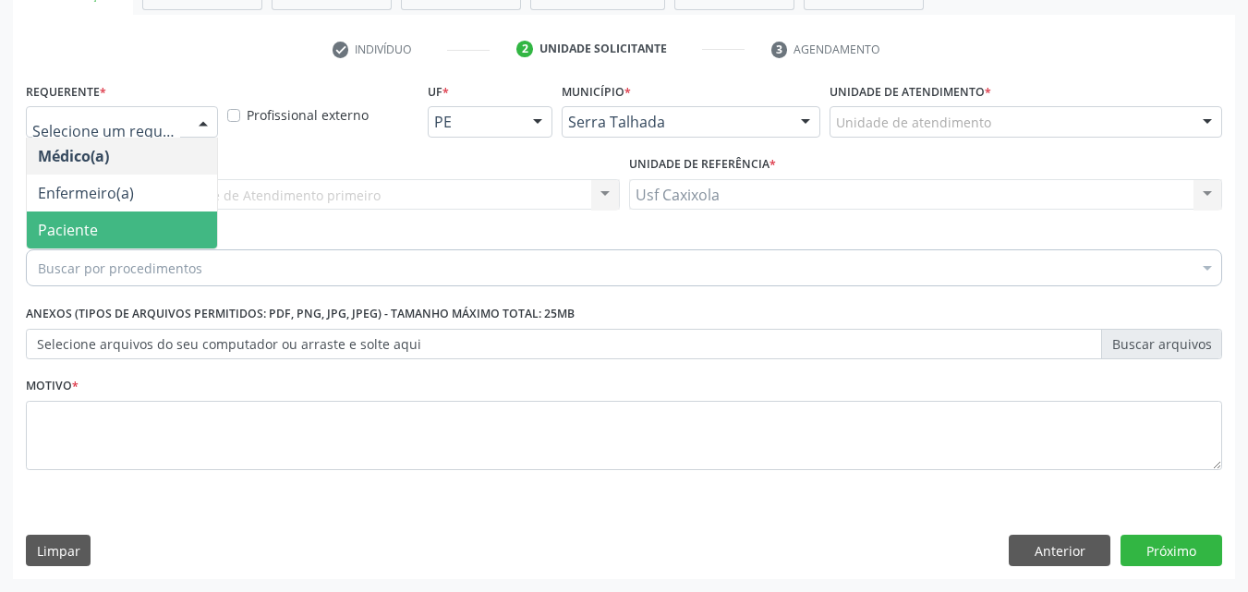
click at [130, 225] on span "Paciente" at bounding box center [122, 230] width 190 height 37
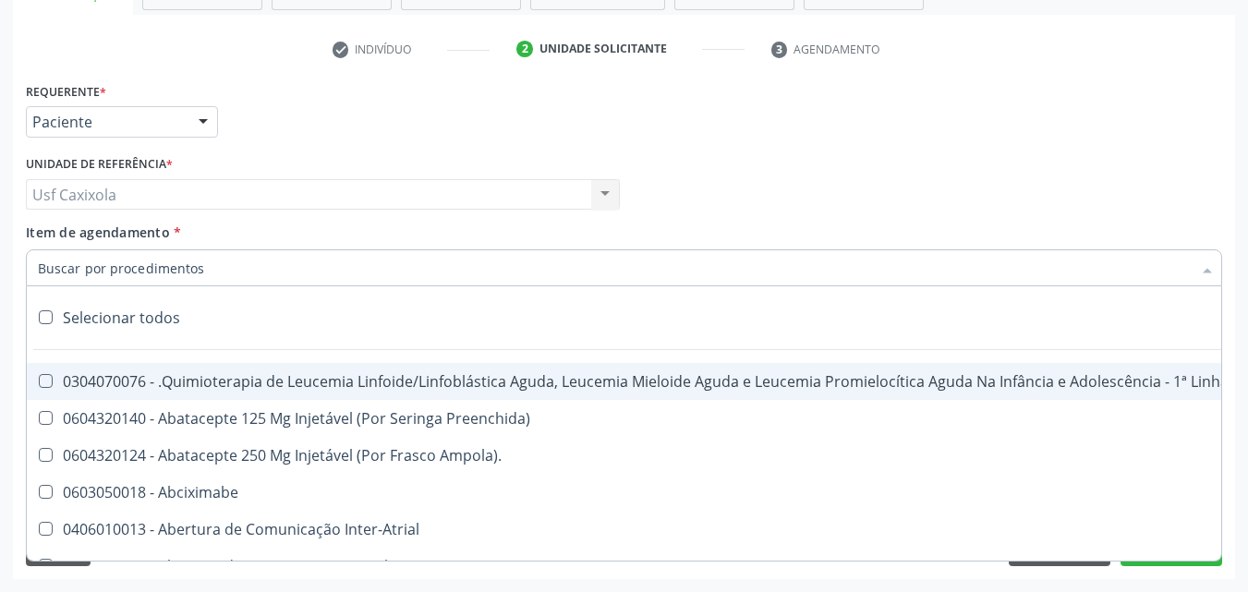
click at [542, 274] on div at bounding box center [624, 267] width 1197 height 37
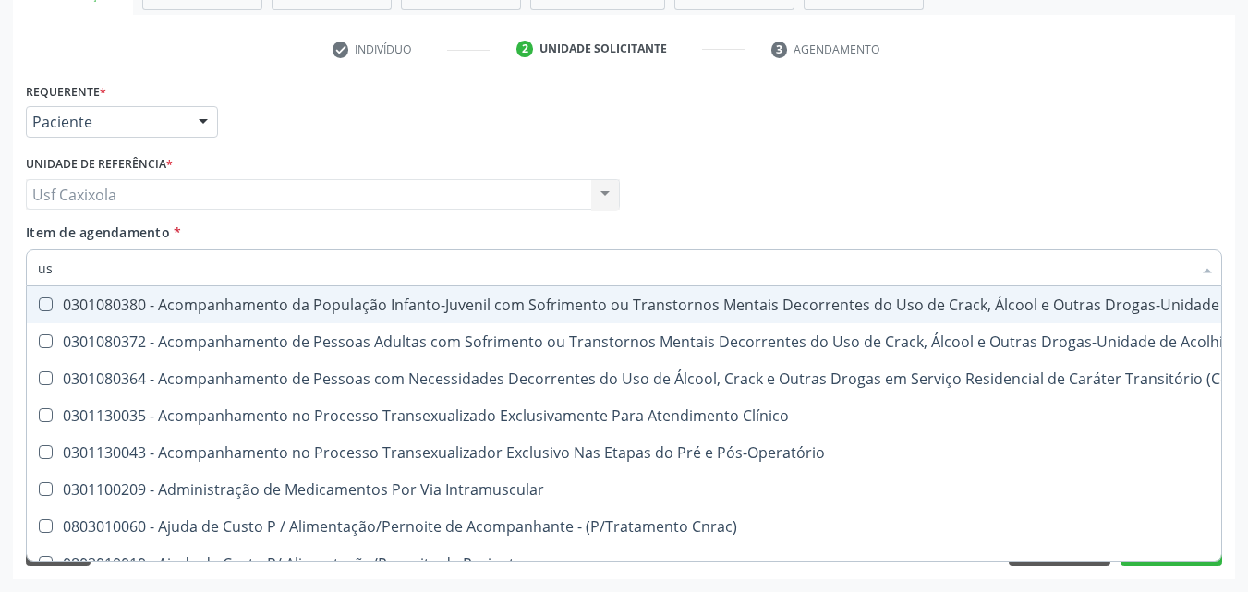
type input "usg"
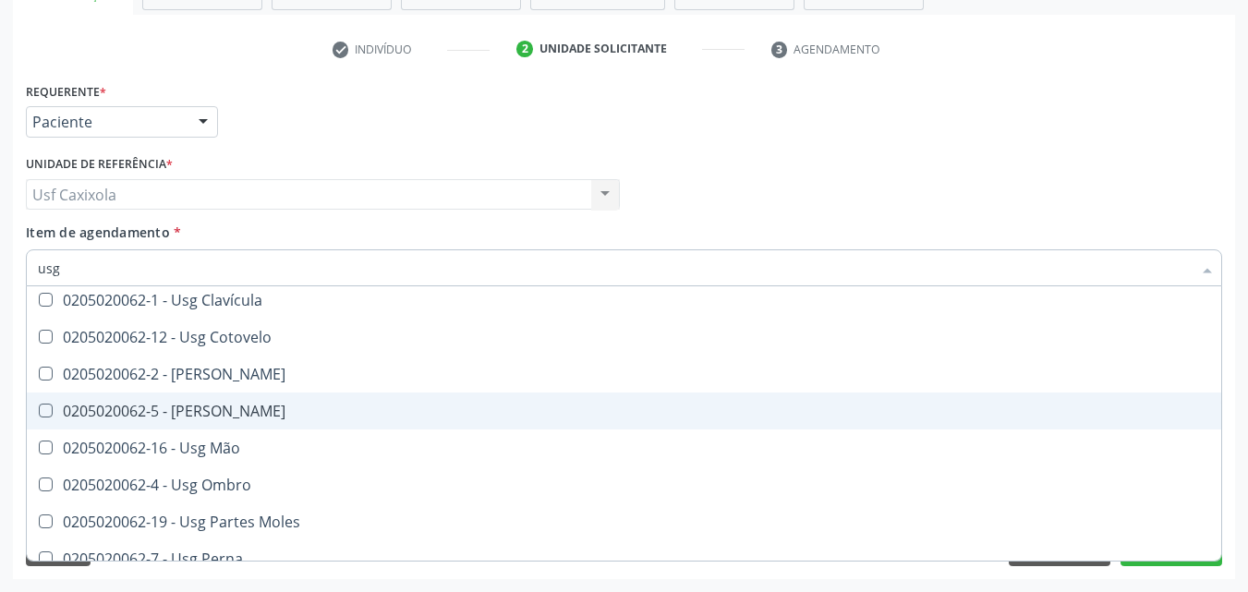
scroll to position [185, 0]
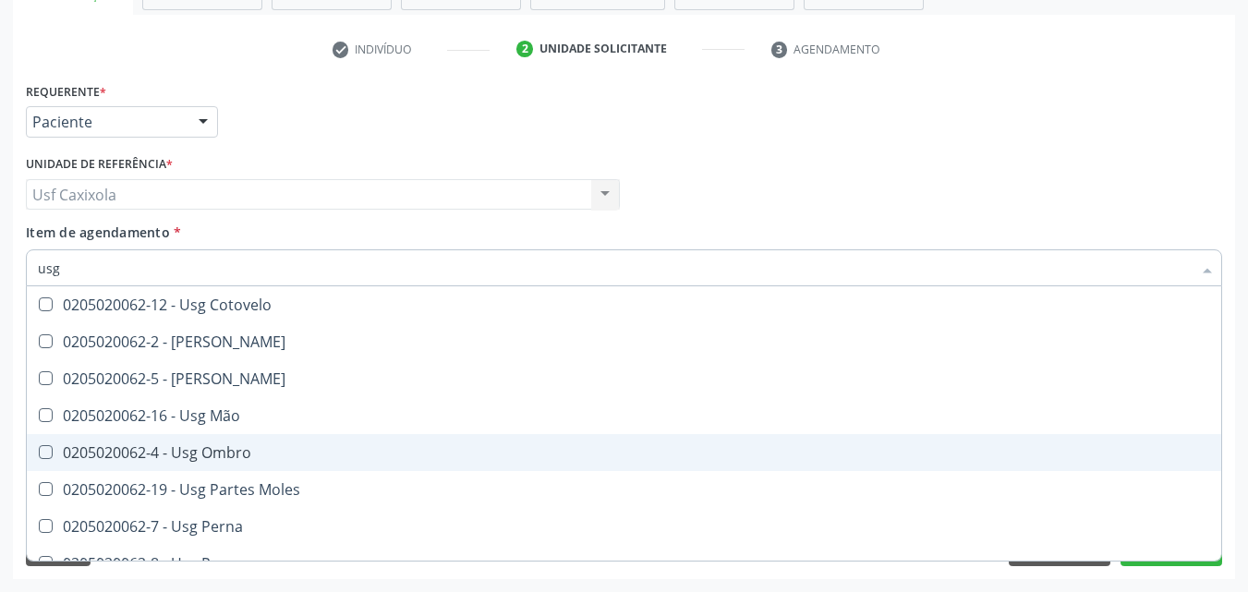
click at [234, 452] on div "0205020062-4 - Usg Ombro" at bounding box center [624, 452] width 1173 height 15
checkbox Ombro "true"
click at [20, 421] on div "Requerente * Paciente Médico(a) Enfermeiro(a) Paciente Nenhum resultado encontr…" at bounding box center [624, 329] width 1223 height 502
checkbox Braço "true"
checkbox Ombro "false"
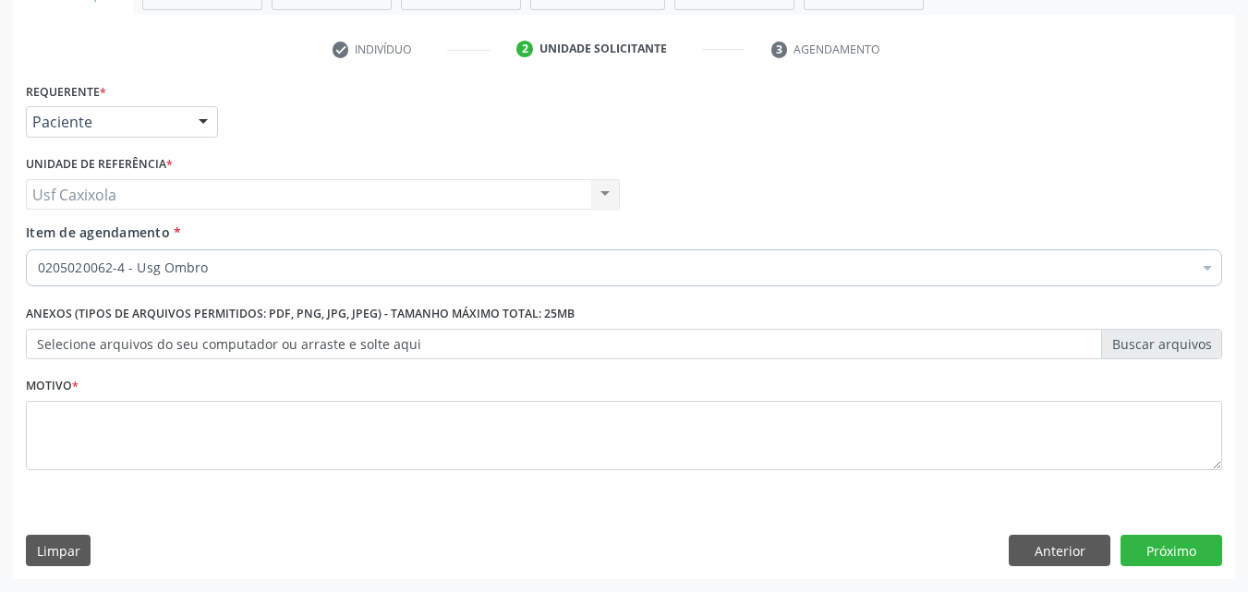
scroll to position [0, 0]
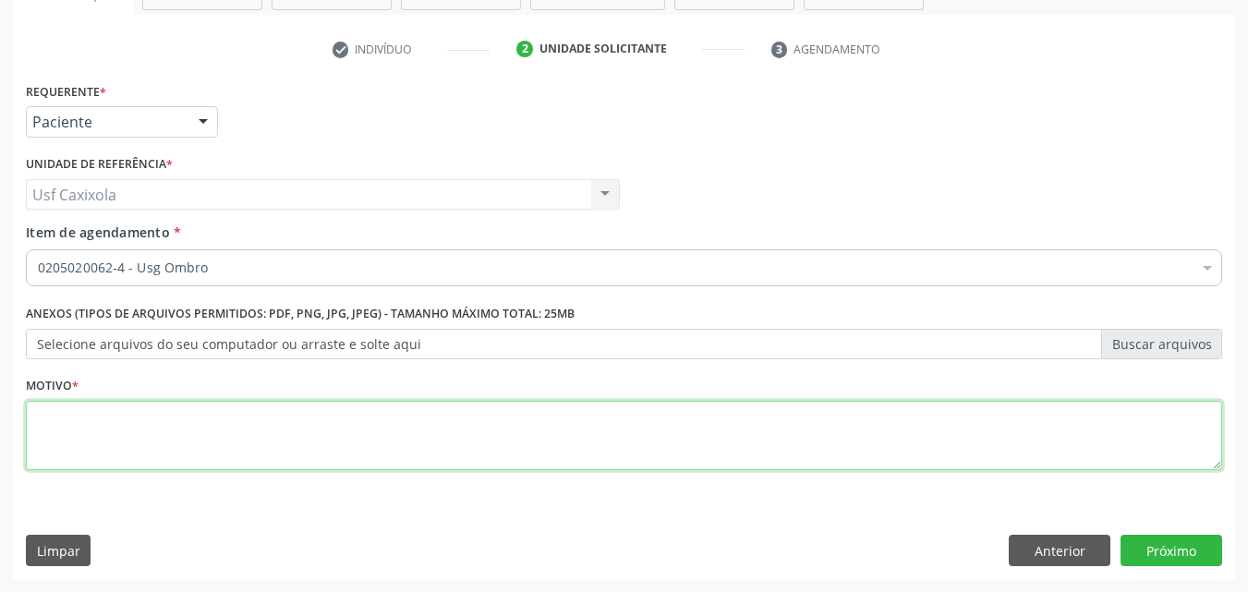
click at [450, 443] on textarea at bounding box center [624, 436] width 1197 height 70
type textarea "."
type textarea "o"
type textarea "O"
type textarea "u"
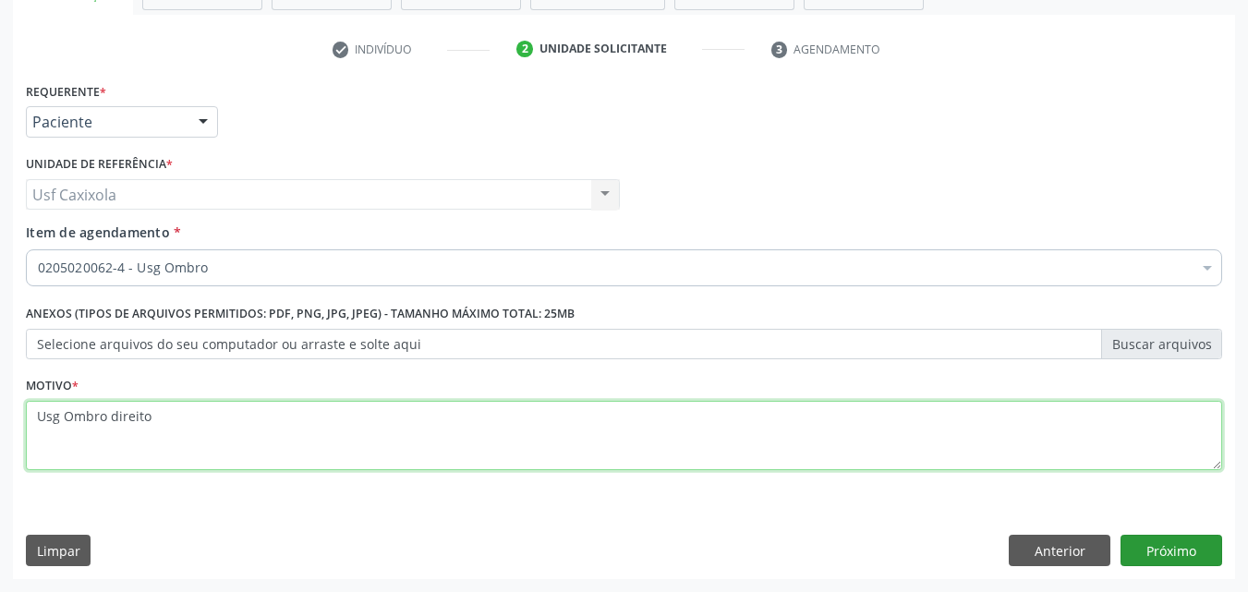
type textarea "Usg Ombro direito"
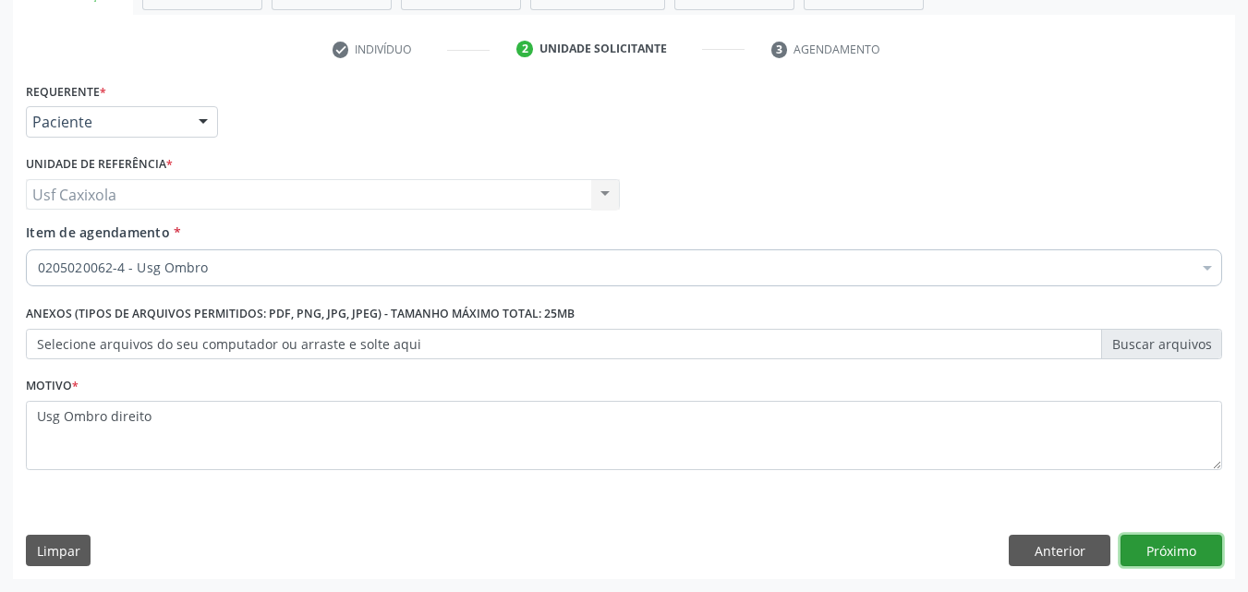
click at [1169, 547] on button "Próximo" at bounding box center [1172, 550] width 102 height 31
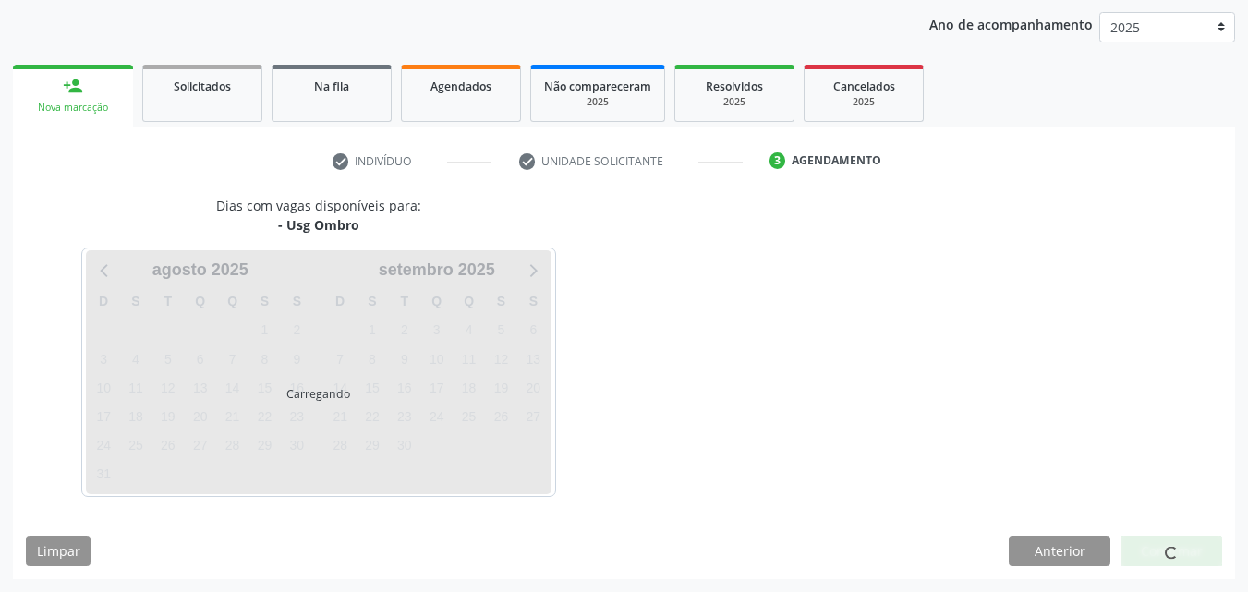
scroll to position [212, 0]
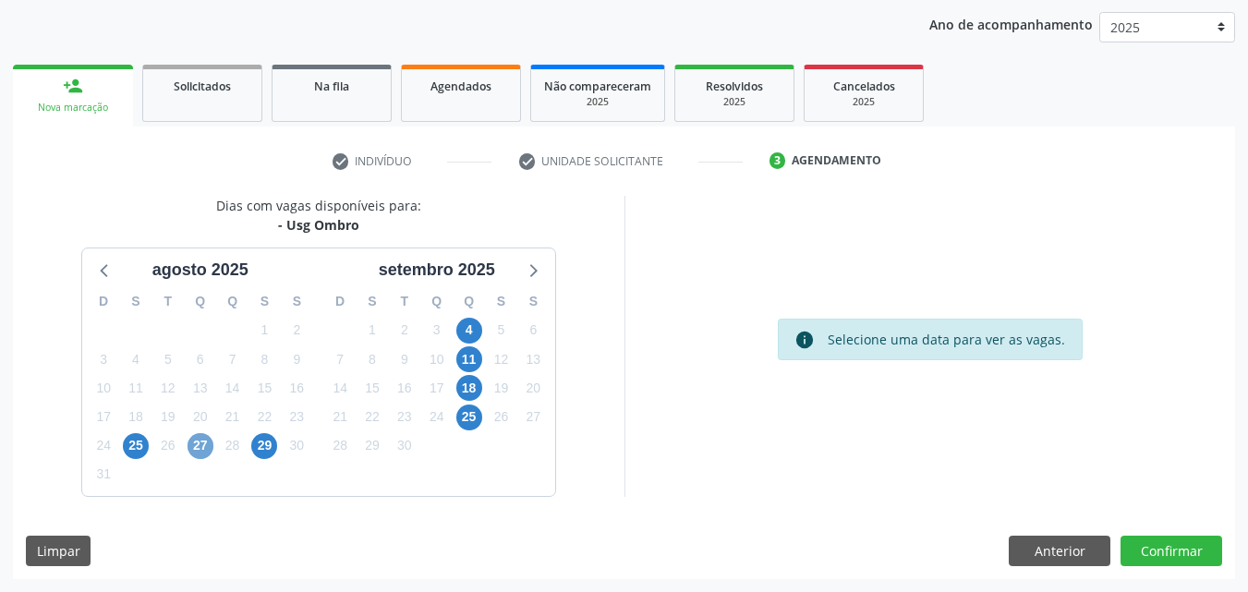
click at [203, 444] on span "27" at bounding box center [201, 446] width 26 height 26
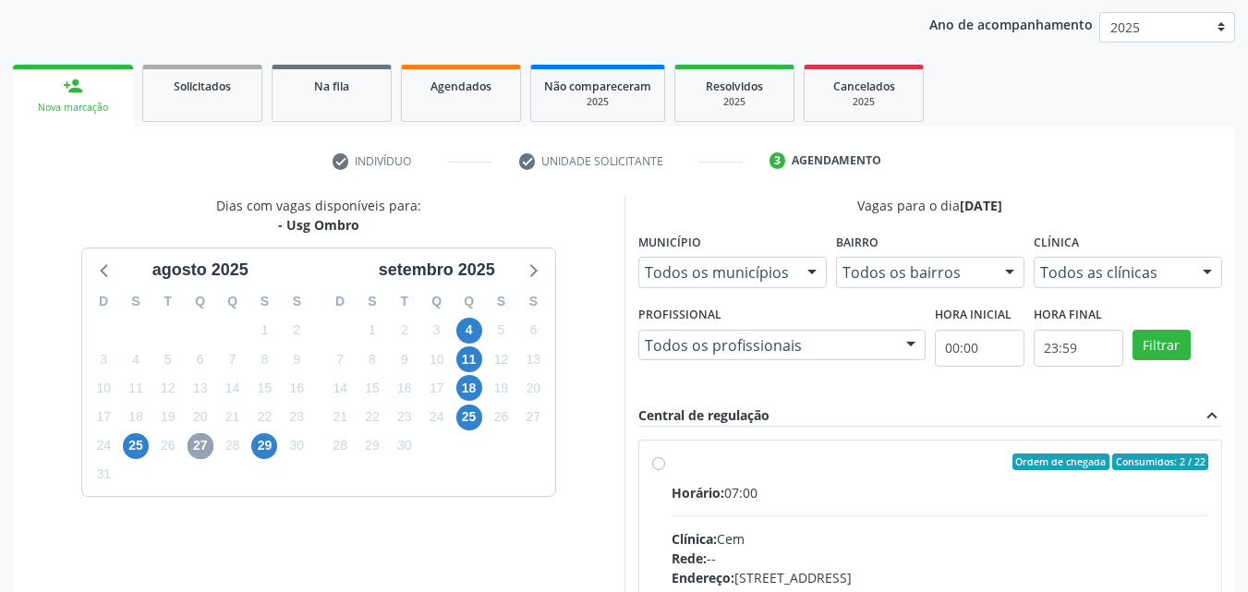
scroll to position [304, 0]
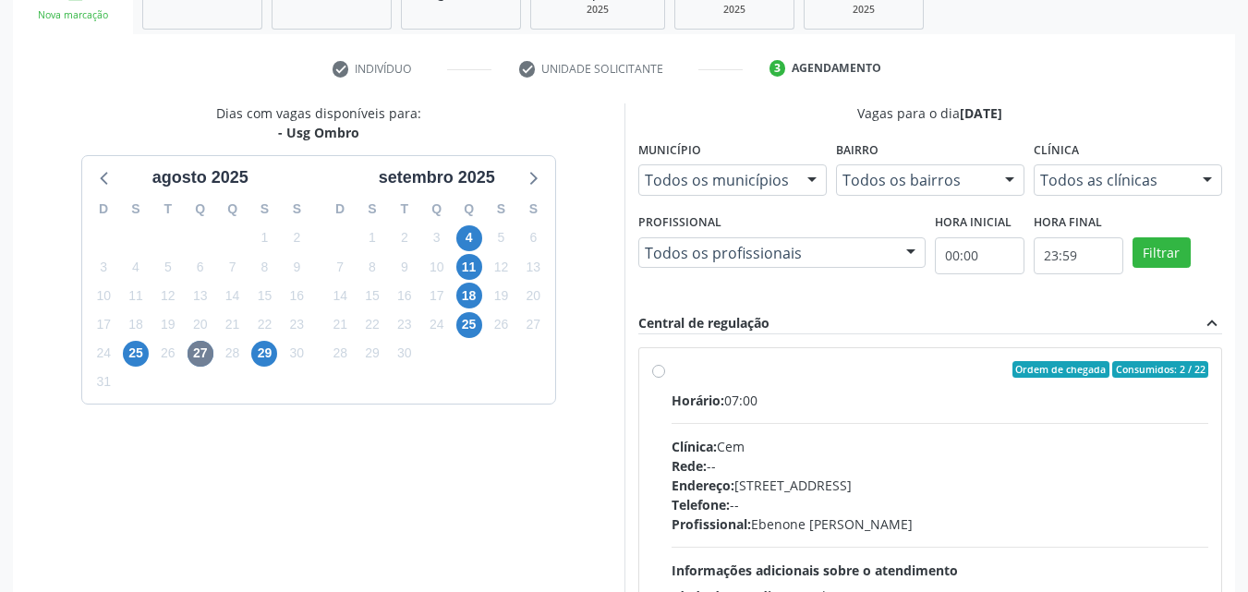
click at [665, 381] on div "Ordem de chegada Consumidos: 2 / 22 Horário: 07:00 Clínica: Cem Rede: -- Endere…" at bounding box center [930, 503] width 557 height 284
radio input "true"
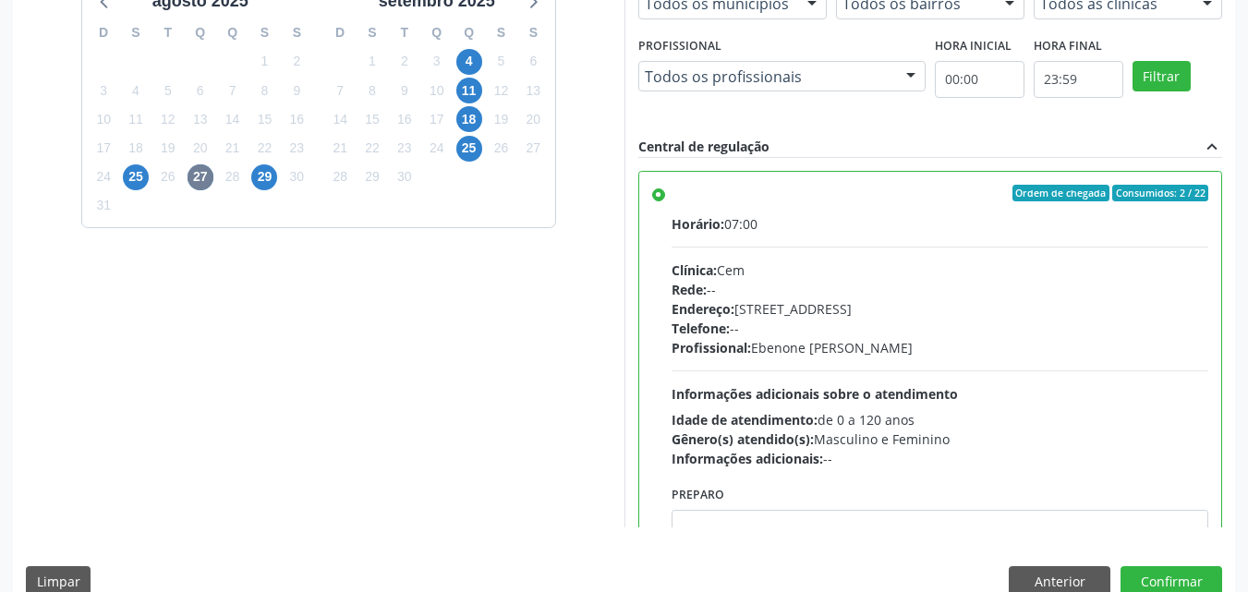
scroll to position [489, 0]
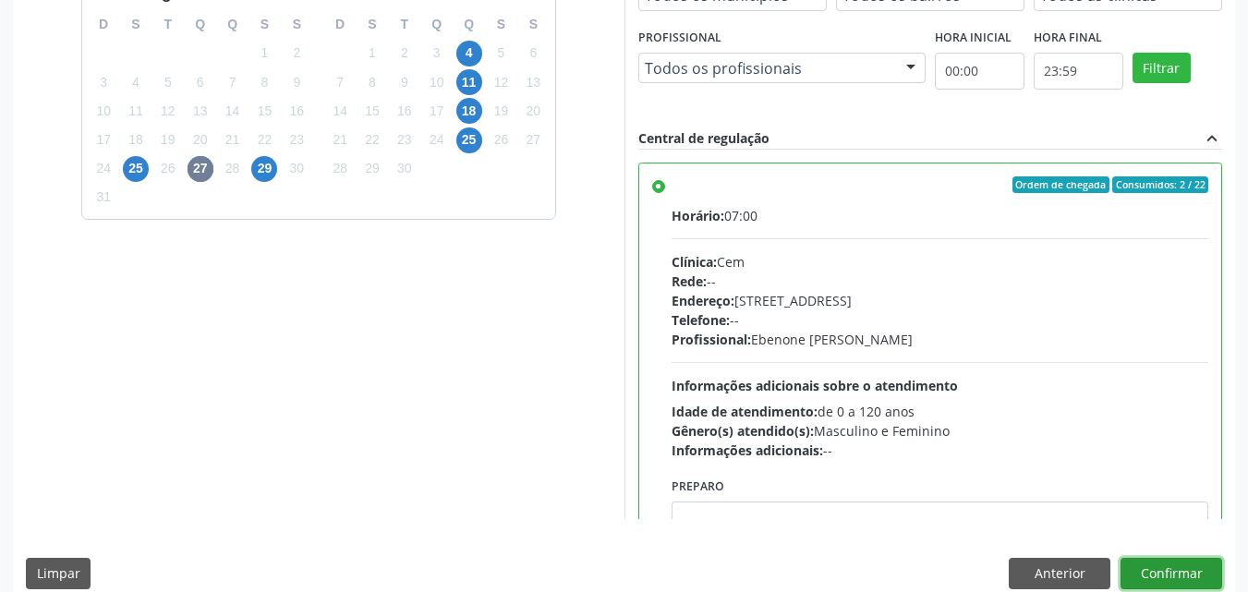
click at [1153, 576] on button "Confirmar" at bounding box center [1172, 573] width 102 height 31
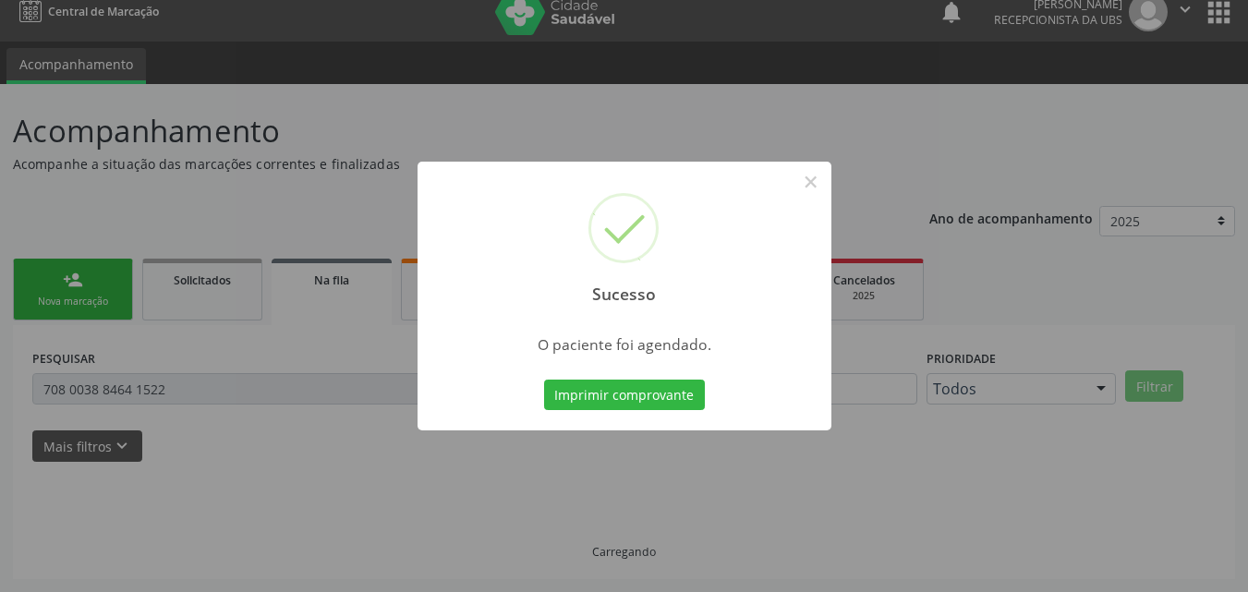
scroll to position [18, 0]
click at [636, 401] on button "Imprimir comprovante" at bounding box center [624, 395] width 161 height 31
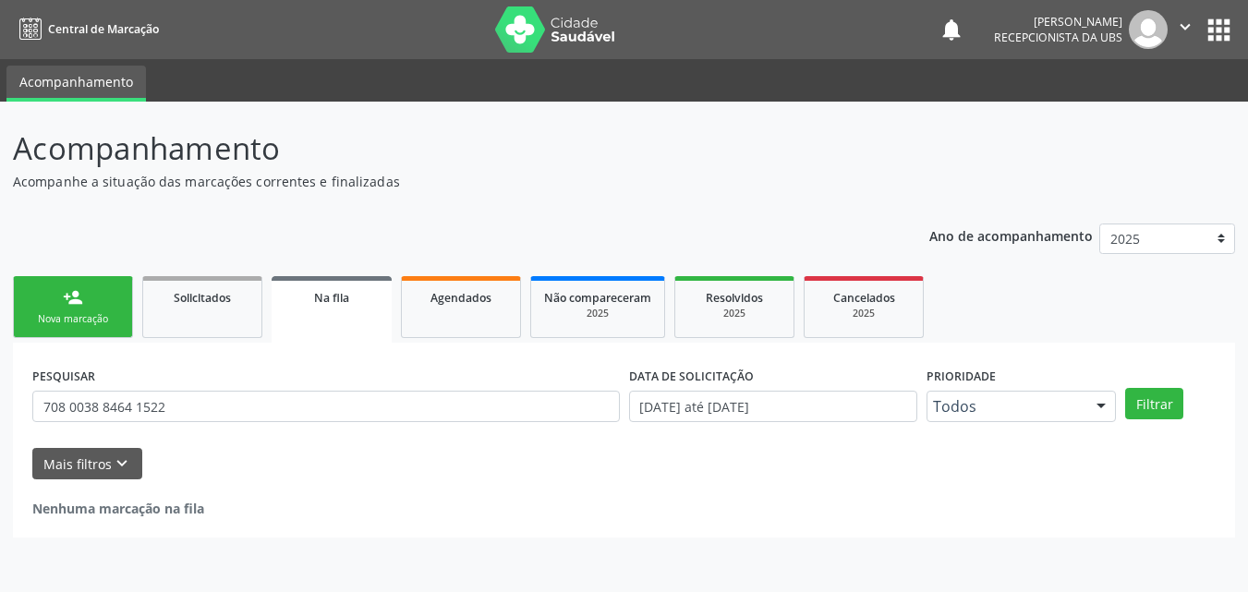
scroll to position [0, 0]
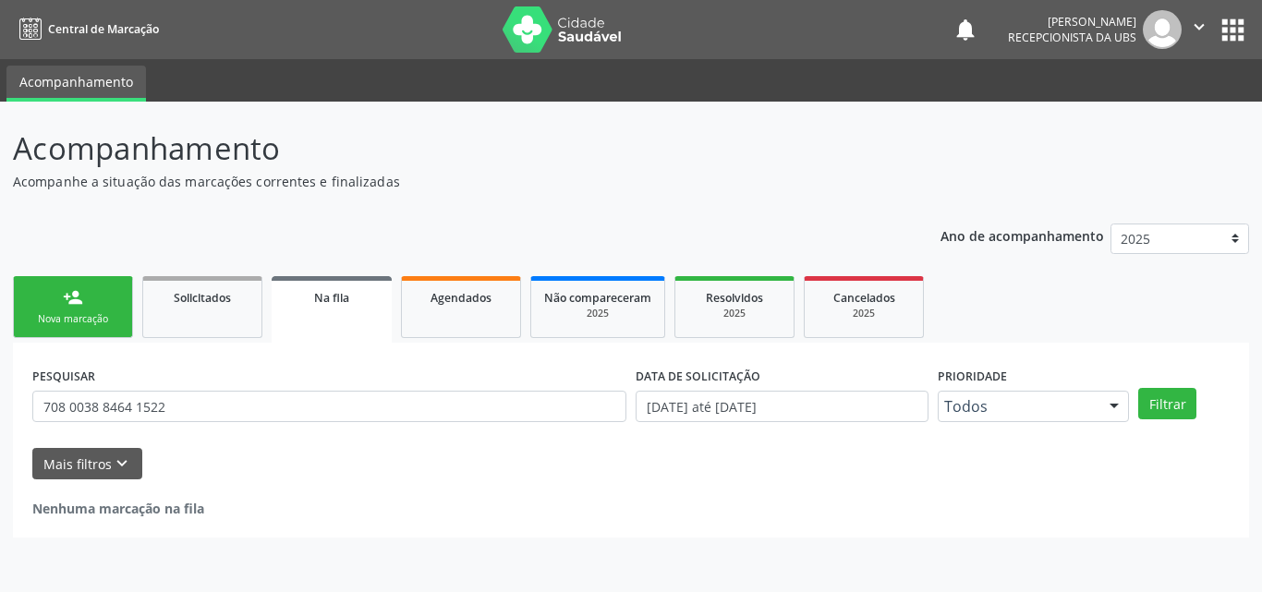
click at [83, 300] on link "person_add Nova marcação" at bounding box center [73, 307] width 120 height 62
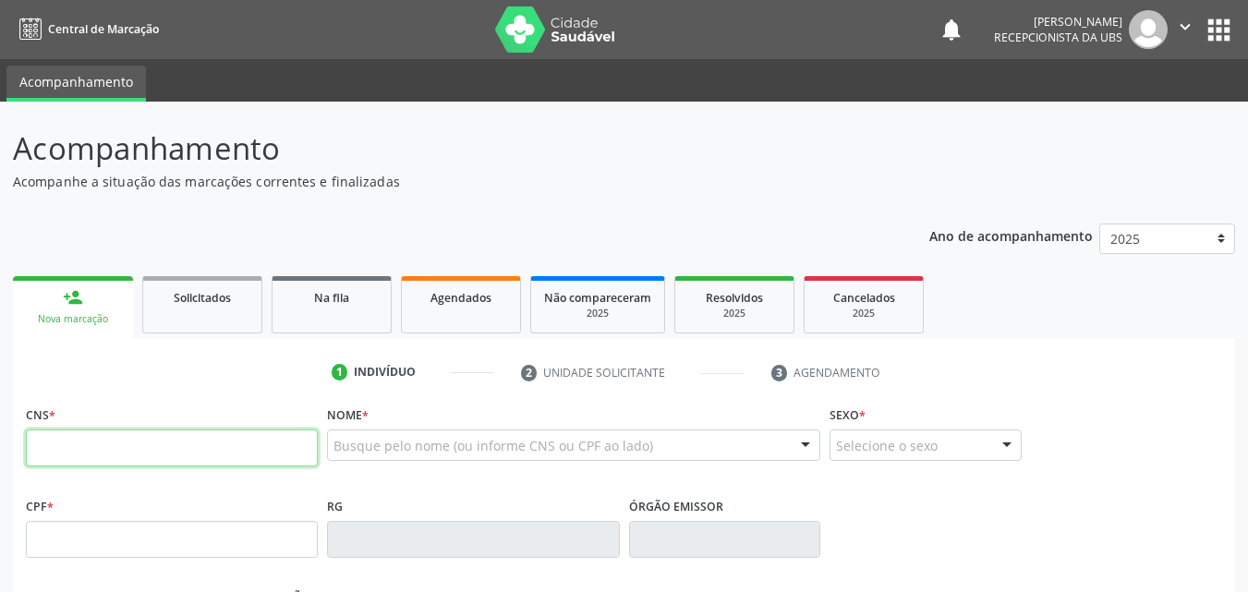
click at [93, 453] on input "text" at bounding box center [172, 448] width 292 height 37
type input "702 6037 9847 8444"
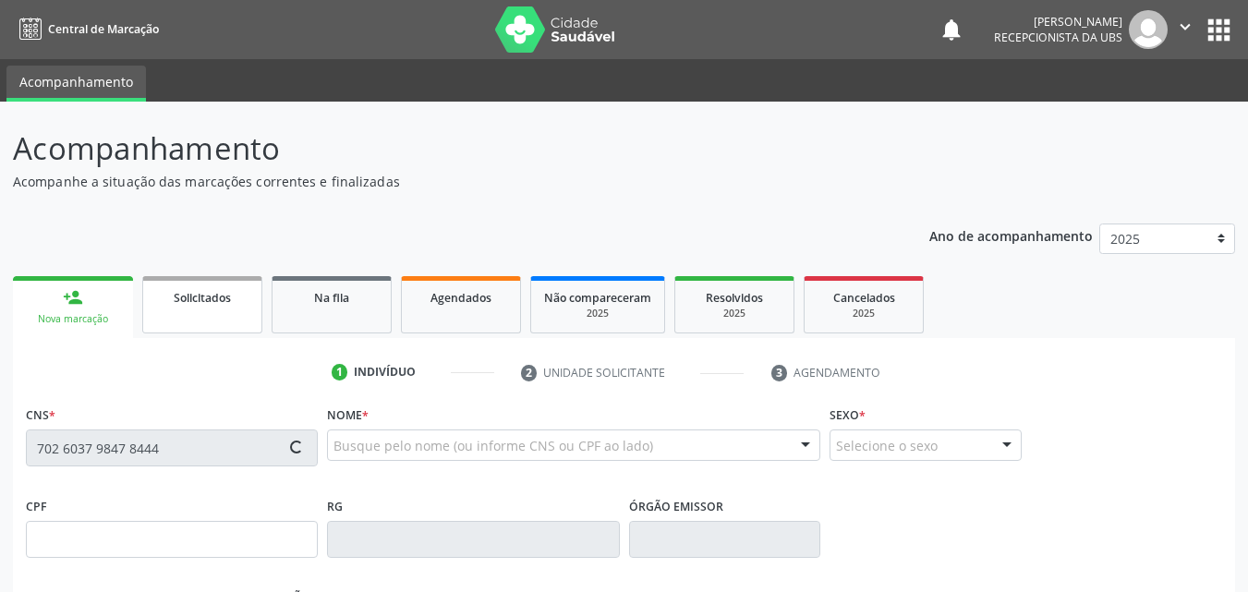
type input "446.369.624-00"
type input "16/12/1965"
type input "Rita Maria Frazao"
type input "(87) 99624-2302"
type input "000.274.244-64"
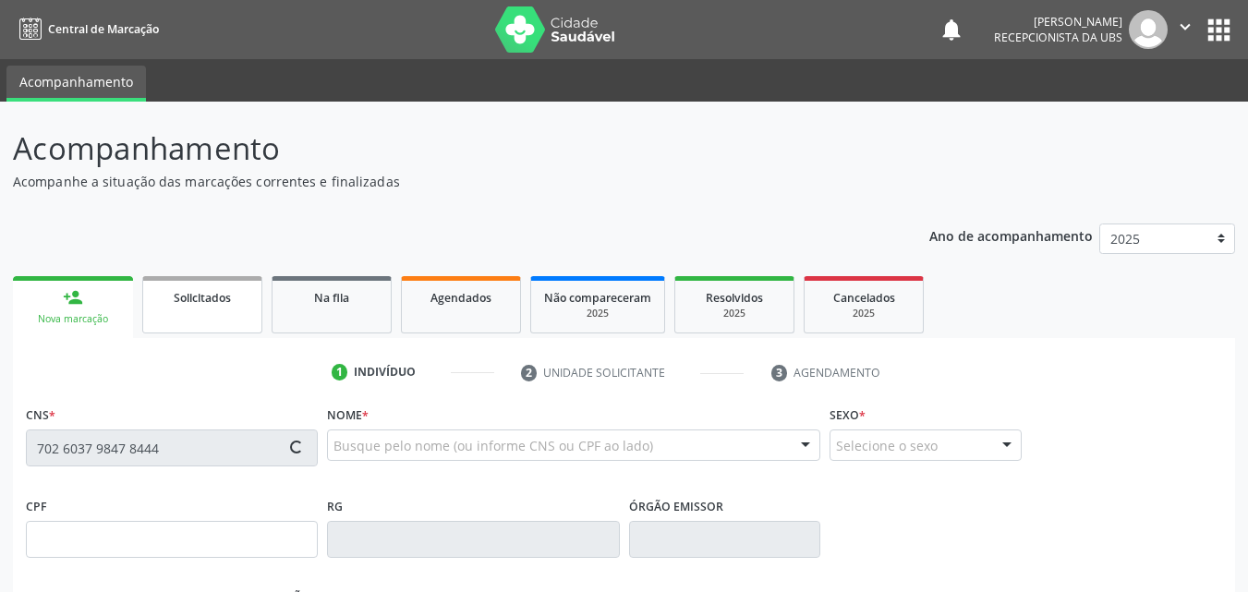
type input "1027"
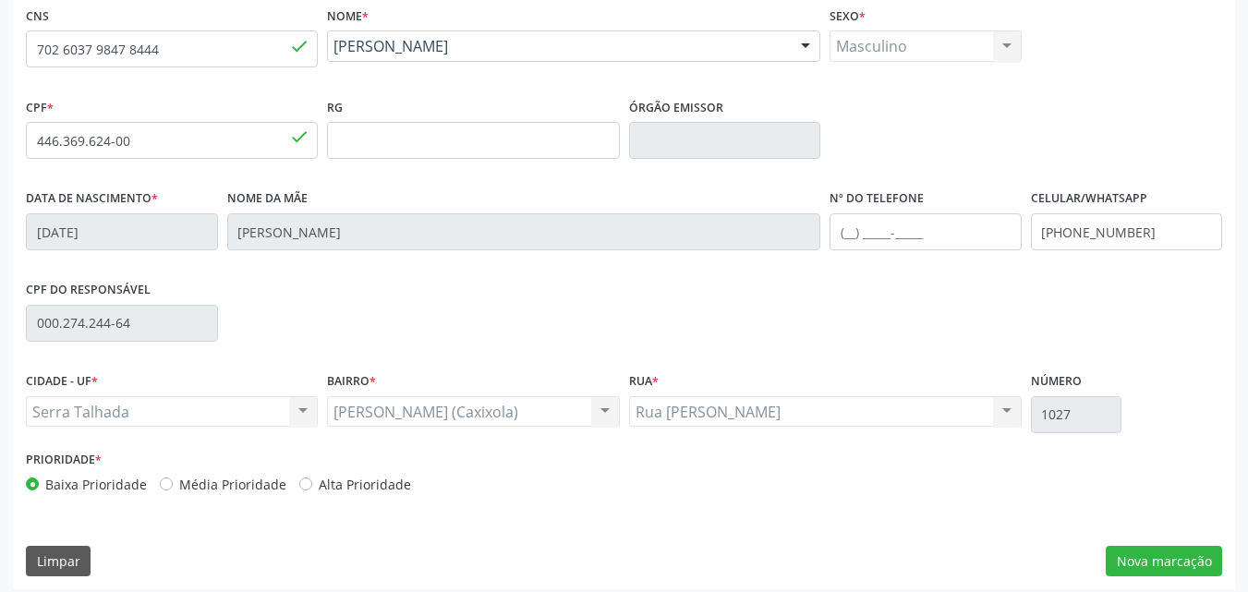
scroll to position [409, 0]
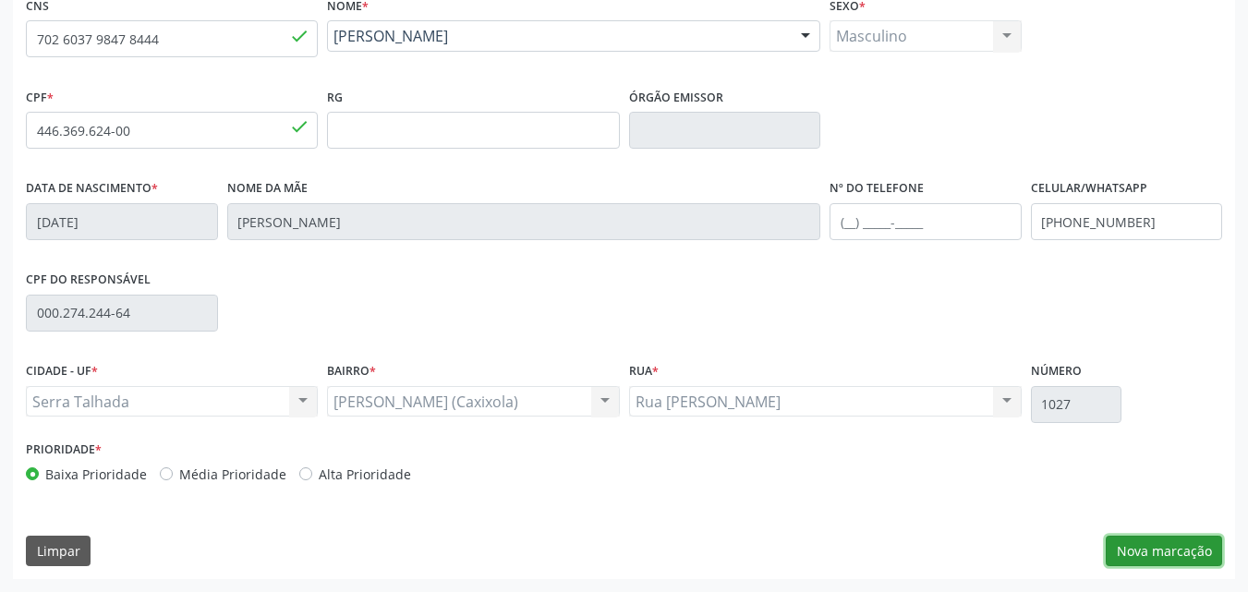
click at [1153, 550] on button "Nova marcação" at bounding box center [1164, 551] width 116 height 31
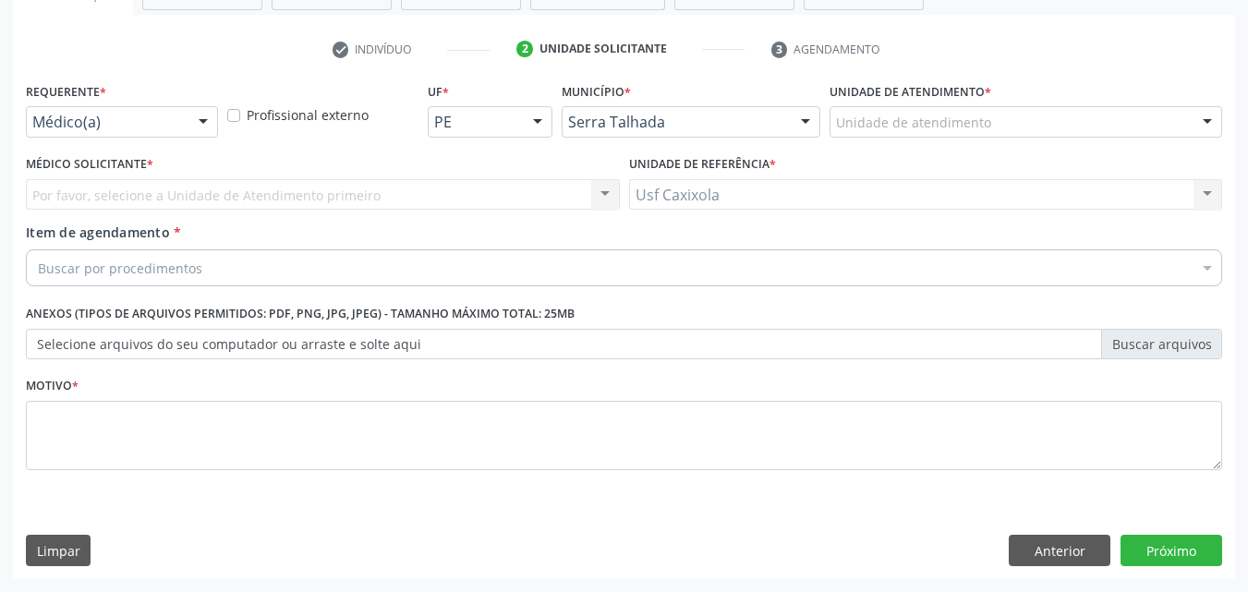
scroll to position [323, 0]
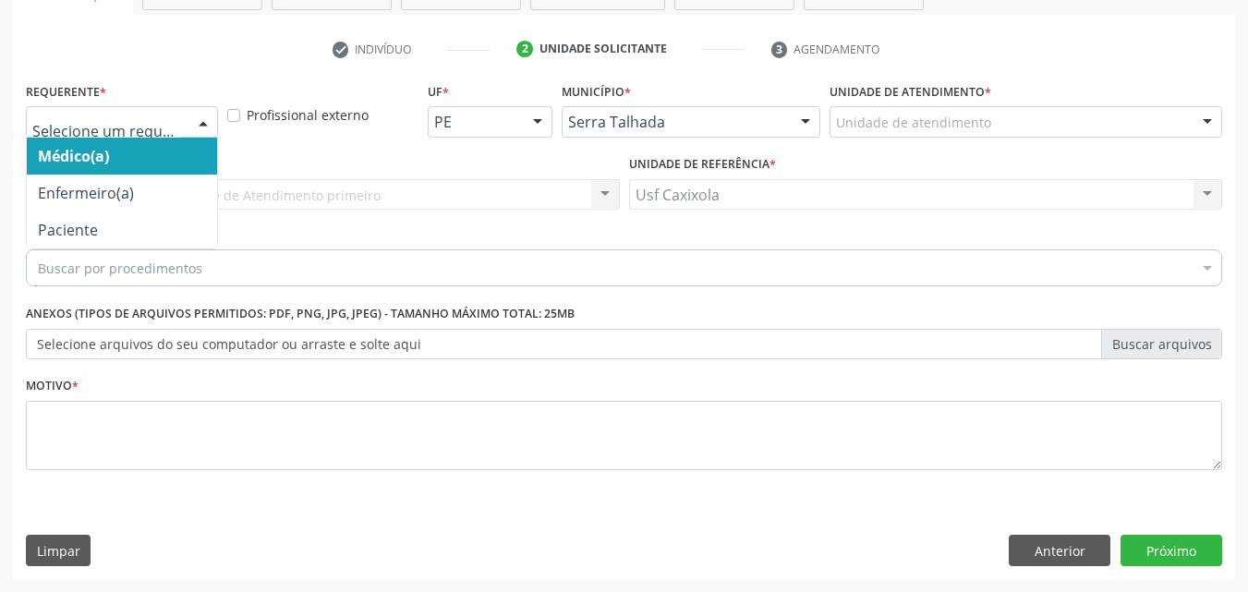
click at [198, 121] on div at bounding box center [203, 122] width 28 height 31
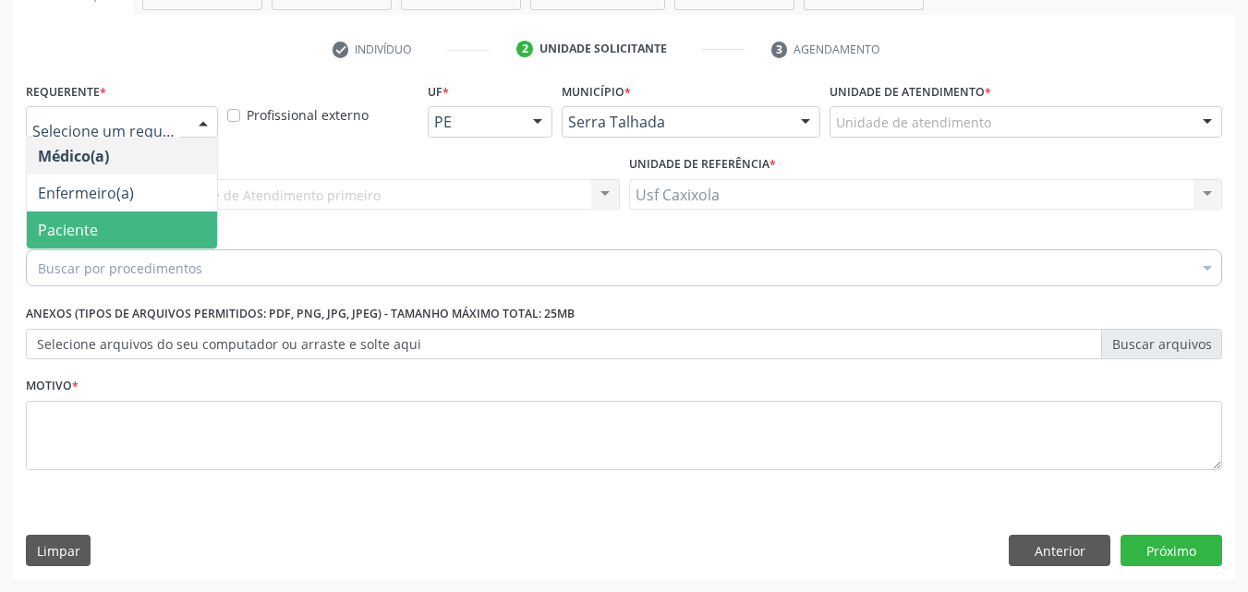
click at [161, 222] on span "Paciente" at bounding box center [122, 230] width 190 height 37
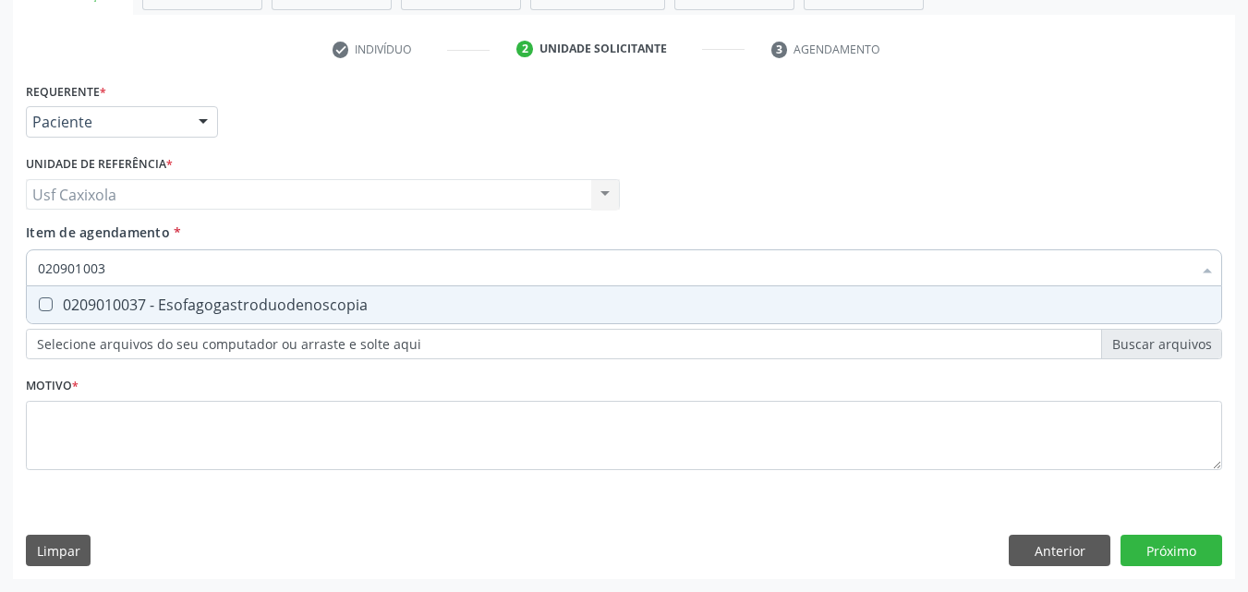
type input "0209010037"
click at [156, 309] on div "0209010037 - Esofagogastroduodenoscopia" at bounding box center [624, 305] width 1173 height 15
checkbox Esofagogastroduodenoscopia "true"
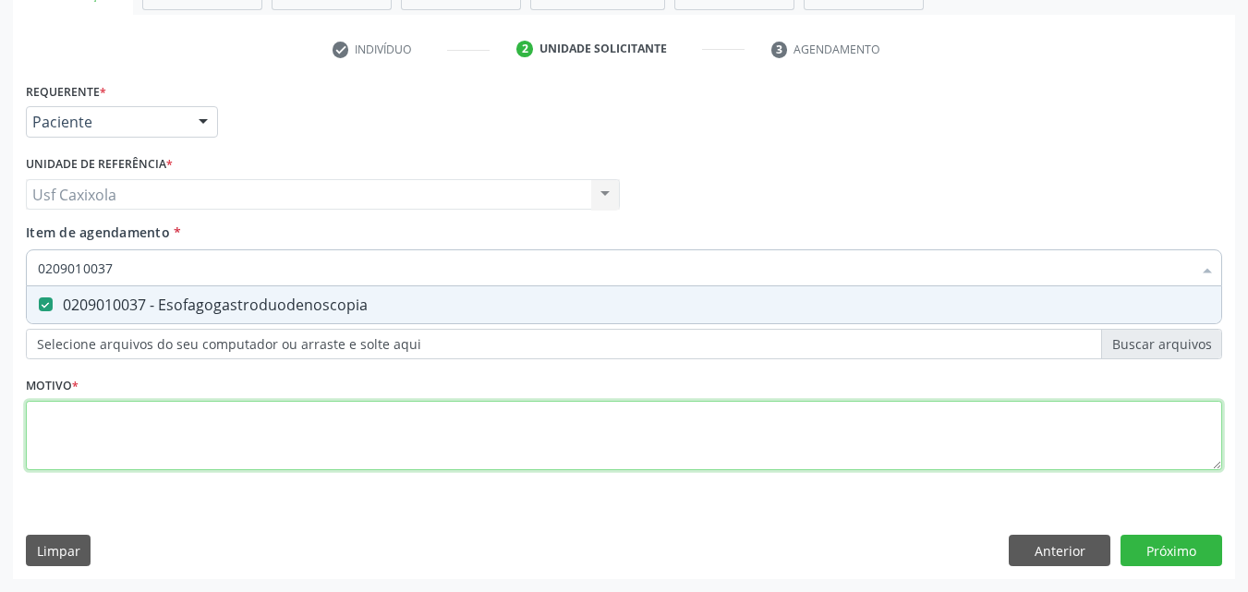
click at [189, 416] on div "Requerente * Paciente Médico(a) Enfermeiro(a) Paciente Nenhum resultado encontr…" at bounding box center [624, 287] width 1197 height 419
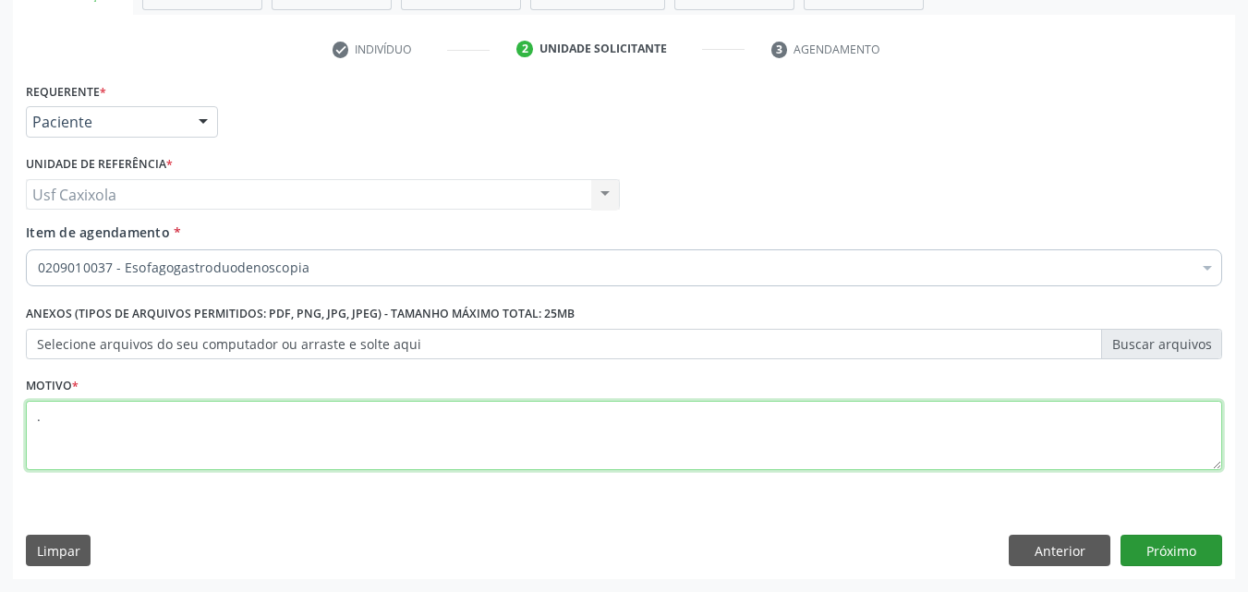
type textarea "."
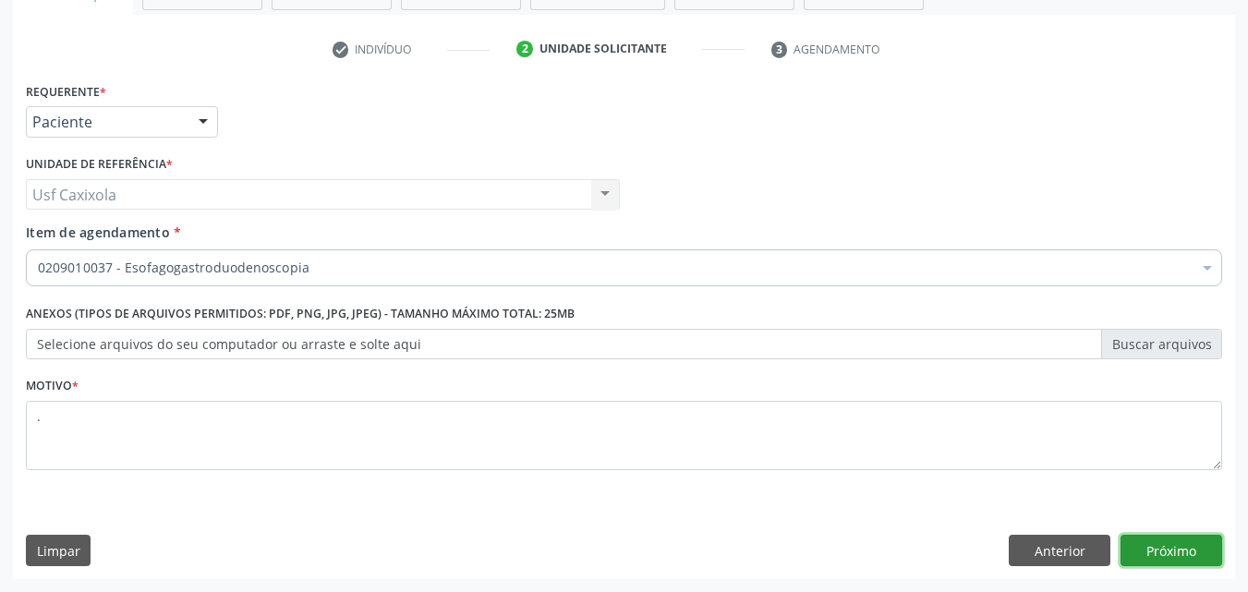
click at [1142, 553] on button "Próximo" at bounding box center [1172, 550] width 102 height 31
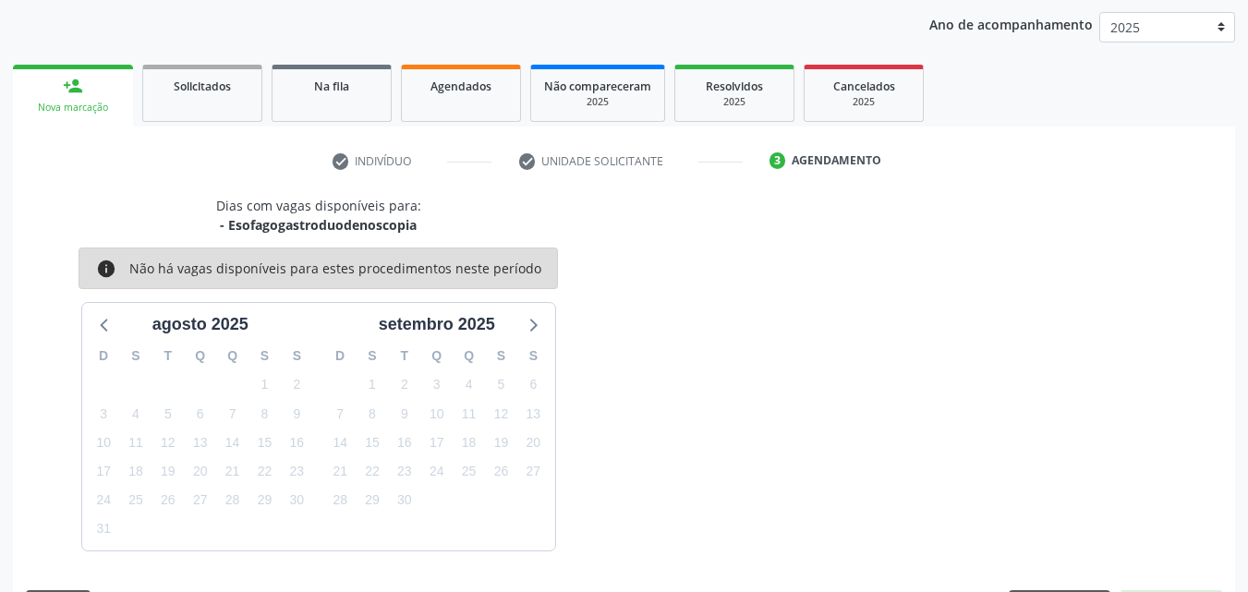
scroll to position [266, 0]
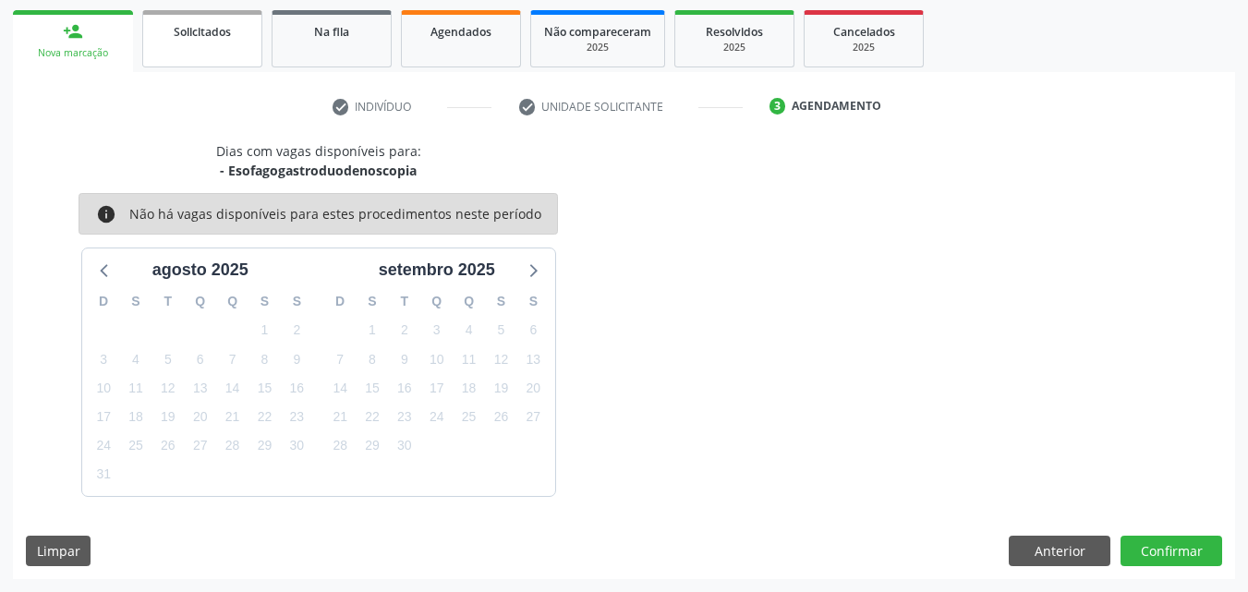
click at [221, 35] on span "Solicitados" at bounding box center [202, 32] width 57 height 16
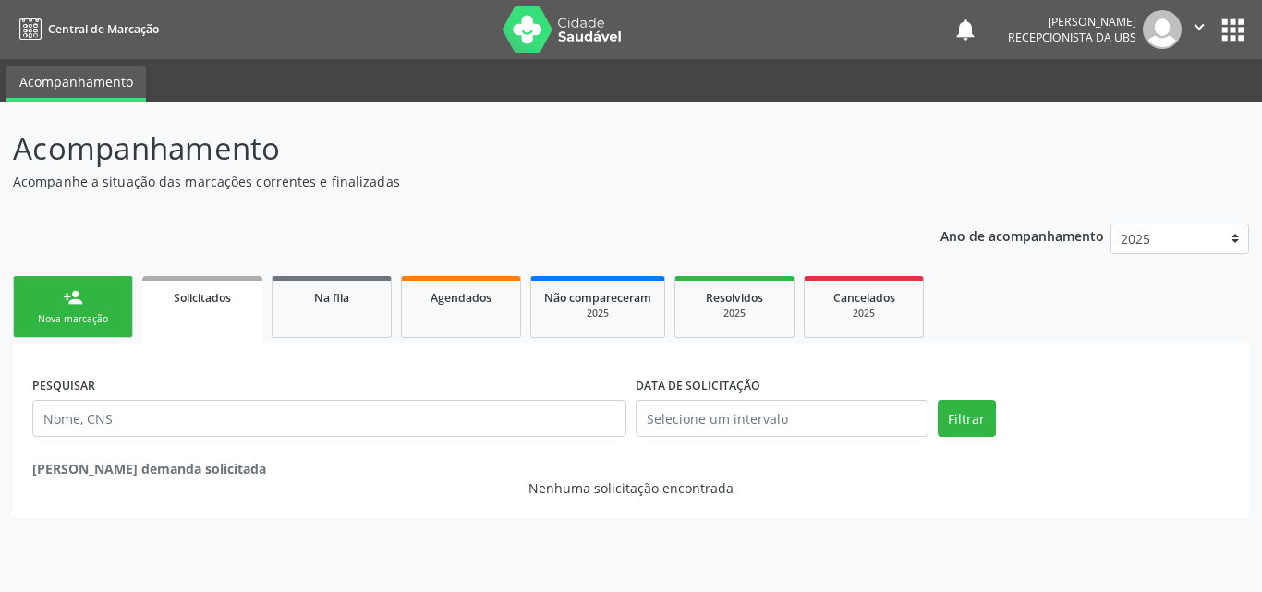
click at [98, 300] on link "person_add Nova marcação" at bounding box center [73, 307] width 120 height 62
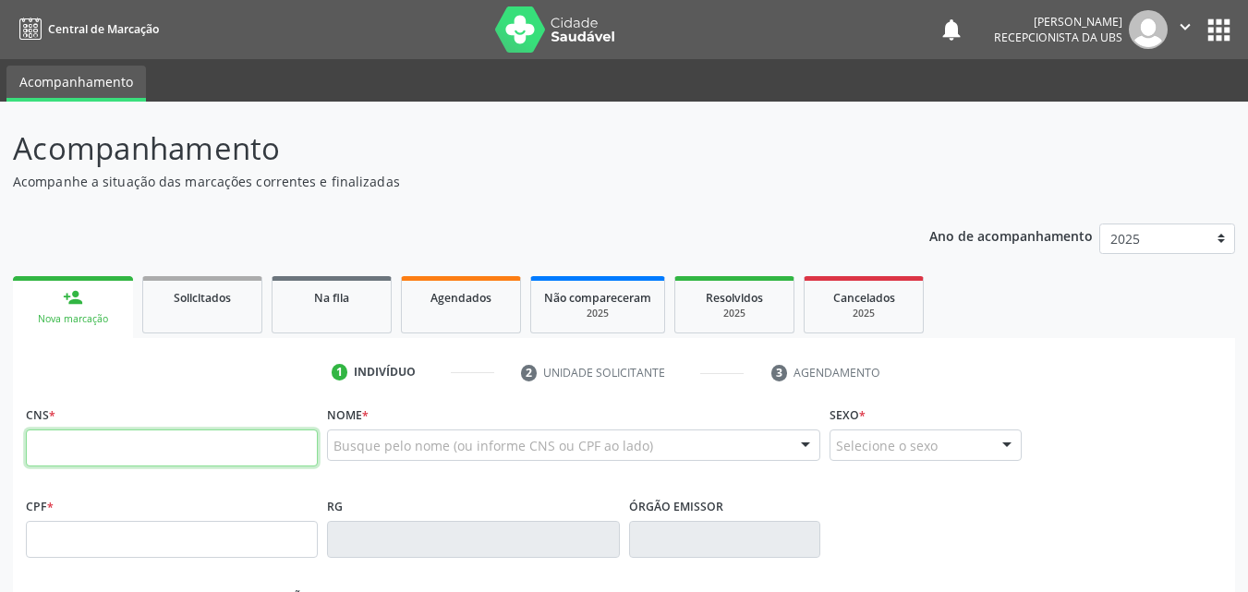
click at [166, 444] on input "text" at bounding box center [172, 448] width 292 height 37
paste input "704 5093 5636 4918"
type input "704 5093 5636 4918"
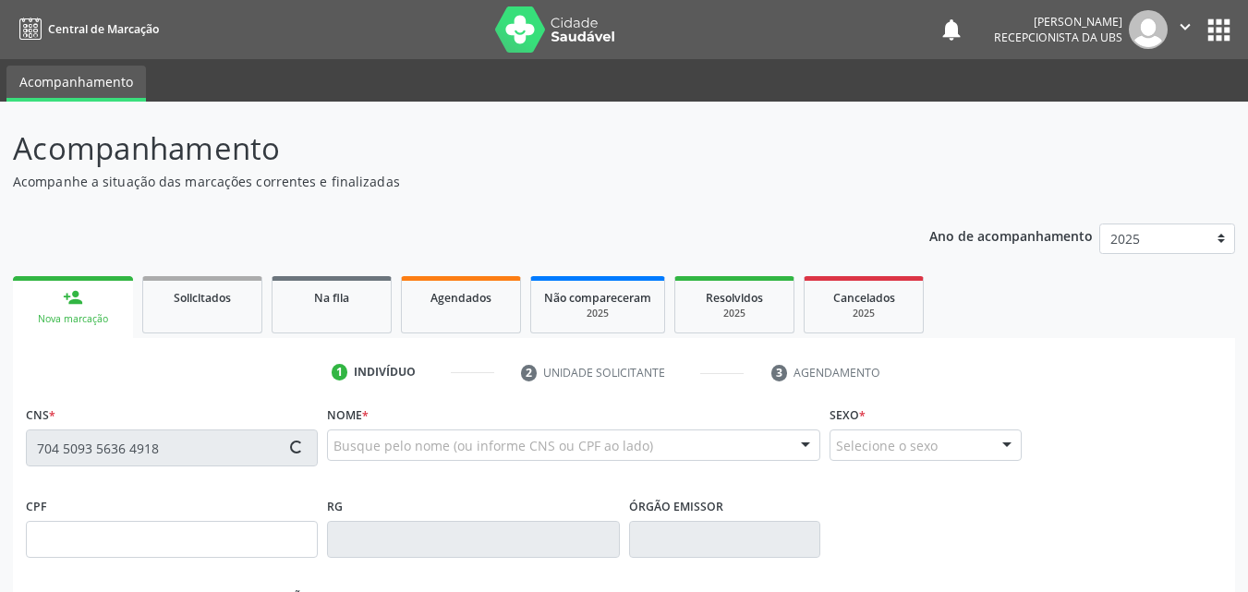
type input "27/07/1981"
type input "Janete Antonieta da Silva"
type input "(87) 99969-8833"
type input "294"
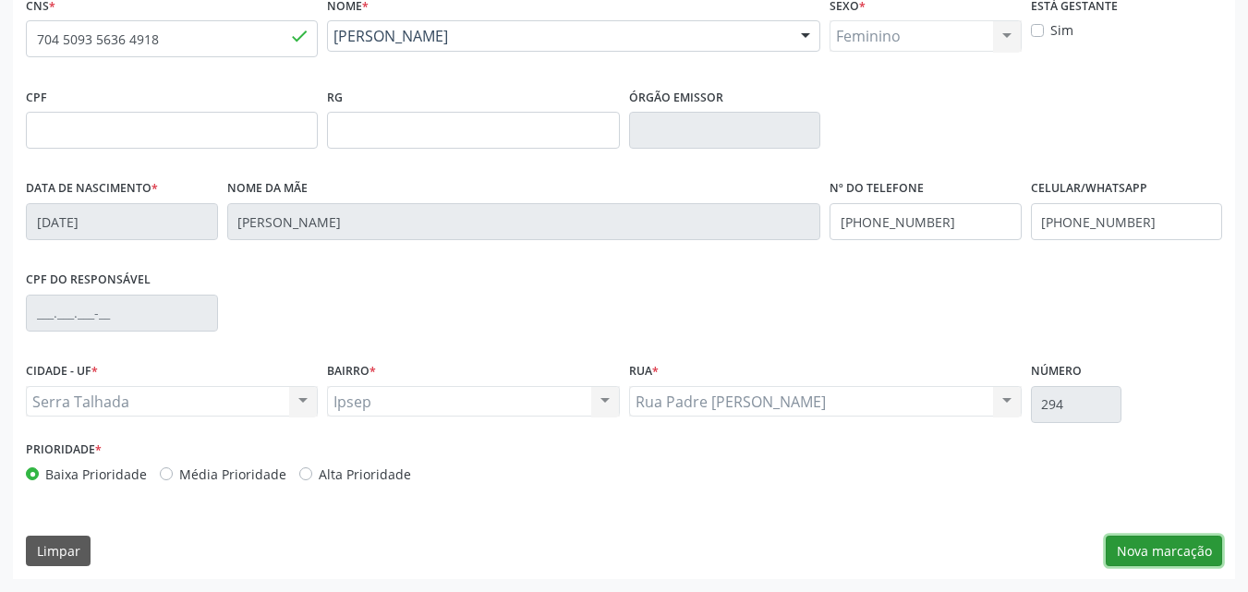
click at [1166, 553] on button "Nova marcação" at bounding box center [1164, 551] width 116 height 31
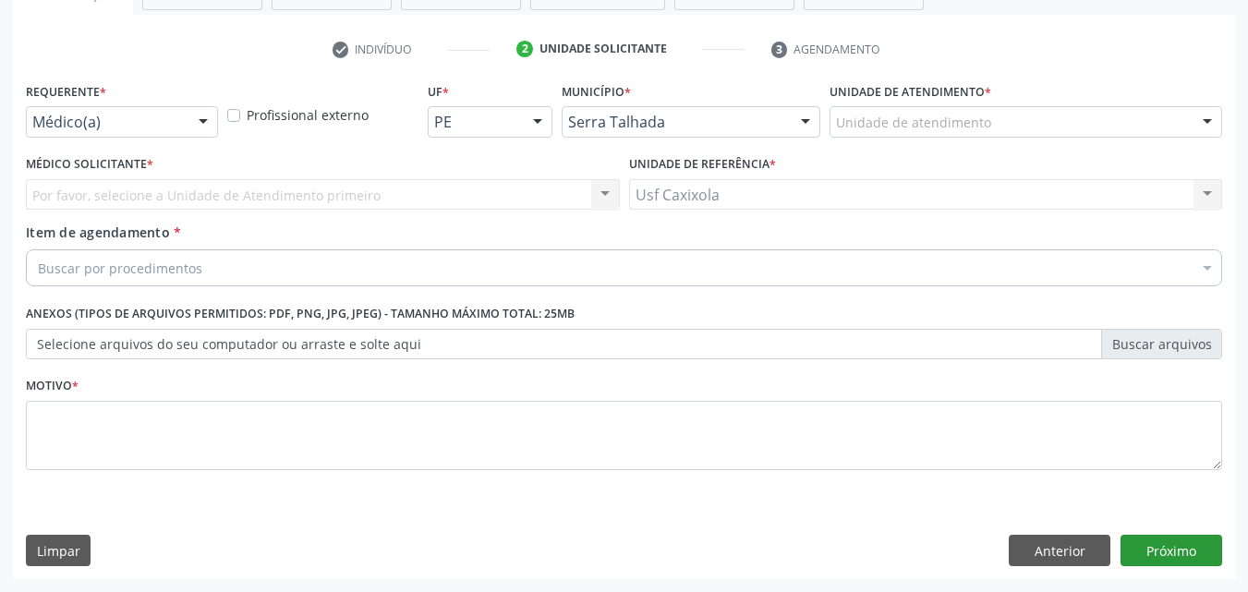
scroll to position [323, 0]
click at [189, 119] on div at bounding box center [203, 122] width 28 height 31
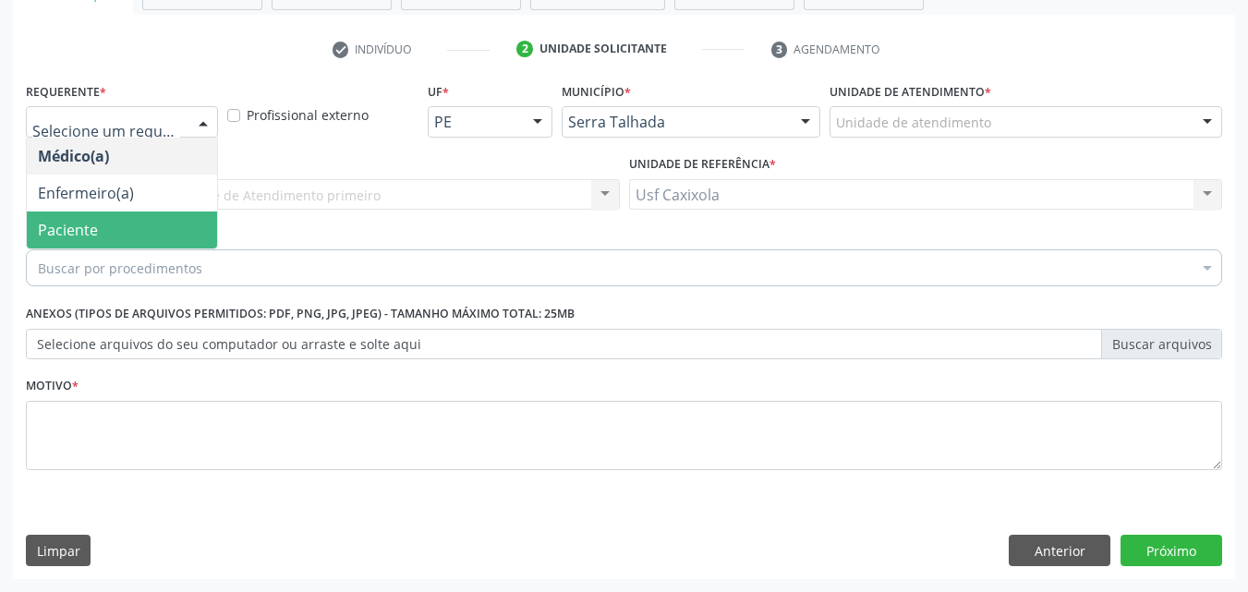
click at [191, 225] on span "Paciente" at bounding box center [122, 230] width 190 height 37
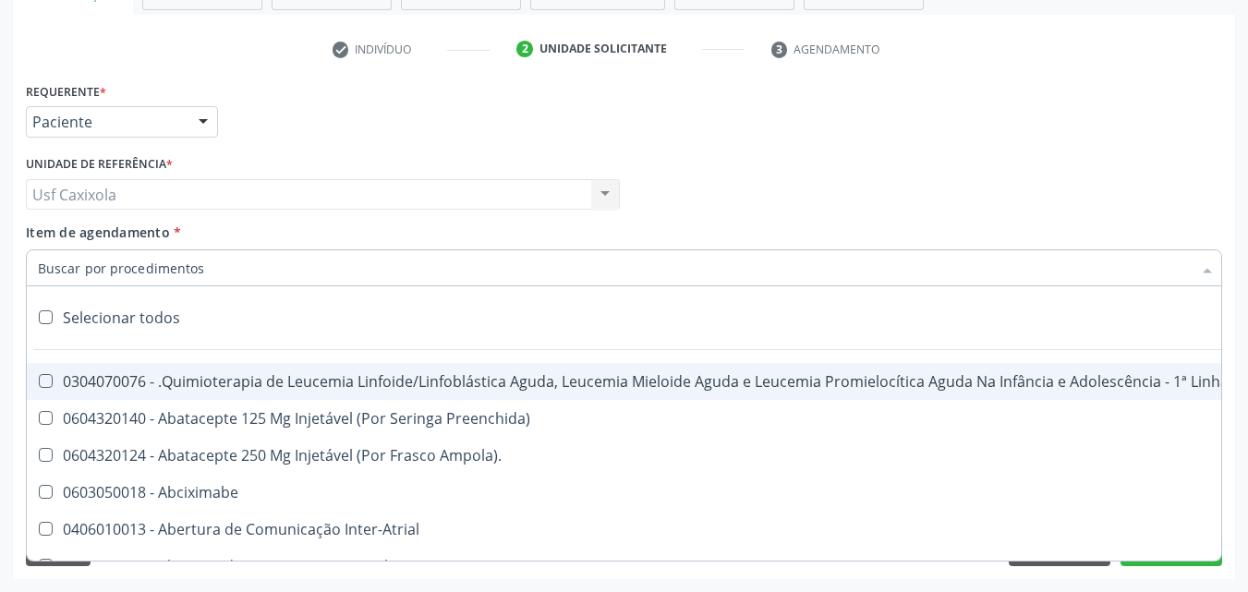
click at [207, 267] on div at bounding box center [624, 267] width 1197 height 37
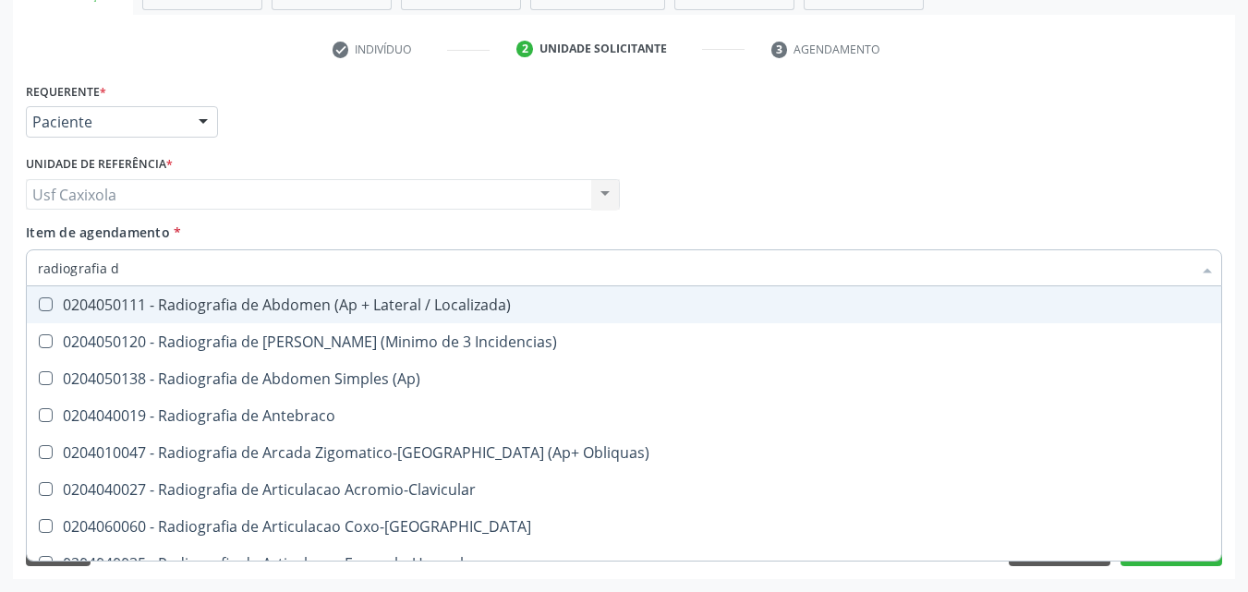
type input "radiografia de"
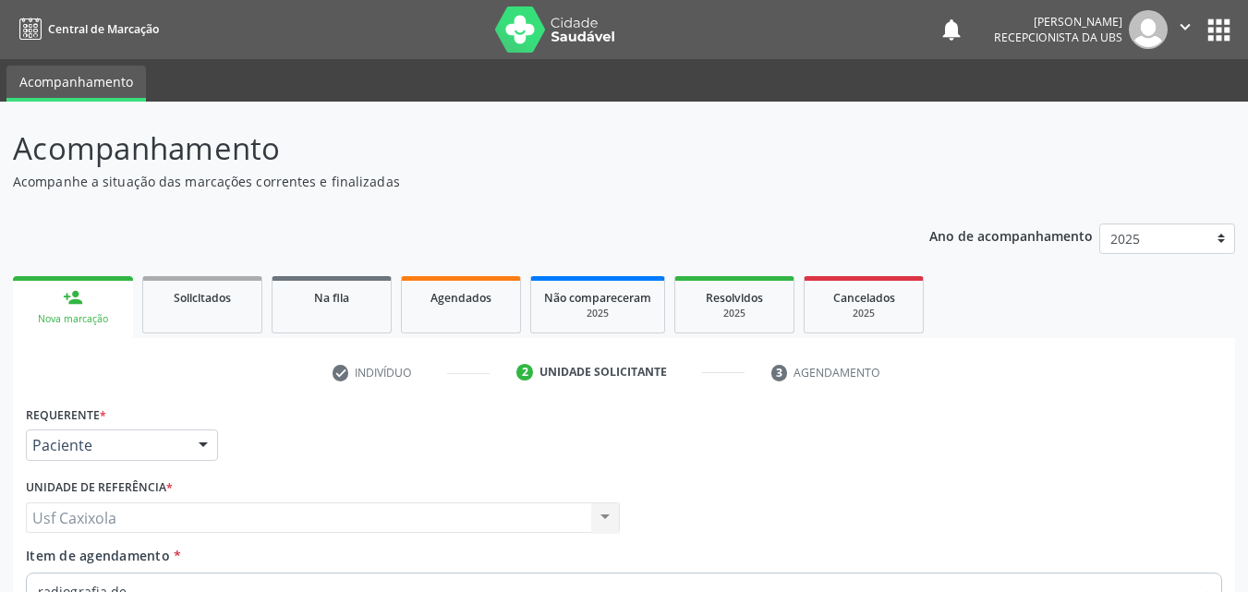
scroll to position [323, 0]
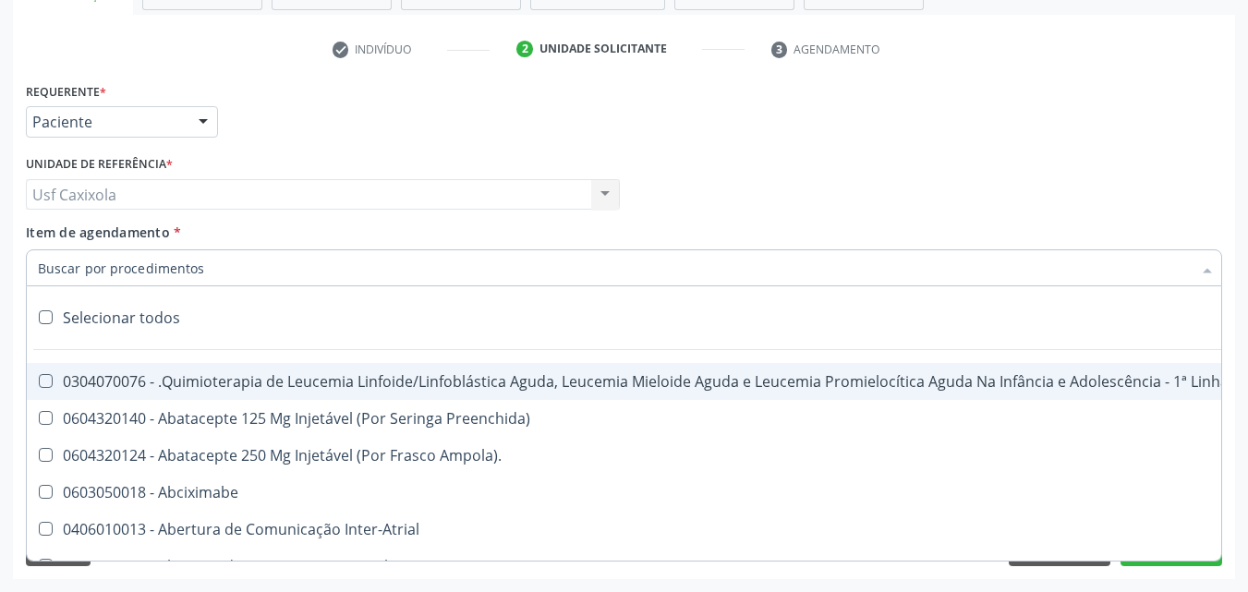
click at [339, 273] on div at bounding box center [624, 267] width 1197 height 37
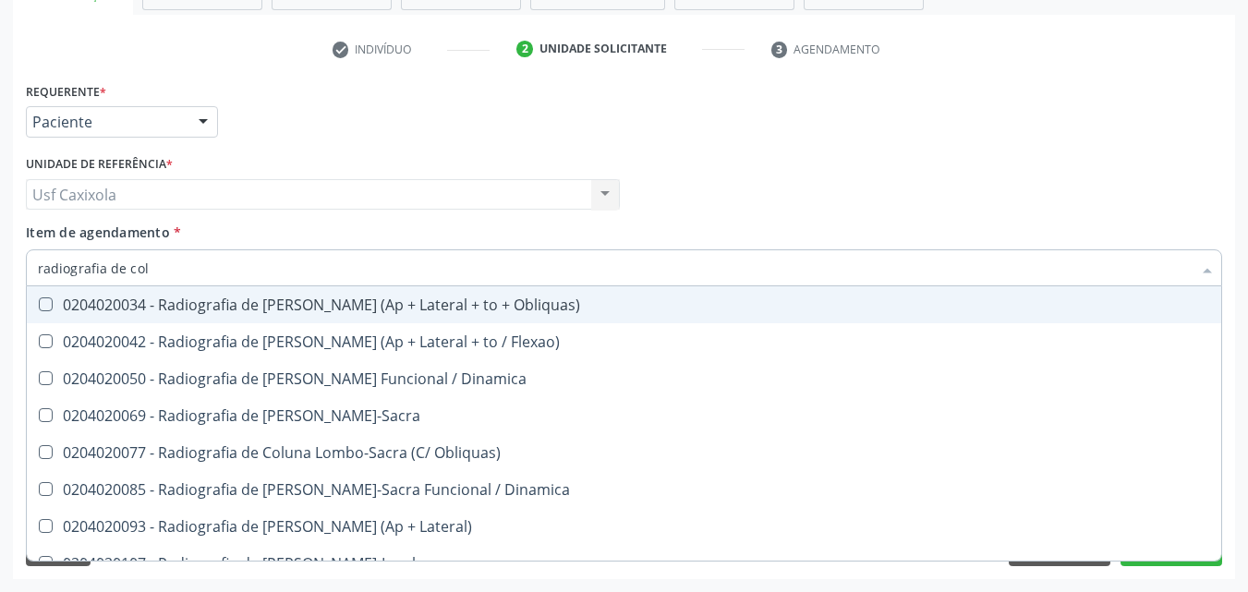
type input "radiografia de colu"
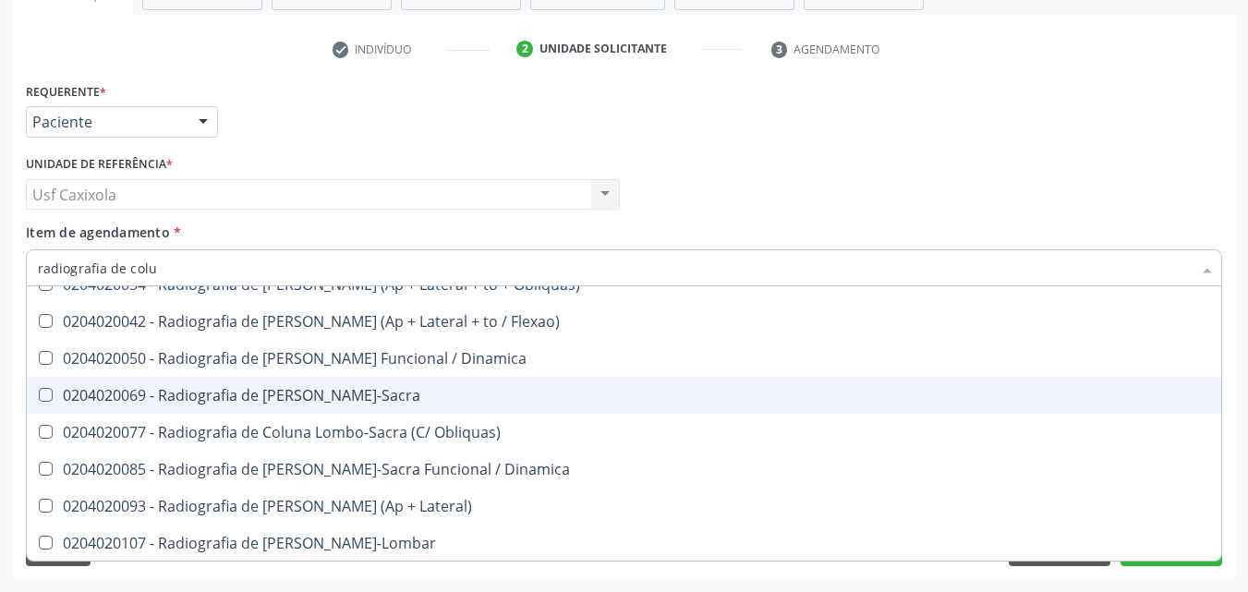
scroll to position [0, 0]
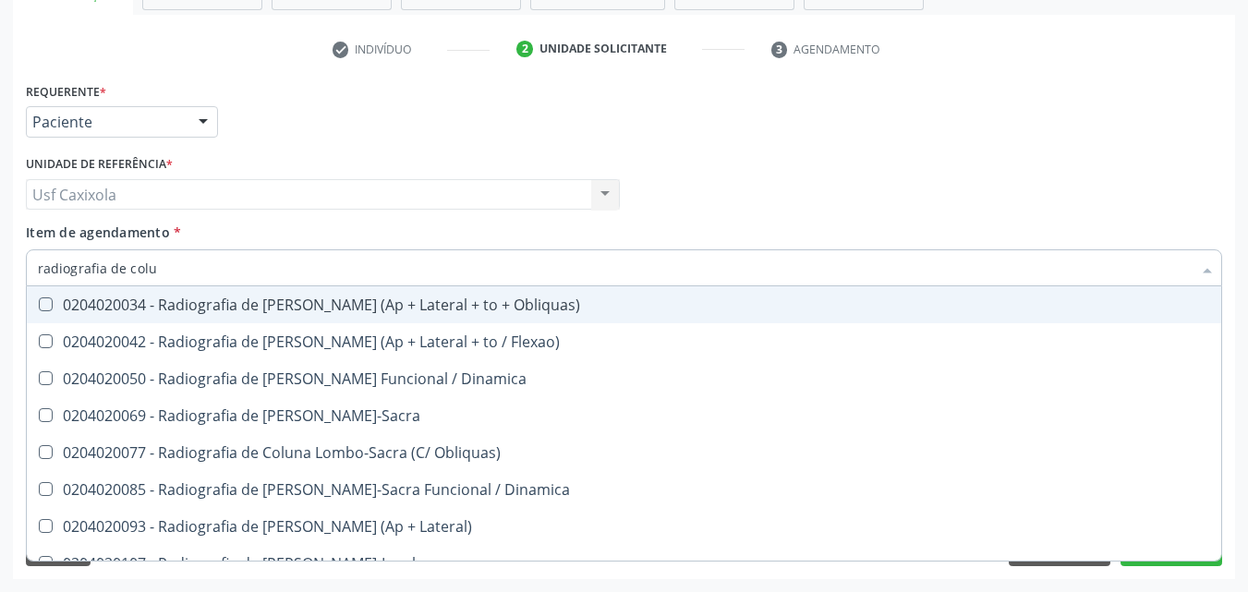
click at [311, 298] on div "0204020034 - Radiografia de Coluna Cervical (Ap + Lateral + to + Obliquas)" at bounding box center [624, 305] width 1173 height 15
checkbox Obliquas\) "true"
click at [718, 194] on div "Médico Solicitante Por favor, selecione a Unidade de Atendimento primeiro Nenhu…" at bounding box center [624, 187] width 1206 height 72
checkbox Flexao\) "true"
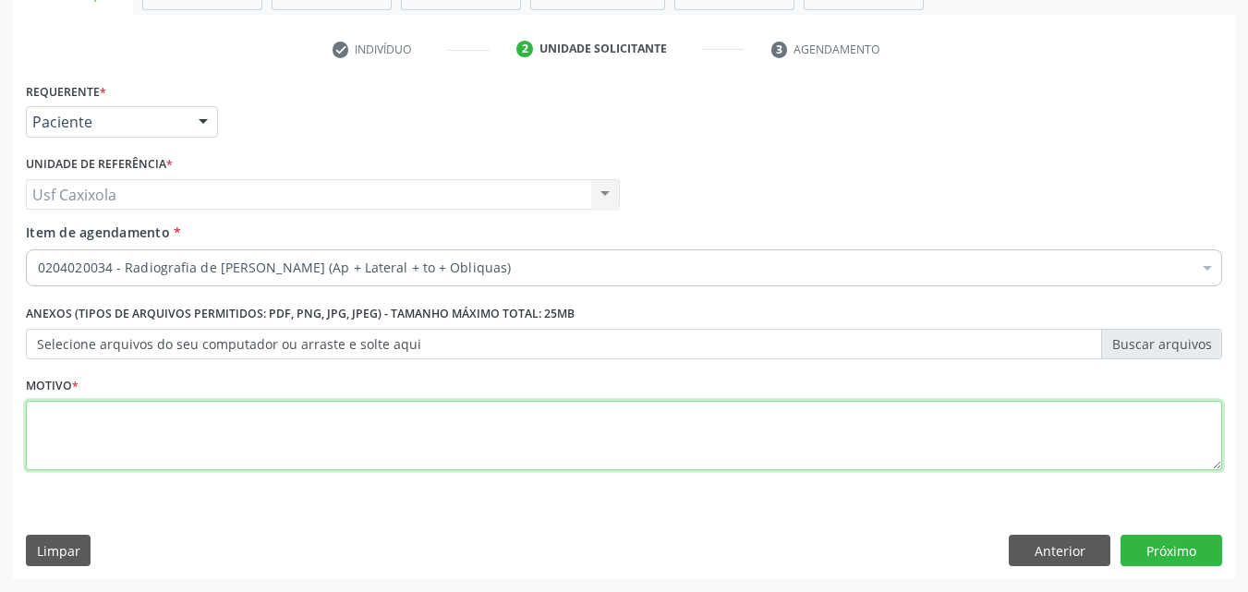
click at [384, 440] on textarea at bounding box center [624, 436] width 1197 height 70
type textarea "."
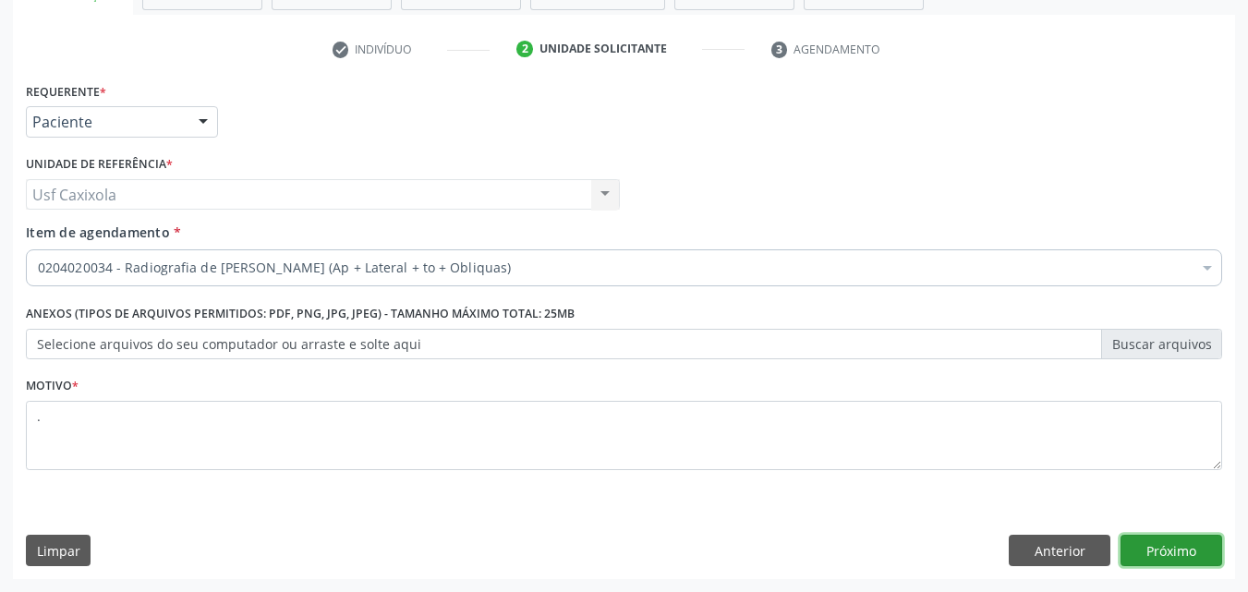
click at [1179, 553] on button "Próximo" at bounding box center [1172, 550] width 102 height 31
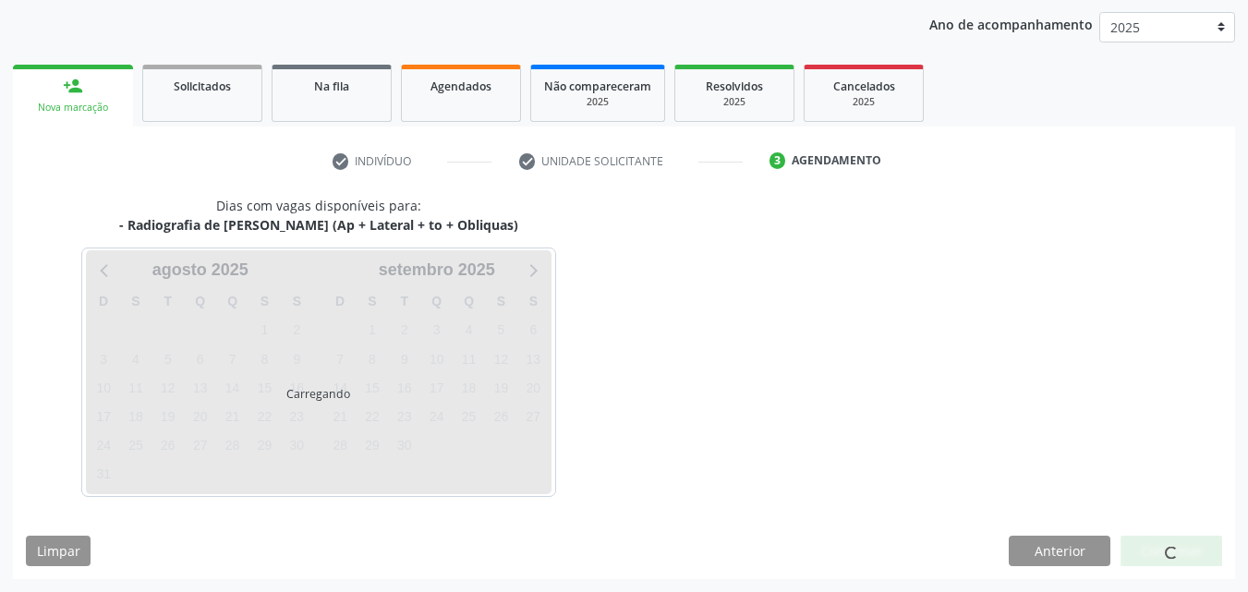
scroll to position [212, 0]
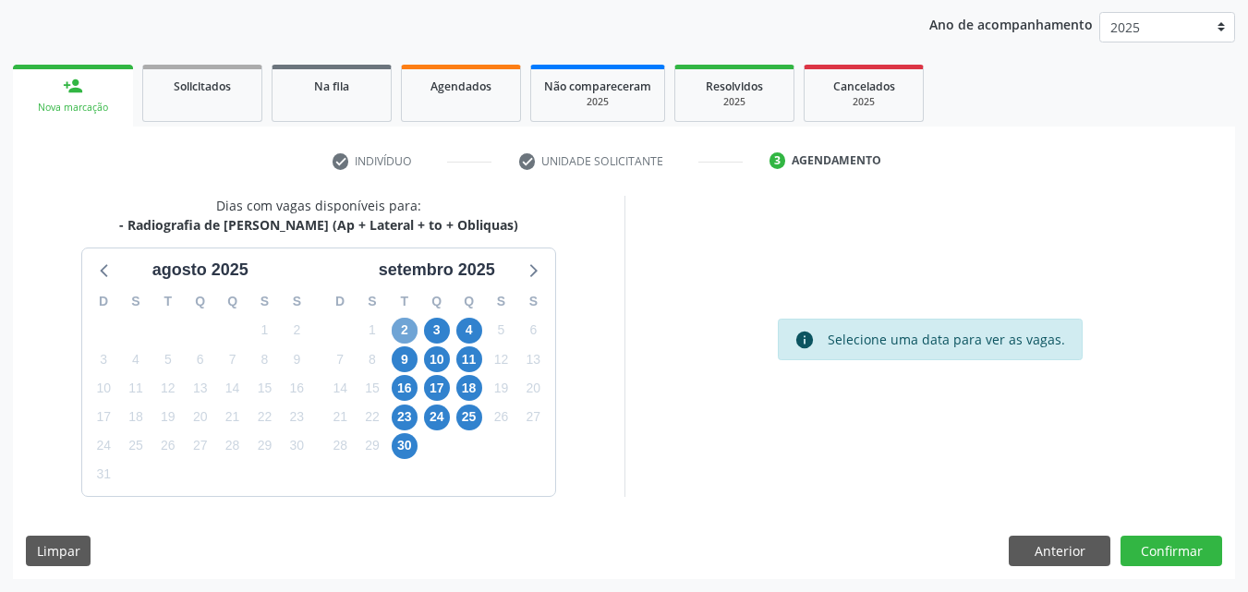
click at [411, 331] on span "2" at bounding box center [405, 331] width 26 height 26
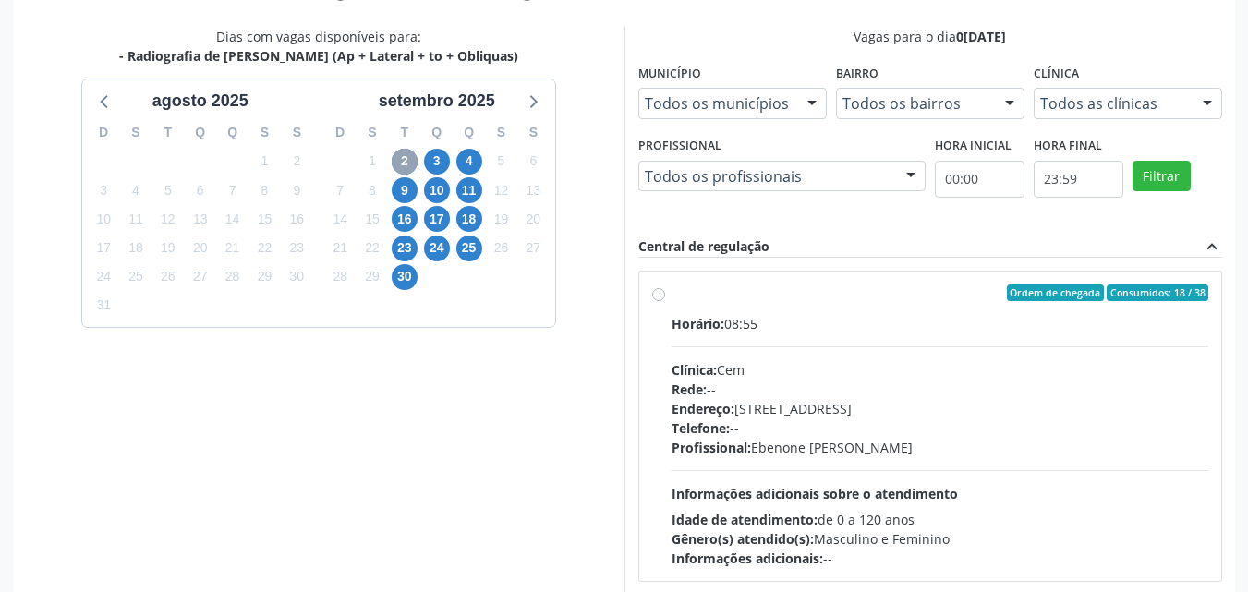
scroll to position [396, 0]
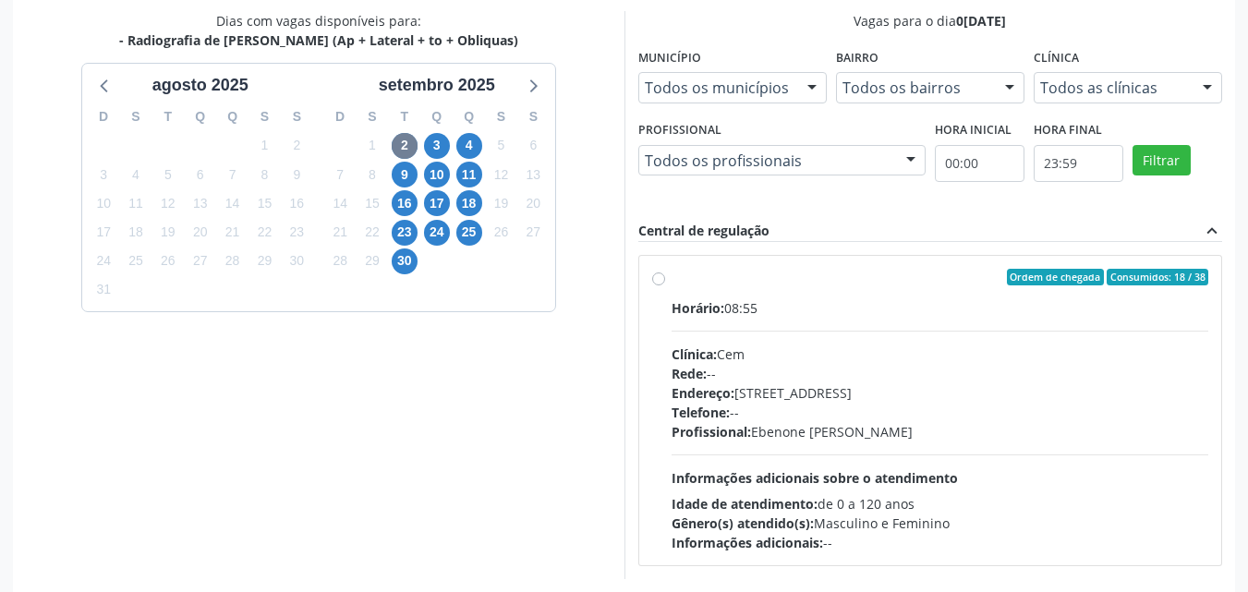
click at [672, 280] on label "Ordem de chegada Consumidos: 18 / 38 Horário: 08:55 Clínica: Cem Rede: -- Ender…" at bounding box center [941, 411] width 538 height 284
click at [654, 280] on input "Ordem de chegada Consumidos: 18 / 38 Horário: 08:55 Clínica: Cem Rede: -- Ender…" at bounding box center [658, 277] width 13 height 17
radio input "true"
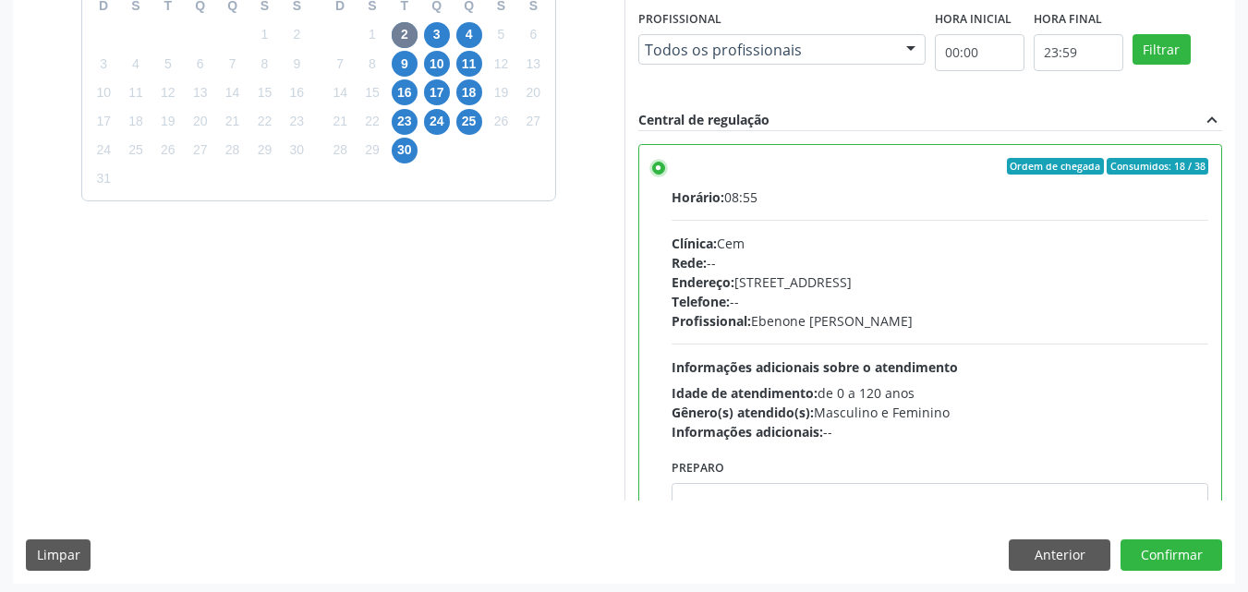
scroll to position [512, 0]
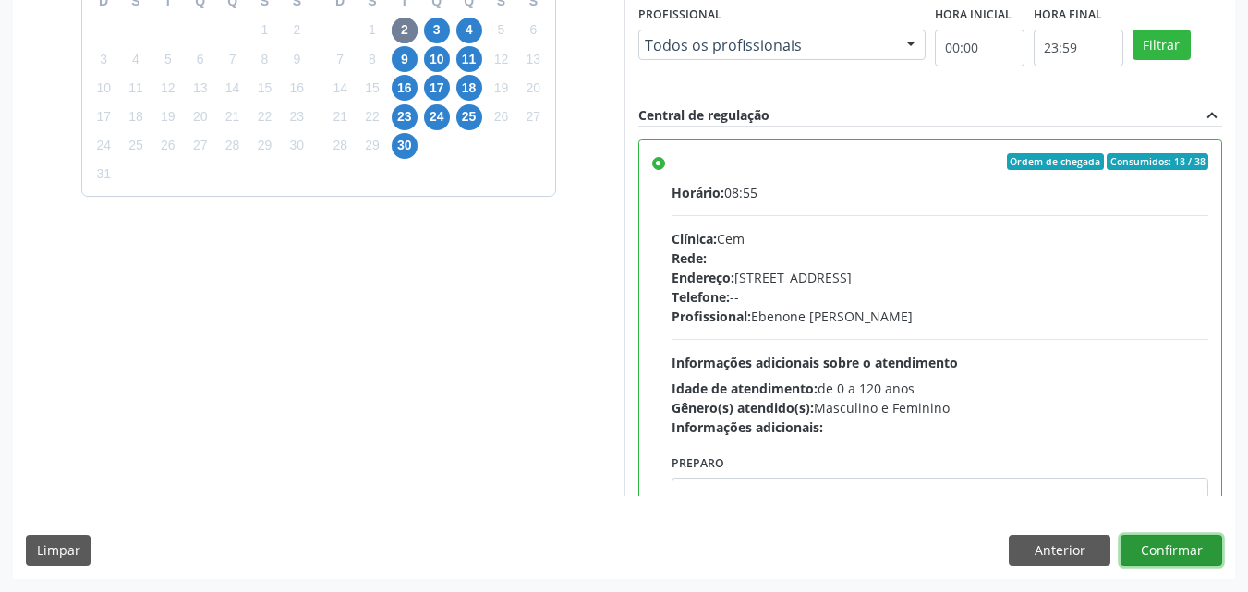
click at [1158, 544] on button "Confirmar" at bounding box center [1172, 550] width 102 height 31
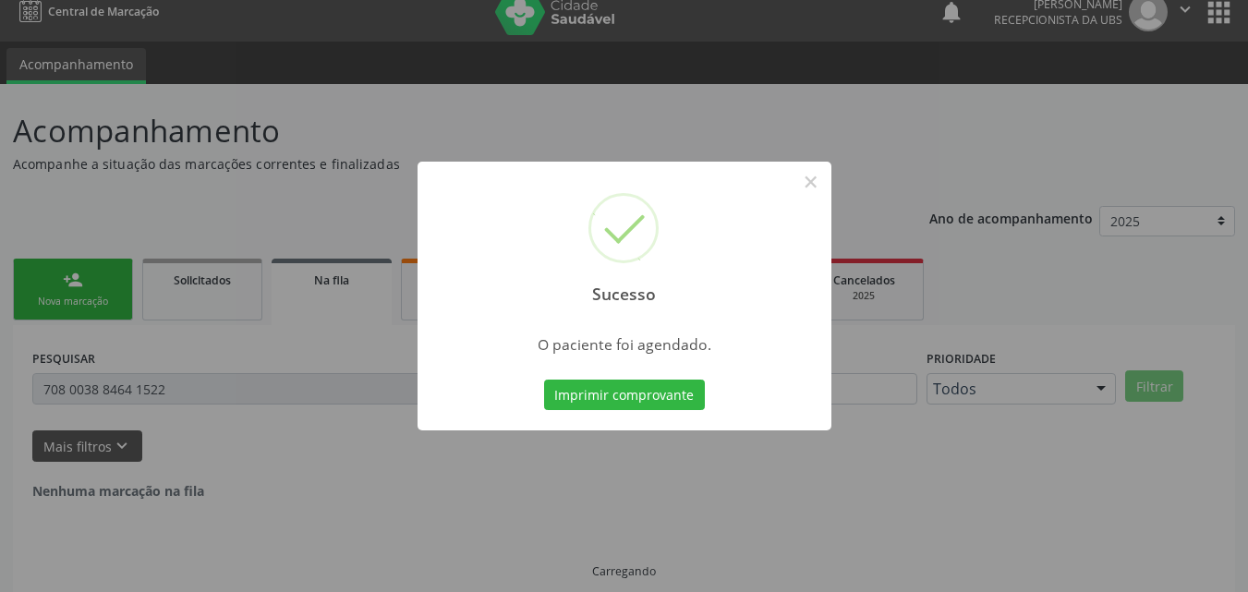
scroll to position [0, 0]
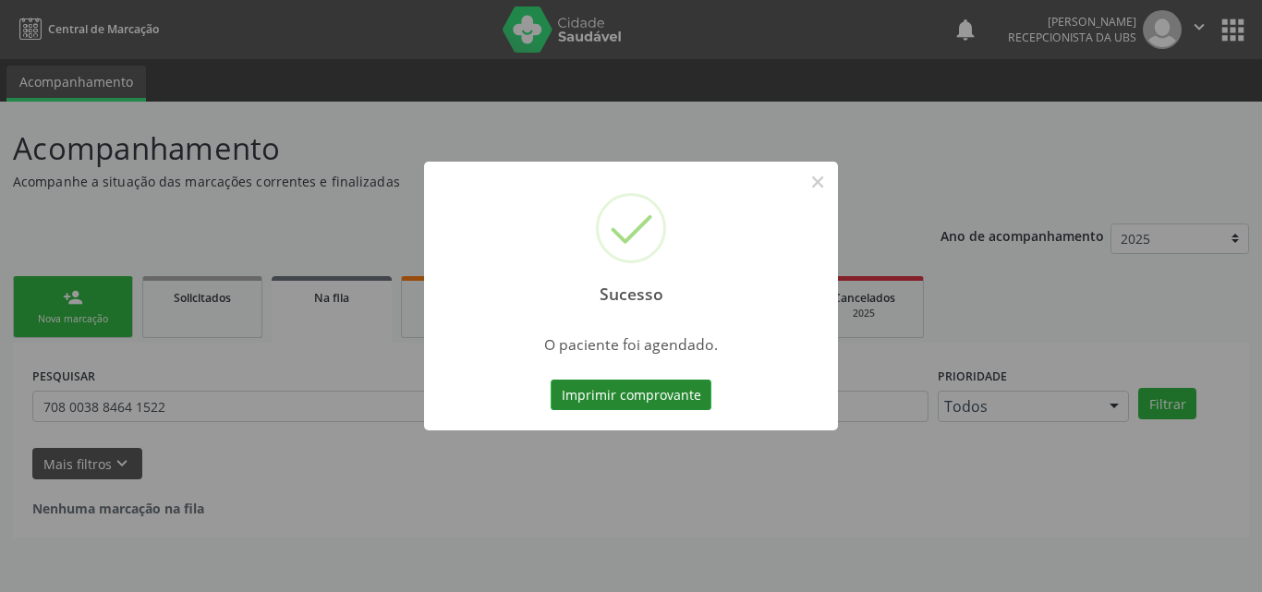
click at [630, 400] on button "Imprimir comprovante" at bounding box center [631, 395] width 161 height 31
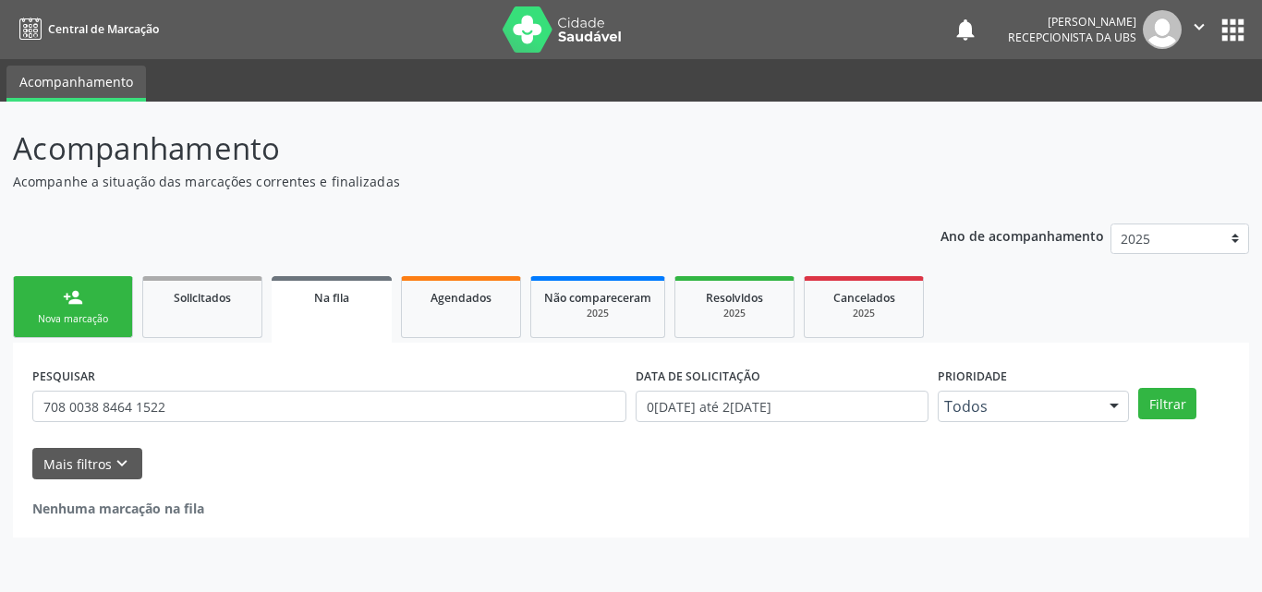
click at [69, 303] on div "person_add" at bounding box center [73, 297] width 20 height 20
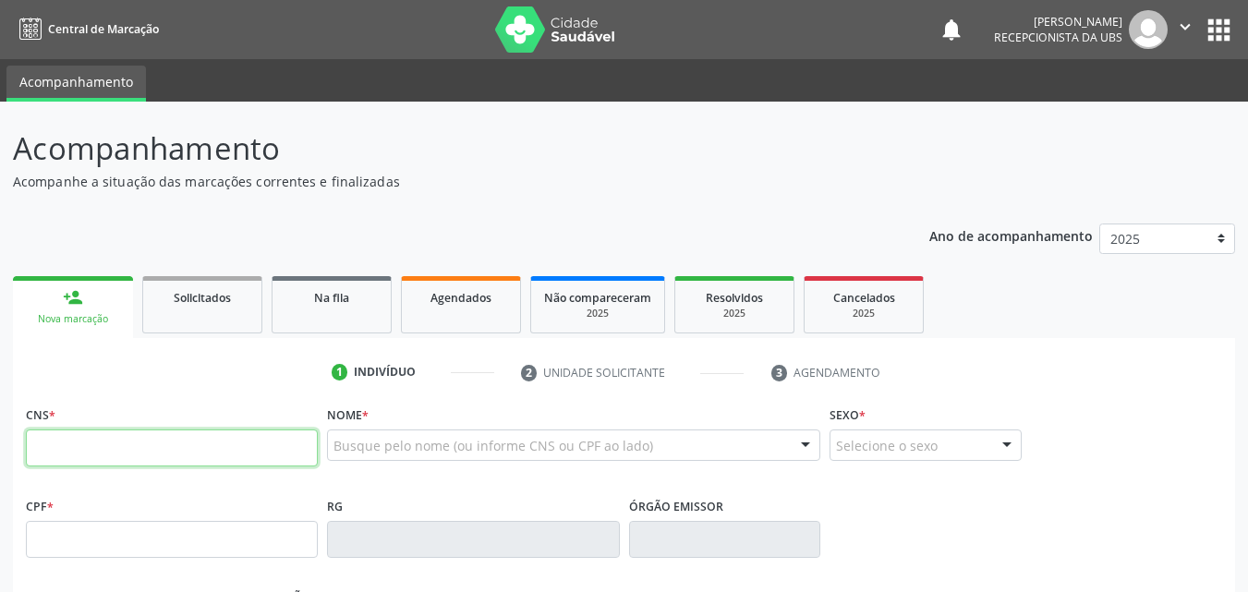
click at [160, 463] on input "text" at bounding box center [172, 448] width 292 height 37
paste input "704 5093 5636 4918"
type input "704 5093 5636 4918"
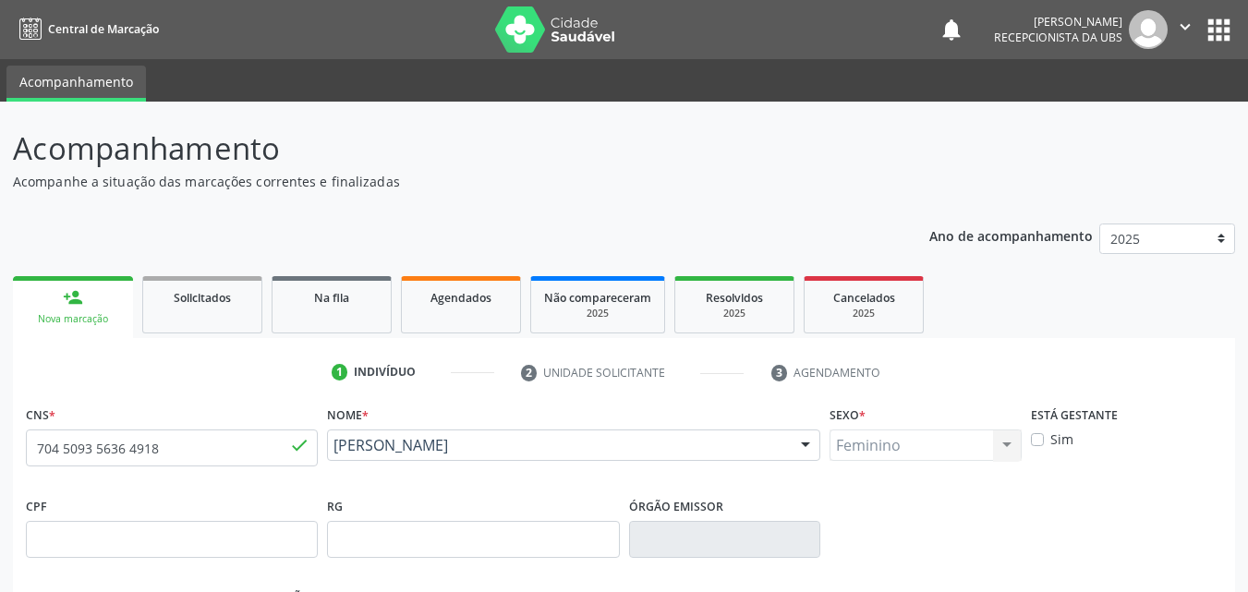
type input "27/07/1981"
type input "Janete Antonieta da Silva"
type input "(87) 99969-8833"
type input "294"
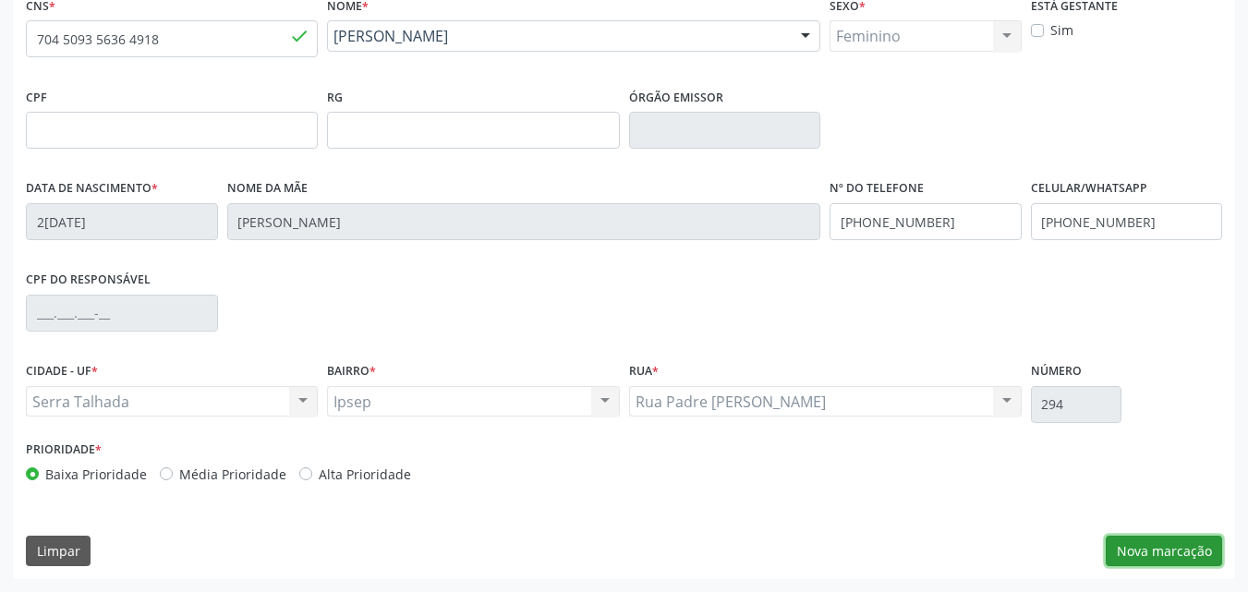
click at [1177, 558] on button "Nova marcação" at bounding box center [1164, 551] width 116 height 31
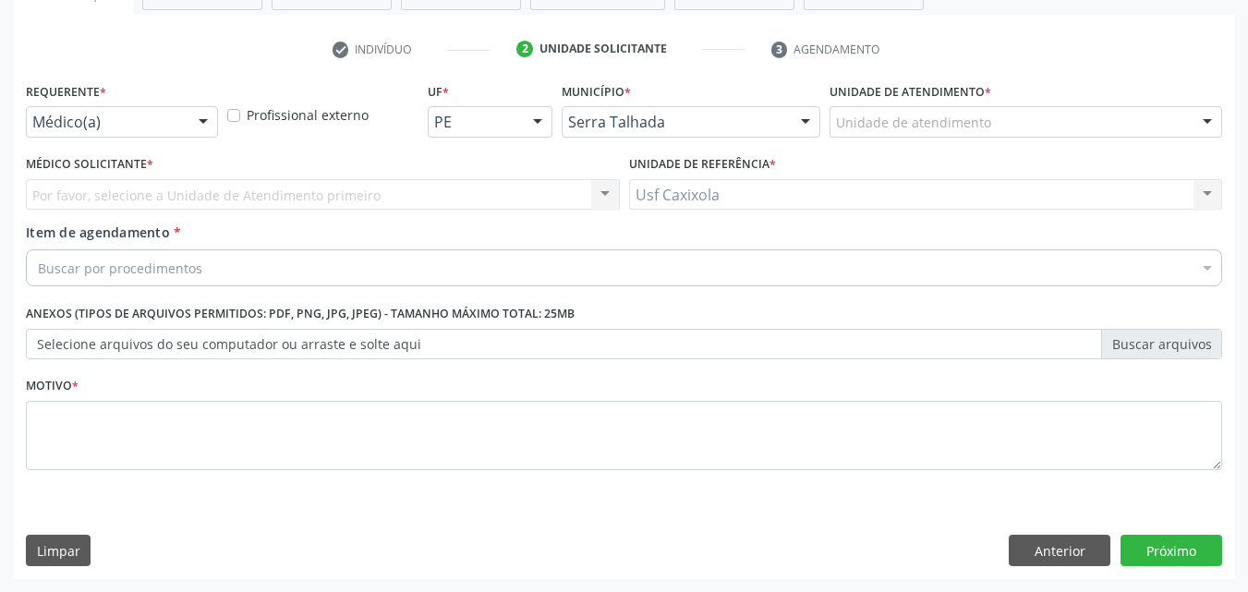
click at [206, 120] on div at bounding box center [203, 122] width 28 height 31
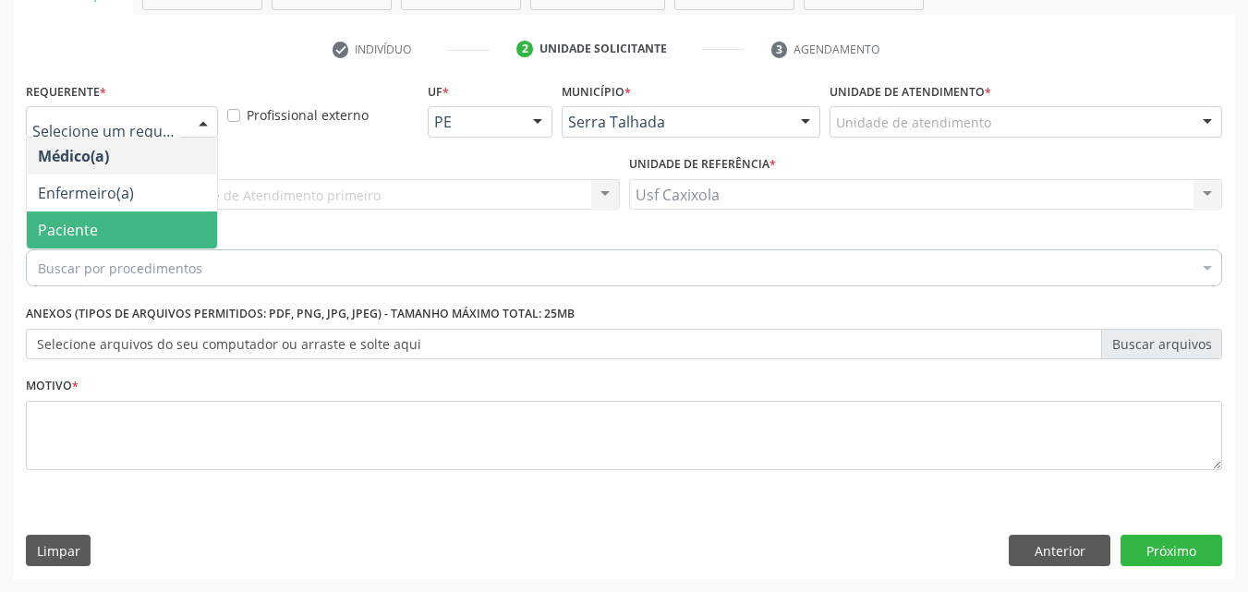
click at [156, 233] on span "Paciente" at bounding box center [122, 230] width 190 height 37
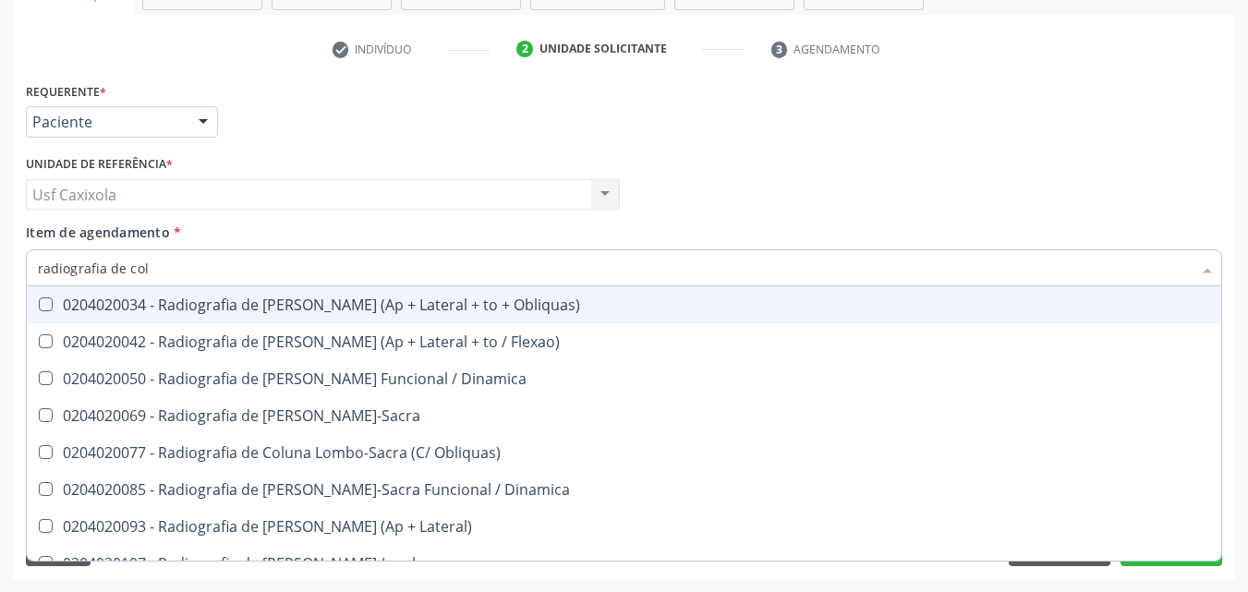
type input "radiografia de colu"
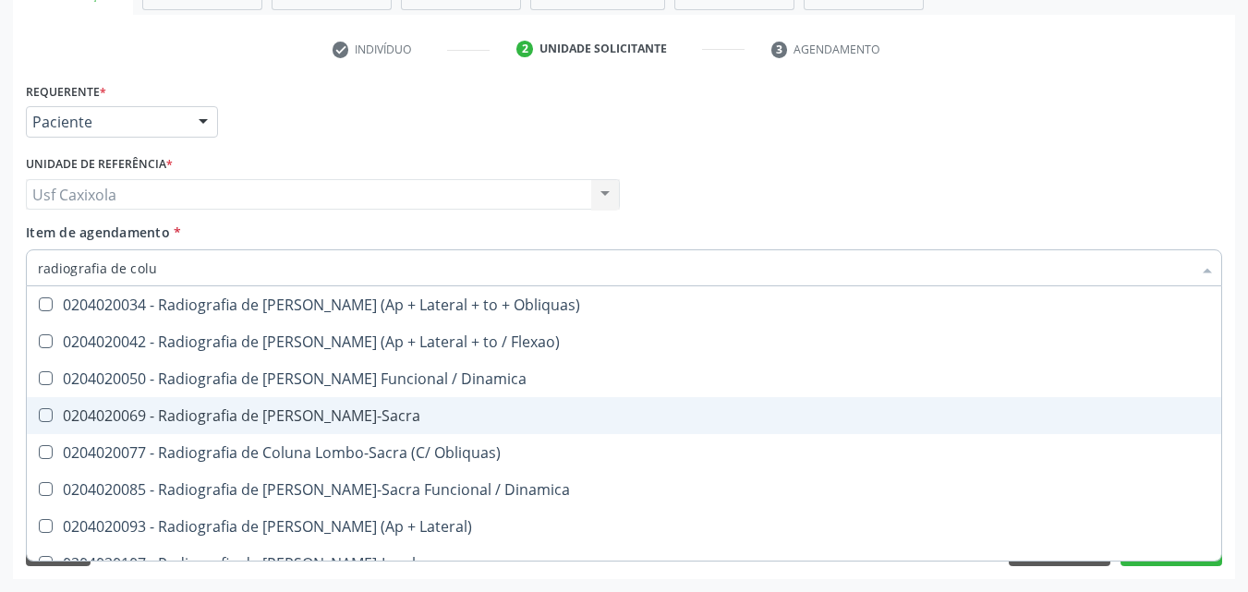
click at [312, 420] on div "0204020069 - Radiografia de Coluna Lombo-Sacra" at bounding box center [624, 415] width 1173 height 15
checkbox Lombo-Sacra "true"
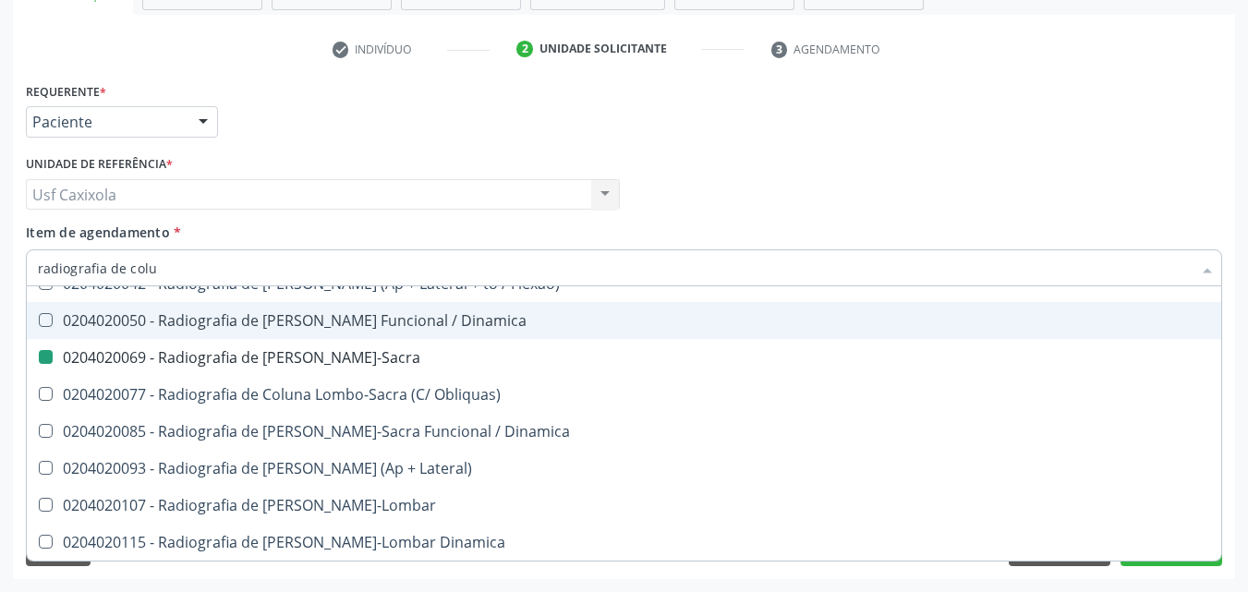
click at [543, 128] on div "Requerente * Paciente Médico(a) Enfermeiro(a) Paciente Nenhum resultado encontr…" at bounding box center [624, 114] width 1206 height 72
checkbox Flexao\) "true"
checkbox Lombo-Sacra "false"
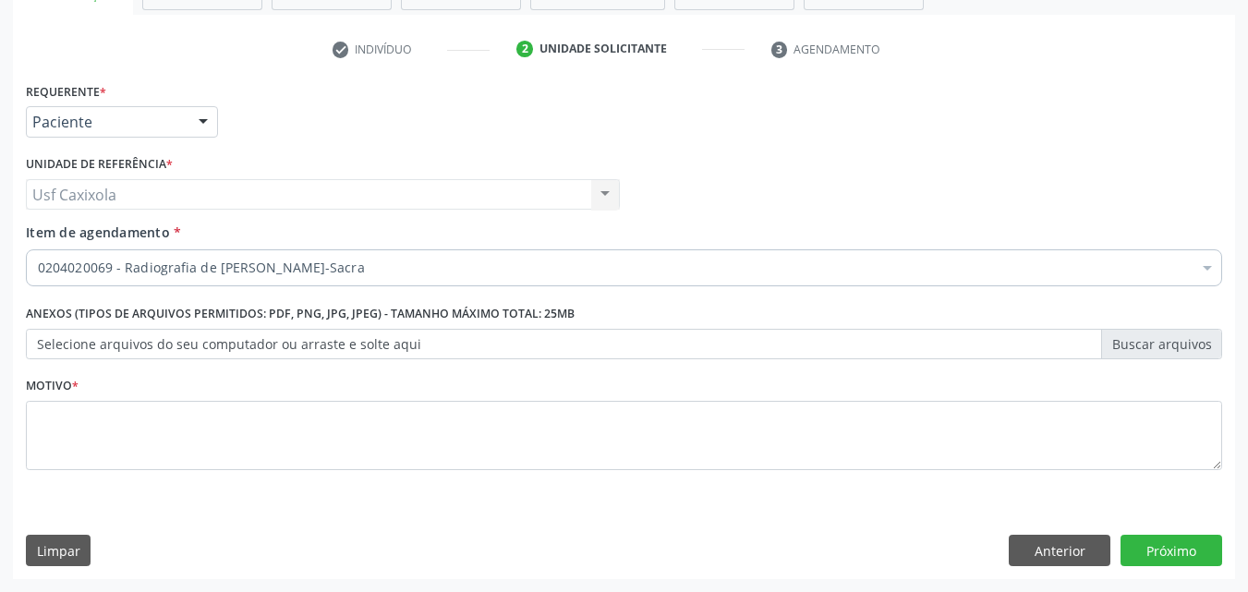
scroll to position [0, 0]
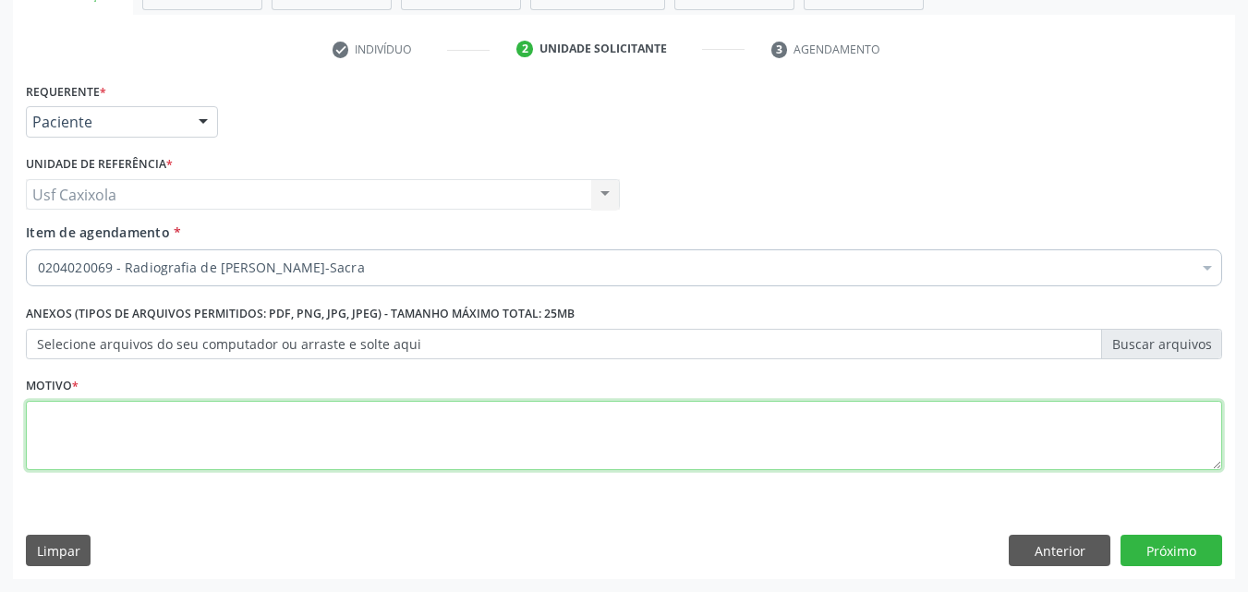
click at [357, 421] on textarea at bounding box center [624, 436] width 1197 height 70
type textarea "."
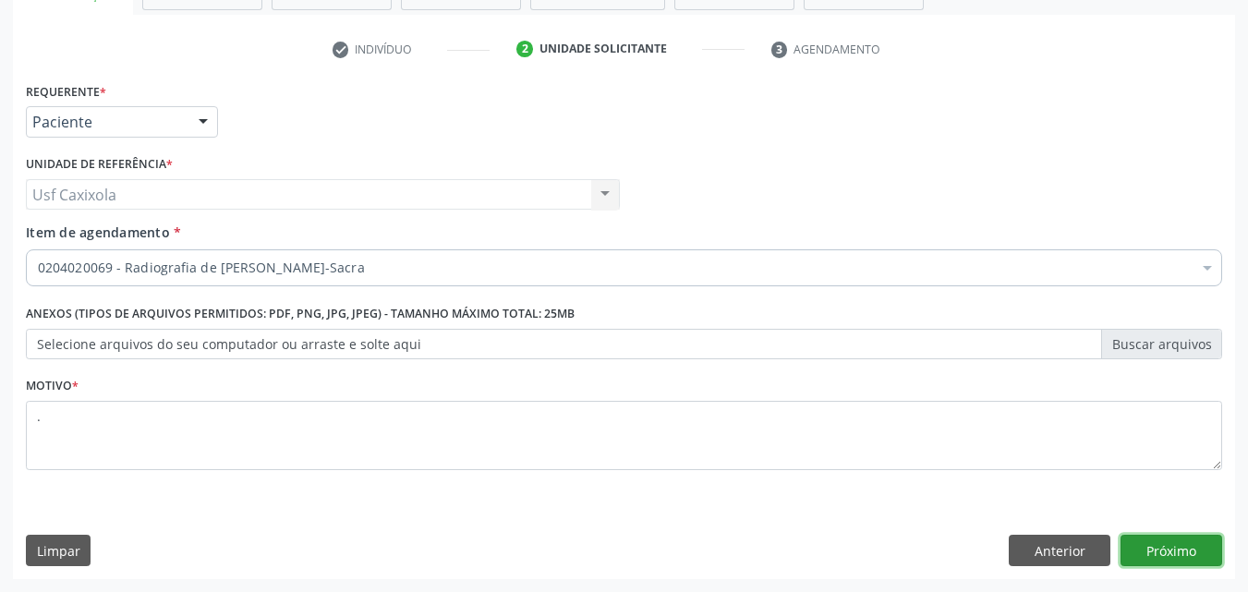
click at [1145, 552] on button "Próximo" at bounding box center [1172, 550] width 102 height 31
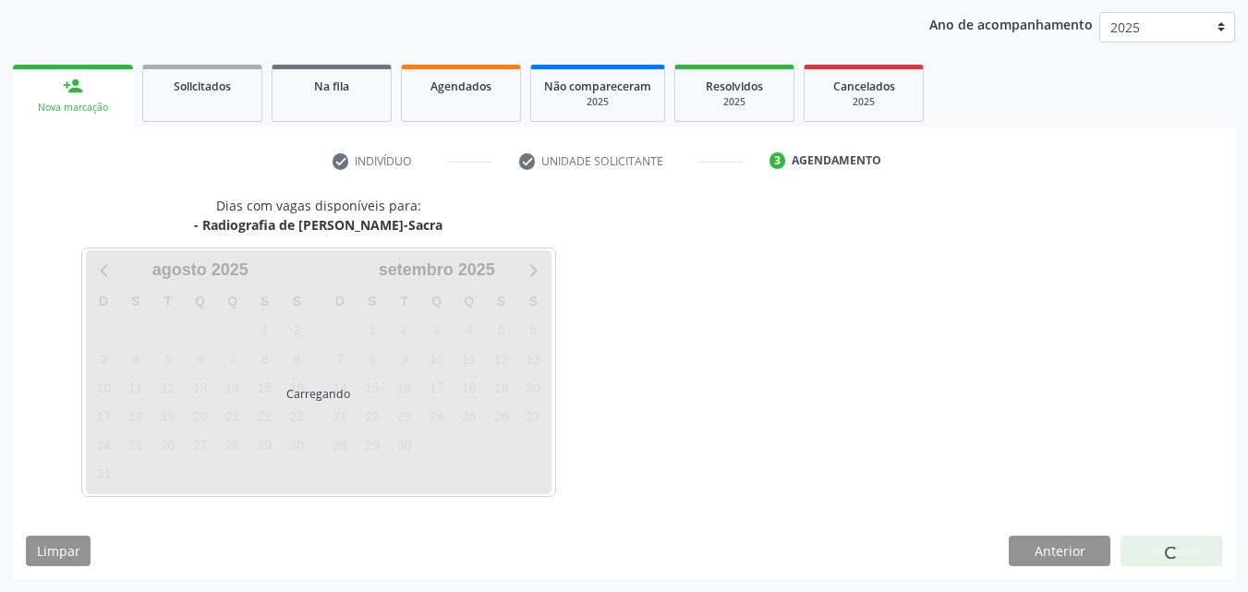
scroll to position [212, 0]
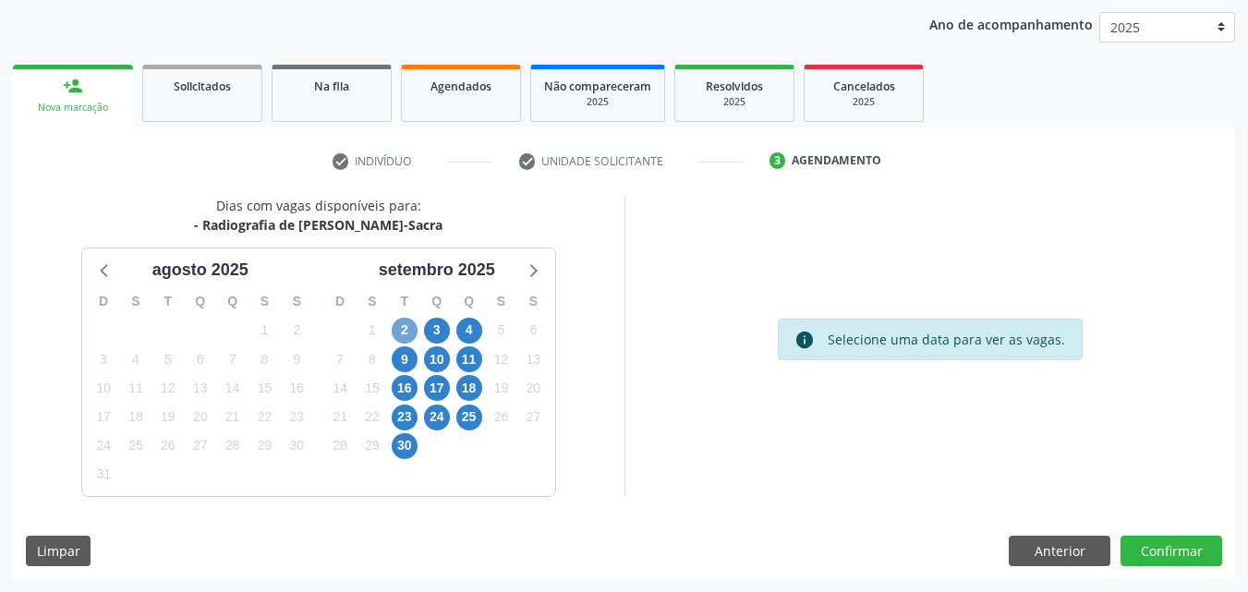
click at [404, 328] on span "2" at bounding box center [405, 331] width 26 height 26
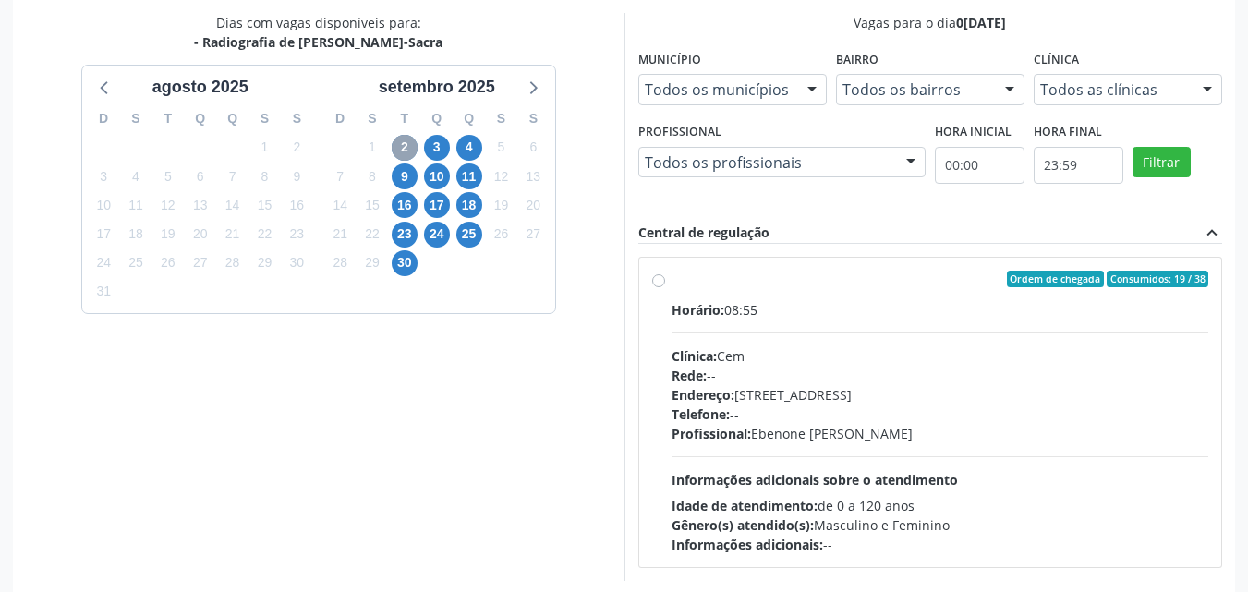
scroll to position [396, 0]
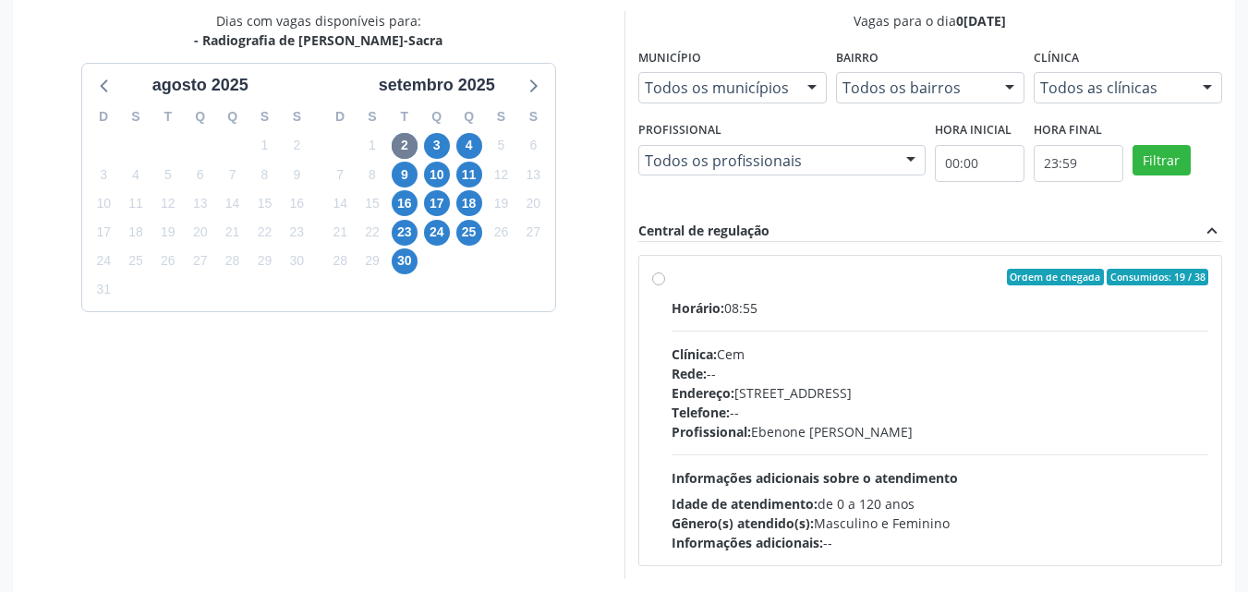
click at [667, 285] on div "Ordem de chegada Consumidos: 19 / 38 Horário: 08:55 Clínica: Cem Rede: -- Ender…" at bounding box center [930, 411] width 557 height 284
radio input "true"
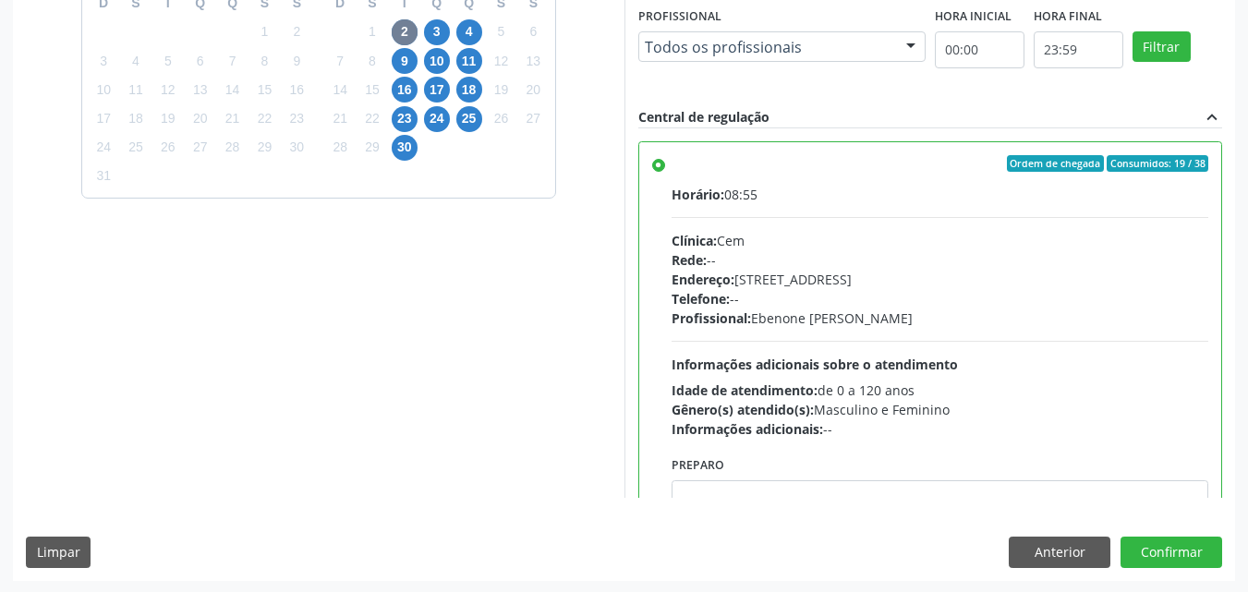
scroll to position [512, 0]
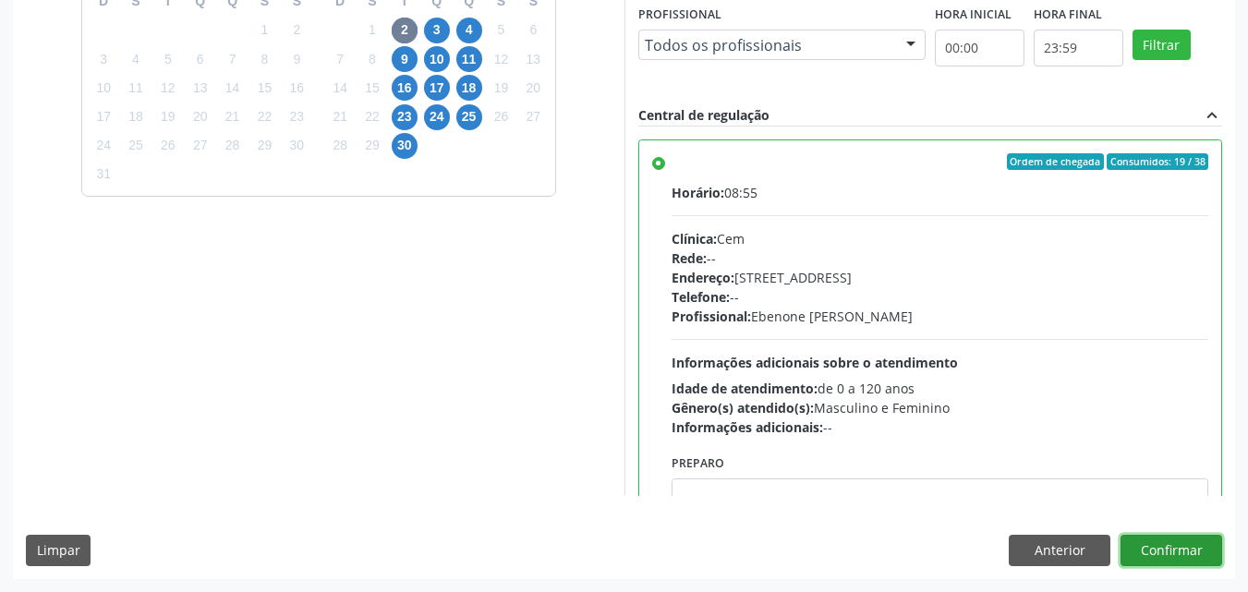
click at [1176, 553] on button "Confirmar" at bounding box center [1172, 550] width 102 height 31
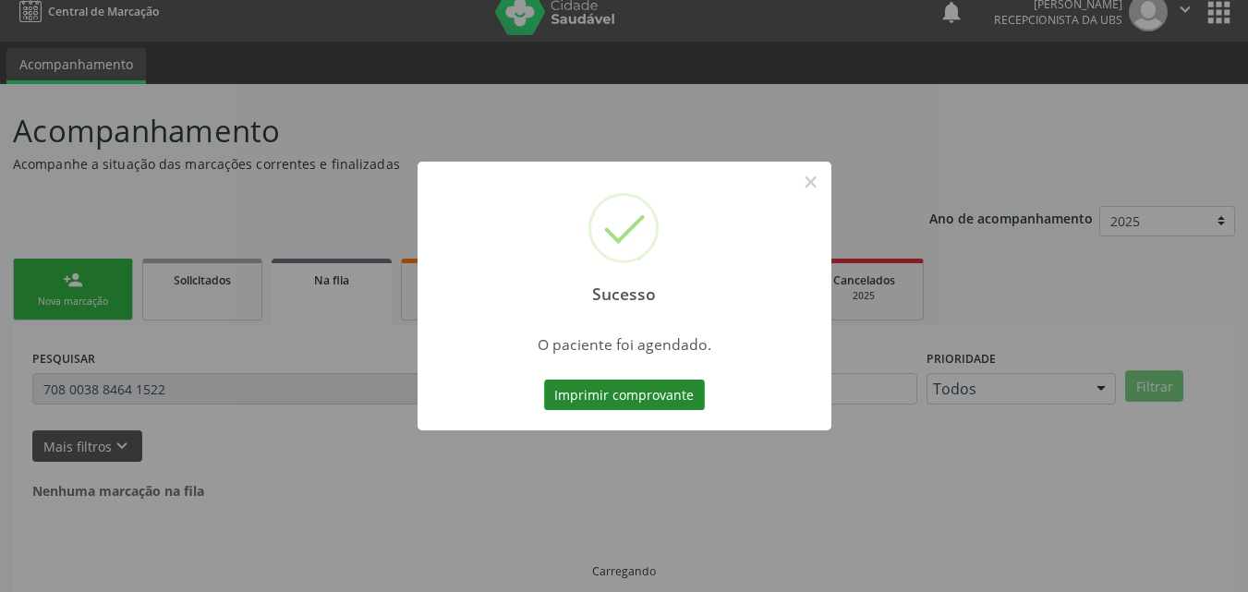
scroll to position [0, 0]
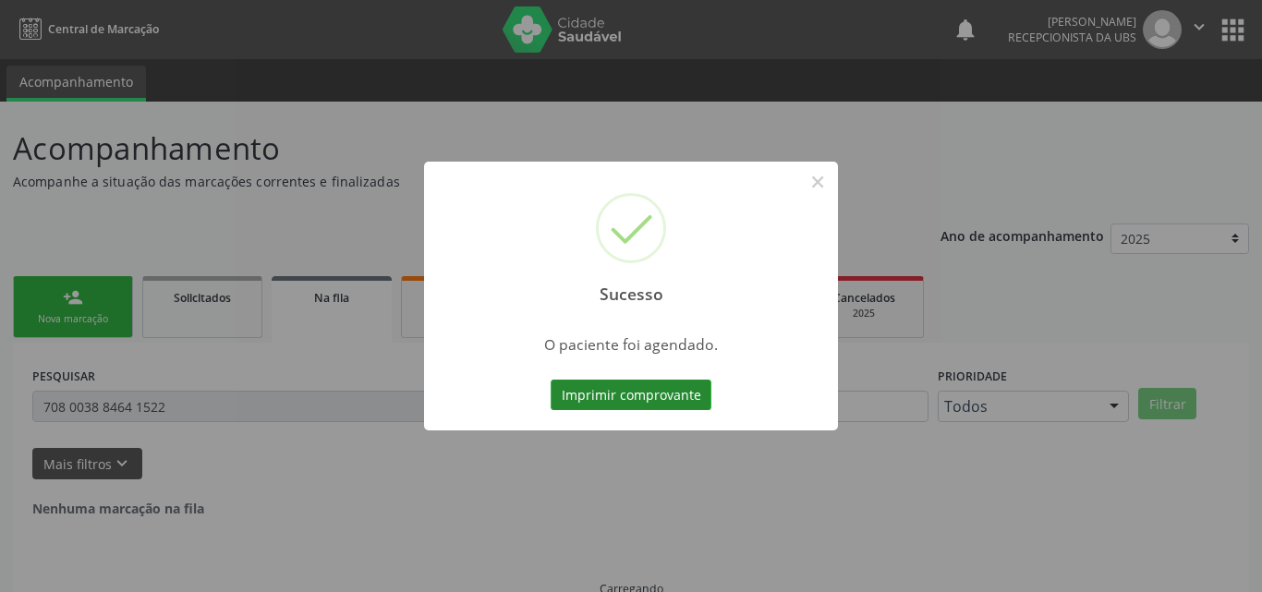
click at [673, 395] on button "Imprimir comprovante" at bounding box center [631, 395] width 161 height 31
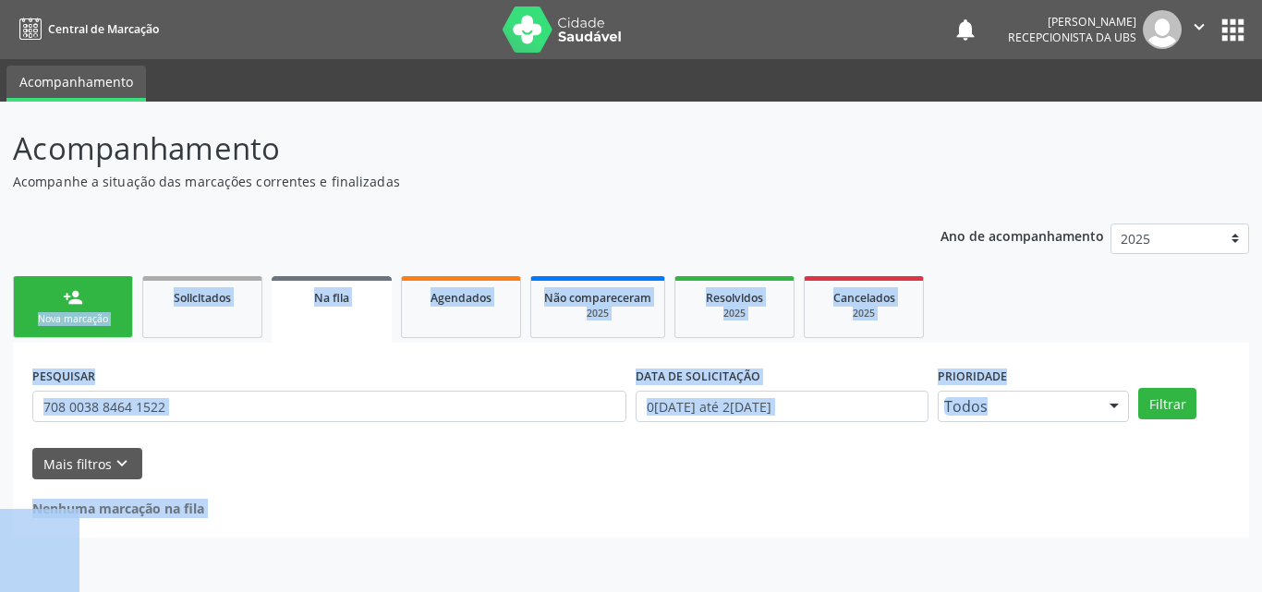
click at [113, 246] on div "Ano de acompanhamento 2025 2024 person_add Nova marcação Solicitados Na fila Ag…" at bounding box center [631, 375] width 1236 height 328
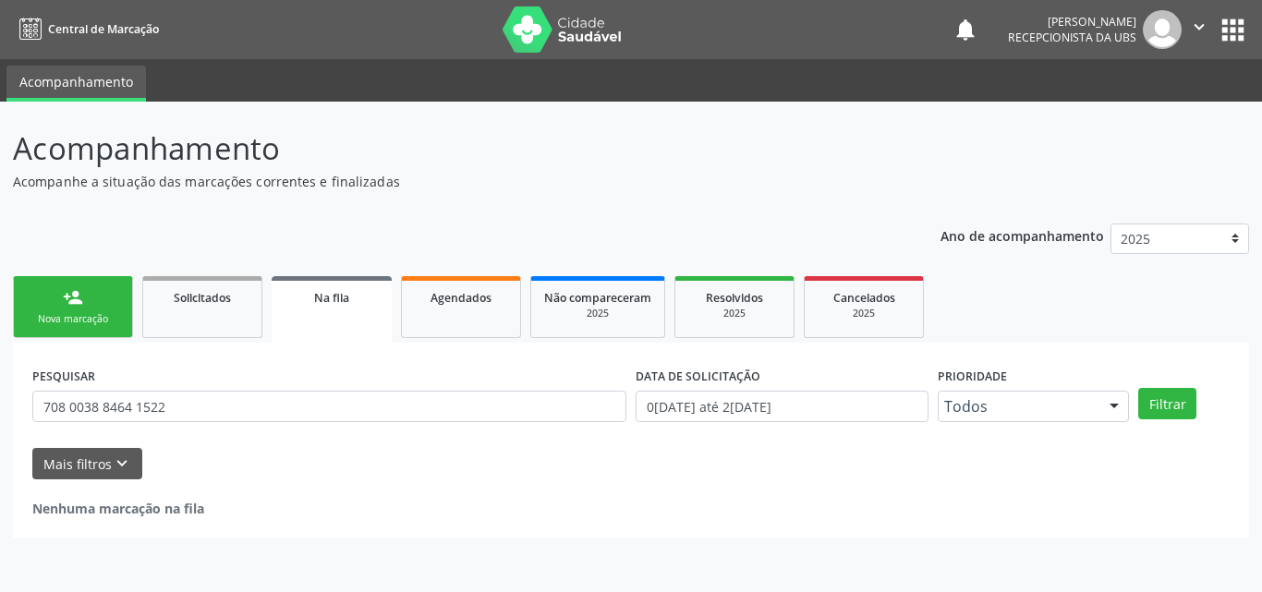
click at [82, 305] on link "person_add Nova marcação" at bounding box center [73, 307] width 120 height 62
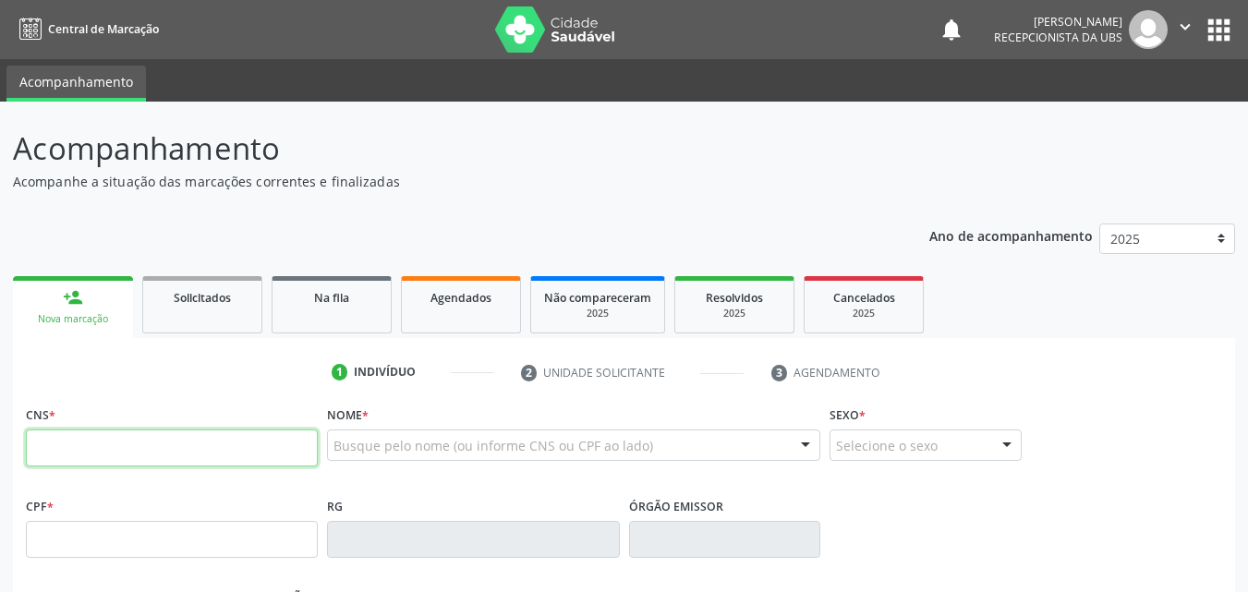
click at [214, 437] on input "text" at bounding box center [172, 448] width 292 height 37
type input "701 0088 4621 5799"
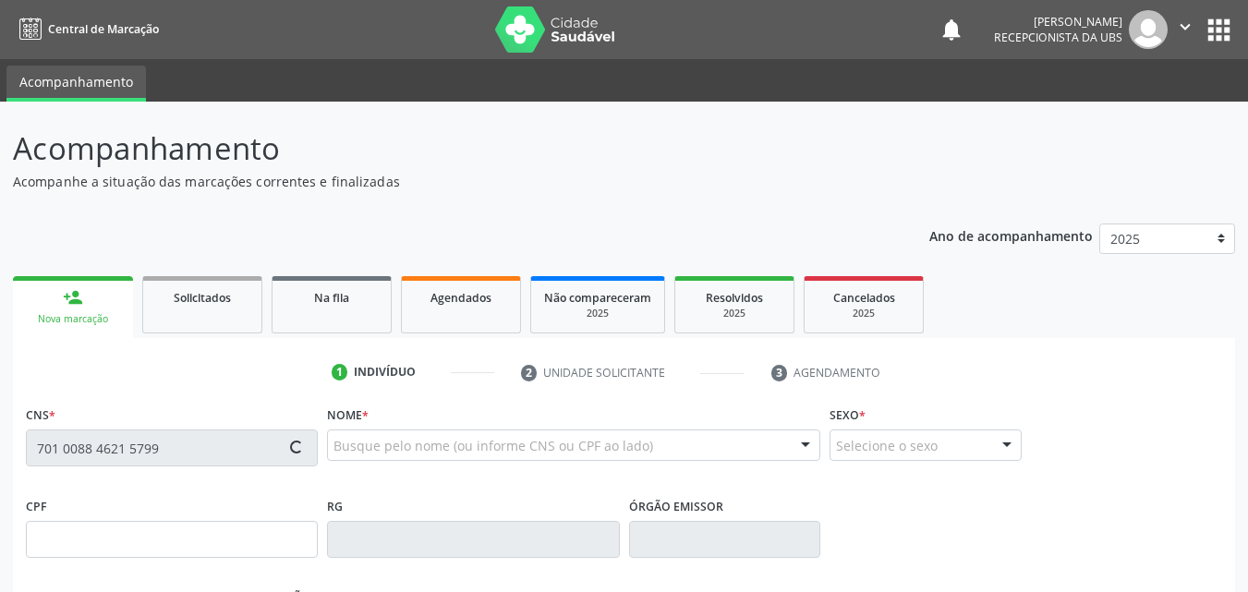
type input "426.637.844-00"
type input "12/06/1958"
type input "Ines Alves de Souza Magalhaes"
type input "(87) 99604-8472"
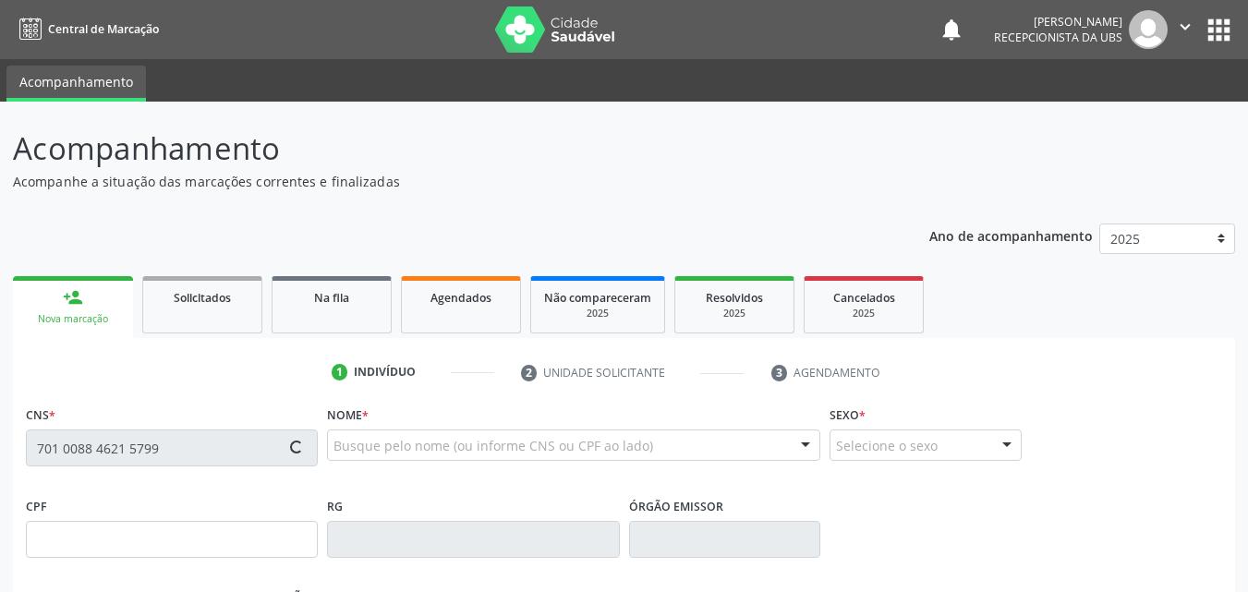
type input "785"
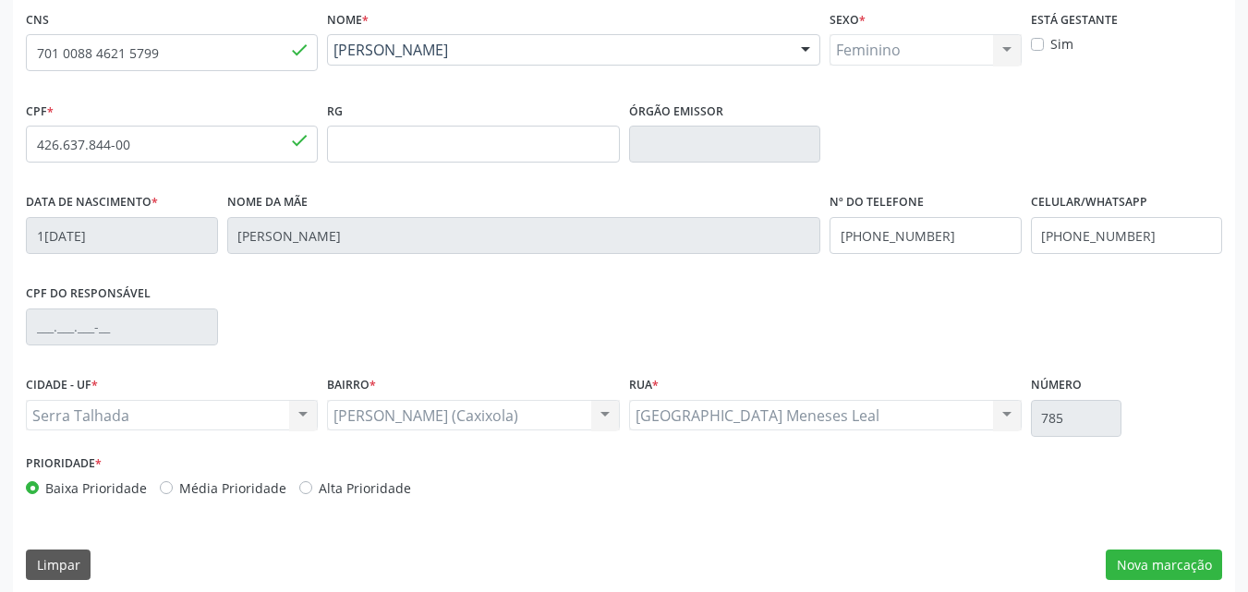
scroll to position [409, 0]
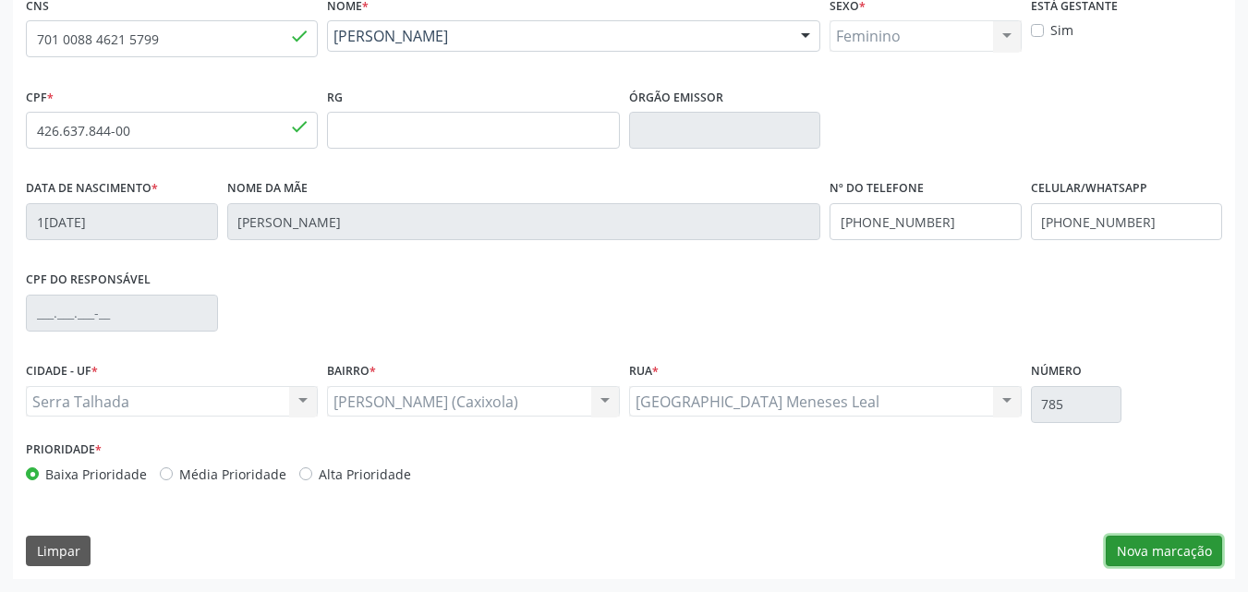
click at [1156, 552] on button "Nova marcação" at bounding box center [1164, 551] width 116 height 31
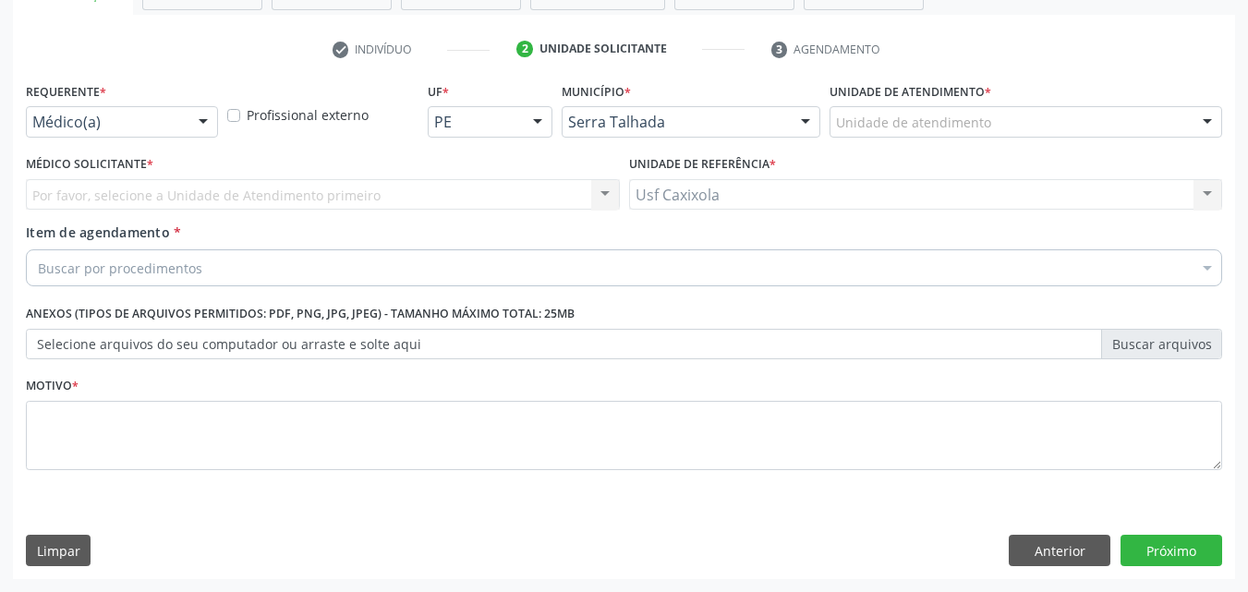
scroll to position [323, 0]
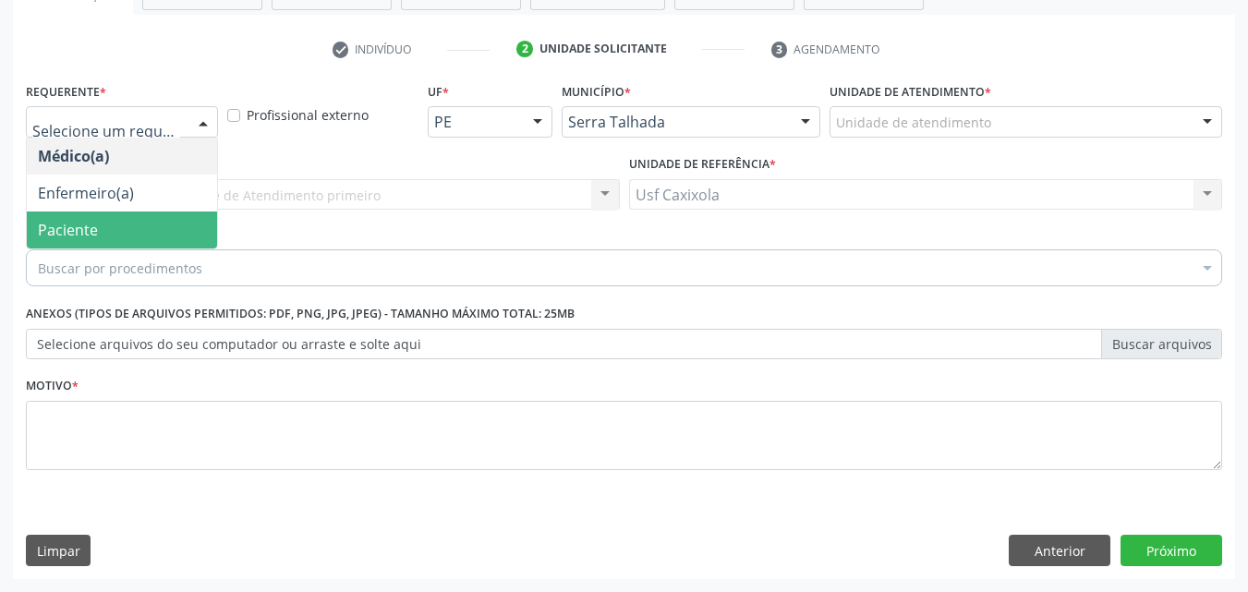
click at [127, 232] on span "Paciente" at bounding box center [122, 230] width 190 height 37
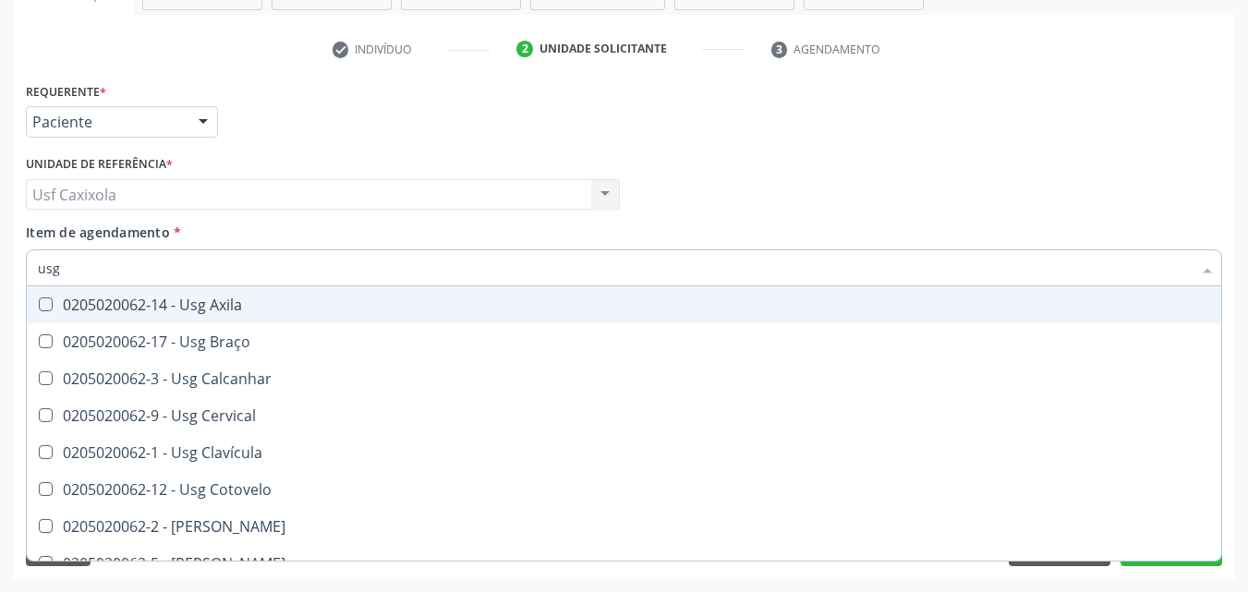
type input "usg o"
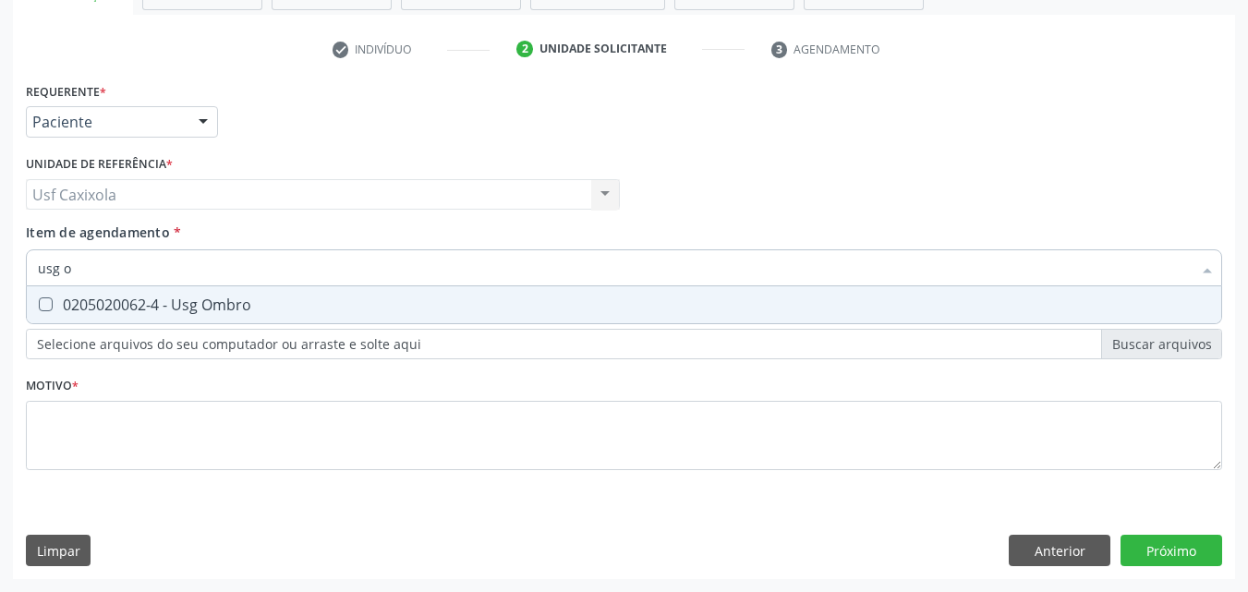
click at [227, 310] on div "0205020062-4 - Usg Ombro" at bounding box center [624, 305] width 1173 height 15
checkbox Ombro "true"
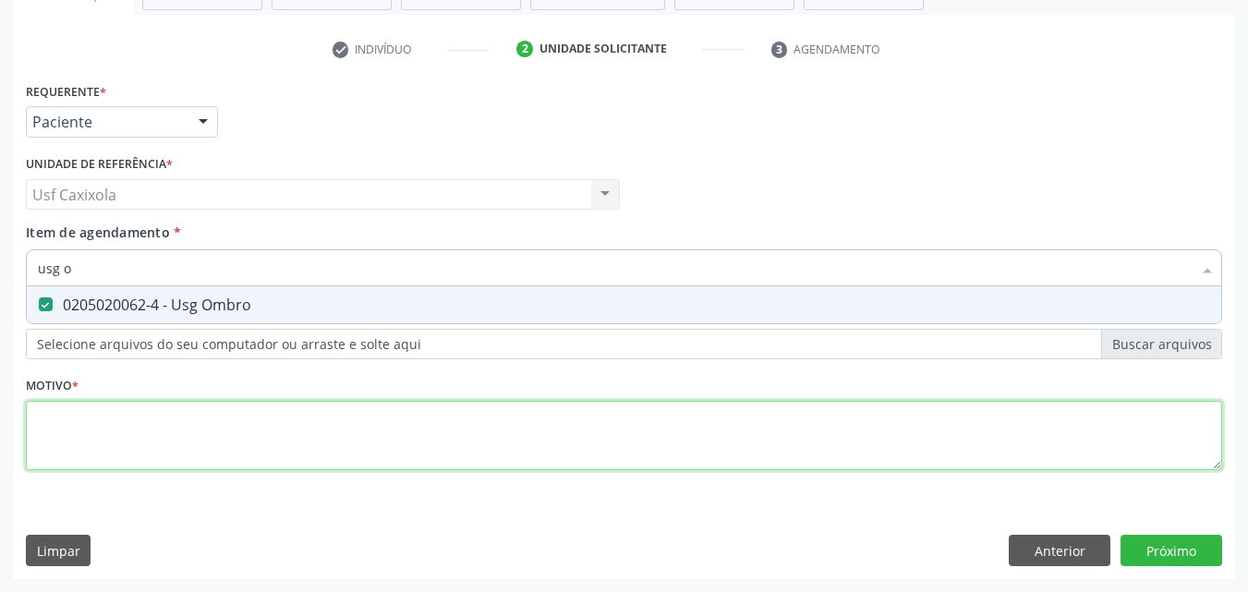
click at [295, 442] on div "Requerente * Paciente Médico(a) Enfermeiro(a) Paciente Nenhum resultado encontr…" at bounding box center [624, 287] width 1197 height 419
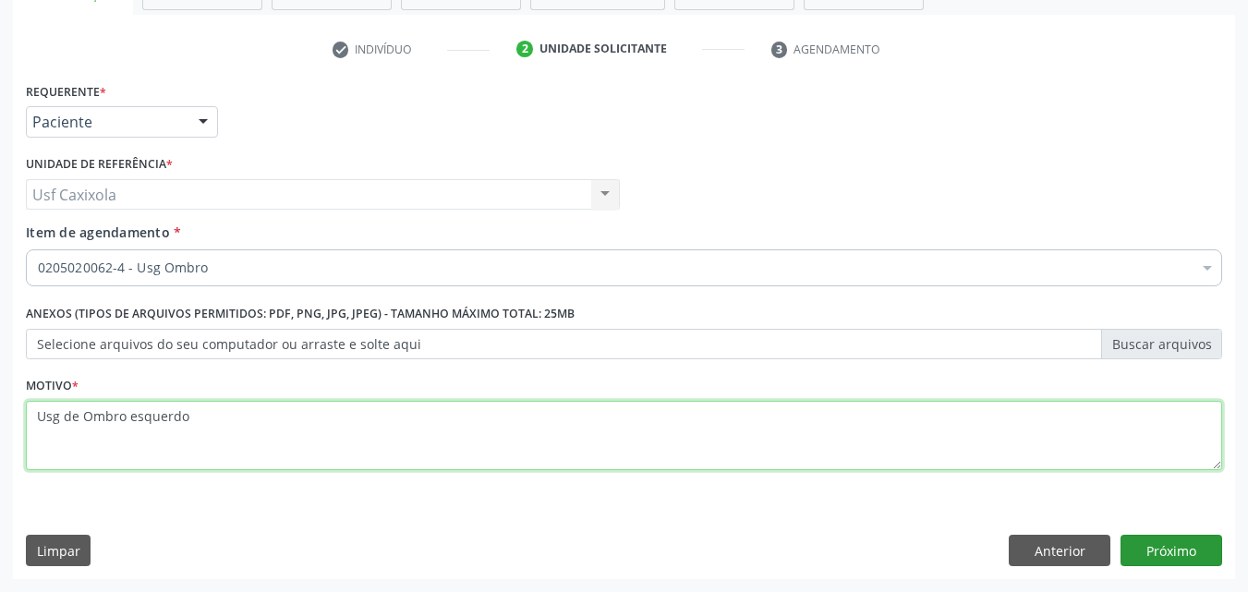
type textarea "Usg de Ombro esquerdo"
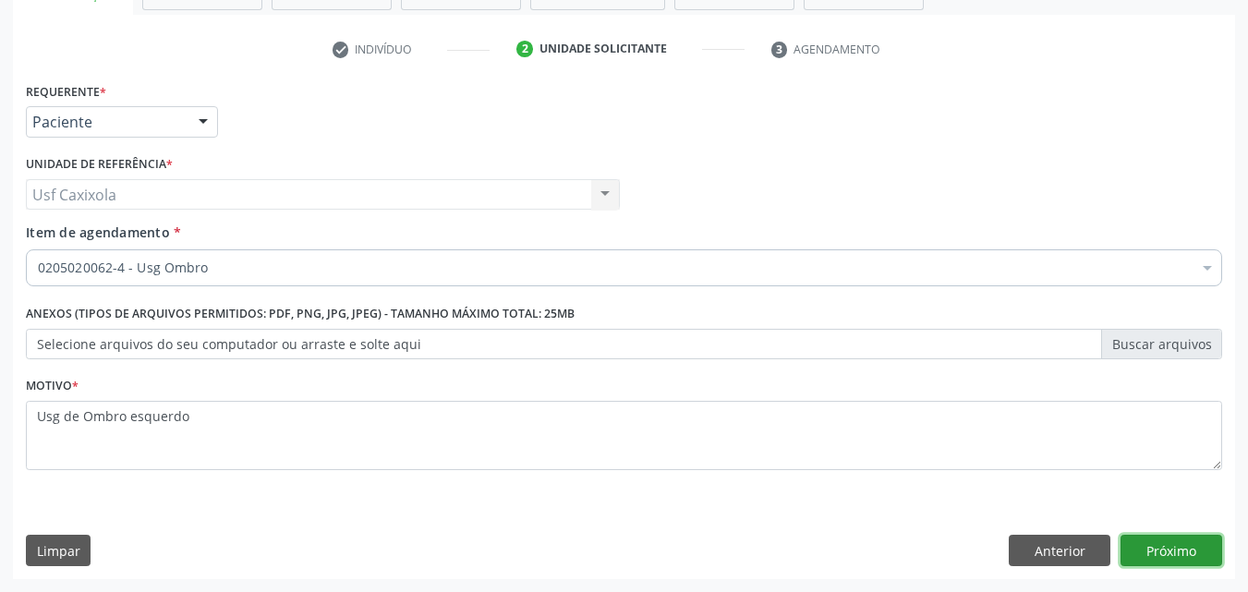
click at [1156, 563] on button "Próximo" at bounding box center [1172, 550] width 102 height 31
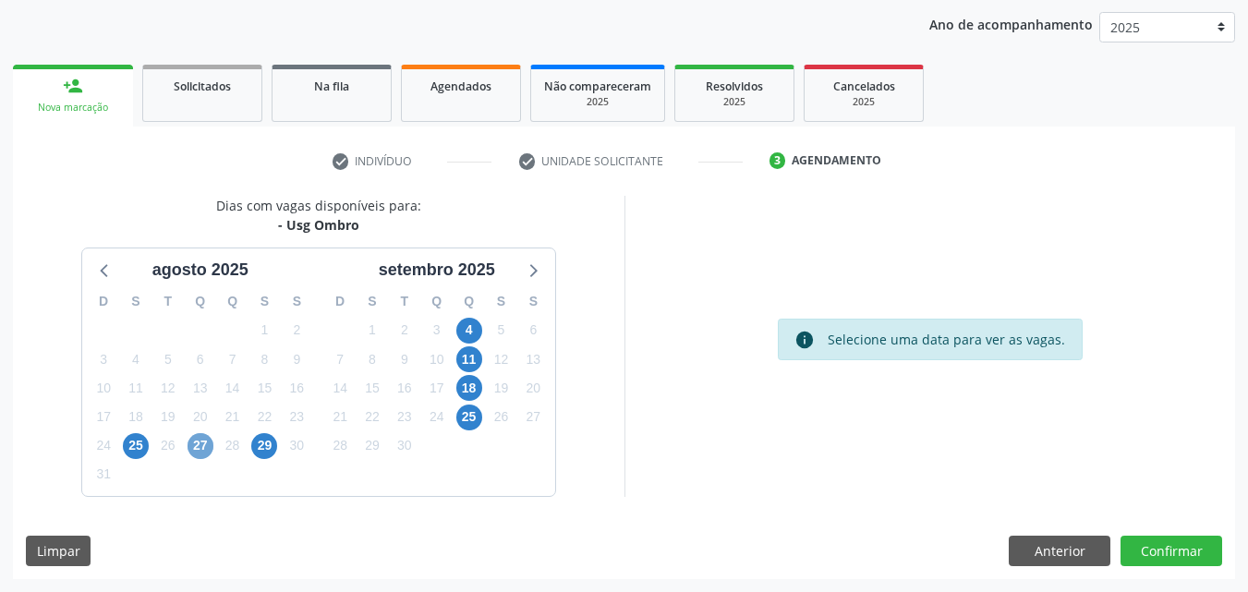
click at [201, 443] on span "27" at bounding box center [201, 446] width 26 height 26
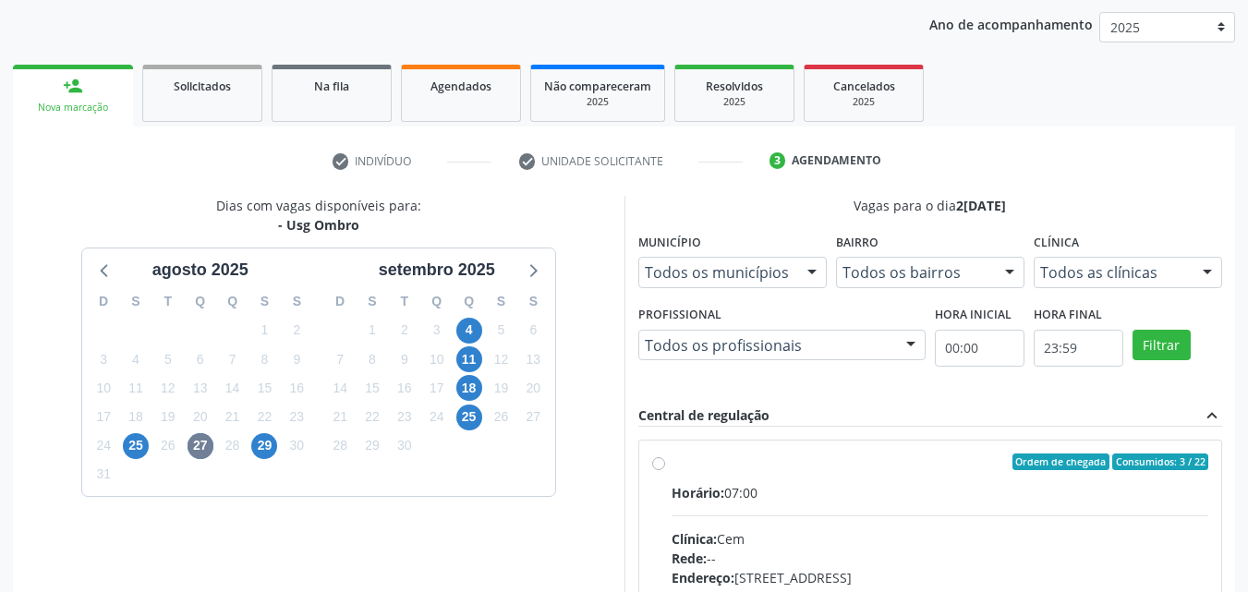
click at [687, 467] on div "Ordem de chegada Consumidos: 3 / 22" at bounding box center [941, 462] width 538 height 17
click at [665, 467] on input "Ordem de chegada Consumidos: 3 / 22 Horário: 07:00 Clínica: Cem Rede: -- Endere…" at bounding box center [658, 462] width 13 height 17
radio input "true"
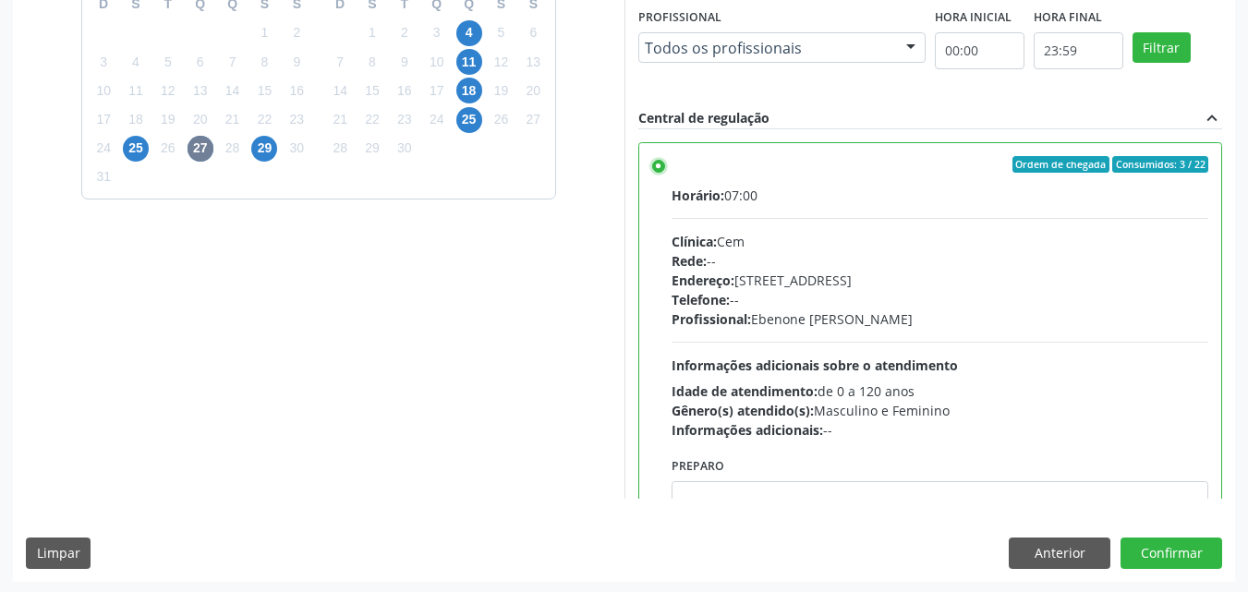
scroll to position [512, 0]
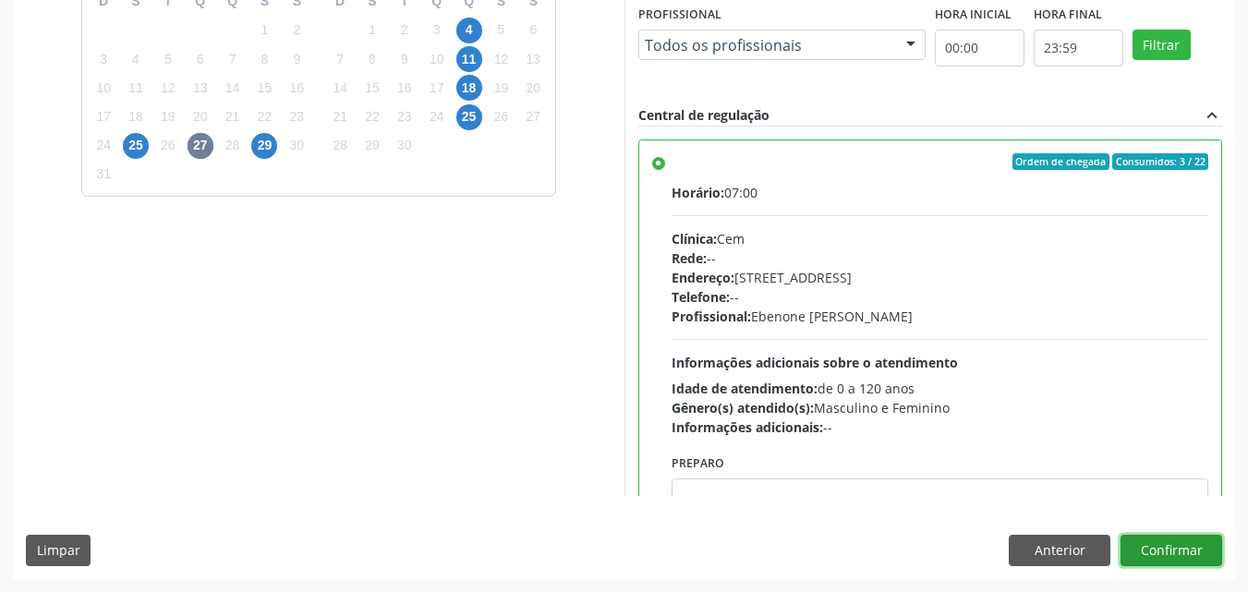
click at [1192, 550] on button "Confirmar" at bounding box center [1172, 550] width 102 height 31
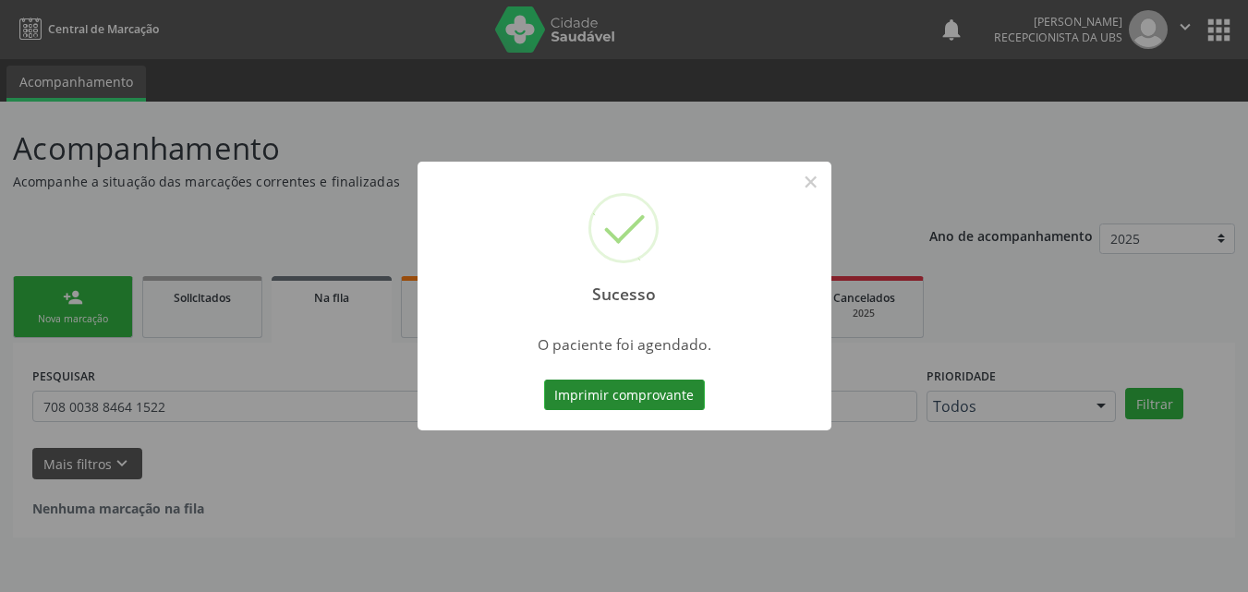
scroll to position [0, 0]
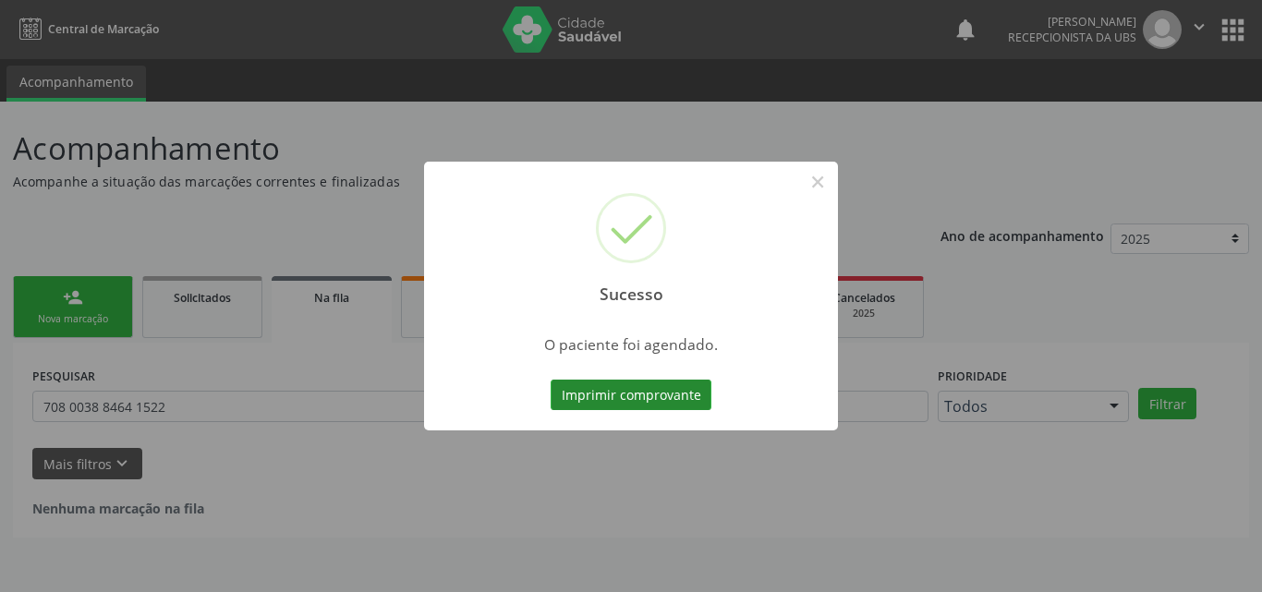
click at [651, 399] on button "Imprimir comprovante" at bounding box center [631, 395] width 161 height 31
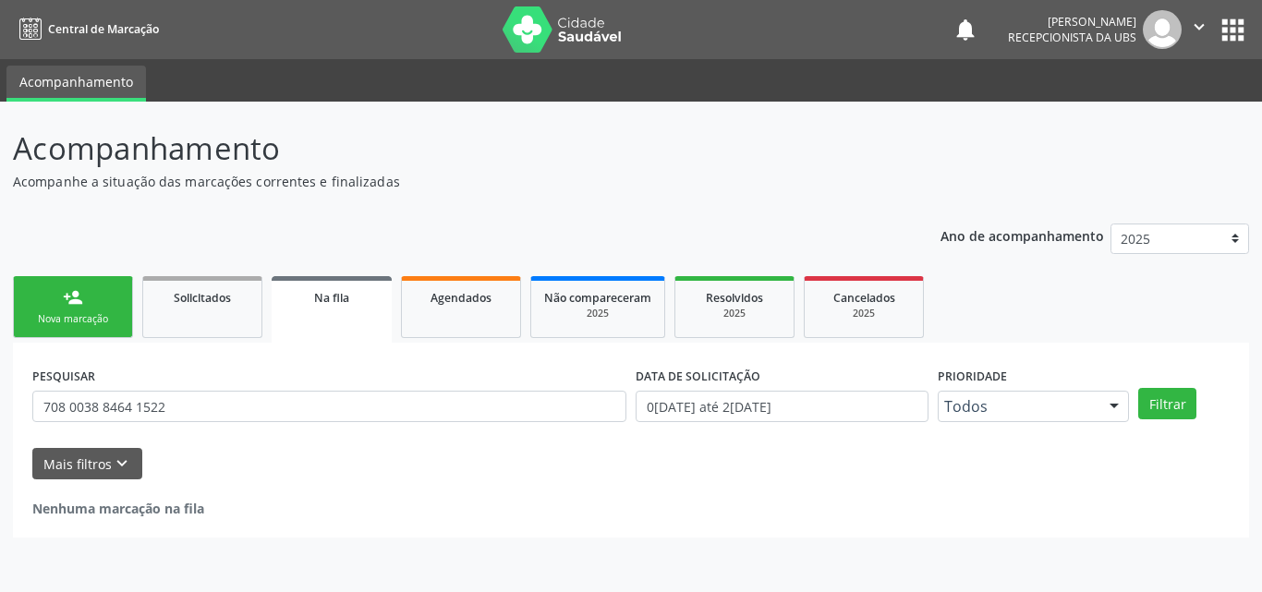
click at [82, 301] on div "Sucesso × O paciente foi agendado. Imprimir comprovante Cancel" at bounding box center [631, 296] width 1262 height 592
click at [70, 312] on div "Nova marcação" at bounding box center [73, 319] width 92 height 14
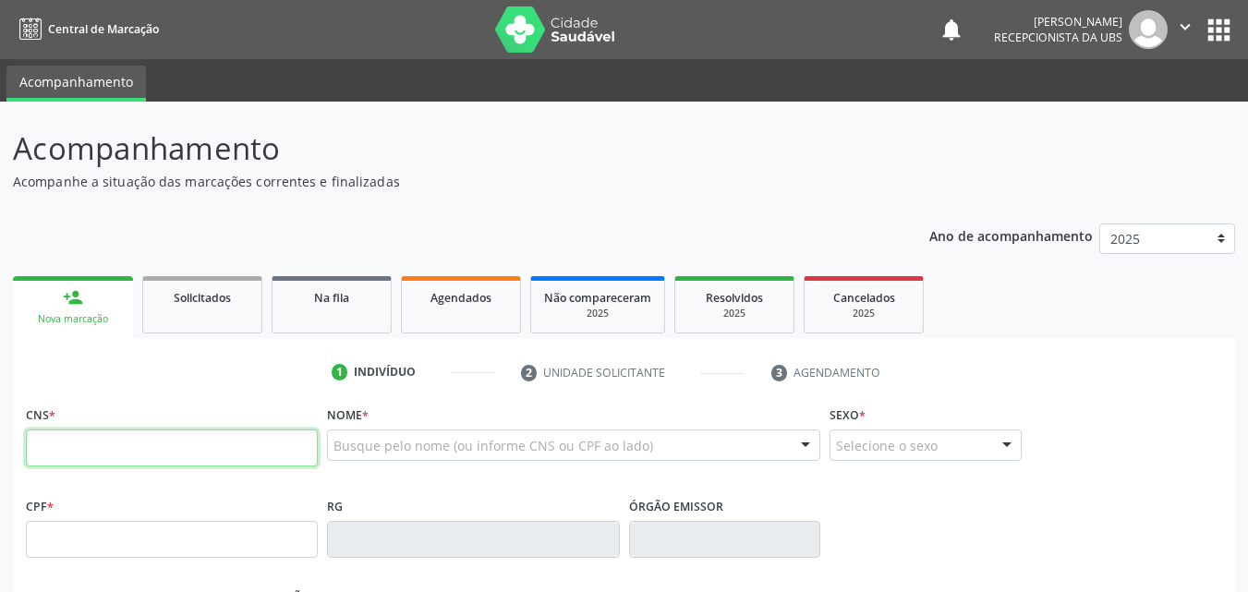
click at [122, 433] on input "text" at bounding box center [172, 448] width 292 height 37
type input "706 9011 3045 8437"
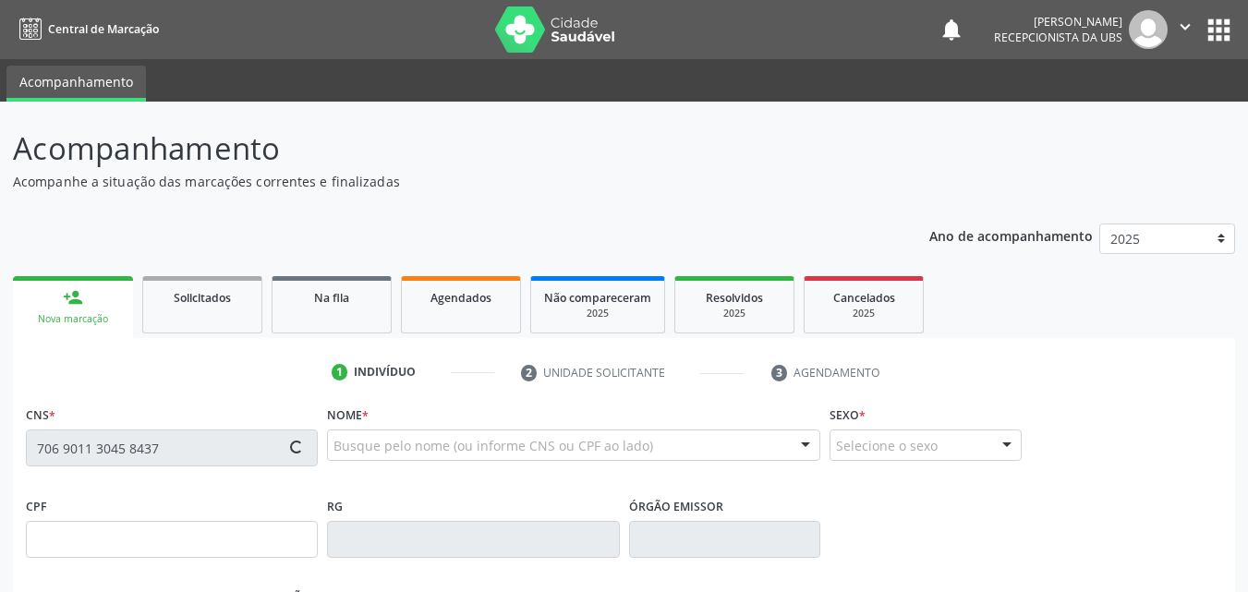
type input "525.272.202-15"
type input "08/02/1987"
type input "Luzete da Silva Costa"
type input "(87) 98142-7347"
type input "106.663.194-80"
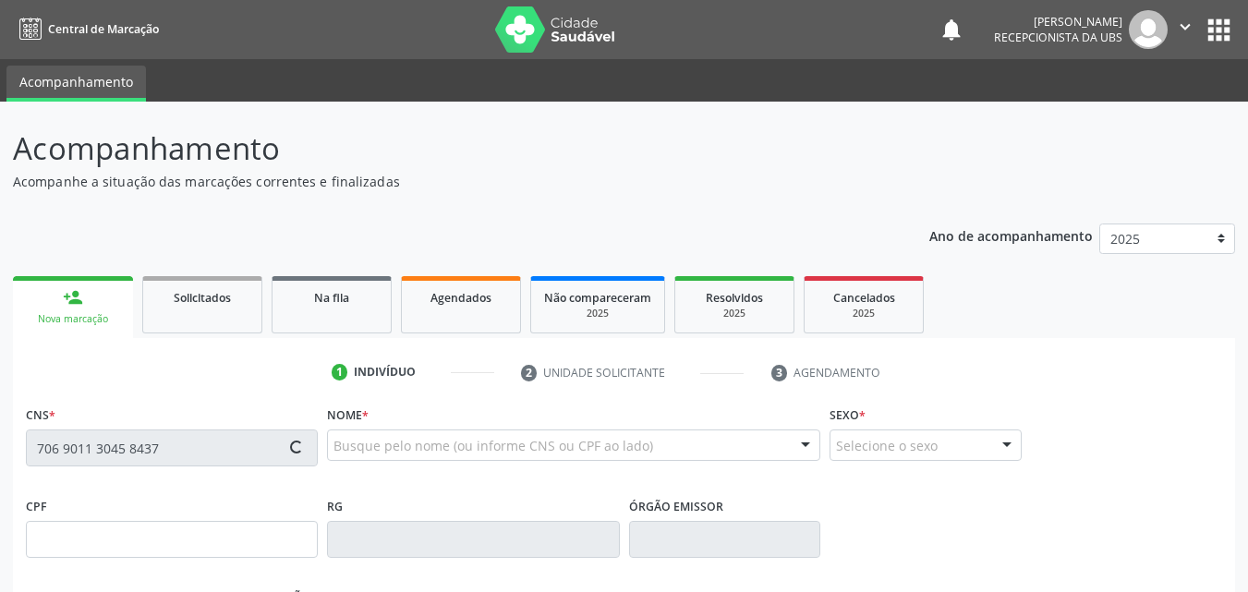
type input "660"
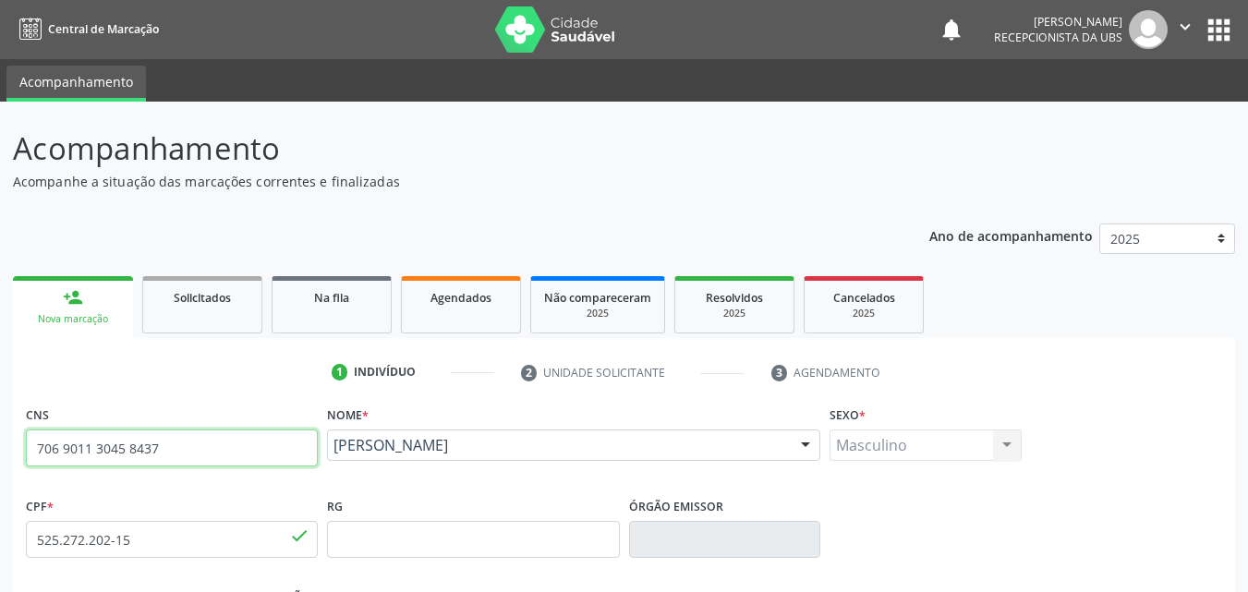
drag, startPoint x: 192, startPoint y: 448, endPoint x: 22, endPoint y: 439, distance: 170.3
click at [24, 438] on div "CNS 706 9011 3045 8437 done" at bounding box center [171, 446] width 301 height 91
type input "898 0039 0131 8323"
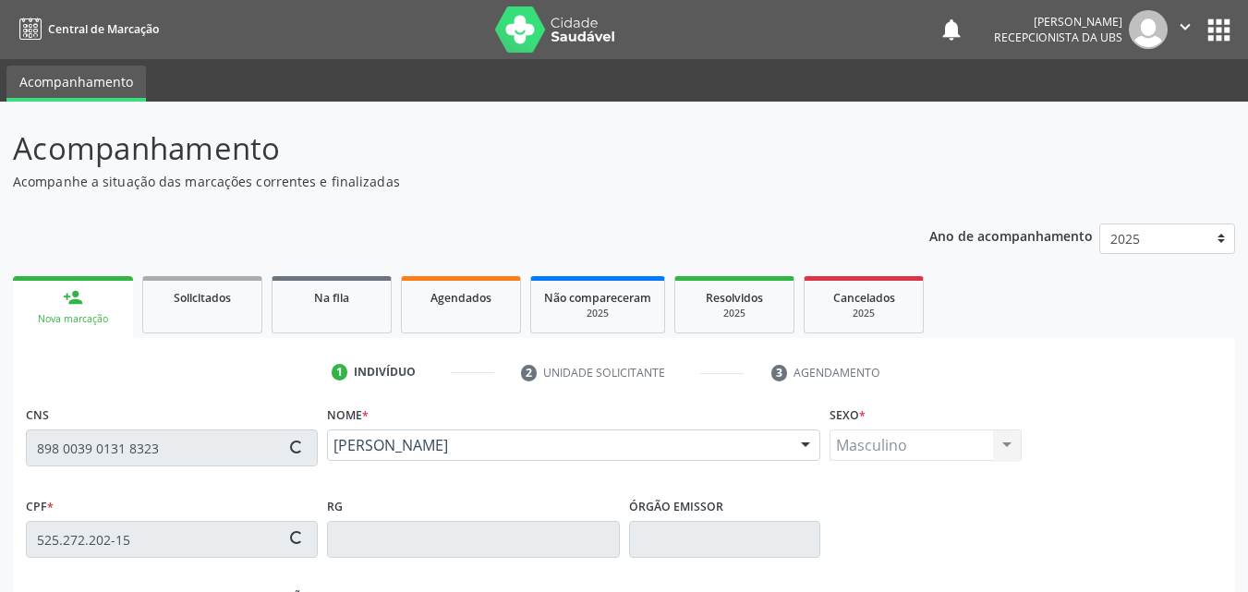
type input "151.997.804-92"
type input "18/12/2004"
type input "Meyre Paula da Silva"
type input "(87) 99976-2536"
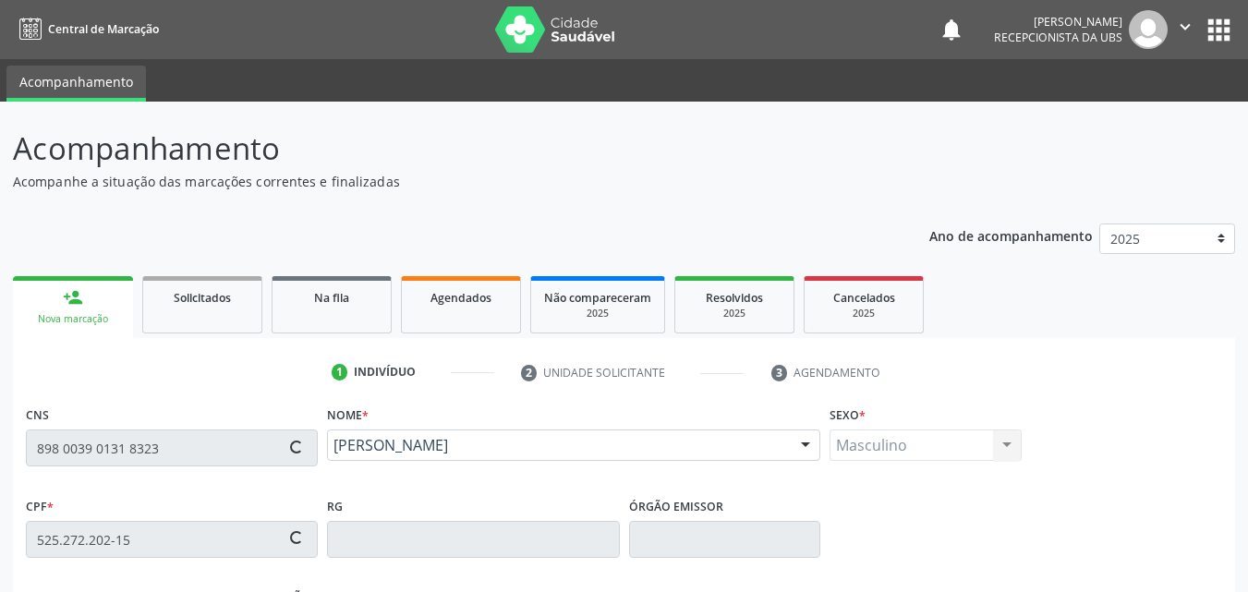
type input "S/N"
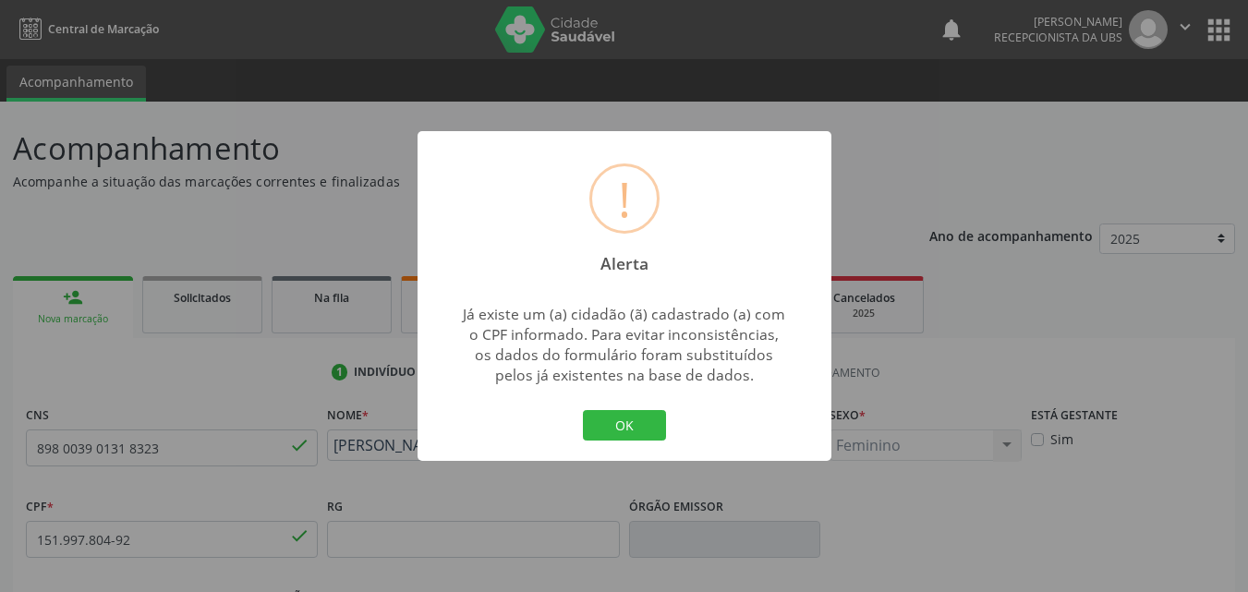
click at [600, 431] on button "OK" at bounding box center [624, 425] width 83 height 31
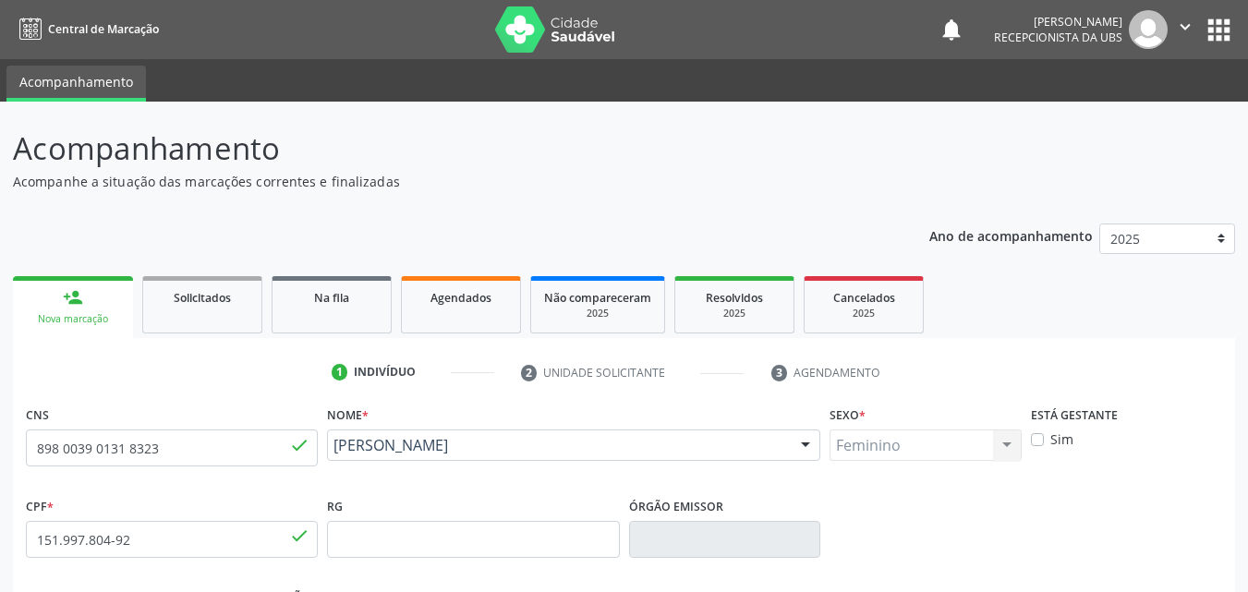
click at [562, 472] on div "Cinthia Mirele da Silva Cinthia Mirele da Silva CNS: 898 0039 0131 8323 CPF: 15…" at bounding box center [573, 452] width 493 height 44
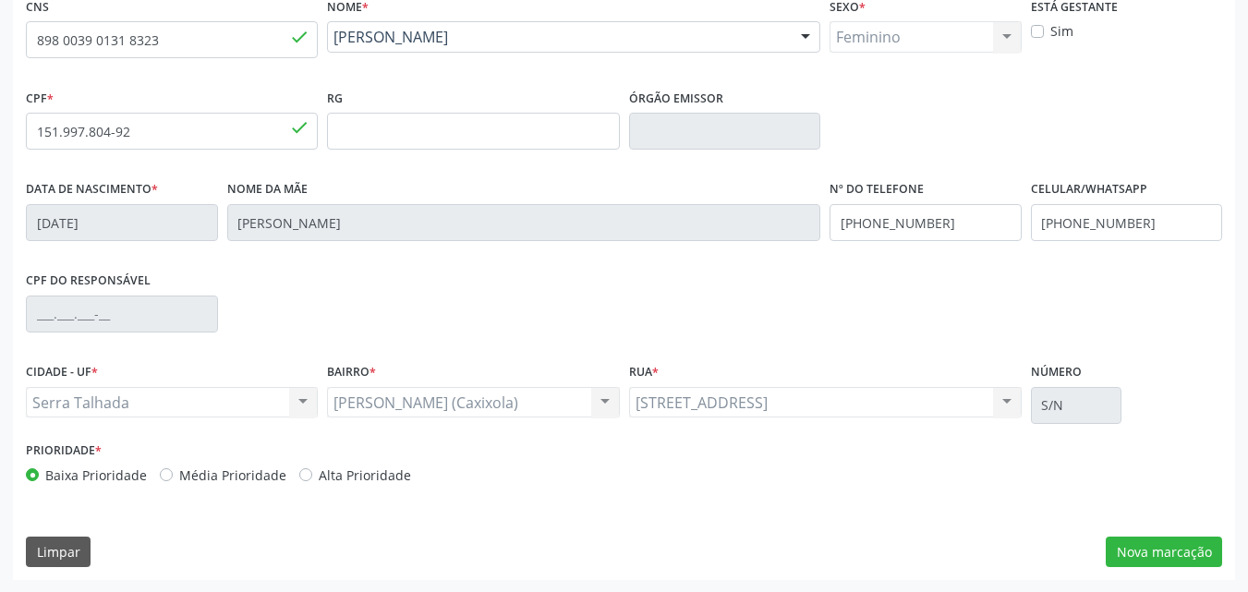
scroll to position [409, 0]
click at [1180, 549] on button "Nova marcação" at bounding box center [1164, 551] width 116 height 31
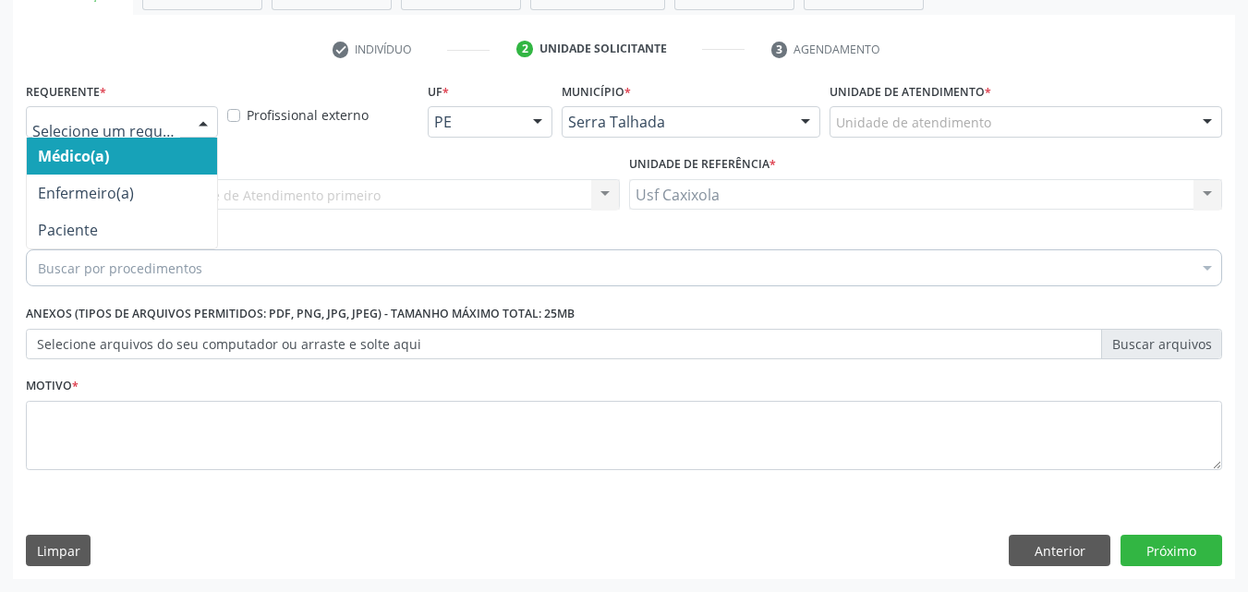
click at [168, 134] on div at bounding box center [122, 121] width 192 height 31
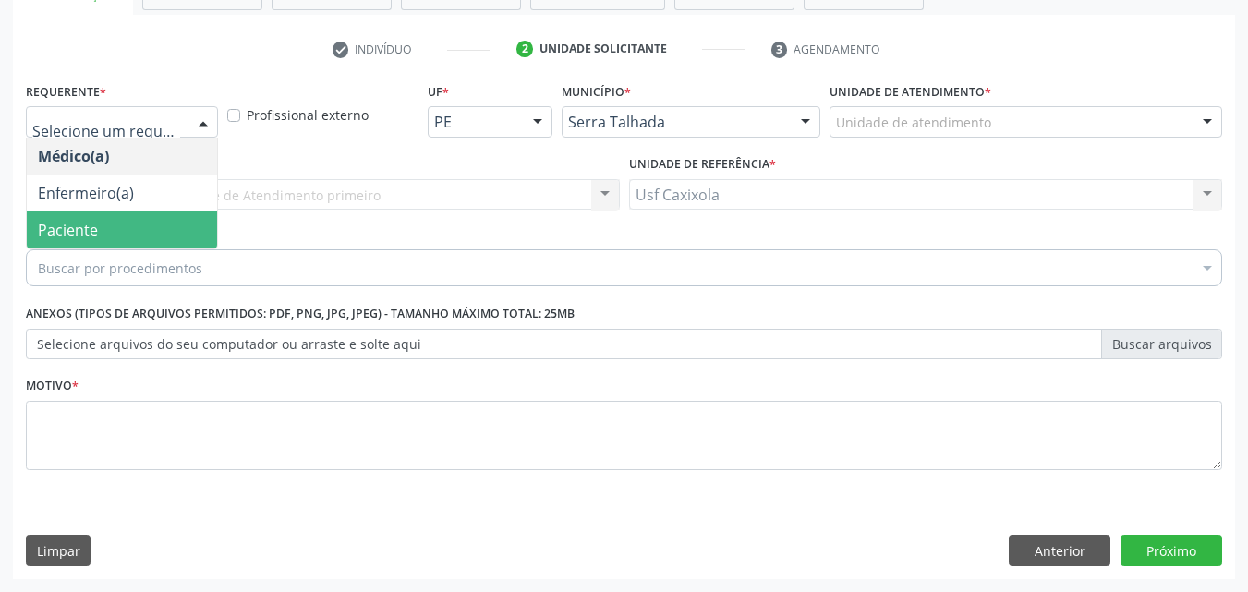
click at [147, 234] on span "Paciente" at bounding box center [122, 230] width 190 height 37
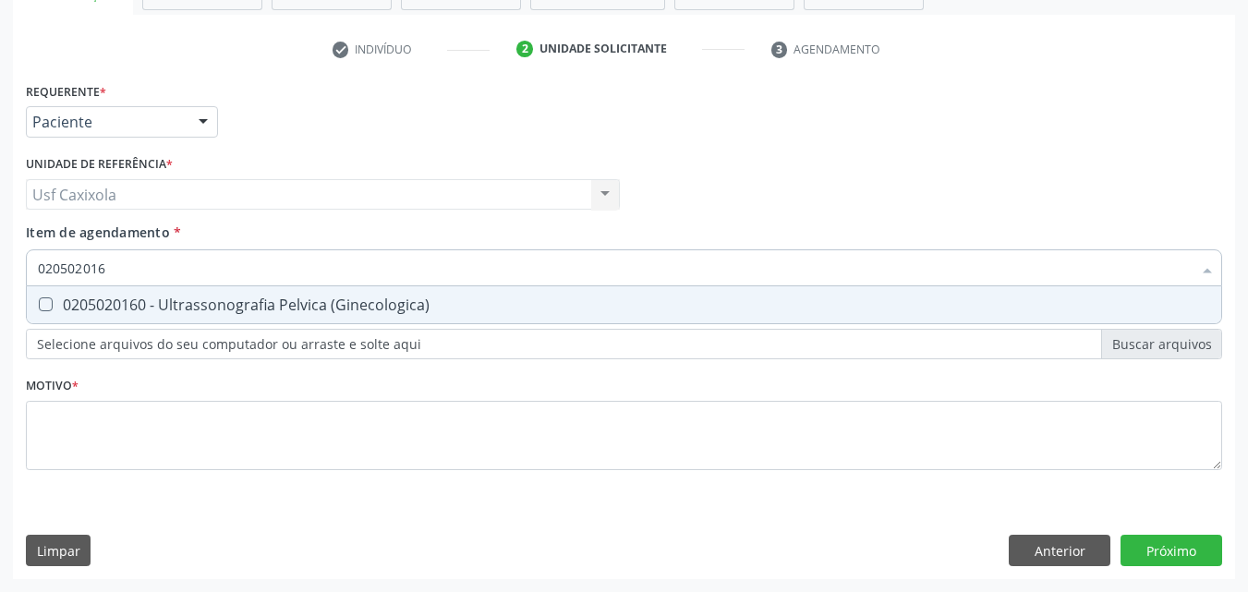
type input "0205020160"
click at [174, 315] on span "0205020160 - Ultrassonografia Pelvica (Ginecologica)" at bounding box center [624, 304] width 1195 height 37
checkbox \(Ginecologica\) "true"
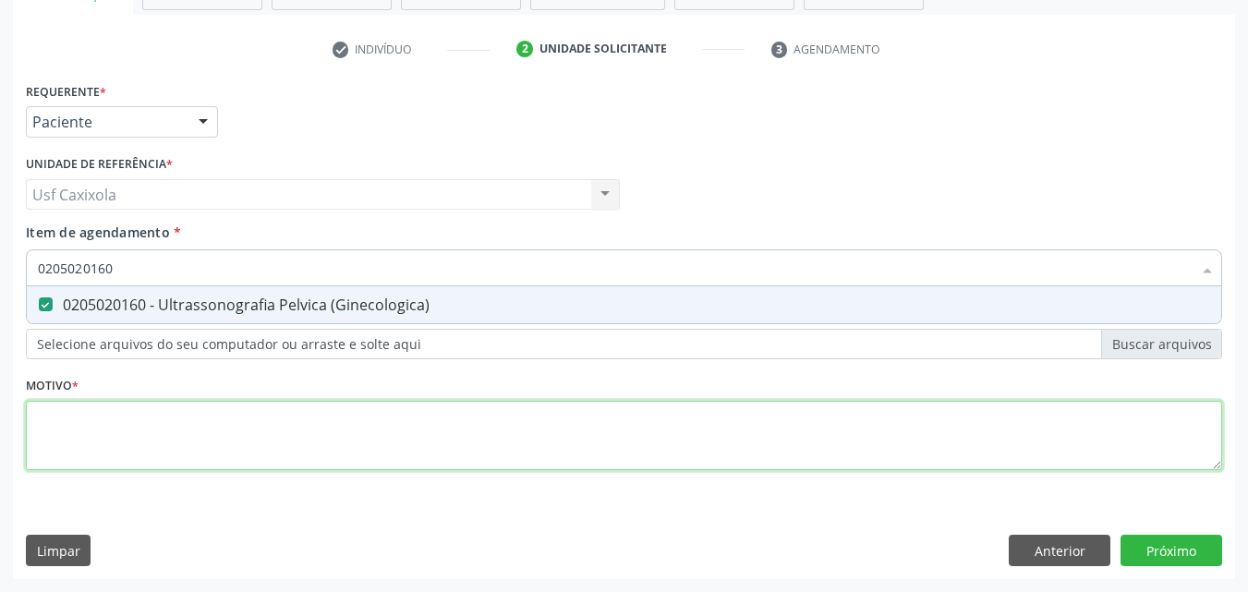
click at [165, 415] on div "Requerente * Paciente Médico(a) Enfermeiro(a) Paciente Nenhum resultado encontr…" at bounding box center [624, 287] width 1197 height 419
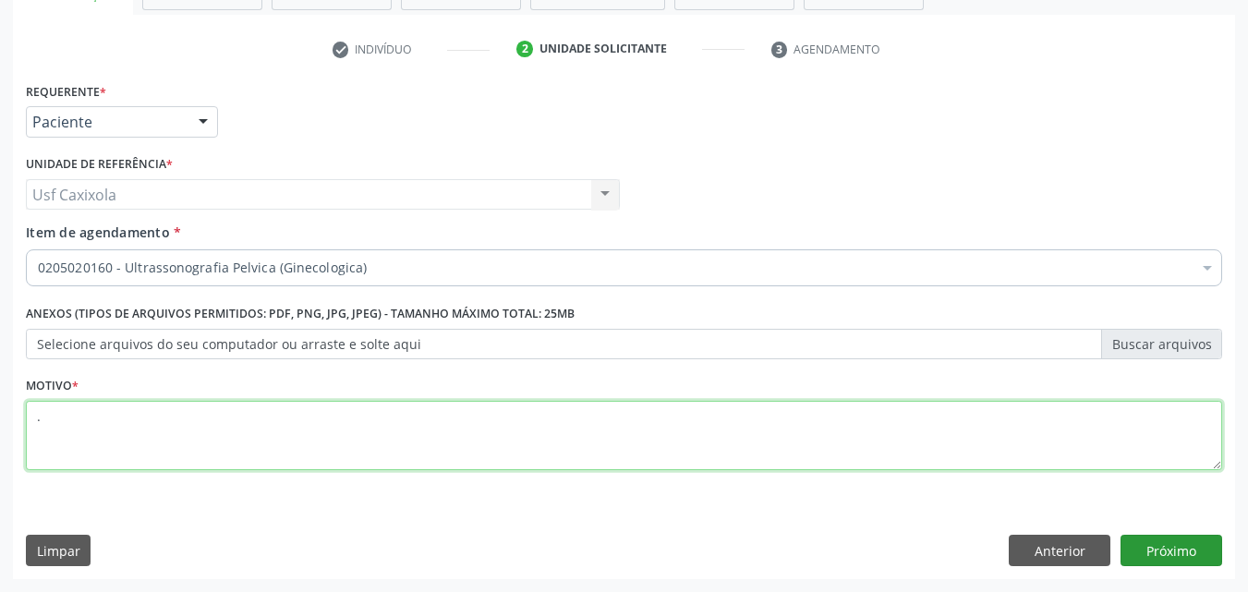
type textarea "."
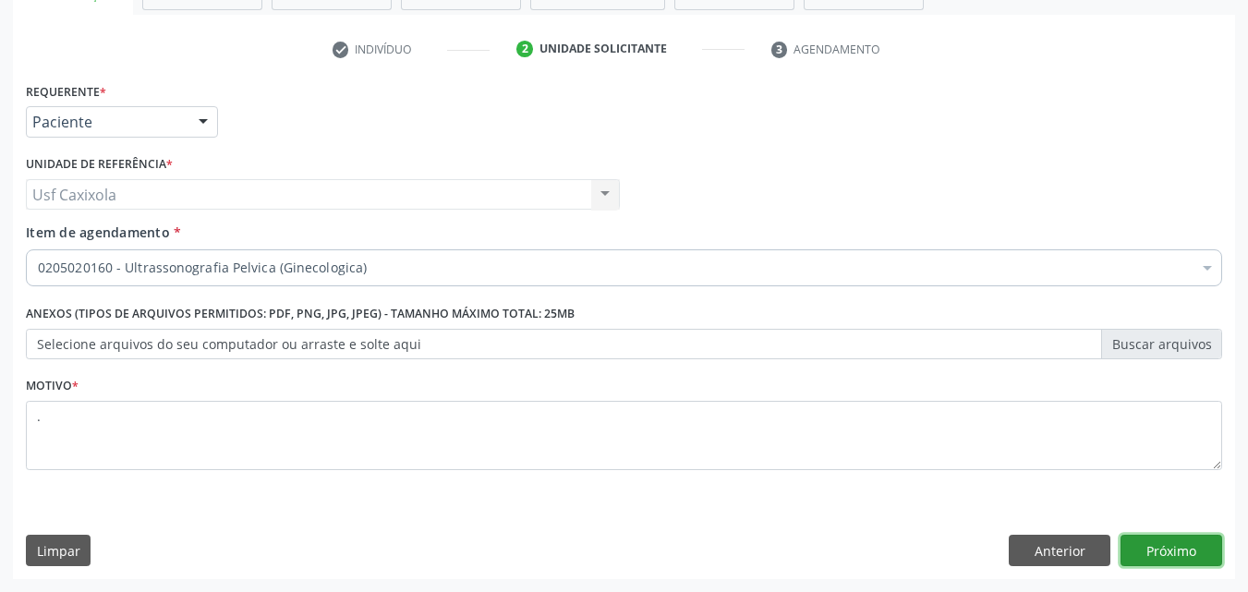
click at [1154, 561] on button "Próximo" at bounding box center [1172, 550] width 102 height 31
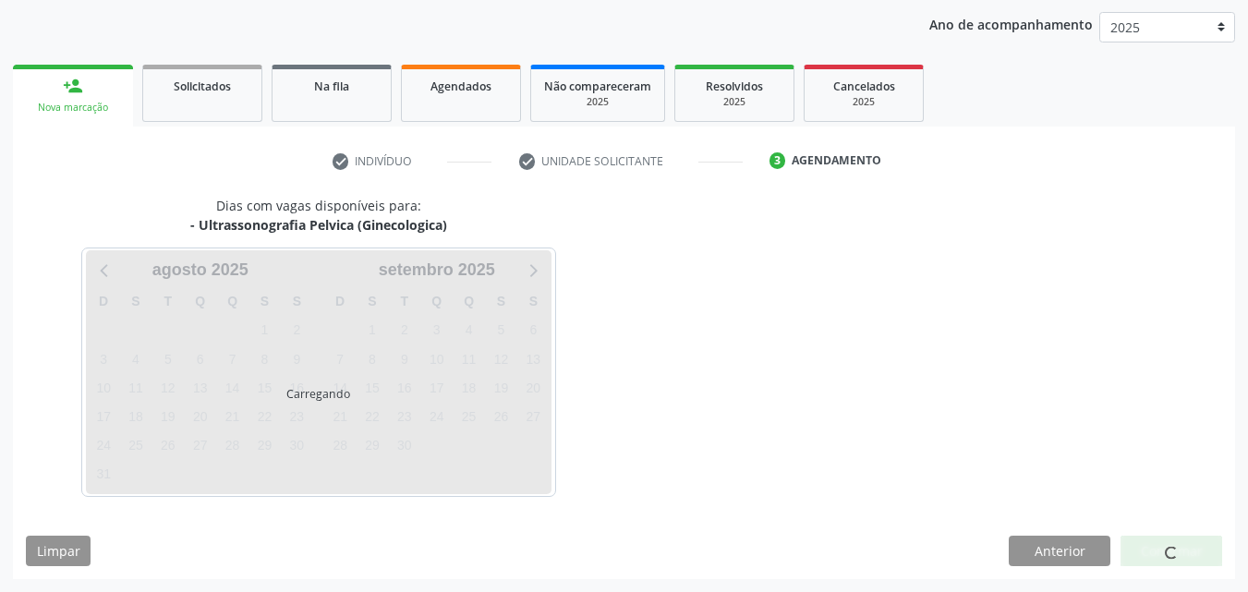
scroll to position [212, 0]
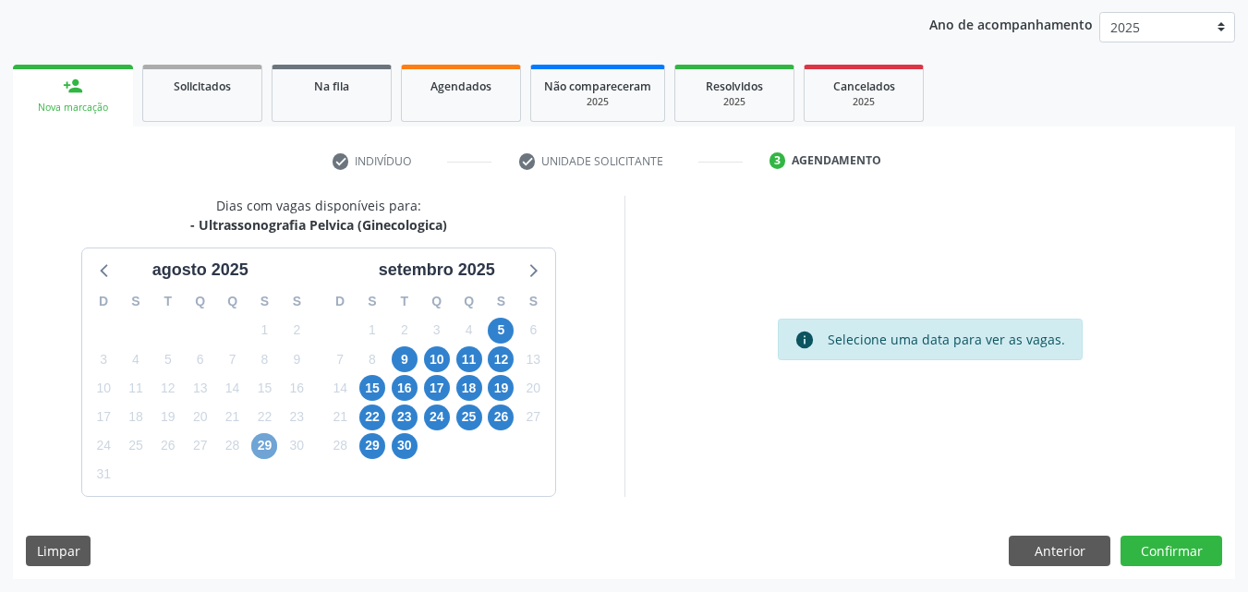
click at [264, 454] on span "29" at bounding box center [264, 446] width 26 height 26
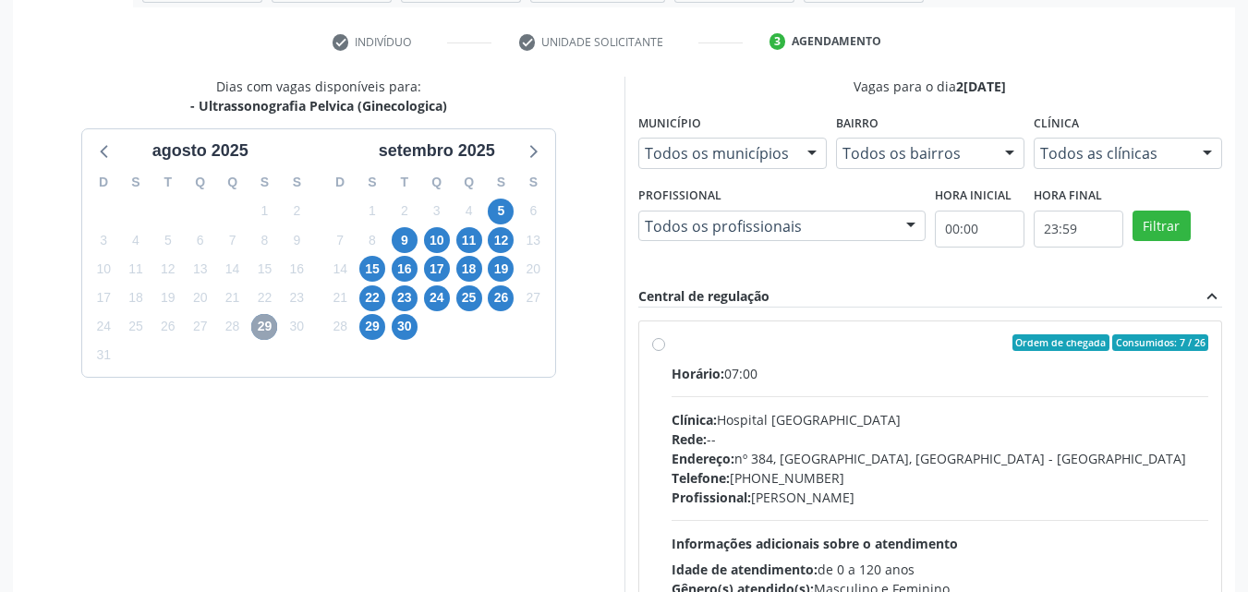
scroll to position [396, 0]
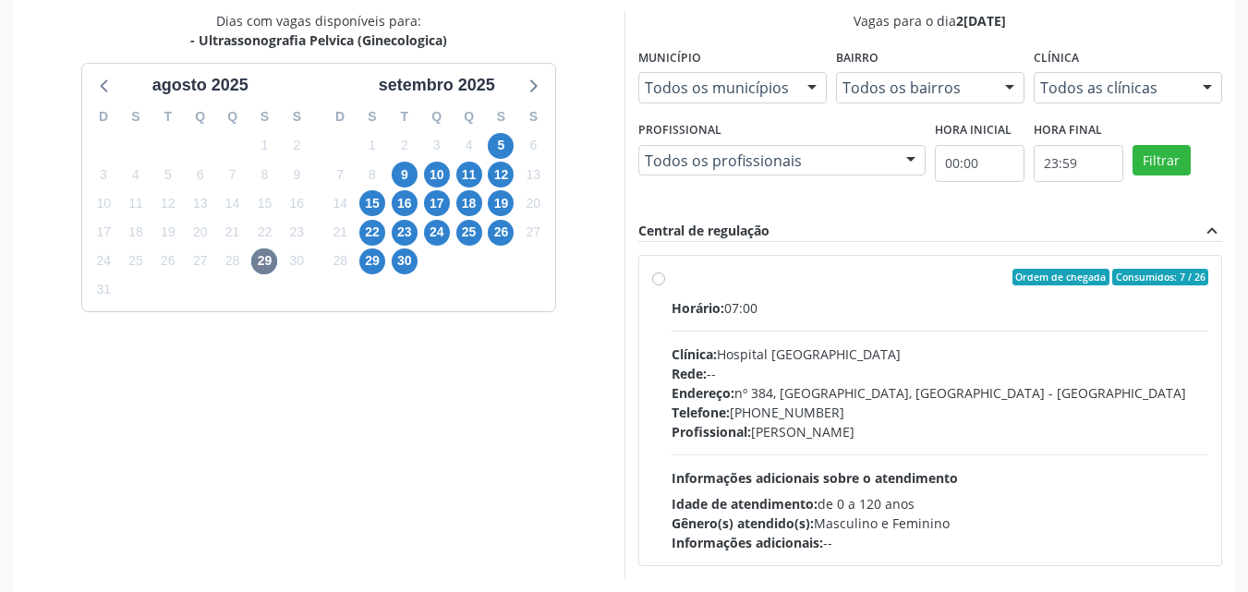
click at [672, 280] on label "Ordem de chegada Consumidos: 7 / 26 Horário: 07:00 Clínica: Hospital Sao Franci…" at bounding box center [941, 411] width 538 height 284
click at [658, 280] on input "Ordem de chegada Consumidos: 7 / 26 Horário: 07:00 Clínica: Hospital Sao Franci…" at bounding box center [658, 277] width 13 height 17
radio input "true"
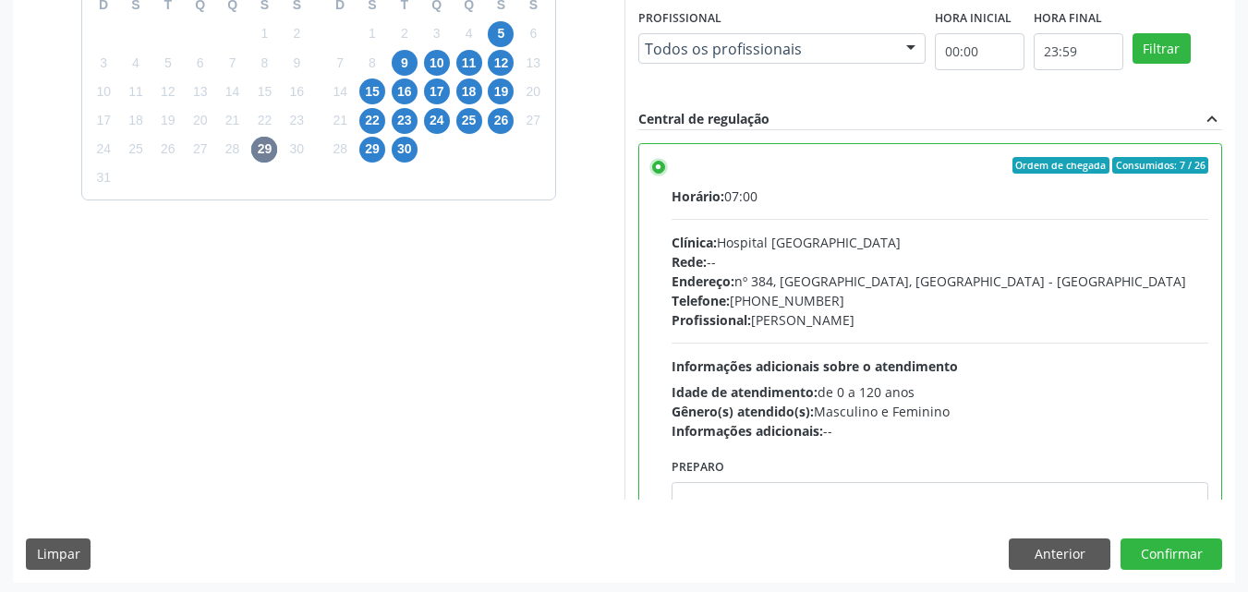
scroll to position [512, 0]
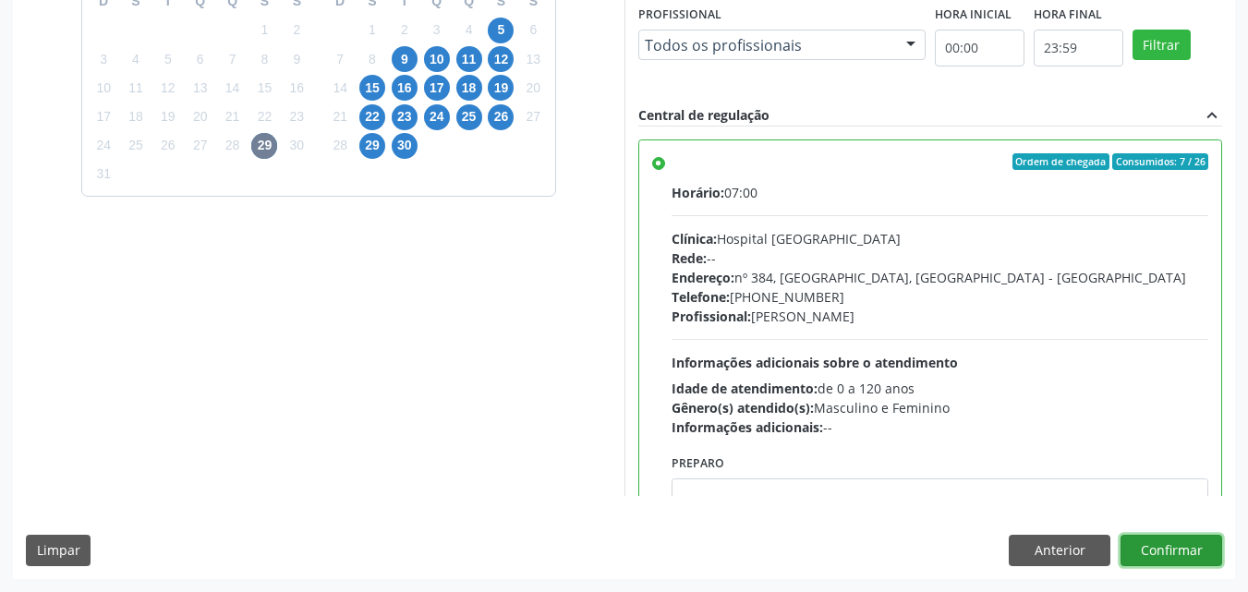
click at [1157, 554] on button "Confirmar" at bounding box center [1172, 550] width 102 height 31
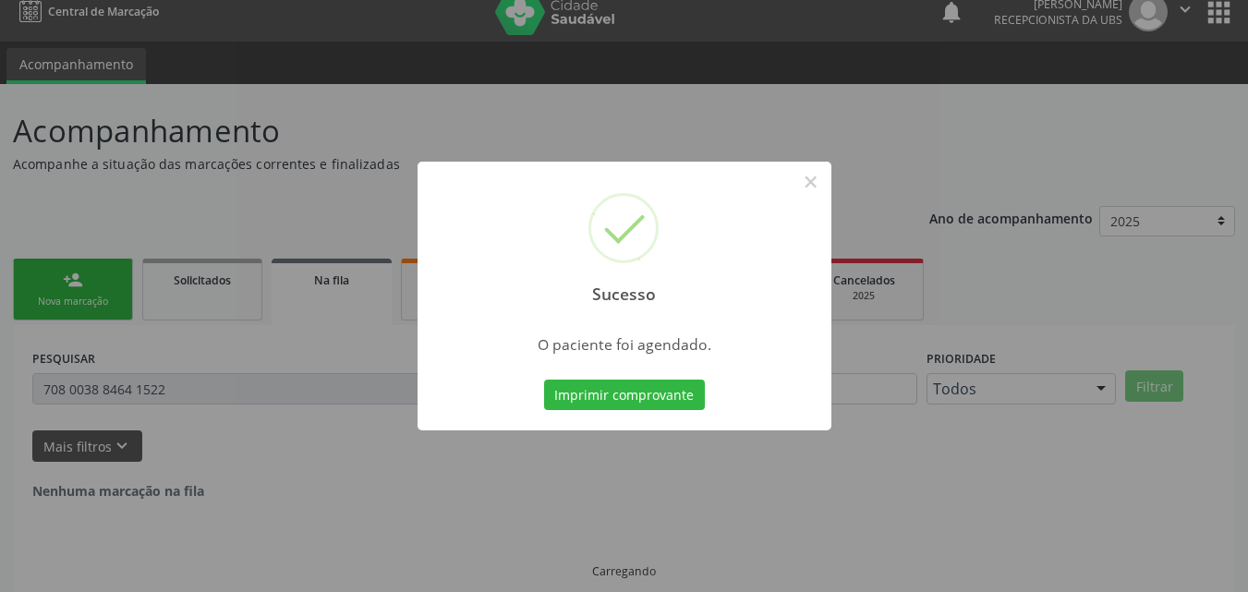
scroll to position [0, 0]
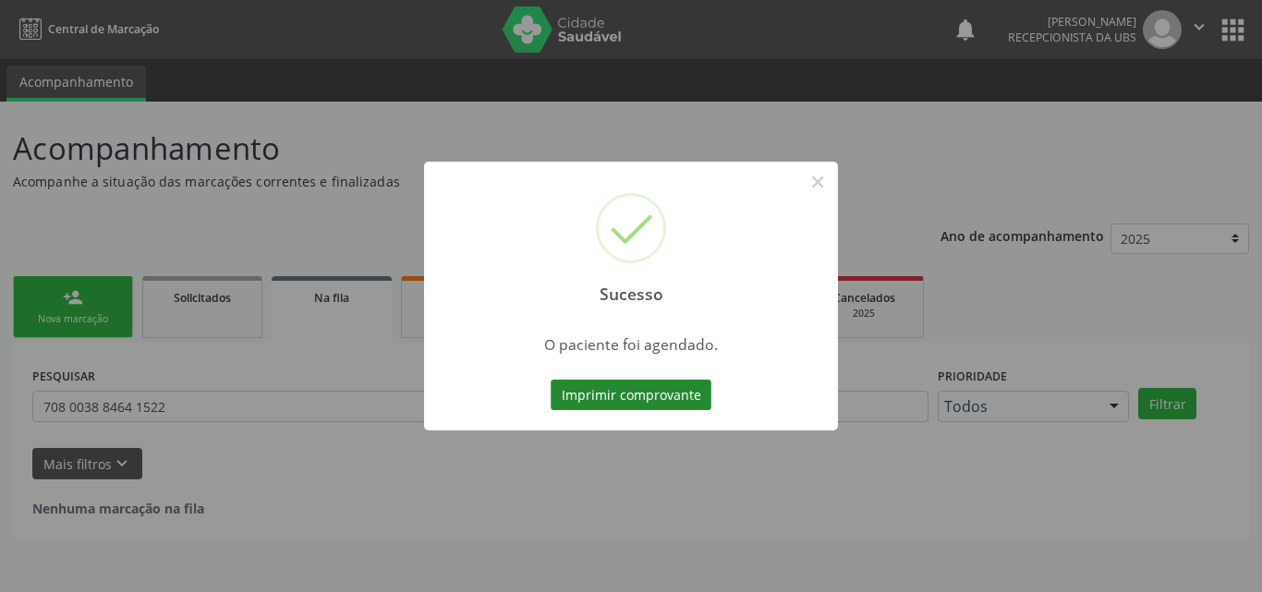
click at [579, 402] on button "Imprimir comprovante" at bounding box center [631, 395] width 161 height 31
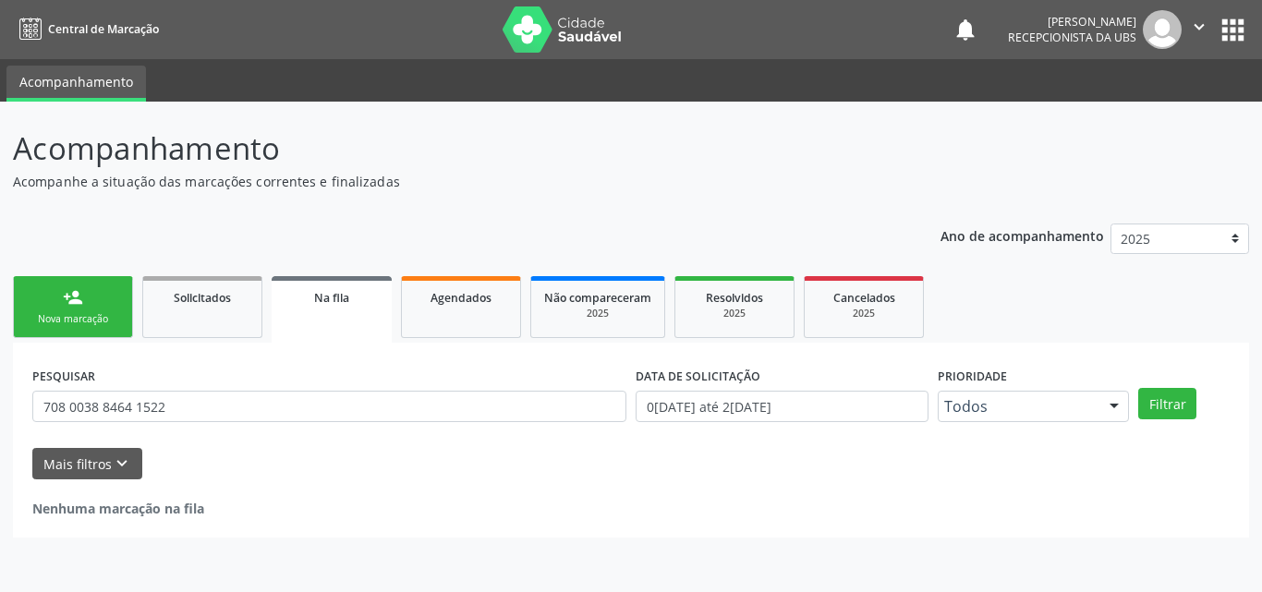
click at [97, 309] on link "person_add Nova marcação" at bounding box center [73, 307] width 120 height 62
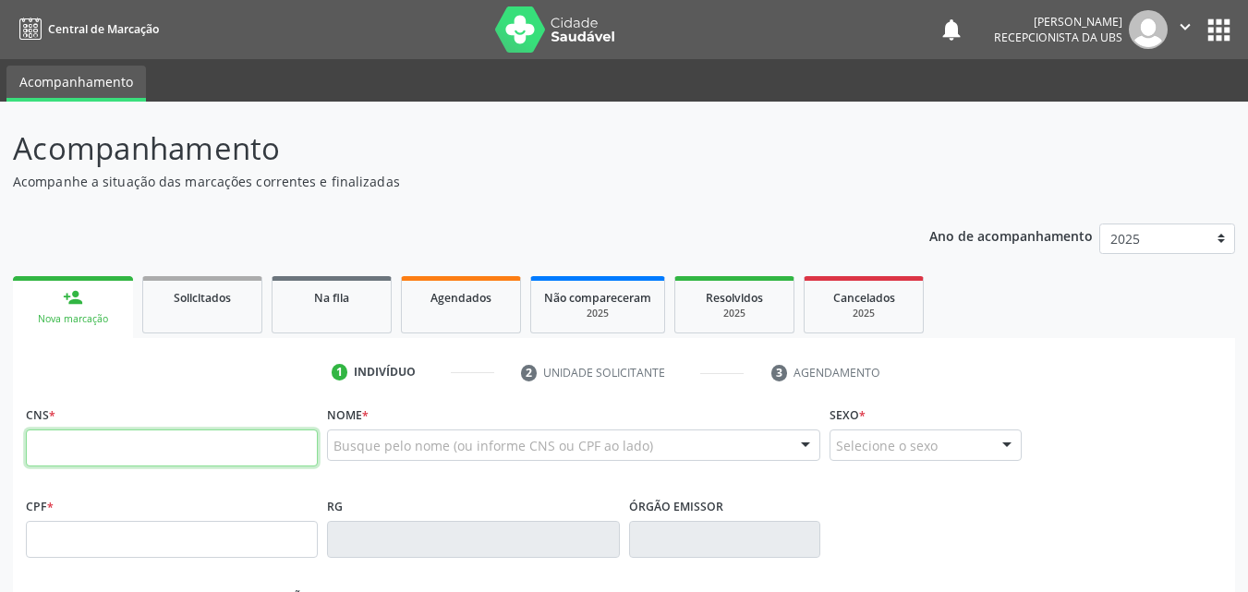
click at [132, 452] on input "text" at bounding box center [172, 448] width 292 height 37
type input "161 2508 0294 0001"
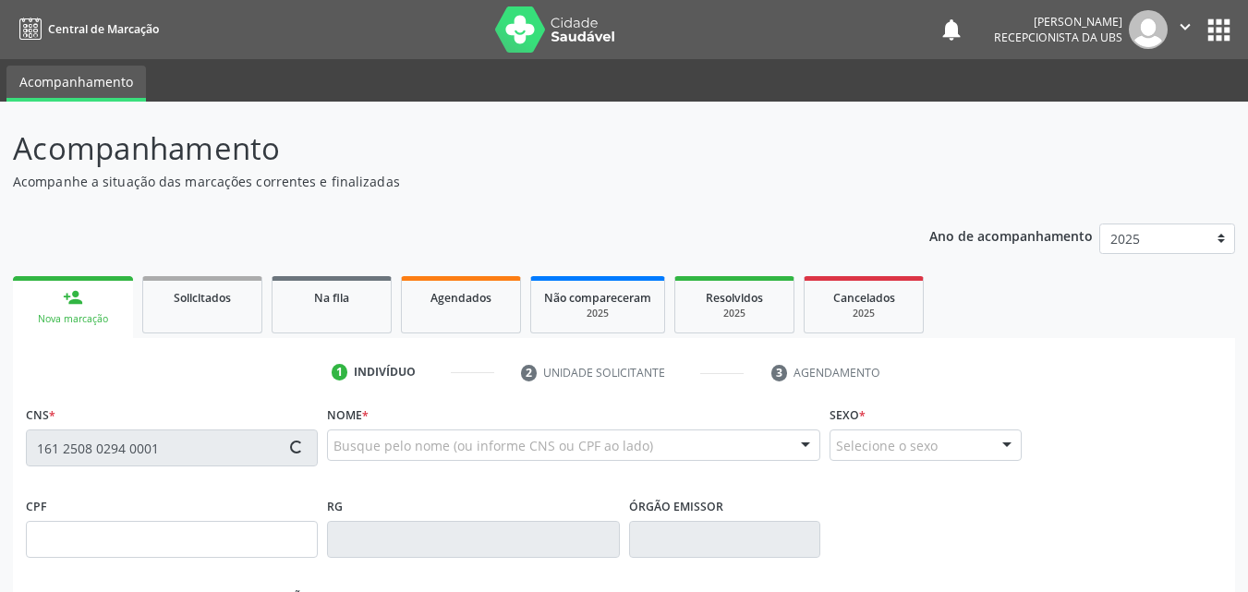
type input "20/01/1976"
type input "Agentina Maria de Moura"
type input "(87) 99999-9999"
type input "139.452.684-94"
type input "91"
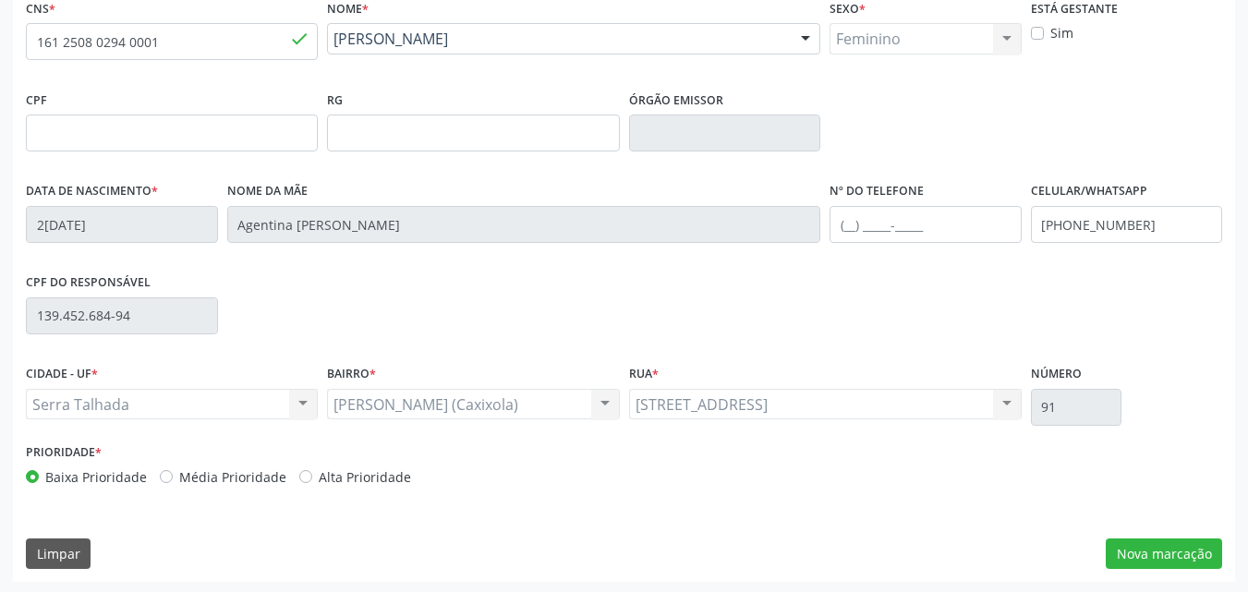
scroll to position [409, 0]
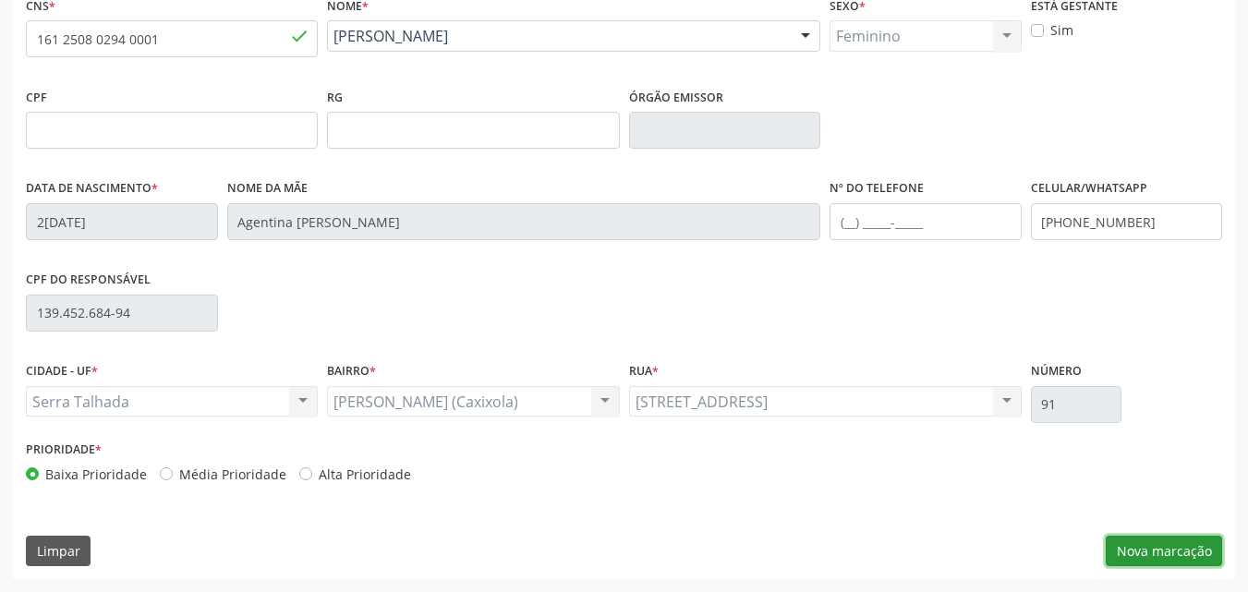
click at [1164, 561] on button "Nova marcação" at bounding box center [1164, 551] width 116 height 31
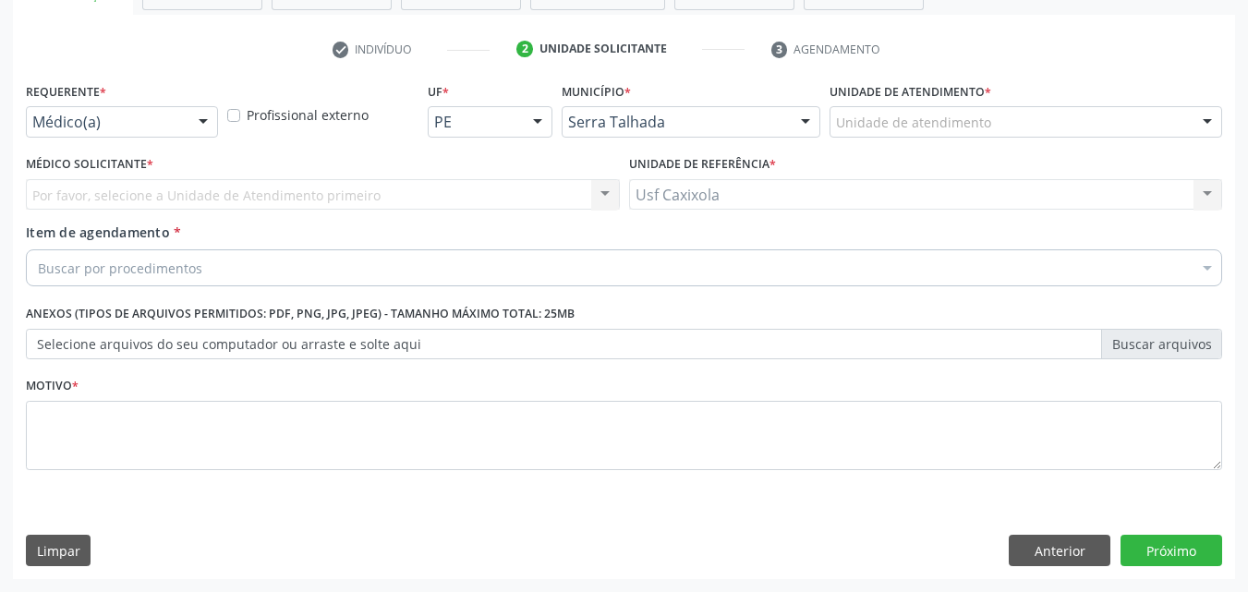
scroll to position [323, 0]
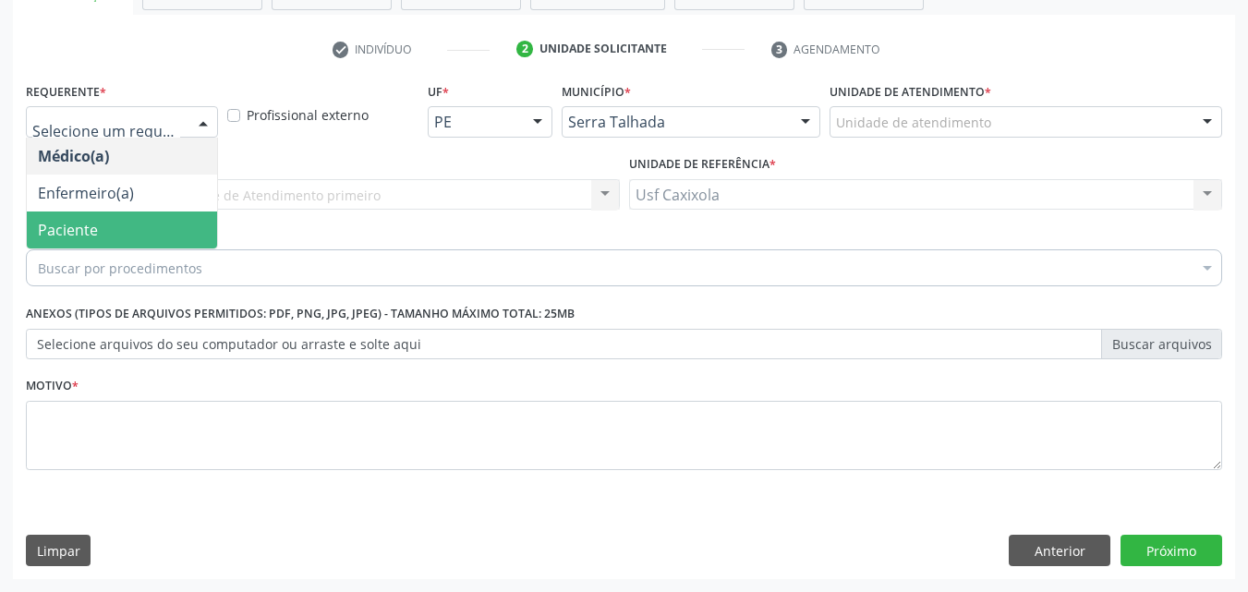
click at [112, 237] on span "Paciente" at bounding box center [122, 230] width 190 height 37
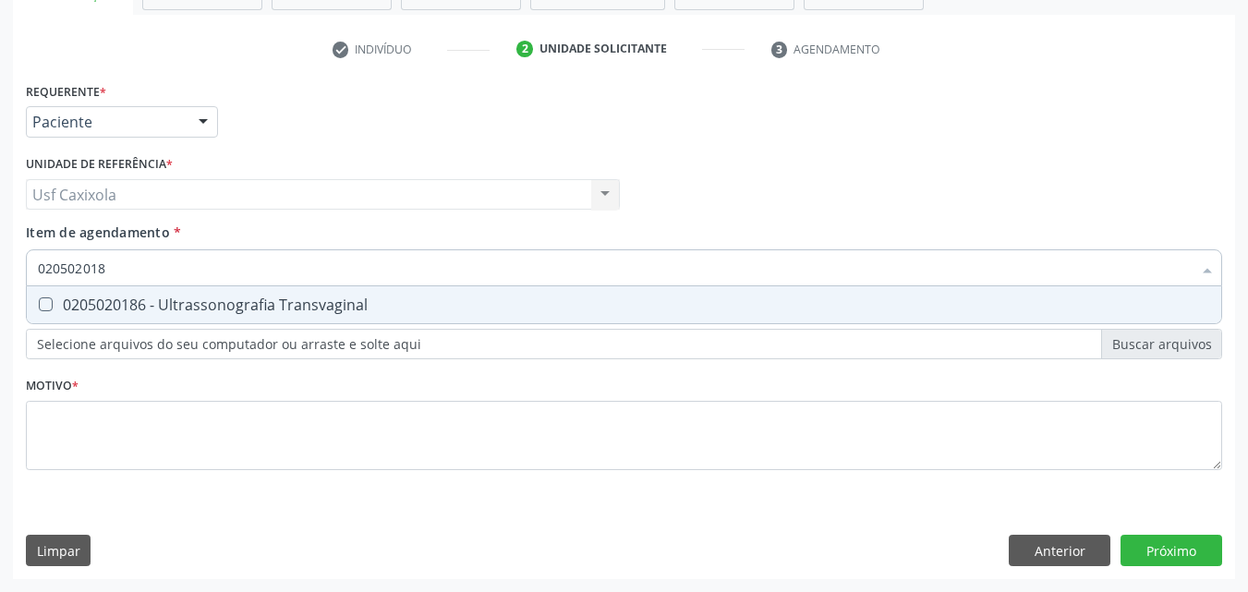
type input "0205020186"
click at [150, 306] on div "0205020186 - Ultrassonografia Transvaginal" at bounding box center [624, 305] width 1173 height 15
checkbox Transvaginal "true"
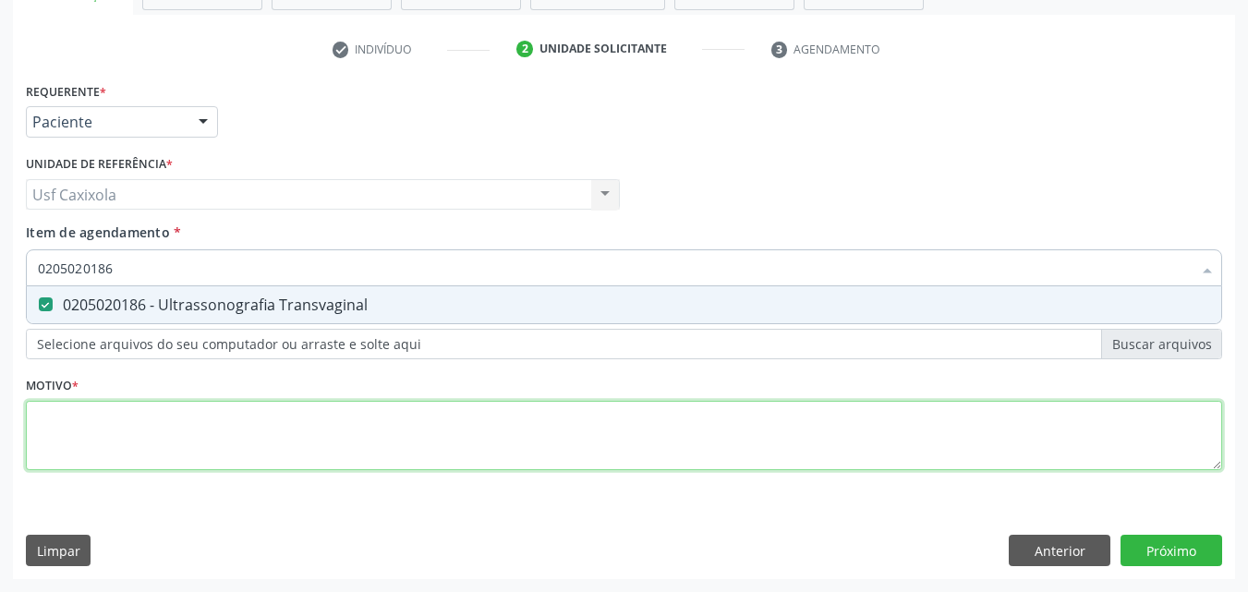
click at [155, 434] on div "Requerente * Paciente Médico(a) Enfermeiro(a) Paciente Nenhum resultado encontr…" at bounding box center [624, 287] width 1197 height 419
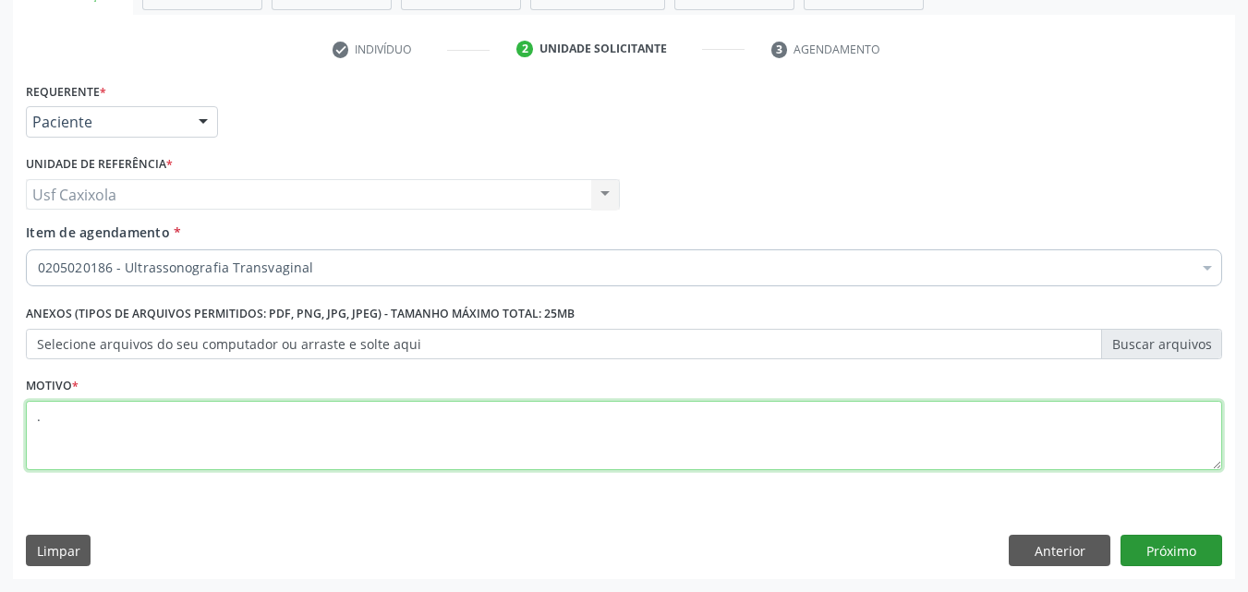
type textarea "."
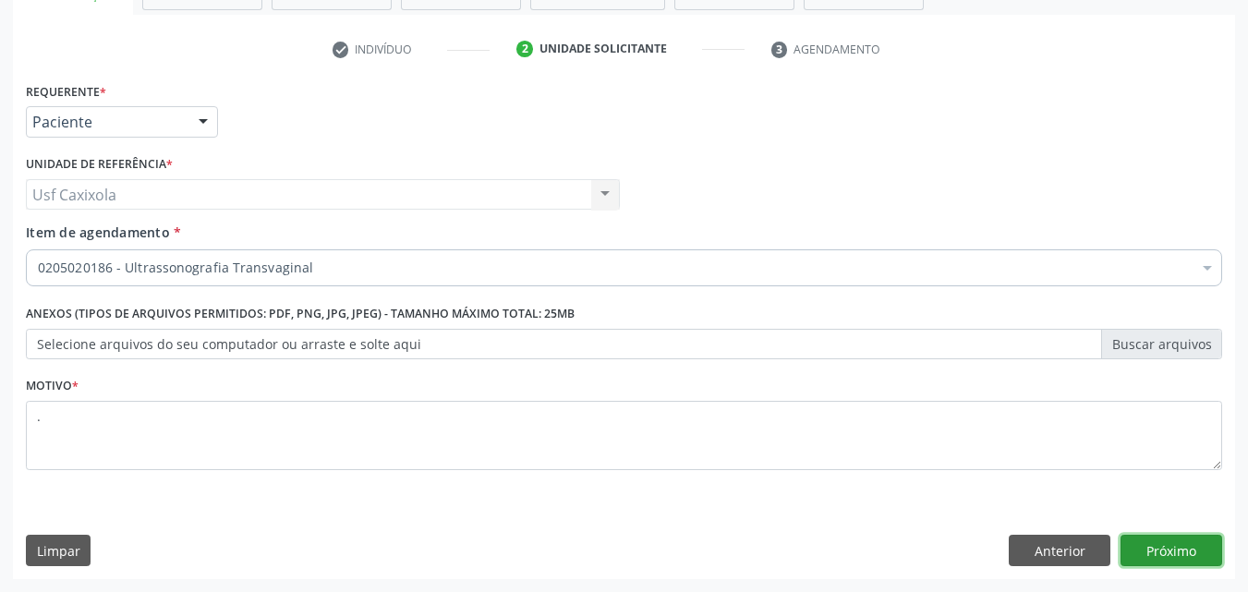
click at [1161, 557] on button "Próximo" at bounding box center [1172, 550] width 102 height 31
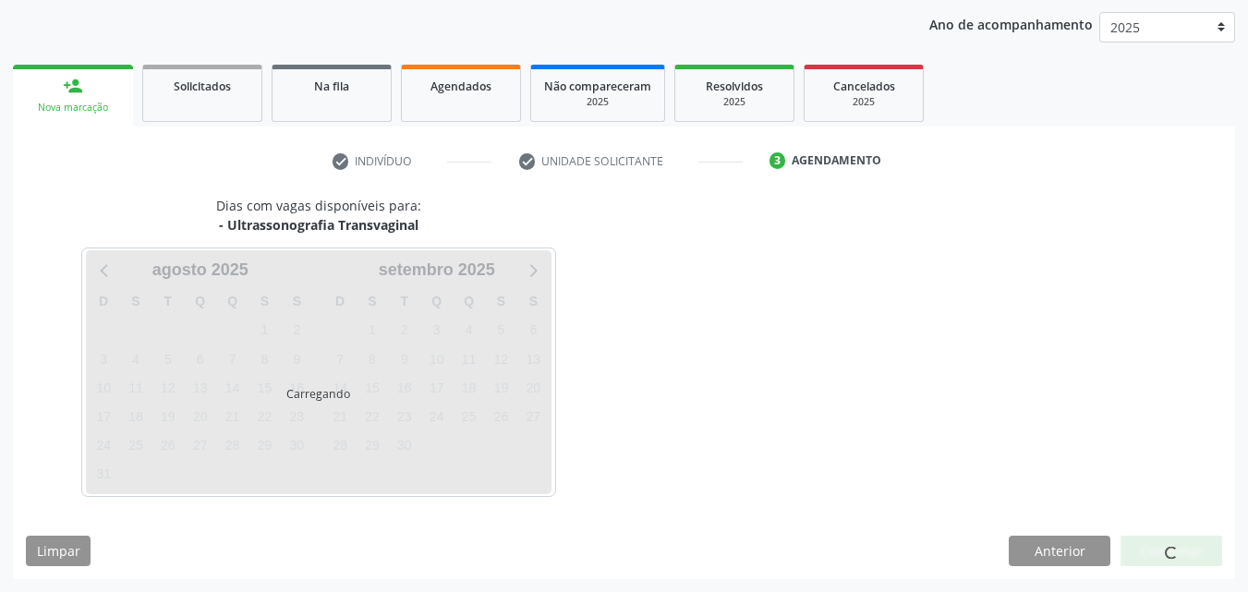
scroll to position [212, 0]
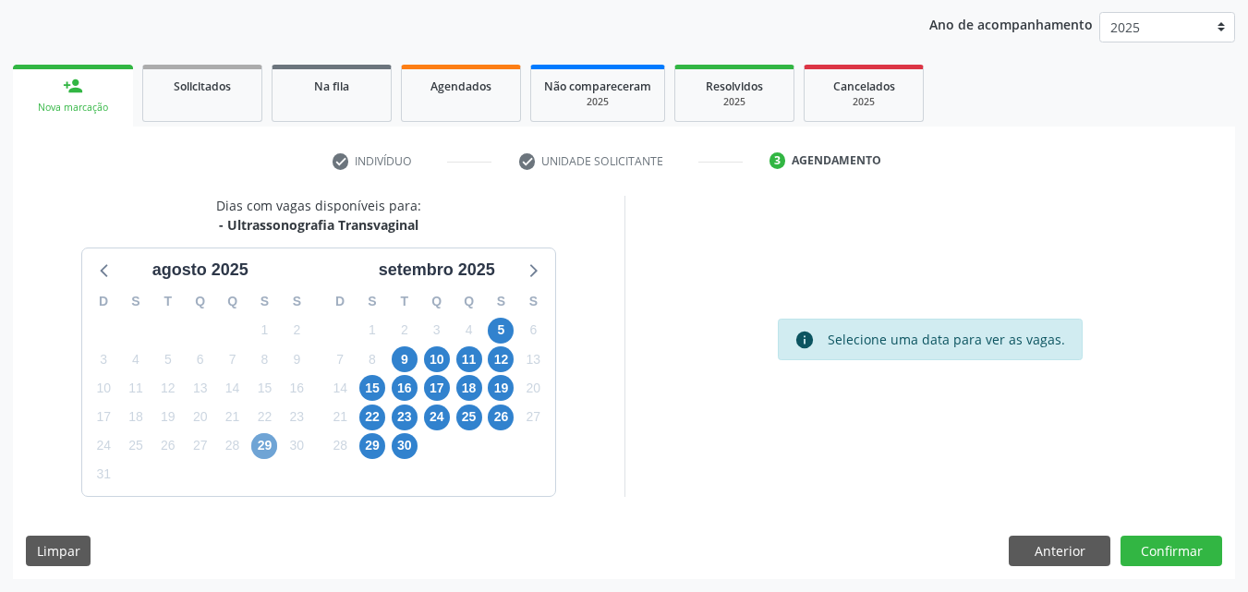
click at [271, 450] on span "29" at bounding box center [264, 446] width 26 height 26
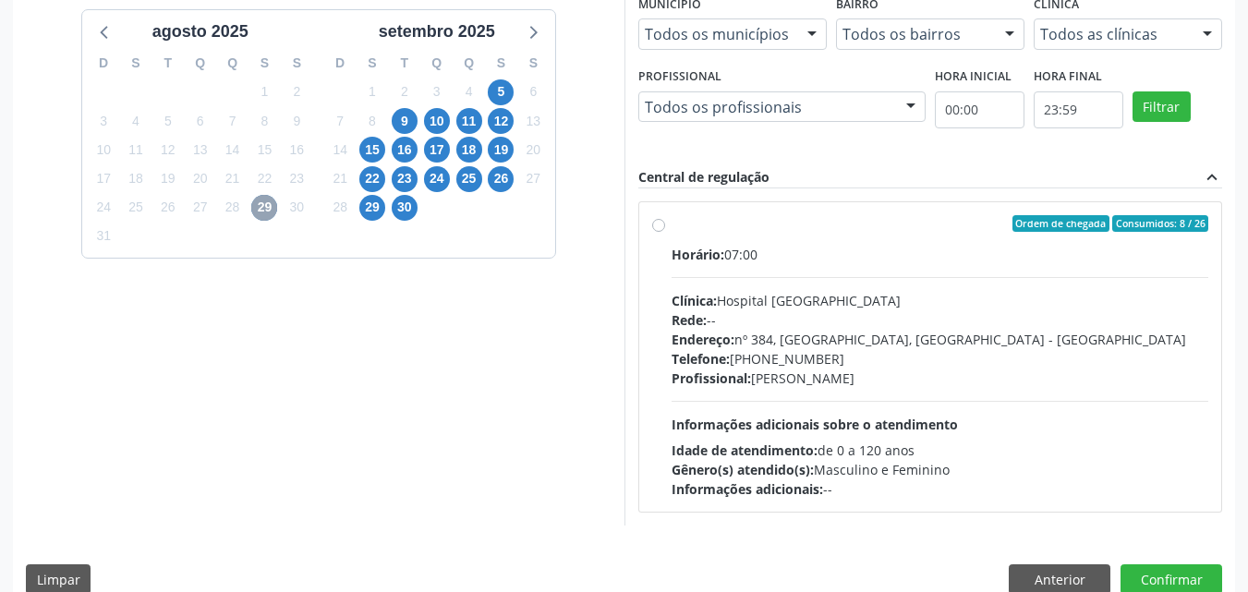
scroll to position [479, 0]
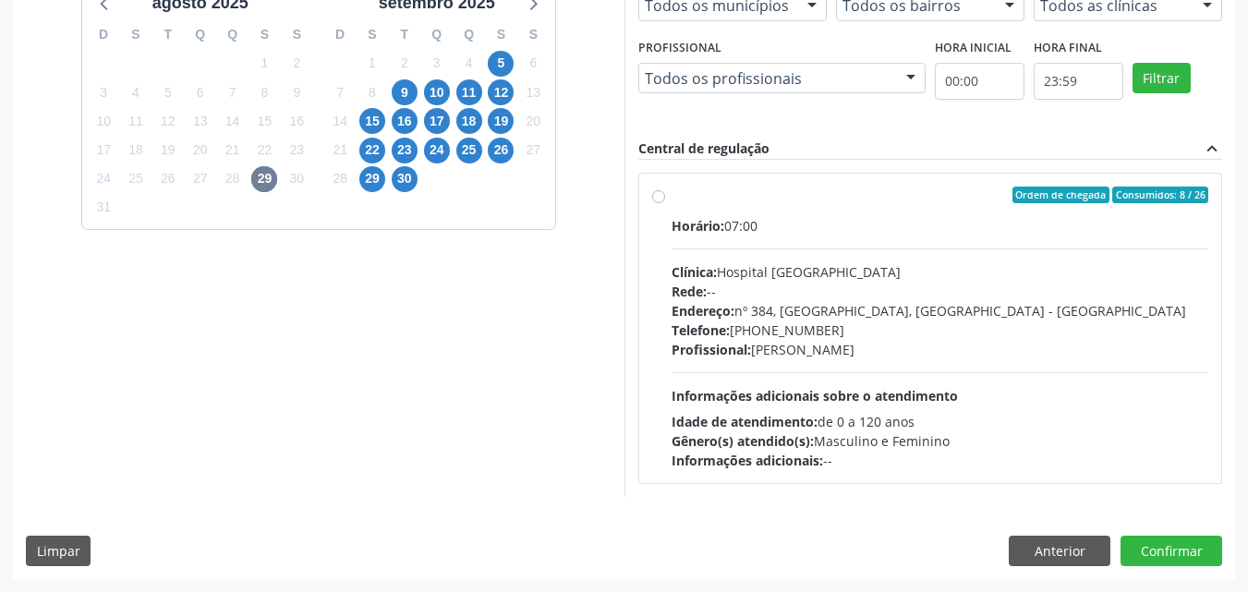
click at [672, 198] on label "Ordem de chegada Consumidos: 8 / 26 Horário: 07:00 Clínica: Hospital Sao Franci…" at bounding box center [941, 329] width 538 height 284
click at [657, 198] on input "Ordem de chegada Consumidos: 8 / 26 Horário: 07:00 Clínica: Hospital Sao Franci…" at bounding box center [658, 195] width 13 height 17
radio input "true"
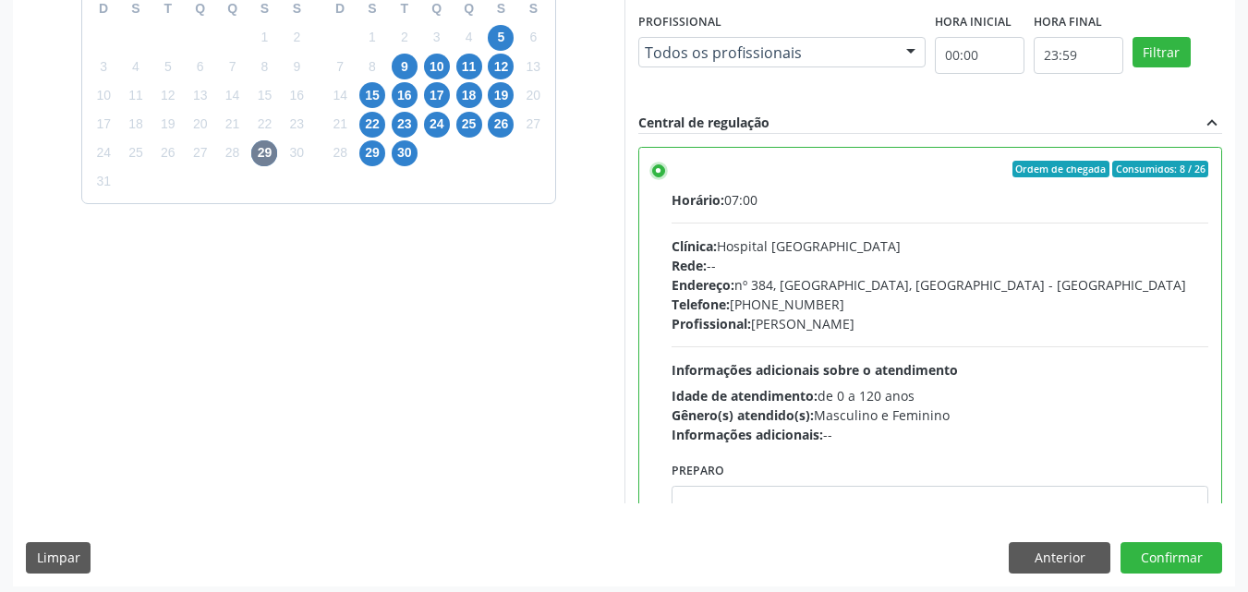
scroll to position [512, 0]
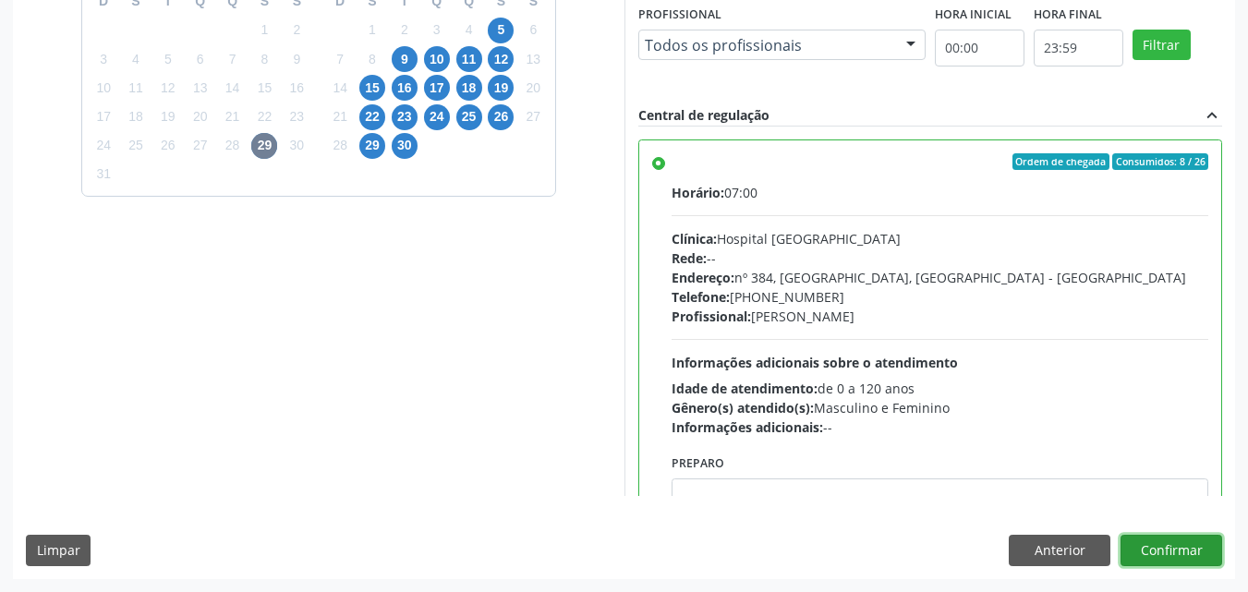
click at [1167, 542] on button "Confirmar" at bounding box center [1172, 550] width 102 height 31
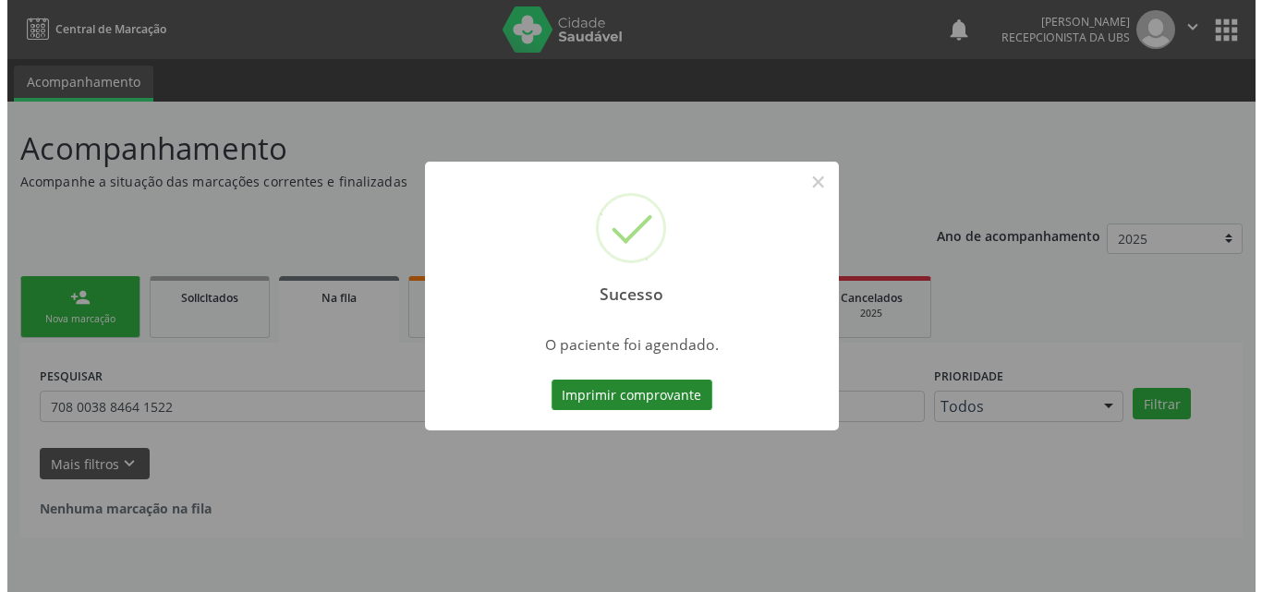
scroll to position [0, 0]
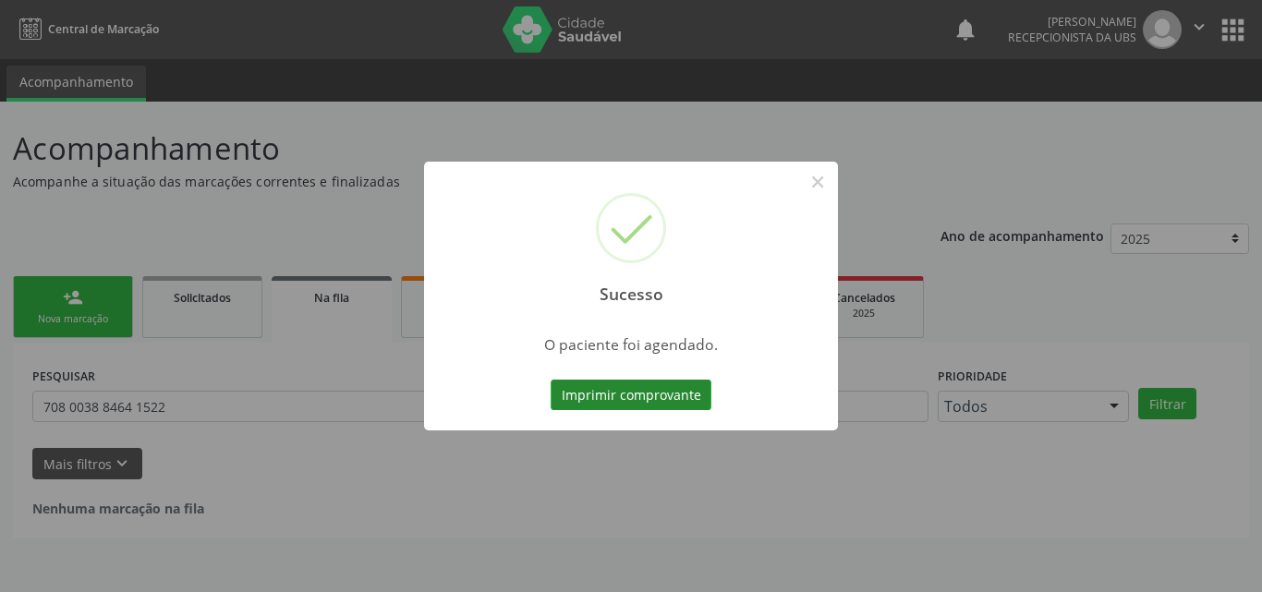
click at [668, 402] on button "Imprimir comprovante" at bounding box center [631, 395] width 161 height 31
